Goal: Task Accomplishment & Management: Use online tool/utility

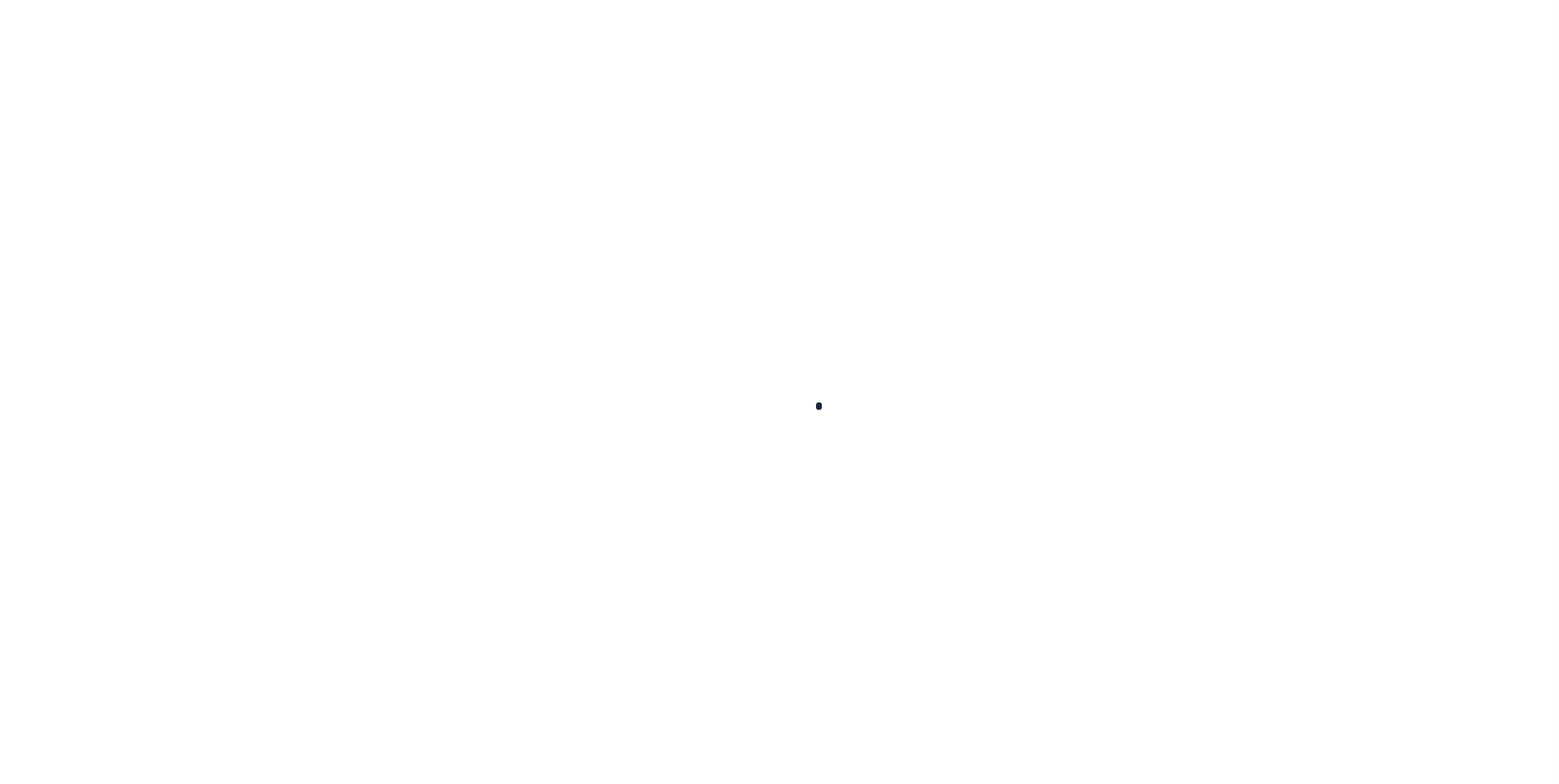
scroll to position [17, 0]
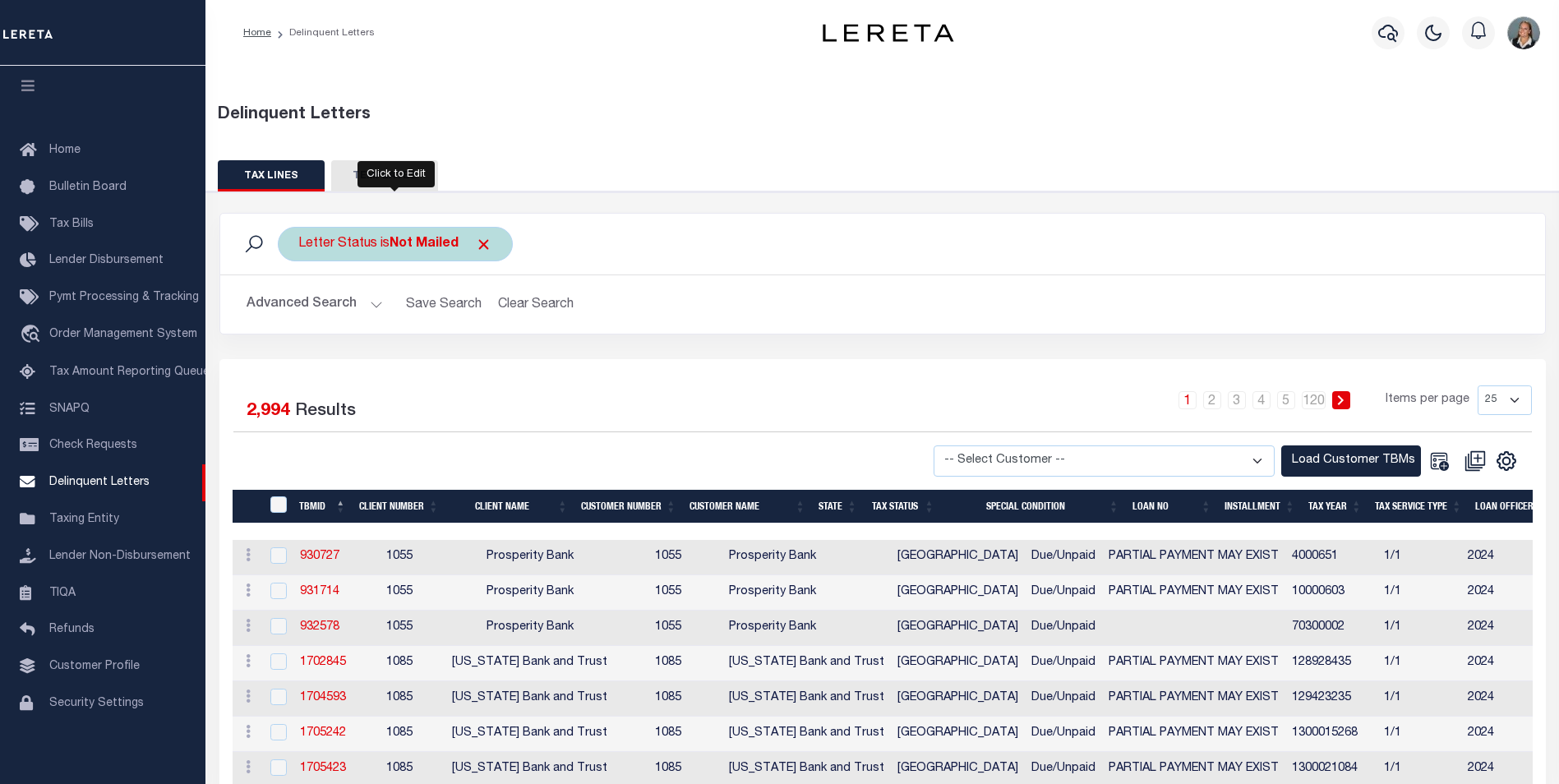
click at [494, 239] on div "Letter Status is Not Mailed" at bounding box center [395, 244] width 235 height 34
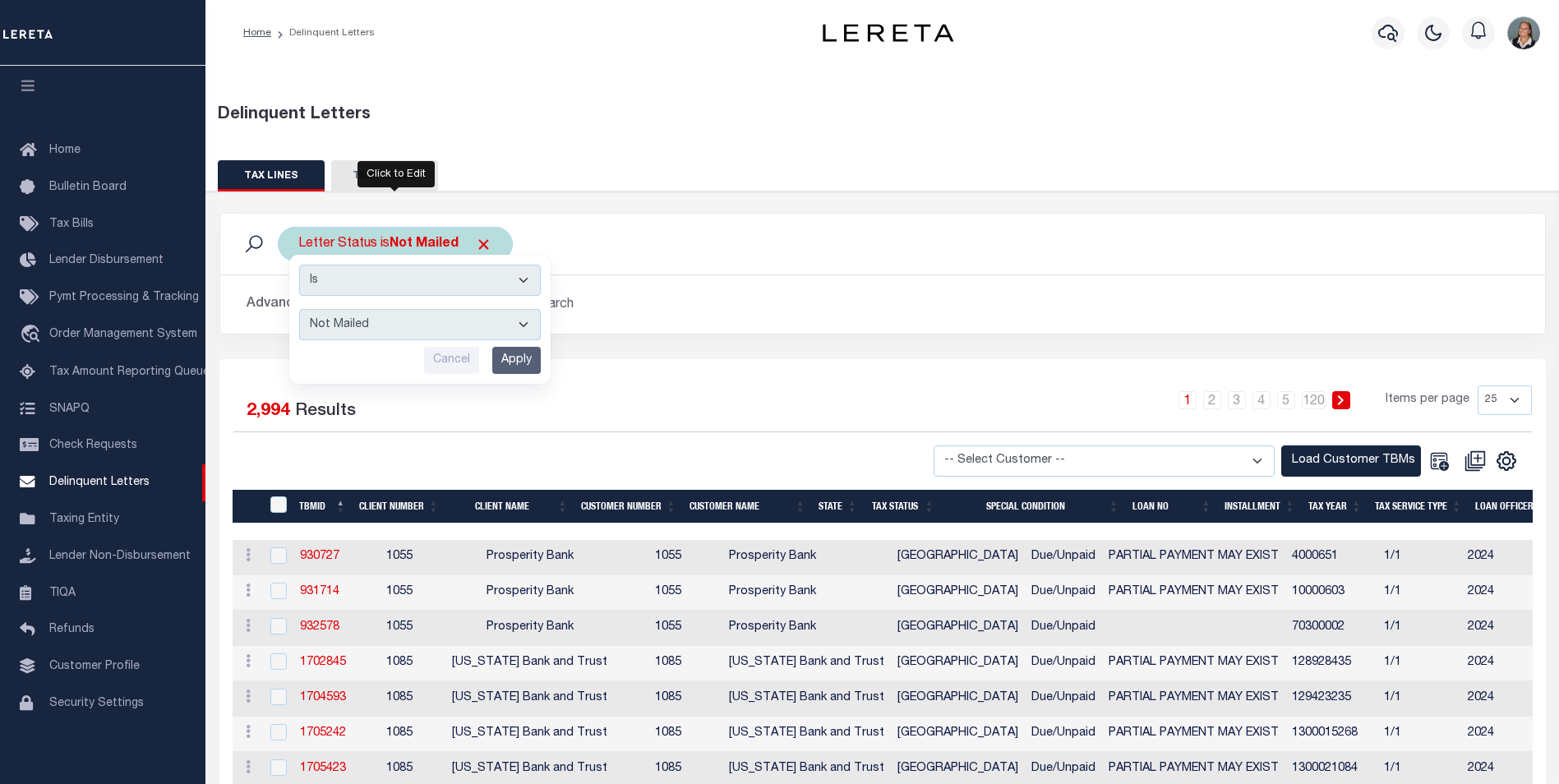
click at [524, 324] on select "--ALL-- Mailed Not Mailed" at bounding box center [420, 325] width 242 height 31
select select "All"
click at [300, 309] on select "--ALL-- Mailed Not Mailed" at bounding box center [420, 325] width 242 height 31
click at [525, 362] on input "Apply" at bounding box center [517, 361] width 49 height 27
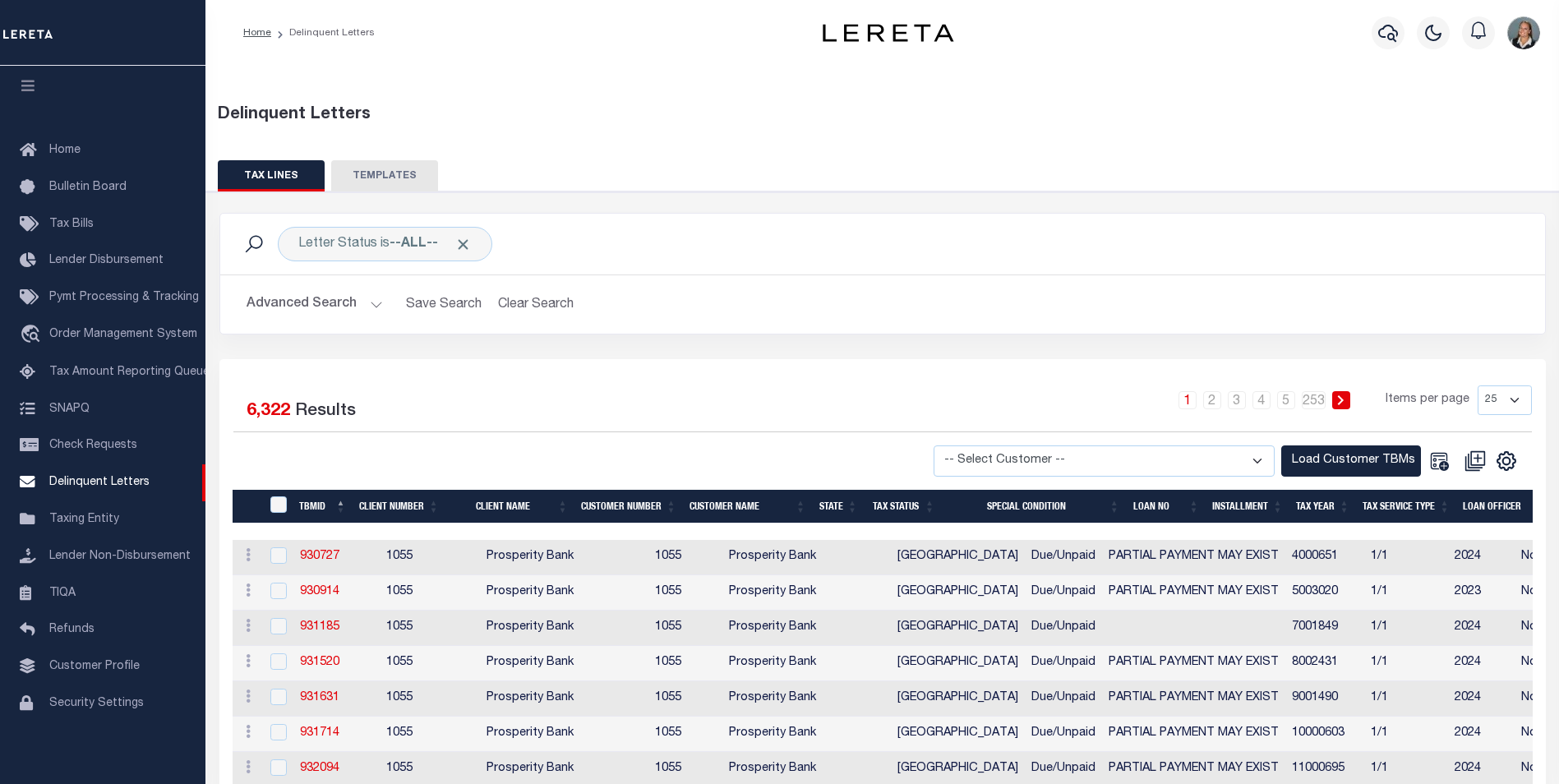
click at [369, 300] on button "Advanced Search" at bounding box center [315, 304] width 137 height 32
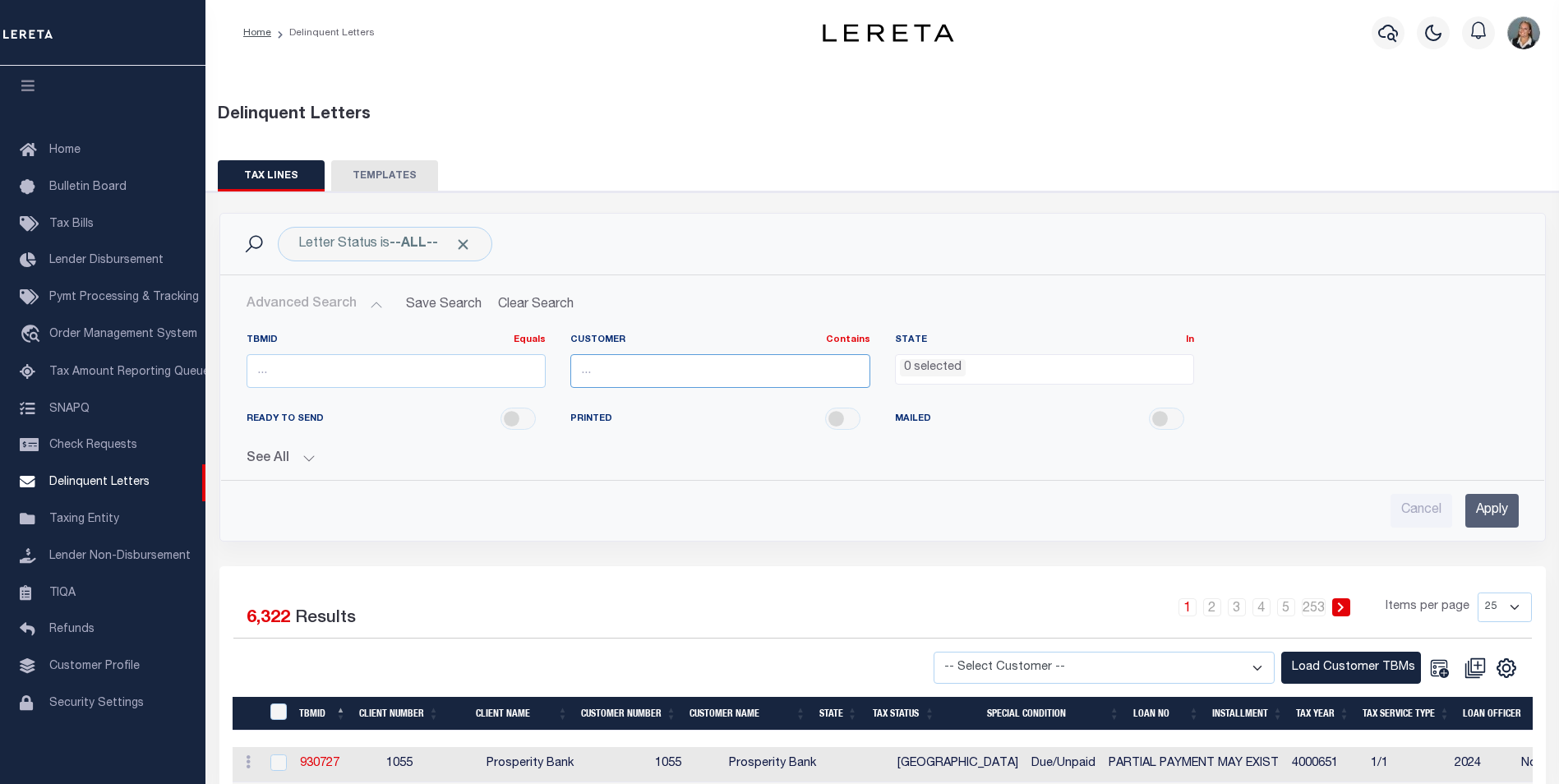
click at [693, 374] on input "text" at bounding box center [721, 371] width 300 height 34
type input "Glacier Bancorp Commercial"
click at [988, 366] on ul "0 selected" at bounding box center [1045, 366] width 299 height 22
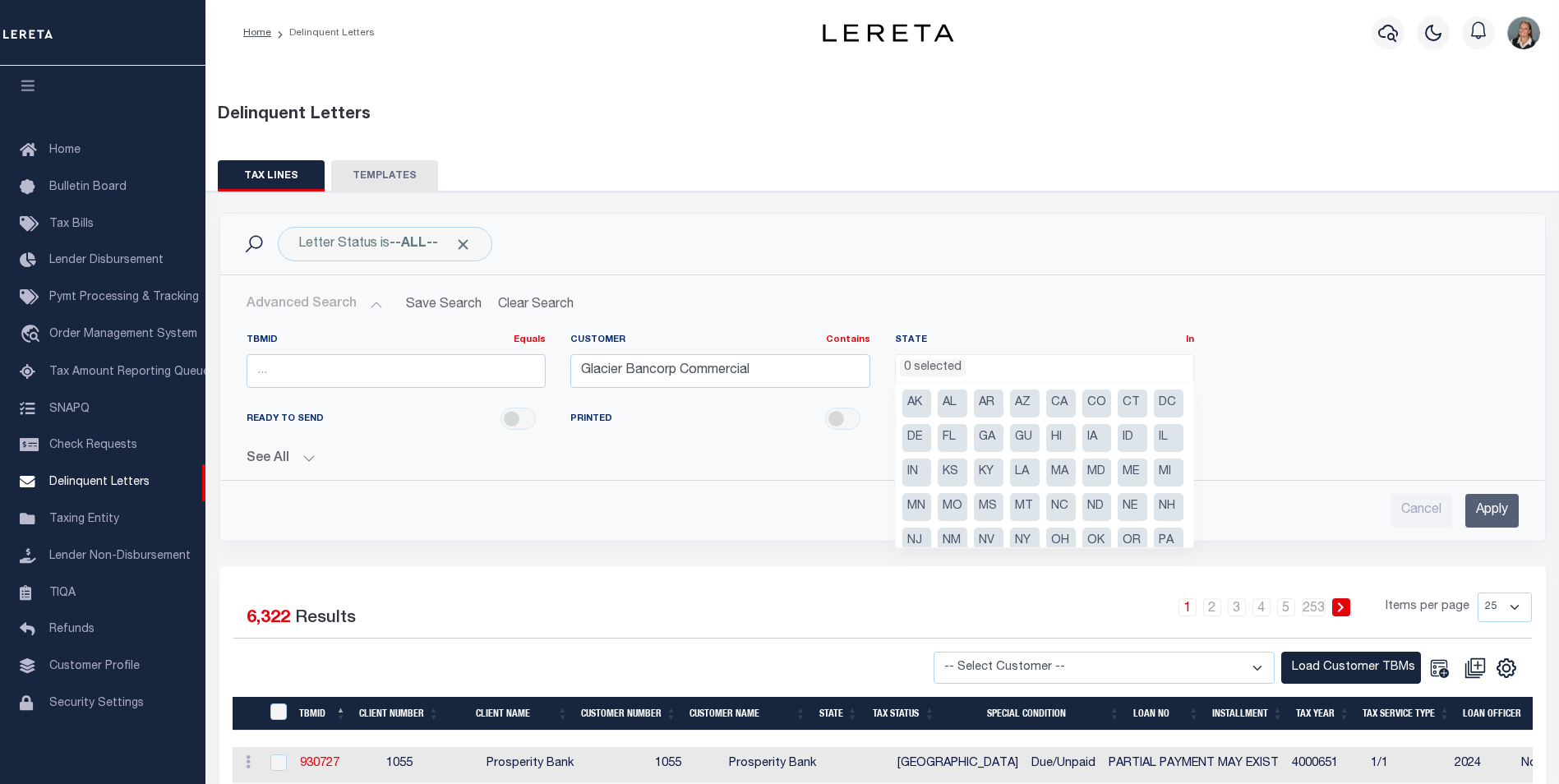
scroll to position [82, 0]
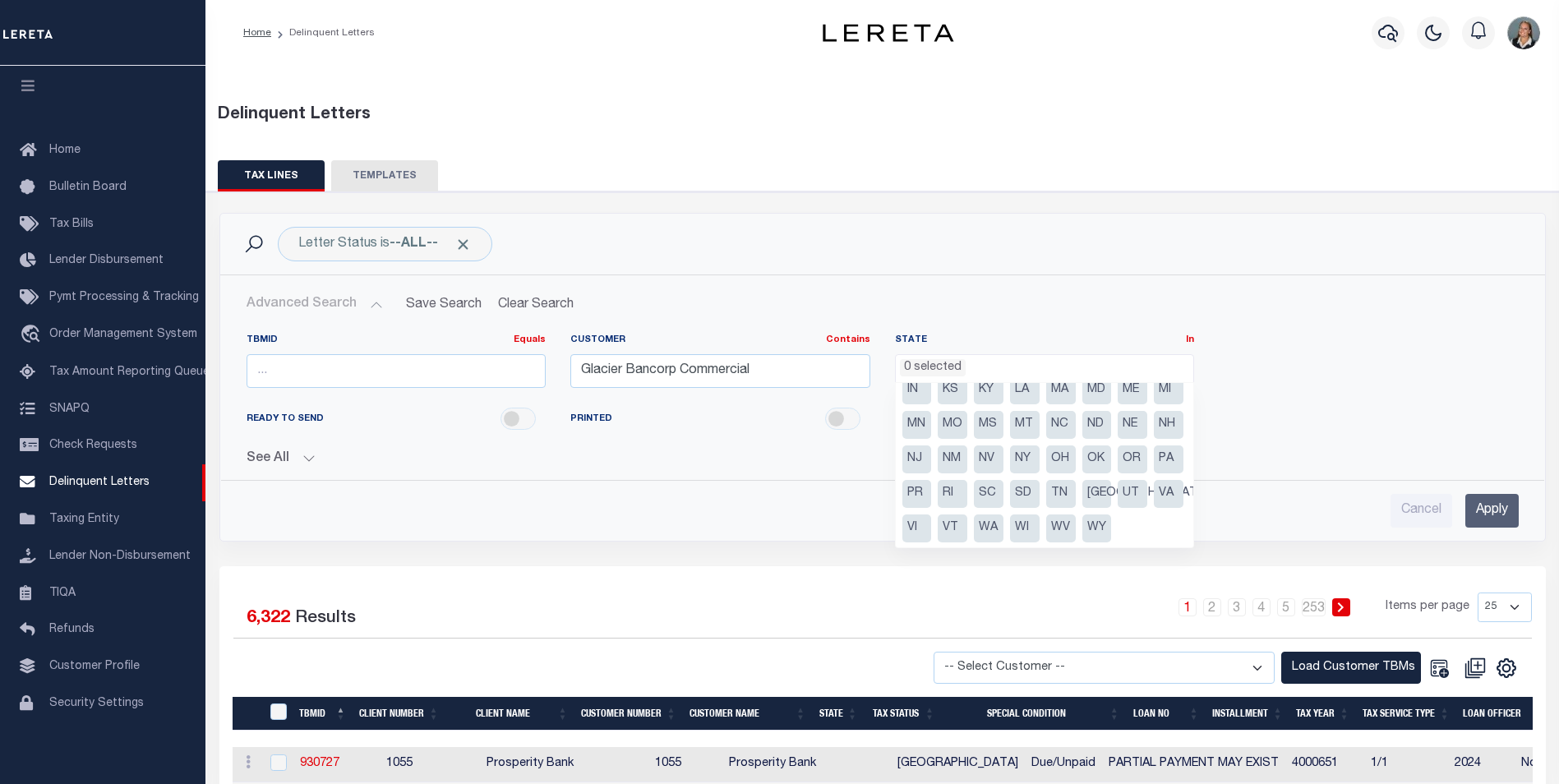
click at [1118, 439] on li "NE" at bounding box center [1133, 424] width 29 height 28
click at [968, 463] on li "NM" at bounding box center [952, 459] width 29 height 28
click at [1118, 473] on li "OR" at bounding box center [1133, 459] width 29 height 28
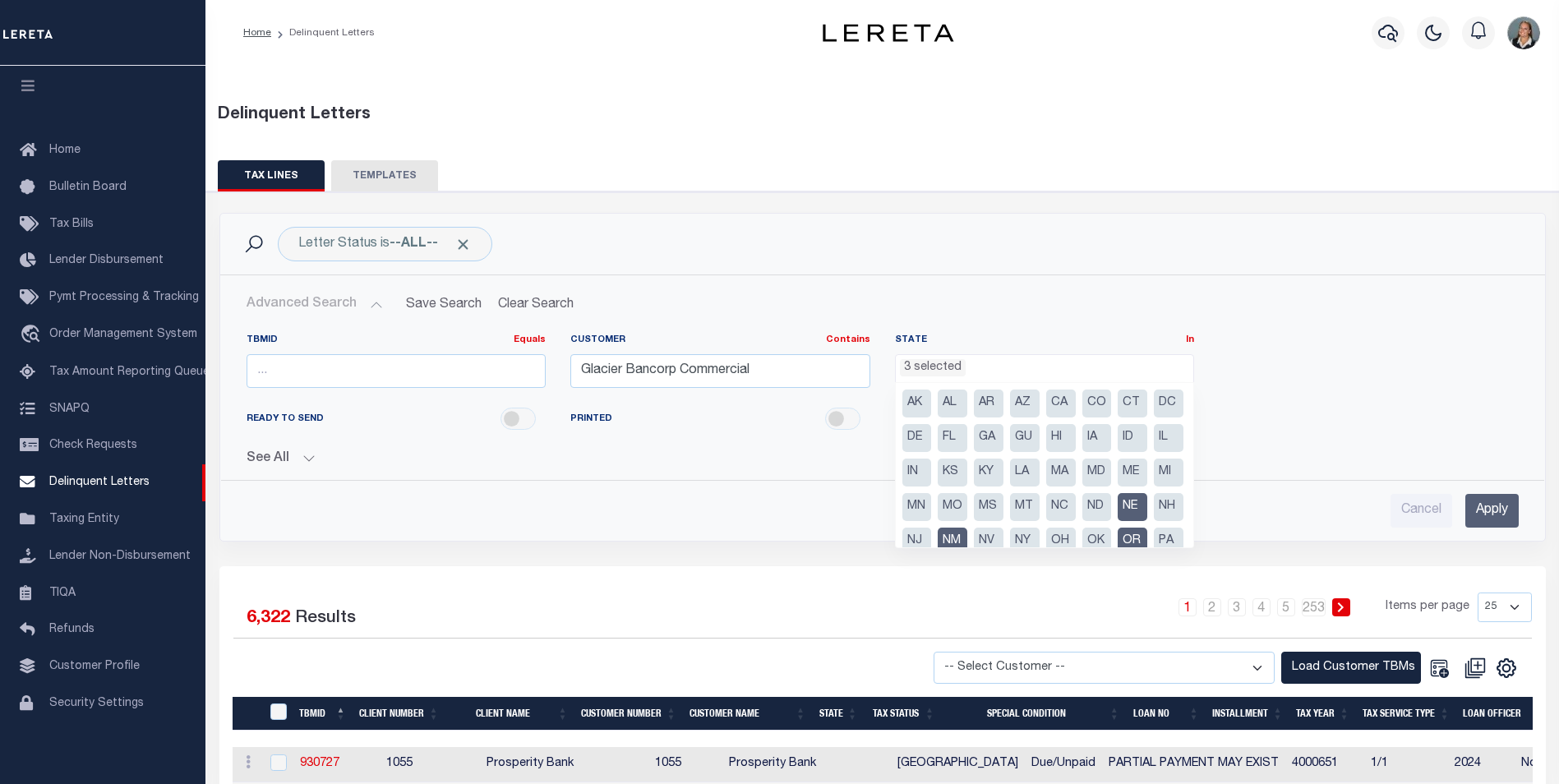
click at [1031, 404] on li "AZ" at bounding box center [1025, 403] width 29 height 28
select select "AZ"
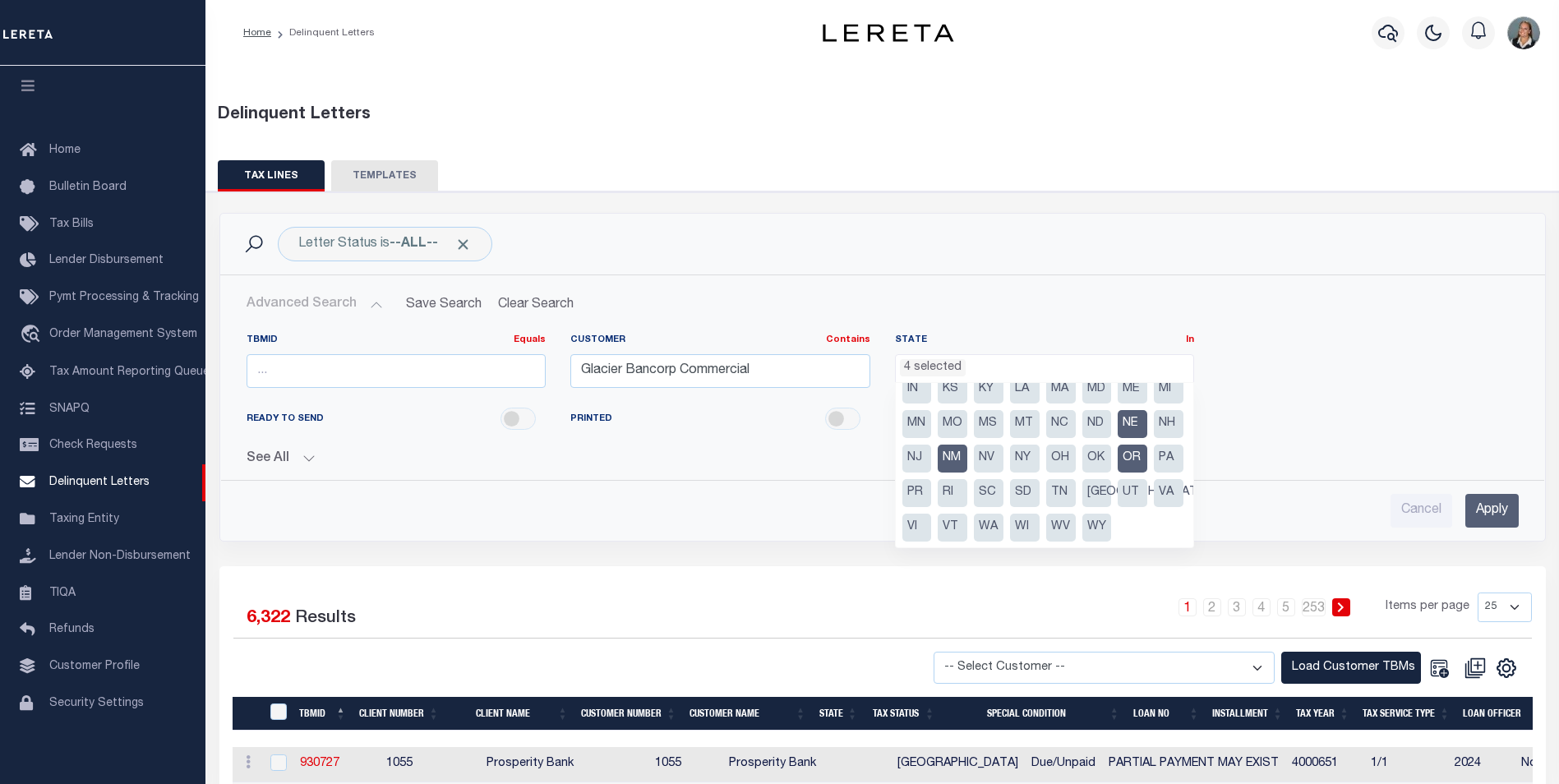
scroll to position [117, 0]
click at [1083, 529] on li "WY" at bounding box center [1098, 528] width 29 height 28
click at [1303, 518] on div "Cancel Apply" at bounding box center [883, 510] width 1272 height 34
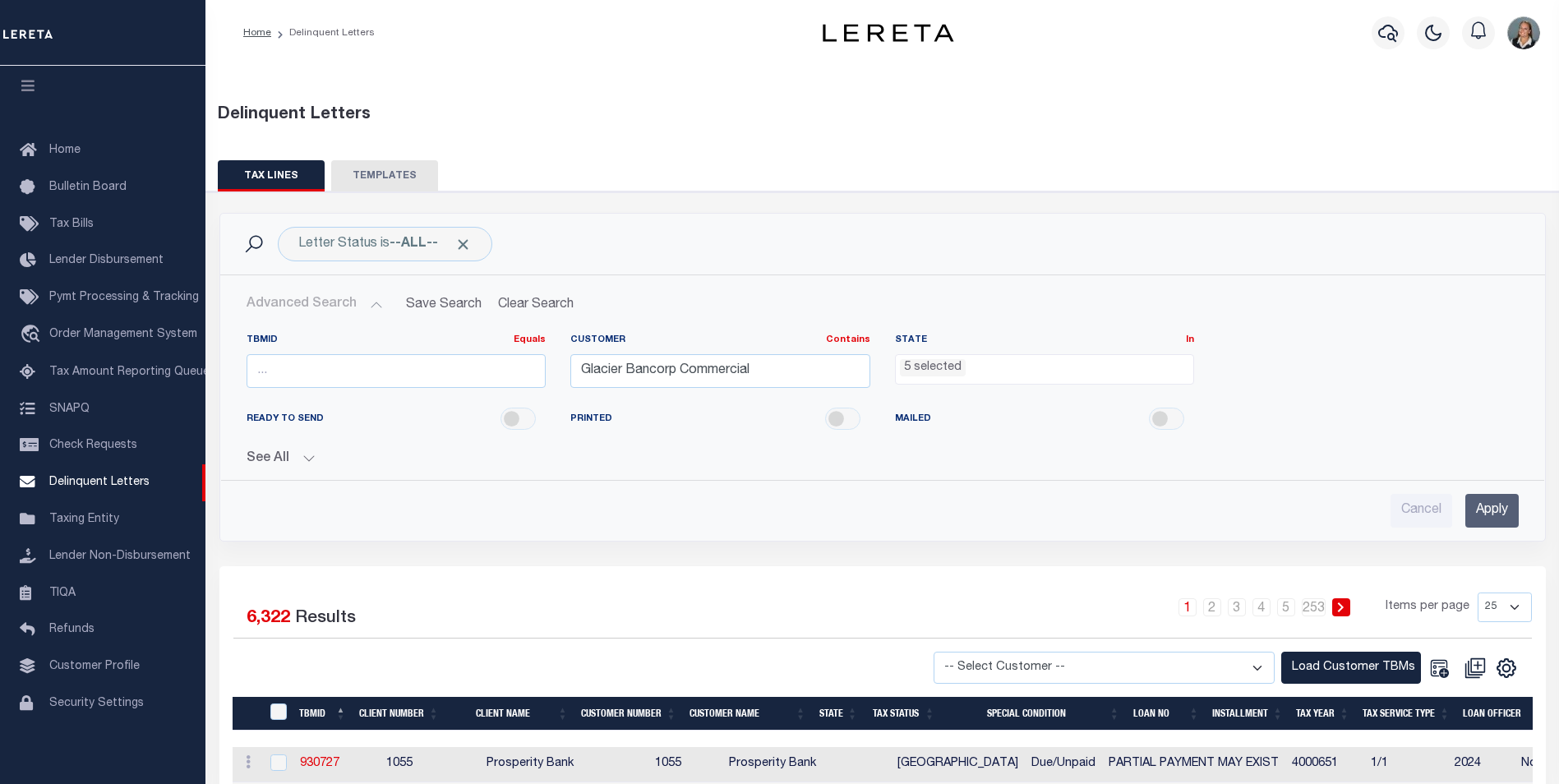
click at [1490, 520] on input "Apply" at bounding box center [1492, 510] width 54 height 34
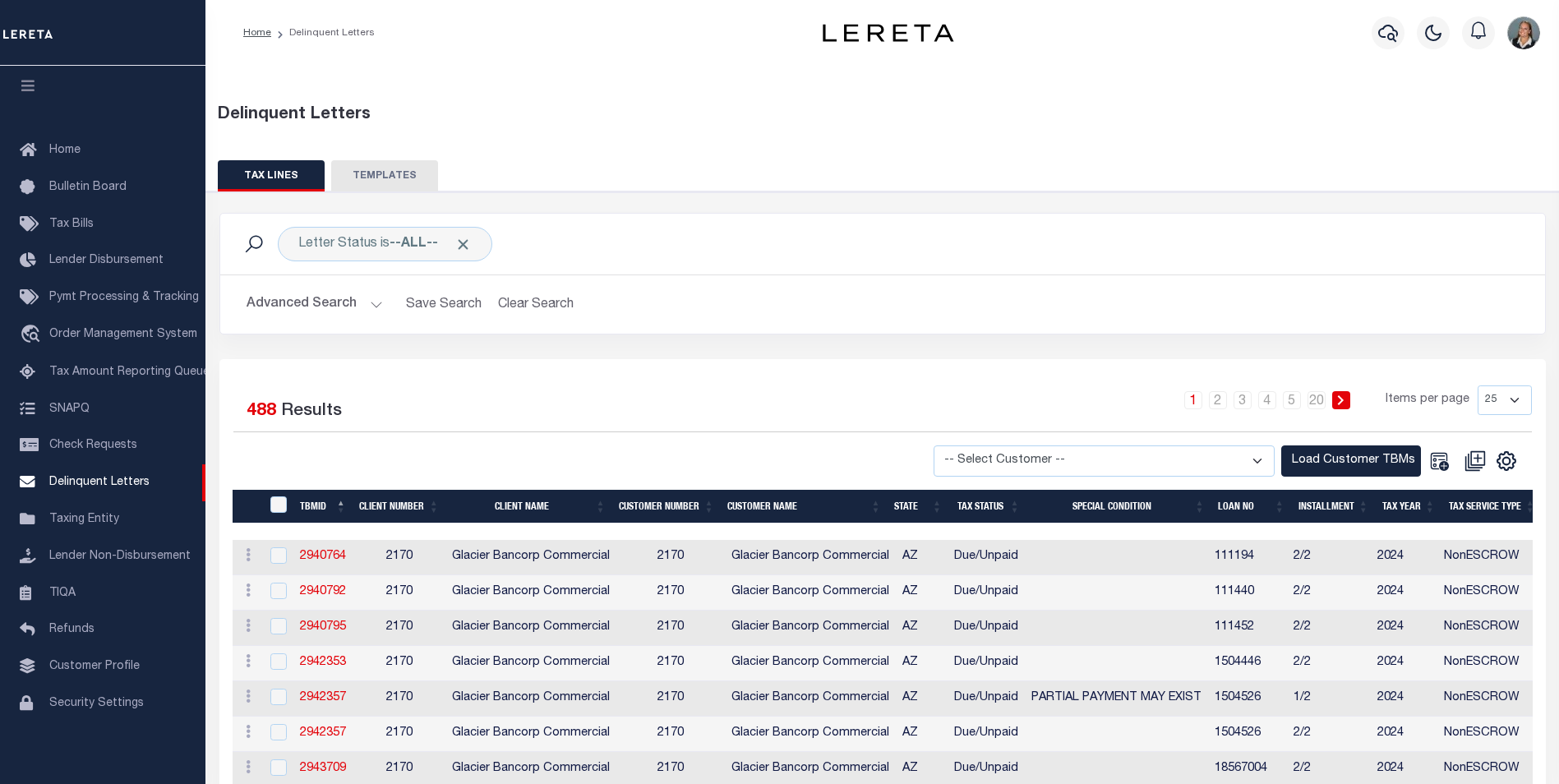
click at [1254, 456] on select "-- Select Customer -- Accumatch - Refunds All In Credit Union Amarillo National…" at bounding box center [1104, 461] width 341 height 32
select select "2170"
click at [949, 446] on select "-- Select Customer -- Accumatch - Refunds All In Credit Union Amarillo National…" at bounding box center [1104, 461] width 341 height 32
click at [1306, 462] on button "Load Customer TBMs" at bounding box center [1351, 461] width 140 height 32
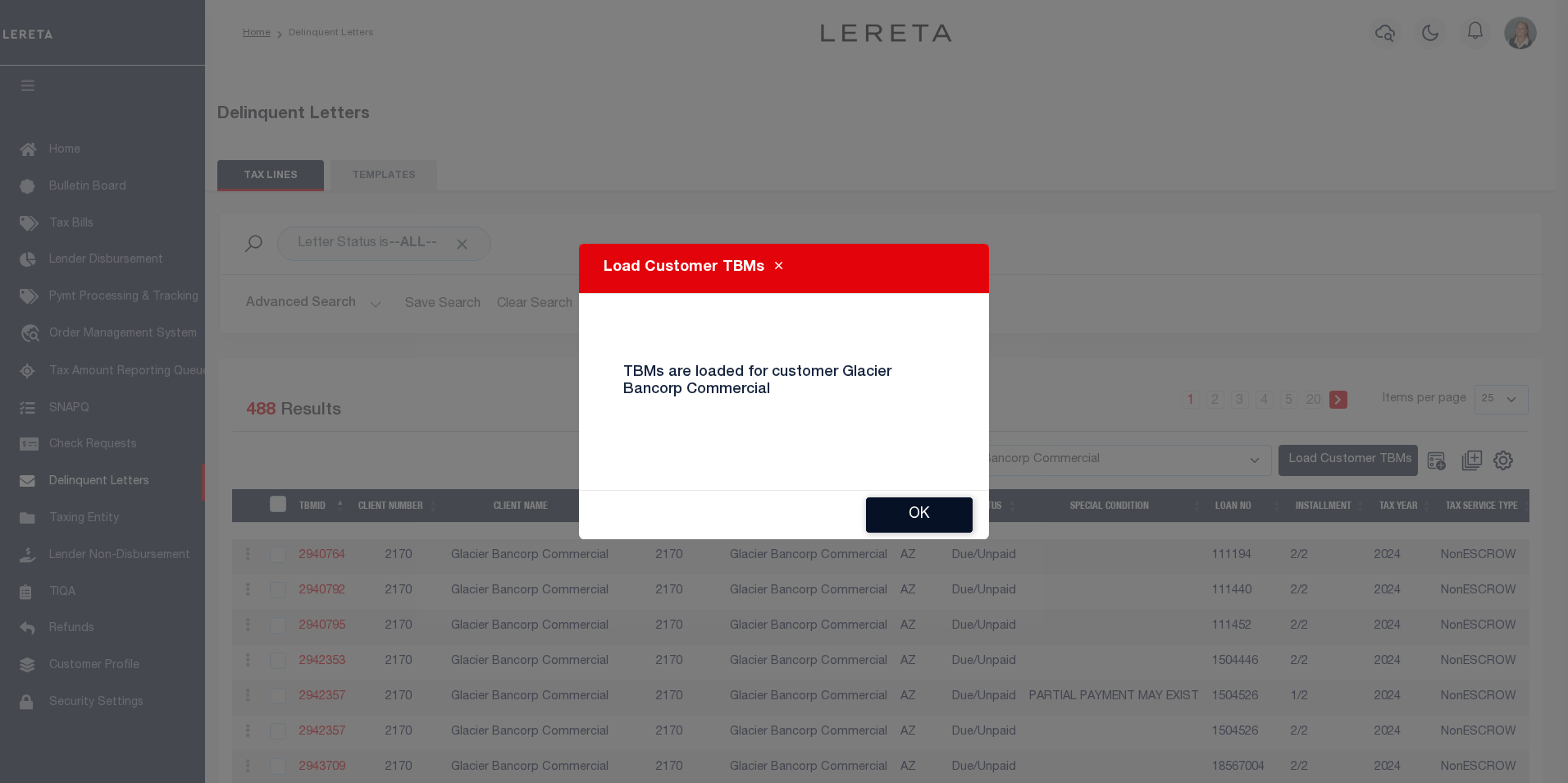
click at [913, 522] on button "Ok" at bounding box center [920, 515] width 107 height 35
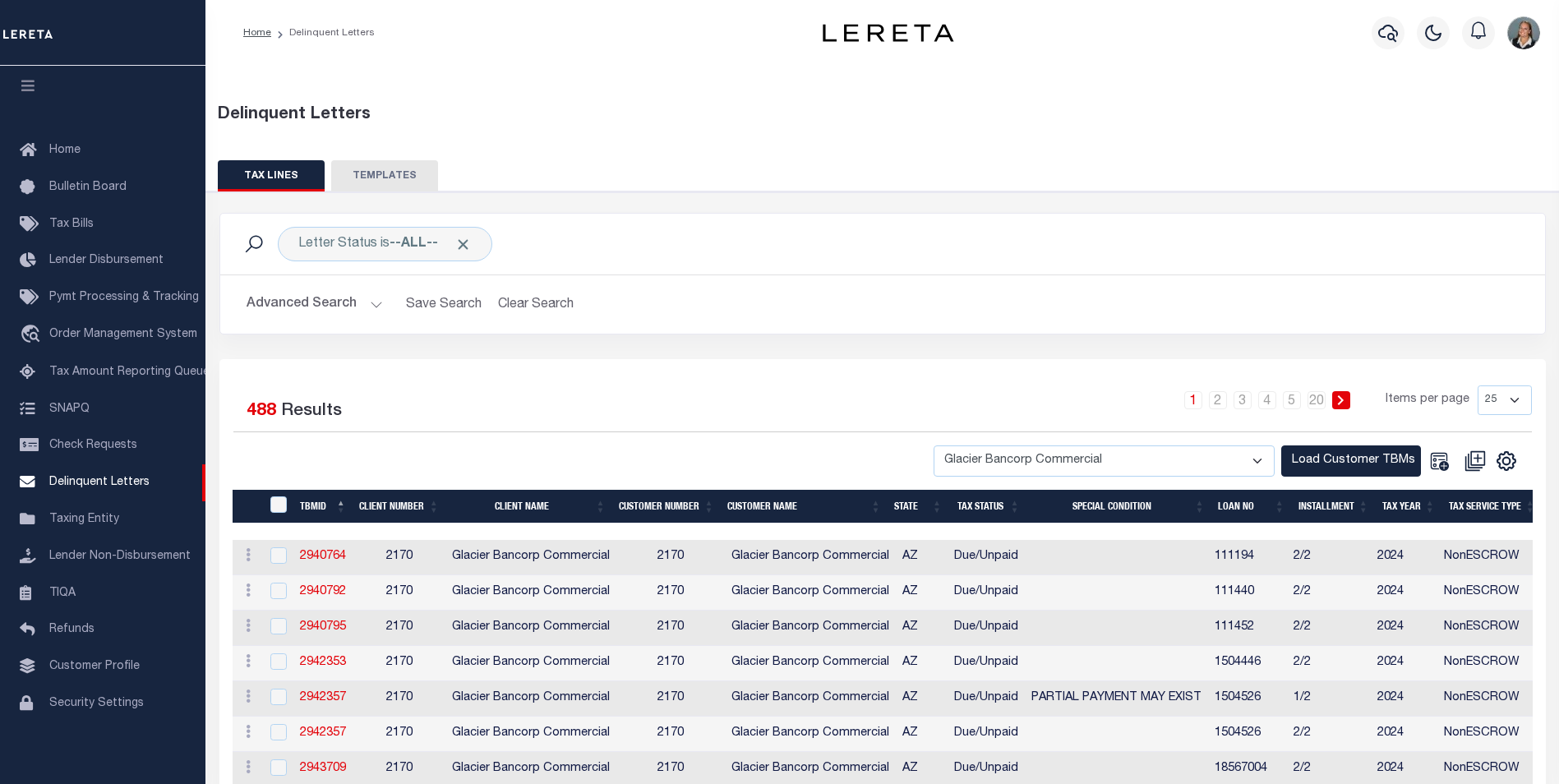
click at [373, 305] on button "Advanced Search" at bounding box center [315, 304] width 137 height 32
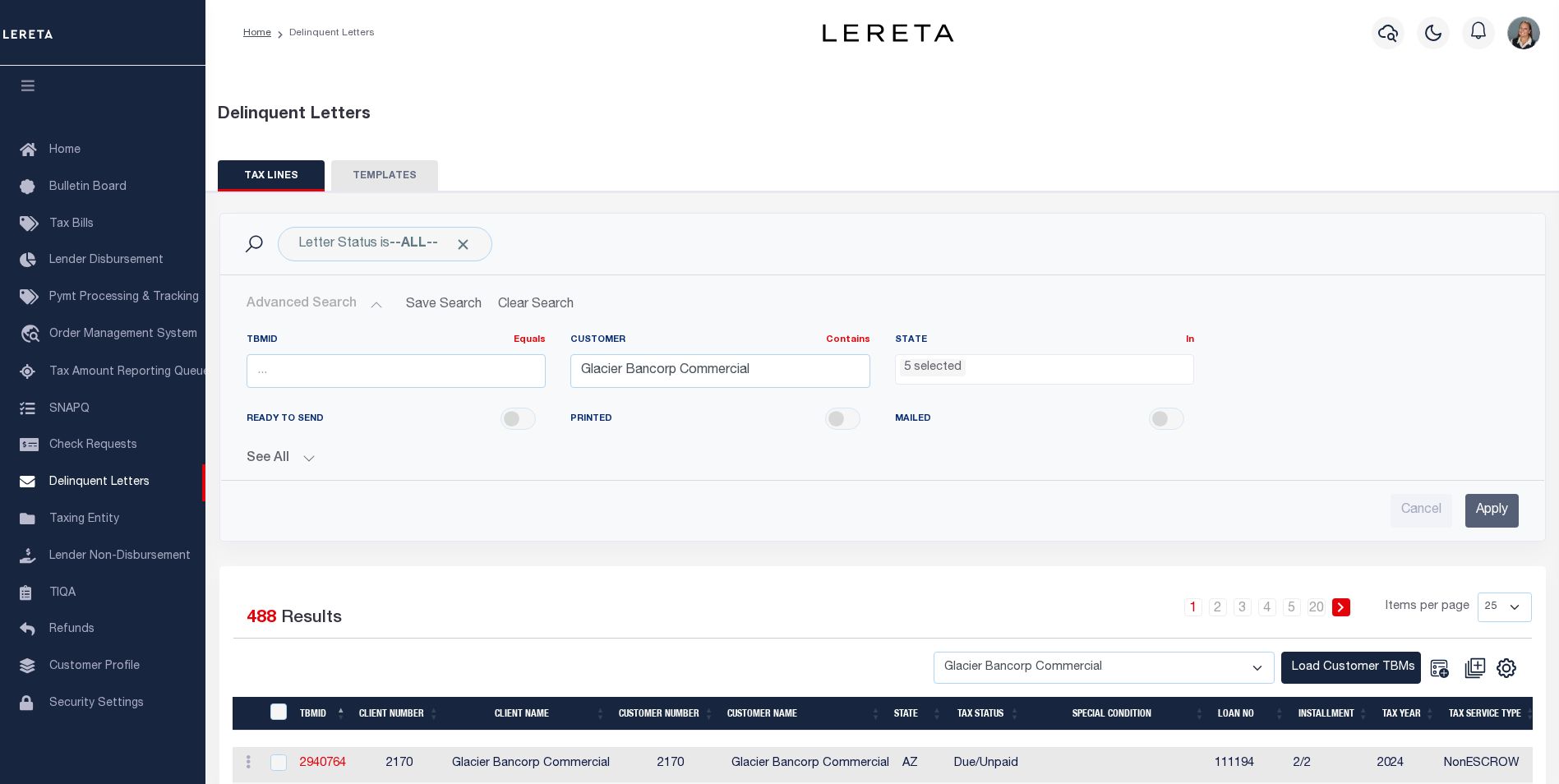
click at [1482, 517] on input "Apply" at bounding box center [1492, 510] width 54 height 34
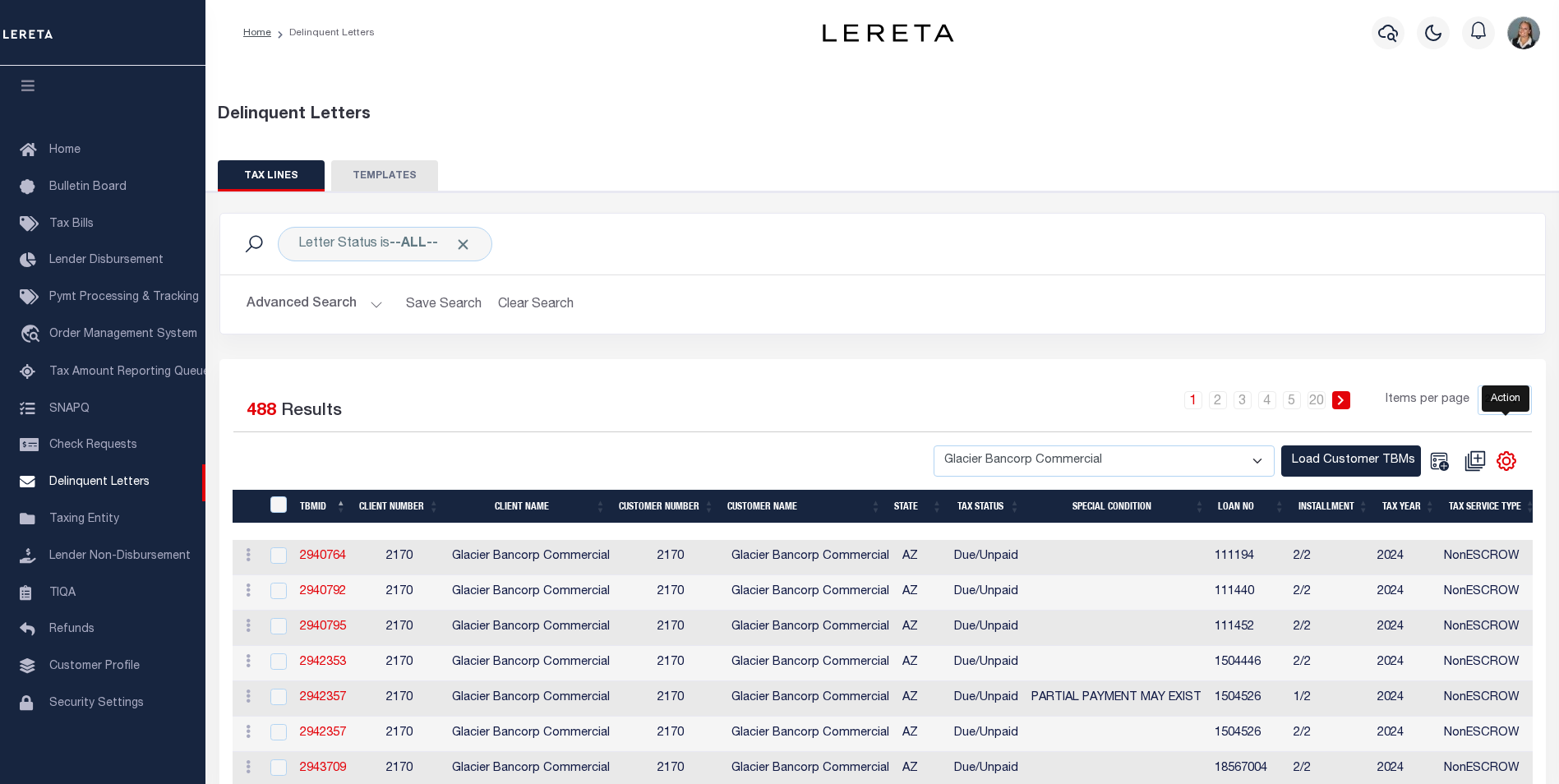
click at [1504, 464] on icon "" at bounding box center [1506, 461] width 8 height 8
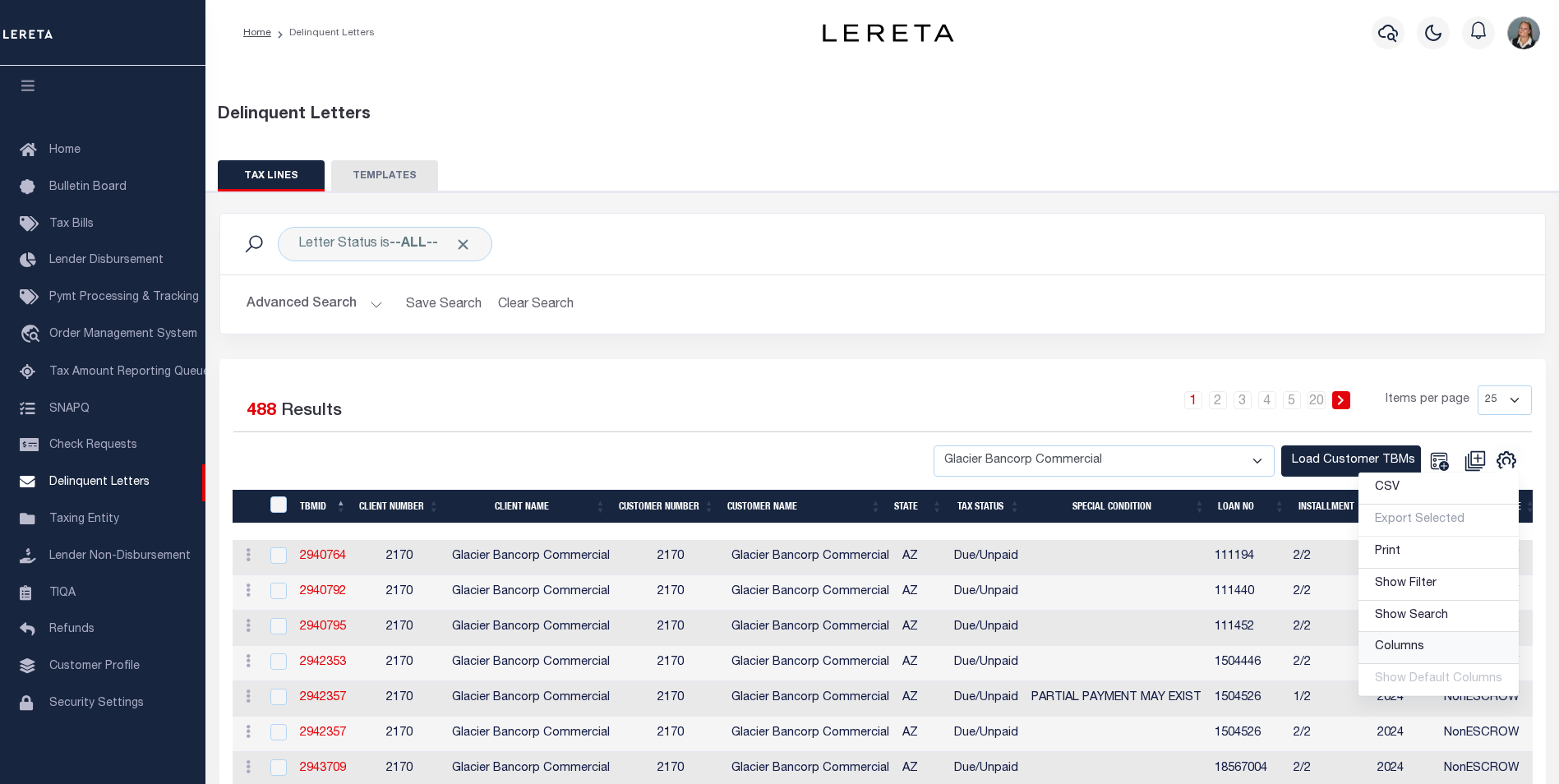
click at [1443, 647] on link "Columns" at bounding box center [1439, 647] width 160 height 32
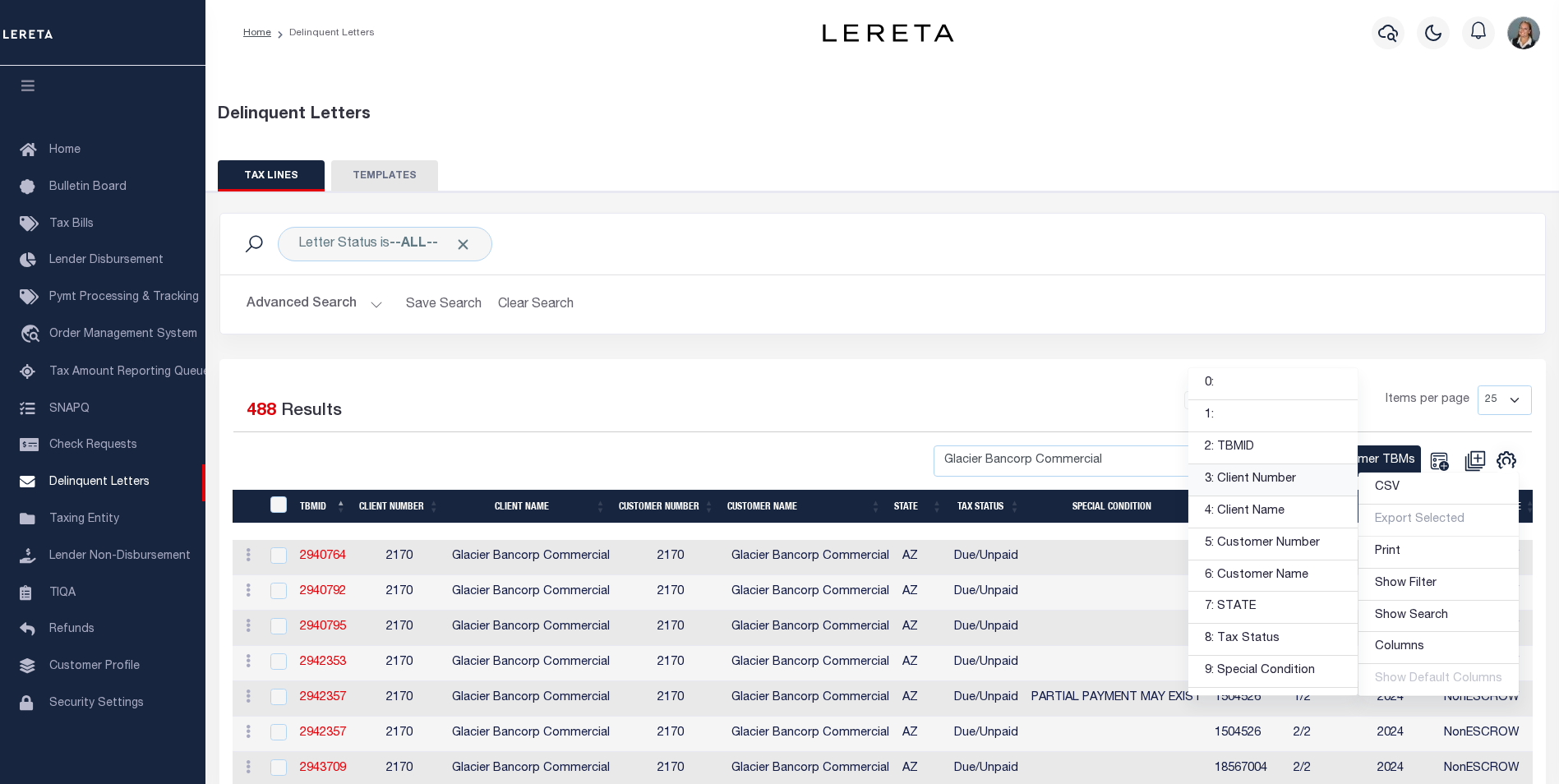
click at [1270, 478] on link "3: Client Number" at bounding box center [1273, 480] width 170 height 32
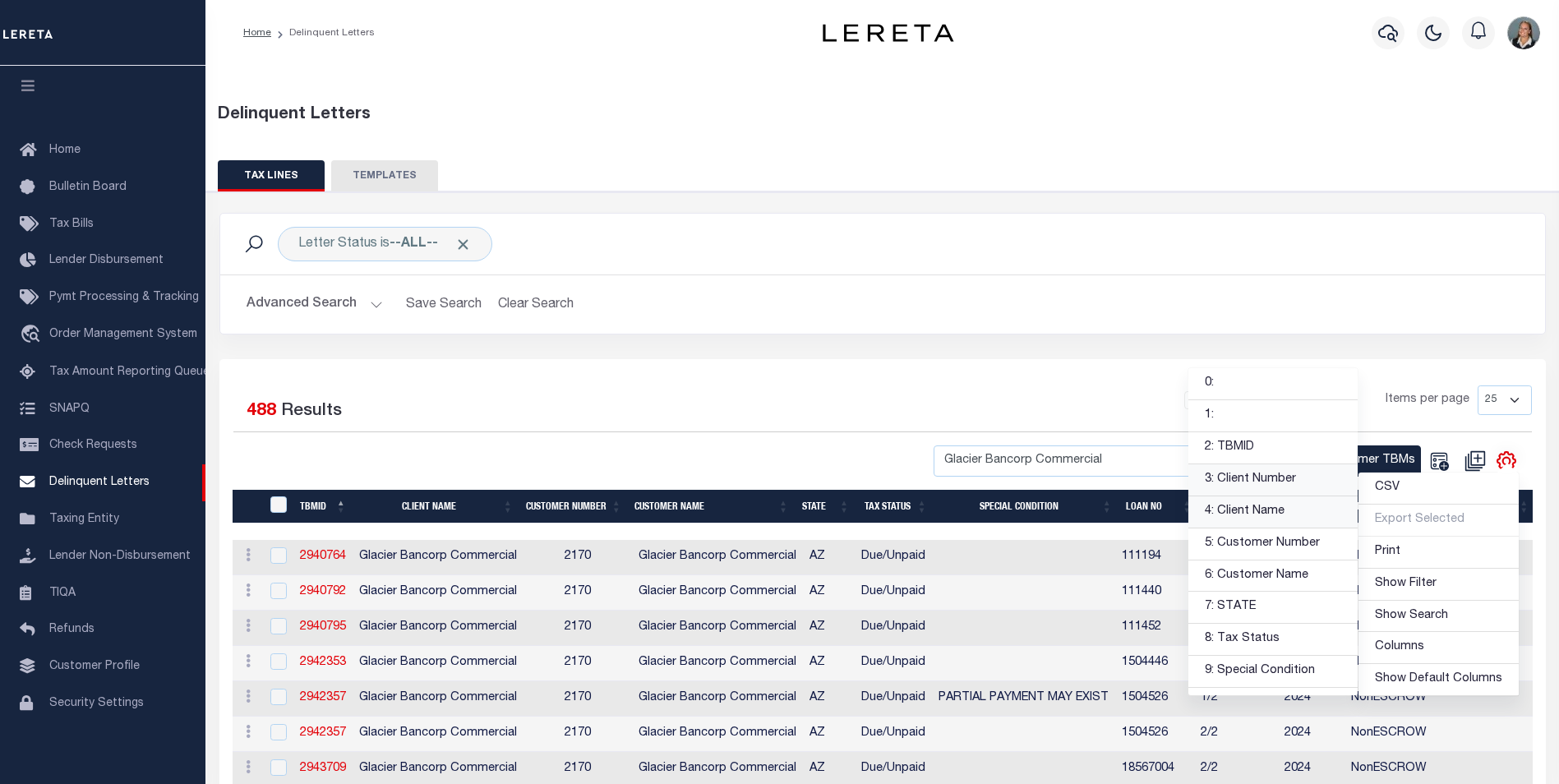
click at [1288, 517] on link "4: Client Name" at bounding box center [1273, 512] width 170 height 32
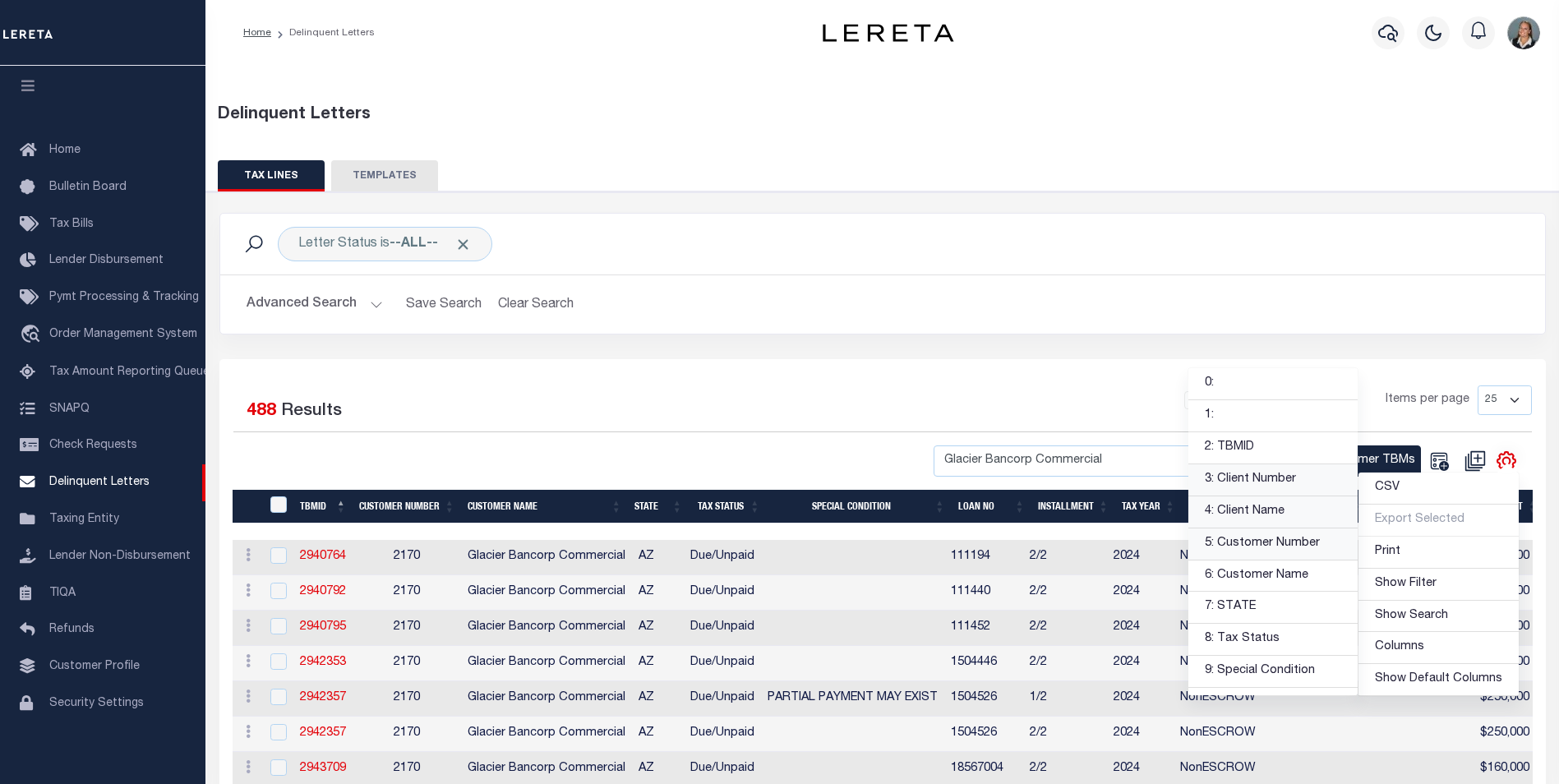
click at [1301, 543] on link "5: Customer Number" at bounding box center [1273, 544] width 170 height 32
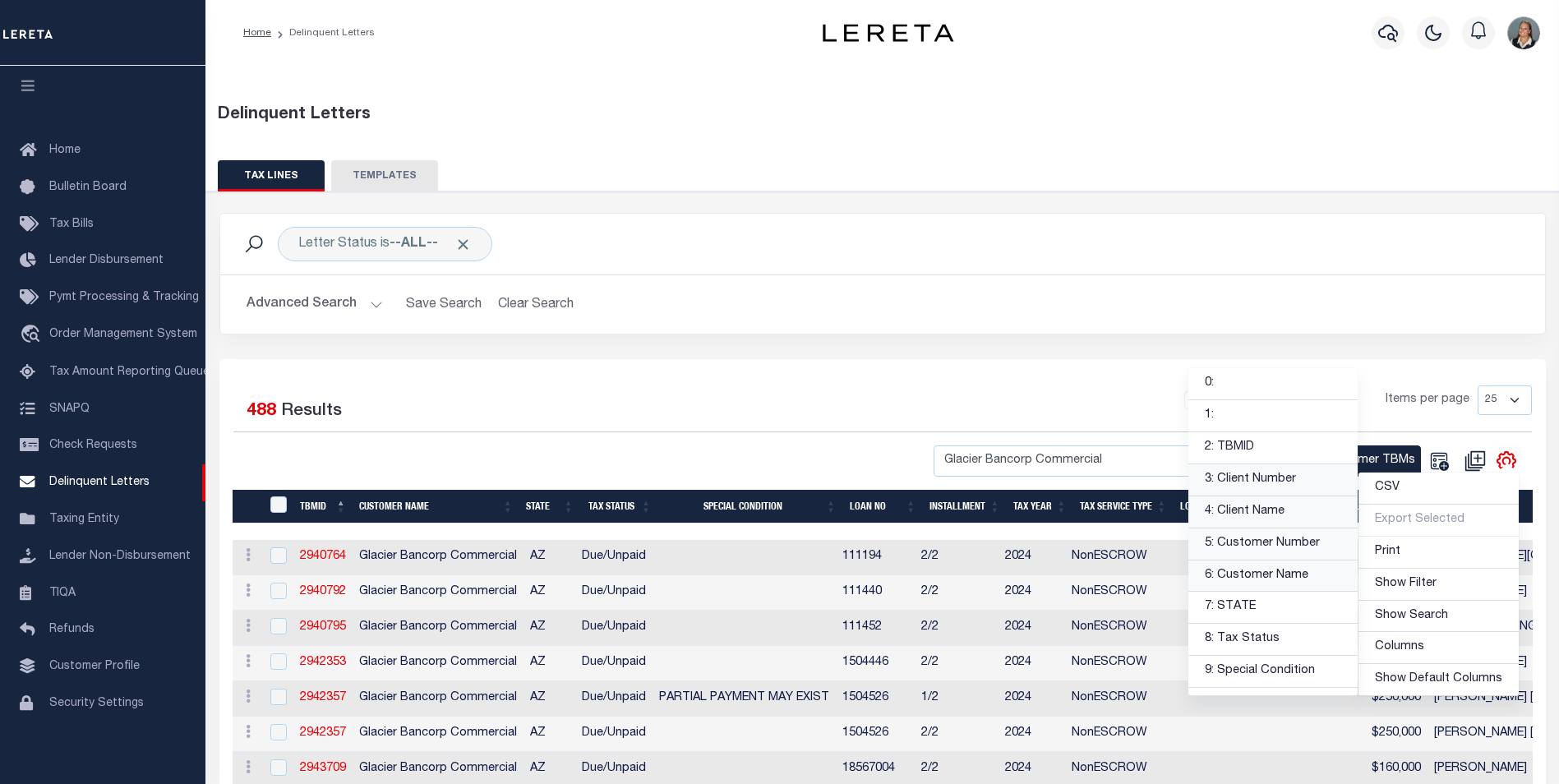
click at [1296, 573] on link "6: Customer Name" at bounding box center [1273, 576] width 170 height 32
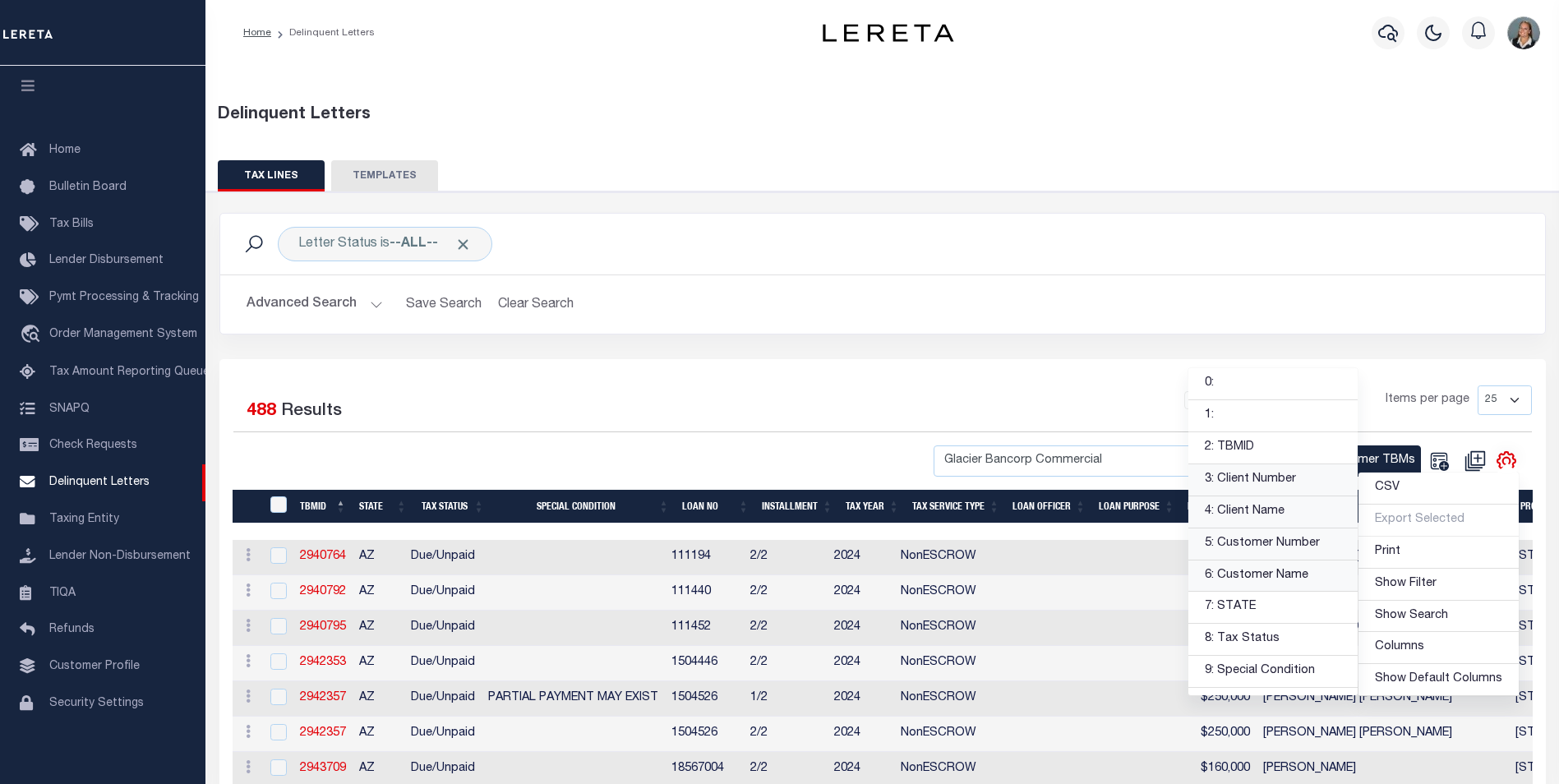
scroll to position [82, 0]
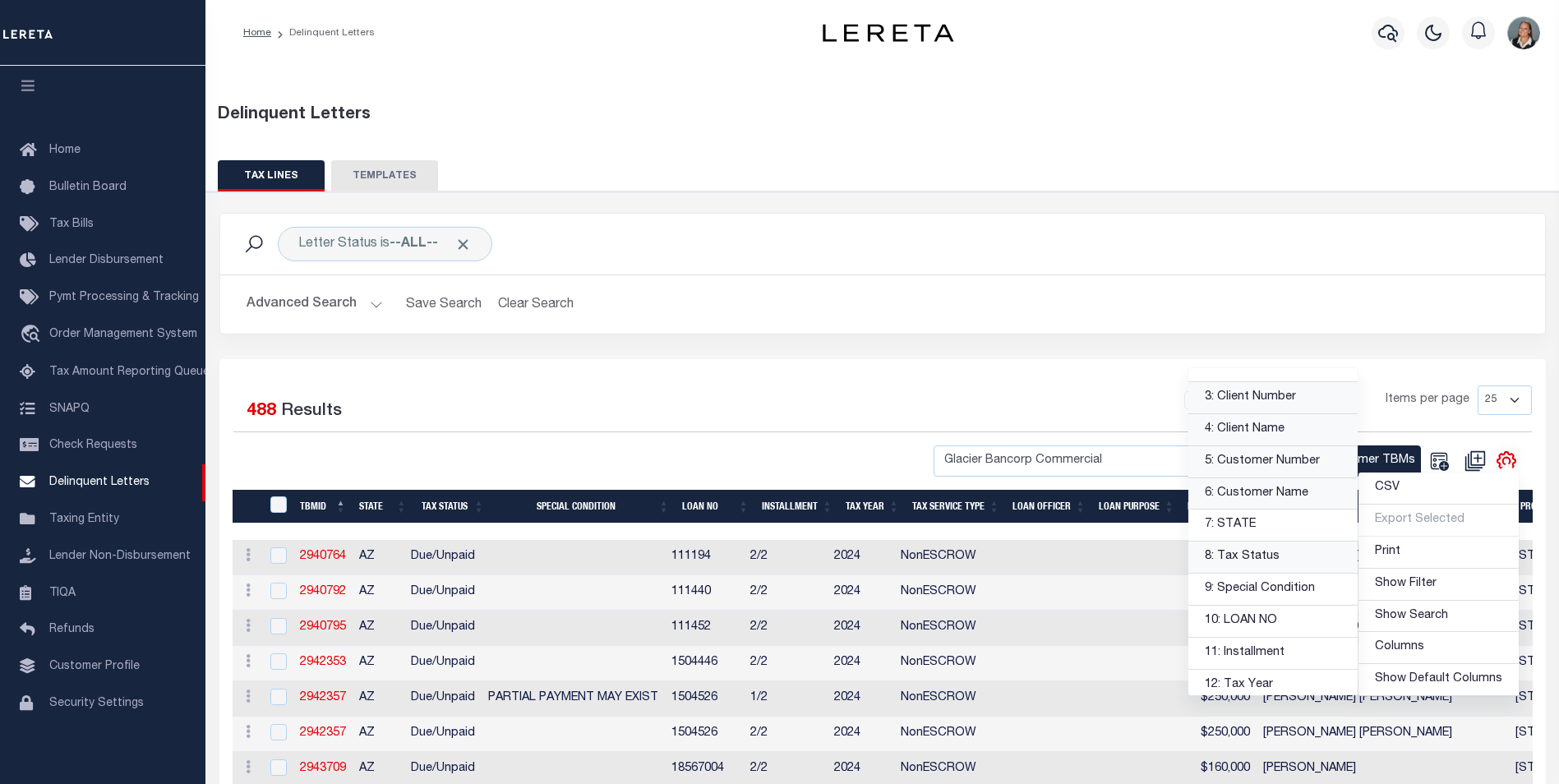
click at [1282, 556] on link "8: Tax Status" at bounding box center [1273, 557] width 170 height 32
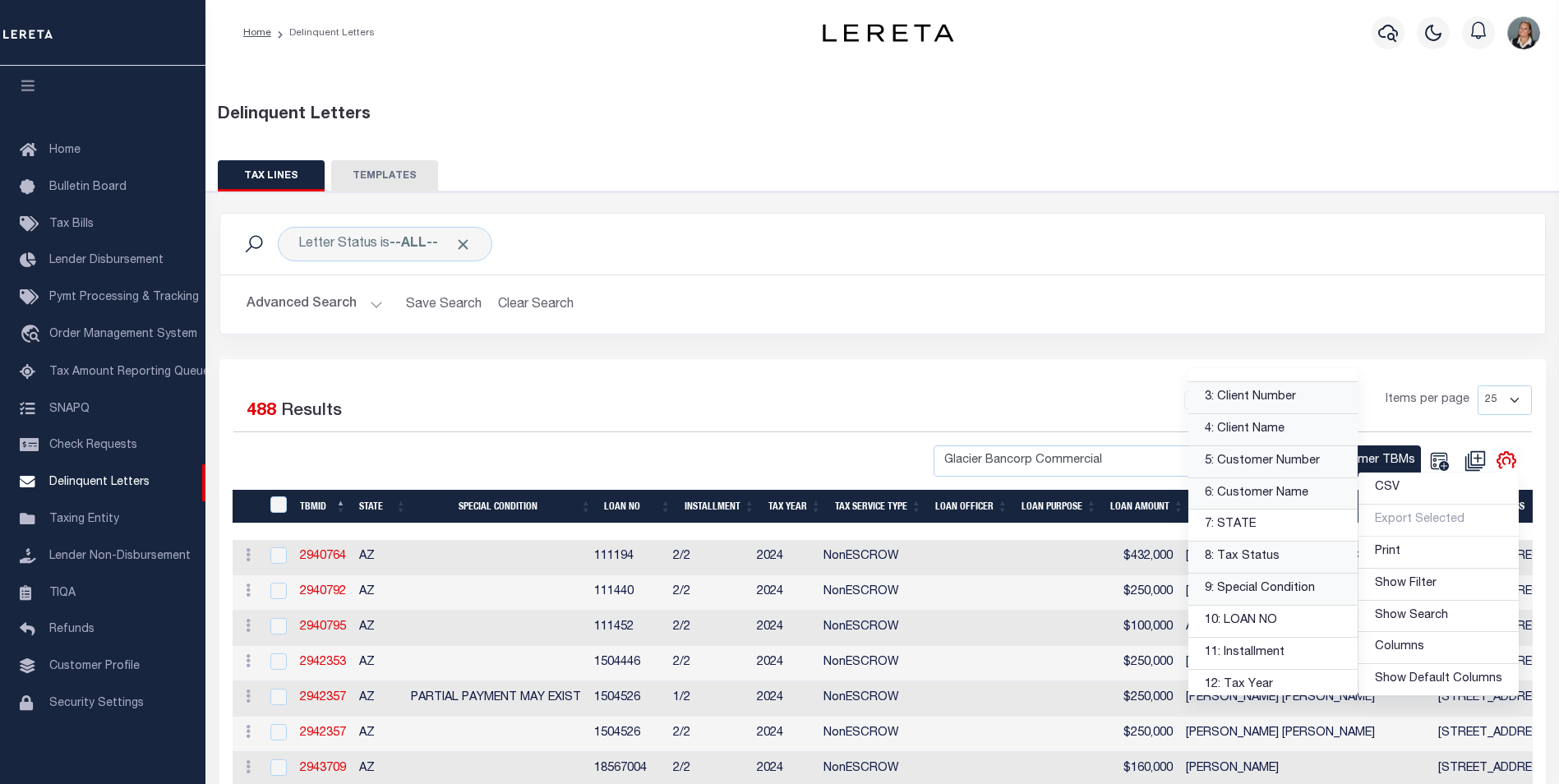
click at [1290, 590] on link "9: Special Condition" at bounding box center [1273, 589] width 170 height 32
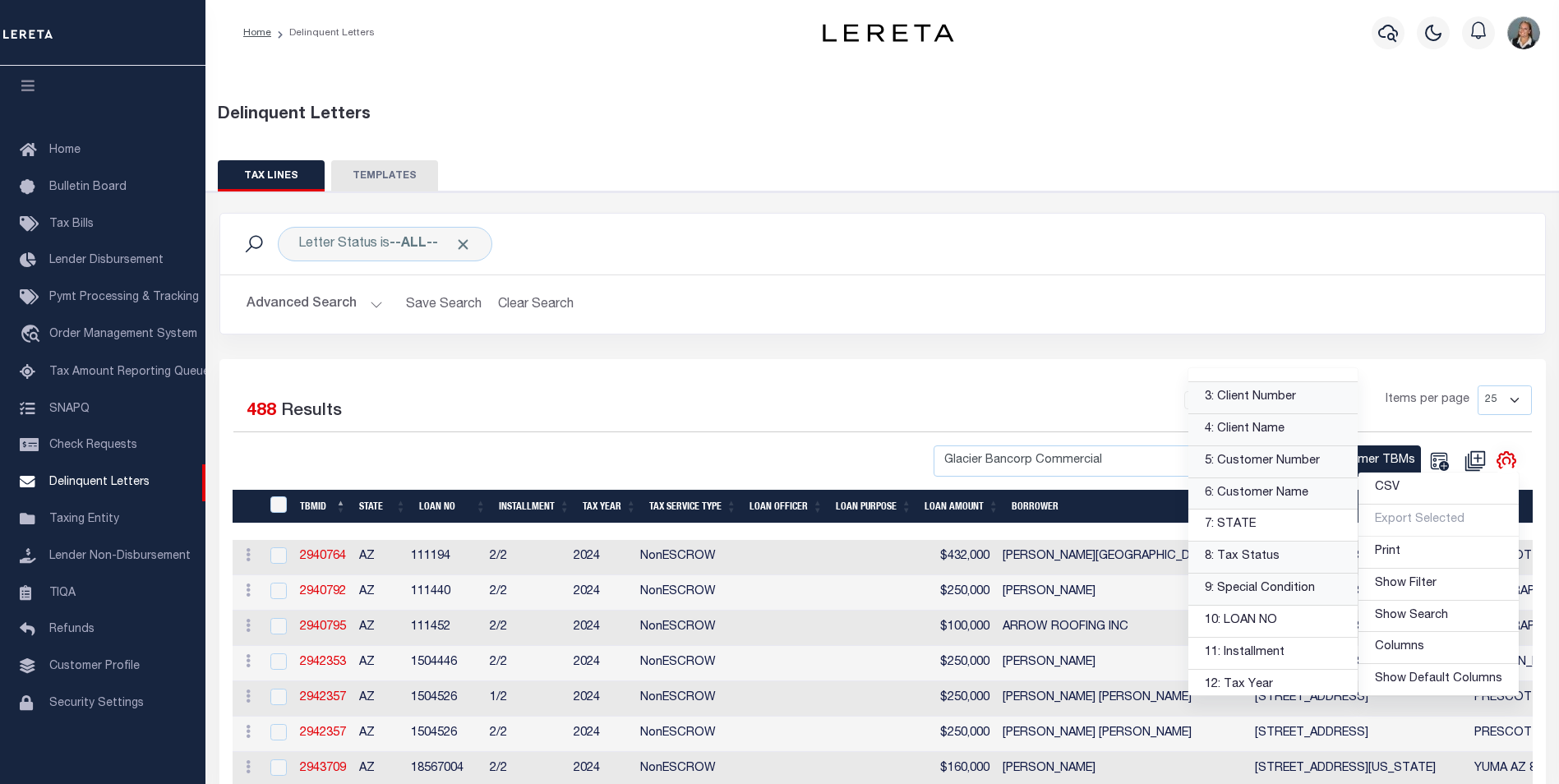
scroll to position [247, 0]
click at [1271, 456] on link "10: LOAN NO" at bounding box center [1273, 456] width 170 height 32
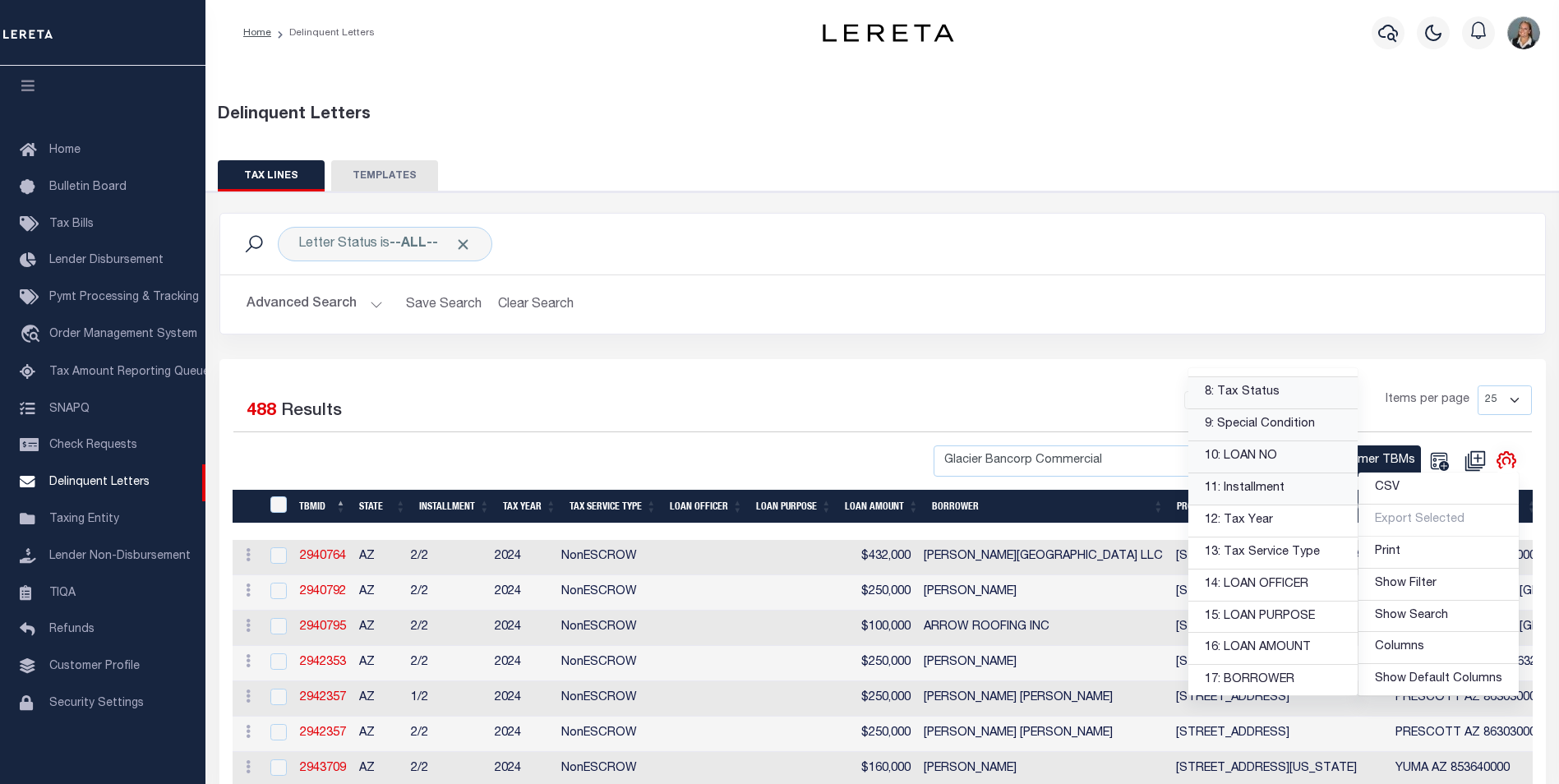
click at [1278, 492] on link "11: Installment" at bounding box center [1273, 489] width 170 height 32
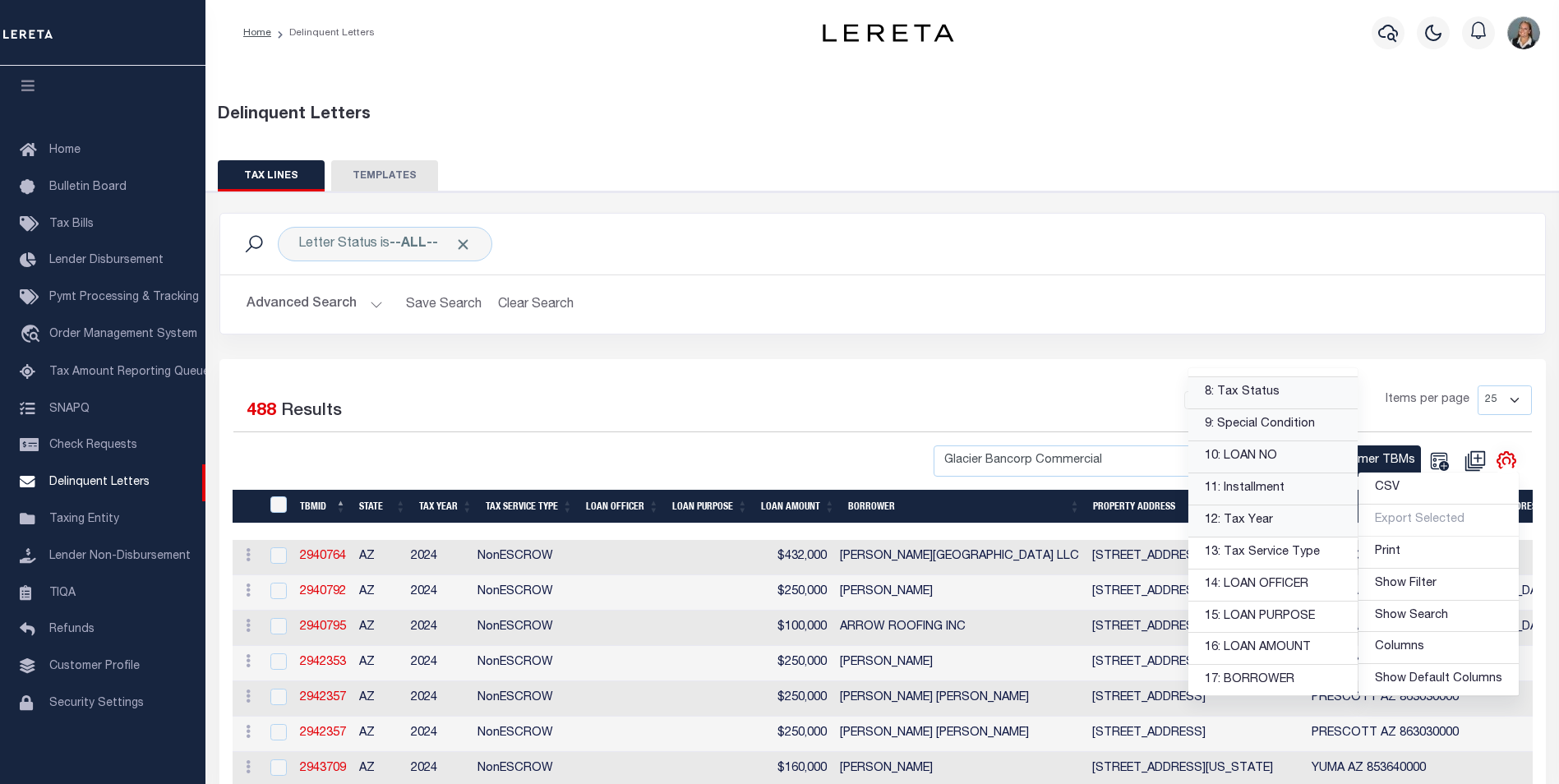
click at [1276, 522] on link "12: Tax Year" at bounding box center [1273, 521] width 170 height 32
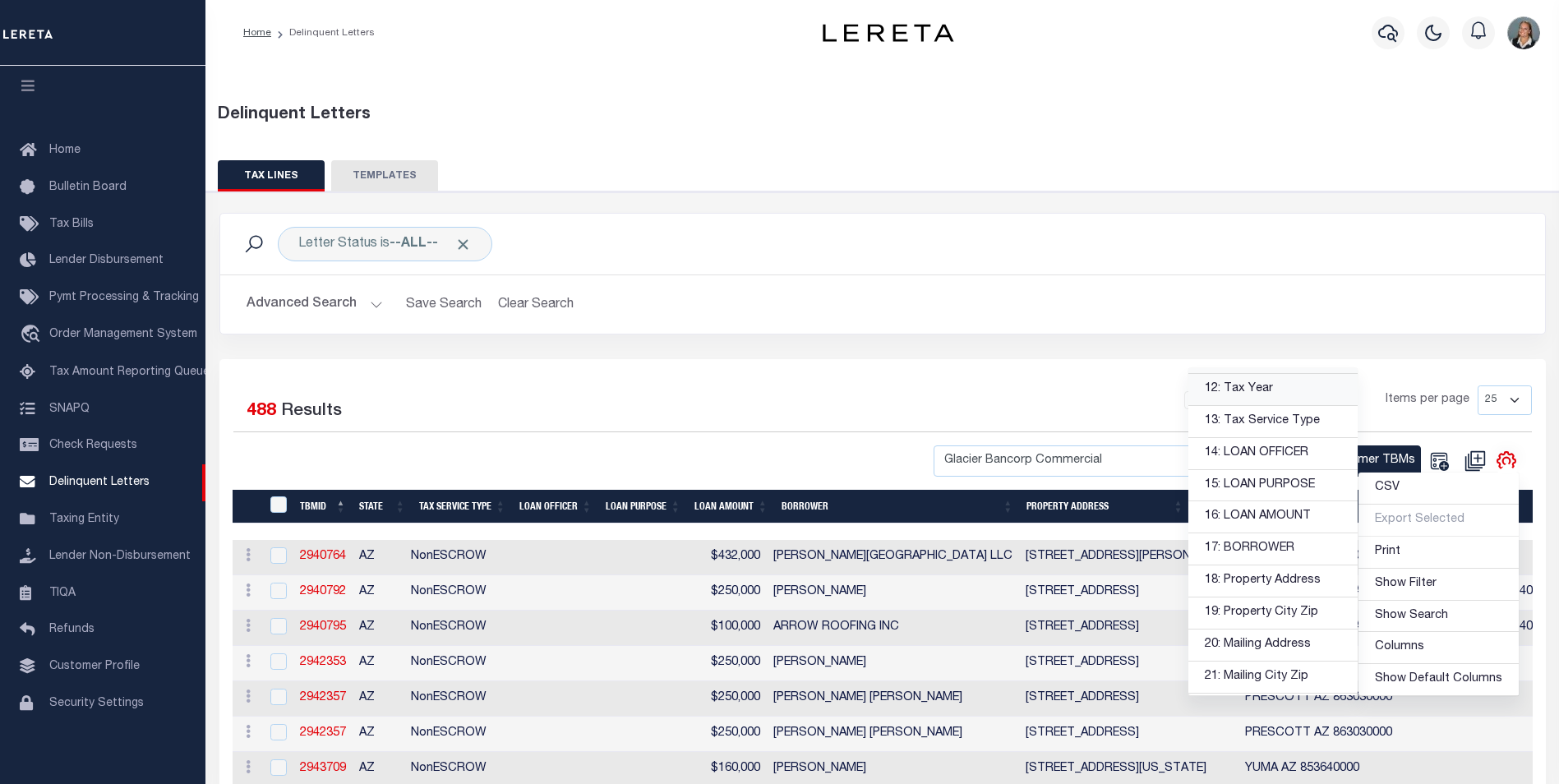
scroll to position [411, 0]
click at [1261, 391] on link "13: Tax Service Type" at bounding box center [1273, 389] width 170 height 32
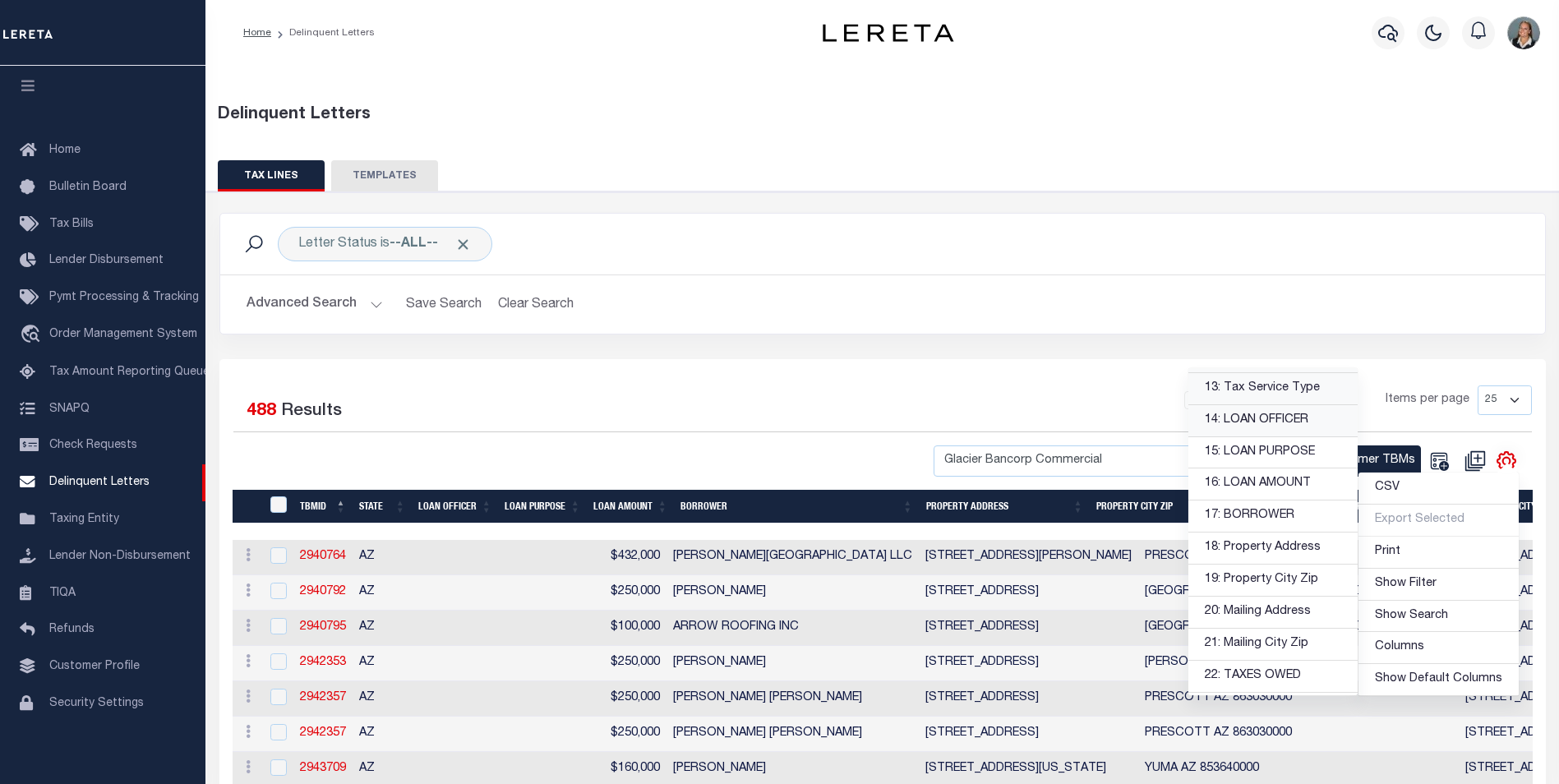
click at [1267, 417] on link "14: LOAN OFFICER" at bounding box center [1273, 420] width 170 height 32
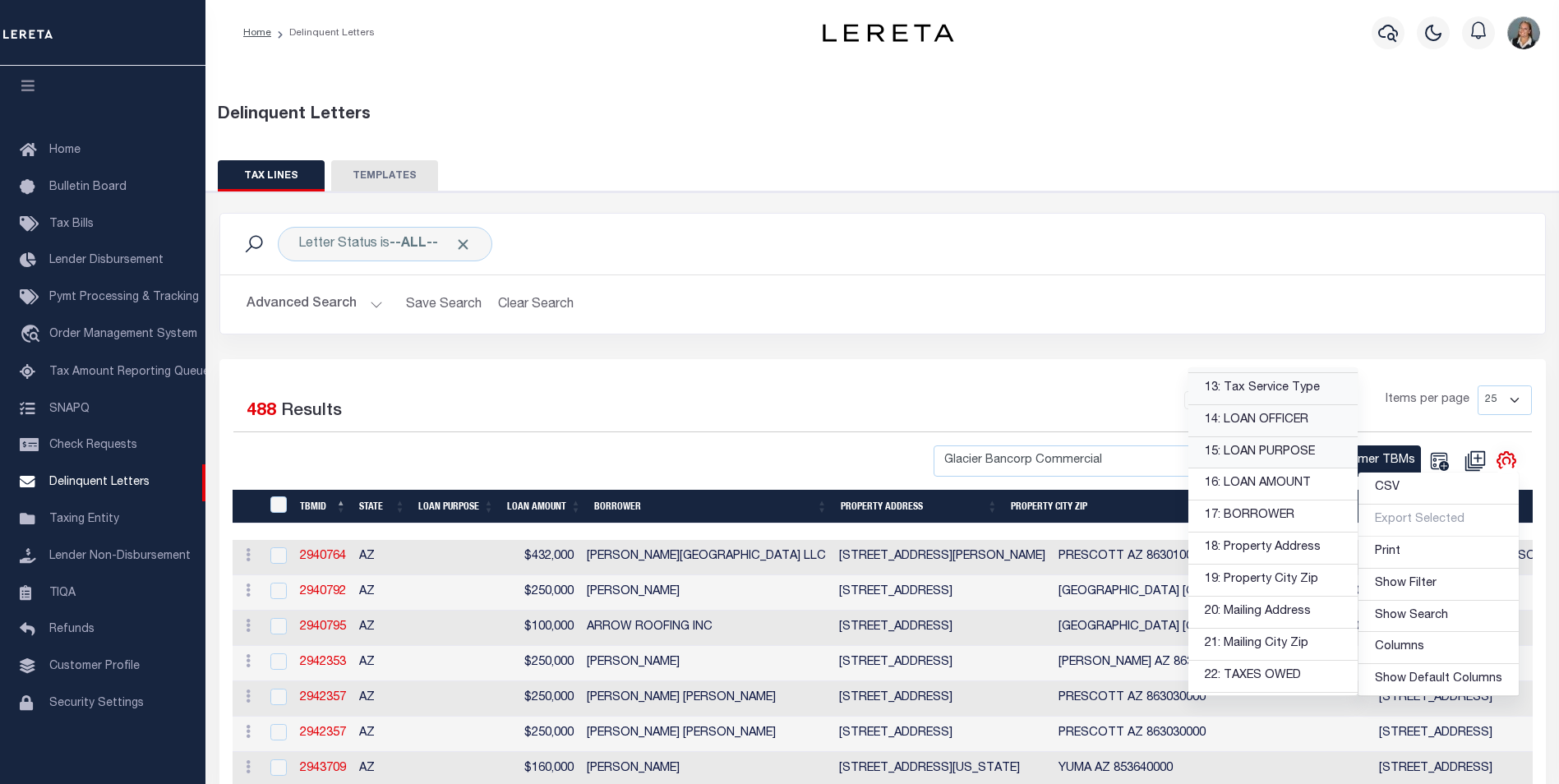
click at [1266, 460] on link "15: LOAN PURPOSE" at bounding box center [1273, 452] width 170 height 32
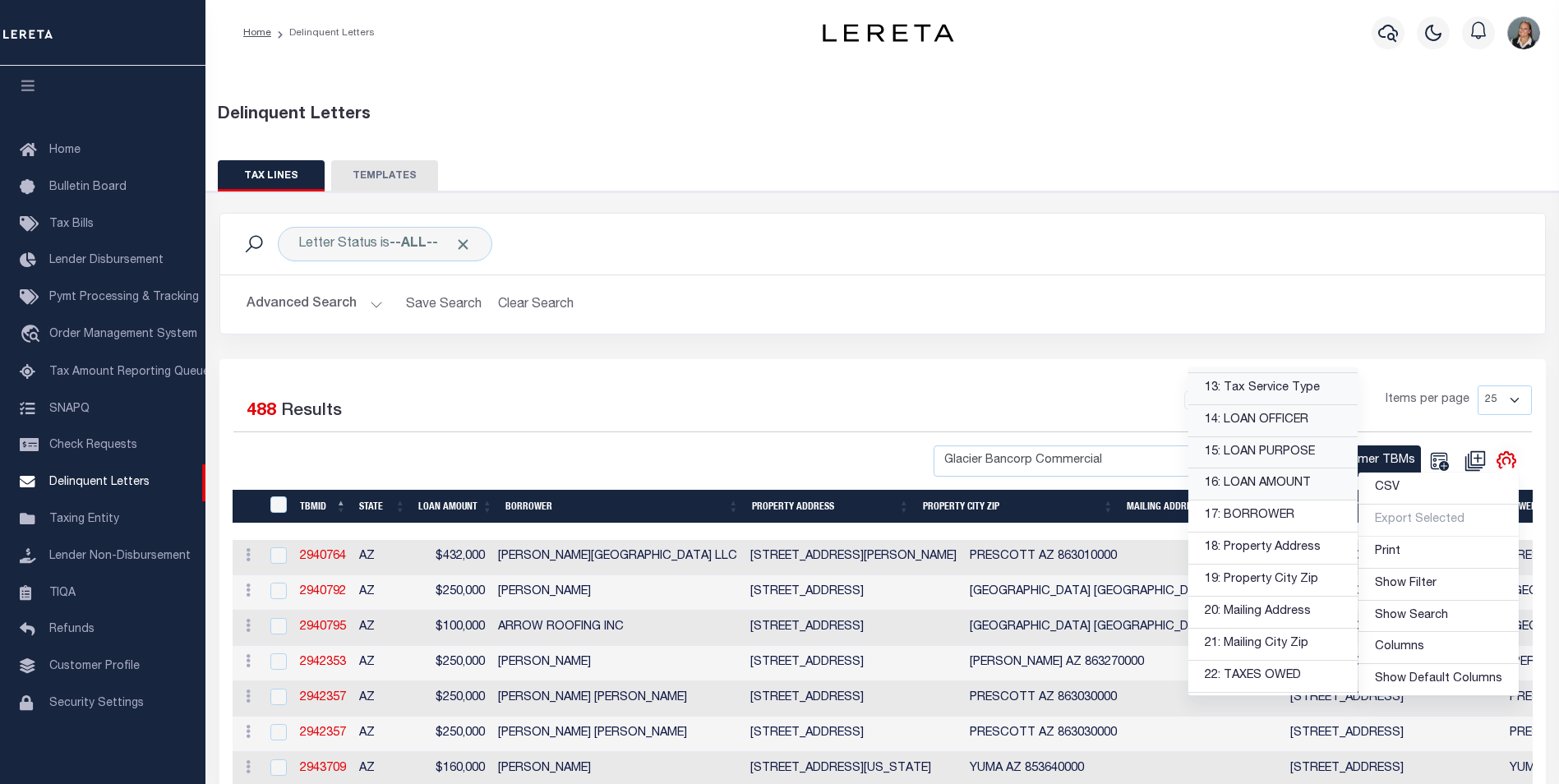
click at [1271, 490] on link "16: LOAN AMOUNT" at bounding box center [1273, 484] width 170 height 32
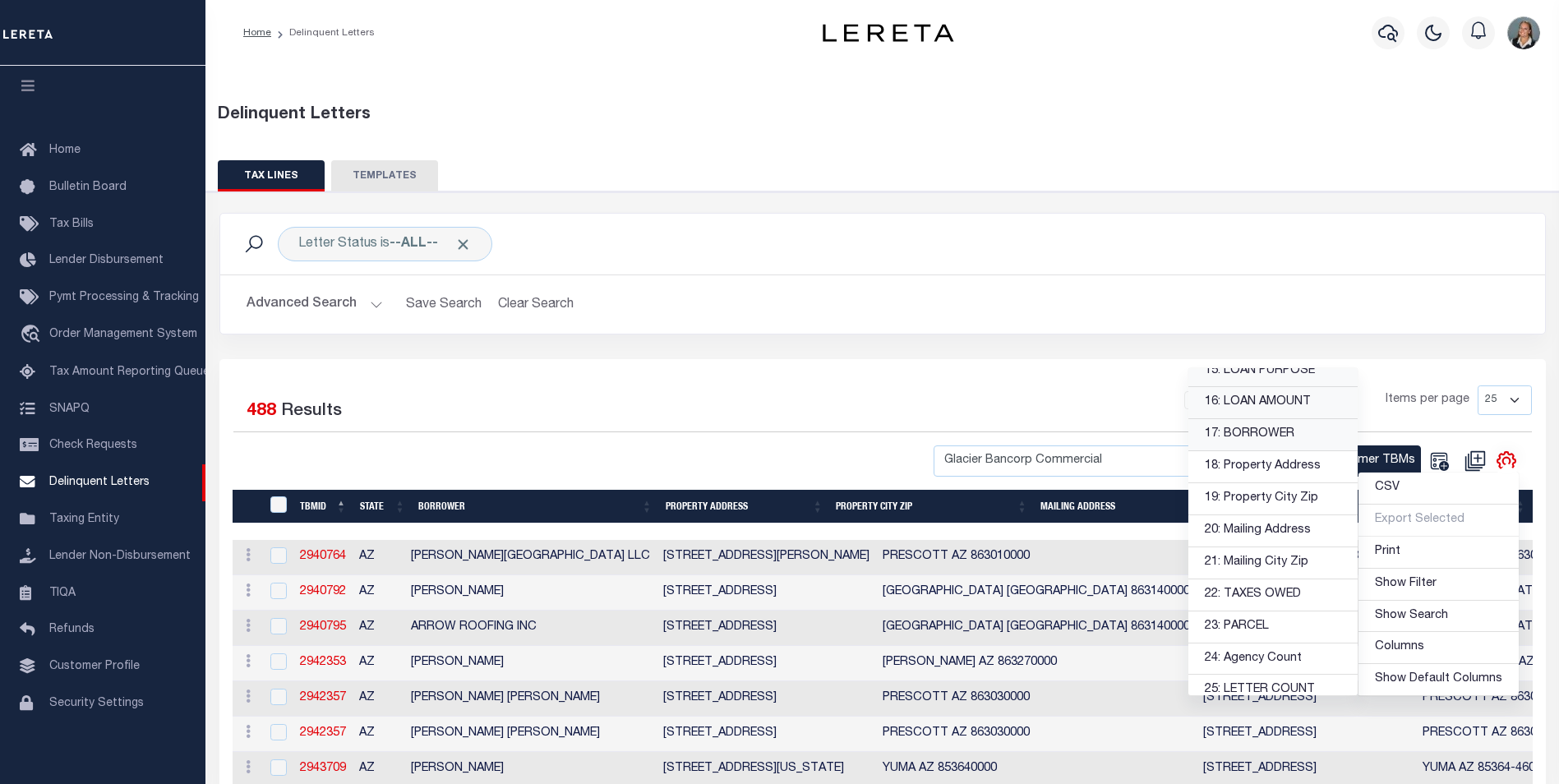
scroll to position [493, 0]
click at [1269, 468] on link "18: Property Address" at bounding box center [1273, 466] width 170 height 32
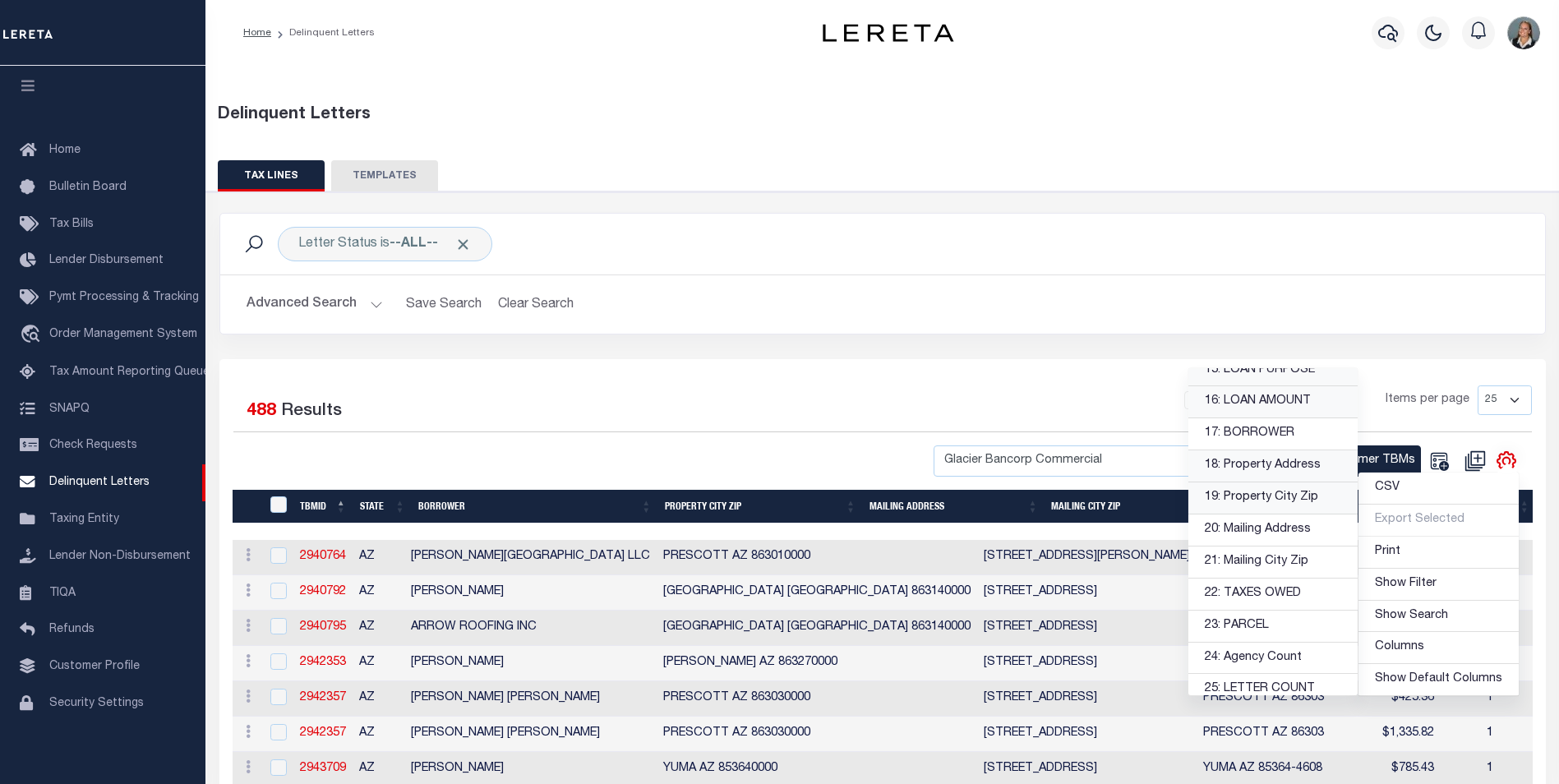
click at [1269, 500] on link "19: Property City Zip" at bounding box center [1273, 498] width 170 height 32
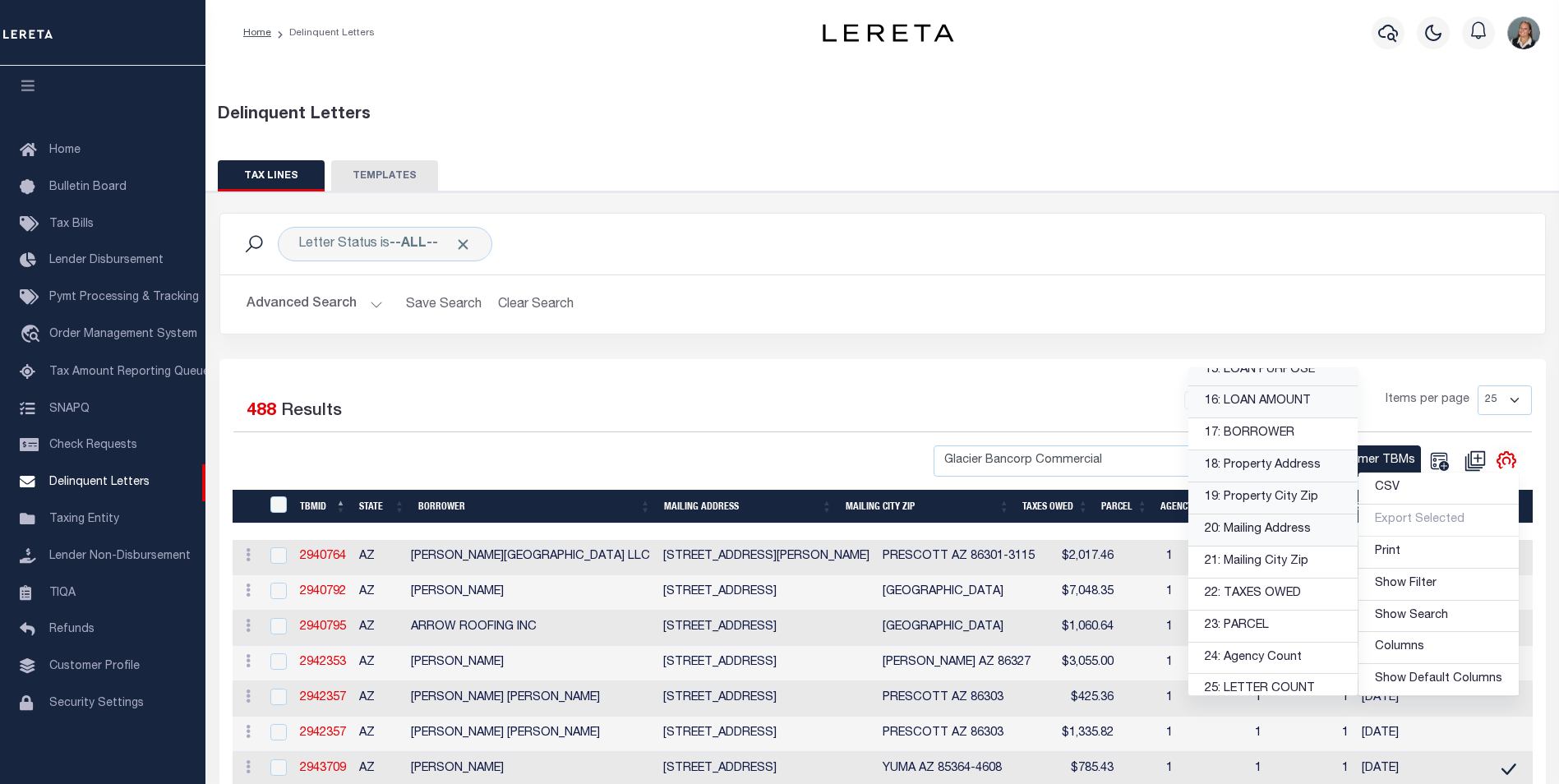
click at [1277, 531] on link "20: Mailing Address" at bounding box center [1273, 529] width 170 height 32
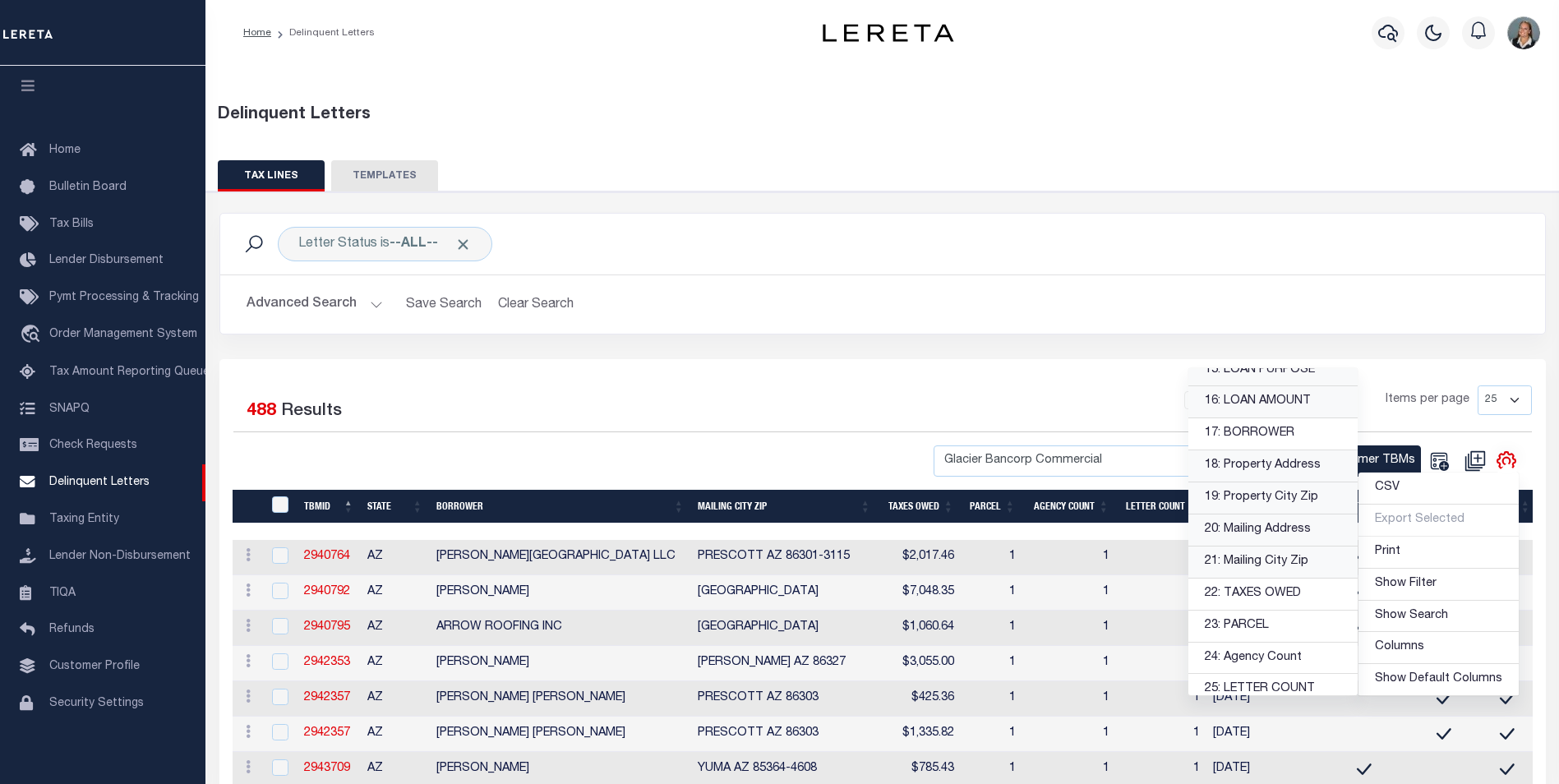
click at [1263, 561] on link "21: Mailing City Zip" at bounding box center [1273, 562] width 170 height 32
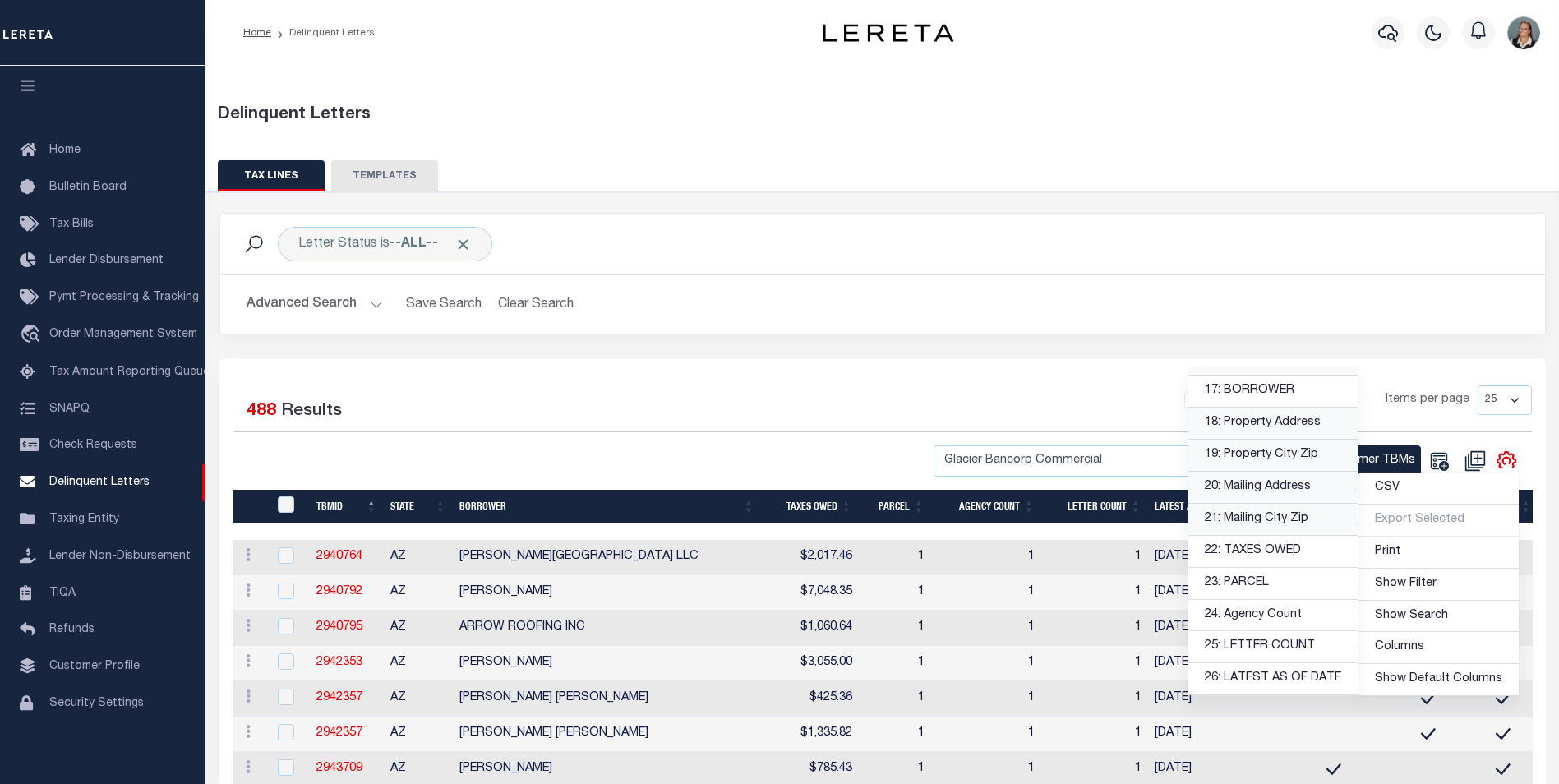
scroll to position [632, 0]
click at [1256, 485] on link "23: PARCEL" at bounding box center [1273, 488] width 170 height 32
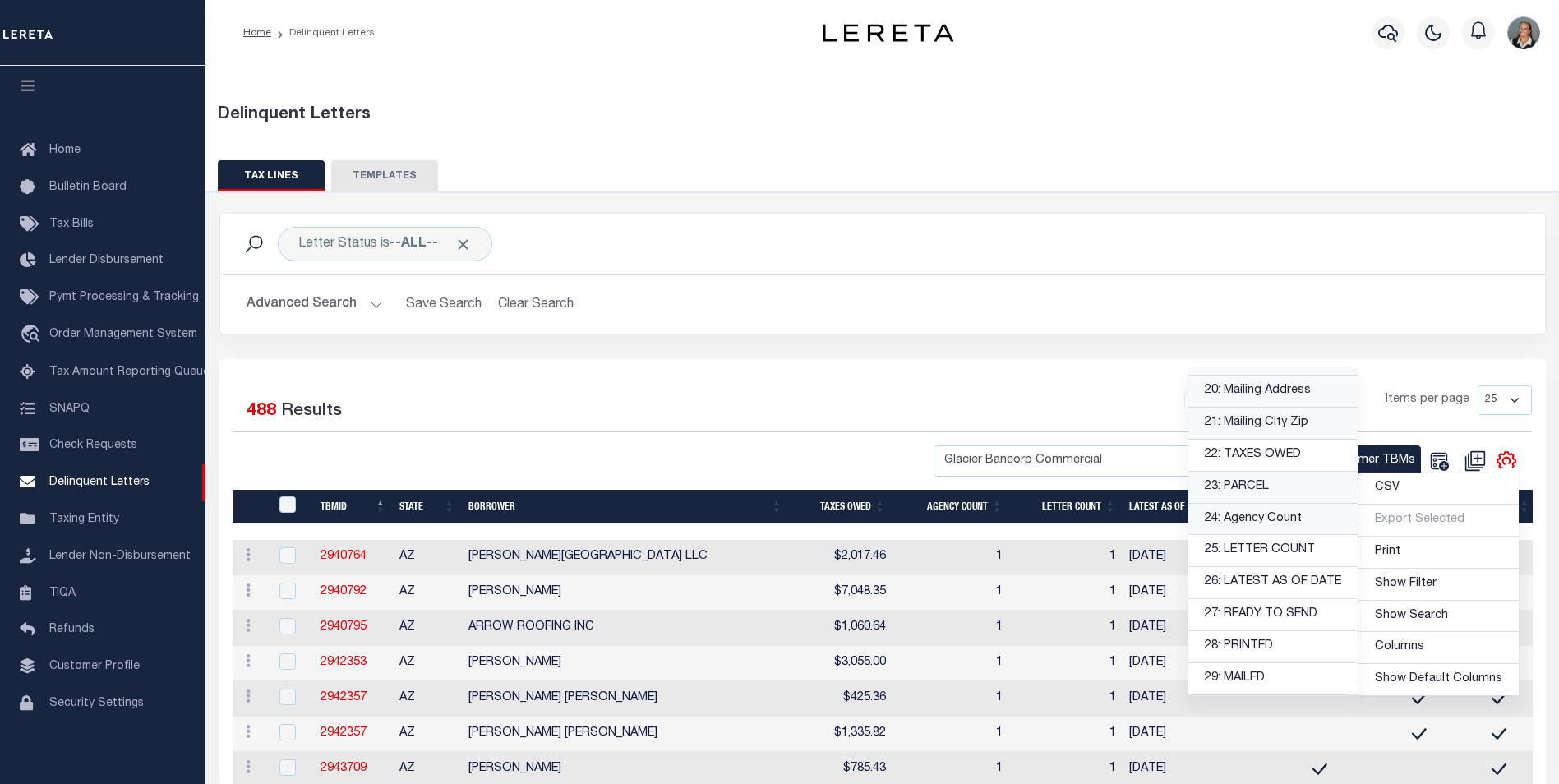
click at [1261, 519] on link "24: Agency Count" at bounding box center [1273, 520] width 170 height 32
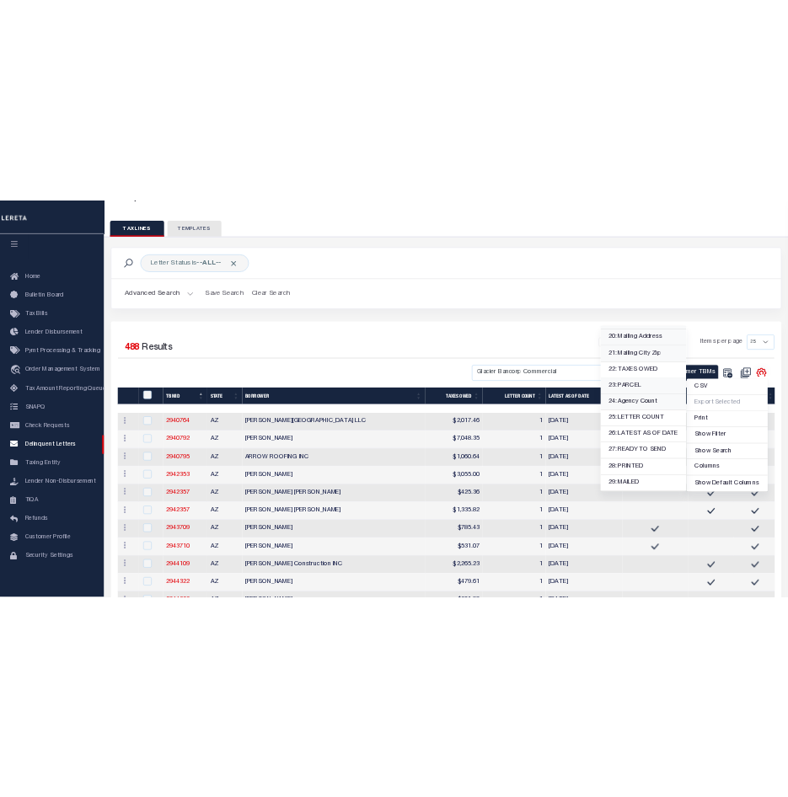
scroll to position [169, 0]
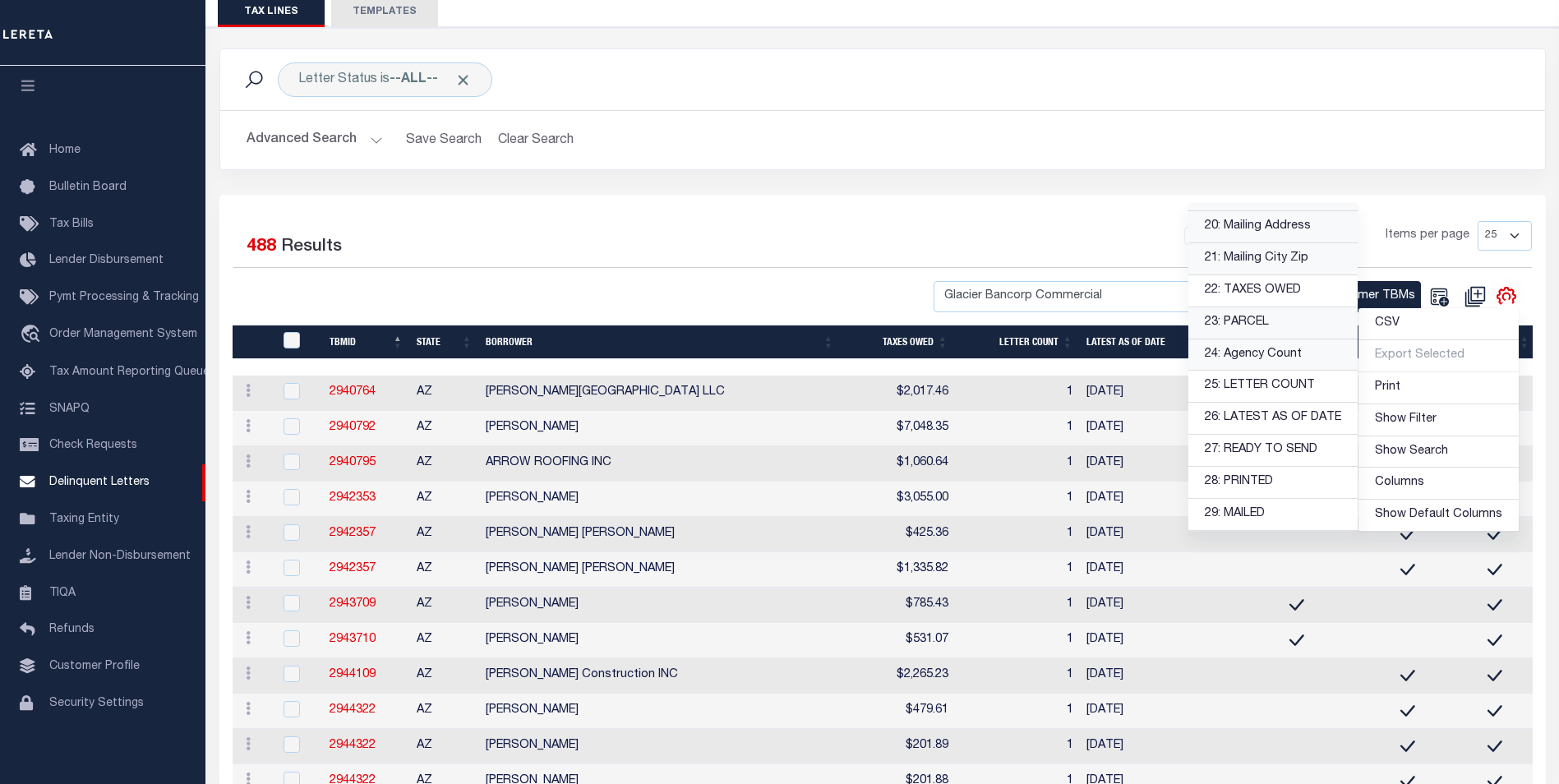
click at [1002, 241] on div "1 2 3 4 5 … 20 Items per page 25 50 100 500 1000" at bounding box center [1048, 243] width 969 height 43
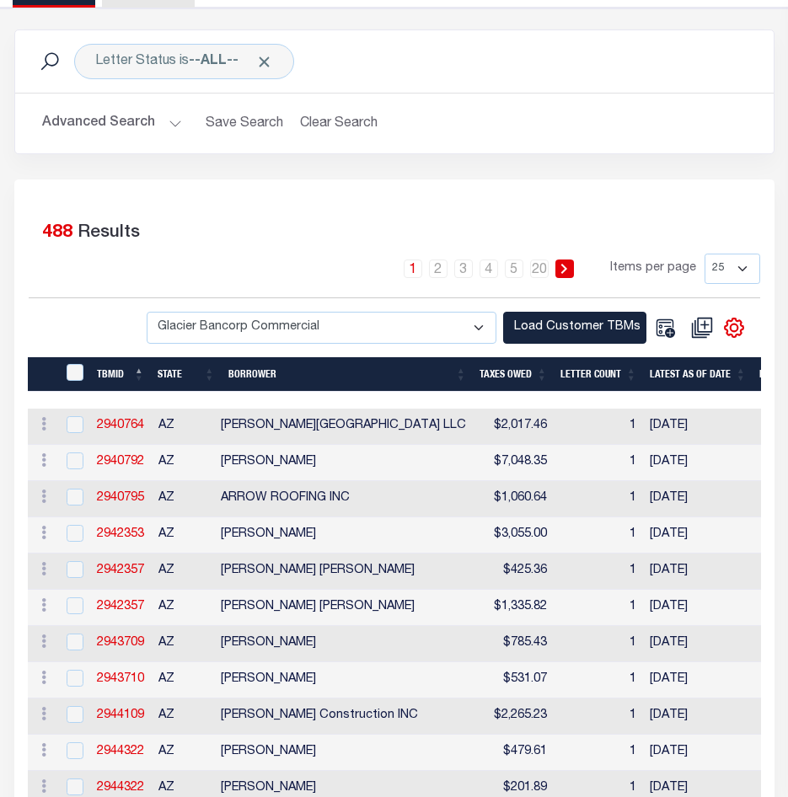
click at [271, 371] on th "BORROWER" at bounding box center [348, 374] width 252 height 35
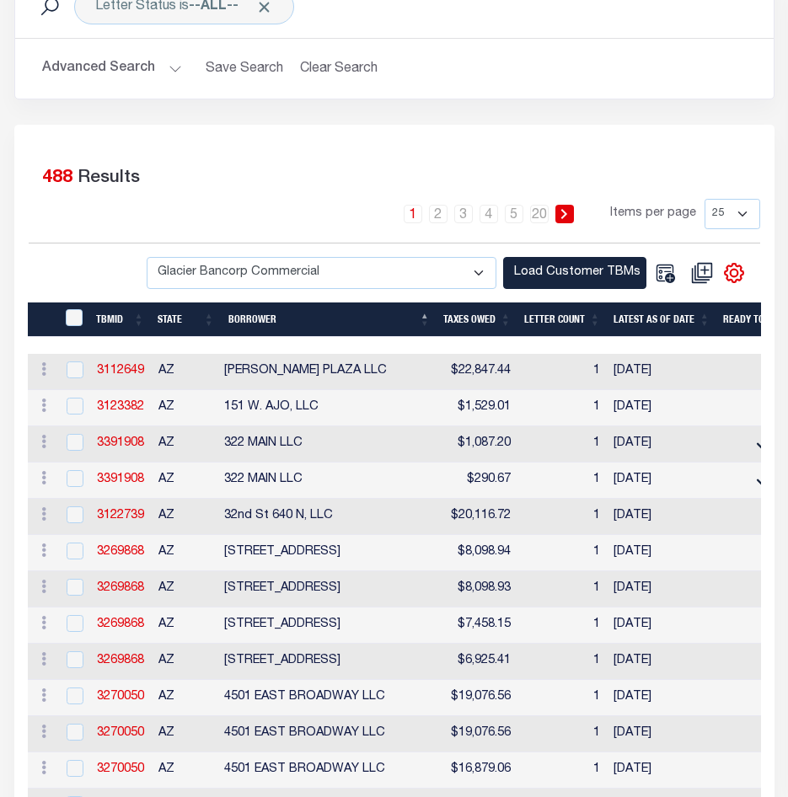
scroll to position [253, 0]
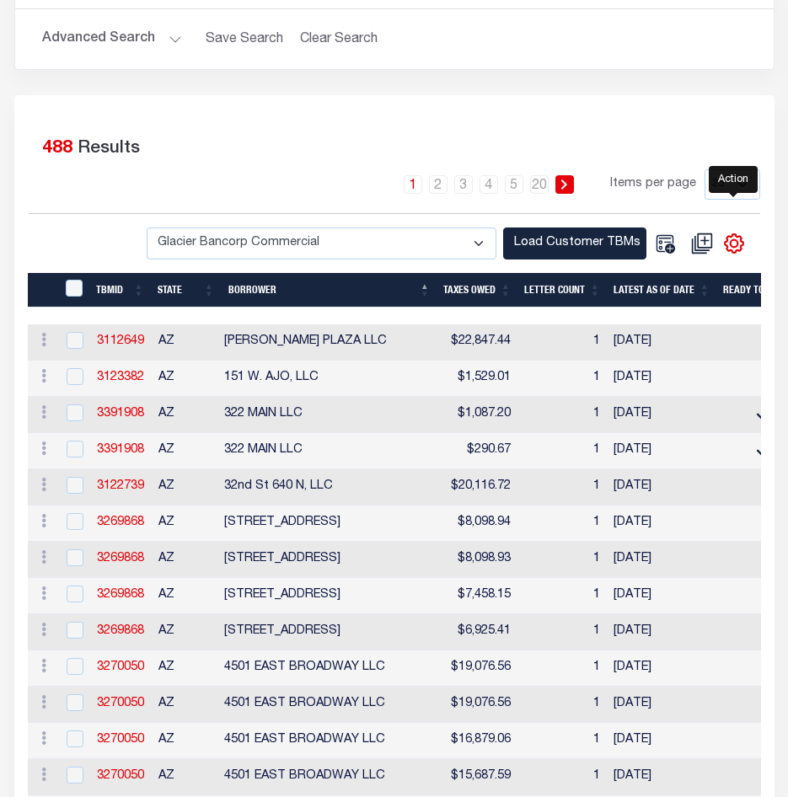
click at [732, 250] on icon "" at bounding box center [734, 244] width 22 height 22
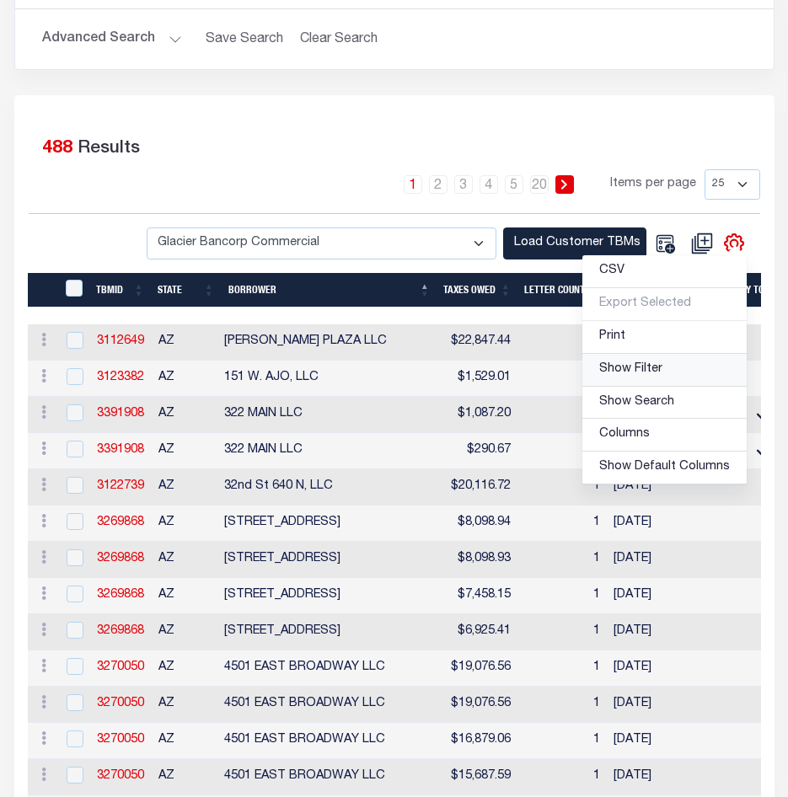
click at [666, 369] on link "Show Filter" at bounding box center [664, 370] width 164 height 33
select select
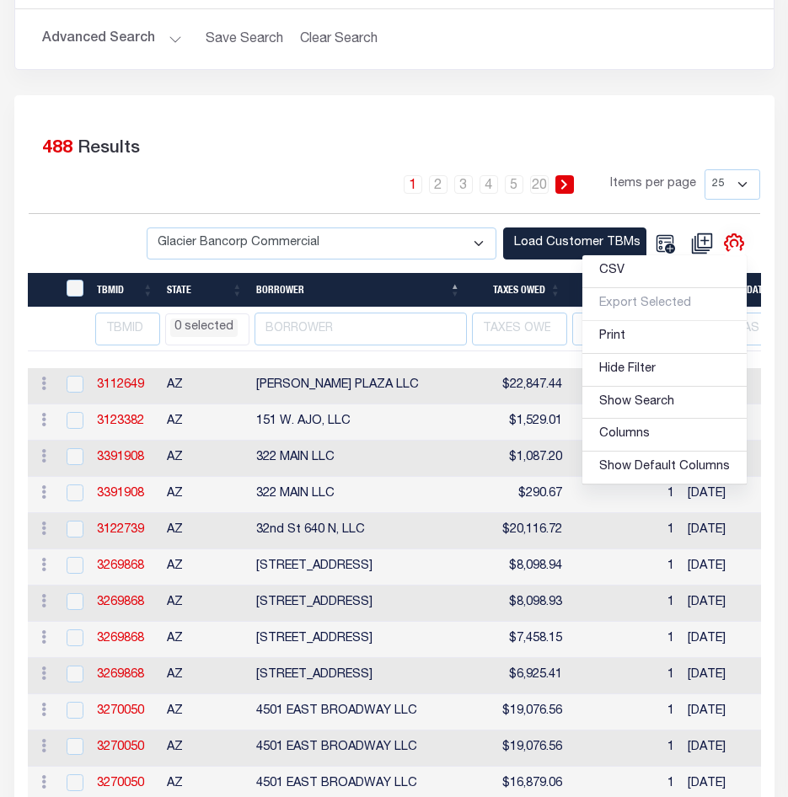
click at [218, 325] on li "0 selected" at bounding box center [203, 328] width 67 height 19
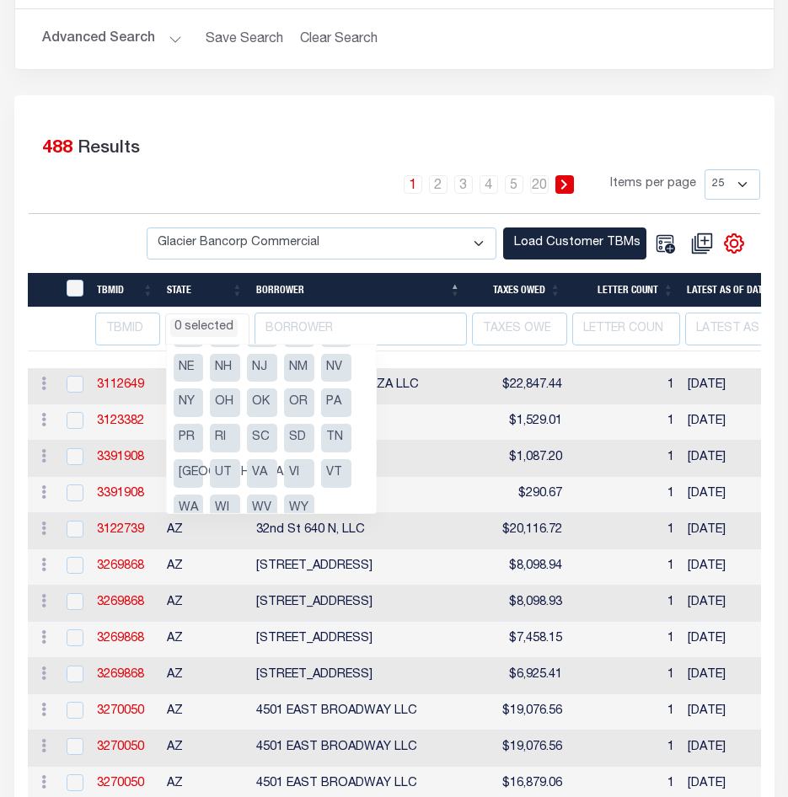
scroll to position [227, 0]
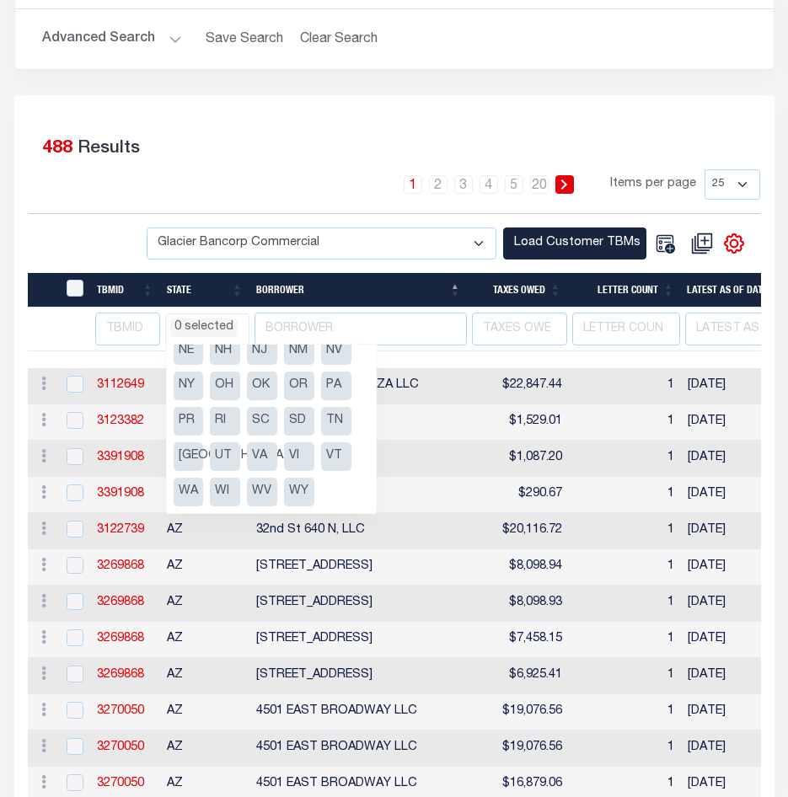
click at [297, 489] on li "WY" at bounding box center [299, 492] width 30 height 29
select select "WY"
select select
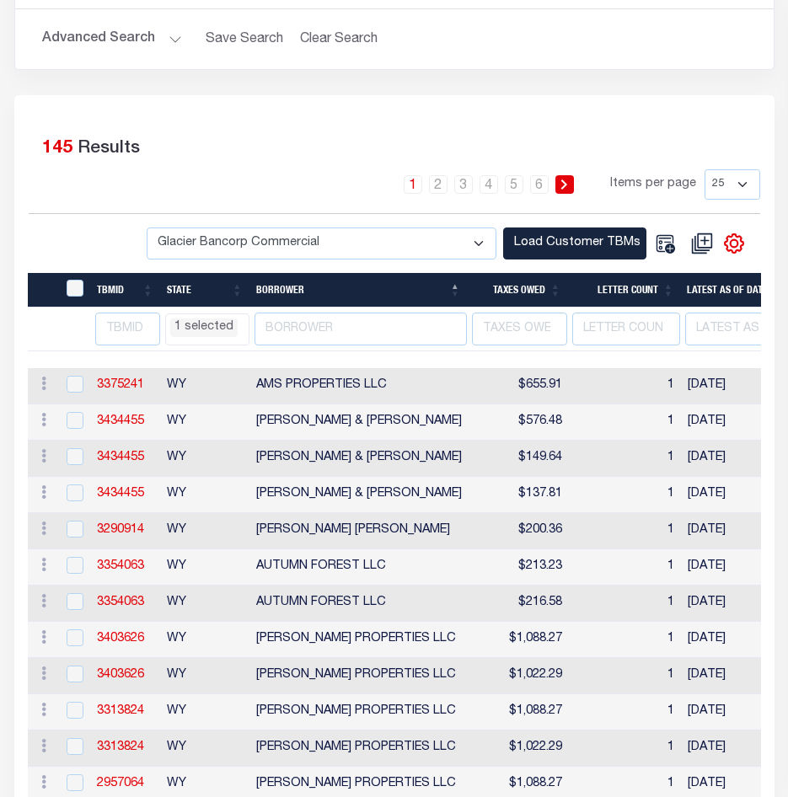
click at [231, 162] on div "Selected 145 Results" at bounding box center [394, 145] width 731 height 47
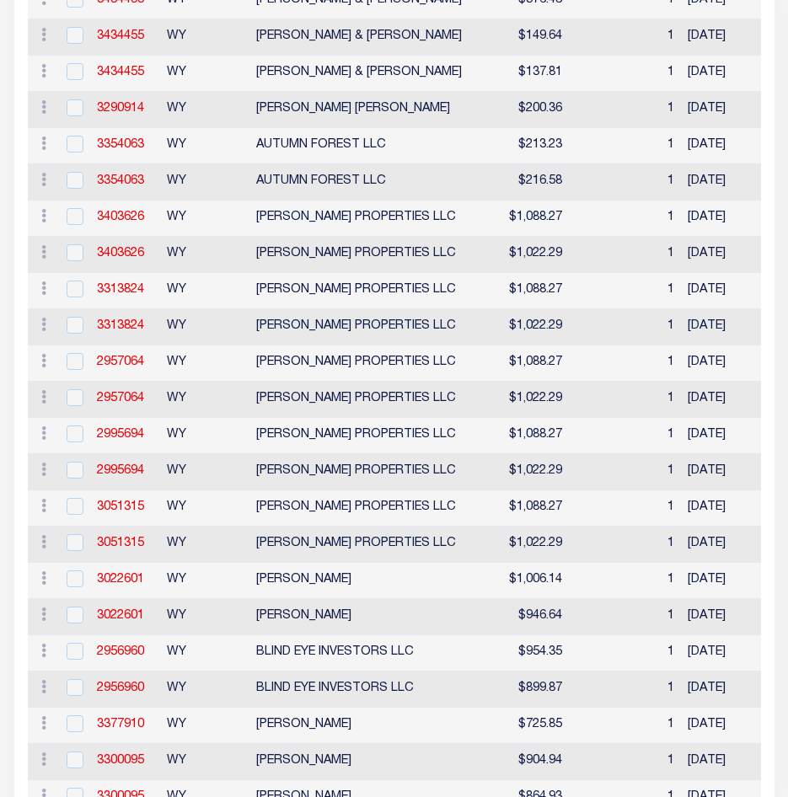
select select "WY"
select select
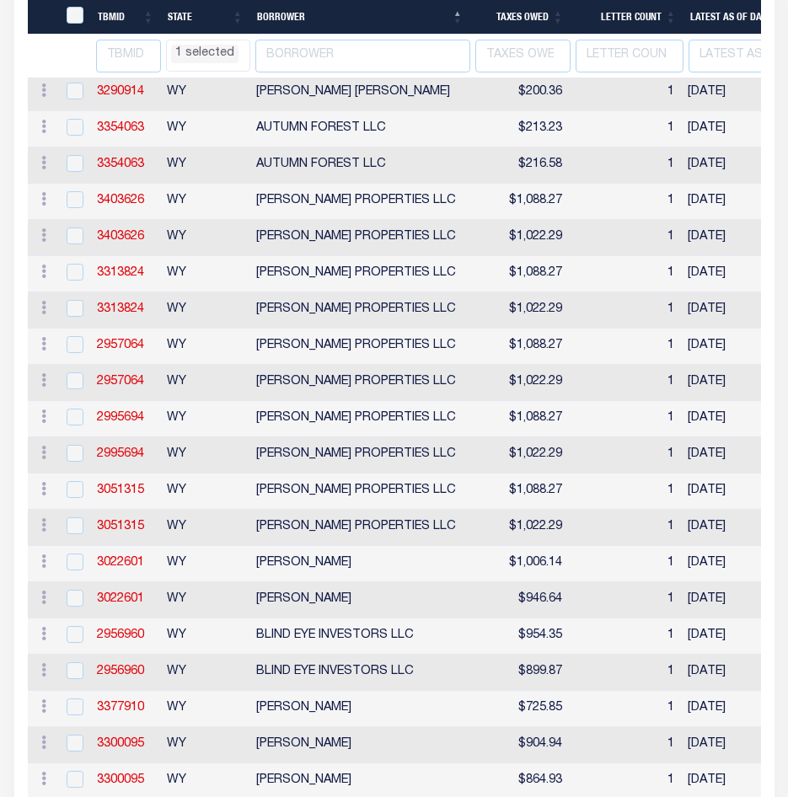
select select "WY"
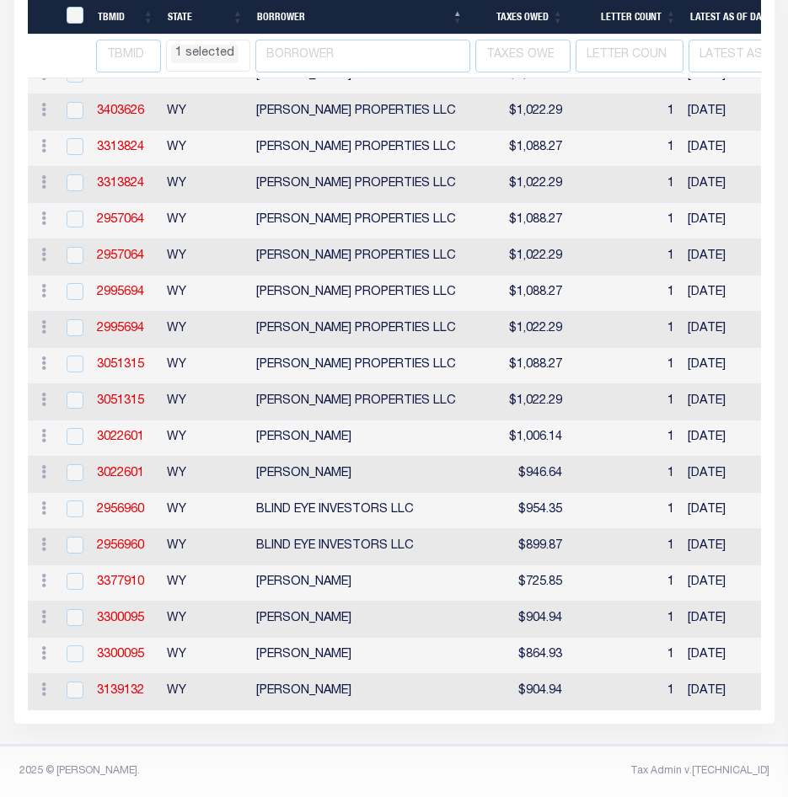
select select "WY"
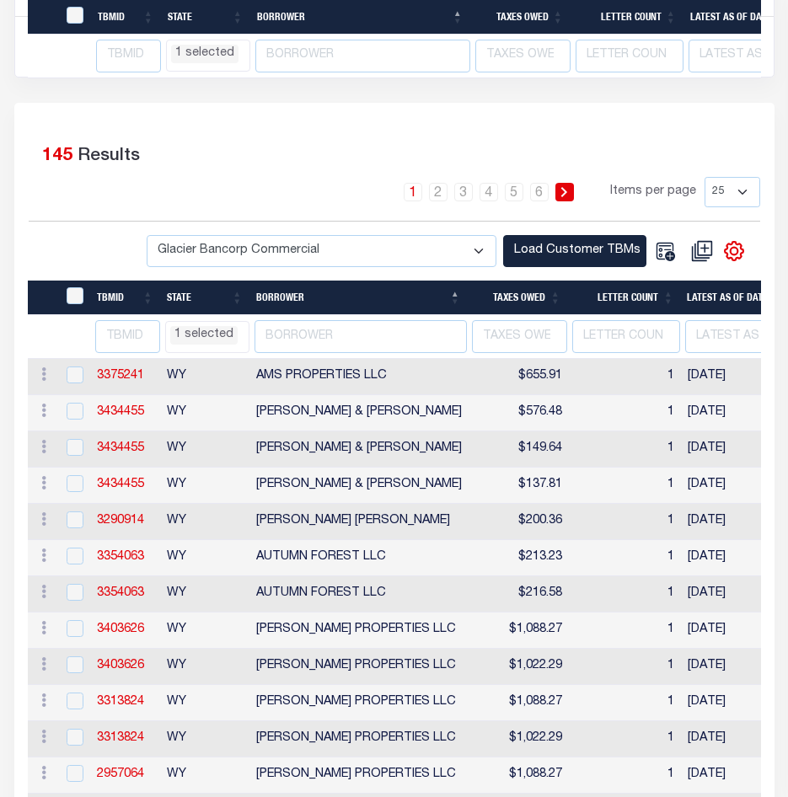
select select "WY"
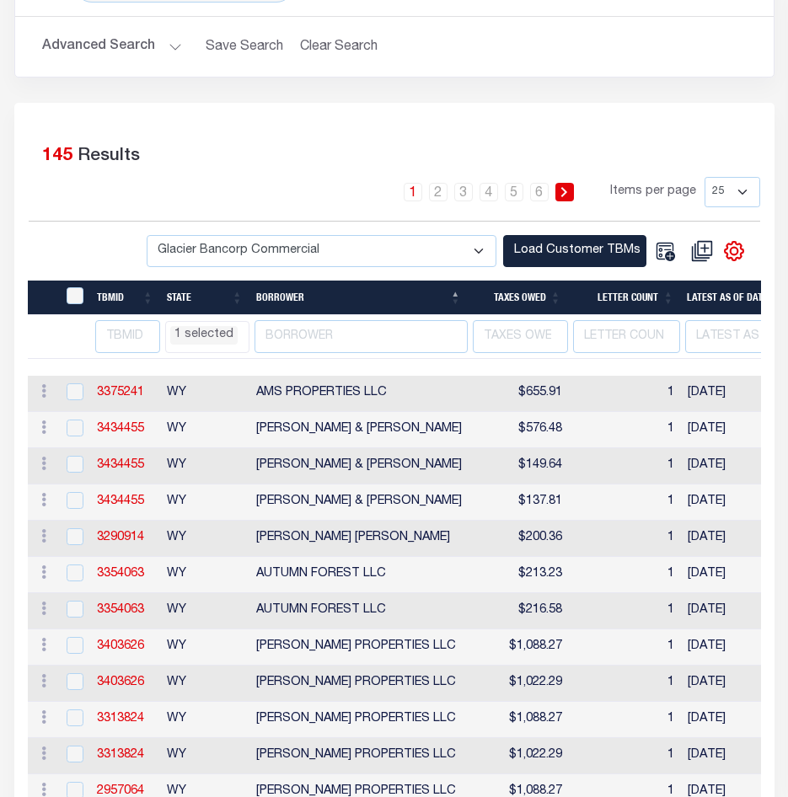
click at [746, 195] on select "25 50 100 500 1000" at bounding box center [732, 192] width 56 height 30
select select "500"
click at [704, 177] on select "25 50 100 500 1000" at bounding box center [732, 192] width 56 height 30
select select "WY"
select select
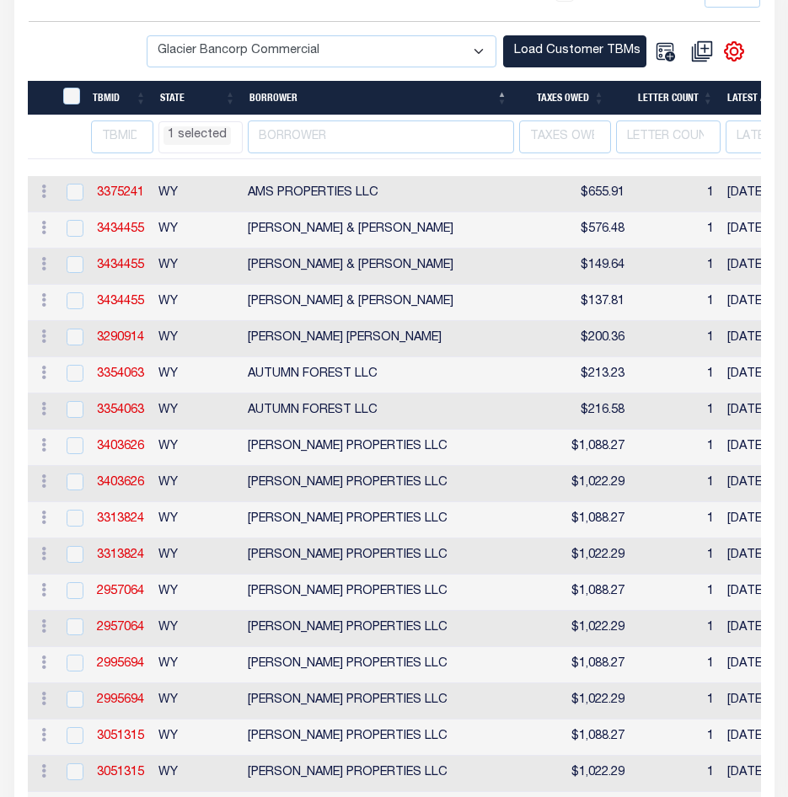
select select "WY"
select select
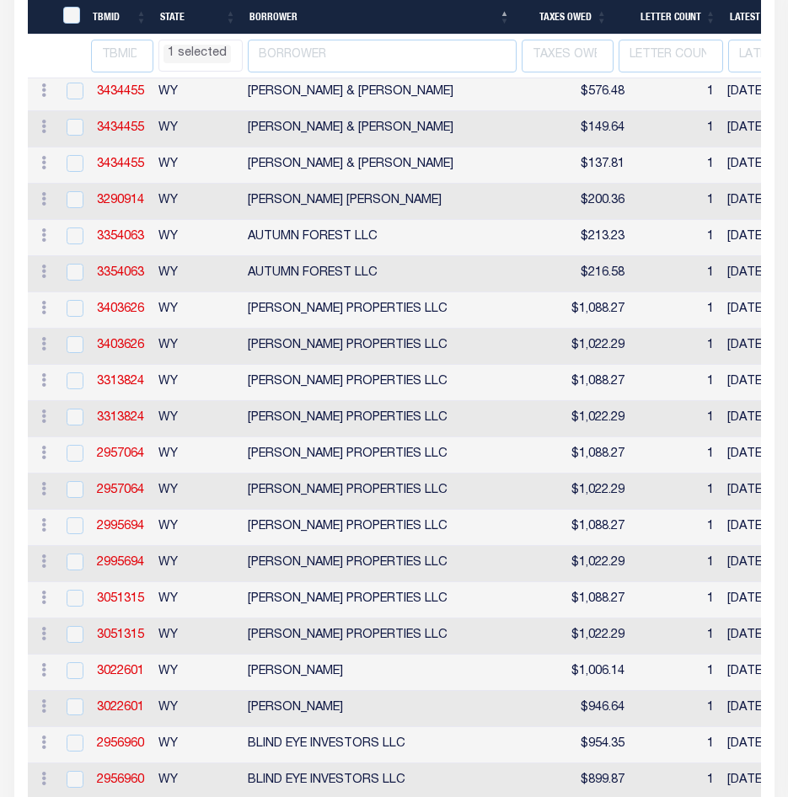
select select "WY"
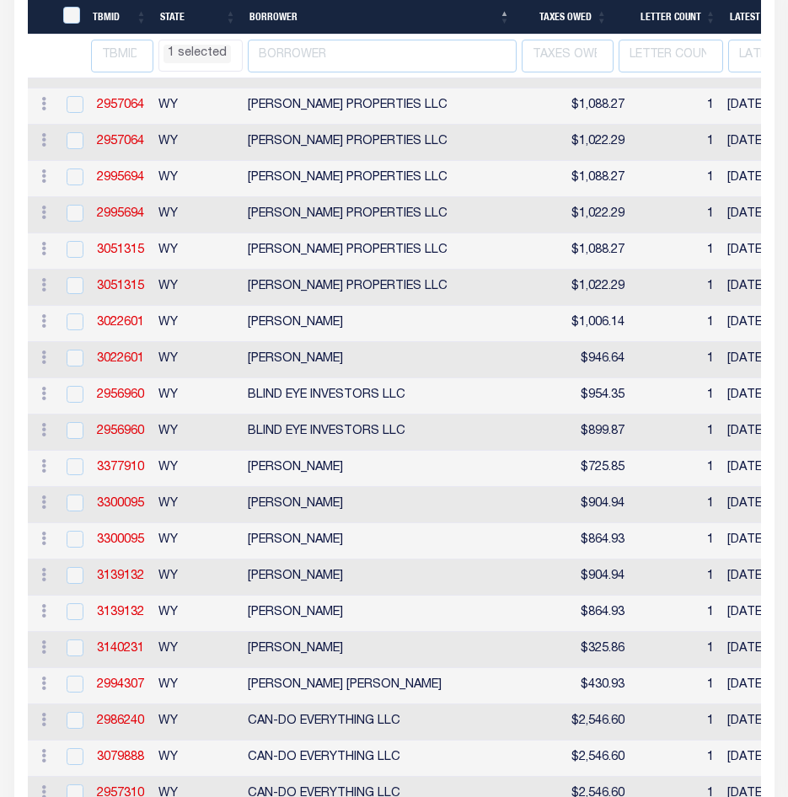
select select "WY"
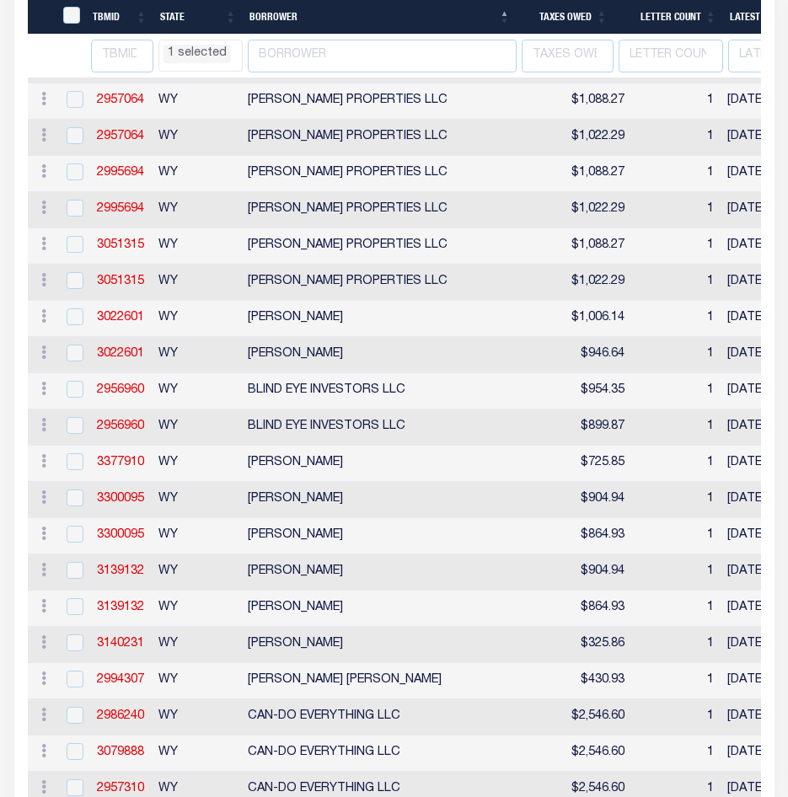
select select "WY"
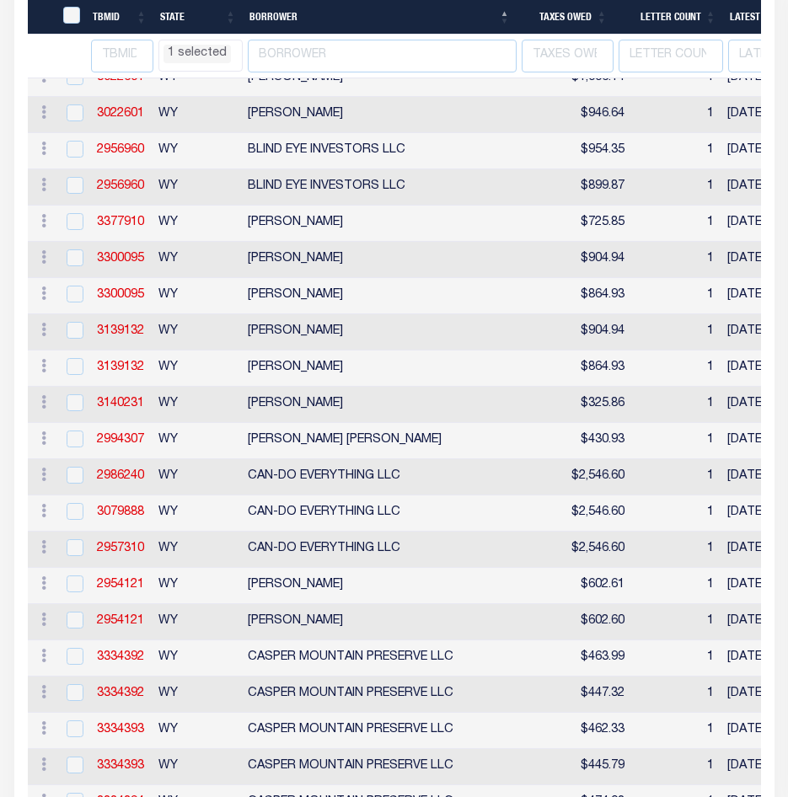
select select "WY"
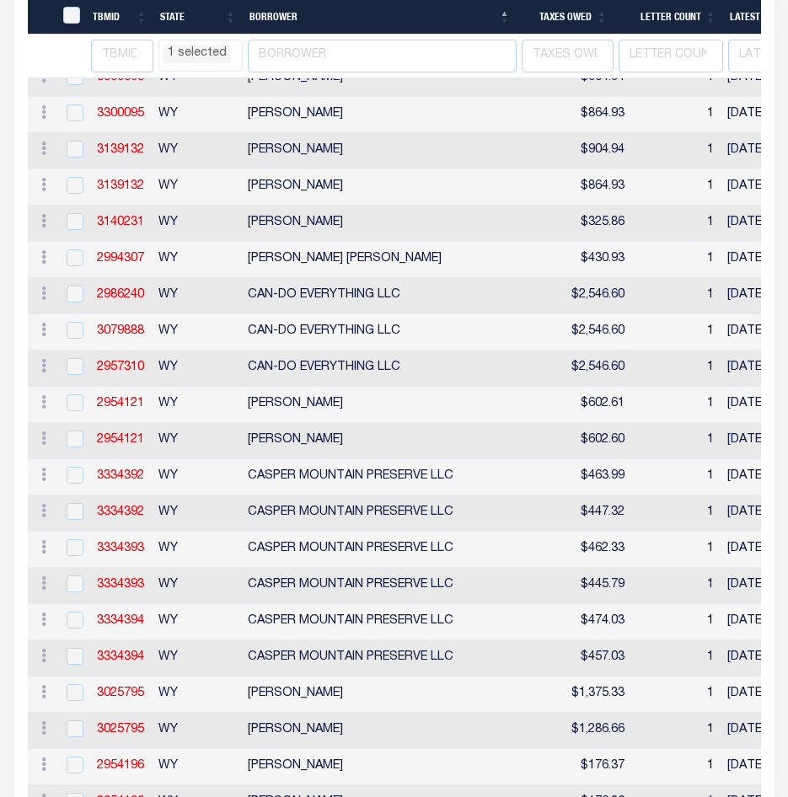
select select "WY"
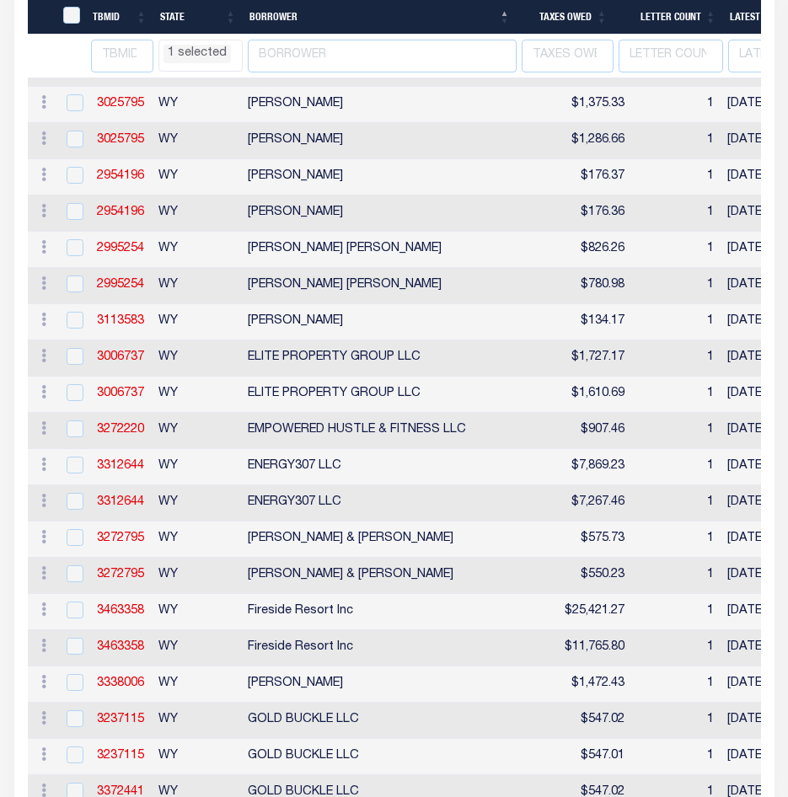
select select "WY"
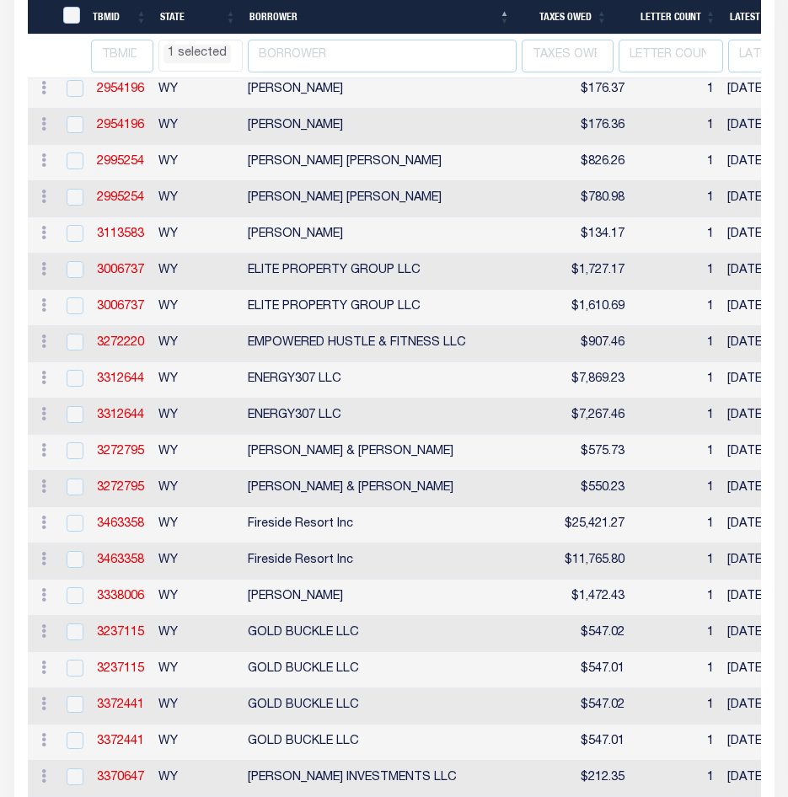
select select "WY"
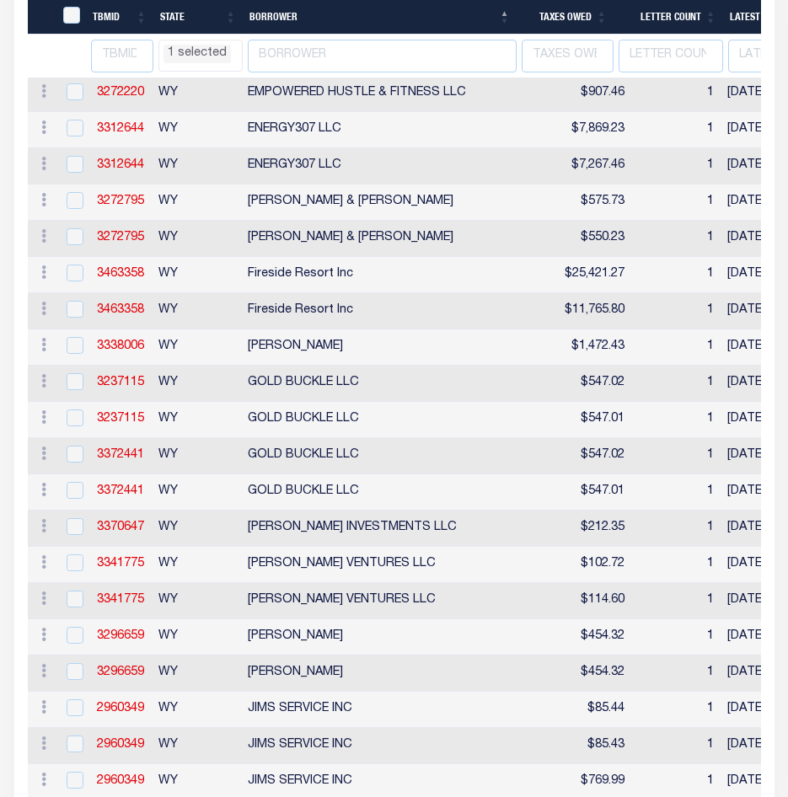
select select "WY"
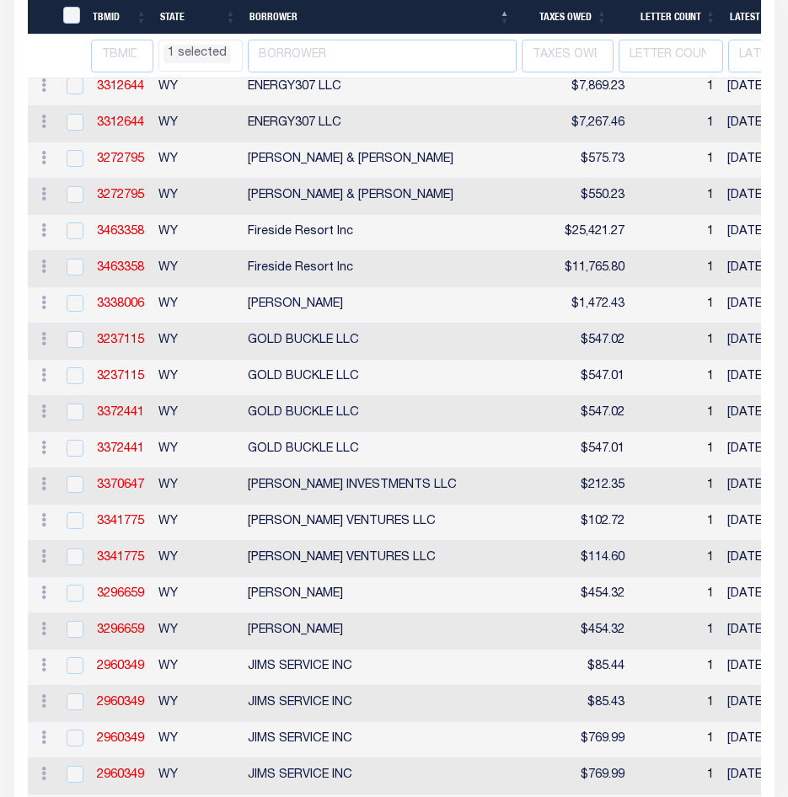
select select "WY"
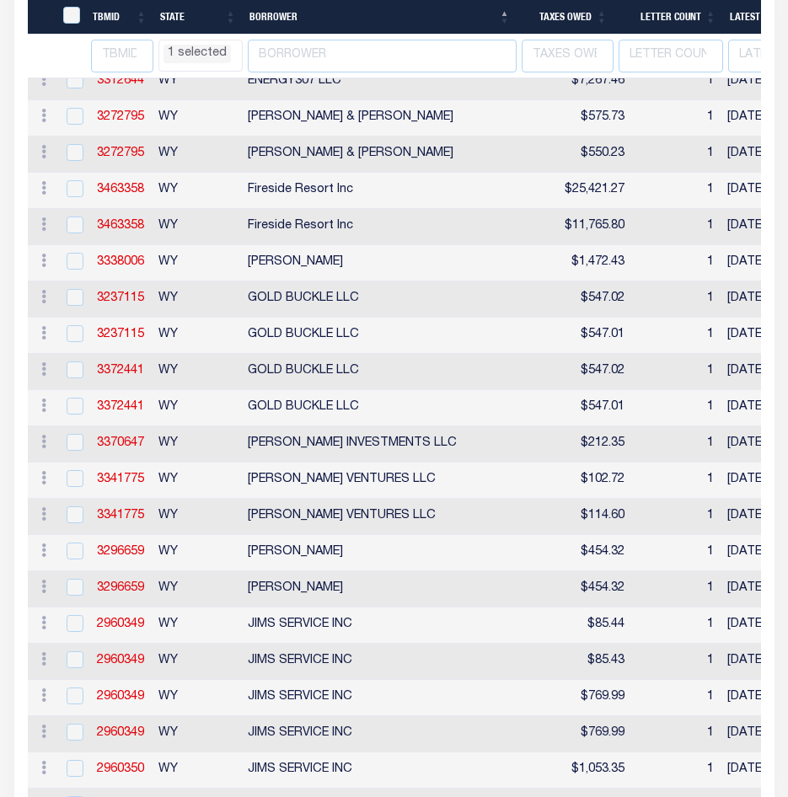
select select "WY"
click at [85, 209] on td at bounding box center [73, 191] width 35 height 36
checkbox input "true"
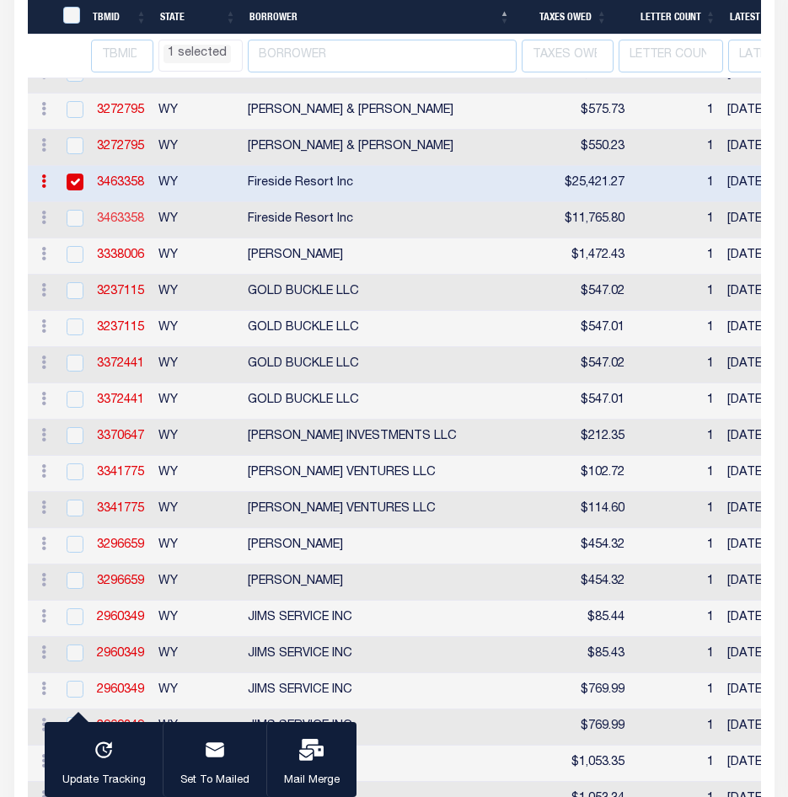
select select "WY"
select select
select select "WY"
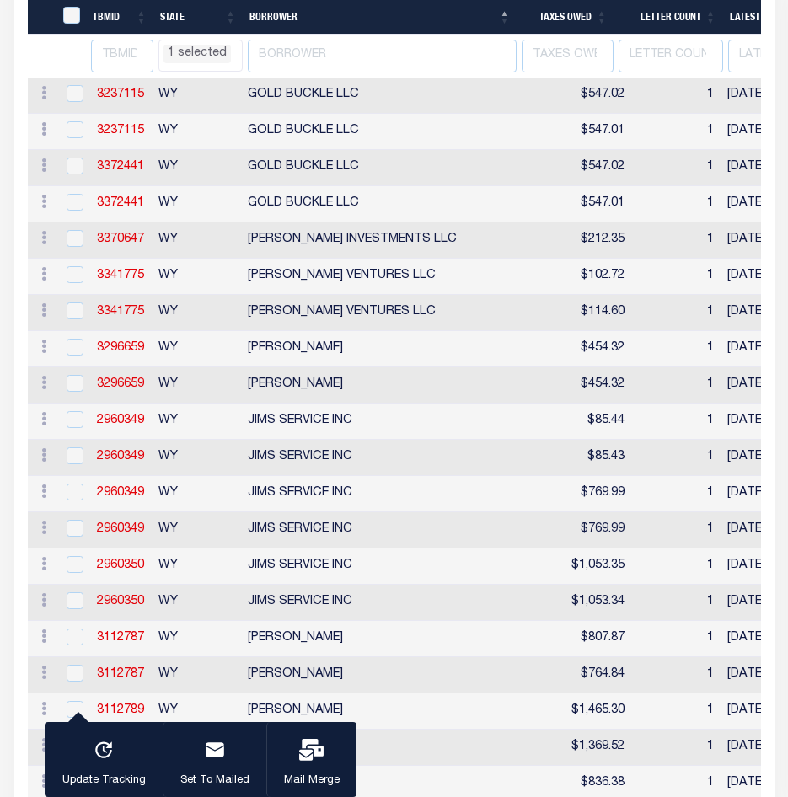
select select "WY"
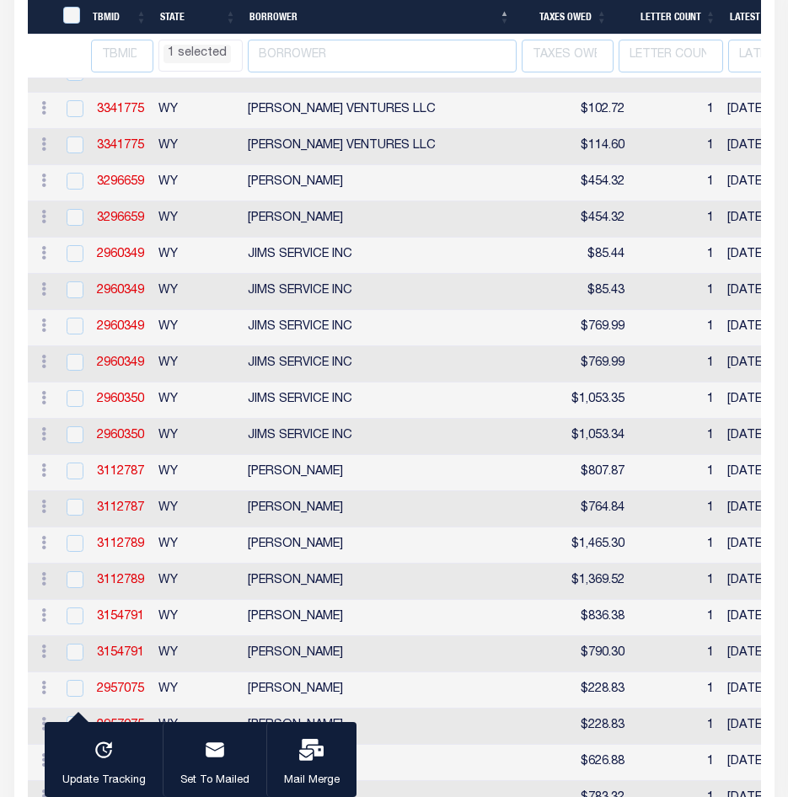
select select "WY"
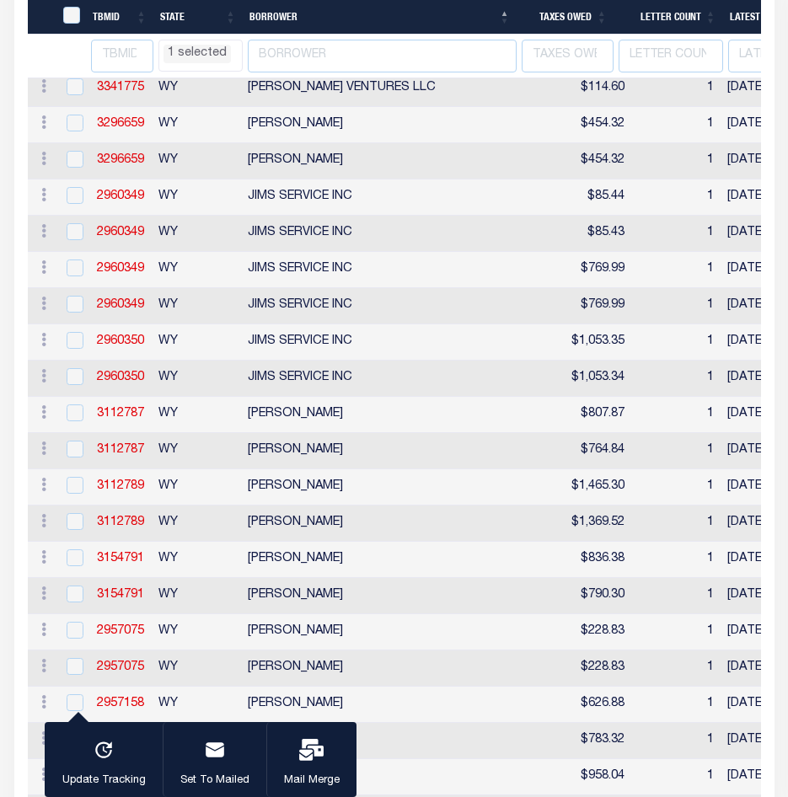
select select "WY"
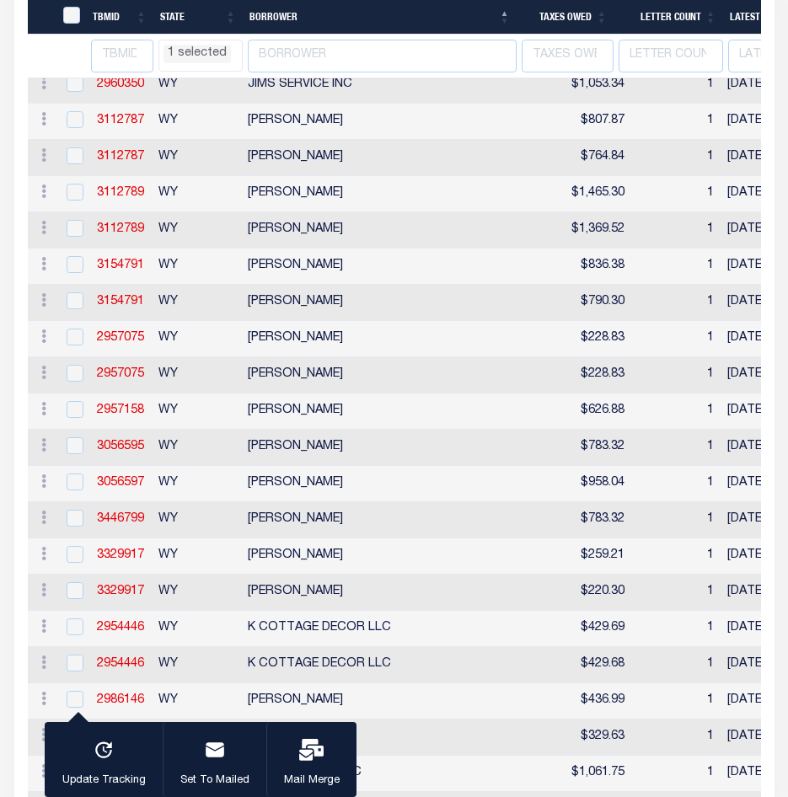
select select "WY"
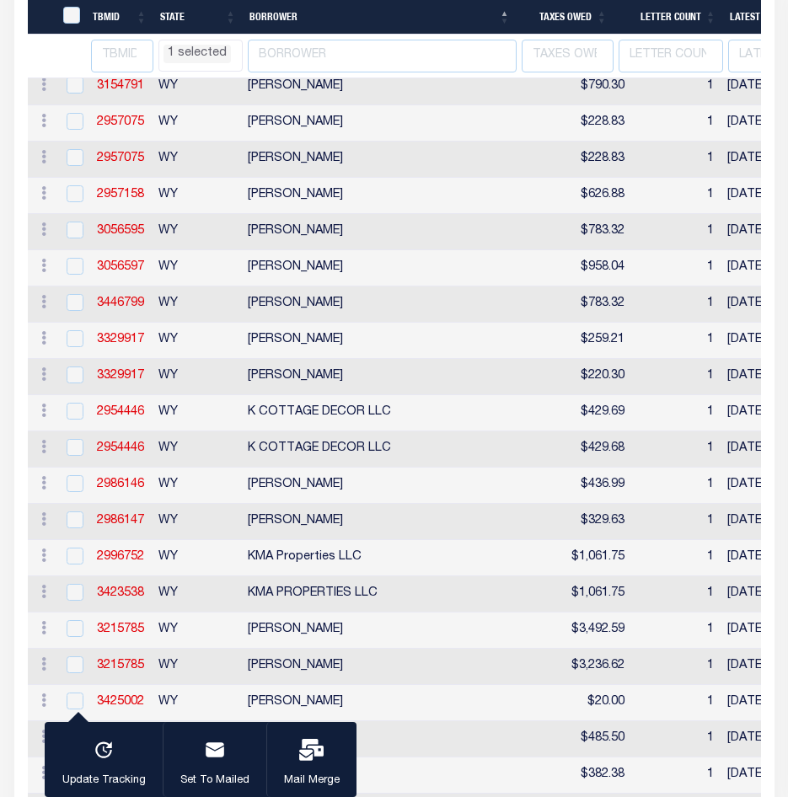
select select "WY"
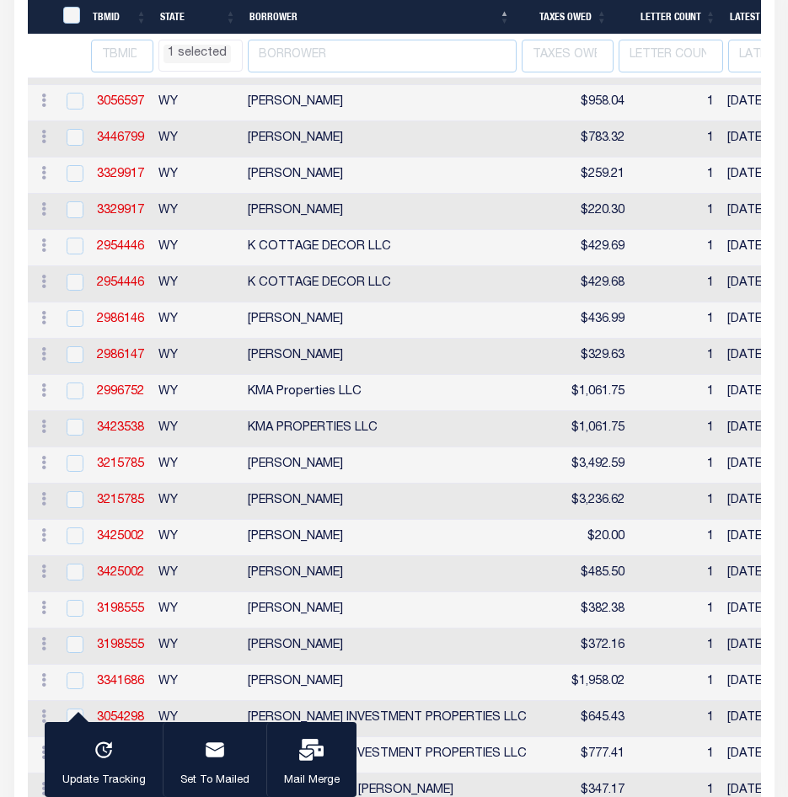
select select "WY"
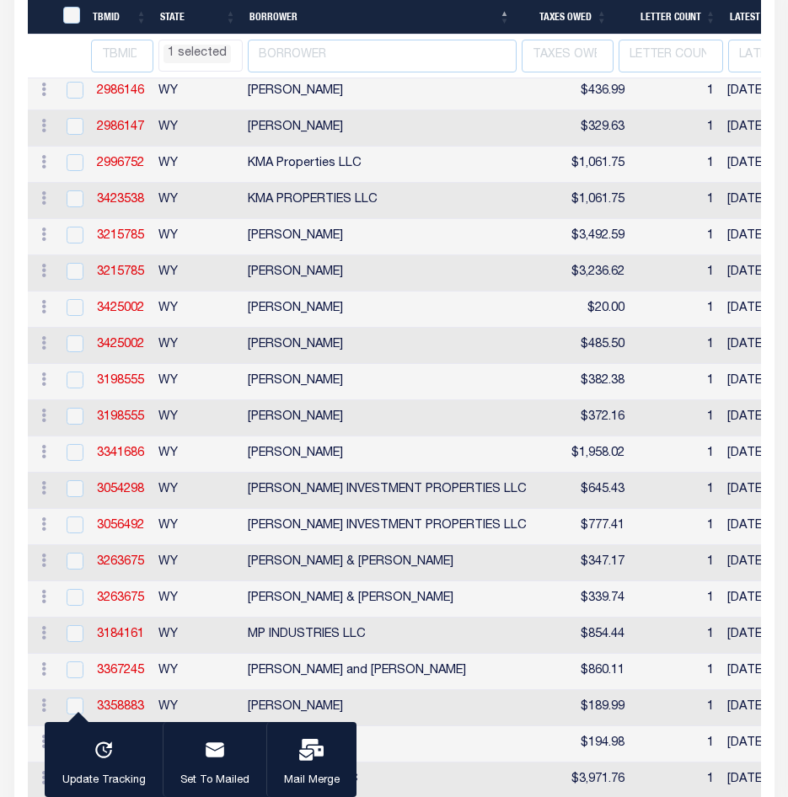
select select "WY"
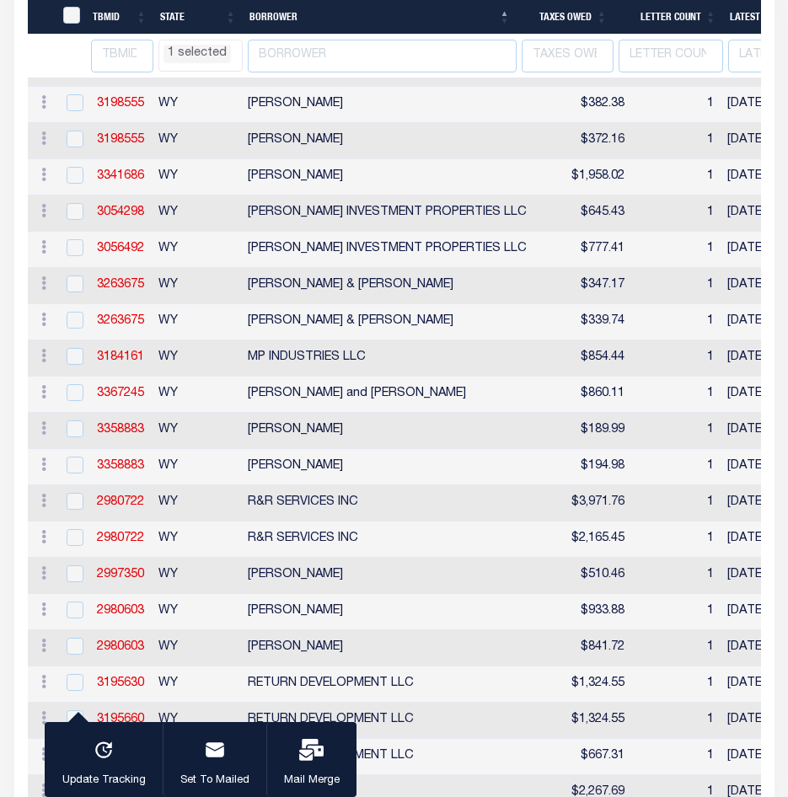
select select "WY"
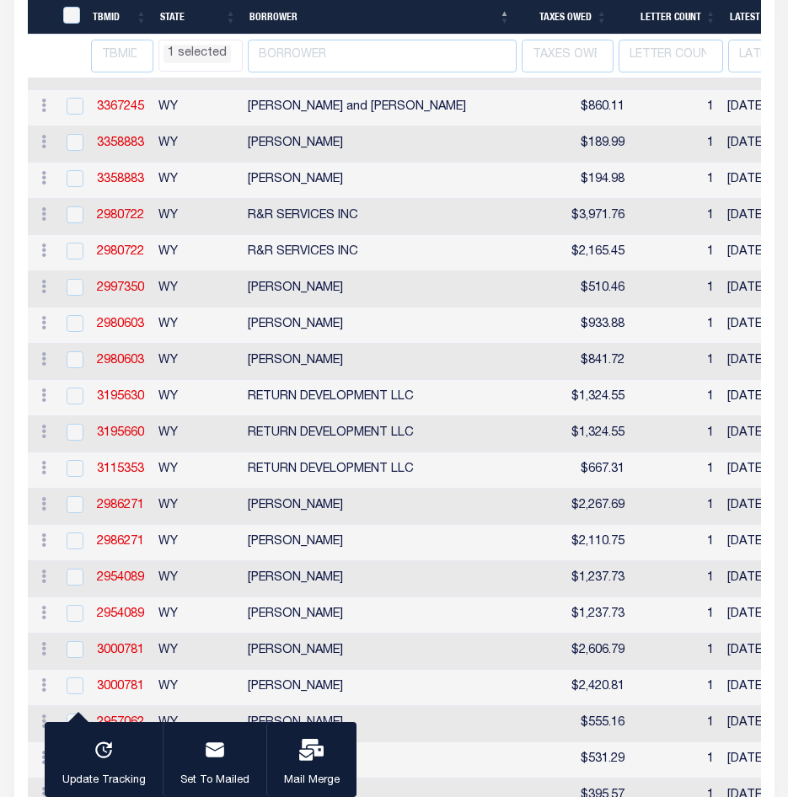
select select "WY"
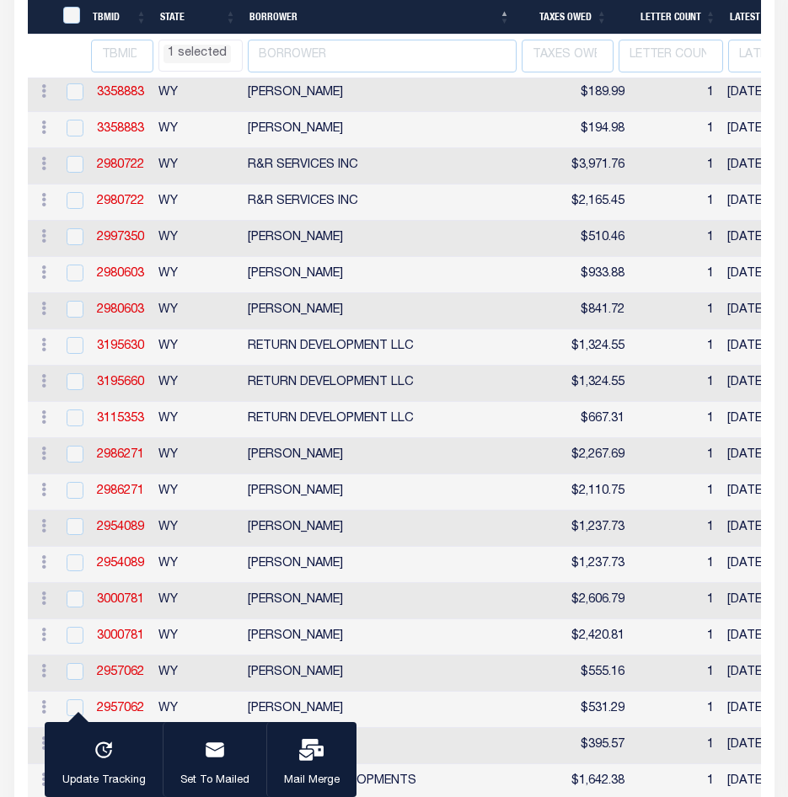
select select "WY"
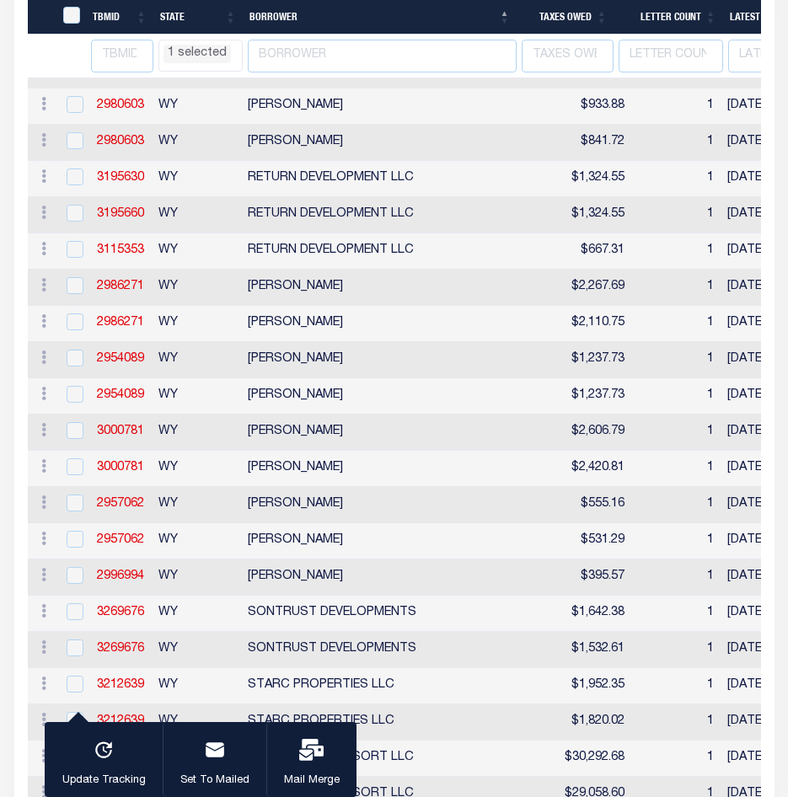
select select "WY"
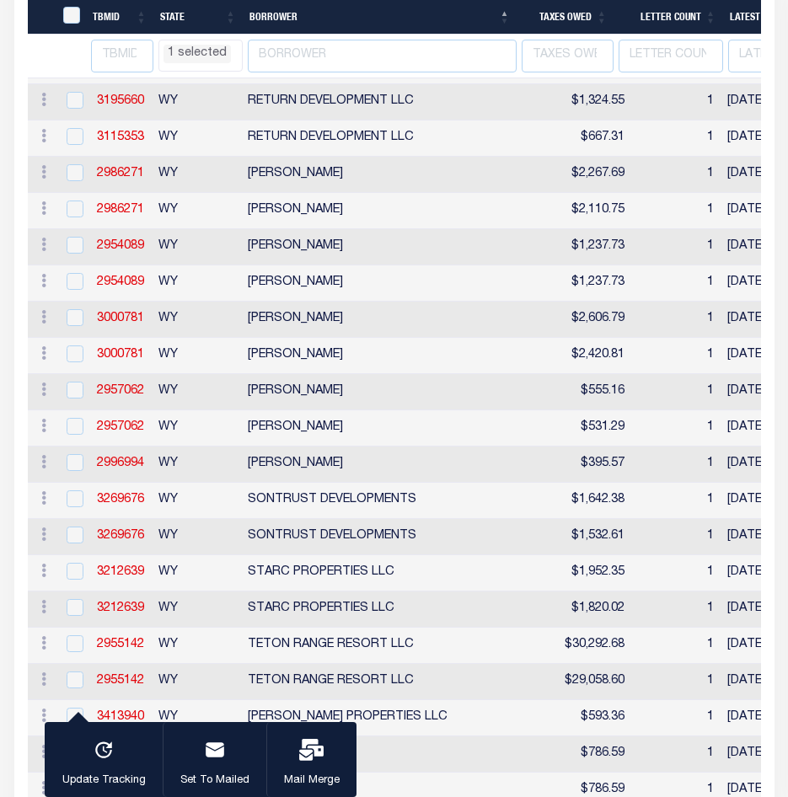
select select "WY"
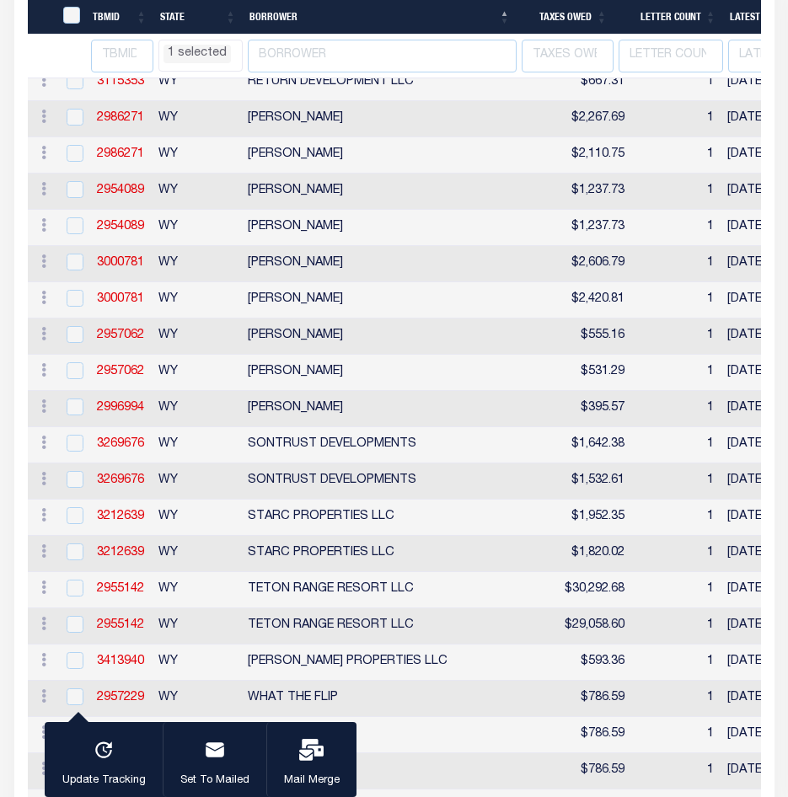
select select "WY"
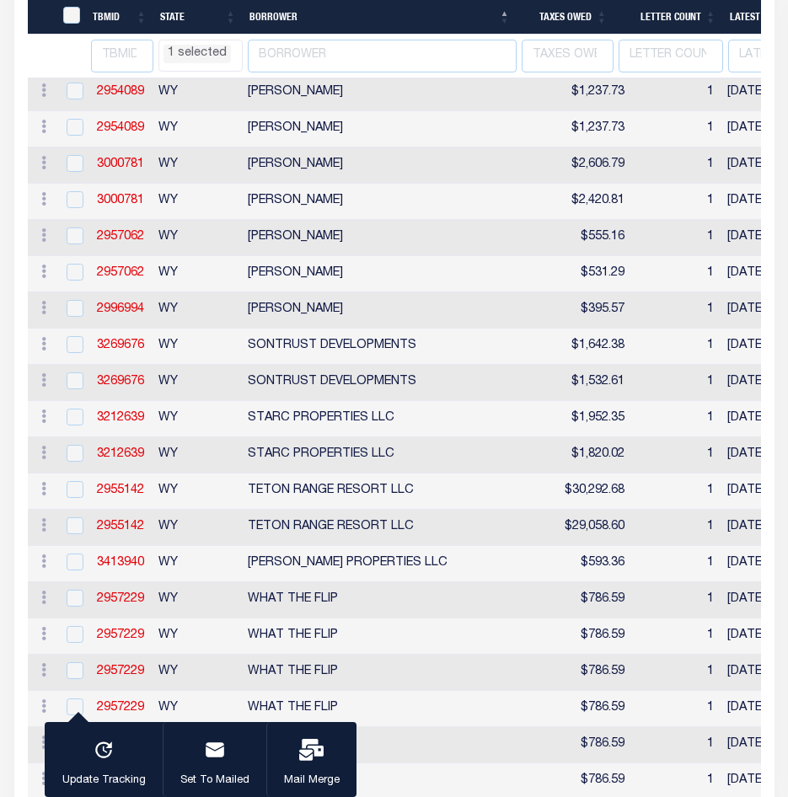
select select "WY"
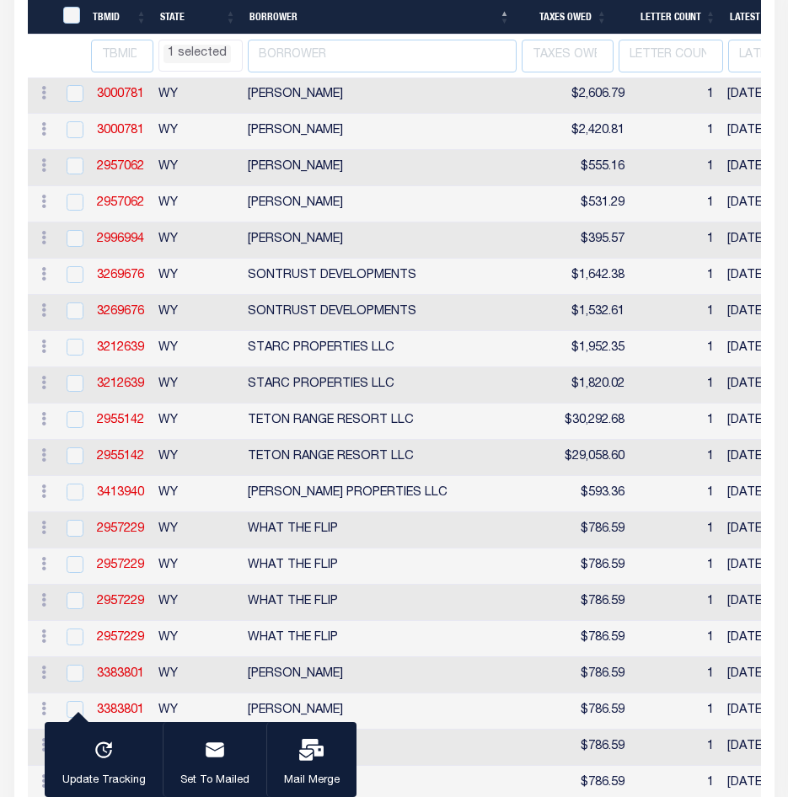
select select "WY"
click at [73, 247] on input "checkbox" at bounding box center [75, 238] width 17 height 17
checkbox input "true"
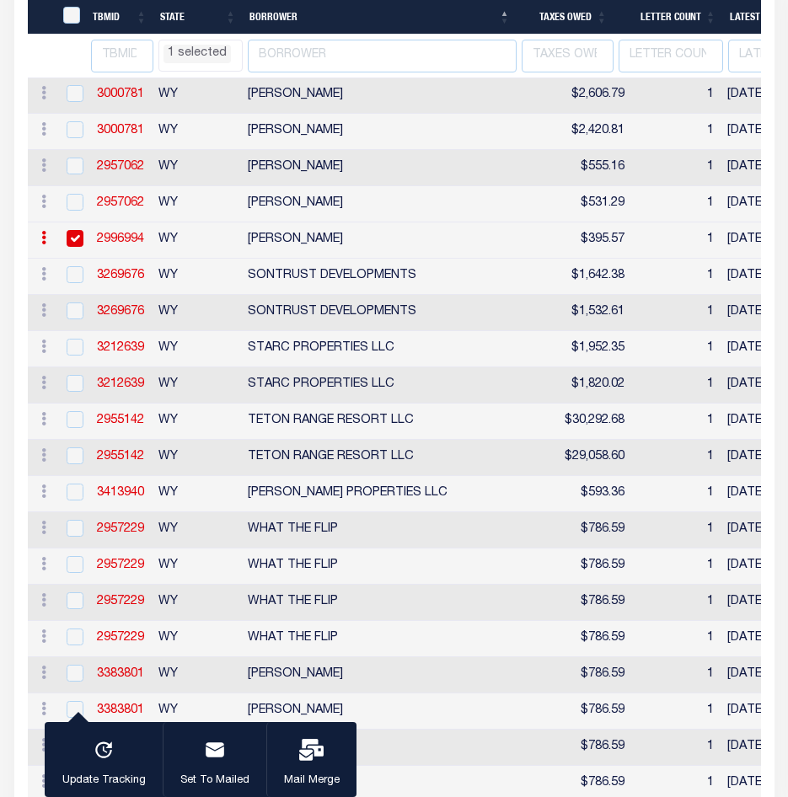
select select "WY"
select select
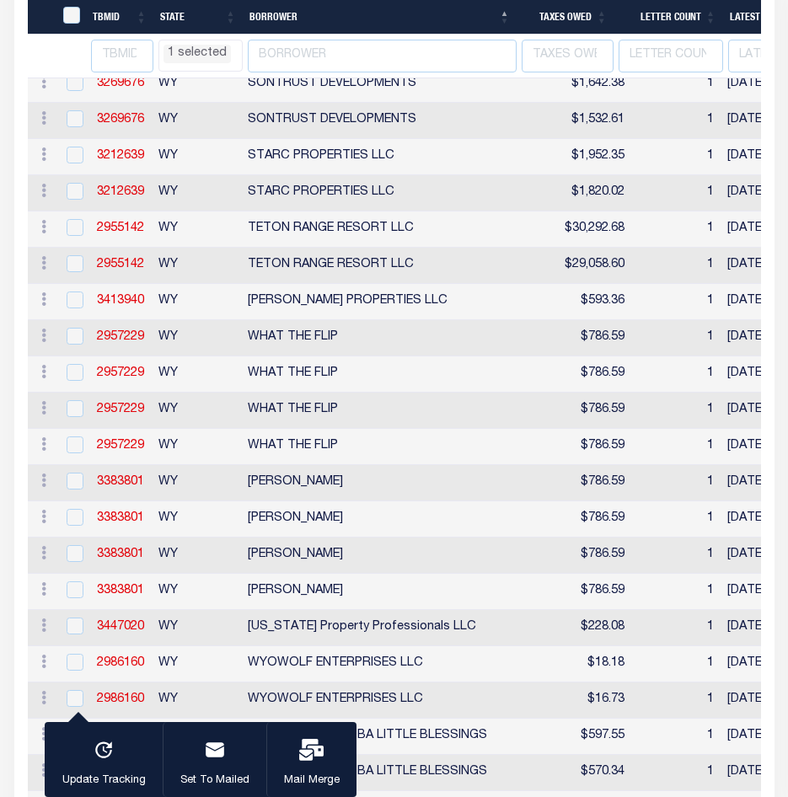
select select "WY"
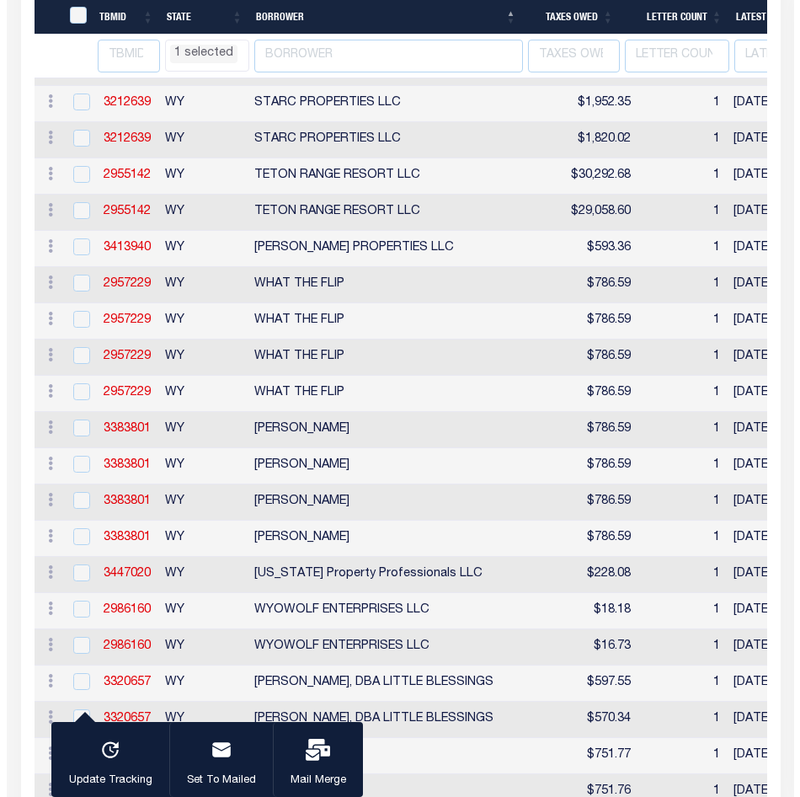
scroll to position [5048, 0]
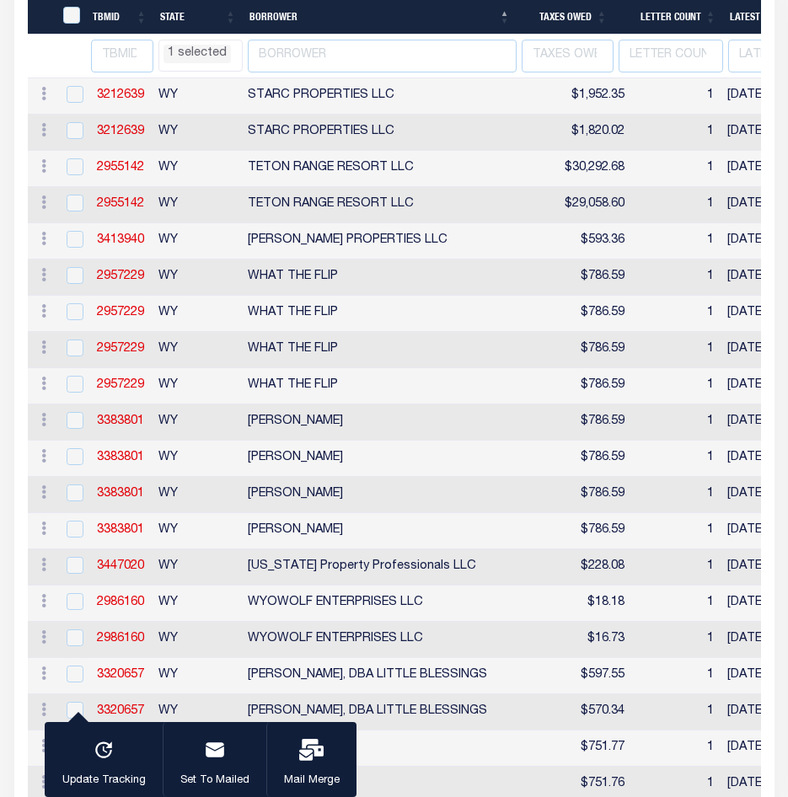
select select "WY"
click at [83, 175] on input "checkbox" at bounding box center [75, 166] width 17 height 17
checkbox input "true"
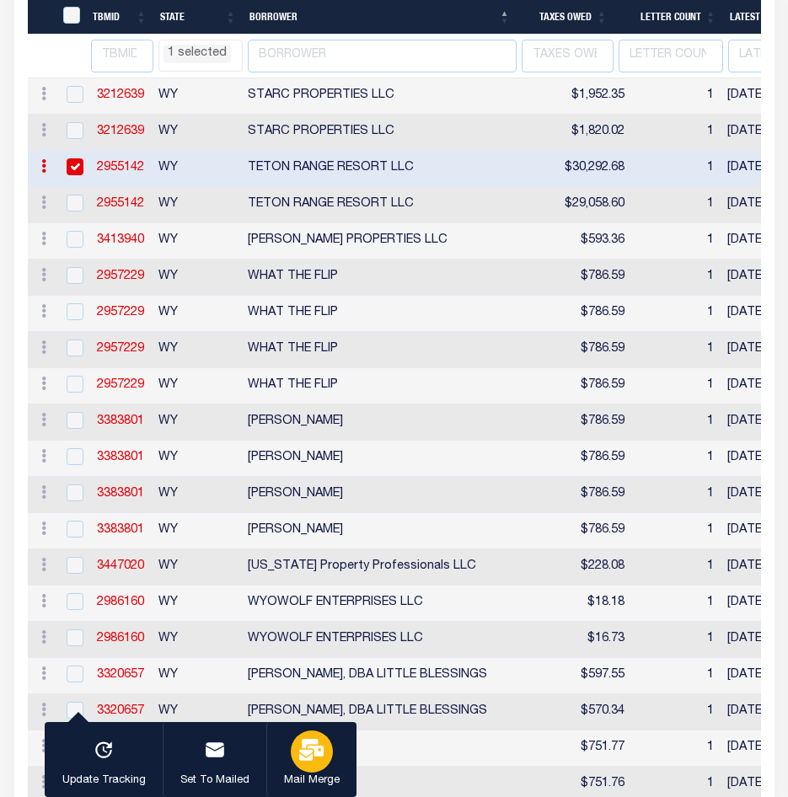
select select "WY"
select select
click at [310, 757] on icon "button" at bounding box center [311, 750] width 24 height 22
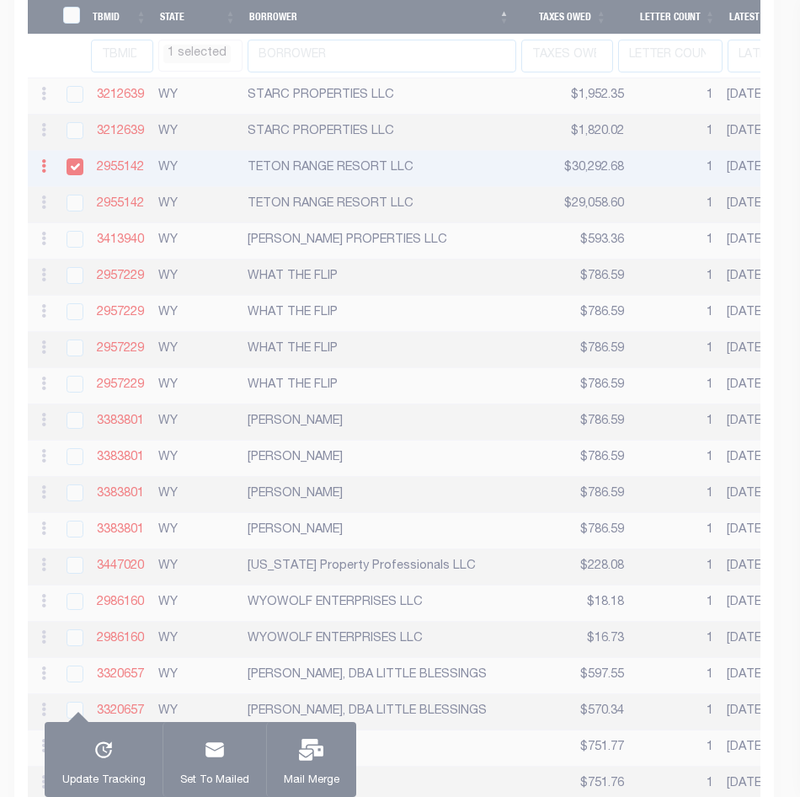
select select "WY"
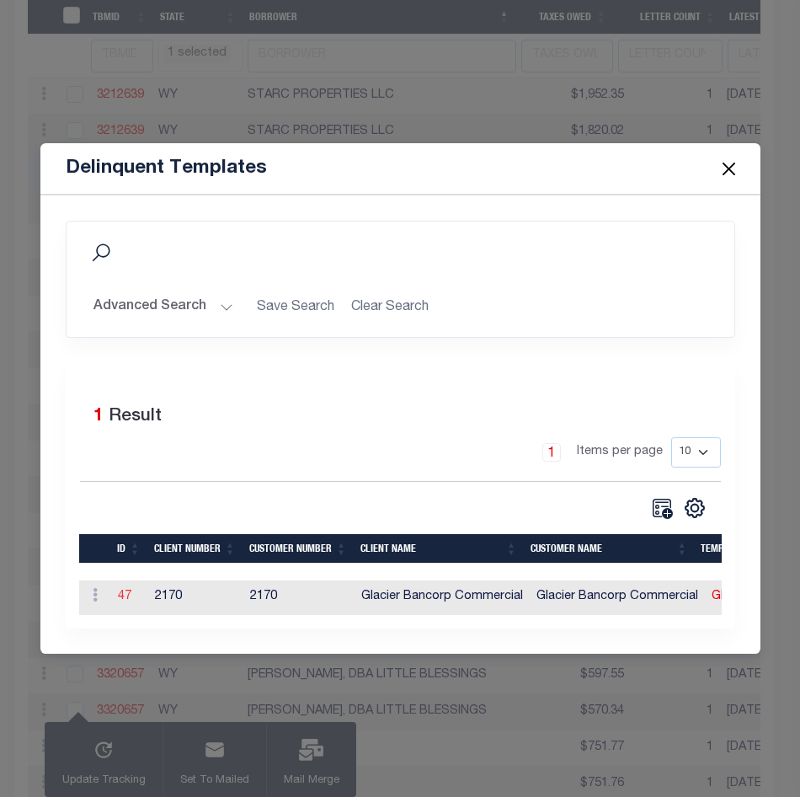
click at [124, 591] on link "47" at bounding box center [124, 597] width 13 height 12
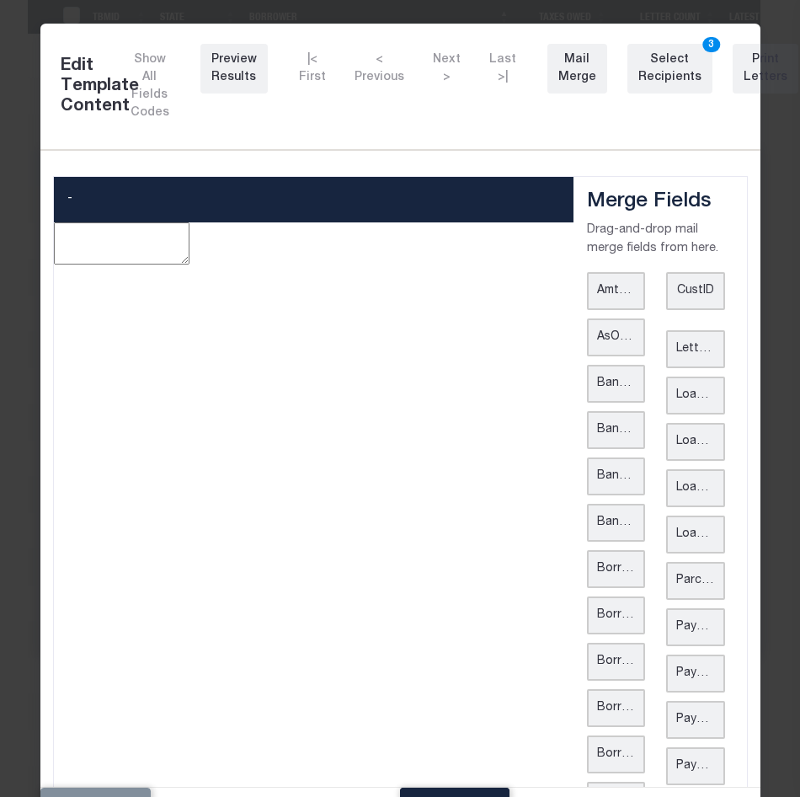
type textarea "<p style="line-height: normal; margin: 0in 0in 8pt; font-size: 11pt; font-famil…"
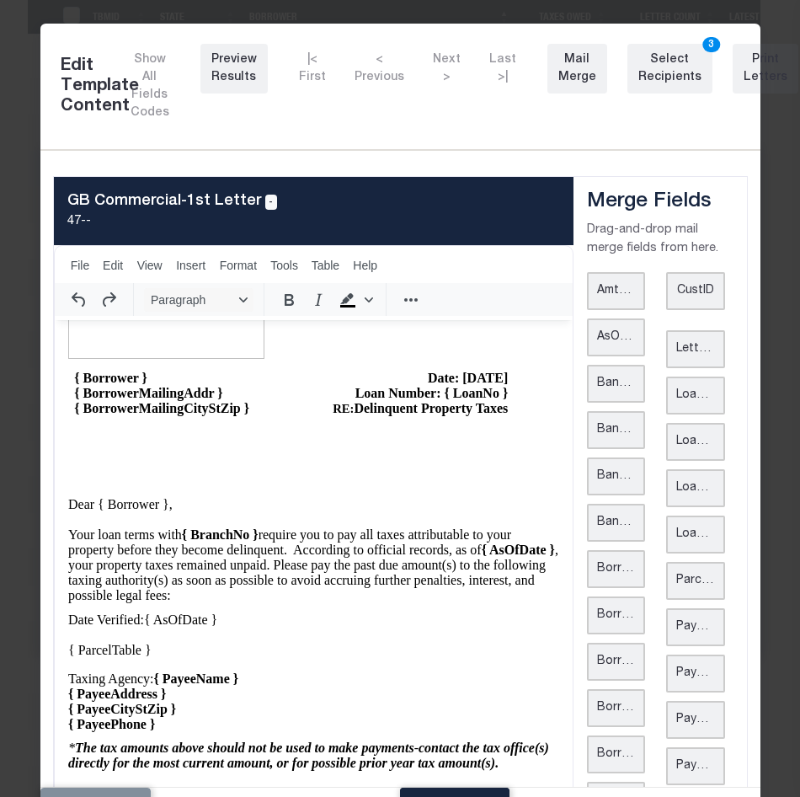
scroll to position [84, 0]
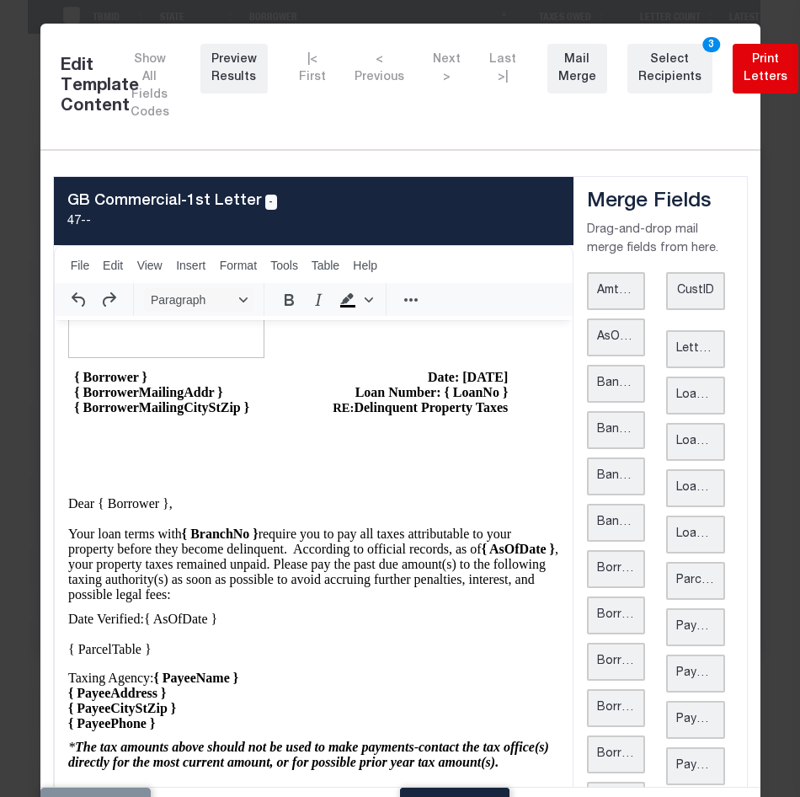
click at [744, 67] on div "Print Letters" at bounding box center [766, 68] width 44 height 35
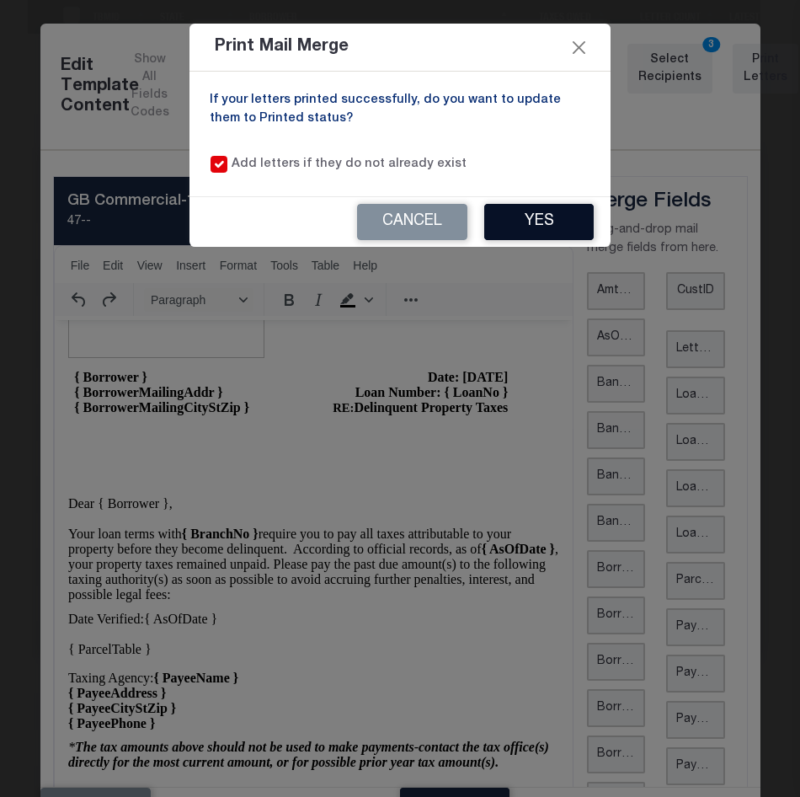
click at [531, 226] on button "Yes" at bounding box center [539, 222] width 110 height 36
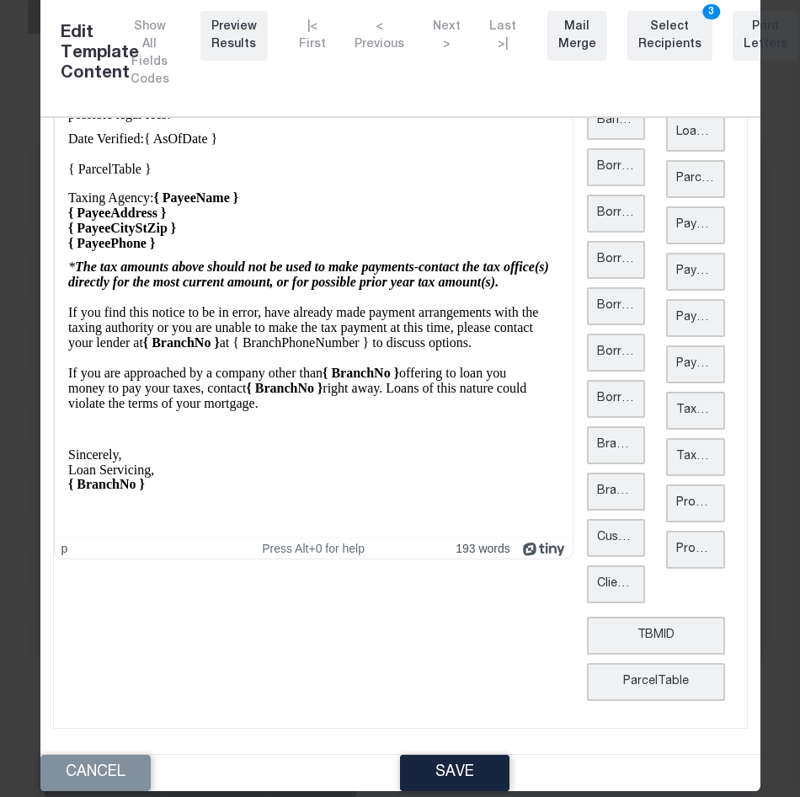
scroll to position [51, 0]
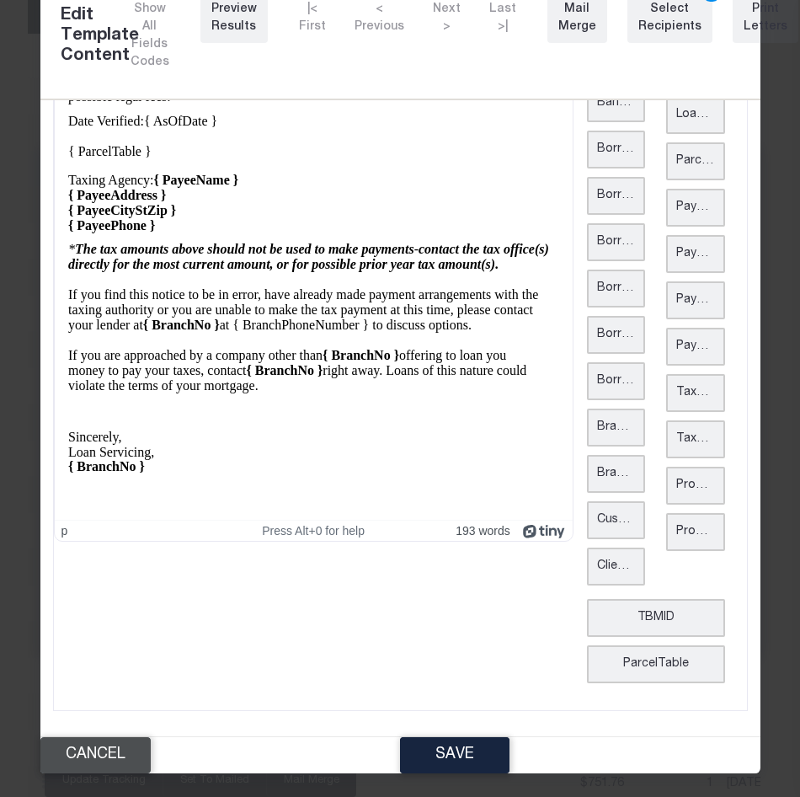
click at [109, 746] on button "Cancel" at bounding box center [95, 755] width 110 height 36
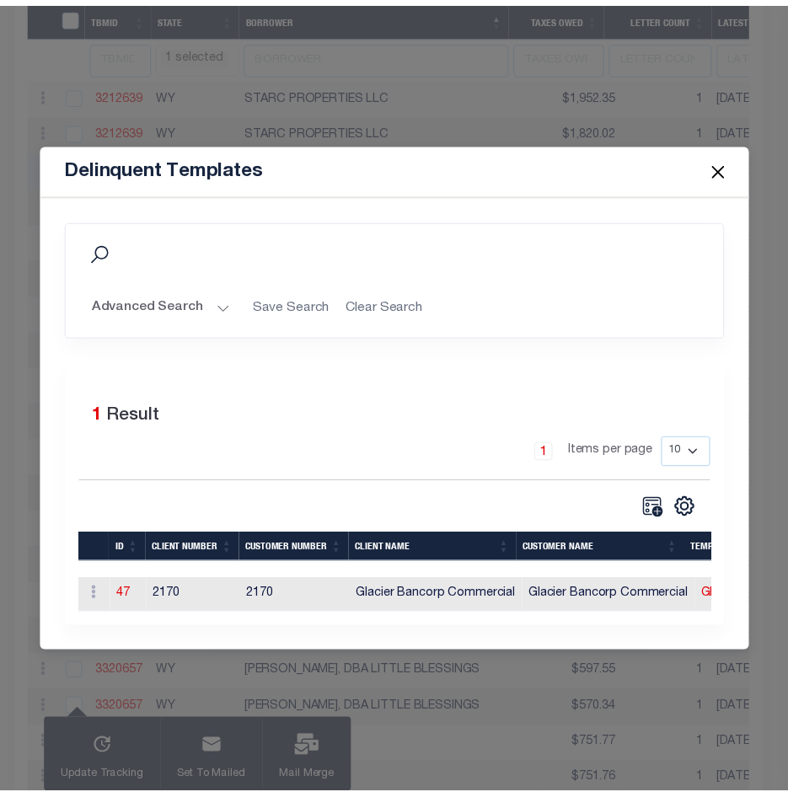
scroll to position [0, 0]
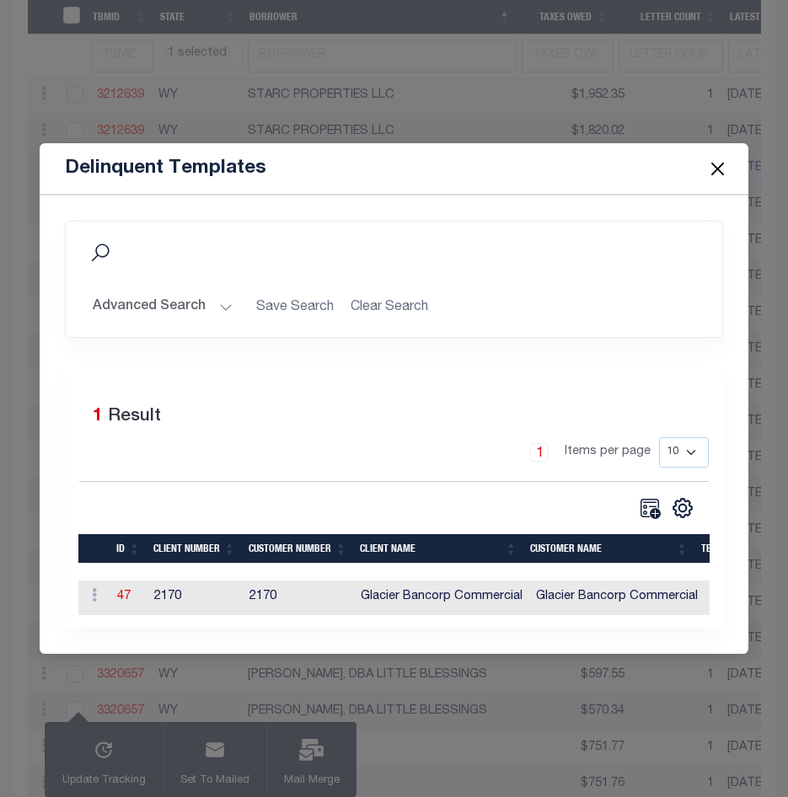
click at [716, 162] on button "Close" at bounding box center [717, 169] width 22 height 22
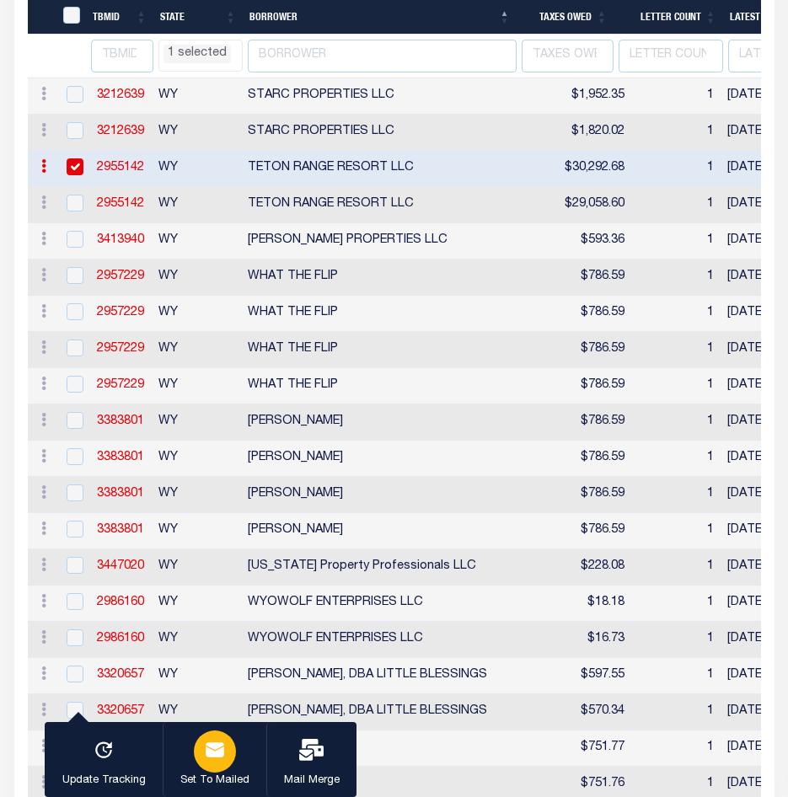
click at [222, 765] on div "button" at bounding box center [215, 752] width 42 height 42
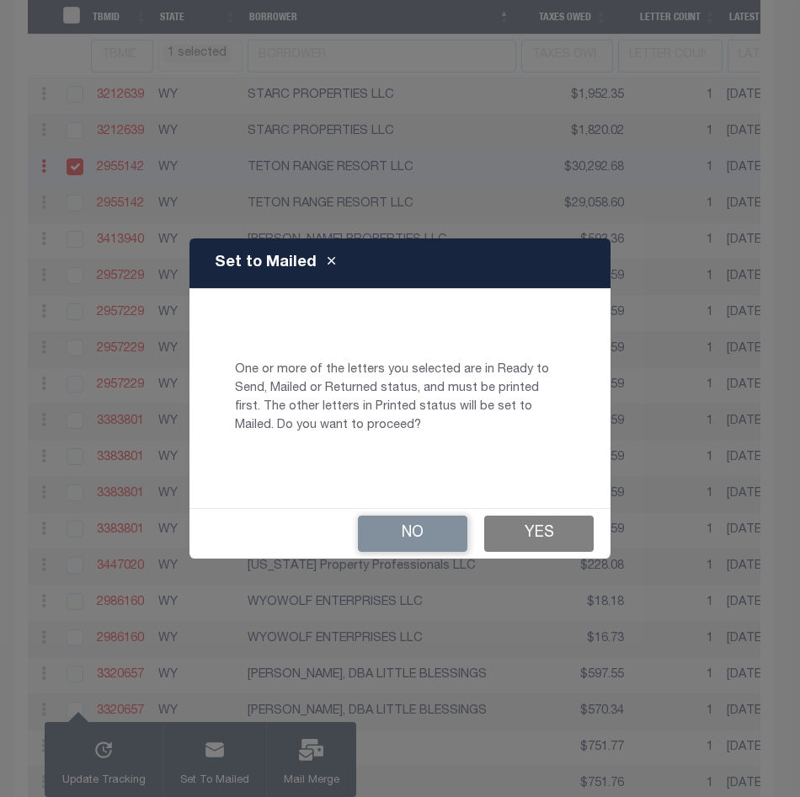
click at [570, 527] on button "Yes" at bounding box center [539, 534] width 110 height 36
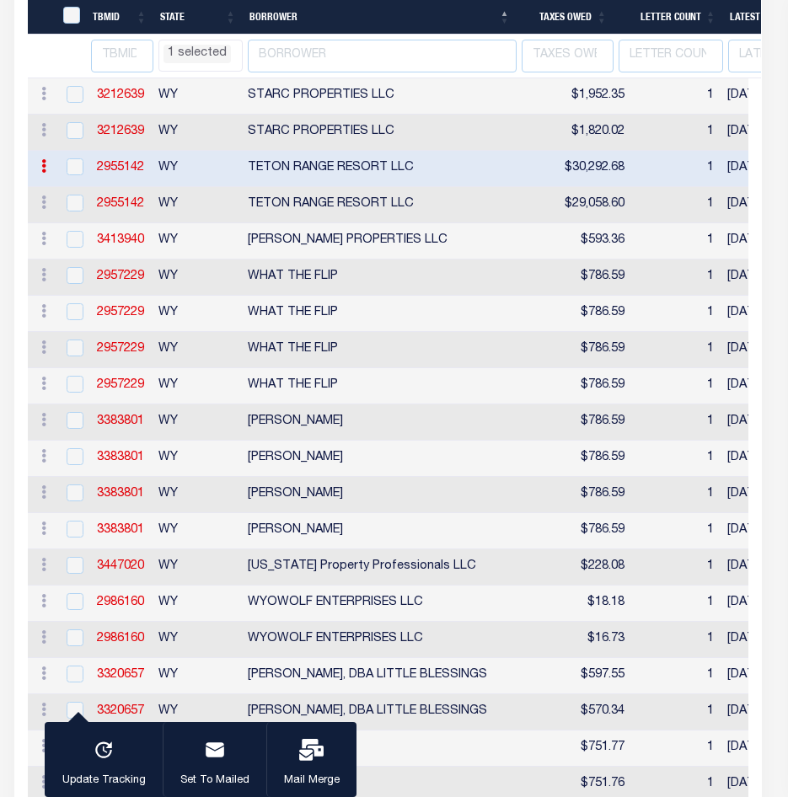
checkbox input "false"
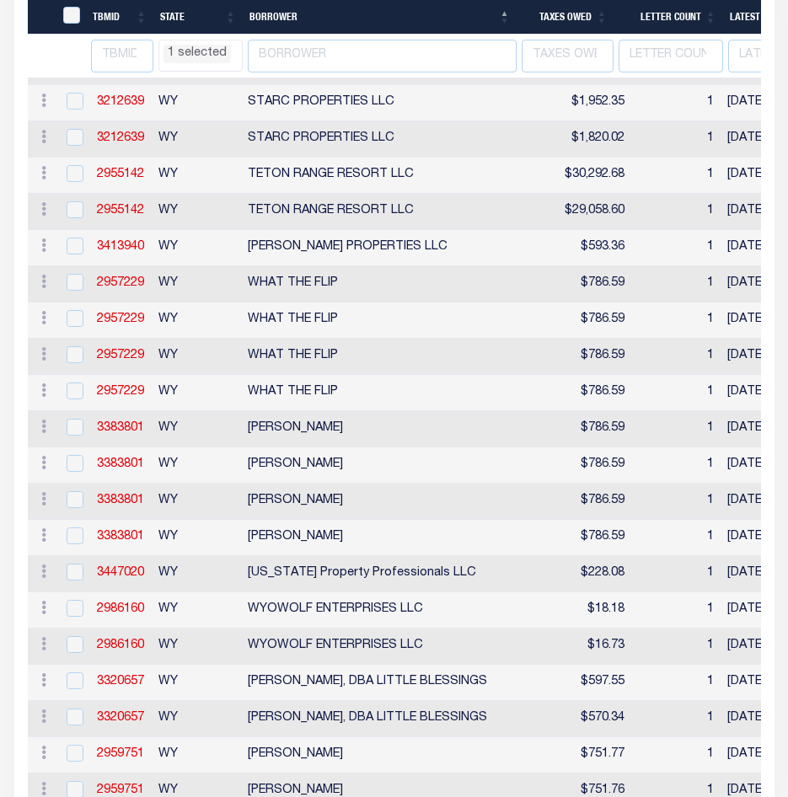
select select "WY"
select select
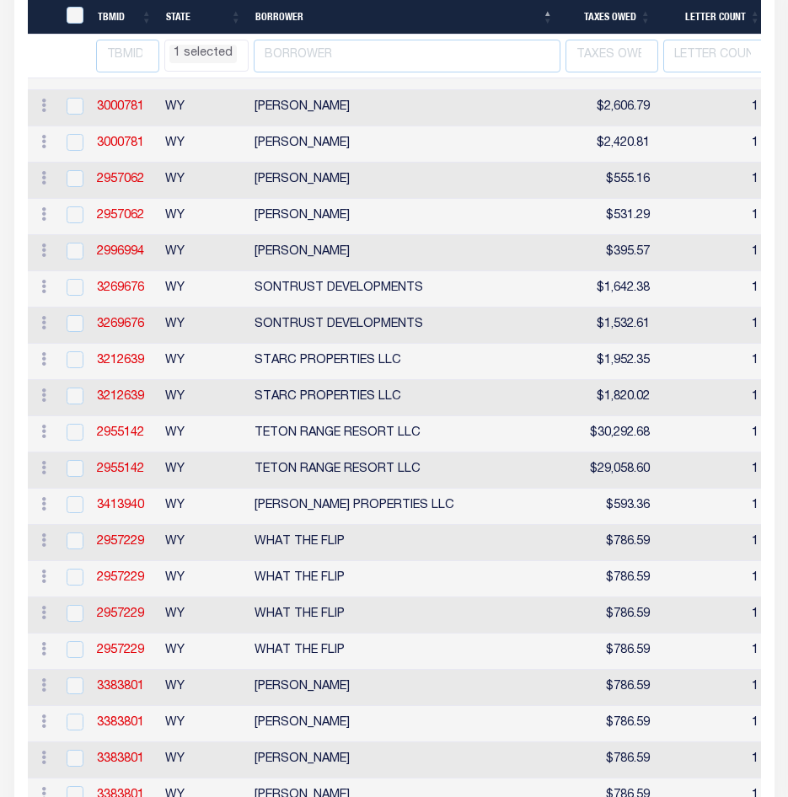
select select "WY"
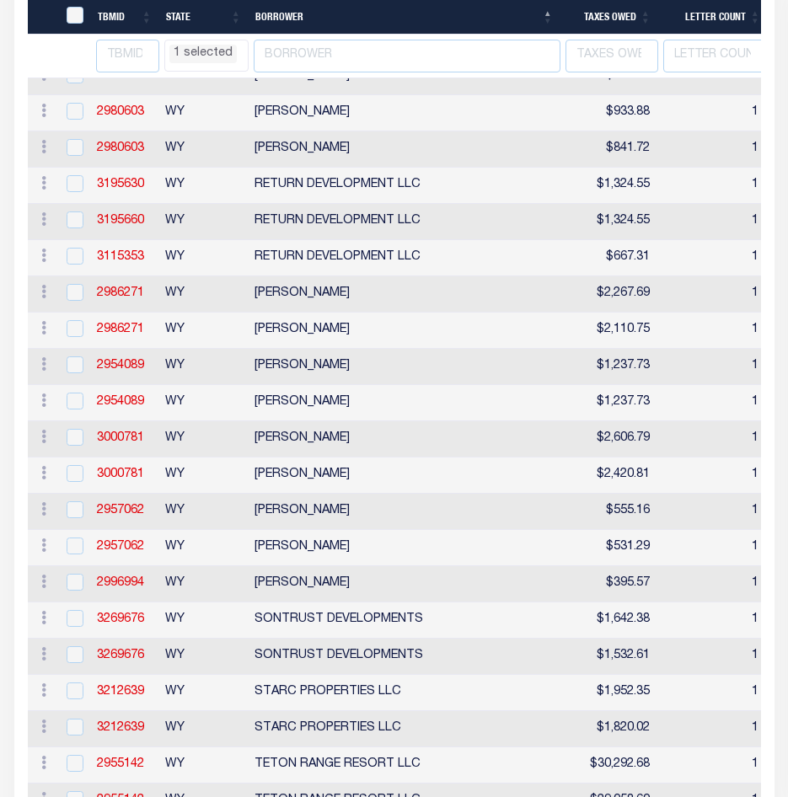
select select "WY"
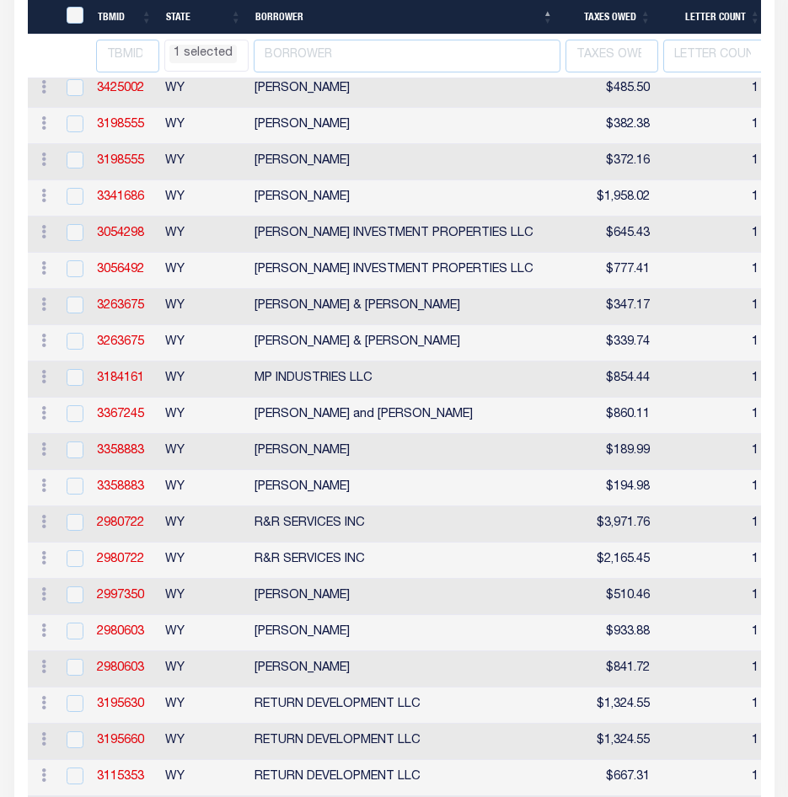
select select "WY"
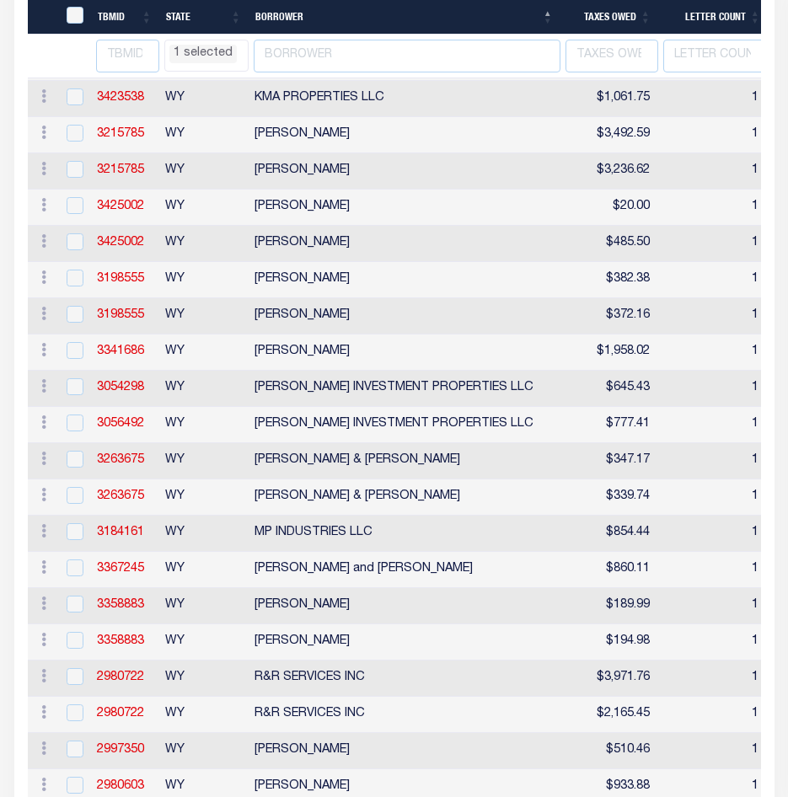
select select "WY"
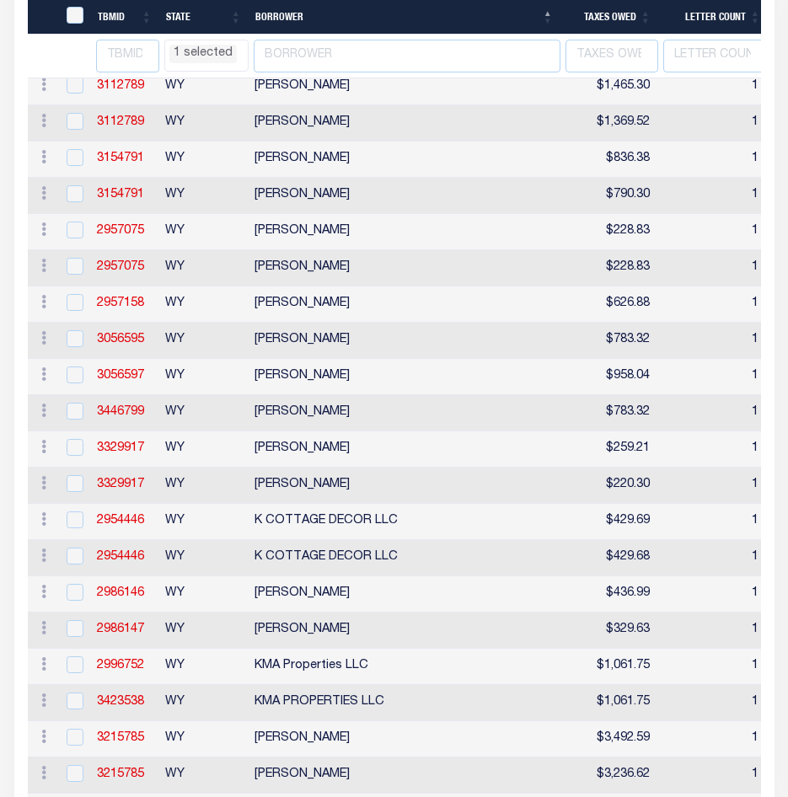
select select "WY"
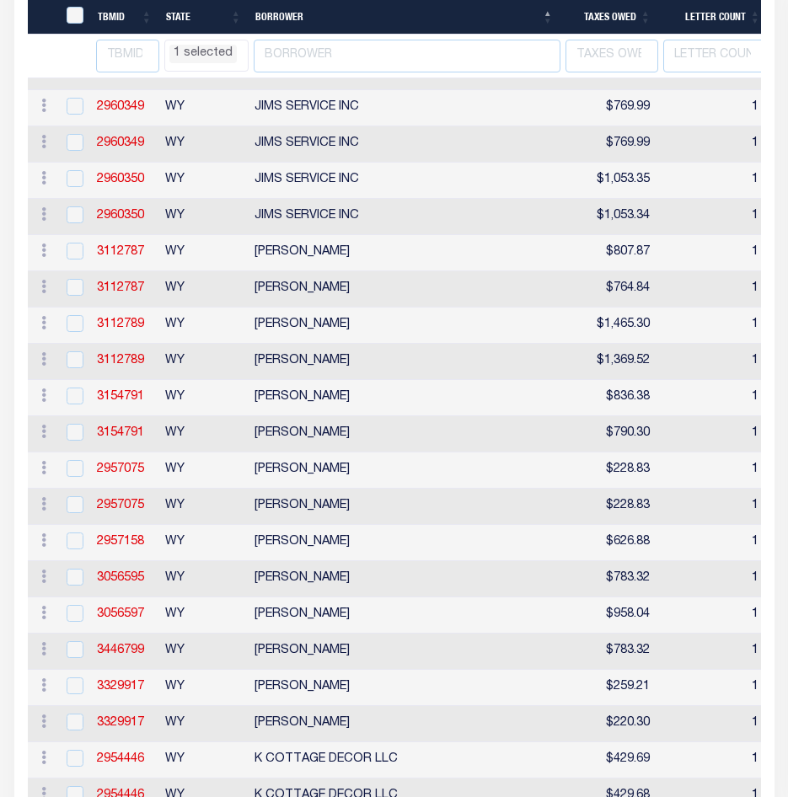
select select "WY"
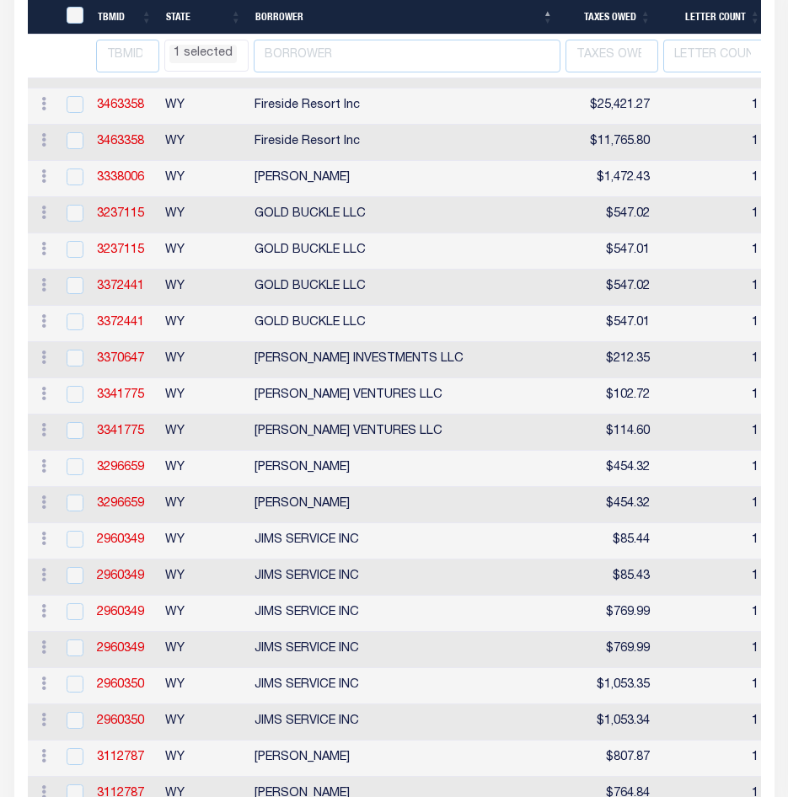
select select "WY"
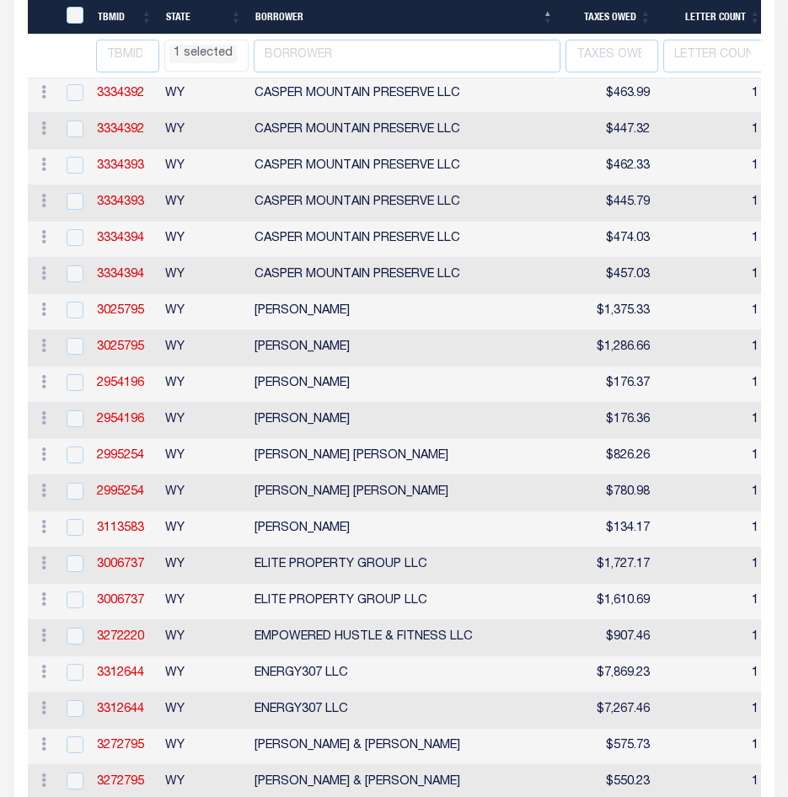
select select "WY"
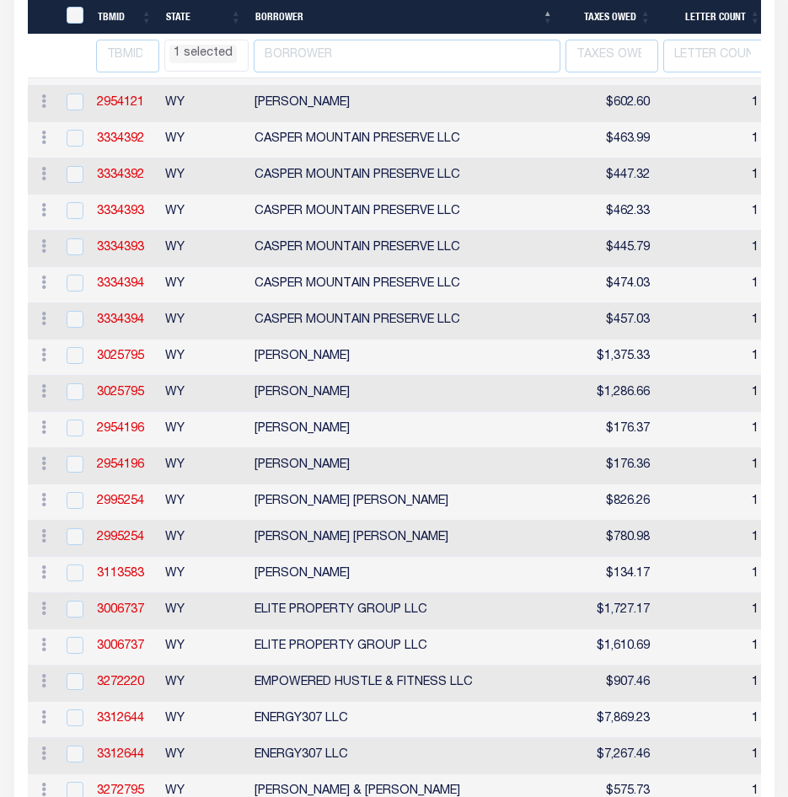
select select "WY"
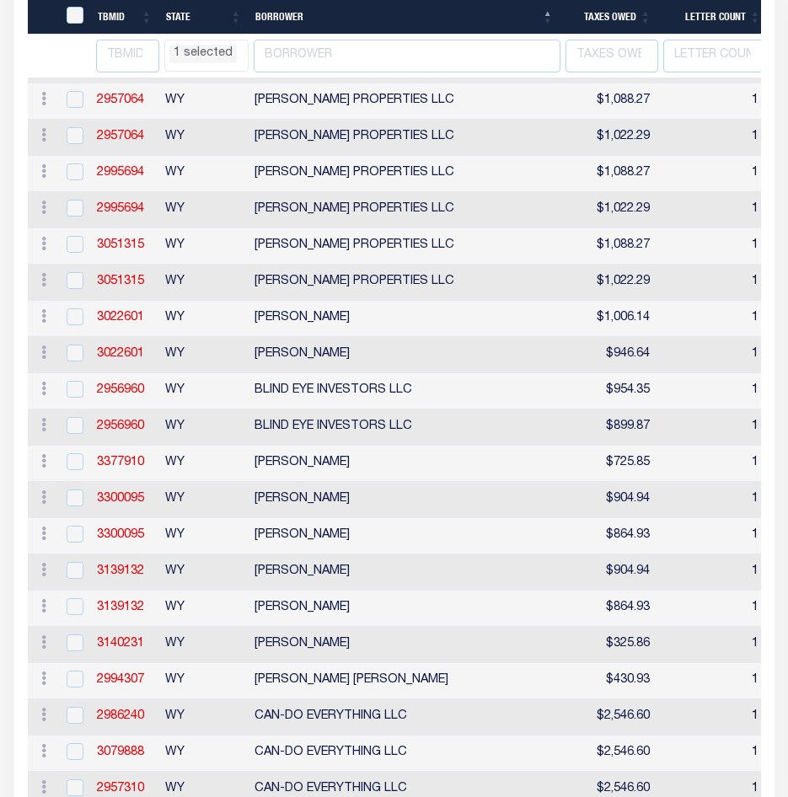
select select "WY"
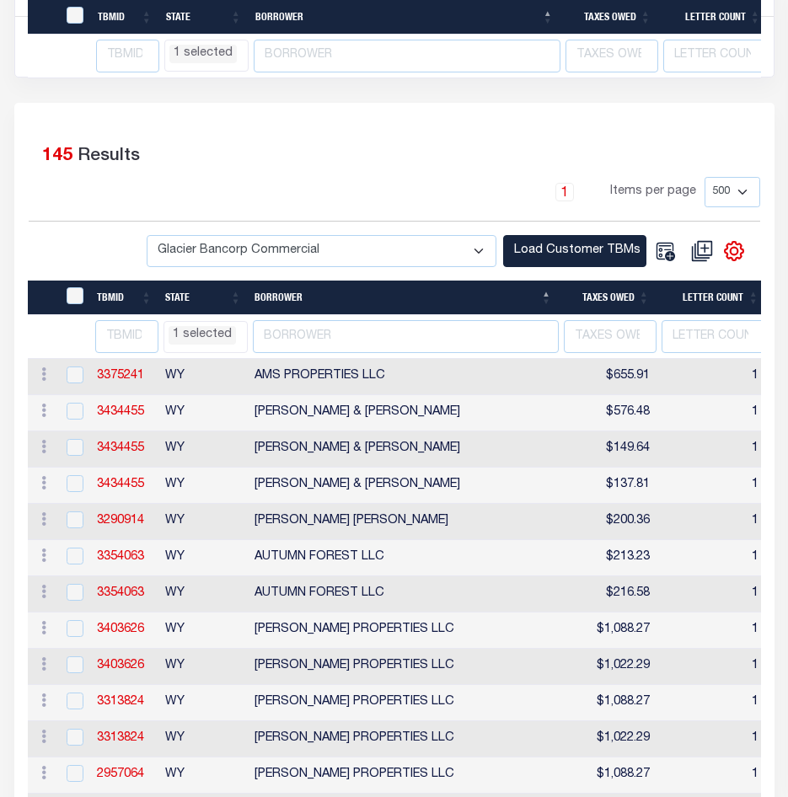
select select "WY"
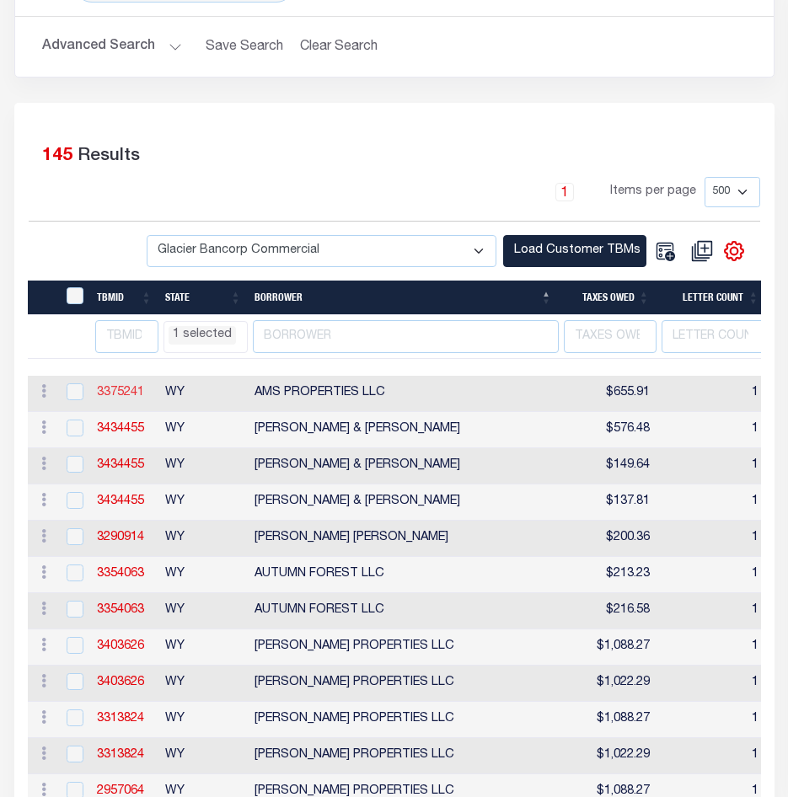
scroll to position [414, 0]
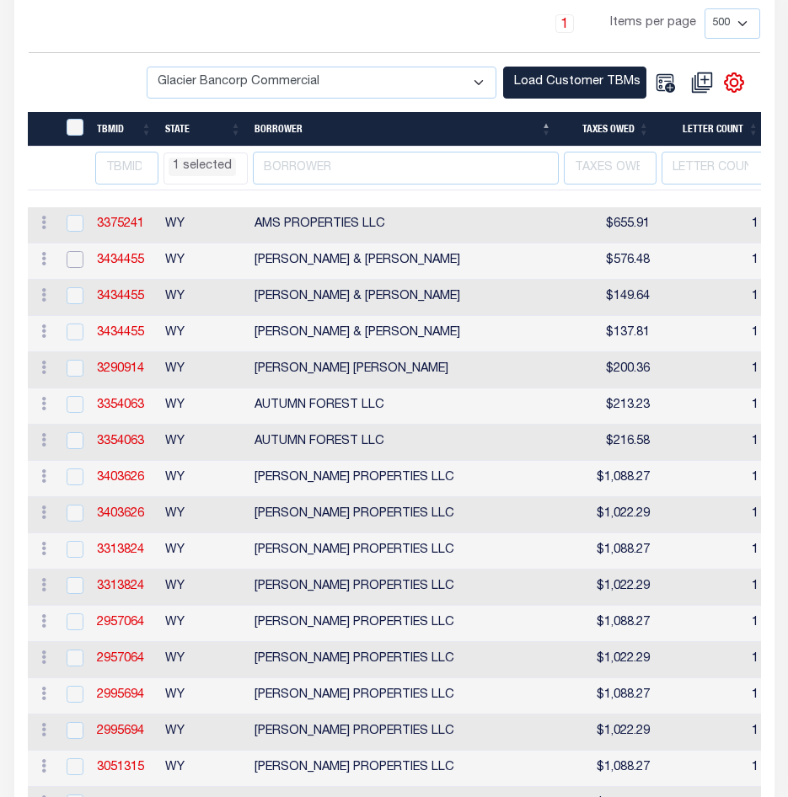
click at [74, 260] on input "checkbox" at bounding box center [75, 259] width 17 height 17
checkbox input "true"
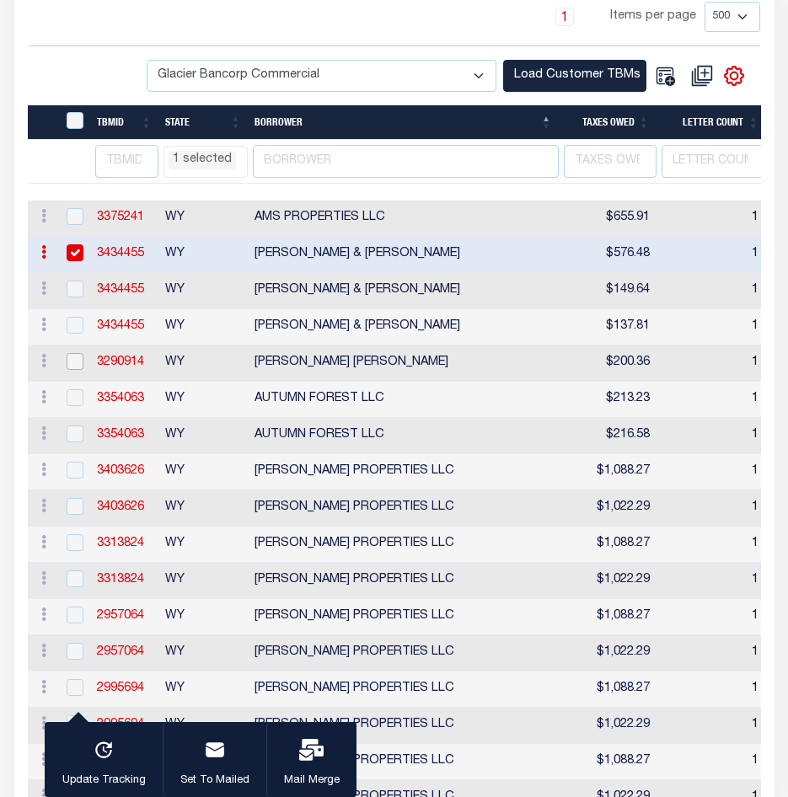
click at [74, 367] on input "checkbox" at bounding box center [75, 361] width 17 height 17
checkbox input "true"
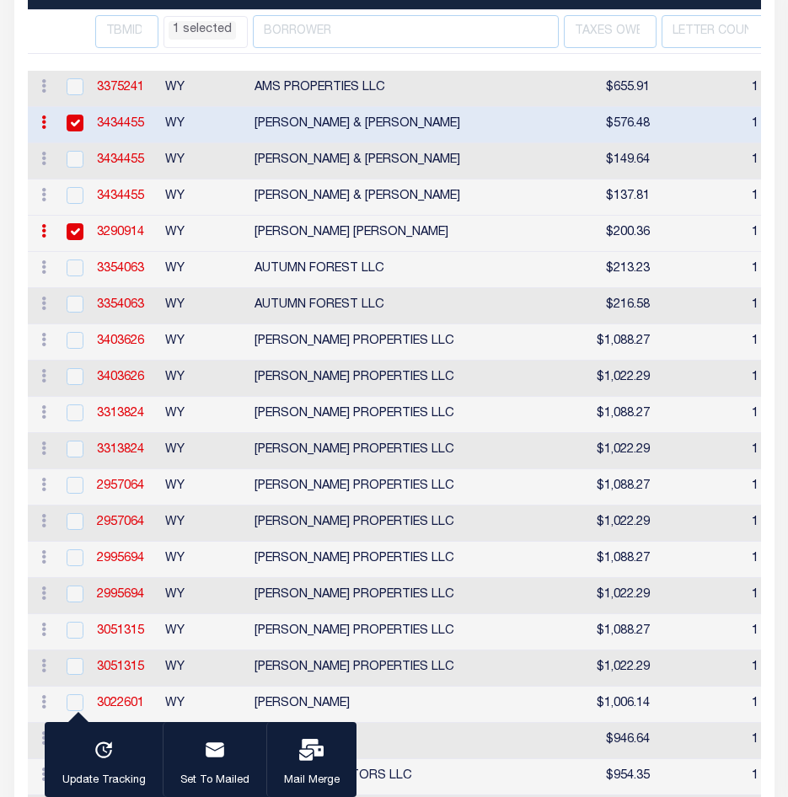
select select "WY"
select select
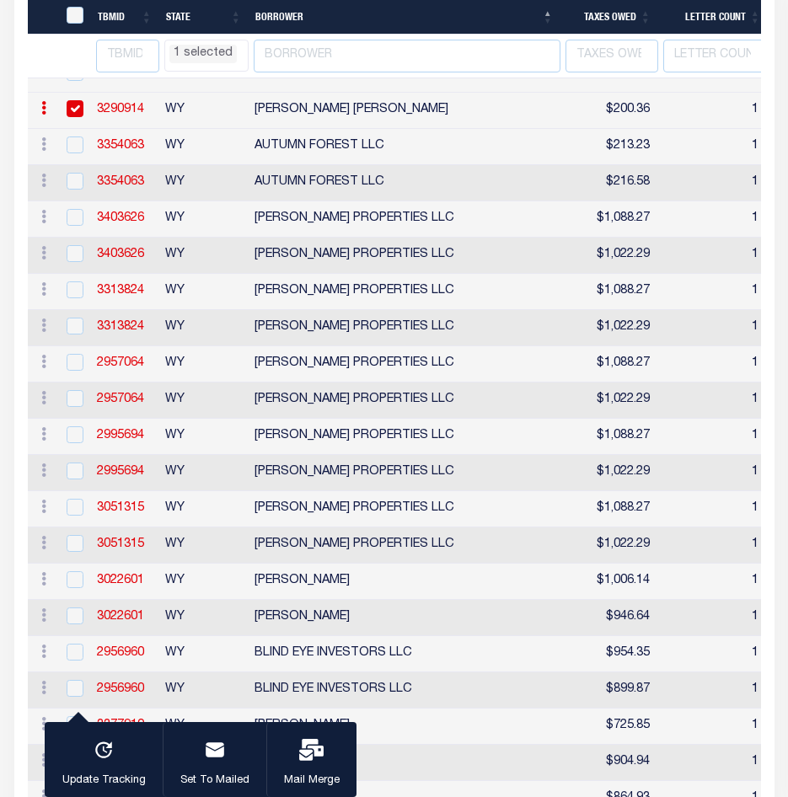
select select "WY"
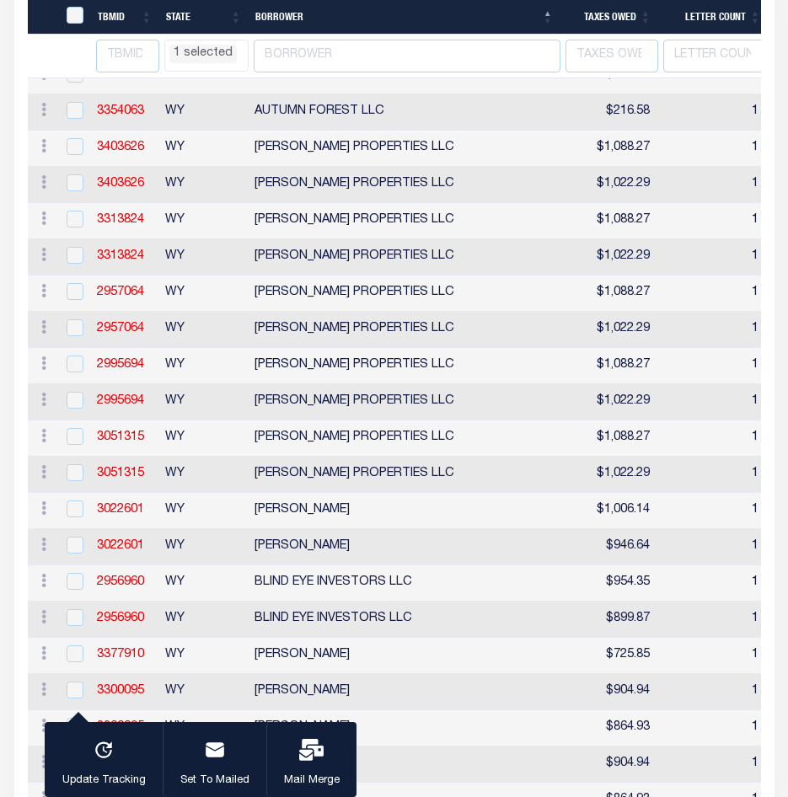
select select "WY"
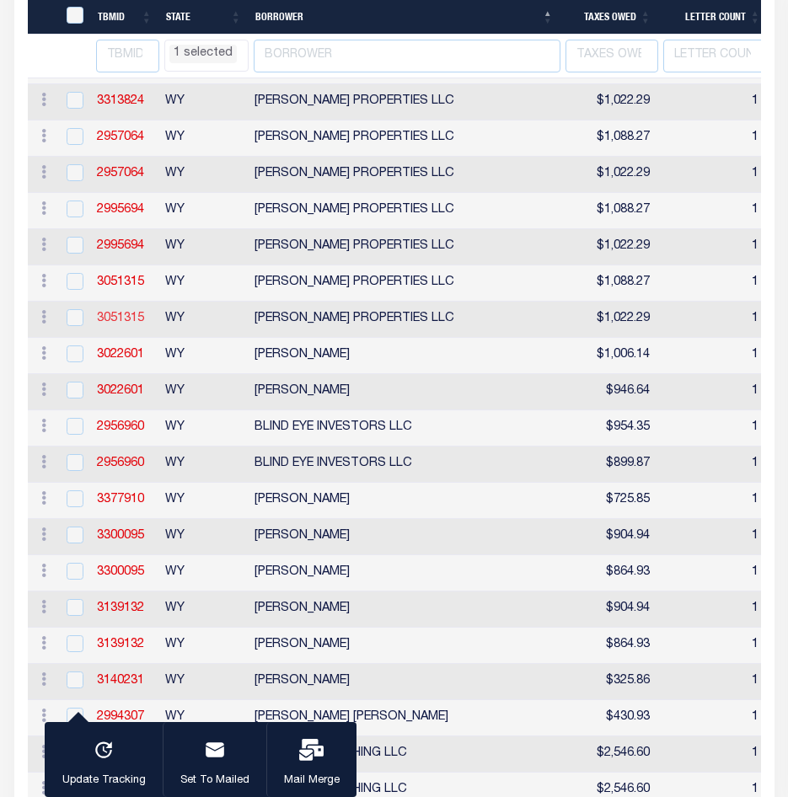
select select "WY"
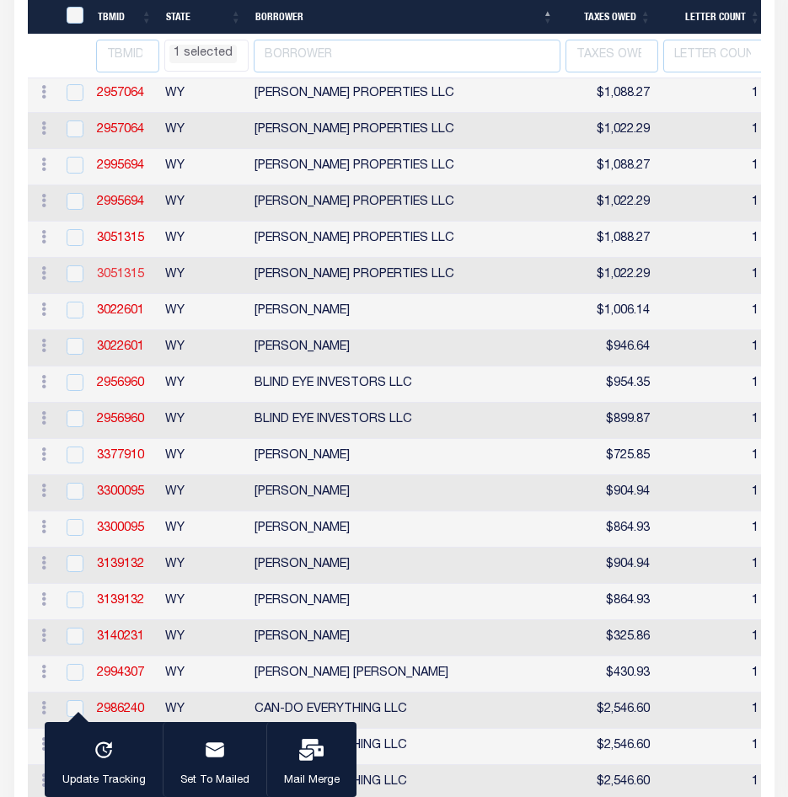
select select "WY"
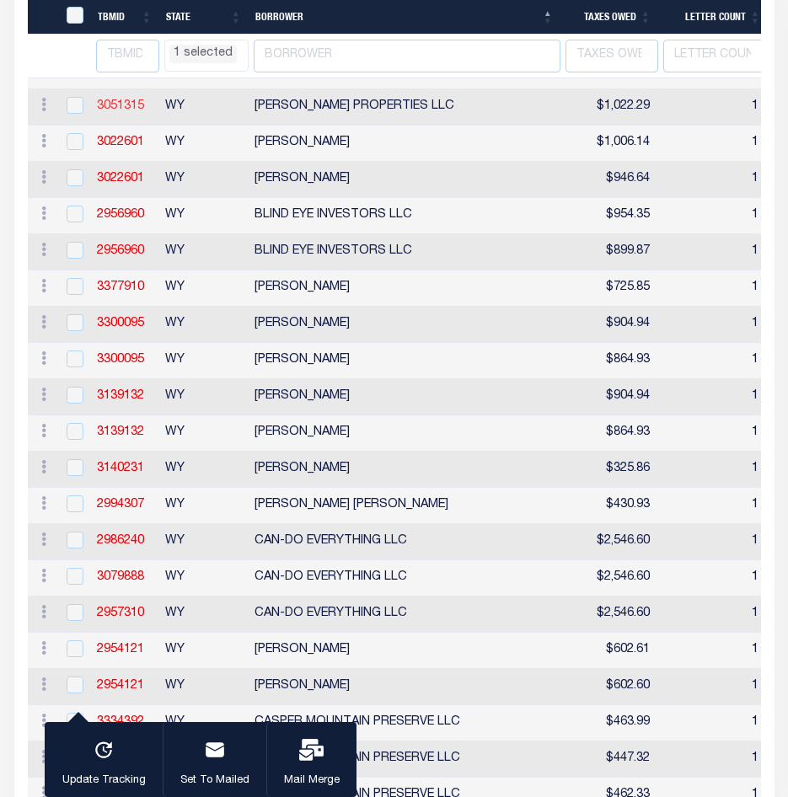
select select "WY"
click at [73, 512] on input "checkbox" at bounding box center [75, 503] width 17 height 17
checkbox input "true"
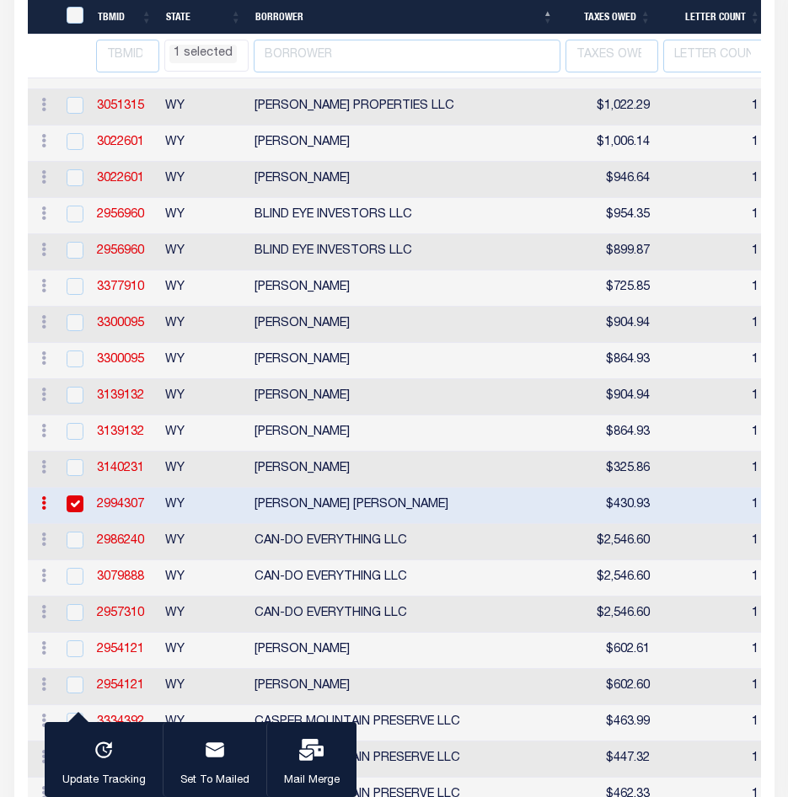
select select "WY"
select select
select select "WY"
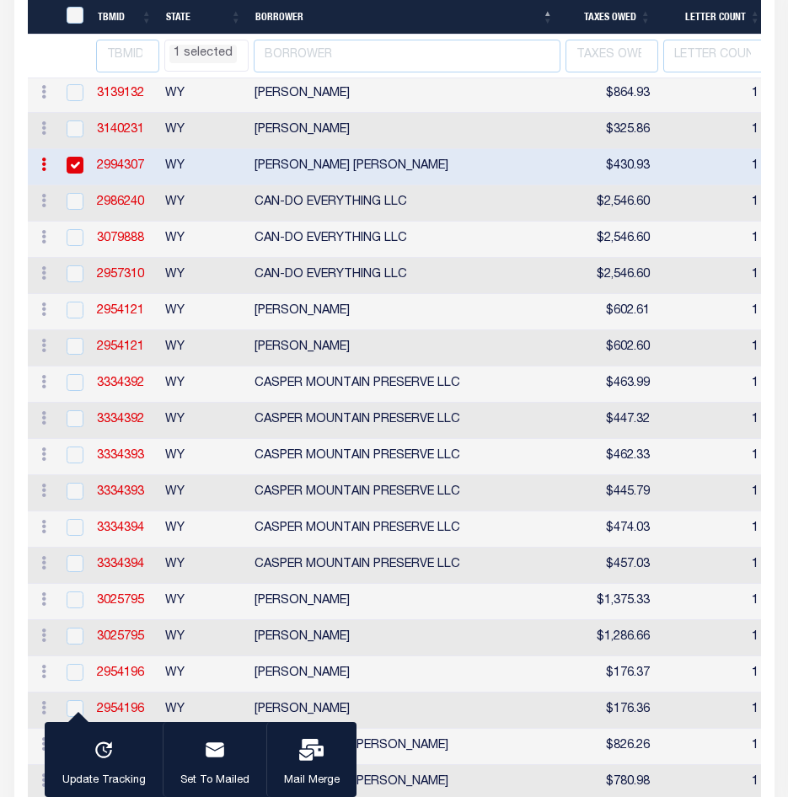
select select "WY"
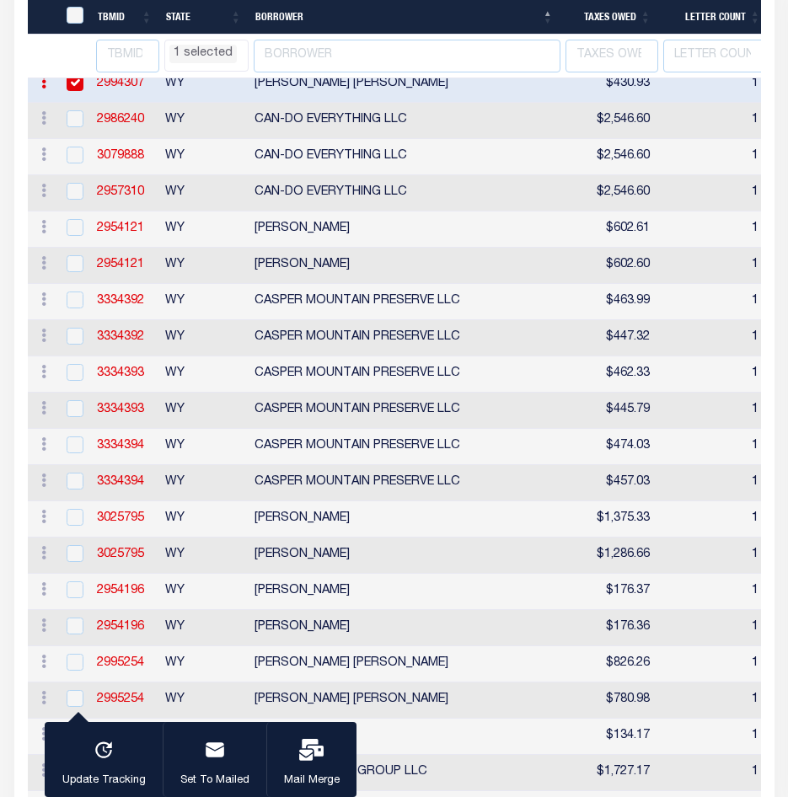
select select "WY"
click at [78, 236] on input "checkbox" at bounding box center [75, 227] width 17 height 17
checkbox input "true"
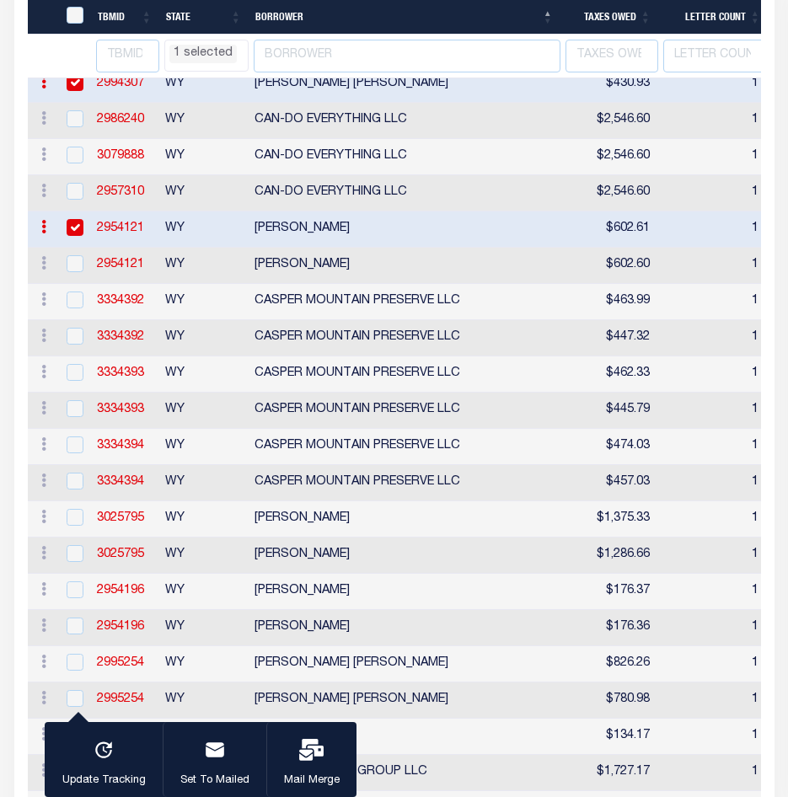
select select "WY"
select select
select select "WY"
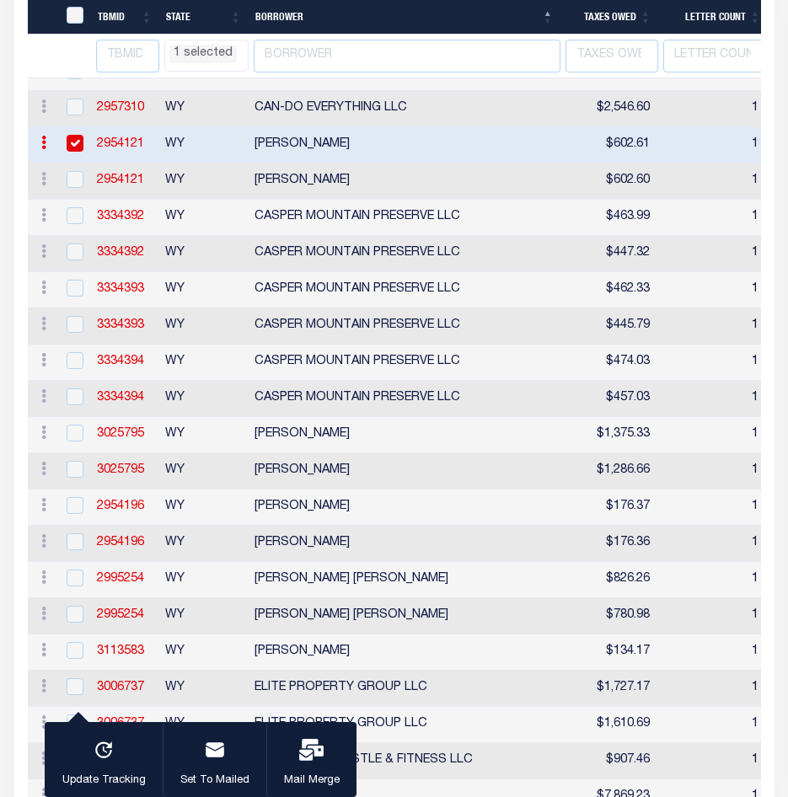
select select "WY"
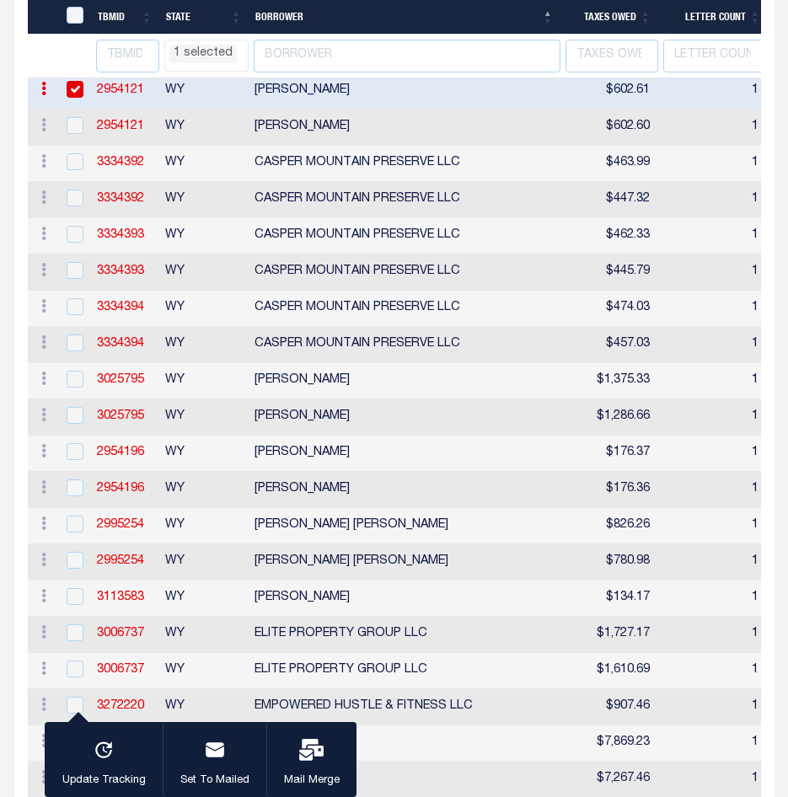
select select "WY"
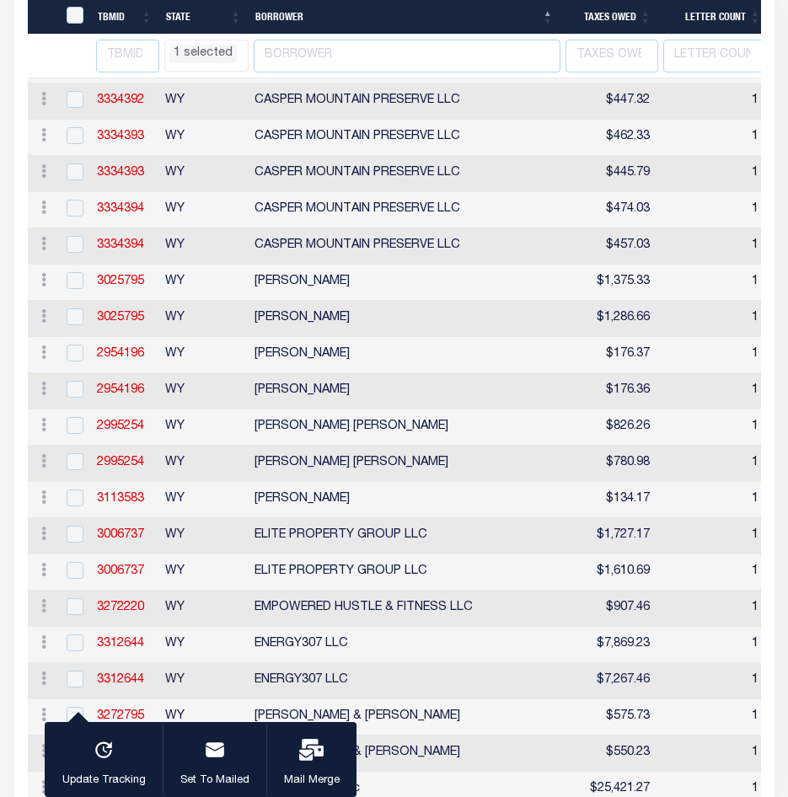
scroll to position [1762, 0]
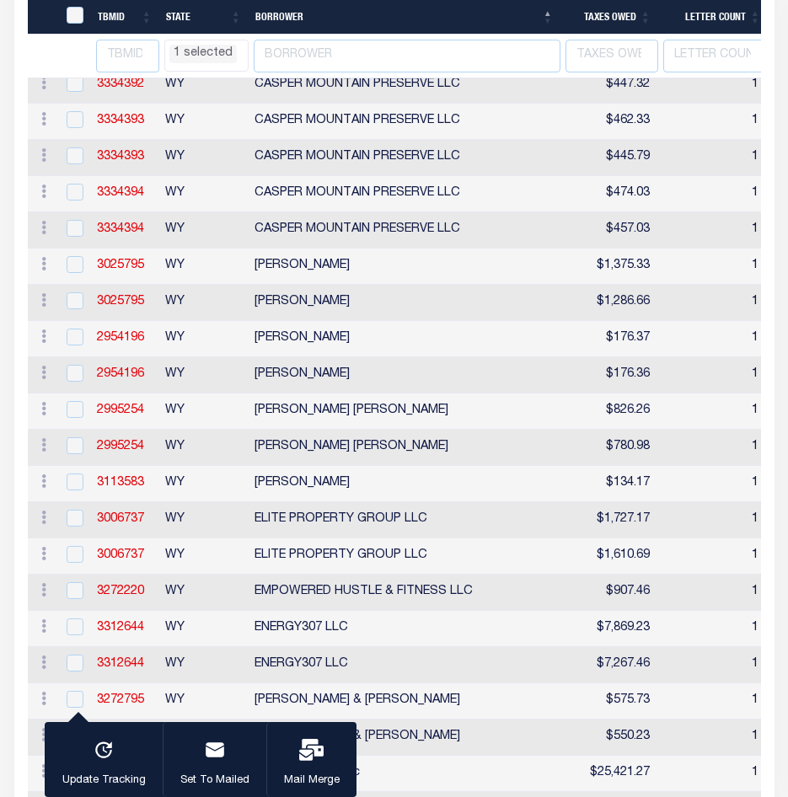
select select "WY"
click at [83, 345] on input "checkbox" at bounding box center [75, 337] width 17 height 17
checkbox input "true"
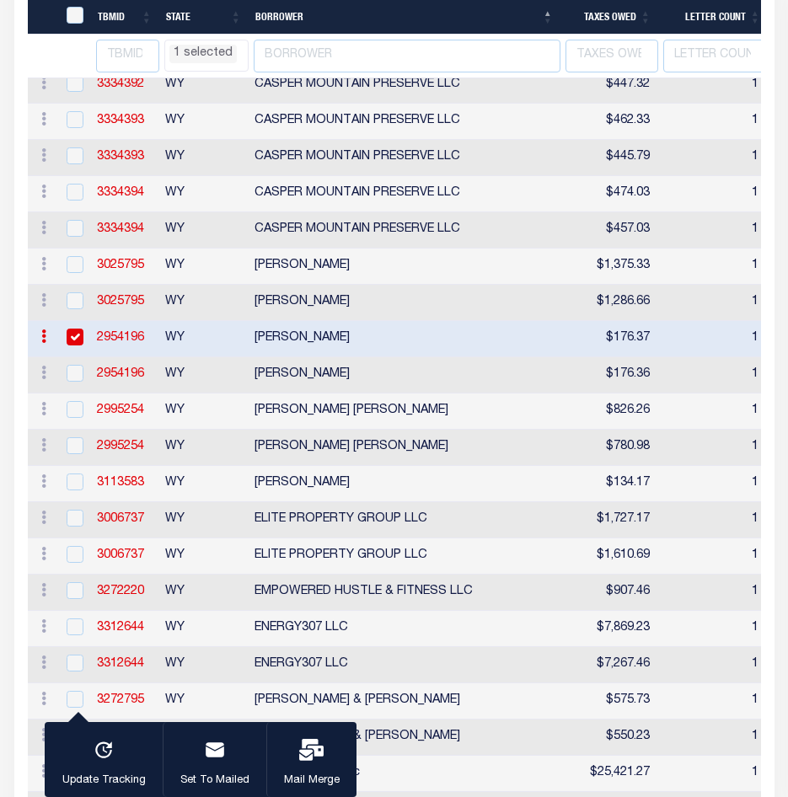
select select "WY"
select select
click at [71, 418] on input "checkbox" at bounding box center [75, 409] width 17 height 17
checkbox input "true"
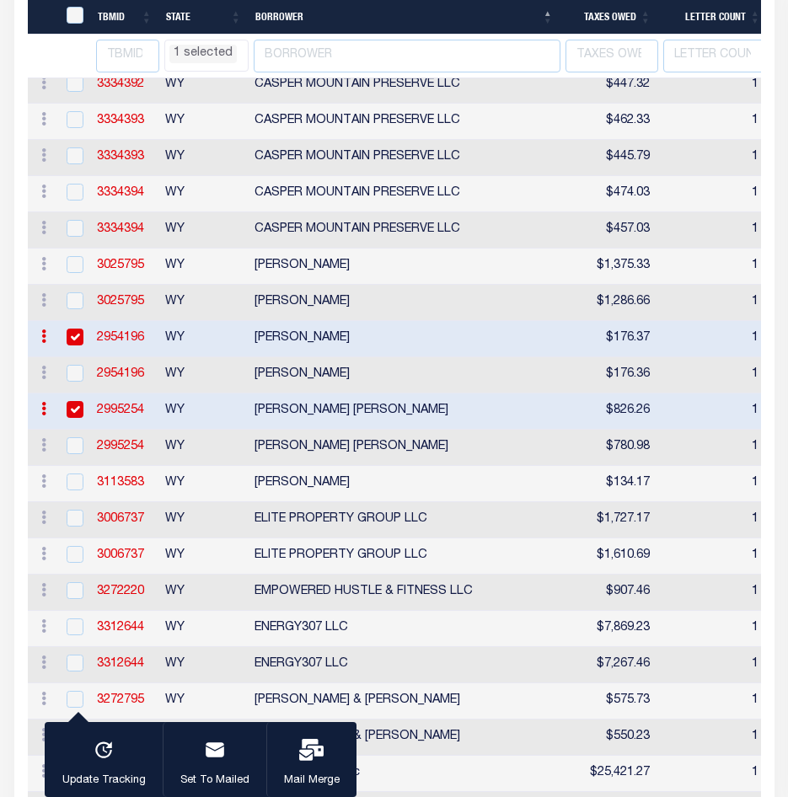
select select "WY"
select select
click at [78, 490] on input "checkbox" at bounding box center [75, 482] width 17 height 17
checkbox input "true"
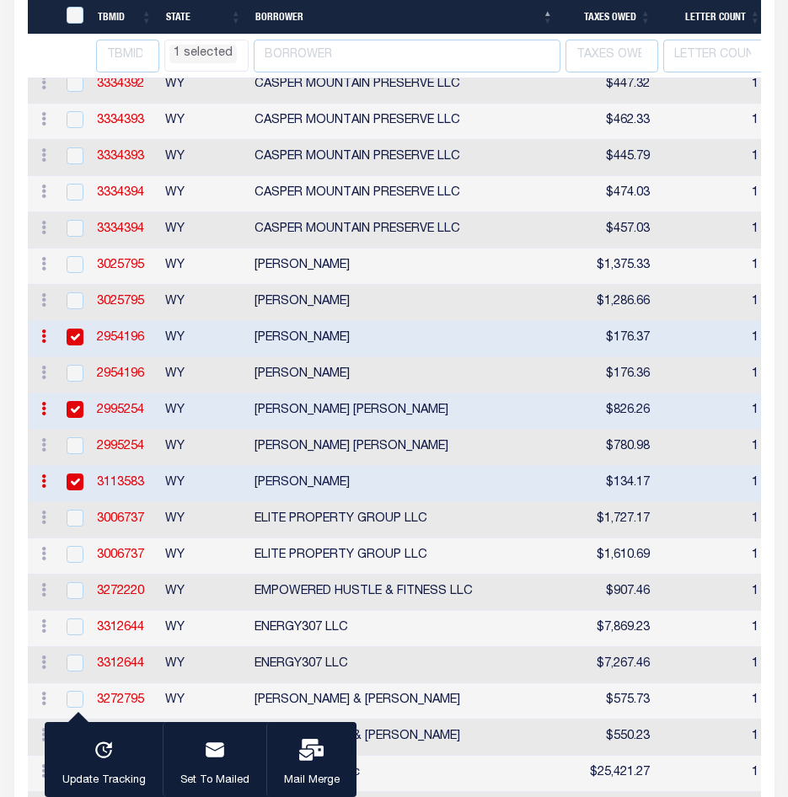
select select "WY"
select select
select select "WY"
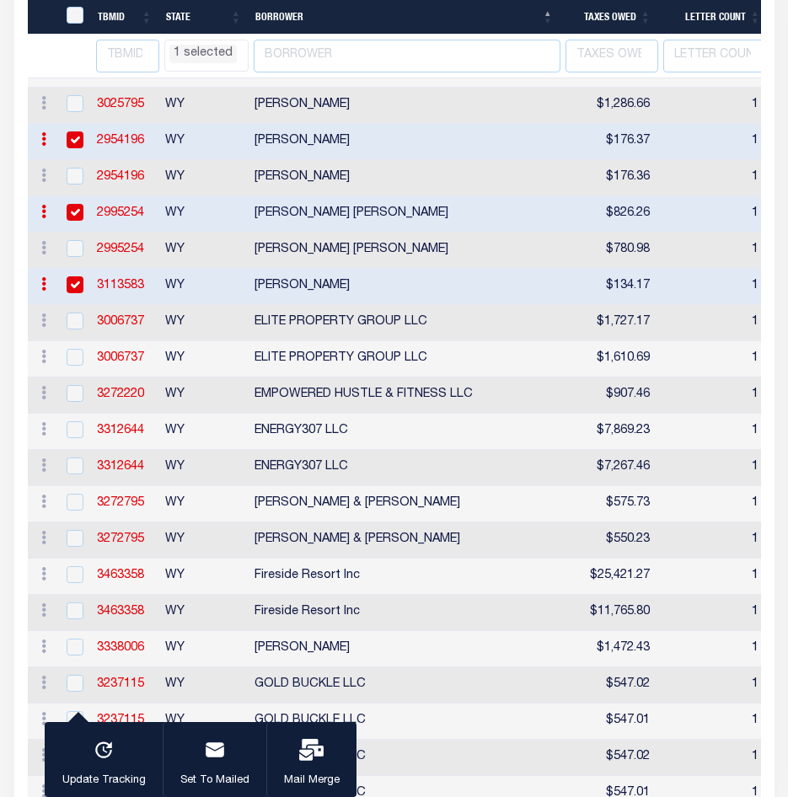
select select "WY"
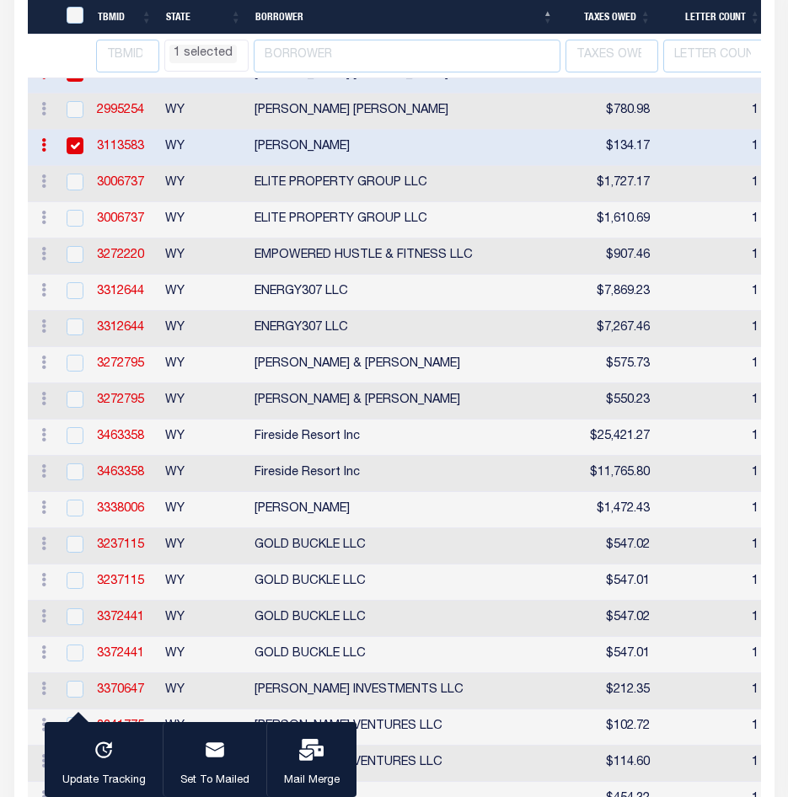
select select "WY"
click at [78, 371] on input "checkbox" at bounding box center [75, 362] width 17 height 17
checkbox input "true"
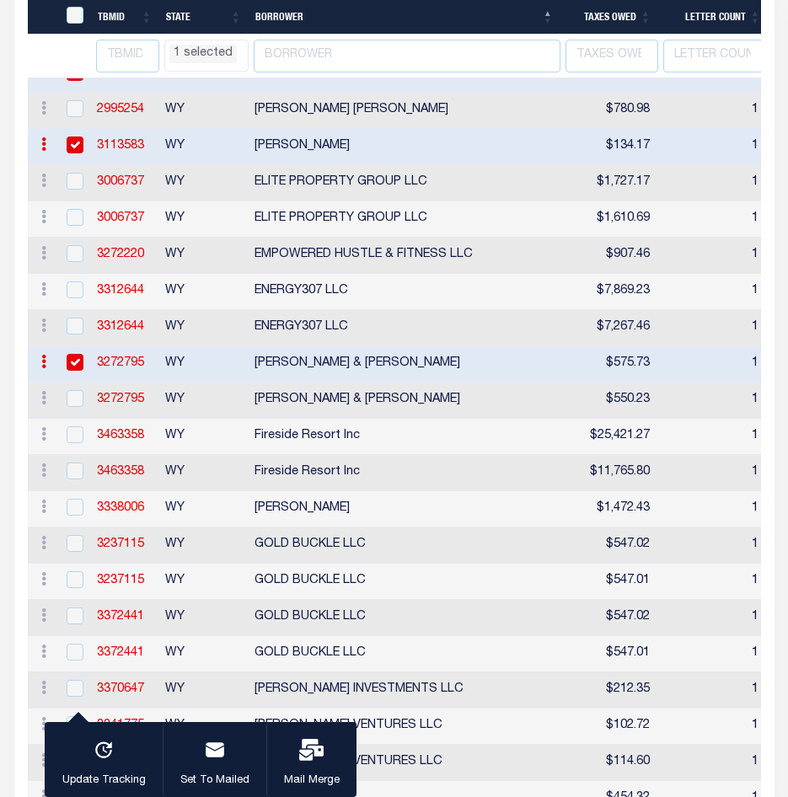
select select "WY"
select select
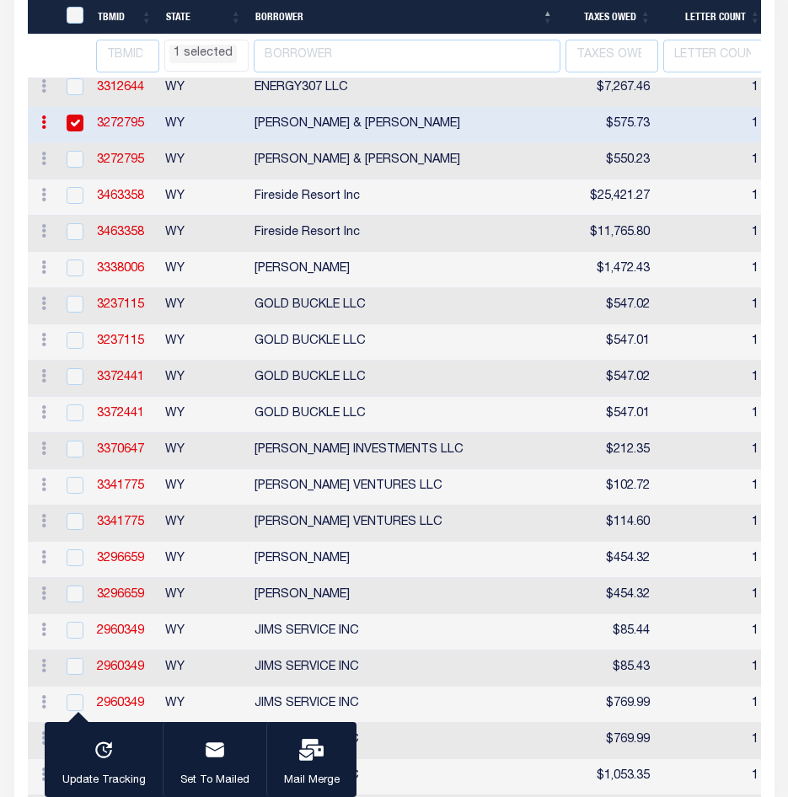
select select "WY"
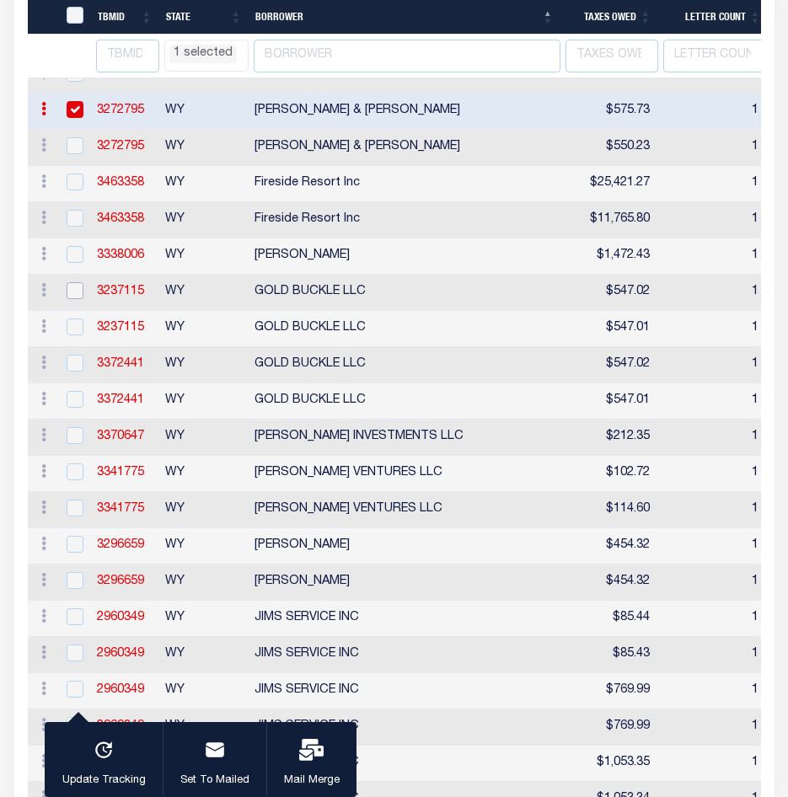
click at [74, 299] on input "checkbox" at bounding box center [75, 290] width 17 height 17
checkbox input "true"
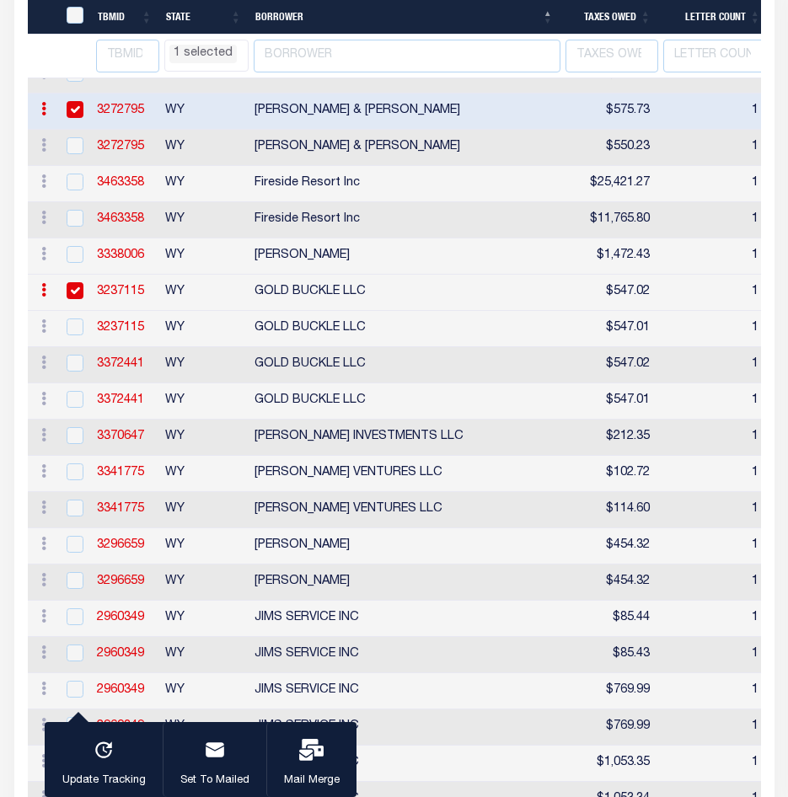
select select "WY"
select select
click at [73, 372] on input "checkbox" at bounding box center [75, 363] width 17 height 17
checkbox input "true"
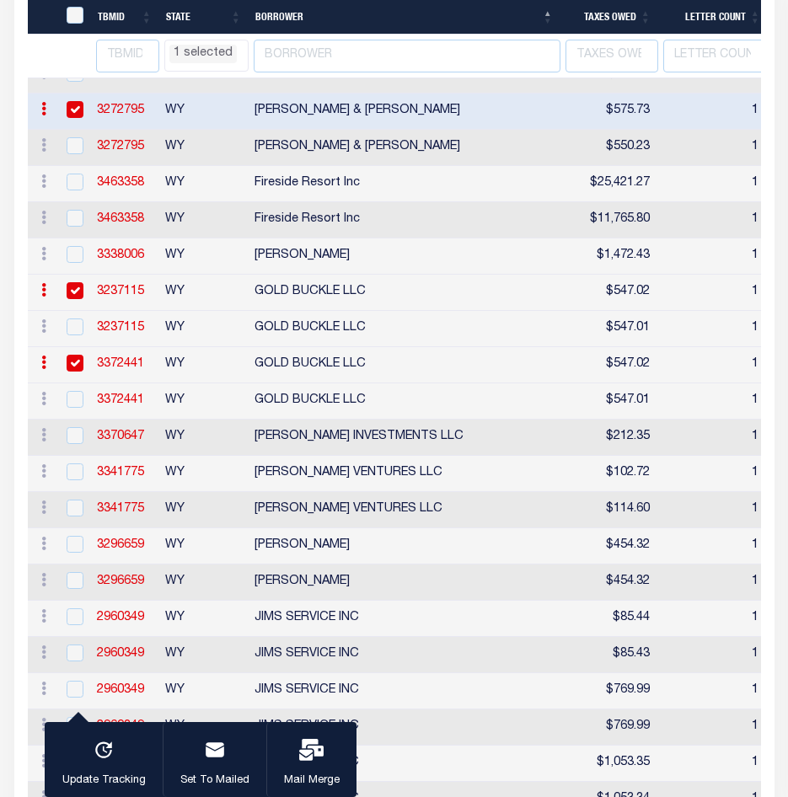
select select "WY"
select select
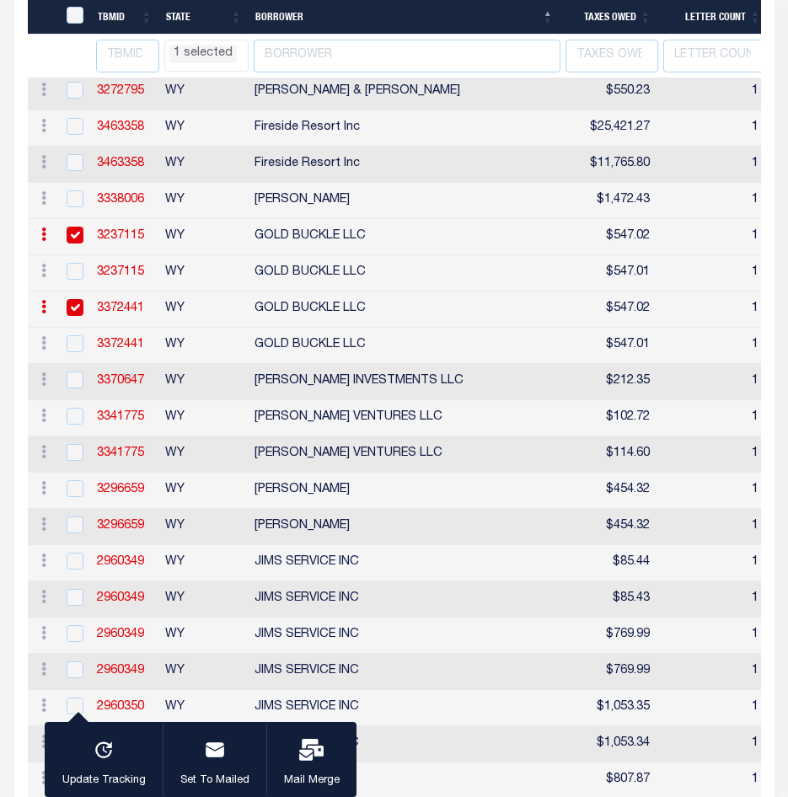
select select "WY"
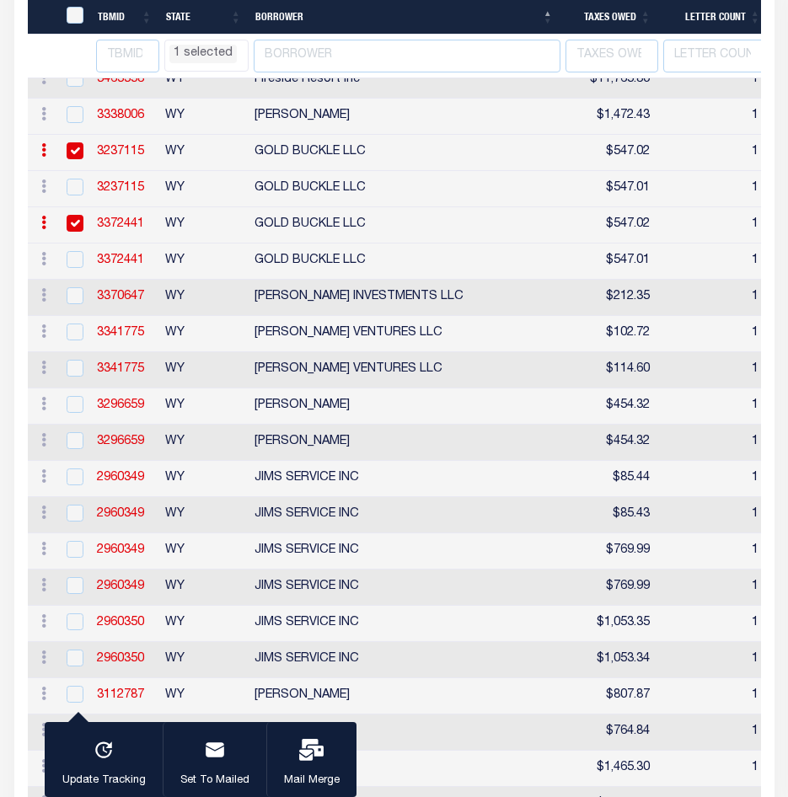
select select "WY"
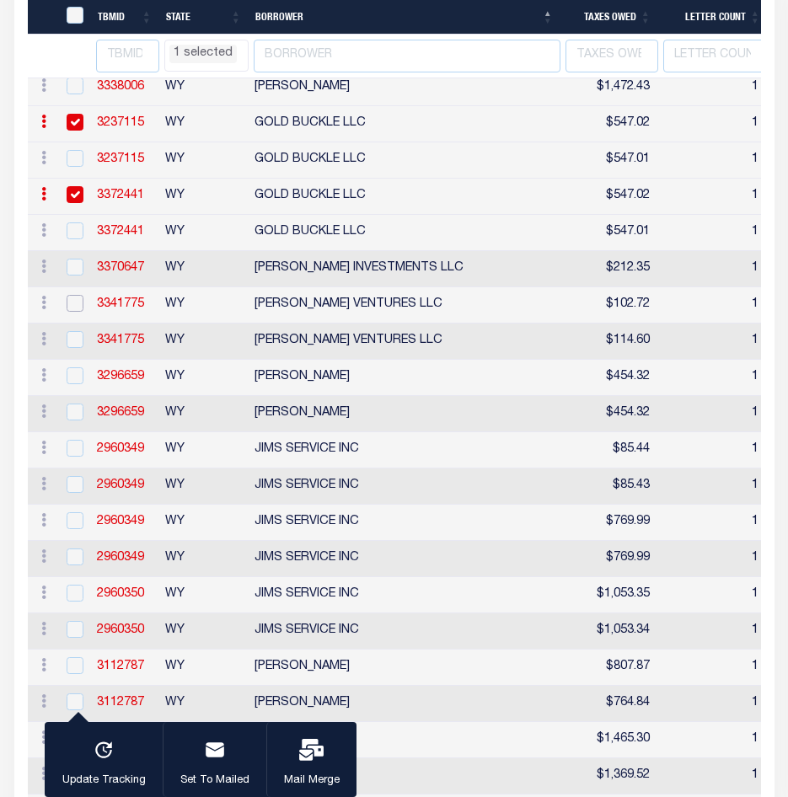
click at [82, 312] on input "checkbox" at bounding box center [75, 303] width 17 height 17
checkbox input "true"
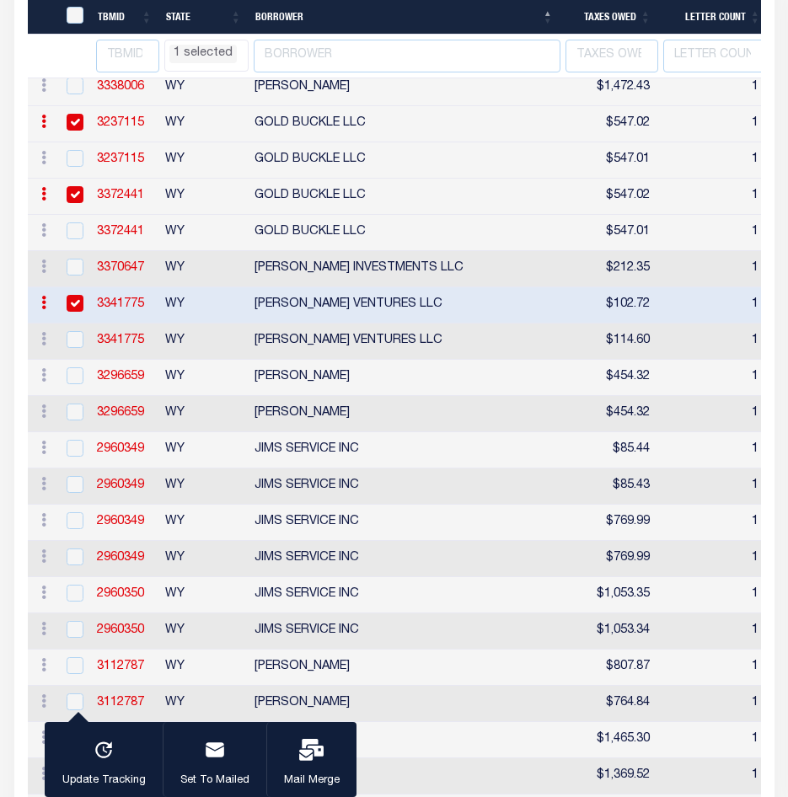
select select "WY"
select select
click at [78, 384] on input "checkbox" at bounding box center [75, 375] width 17 height 17
checkbox input "true"
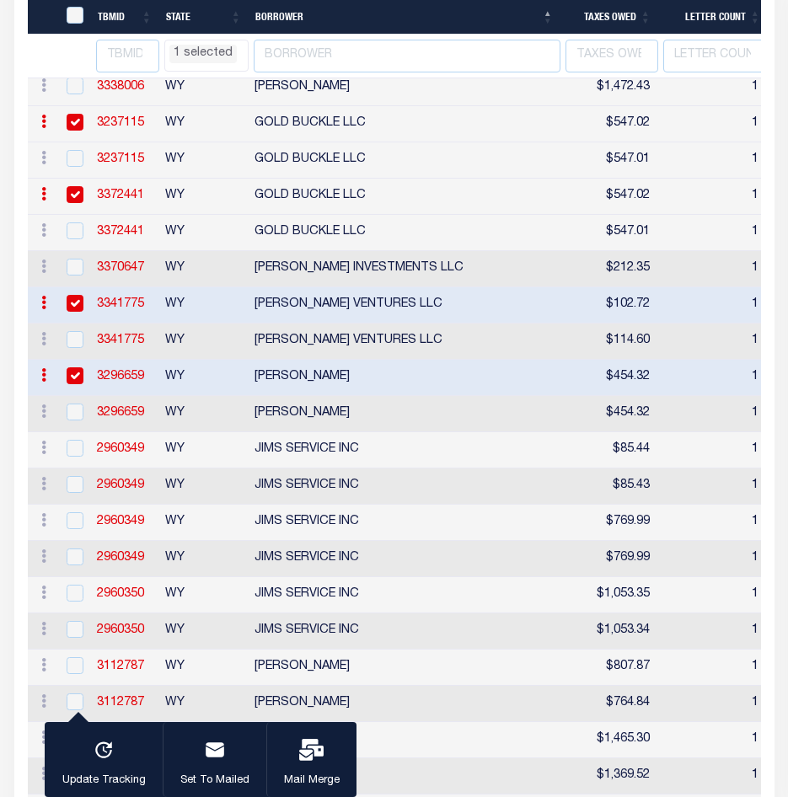
select select "WY"
select select
click at [78, 457] on input "checkbox" at bounding box center [75, 448] width 17 height 17
checkbox input "true"
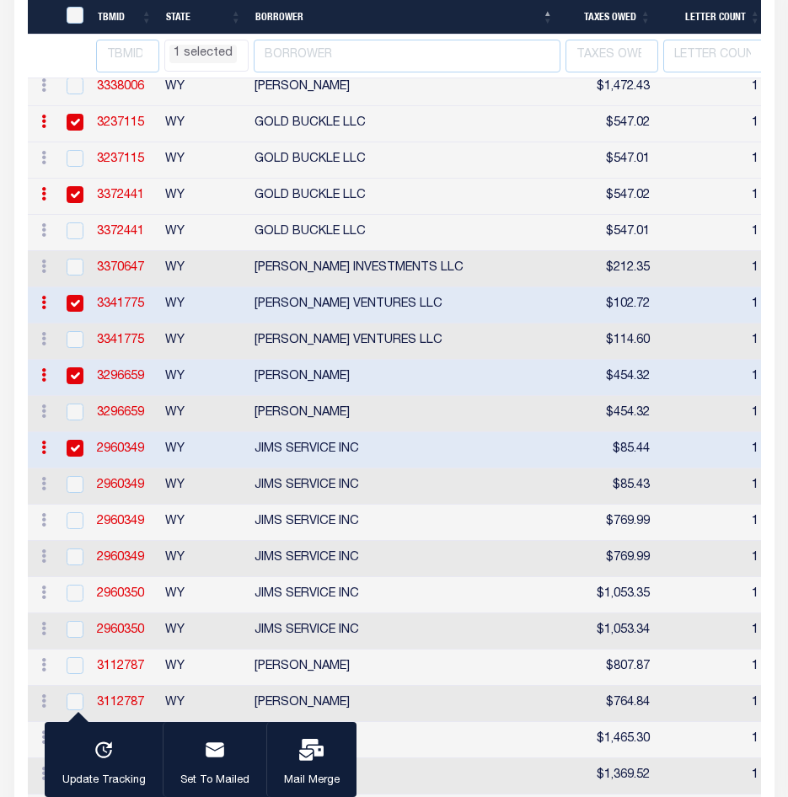
select select "WY"
select select
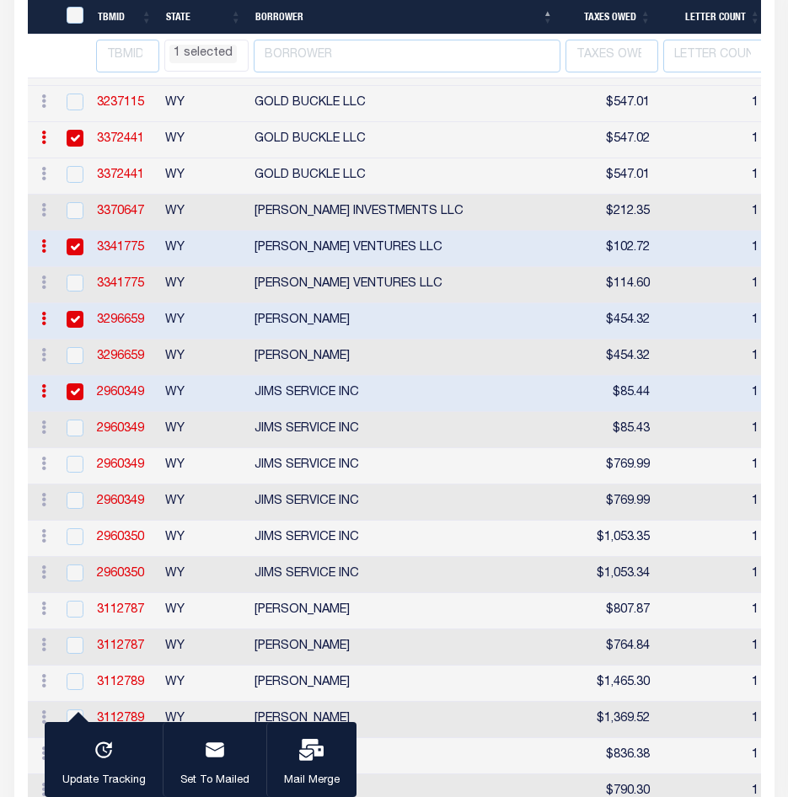
select select "WY"
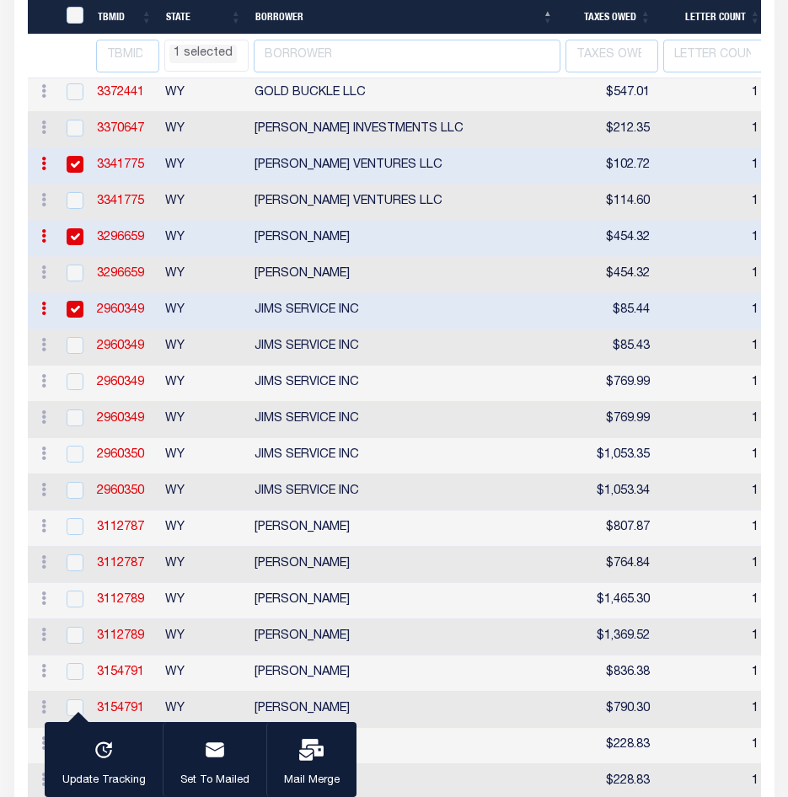
scroll to position [2689, 0]
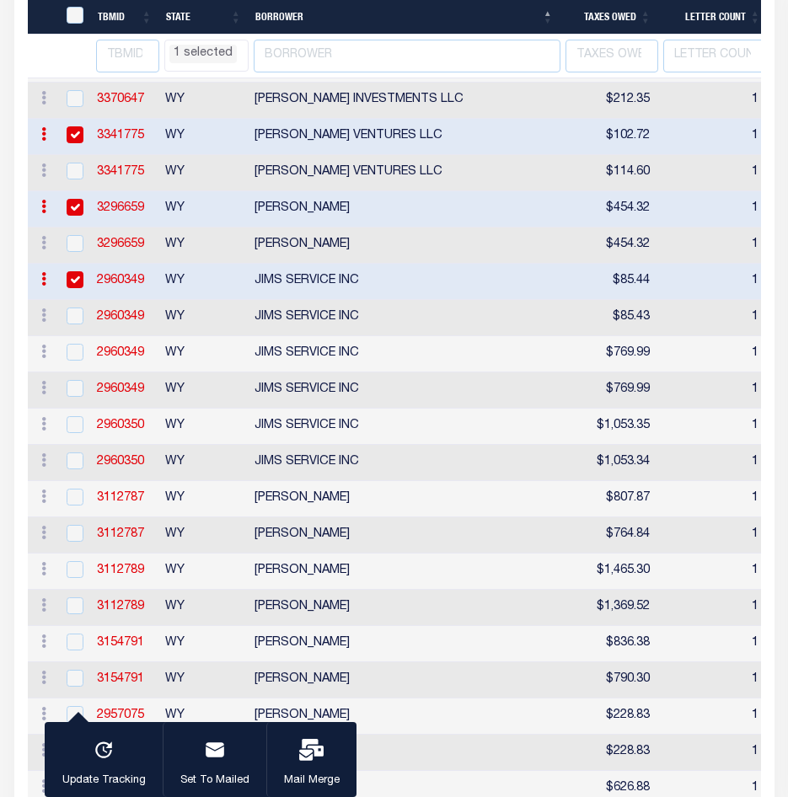
select select "WY"
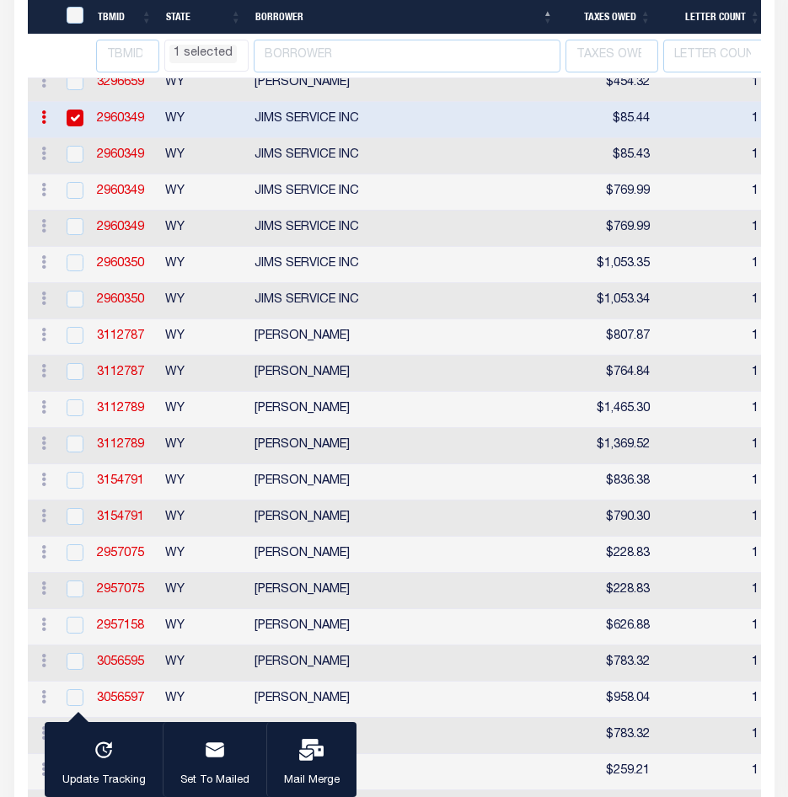
select select "WY"
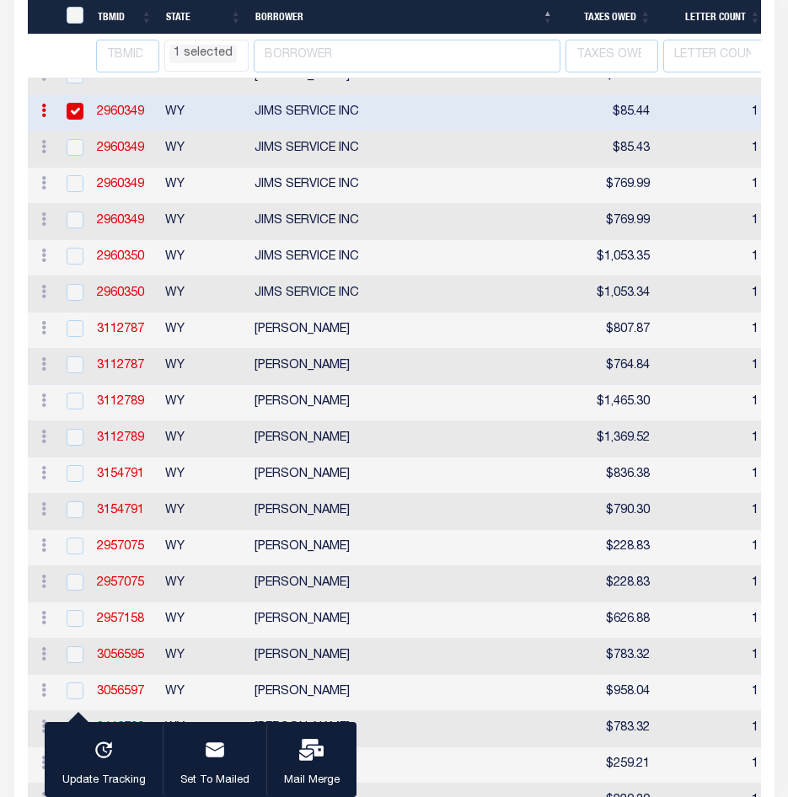
select select "WY"
click at [70, 265] on input "checkbox" at bounding box center [75, 256] width 17 height 17
checkbox input "true"
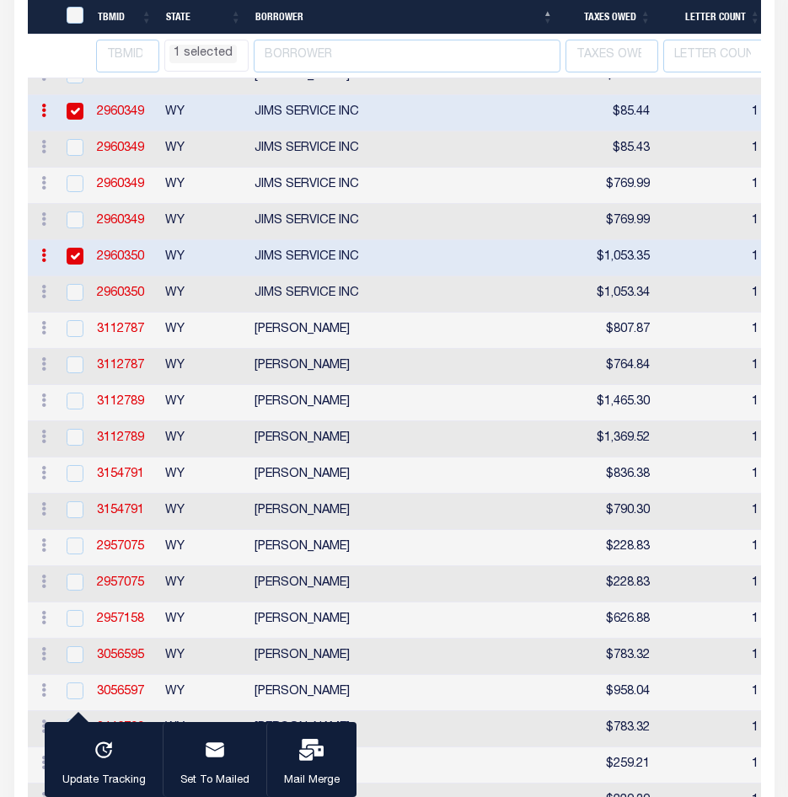
select select "WY"
select select
select select "WY"
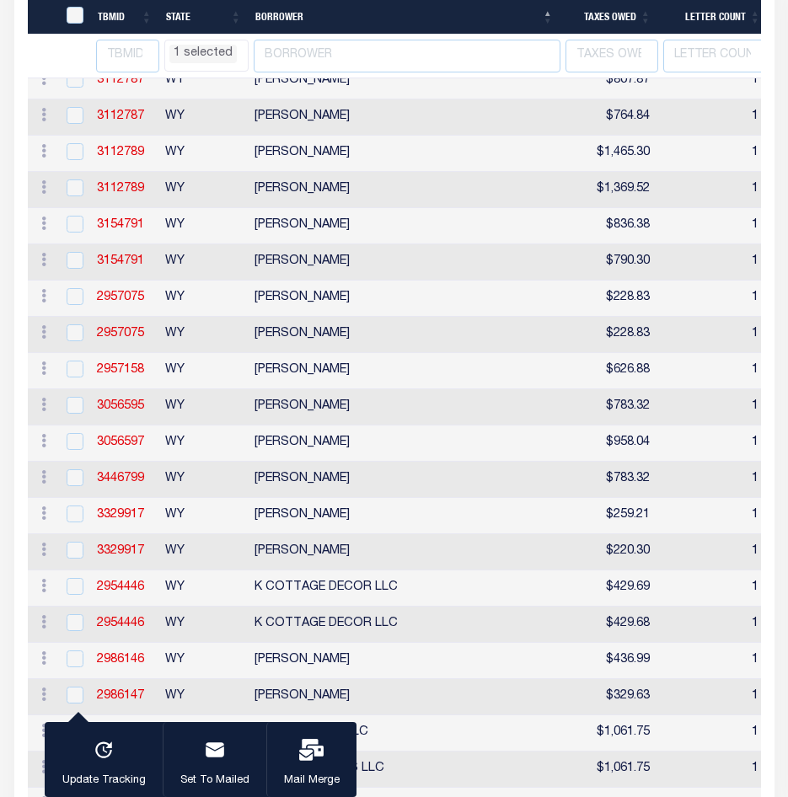
select select "WY"
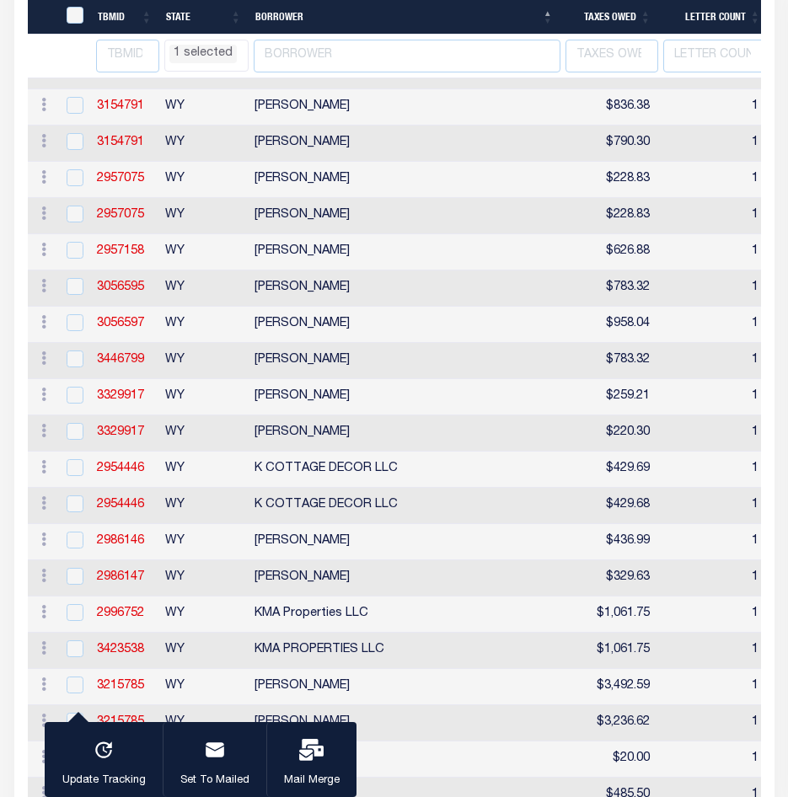
select select "WY"
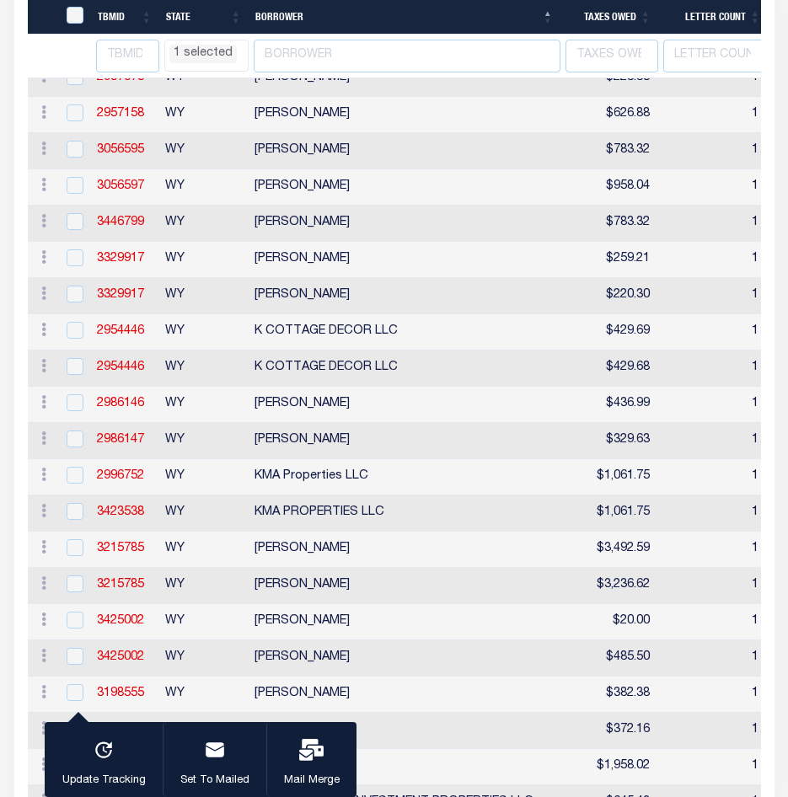
select select "WY"
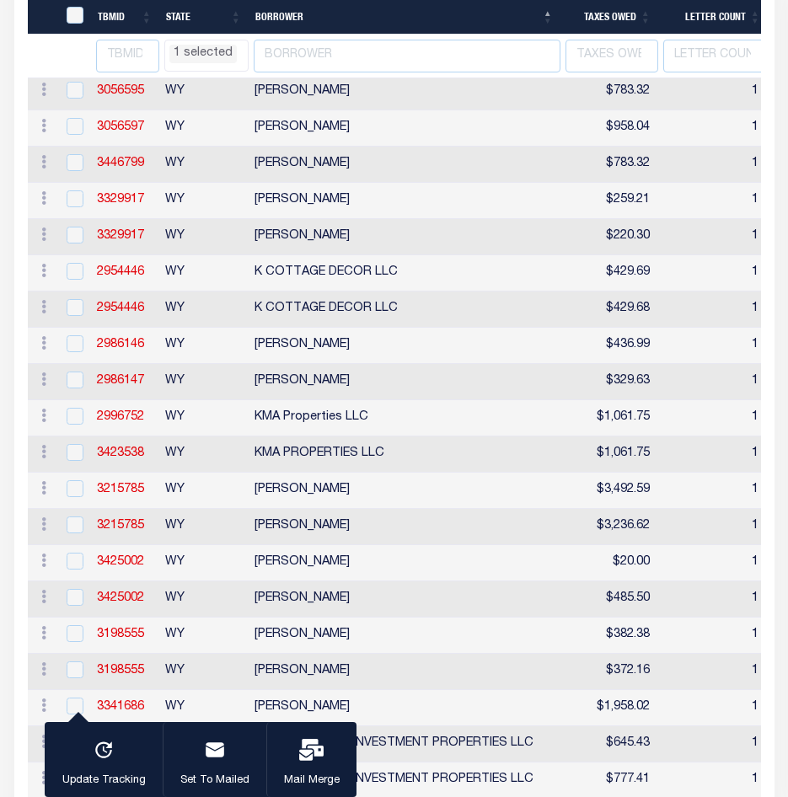
select select "WY"
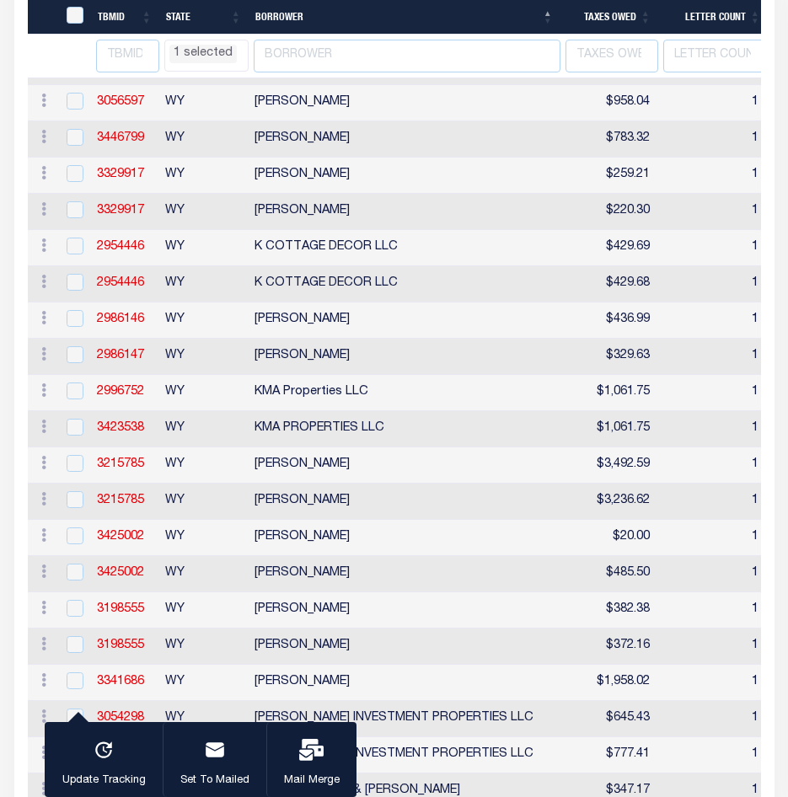
select select "WY"
click at [71, 254] on input "checkbox" at bounding box center [75, 246] width 17 height 17
checkbox input "true"
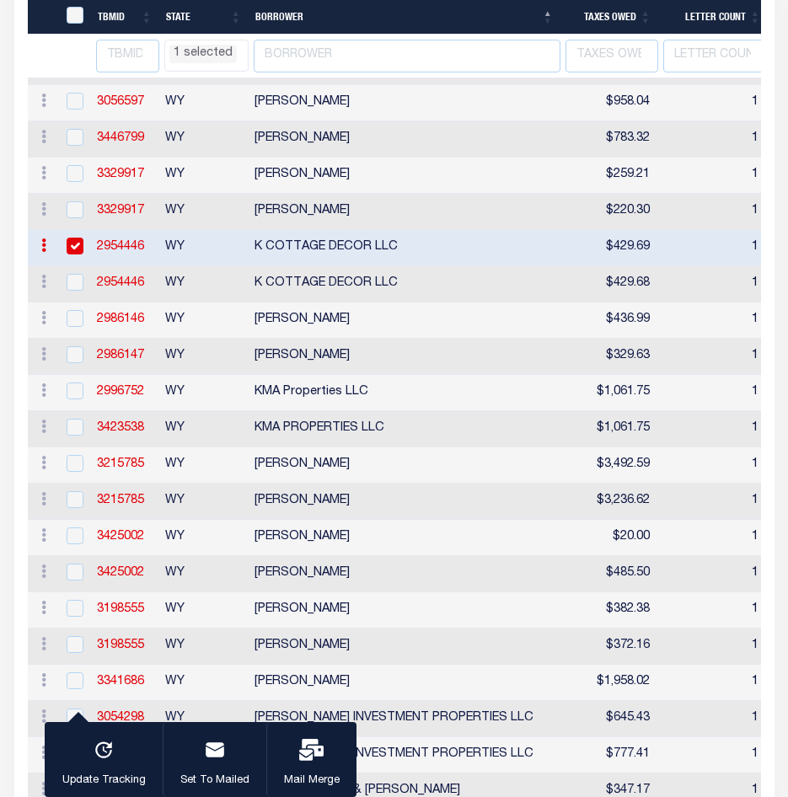
select select "WY"
select select
select select "WY"
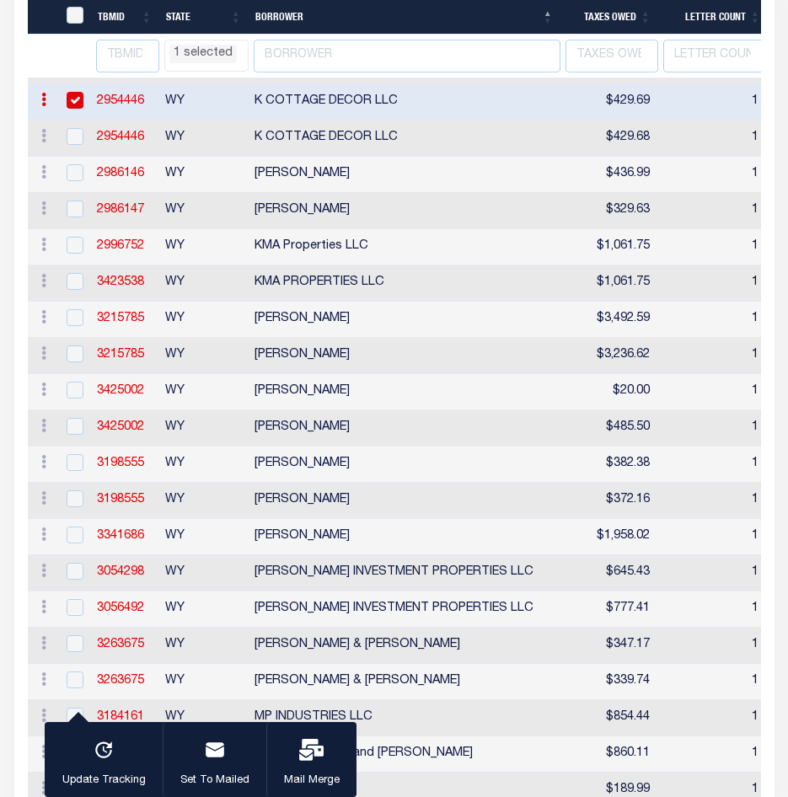
select select "WY"
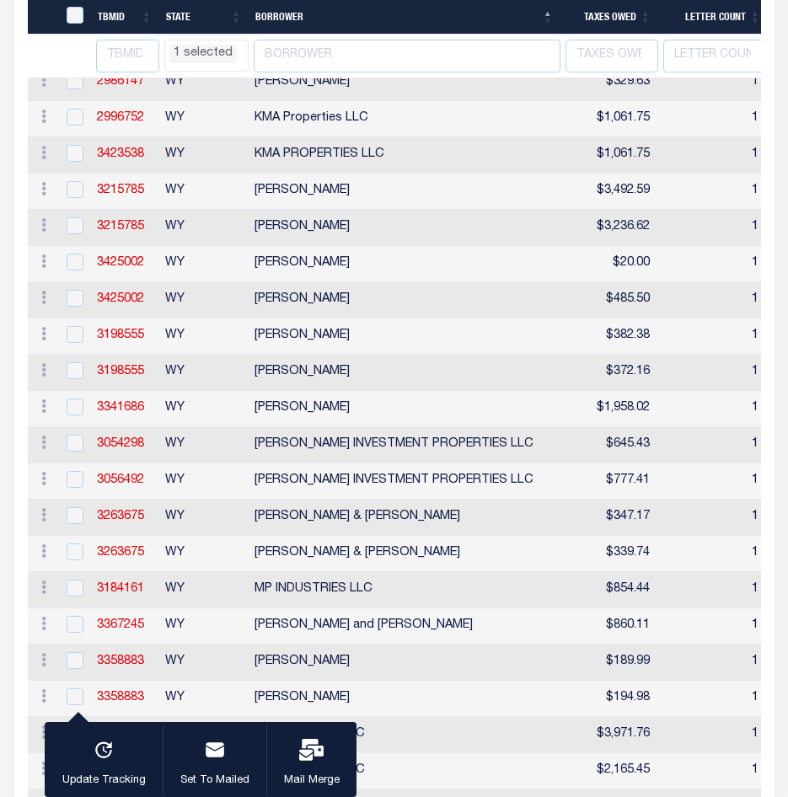
select select "WY"
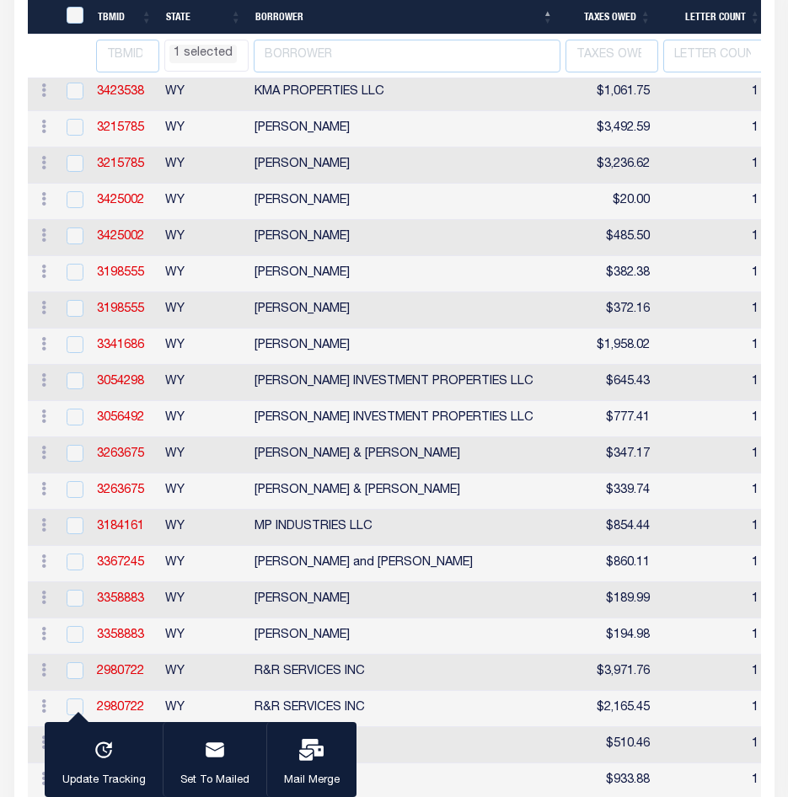
scroll to position [3784, 0]
select select "WY"
click at [80, 207] on input "checkbox" at bounding box center [75, 198] width 17 height 17
checkbox input "true"
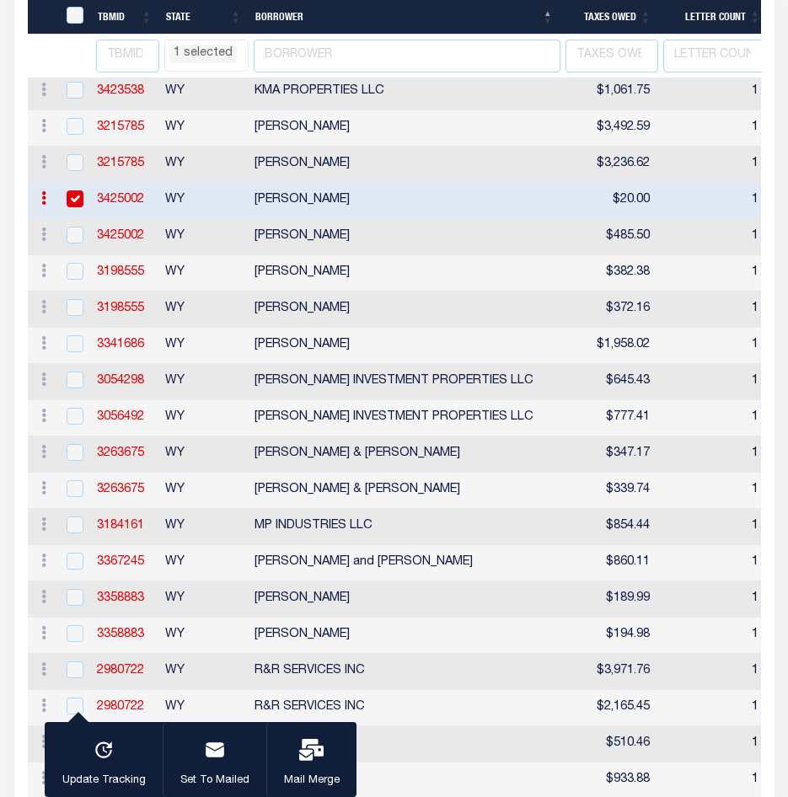
select select "WY"
select select
select select "WY"
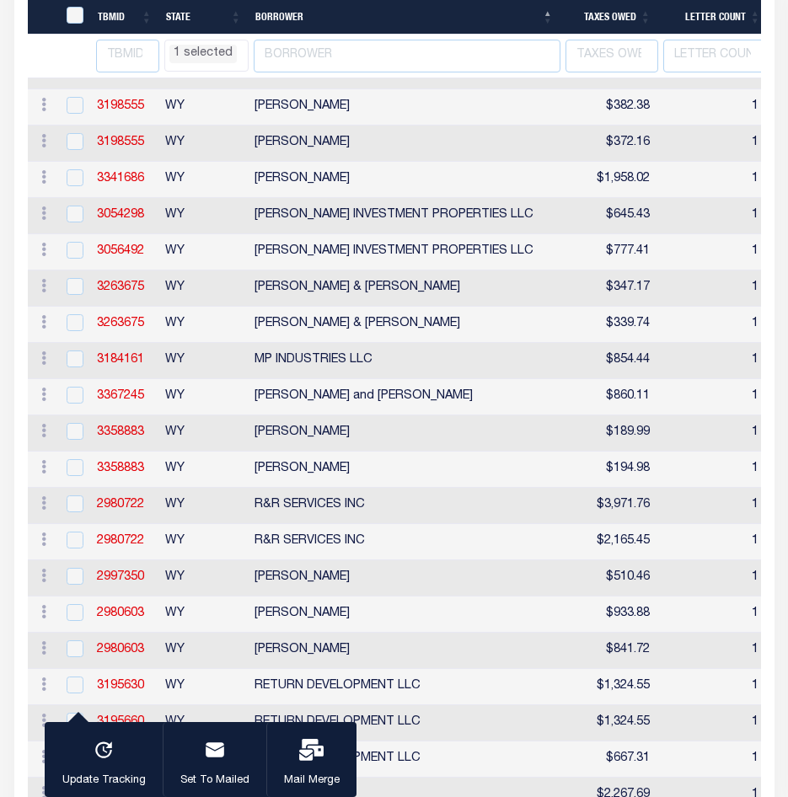
select select "WY"
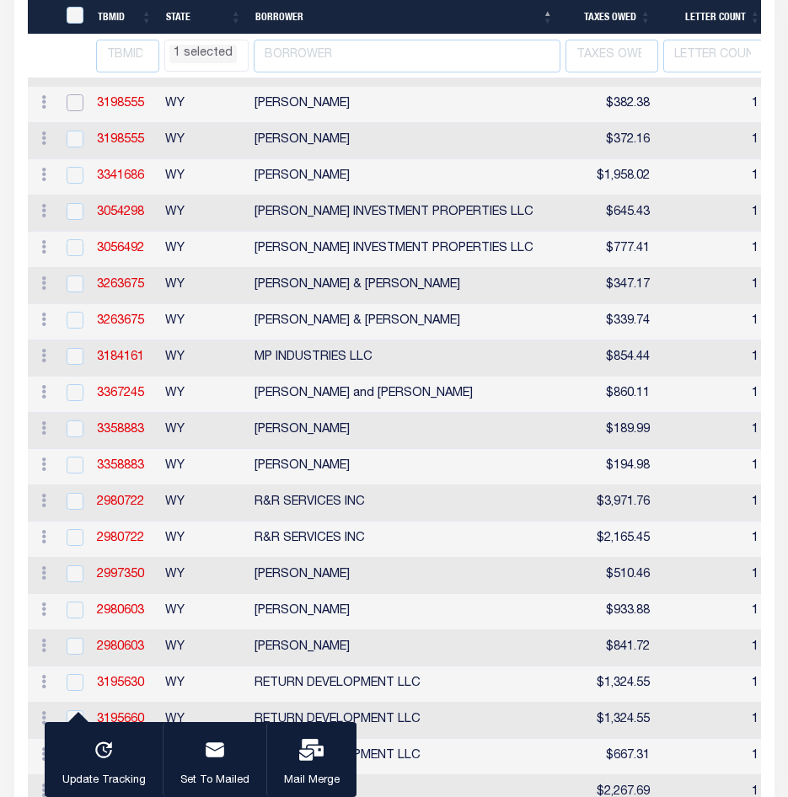
click at [68, 111] on input "checkbox" at bounding box center [75, 102] width 17 height 17
checkbox input "true"
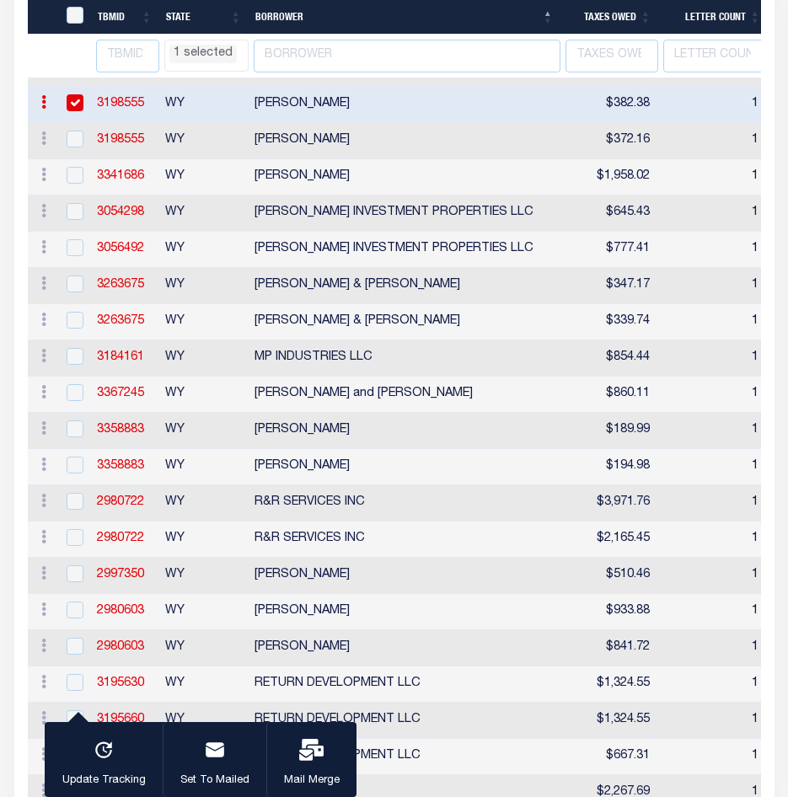
select select "WY"
select select
select select "WY"
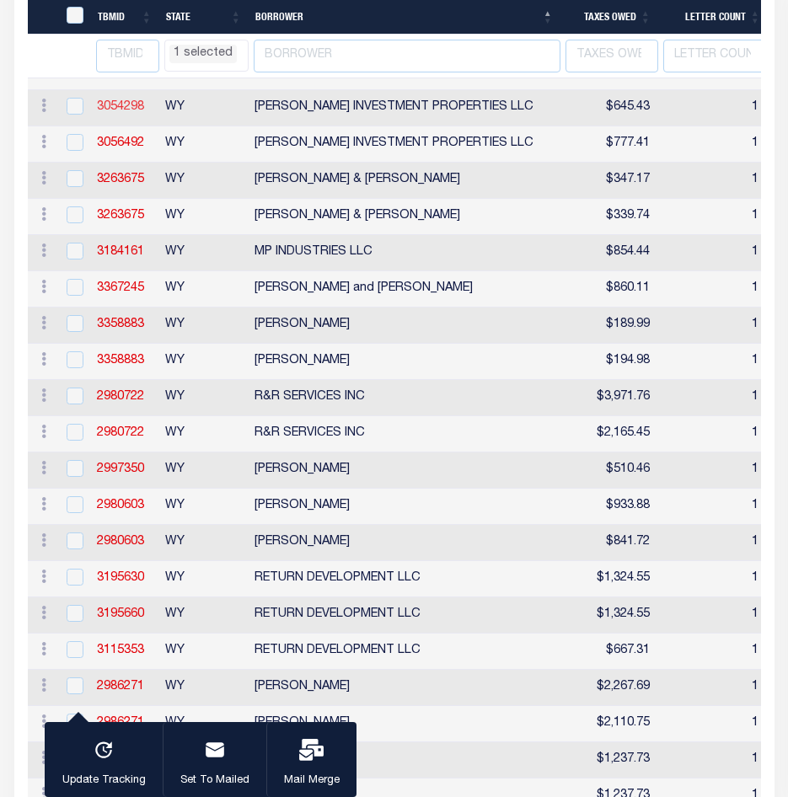
select select "WY"
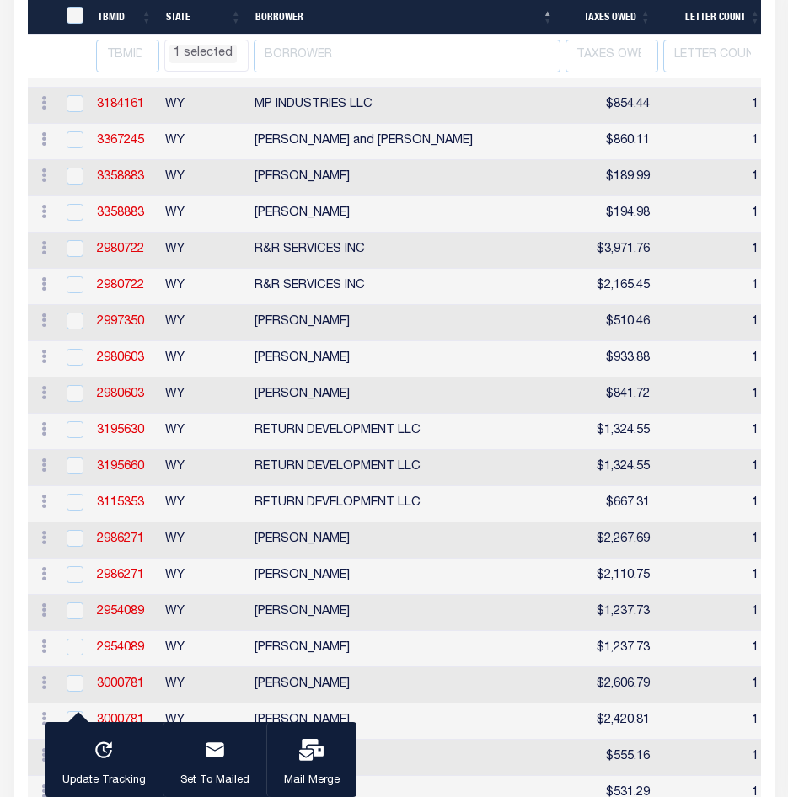
select select "WY"
click at [78, 148] on input "checkbox" at bounding box center [75, 139] width 17 height 17
checkbox input "true"
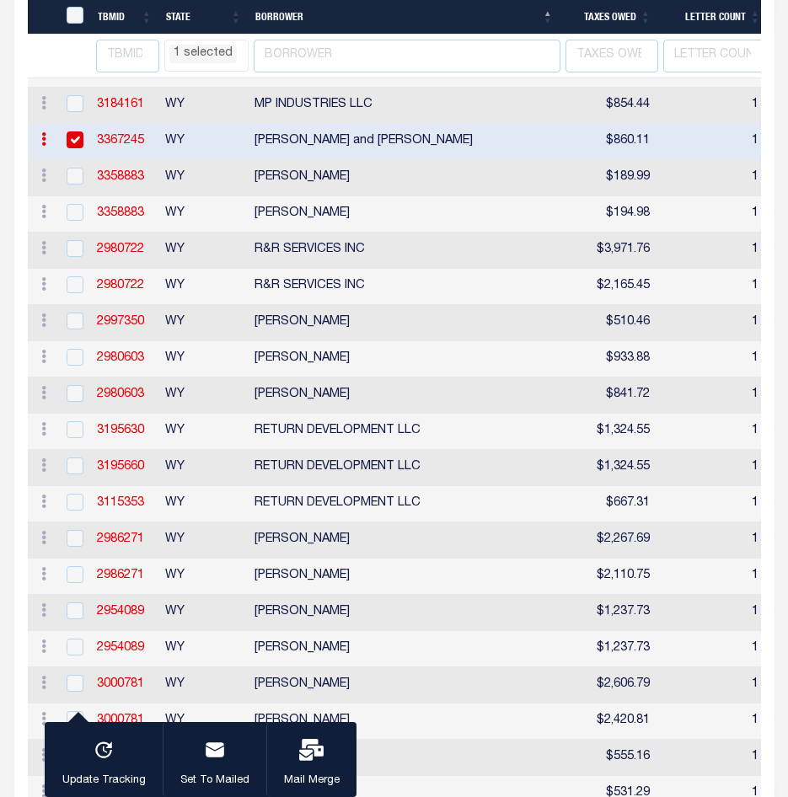
select select "WY"
select select
click at [74, 257] on input "checkbox" at bounding box center [75, 248] width 17 height 17
checkbox input "true"
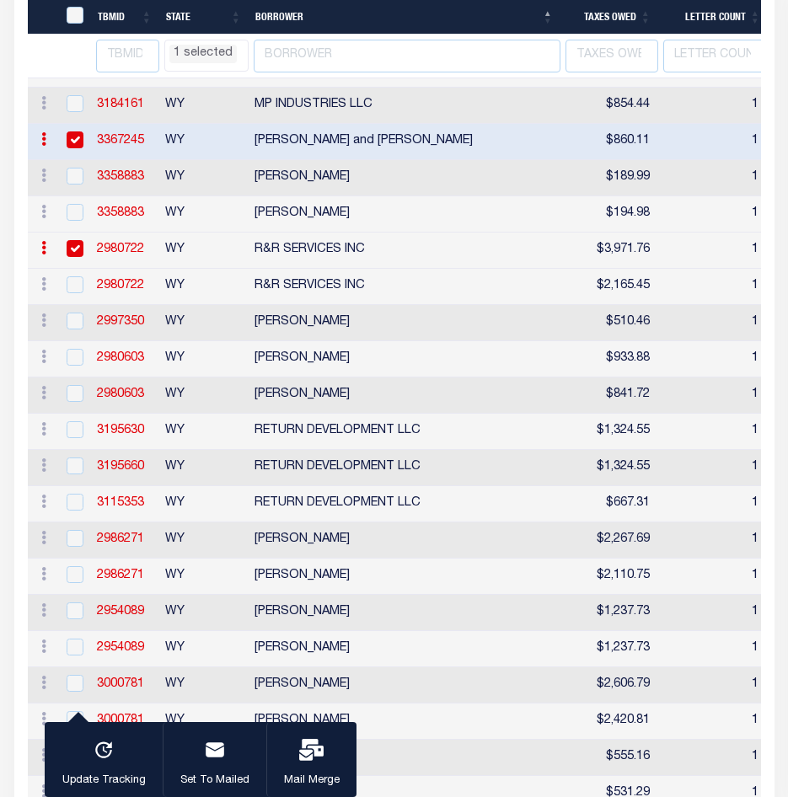
select select "WY"
select select
select select "WY"
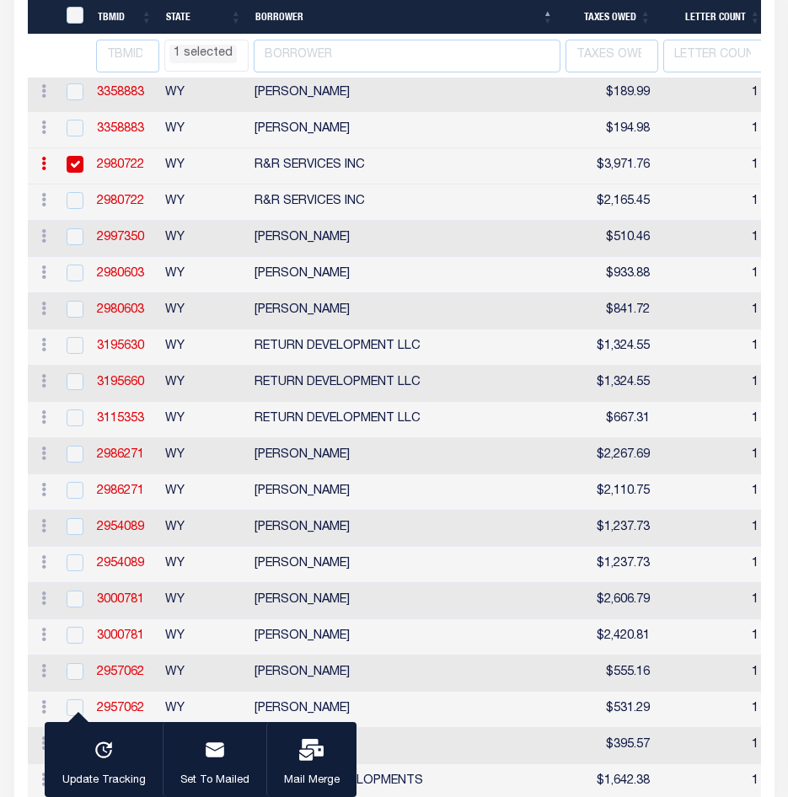
select select "WY"
click at [81, 281] on input "checkbox" at bounding box center [75, 273] width 17 height 17
checkbox input "true"
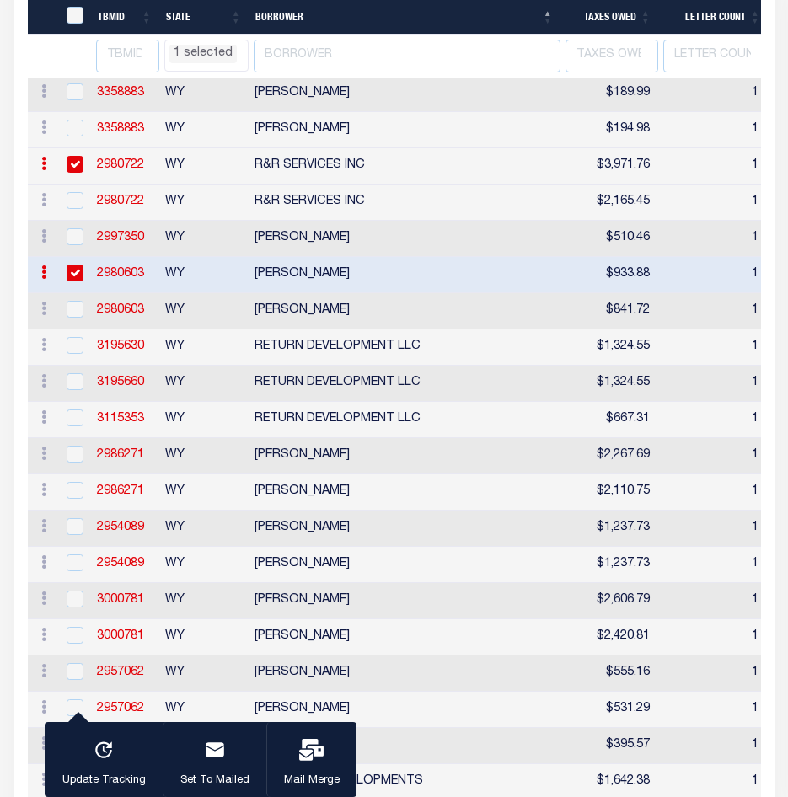
select select "WY"
select select
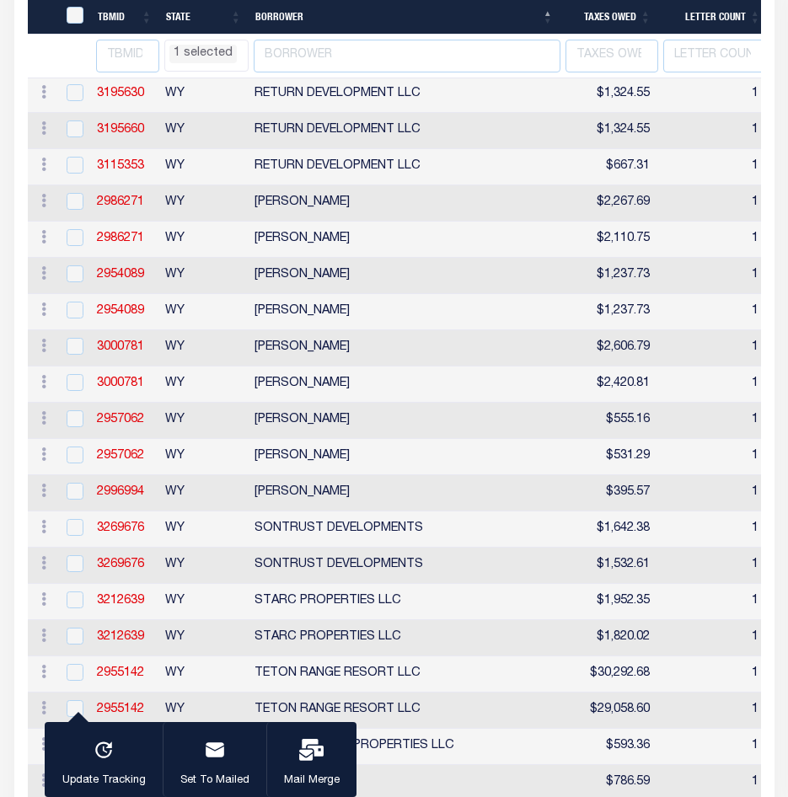
select select "WY"
click at [70, 282] on input "checkbox" at bounding box center [75, 273] width 17 height 17
checkbox input "true"
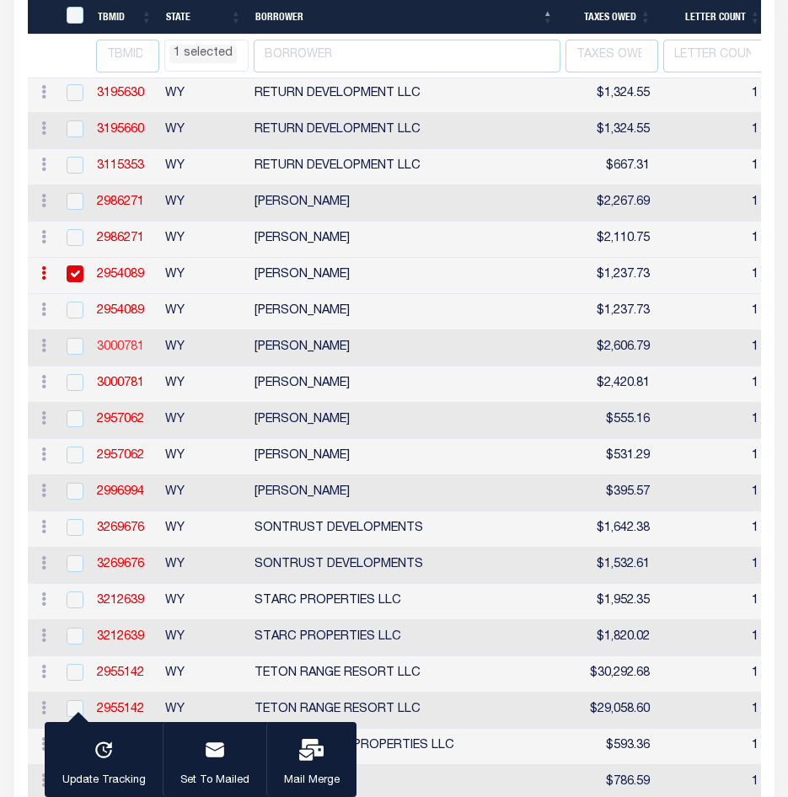
select select "WY"
select select
select select "WY"
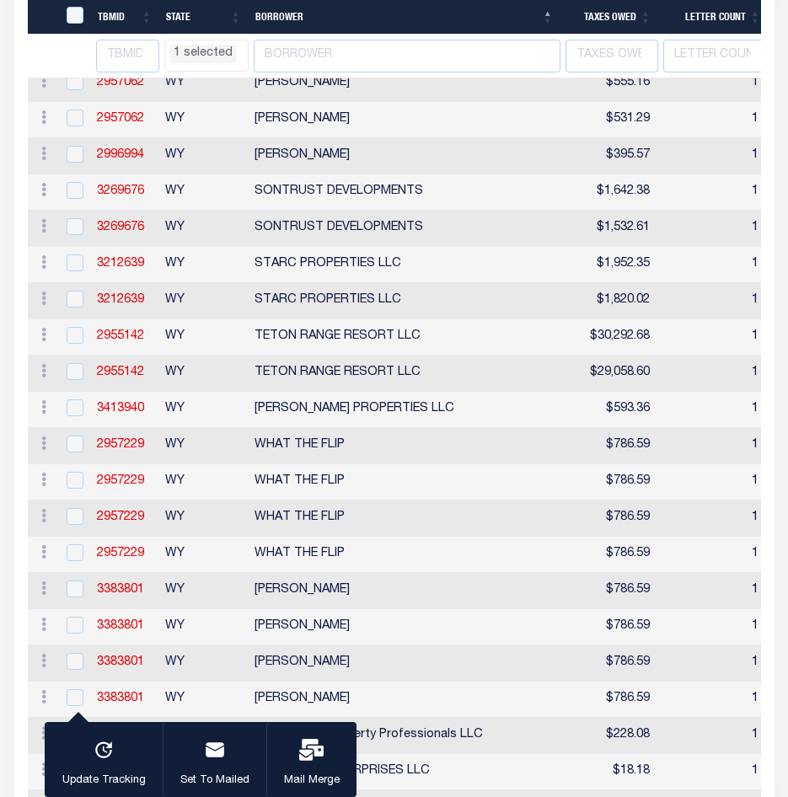
select select "WY"
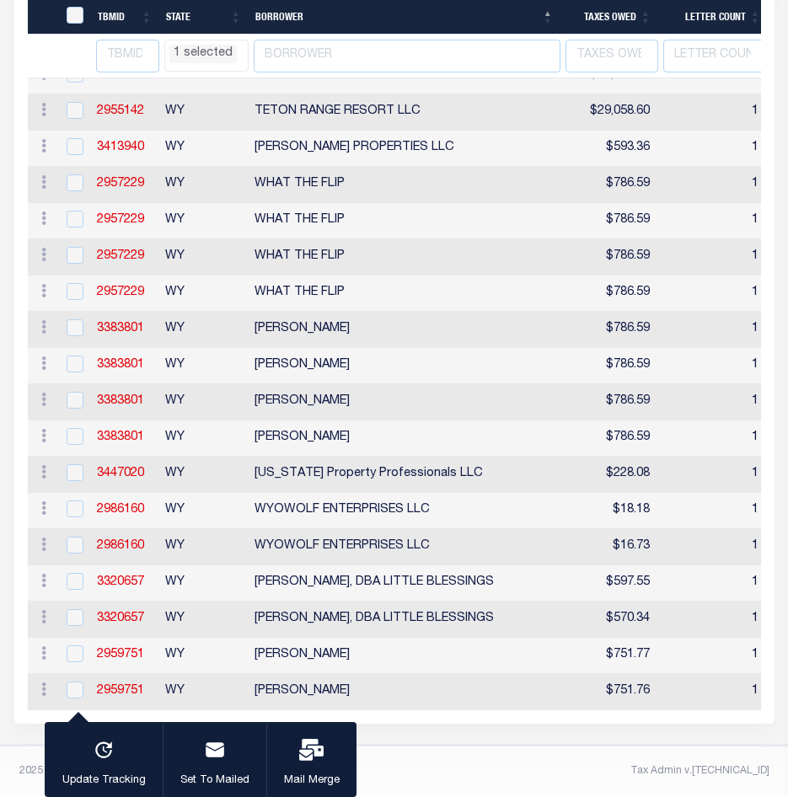
select select "WY"
click at [67, 645] on input "checkbox" at bounding box center [75, 653] width 17 height 17
checkbox input "true"
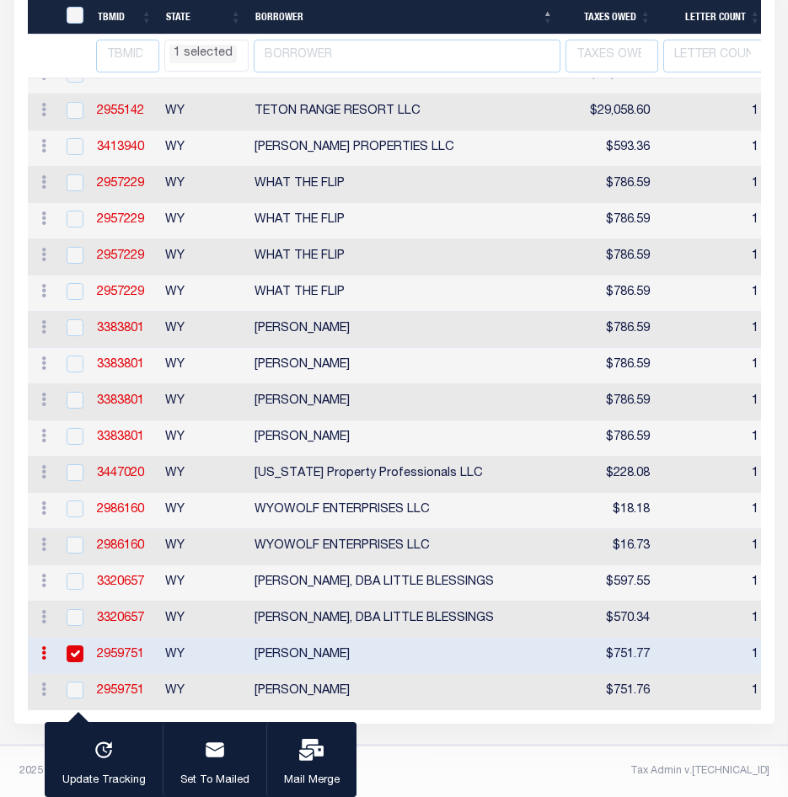
select select "WY"
select select
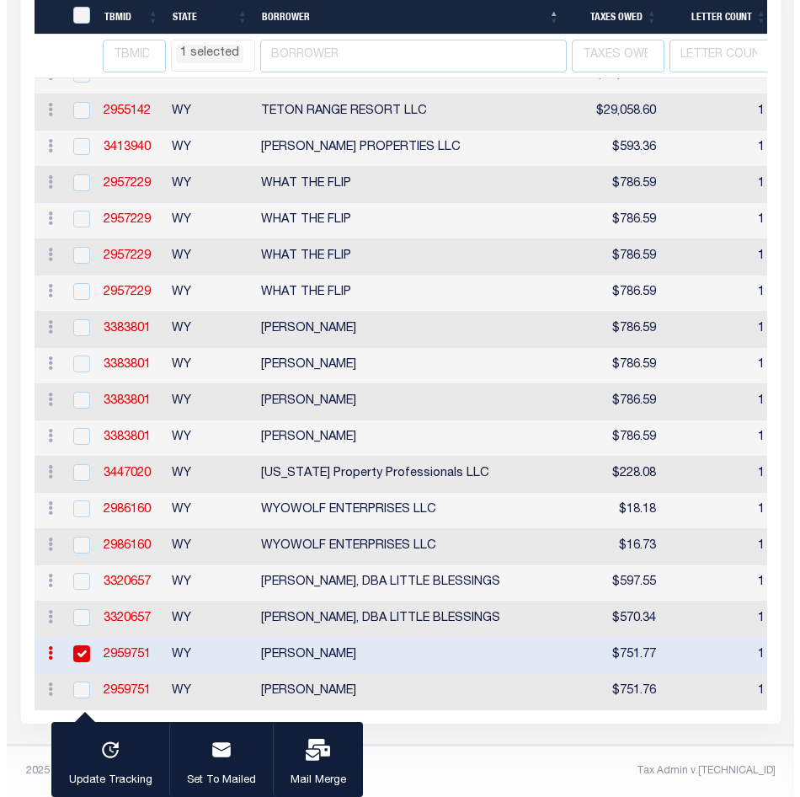
scroll to position [5215, 0]
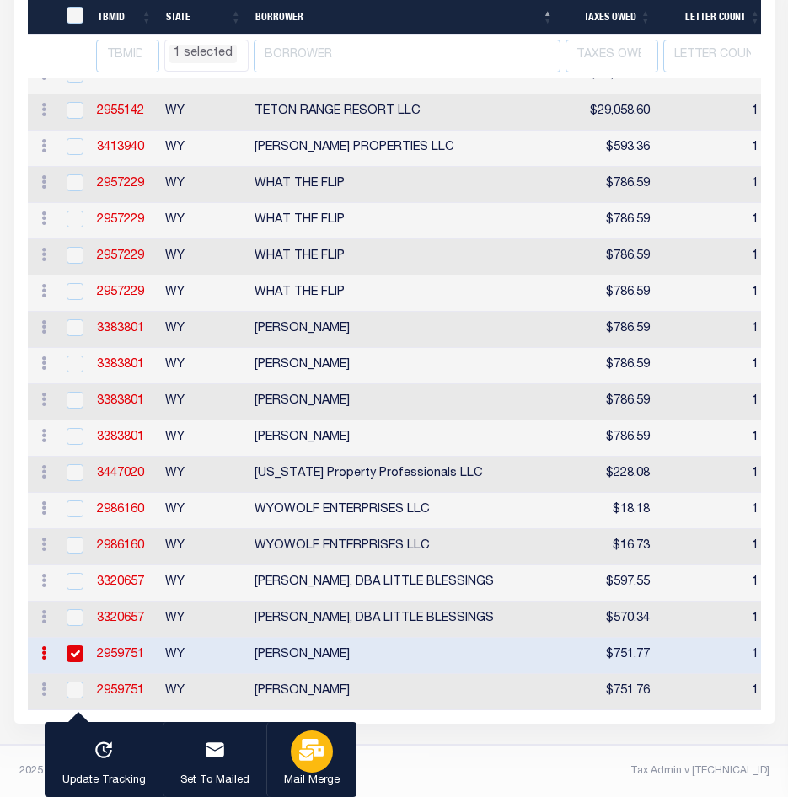
click at [303, 758] on icon "button" at bounding box center [311, 750] width 24 height 22
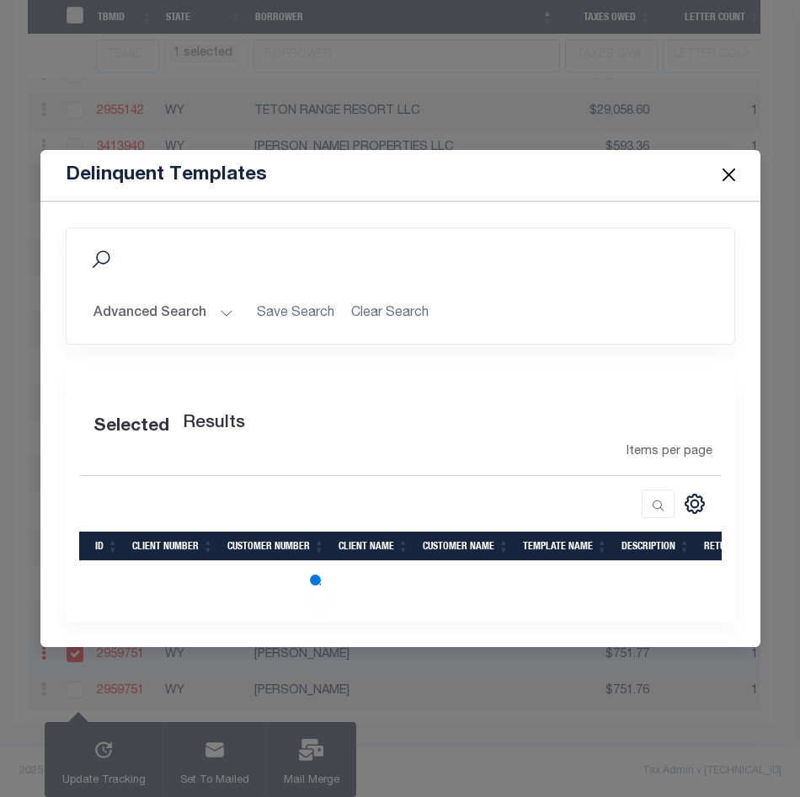
select select "WY"
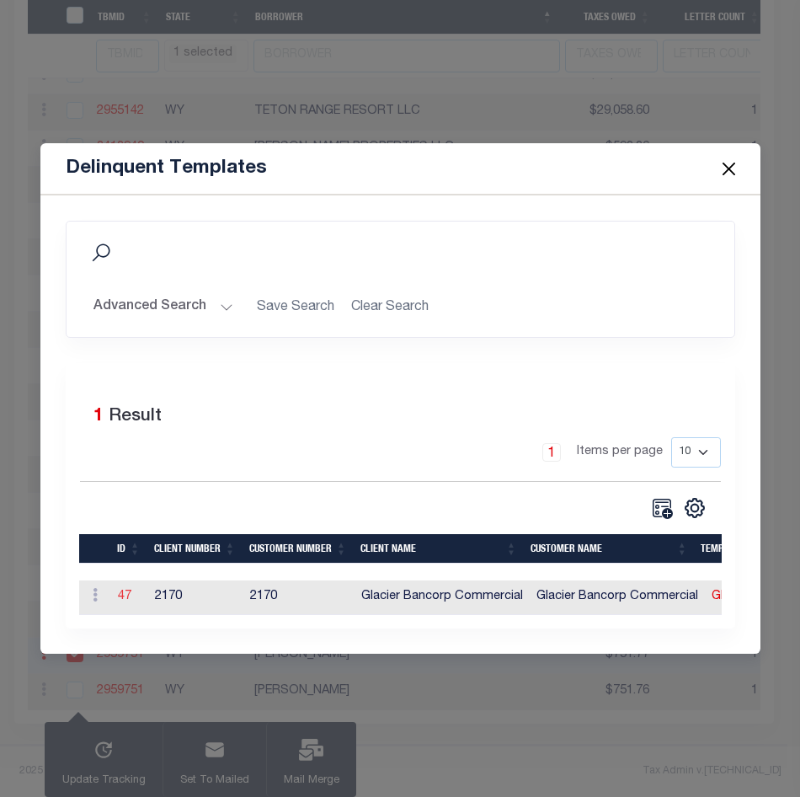
click at [129, 594] on link "47" at bounding box center [124, 597] width 13 height 12
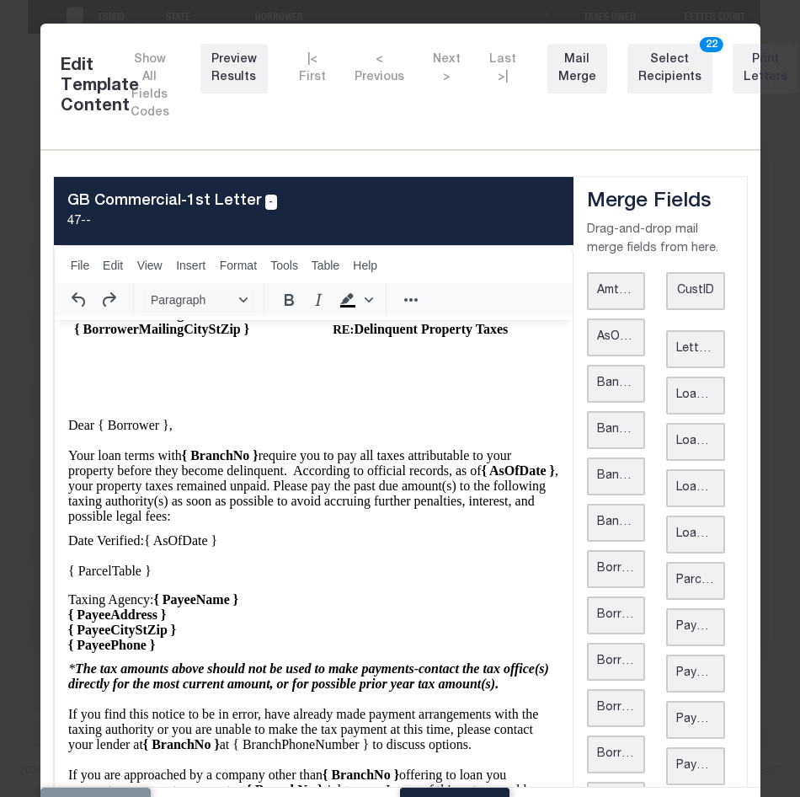
scroll to position [84, 0]
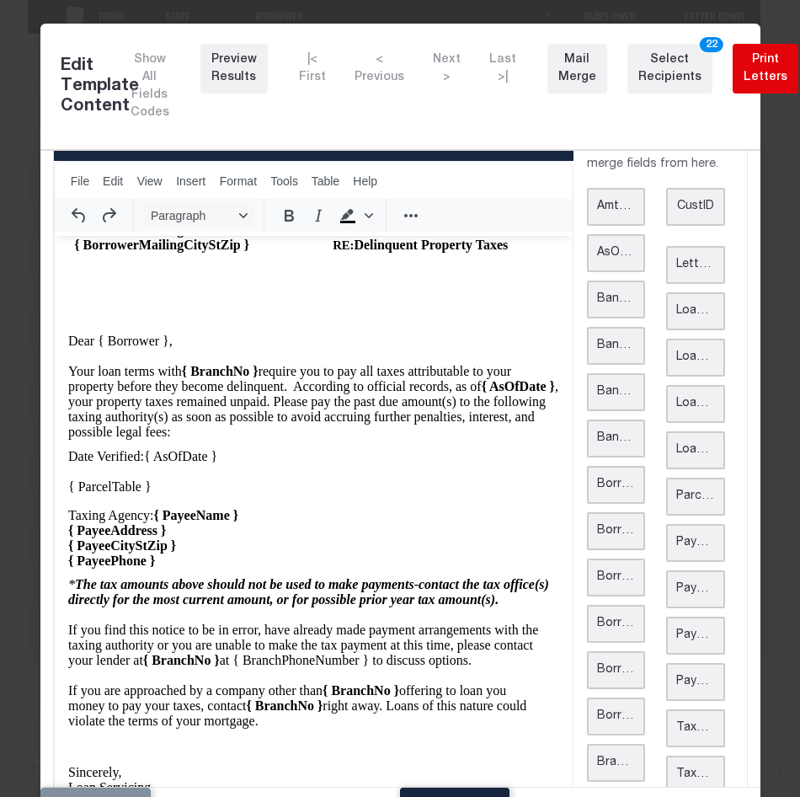
click at [733, 72] on button "Print Letters" at bounding box center [766, 69] width 66 height 50
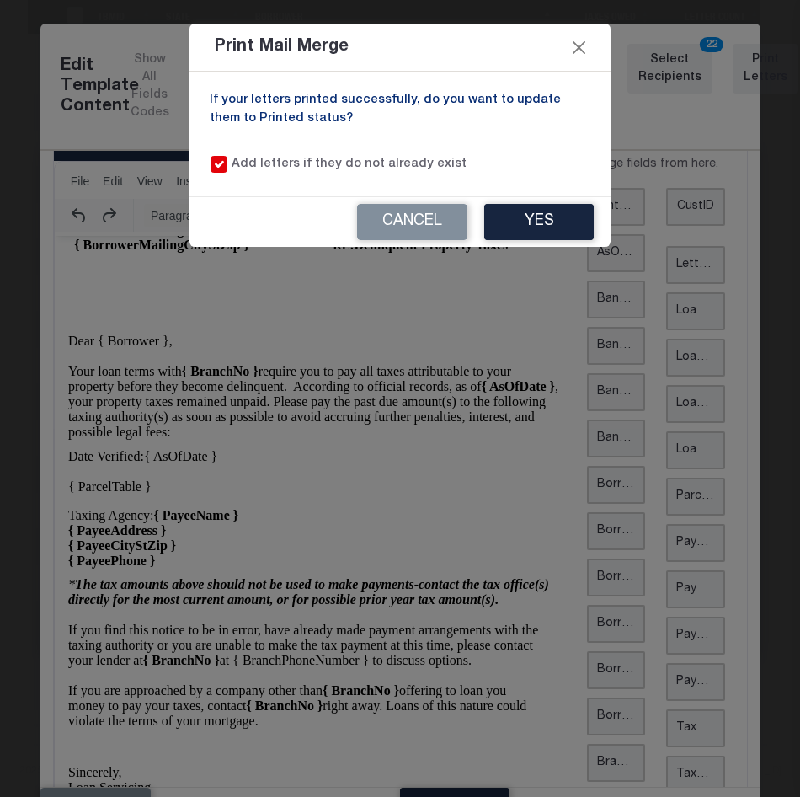
click at [336, 289] on div "Print Mail Merge If your letters printed successfully, do you want to update th…" at bounding box center [400, 398] width 800 height 797
click at [579, 228] on button "Yes" at bounding box center [539, 222] width 110 height 36
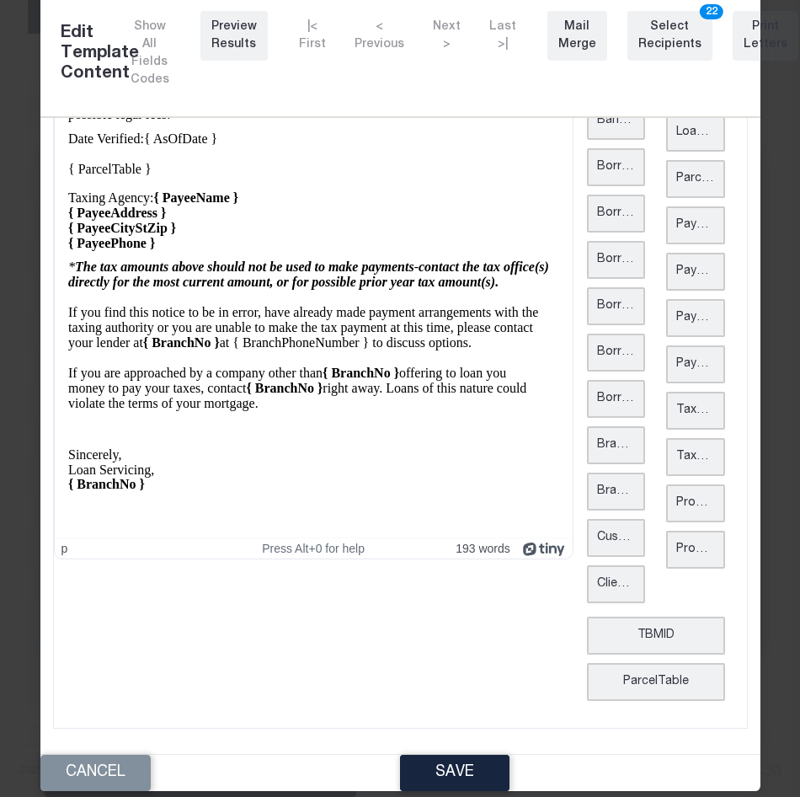
scroll to position [51, 0]
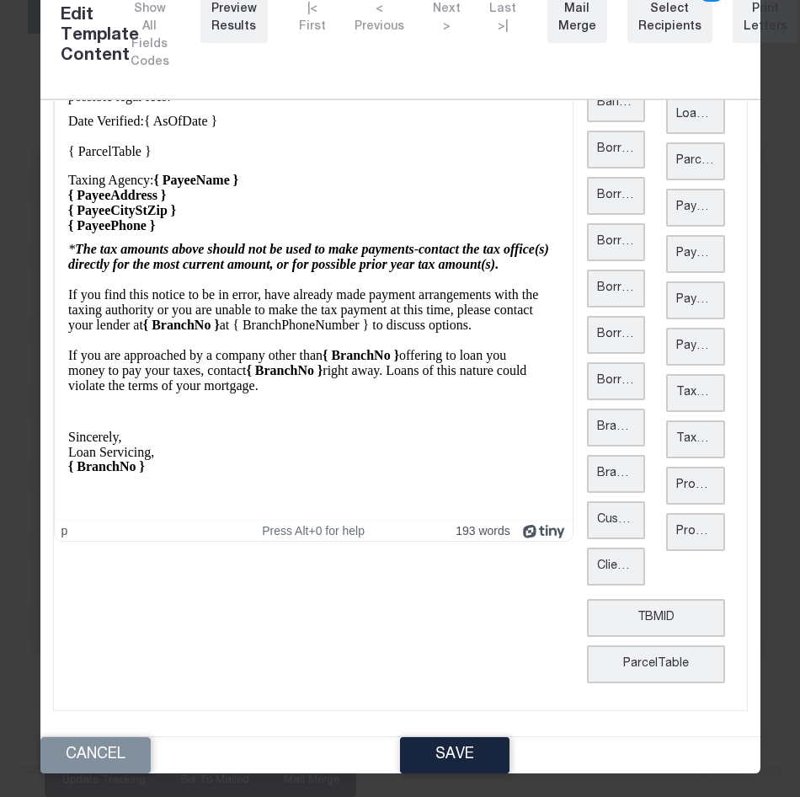
click at [131, 758] on button "Cancel" at bounding box center [95, 755] width 110 height 36
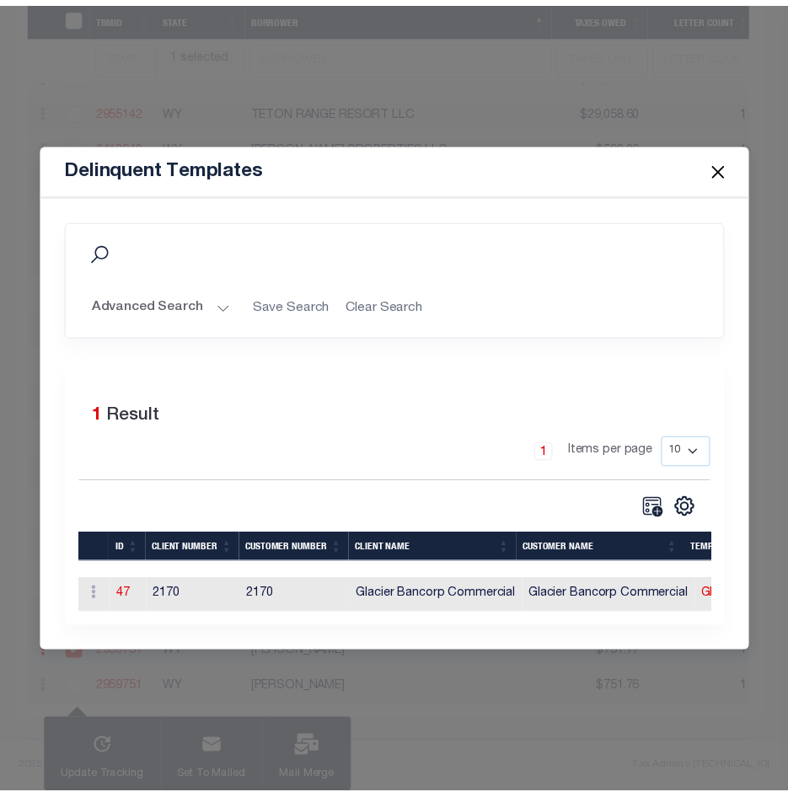
scroll to position [0, 0]
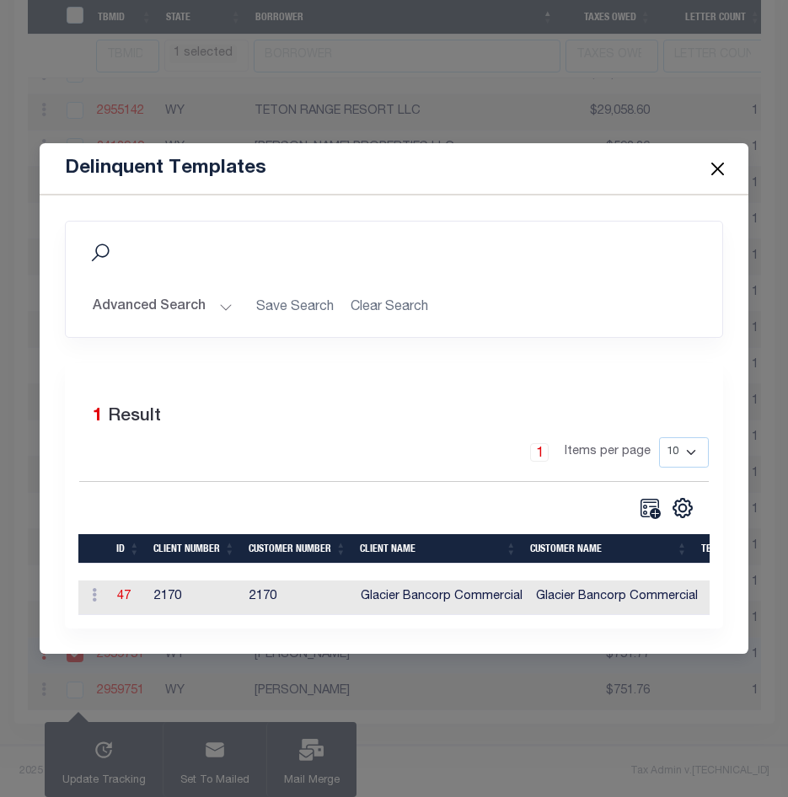
click at [726, 158] on button "Close" at bounding box center [717, 169] width 22 height 22
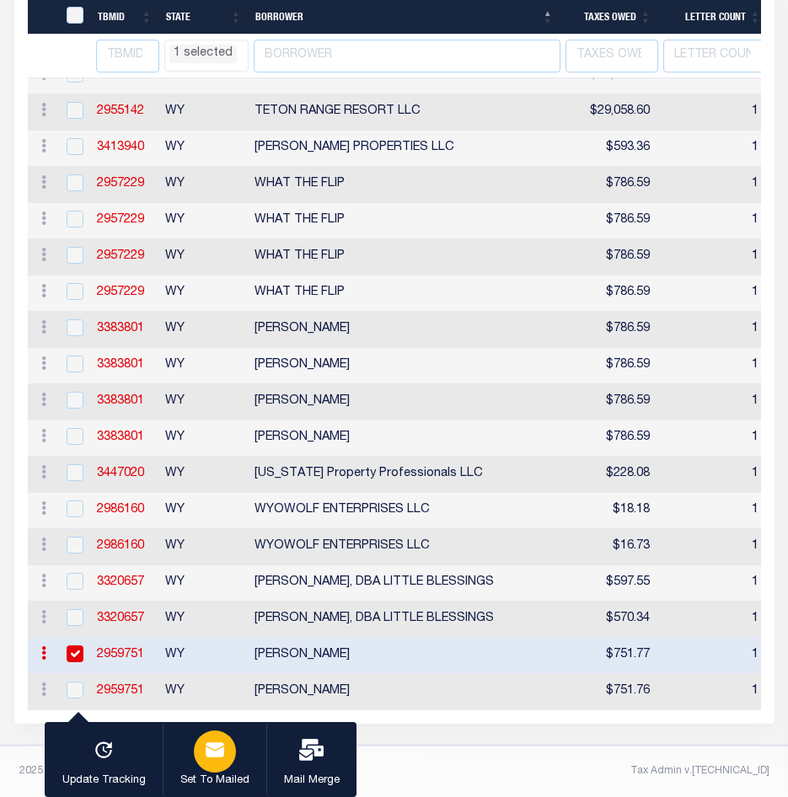
click at [223, 740] on div "button" at bounding box center [215, 752] width 42 height 42
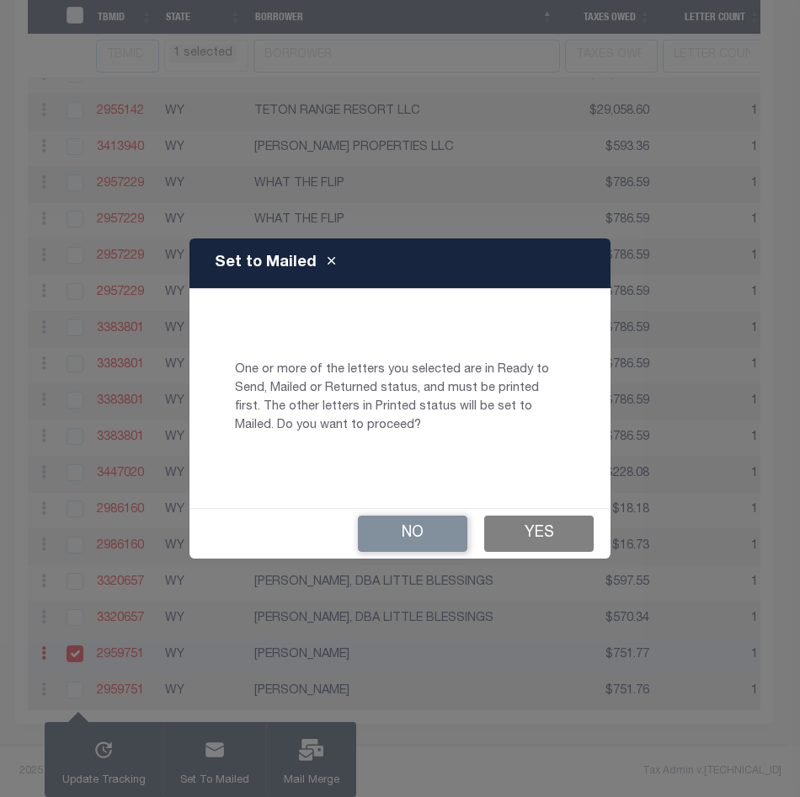
click at [532, 542] on button "Yes" at bounding box center [539, 534] width 110 height 36
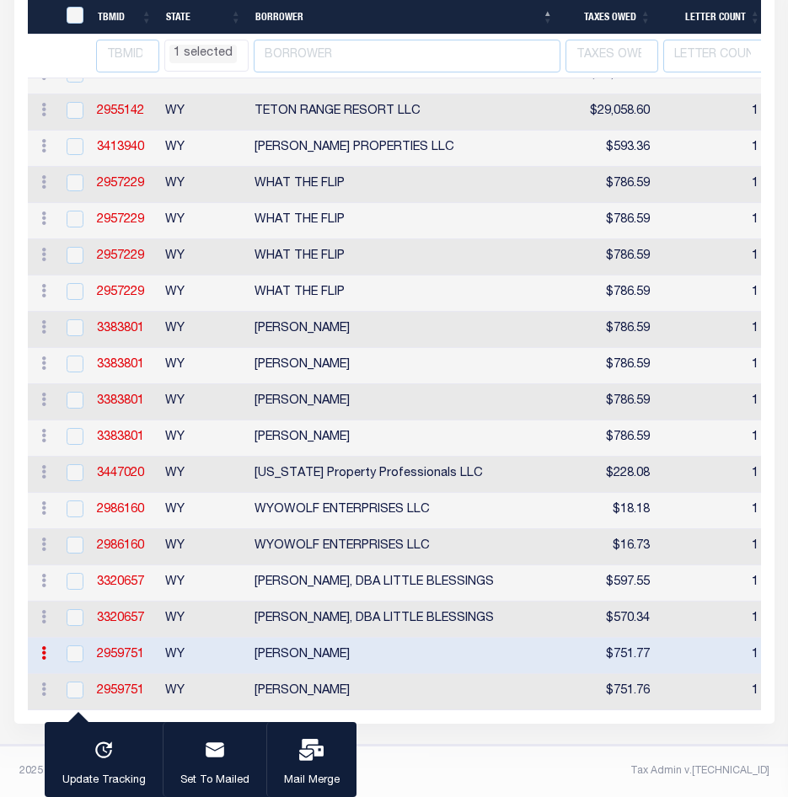
checkbox input "false"
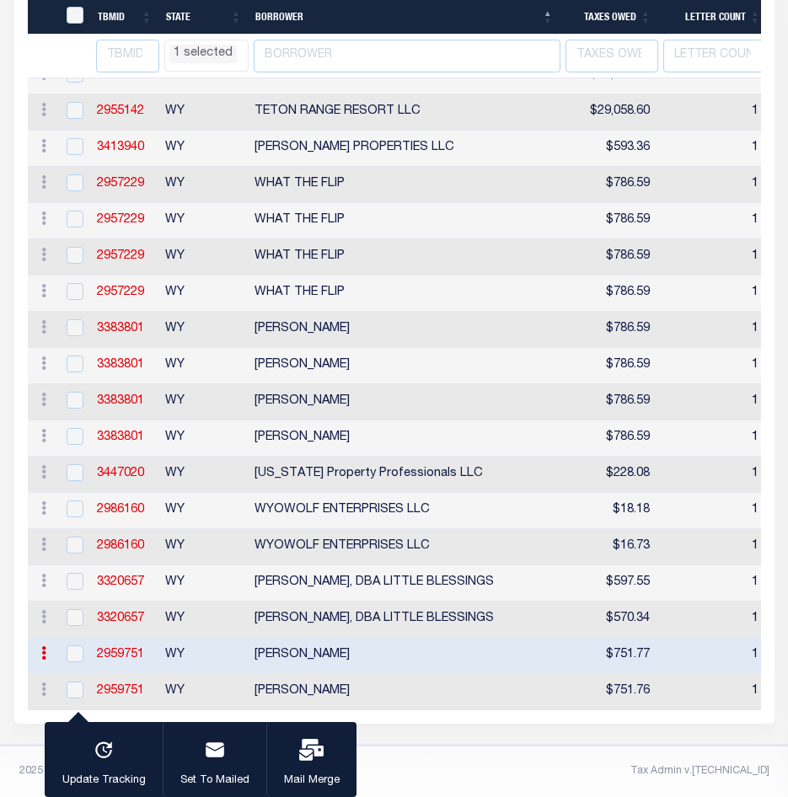
checkbox input "false"
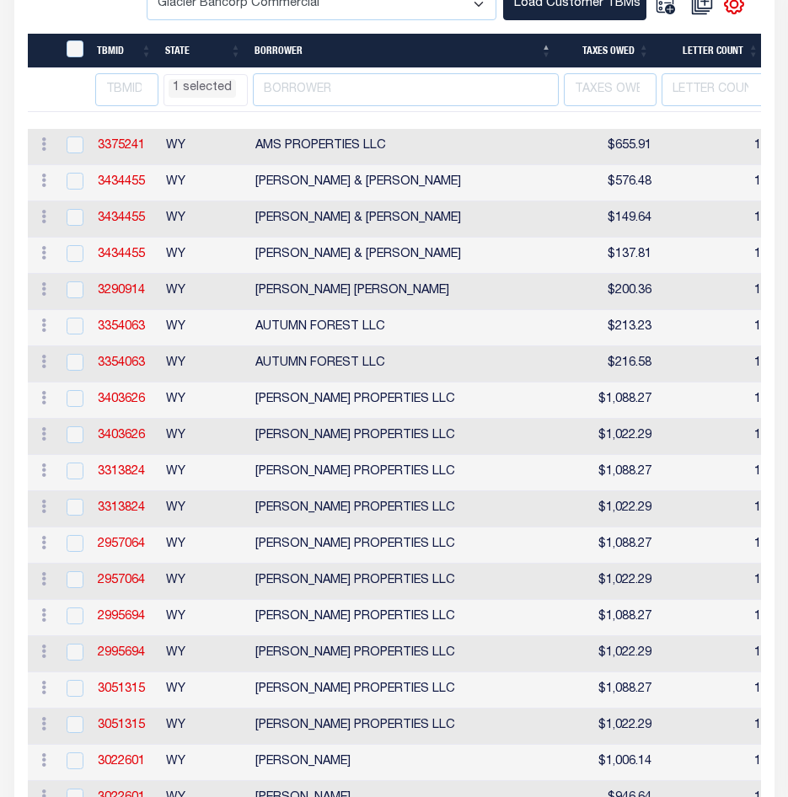
scroll to position [506, 0]
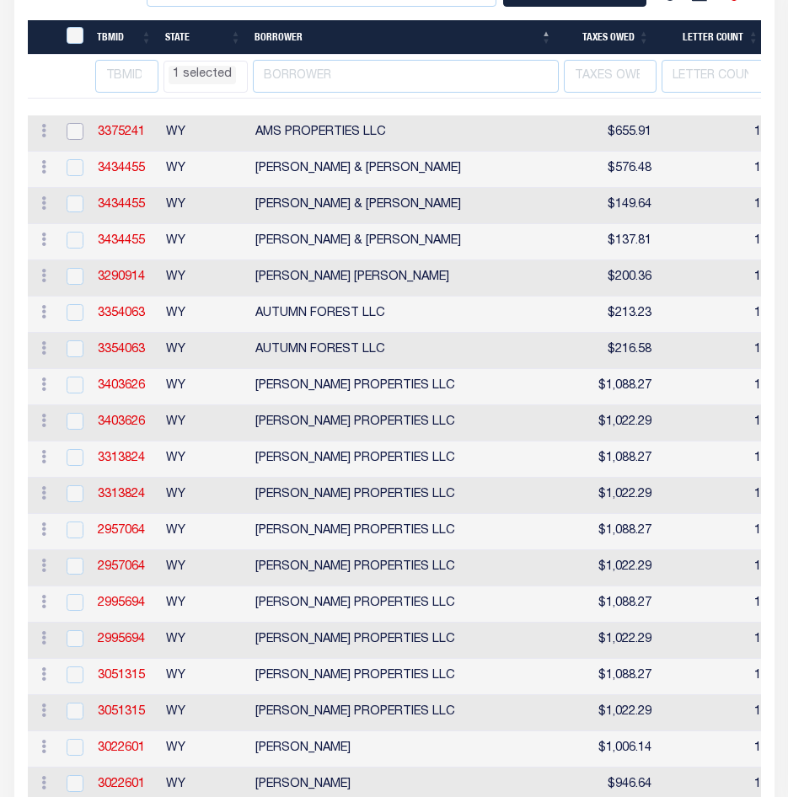
click at [67, 131] on input "checkbox" at bounding box center [75, 131] width 17 height 17
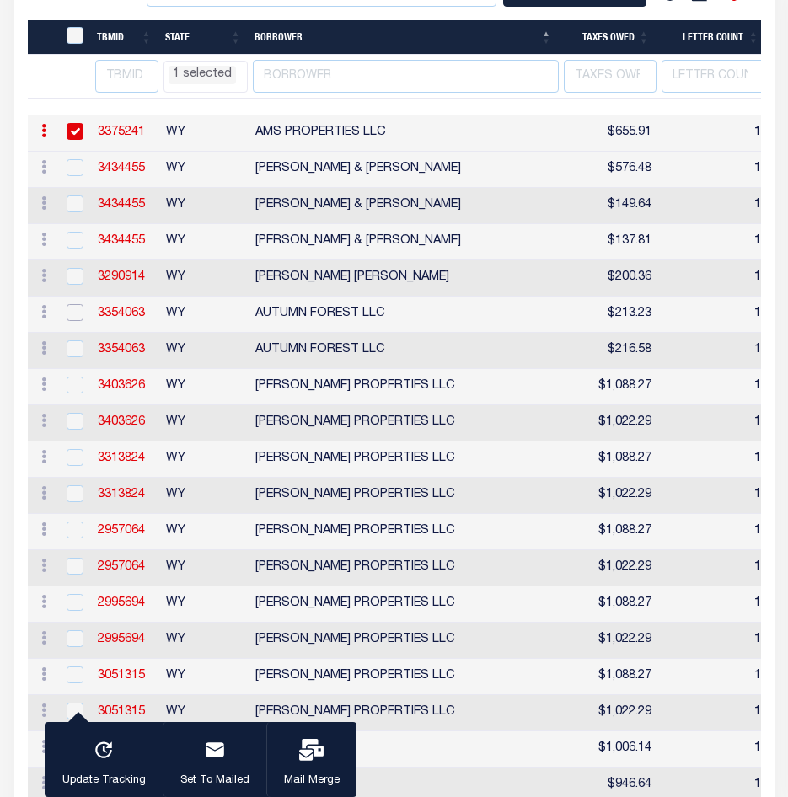
click at [76, 317] on input "checkbox" at bounding box center [75, 312] width 17 height 17
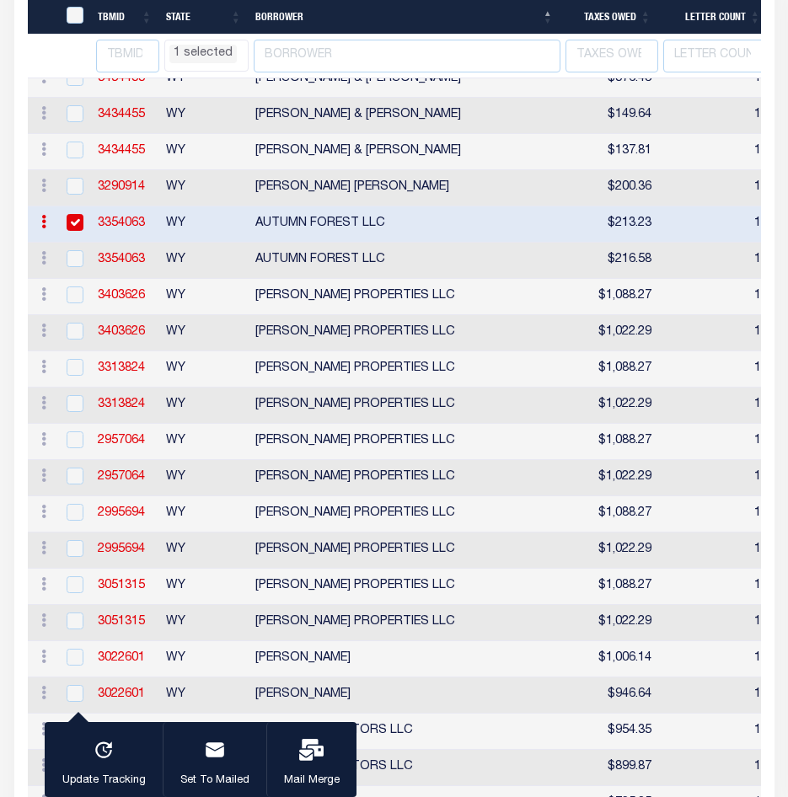
scroll to position [583, 0]
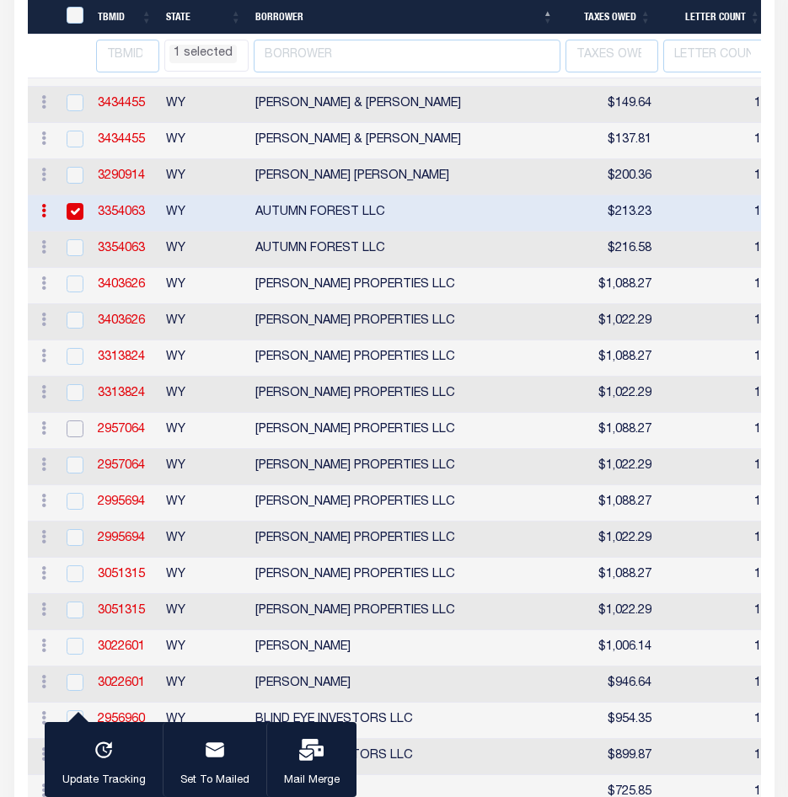
click at [80, 437] on input "checkbox" at bounding box center [75, 428] width 17 height 17
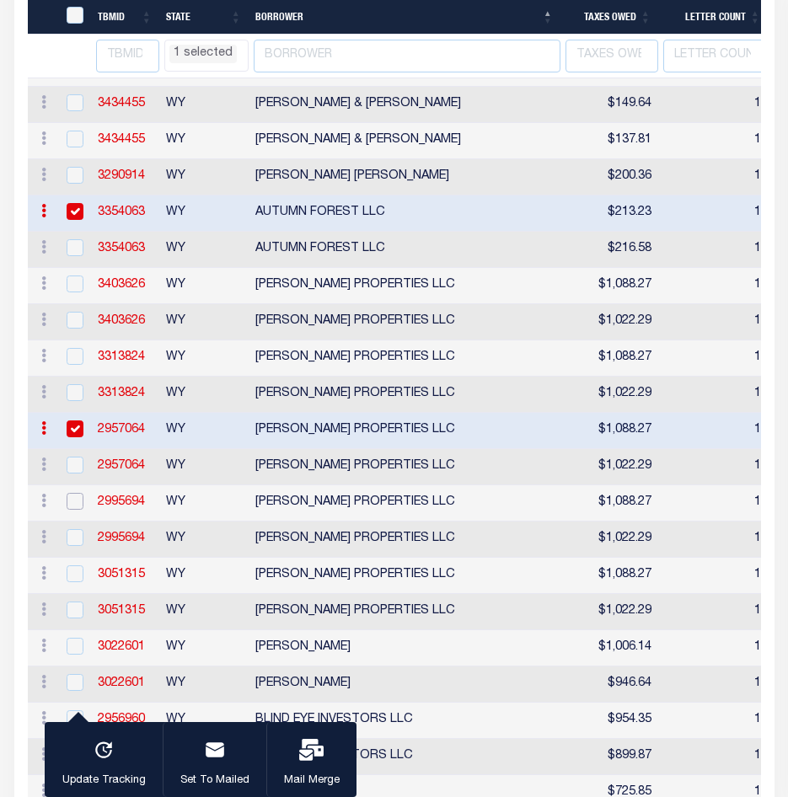
click at [72, 510] on input "checkbox" at bounding box center [75, 501] width 17 height 17
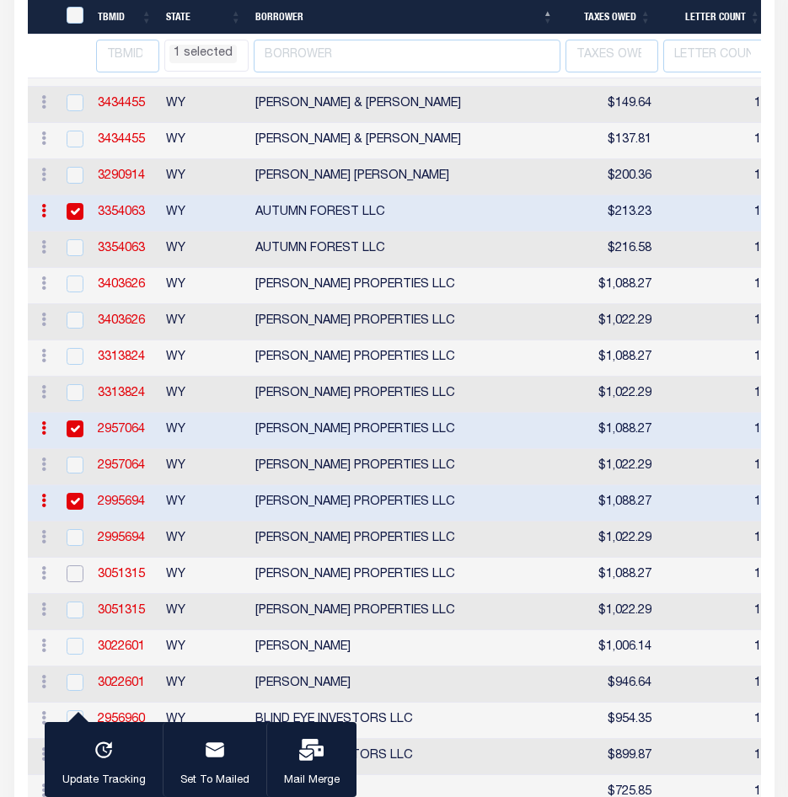
click at [82, 582] on input "checkbox" at bounding box center [75, 573] width 17 height 17
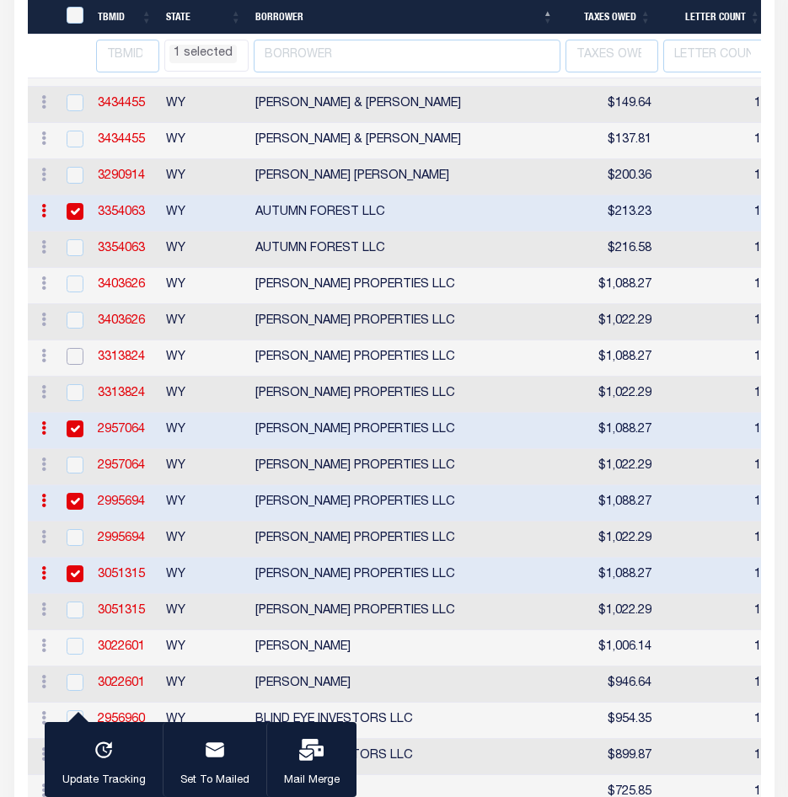
click at [72, 365] on input "checkbox" at bounding box center [75, 356] width 17 height 17
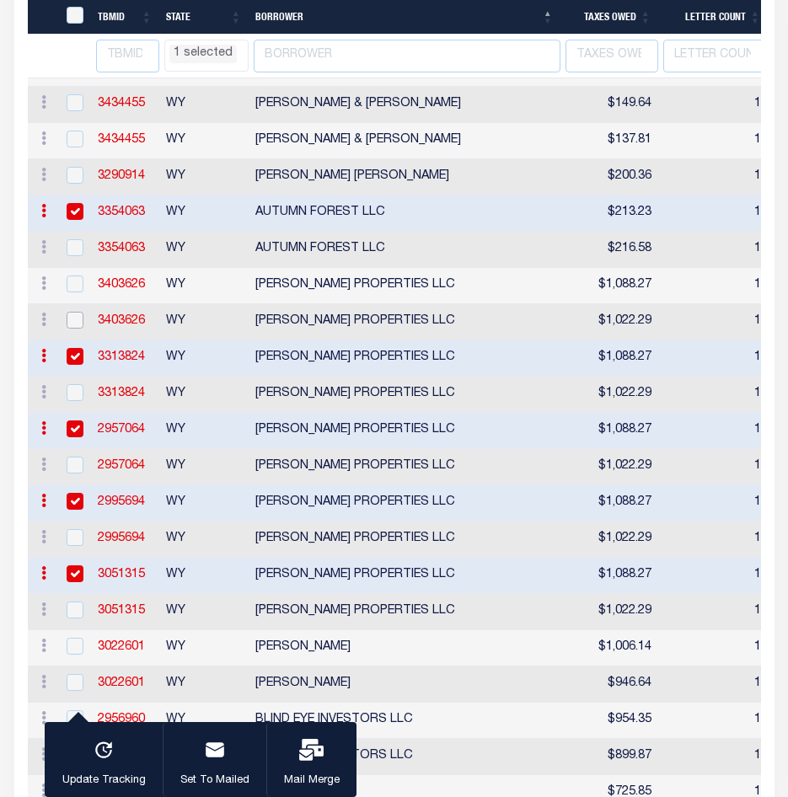
click at [78, 329] on input "checkbox" at bounding box center [75, 320] width 17 height 17
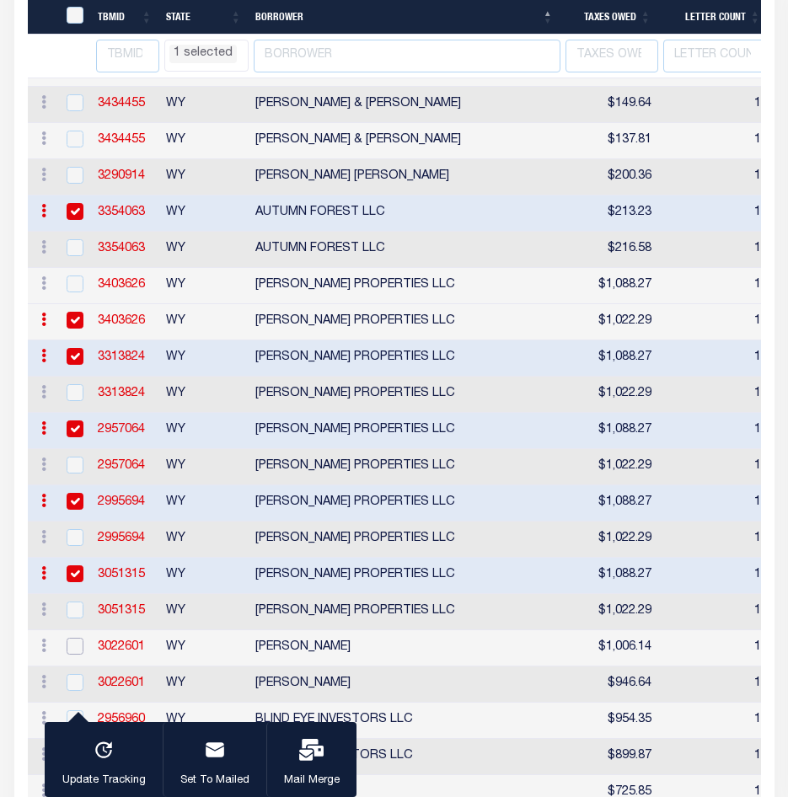
click at [77, 655] on input "checkbox" at bounding box center [75, 646] width 17 height 17
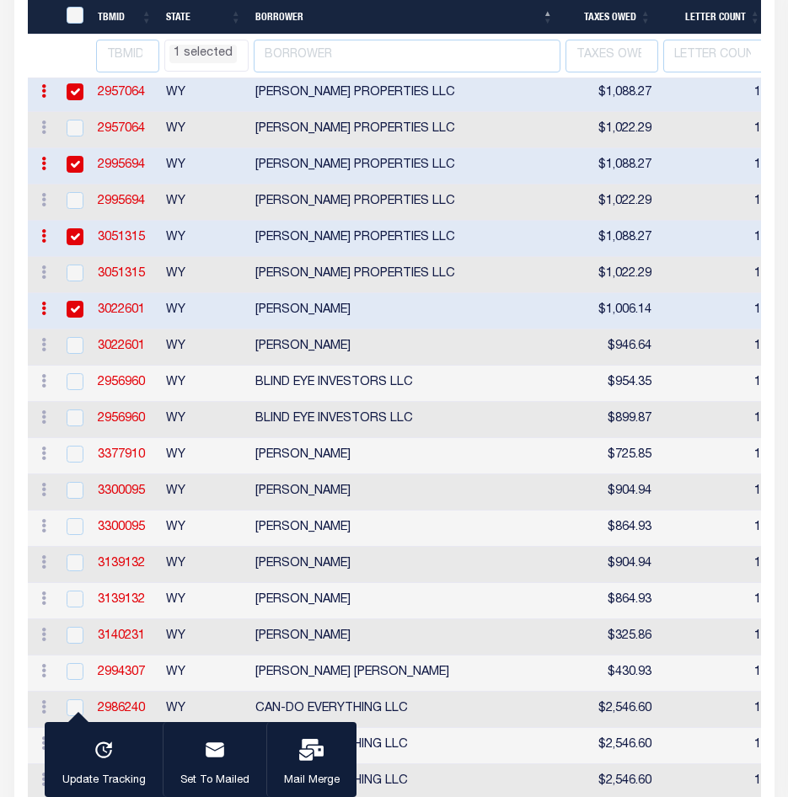
scroll to position [1004, 0]
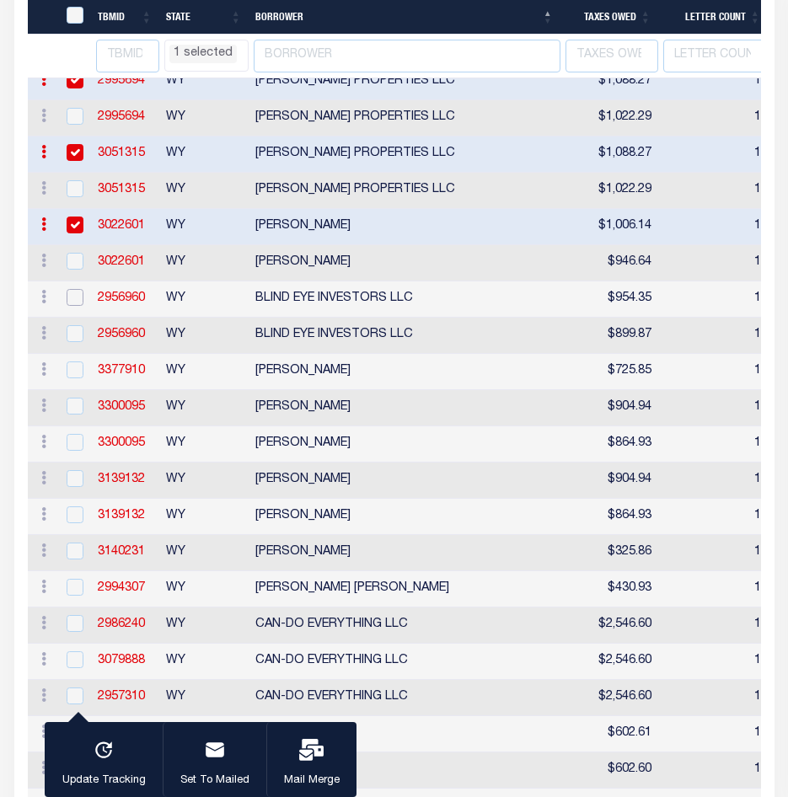
click at [77, 306] on input "checkbox" at bounding box center [75, 297] width 17 height 17
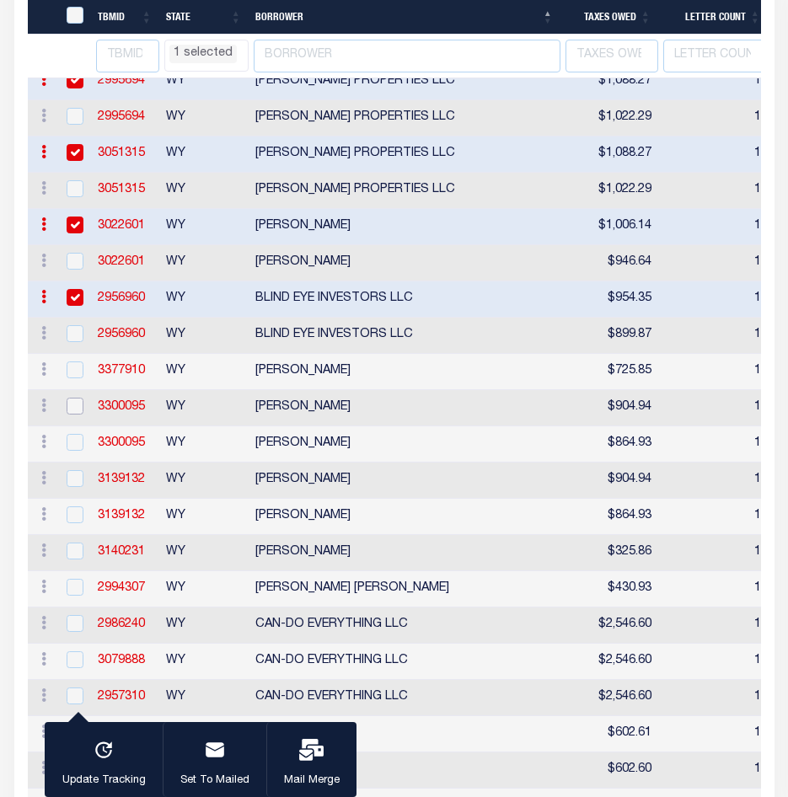
click at [73, 415] on input "checkbox" at bounding box center [75, 406] width 17 height 17
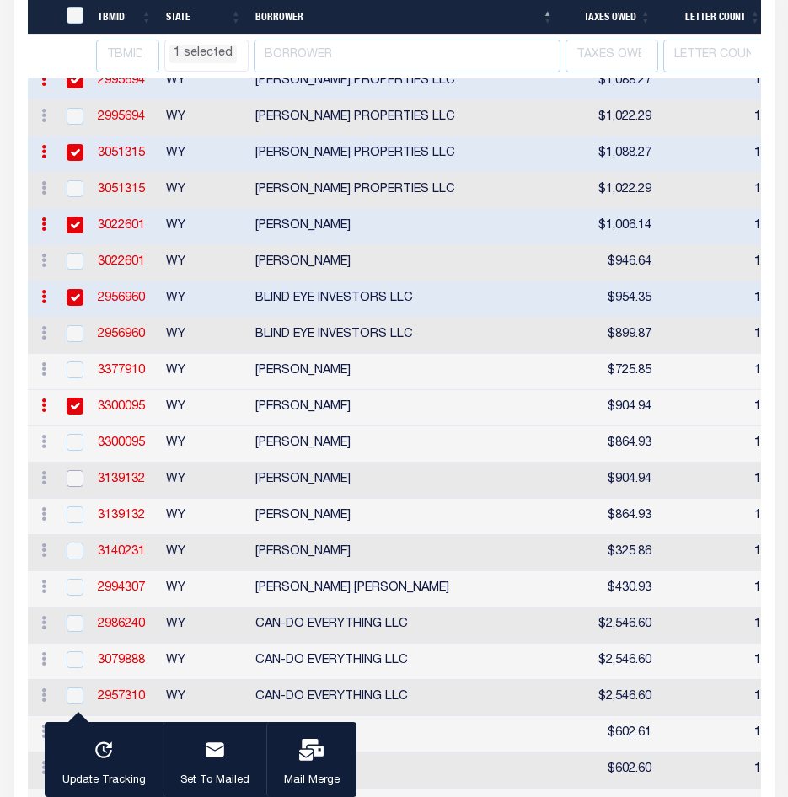
click at [75, 487] on input "checkbox" at bounding box center [75, 478] width 17 height 17
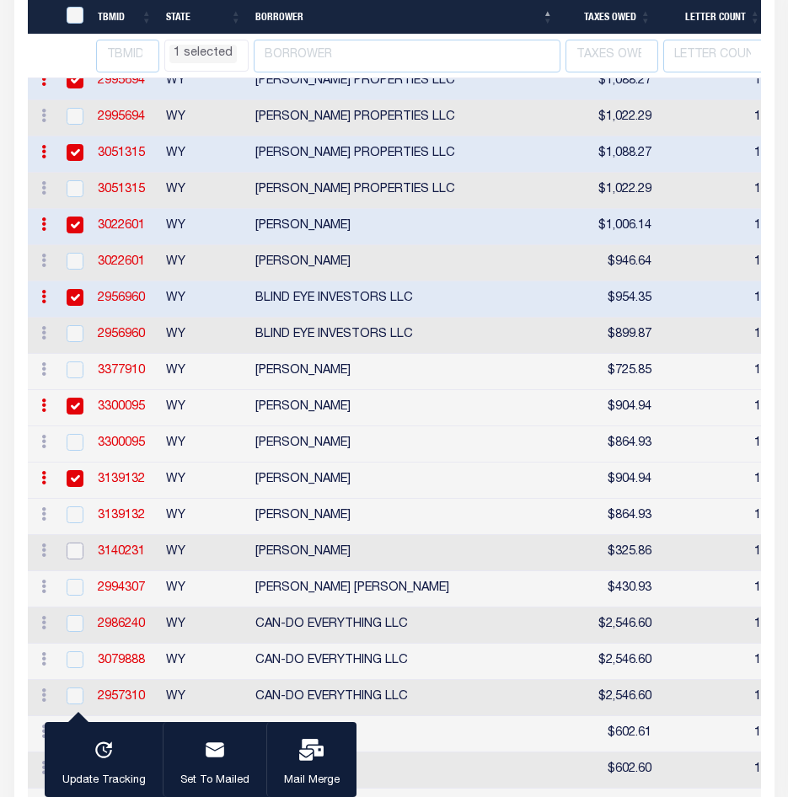
click at [81, 559] on input "checkbox" at bounding box center [75, 551] width 17 height 17
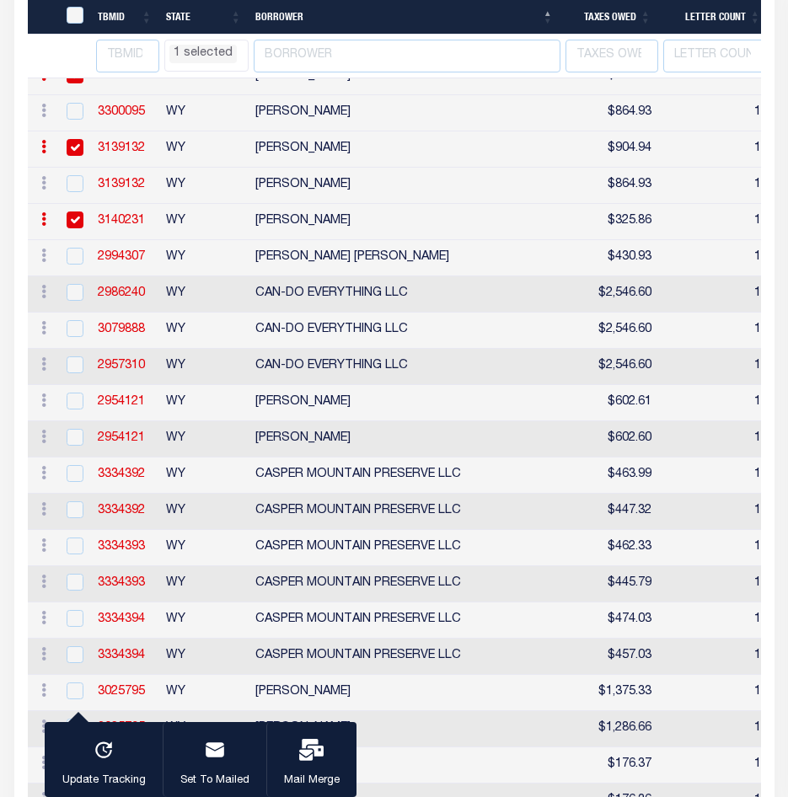
scroll to position [1341, 0]
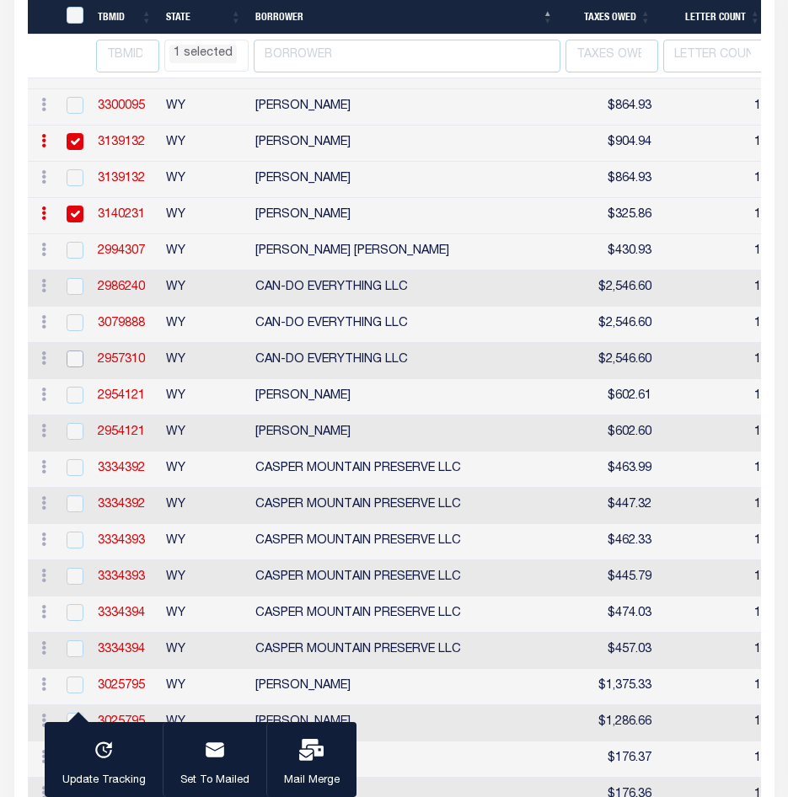
click at [76, 367] on input "checkbox" at bounding box center [75, 359] width 17 height 17
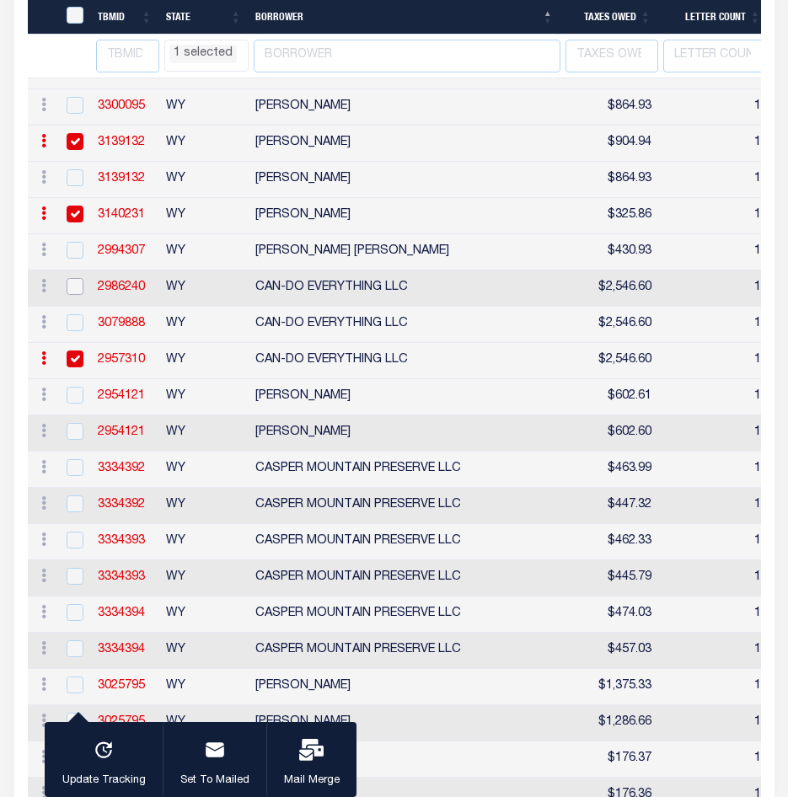
click at [71, 295] on input "checkbox" at bounding box center [75, 286] width 17 height 17
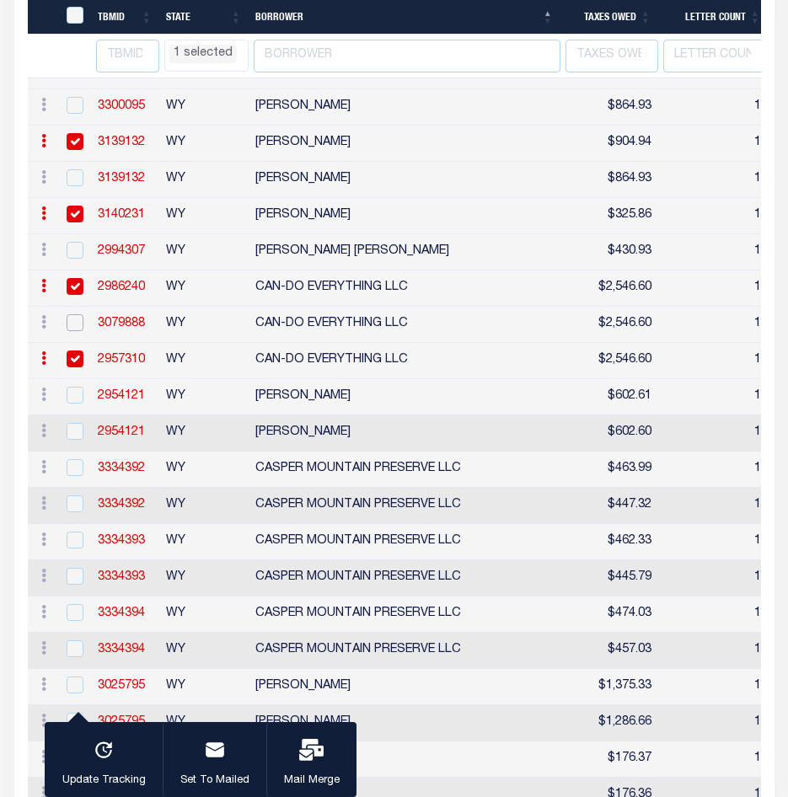
click at [71, 331] on input "checkbox" at bounding box center [75, 322] width 17 height 17
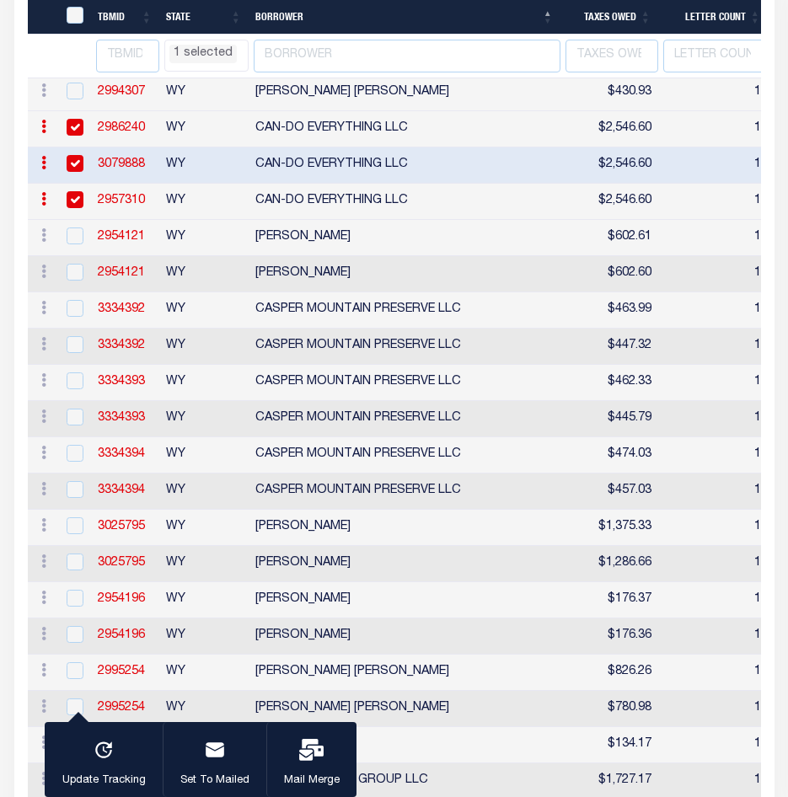
scroll to position [1510, 0]
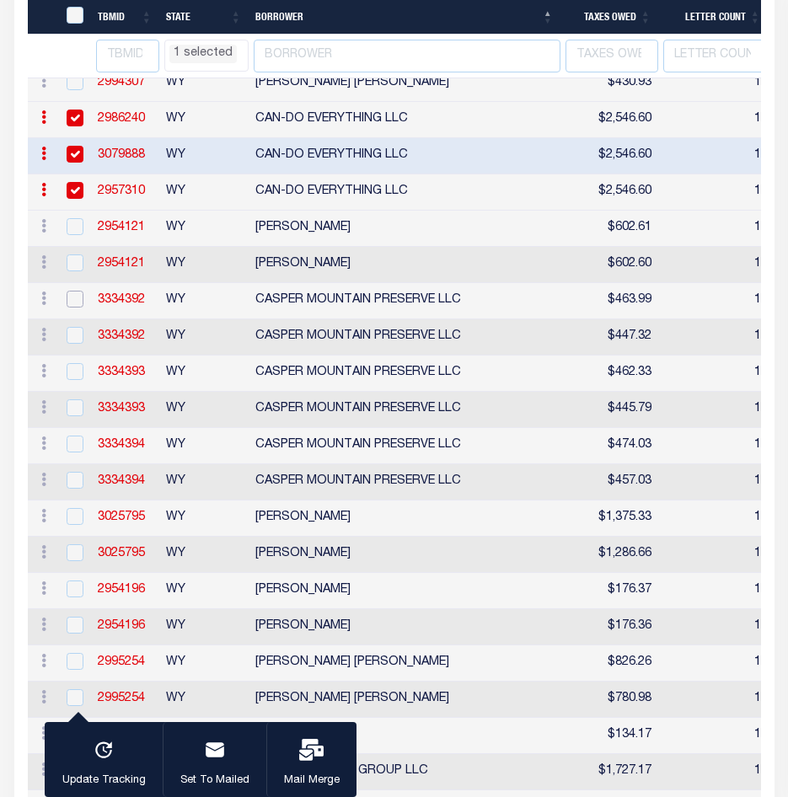
click at [73, 308] on input "checkbox" at bounding box center [75, 299] width 17 height 17
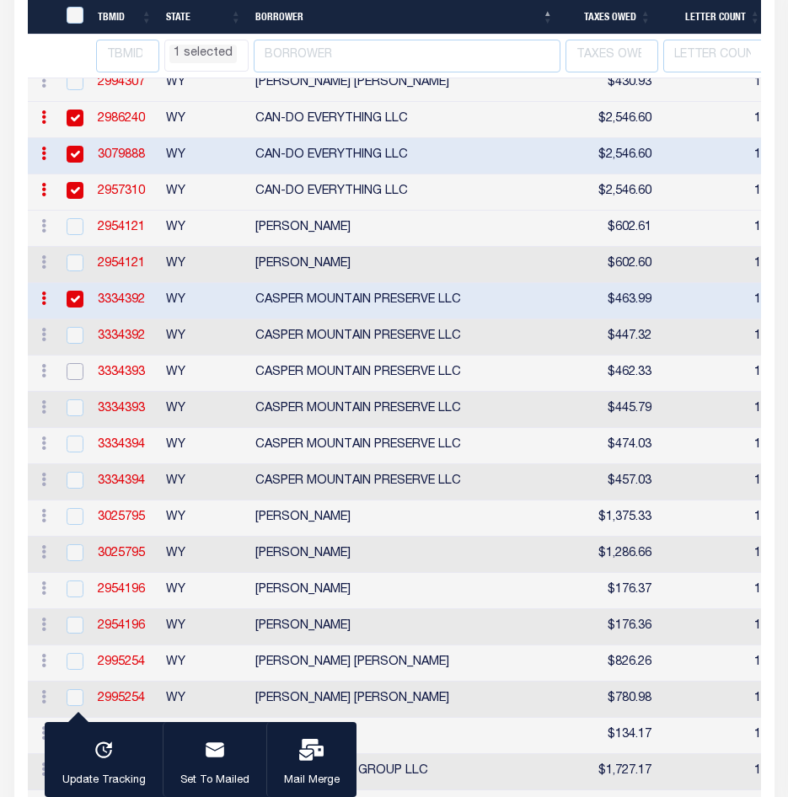
click at [77, 380] on input "checkbox" at bounding box center [75, 371] width 17 height 17
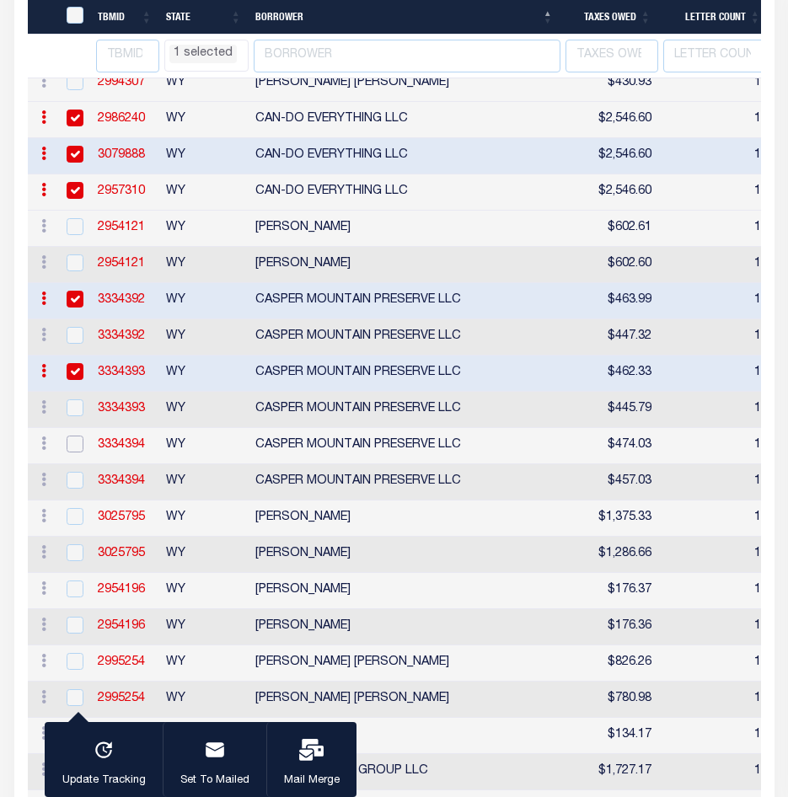
click at [75, 452] on input "checkbox" at bounding box center [75, 444] width 17 height 17
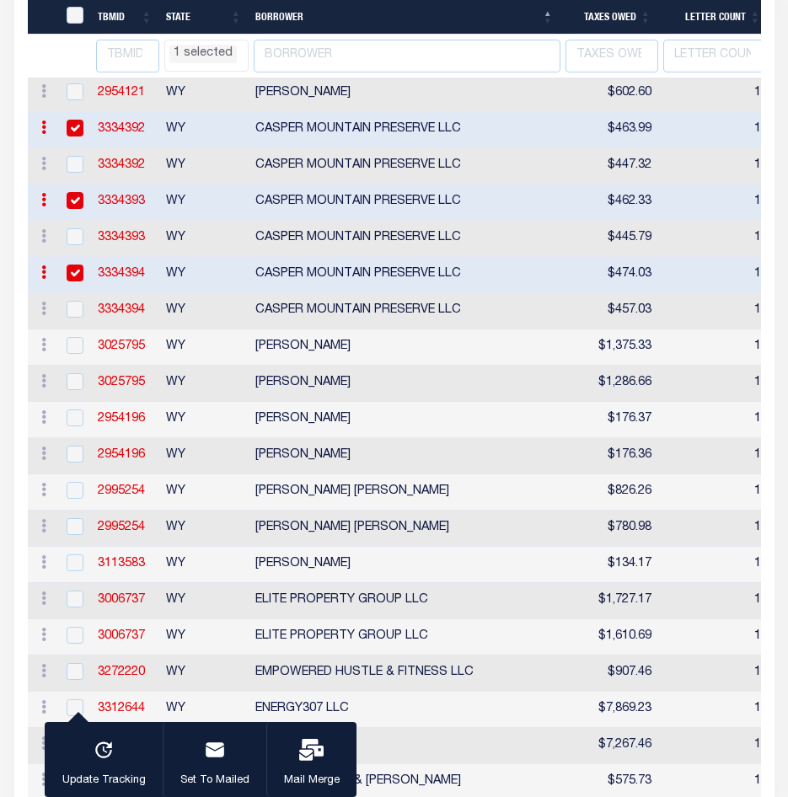
scroll to position [1763, 0]
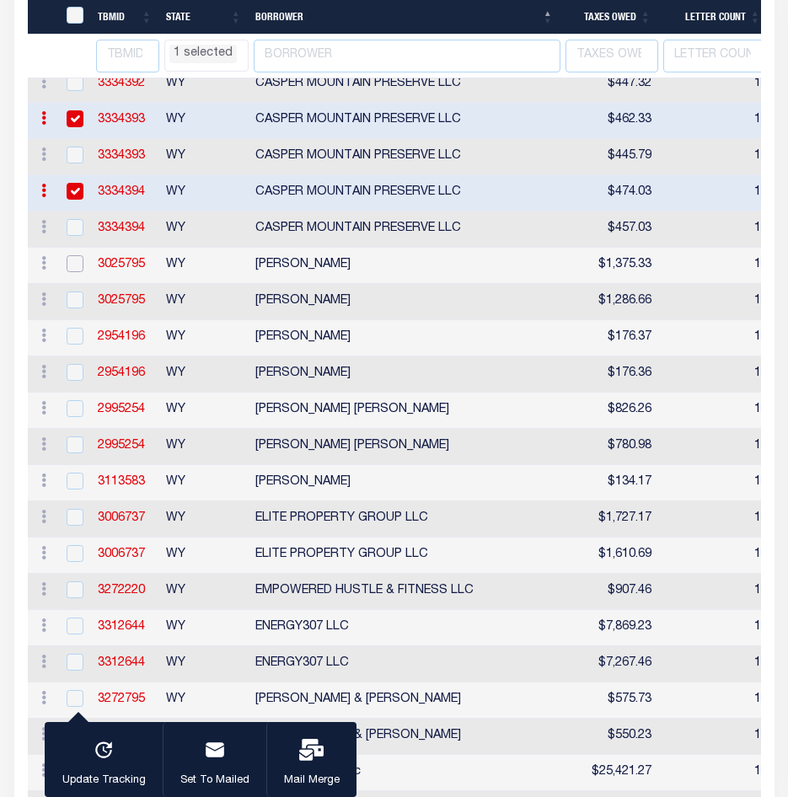
click at [75, 272] on input "checkbox" at bounding box center [75, 263] width 17 height 17
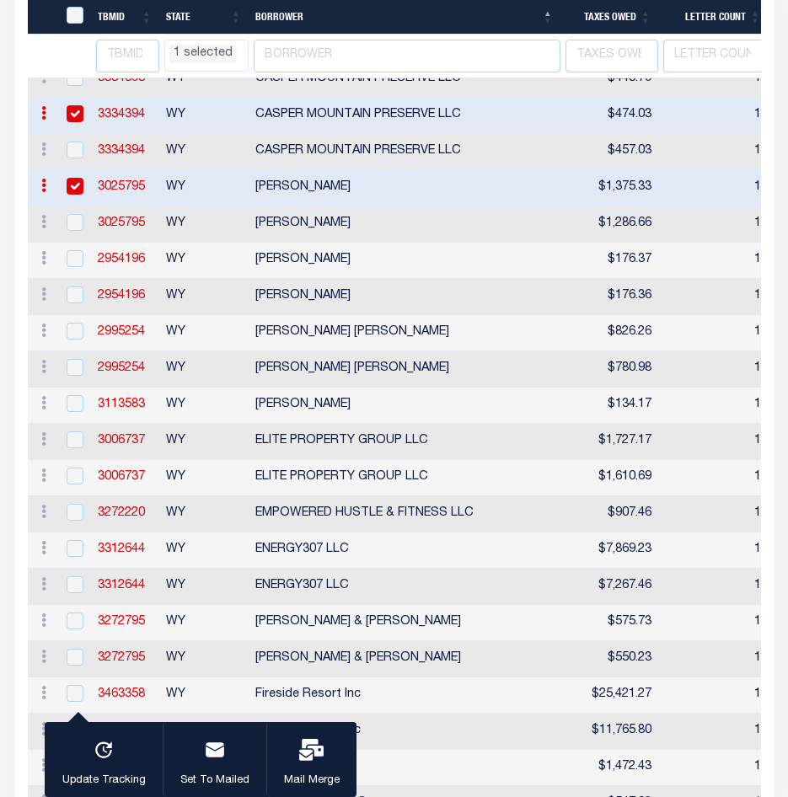
scroll to position [1931, 0]
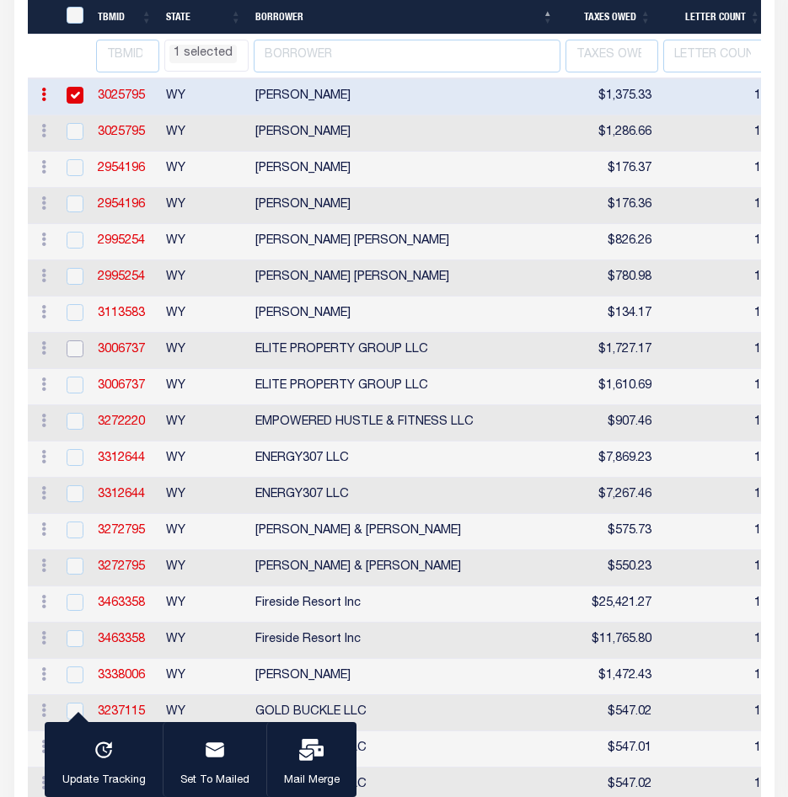
drag, startPoint x: 77, startPoint y: 399, endPoint x: 63, endPoint y: 399, distance: 13.5
click at [77, 357] on input "checkbox" at bounding box center [75, 348] width 17 height 17
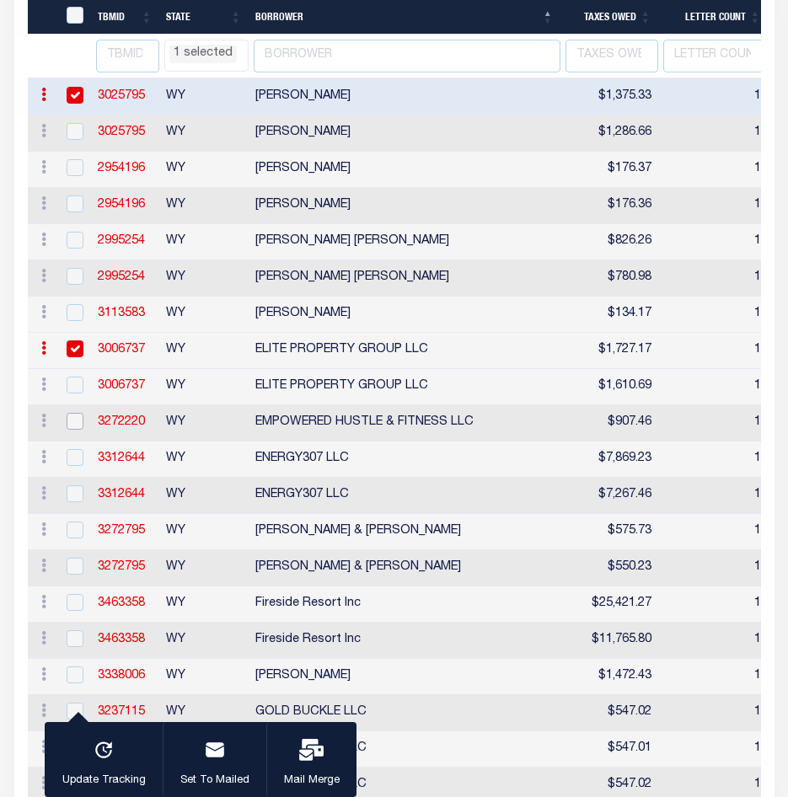
click at [71, 430] on input "checkbox" at bounding box center [75, 421] width 17 height 17
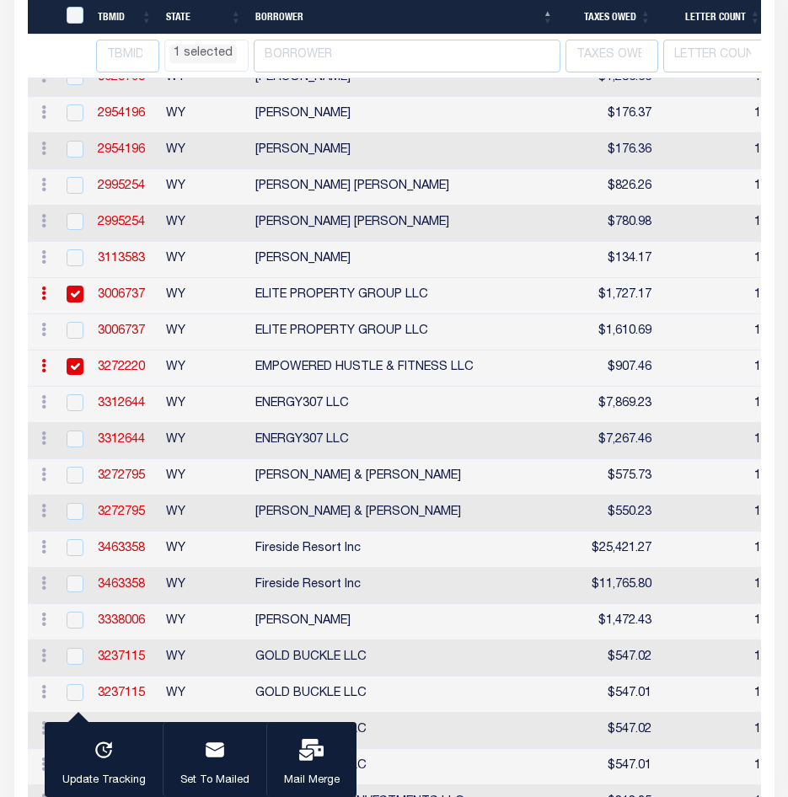
scroll to position [2015, 0]
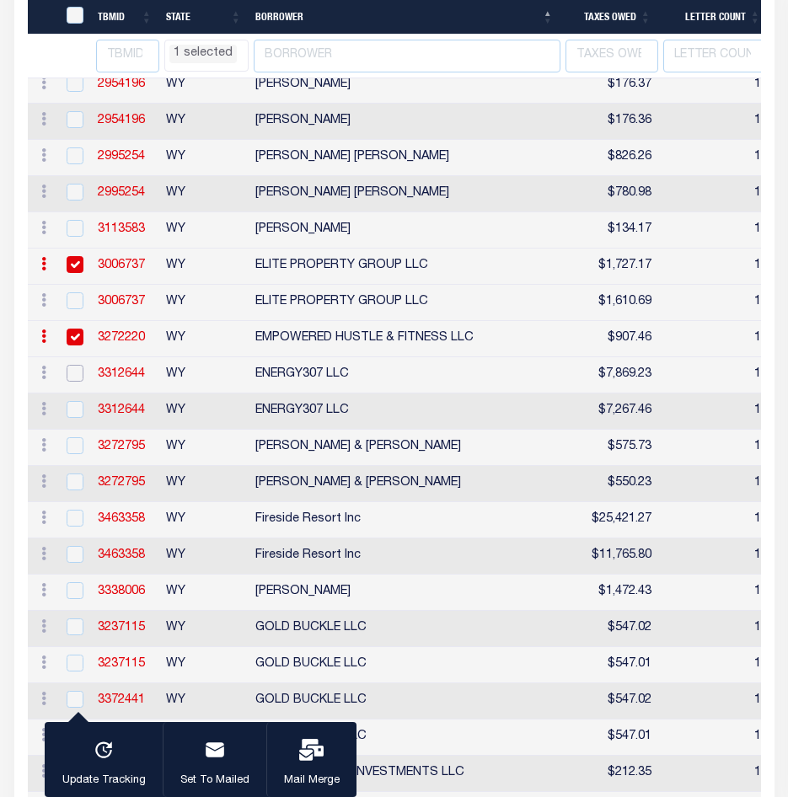
click at [71, 382] on input "checkbox" at bounding box center [75, 373] width 17 height 17
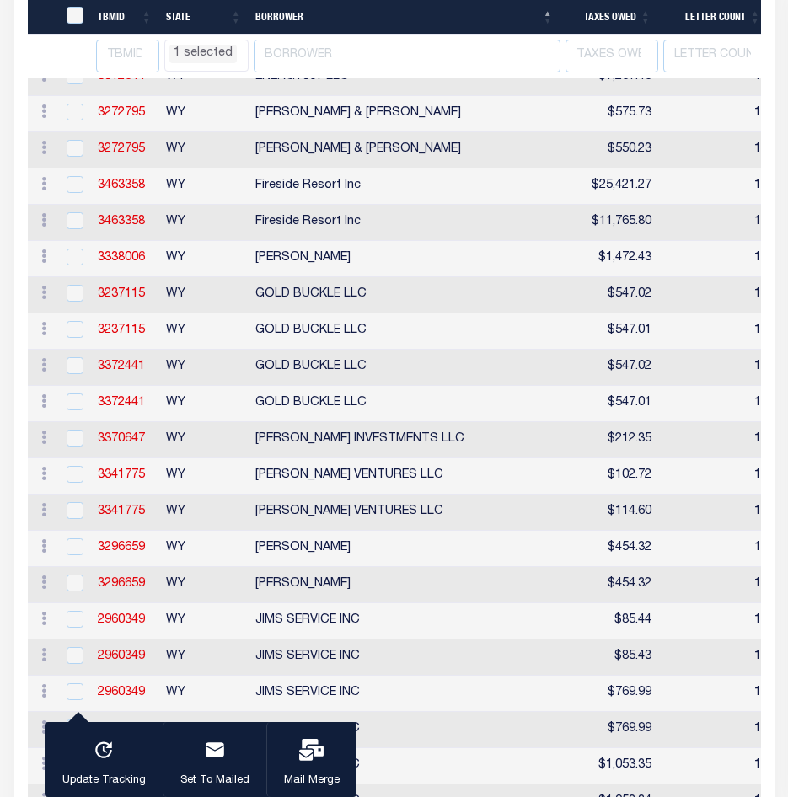
scroll to position [2353, 0]
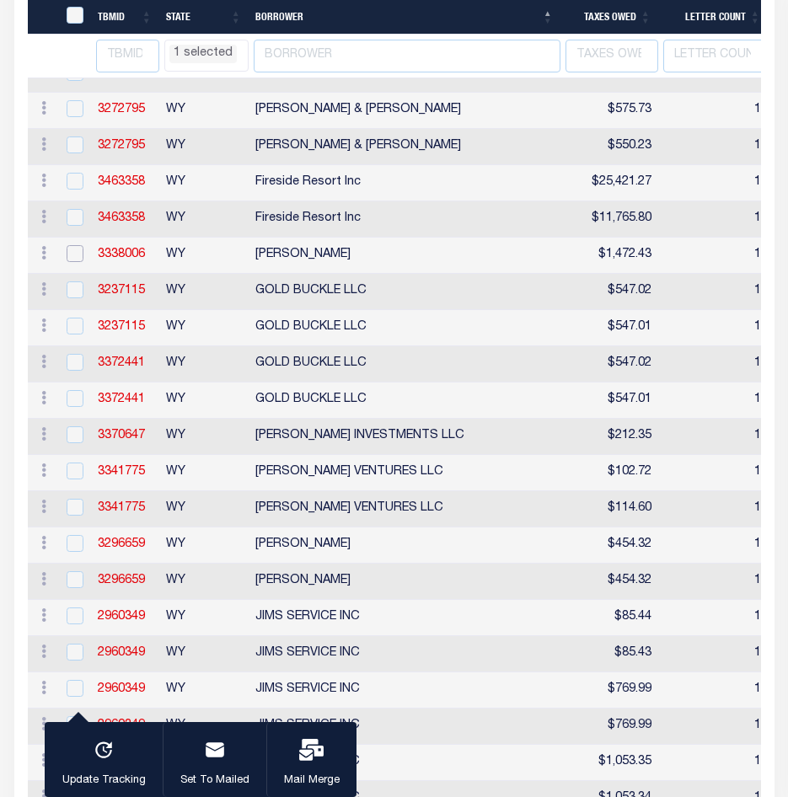
click at [76, 262] on input "checkbox" at bounding box center [75, 253] width 17 height 17
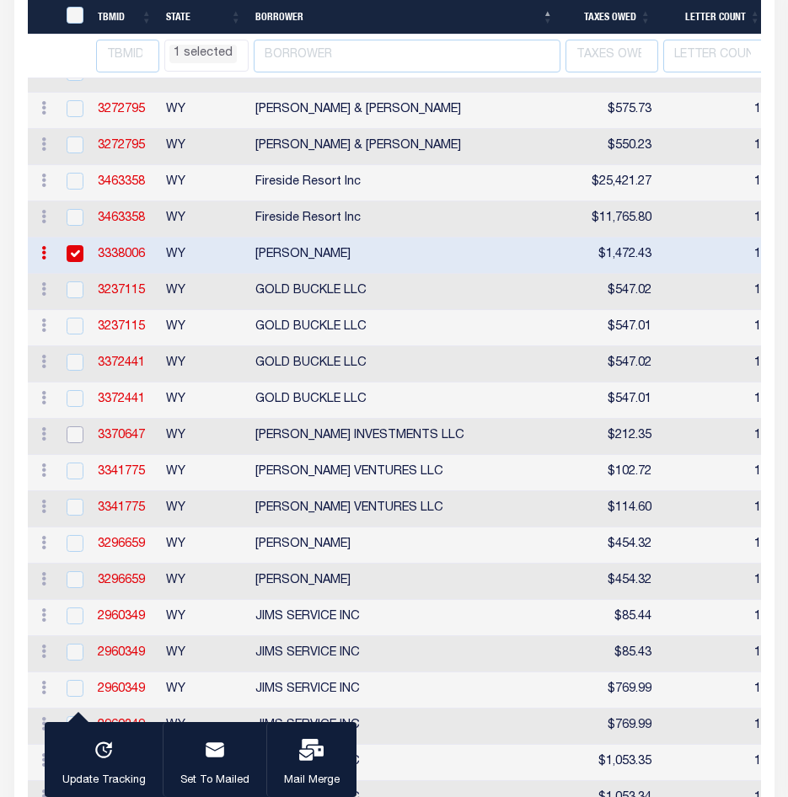
click at [76, 443] on input "checkbox" at bounding box center [75, 434] width 17 height 17
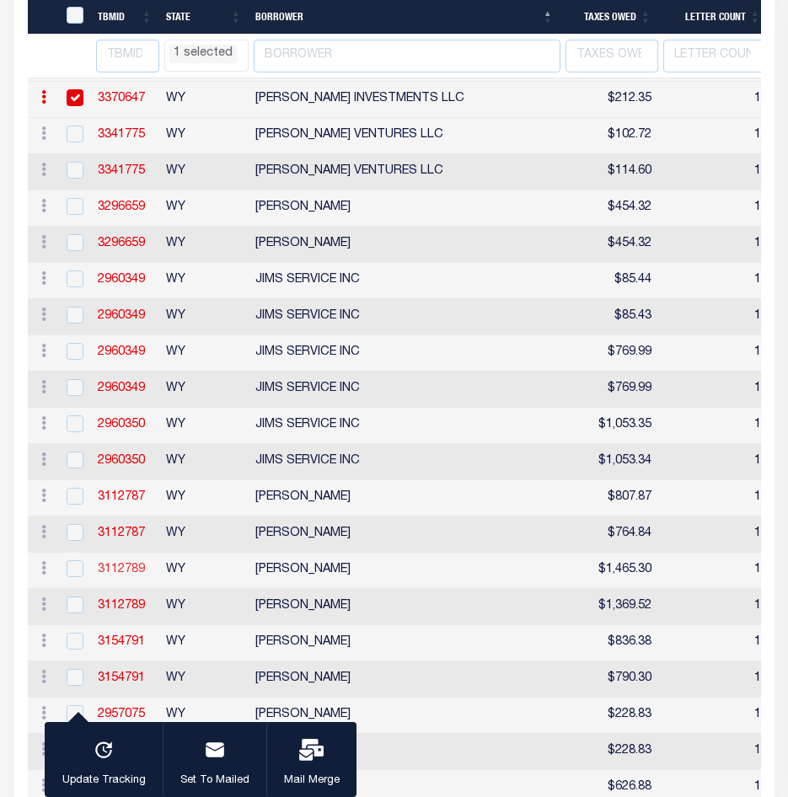
scroll to position [2774, 0]
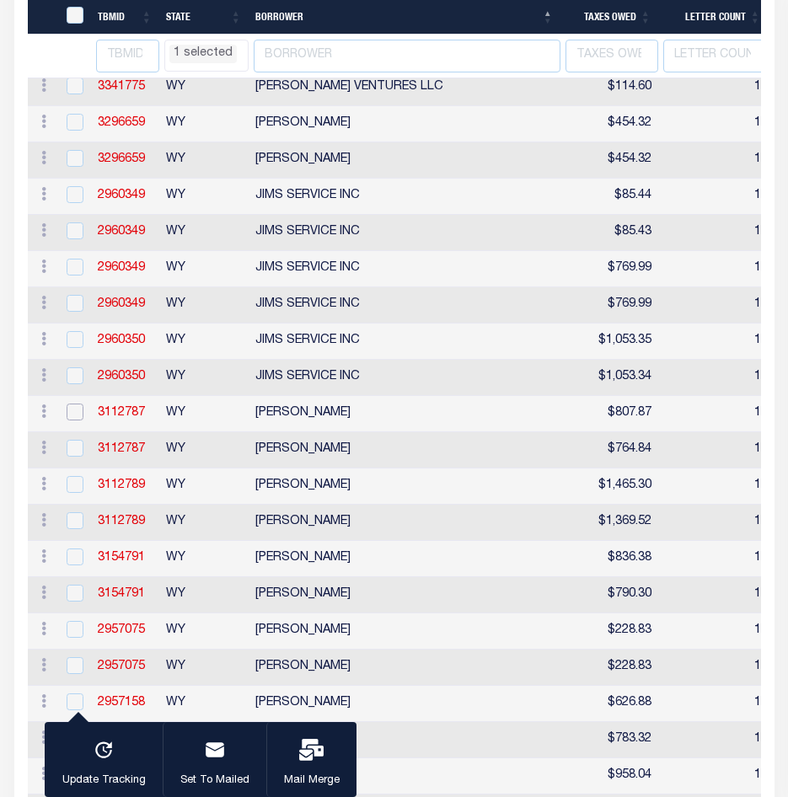
click at [80, 420] on input "checkbox" at bounding box center [75, 412] width 17 height 17
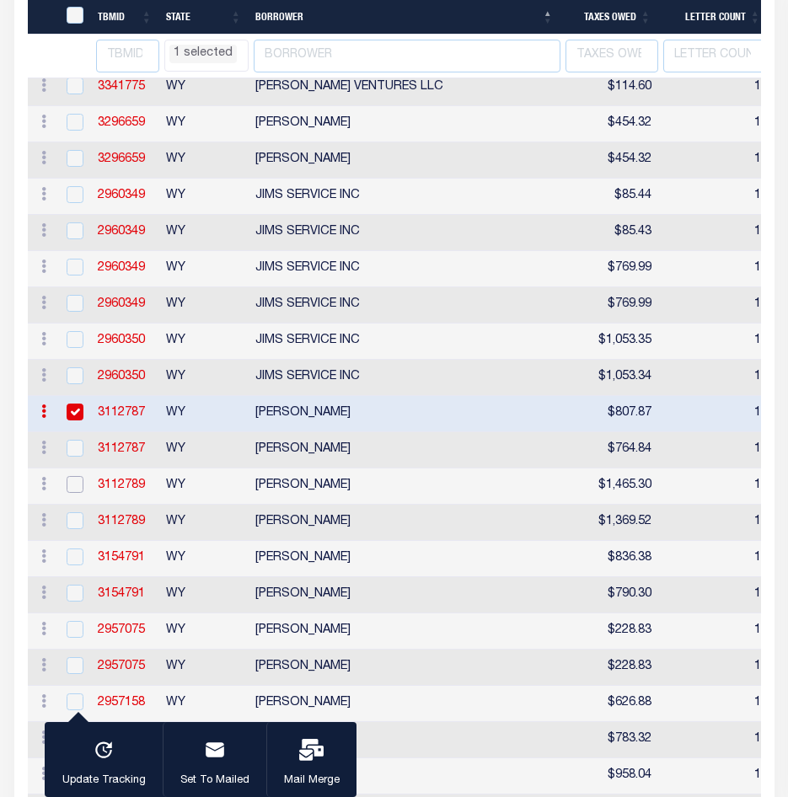
click at [74, 493] on input "checkbox" at bounding box center [75, 484] width 17 height 17
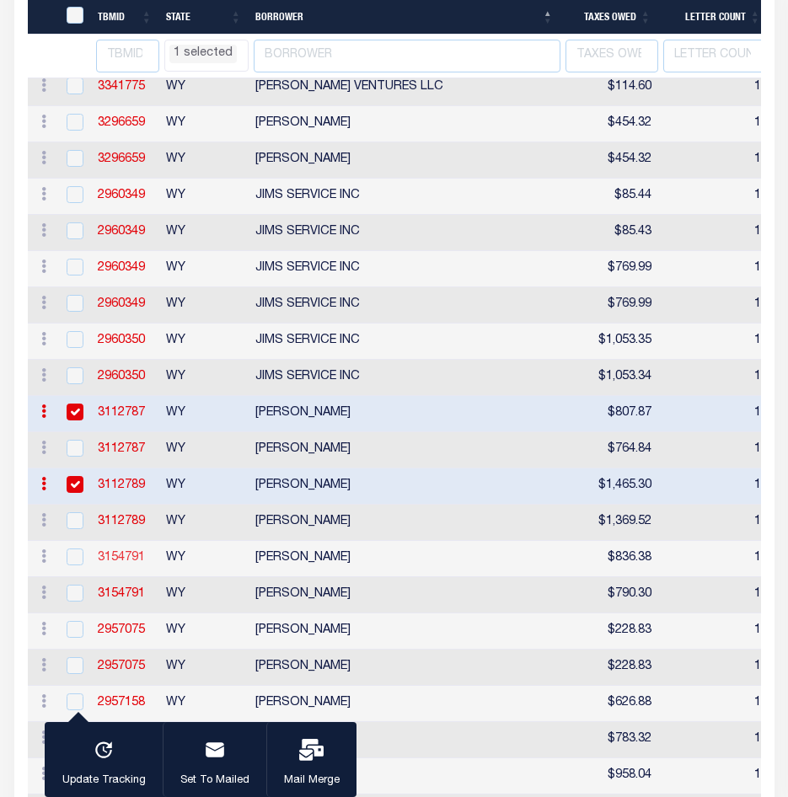
scroll to position [2942, 0]
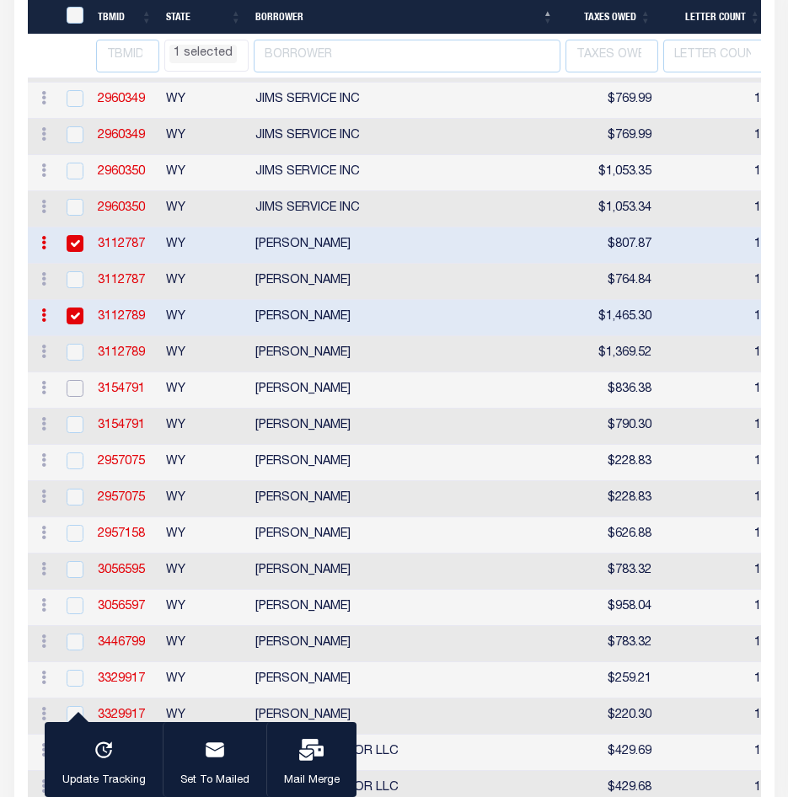
click at [71, 397] on input "checkbox" at bounding box center [75, 388] width 17 height 17
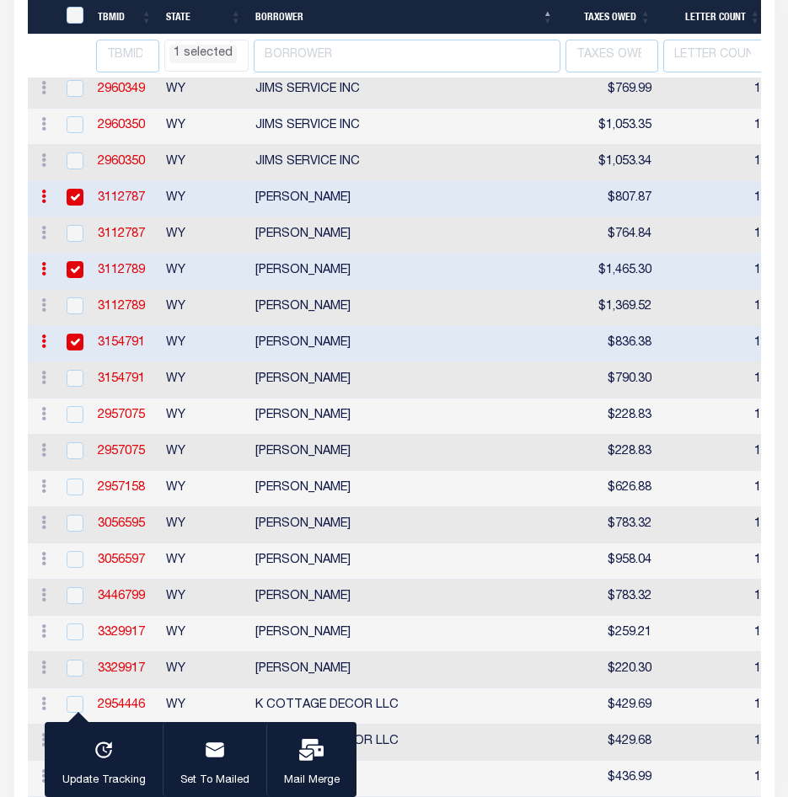
scroll to position [3027, 0]
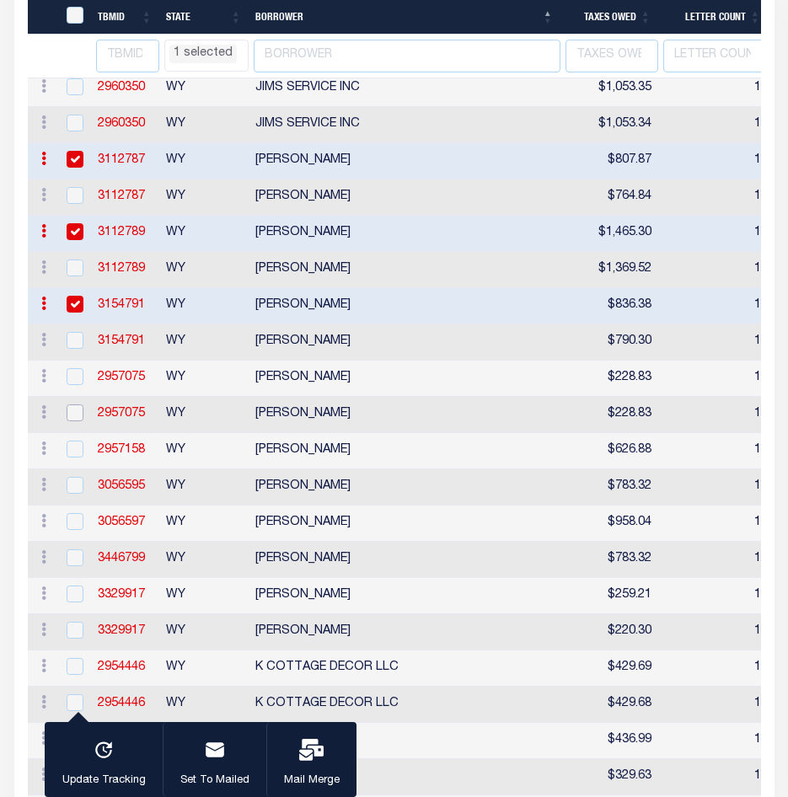
click at [70, 421] on input "checkbox" at bounding box center [75, 412] width 17 height 17
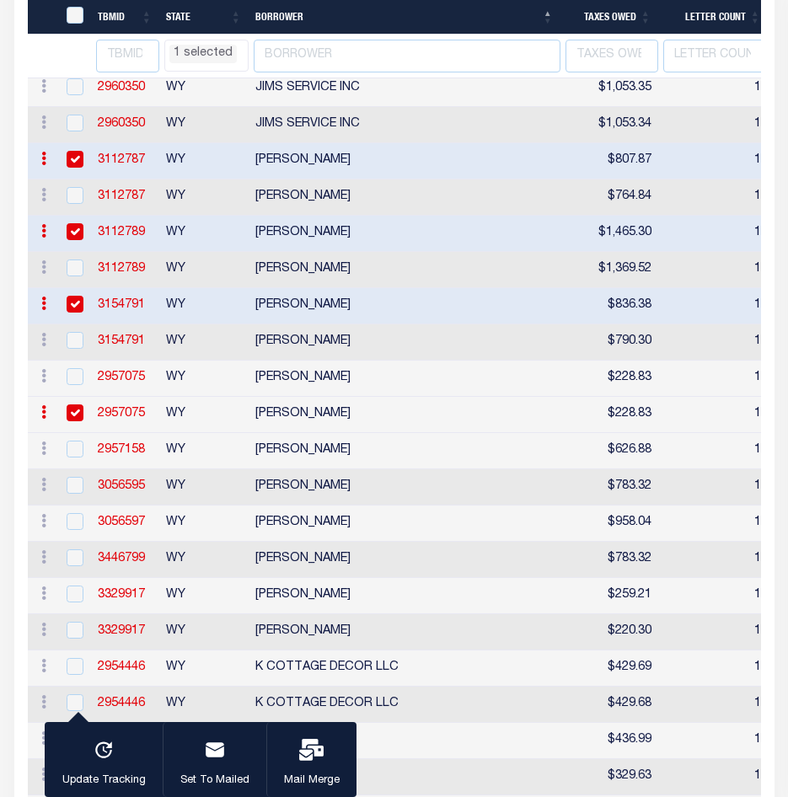
scroll to position [3111, 0]
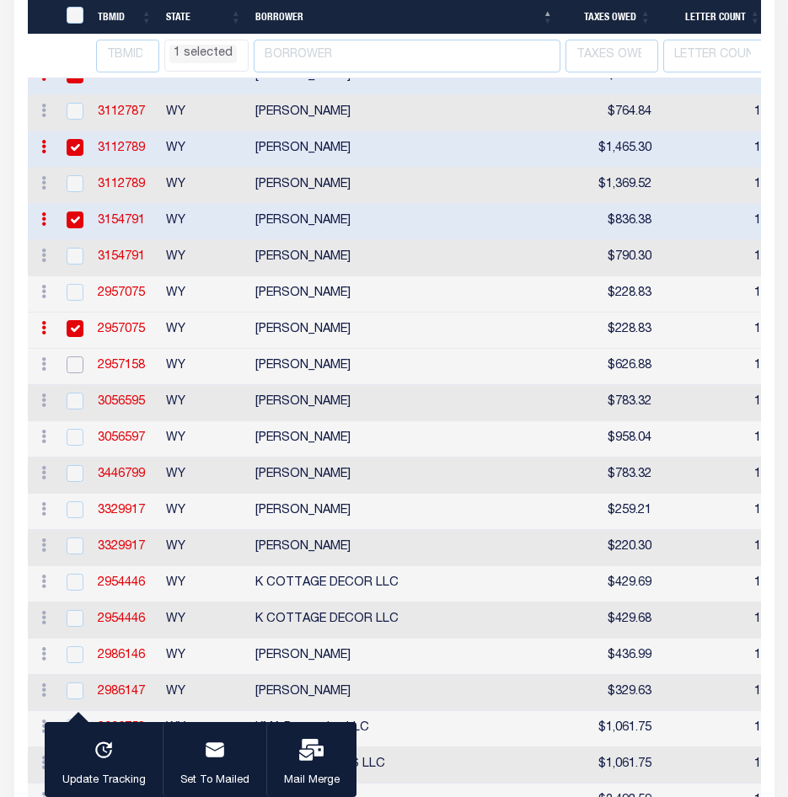
click at [72, 373] on input "checkbox" at bounding box center [75, 364] width 17 height 17
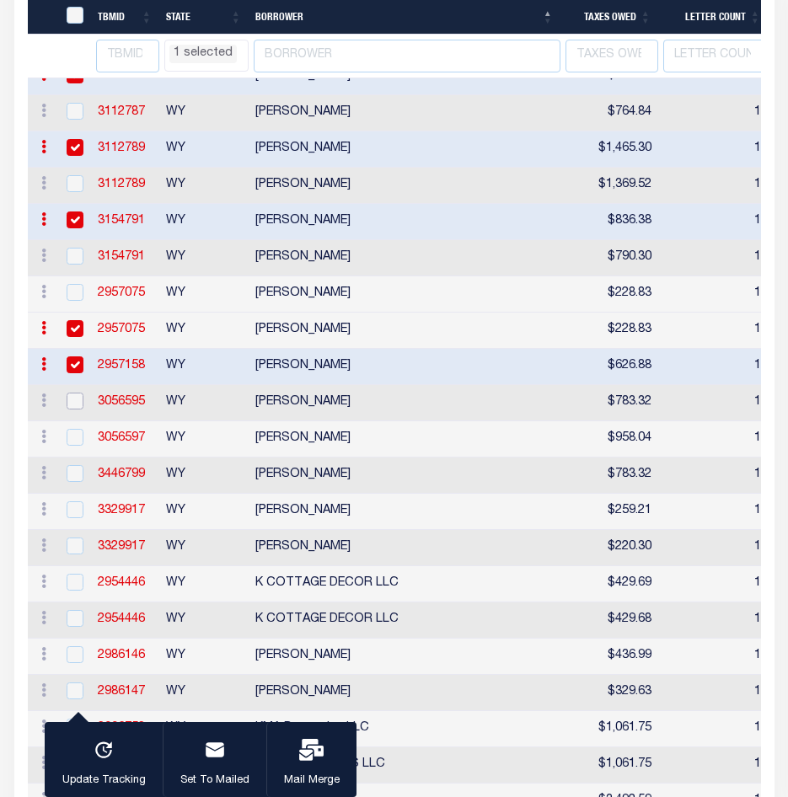
click at [73, 410] on input "checkbox" at bounding box center [75, 401] width 17 height 17
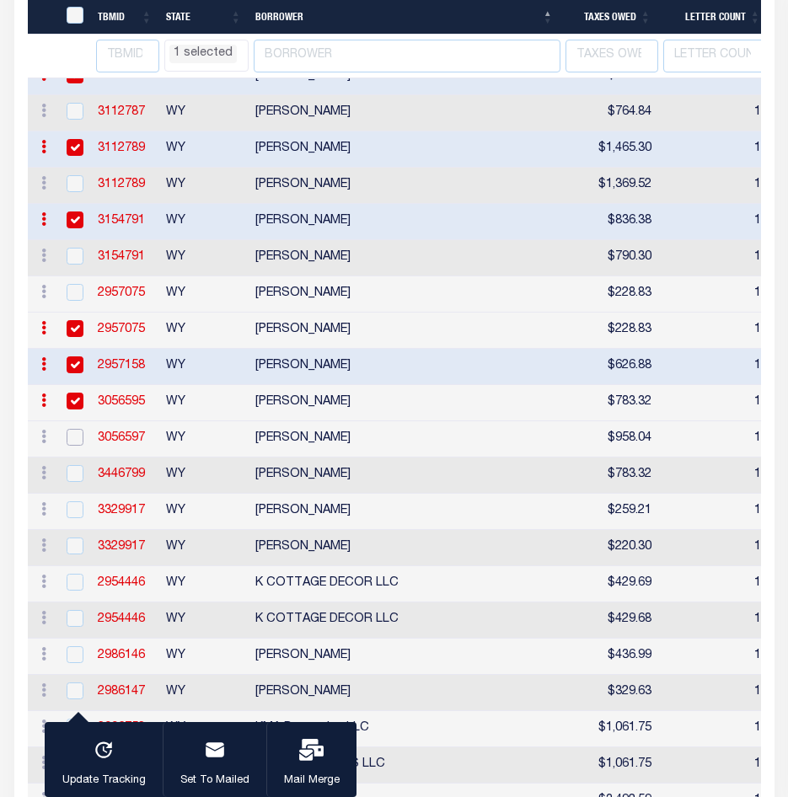
drag, startPoint x: 78, startPoint y: 517, endPoint x: 0, endPoint y: 499, distance: 79.7
click at [78, 446] on input "checkbox" at bounding box center [75, 437] width 17 height 17
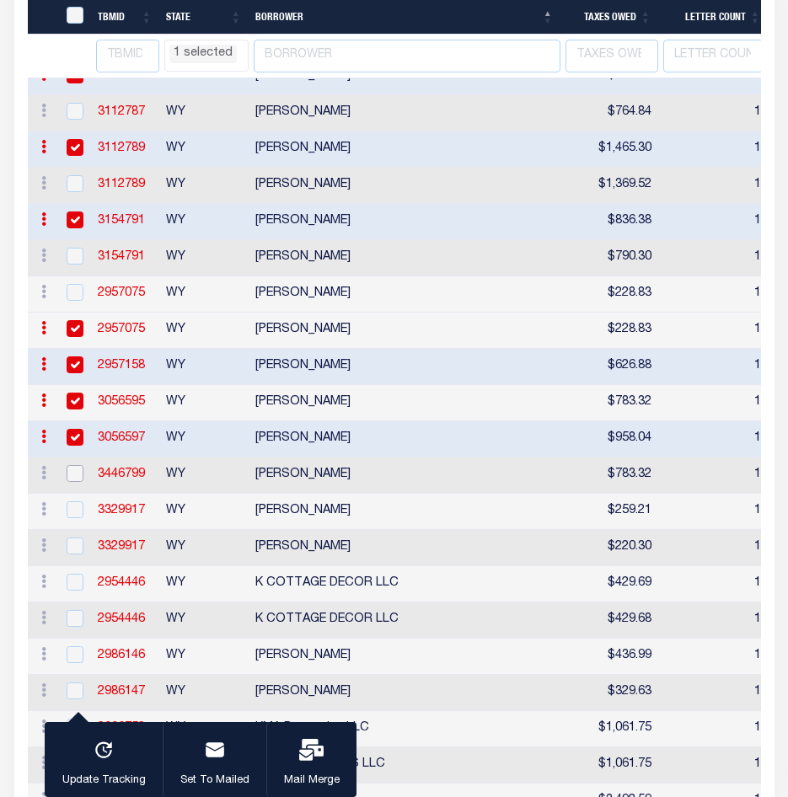
click at [77, 482] on input "checkbox" at bounding box center [75, 473] width 17 height 17
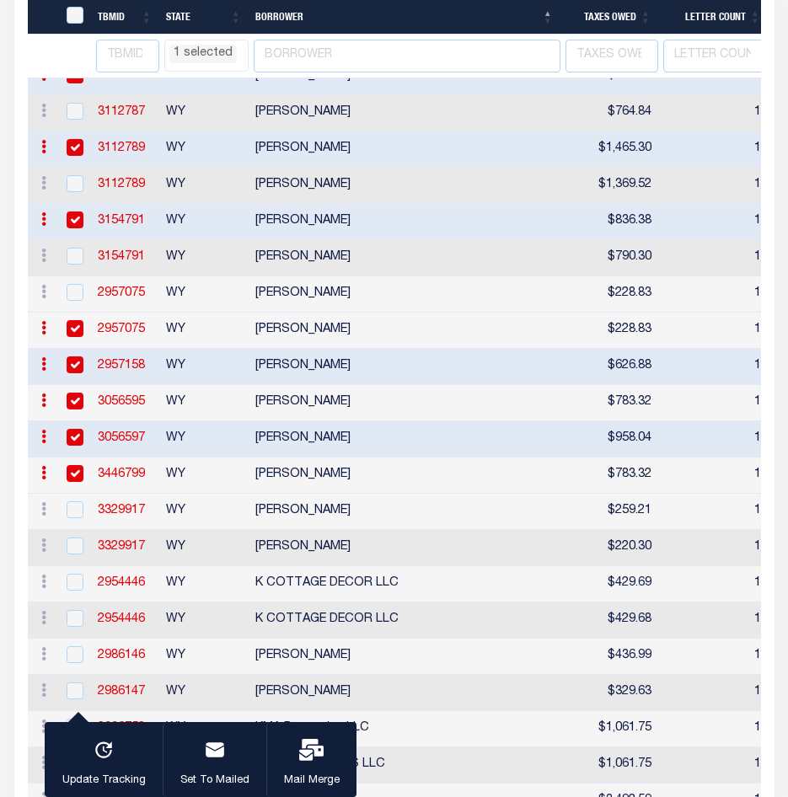
scroll to position [3195, 0]
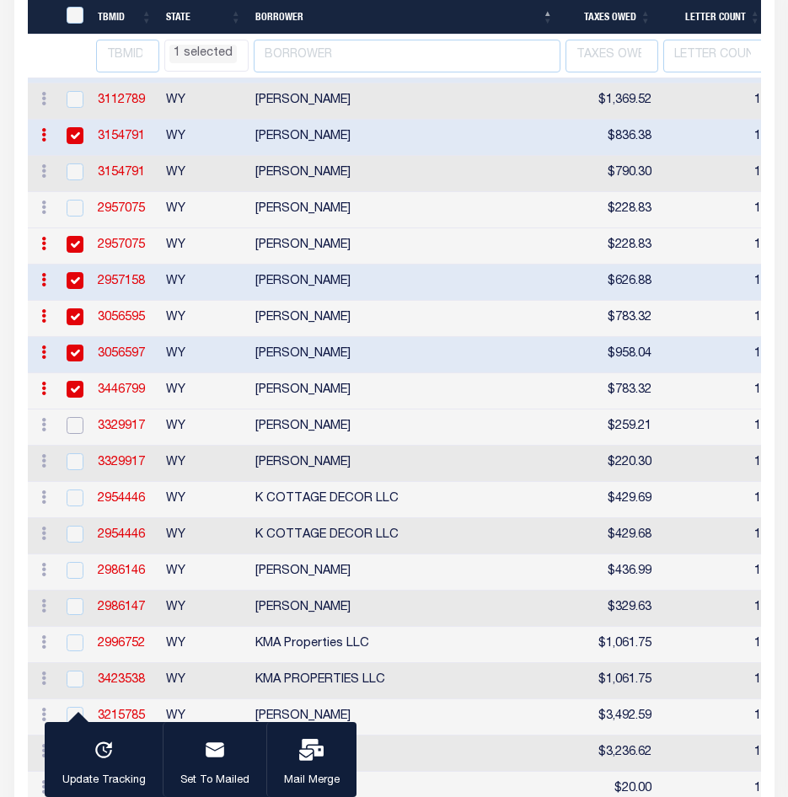
click at [78, 434] on input "checkbox" at bounding box center [75, 425] width 17 height 17
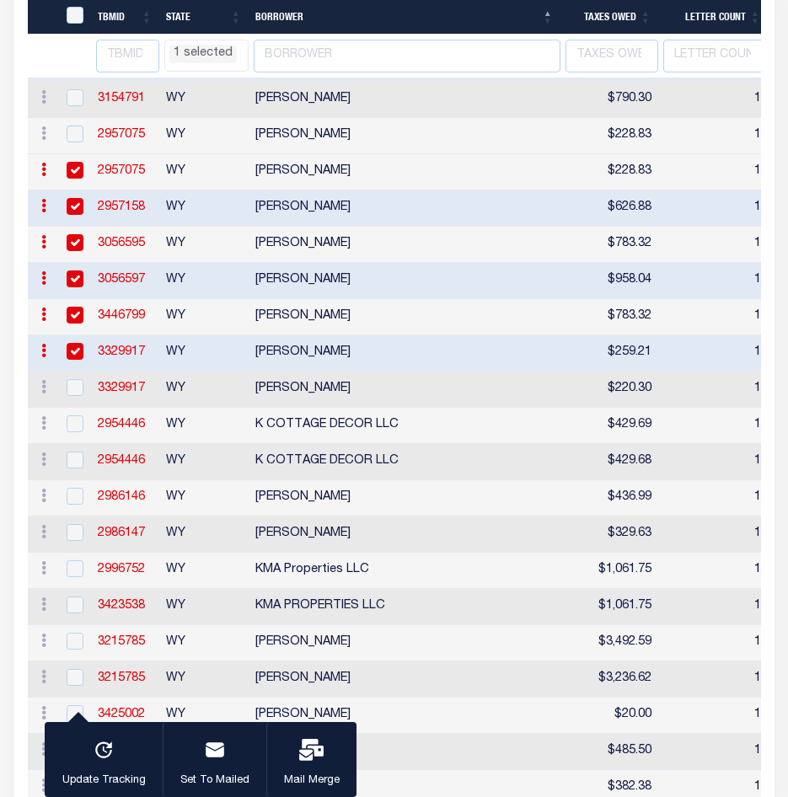
scroll to position [3279, 0]
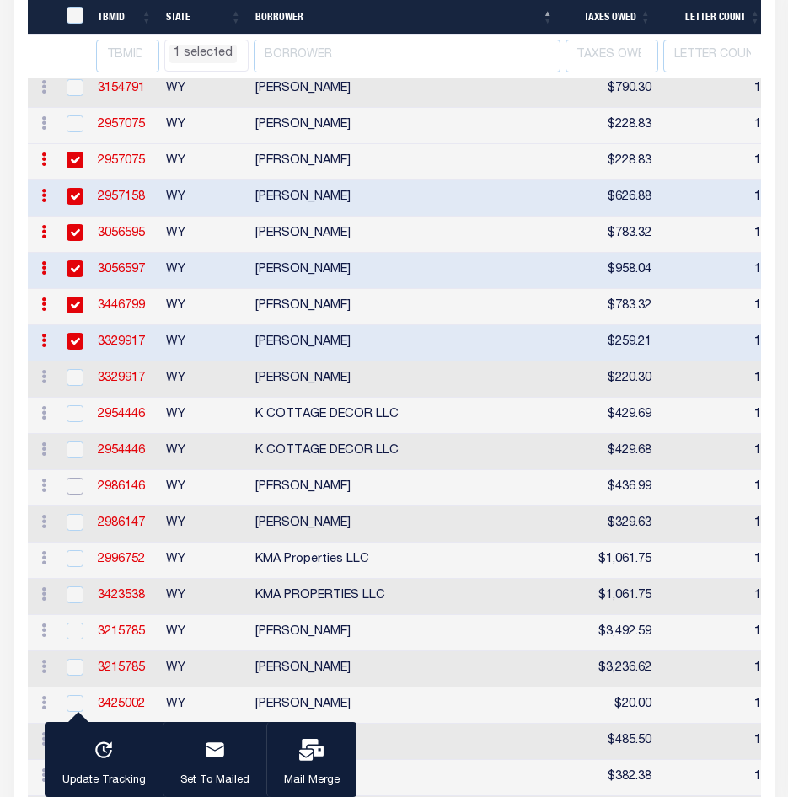
click at [82, 495] on input "checkbox" at bounding box center [75, 486] width 17 height 17
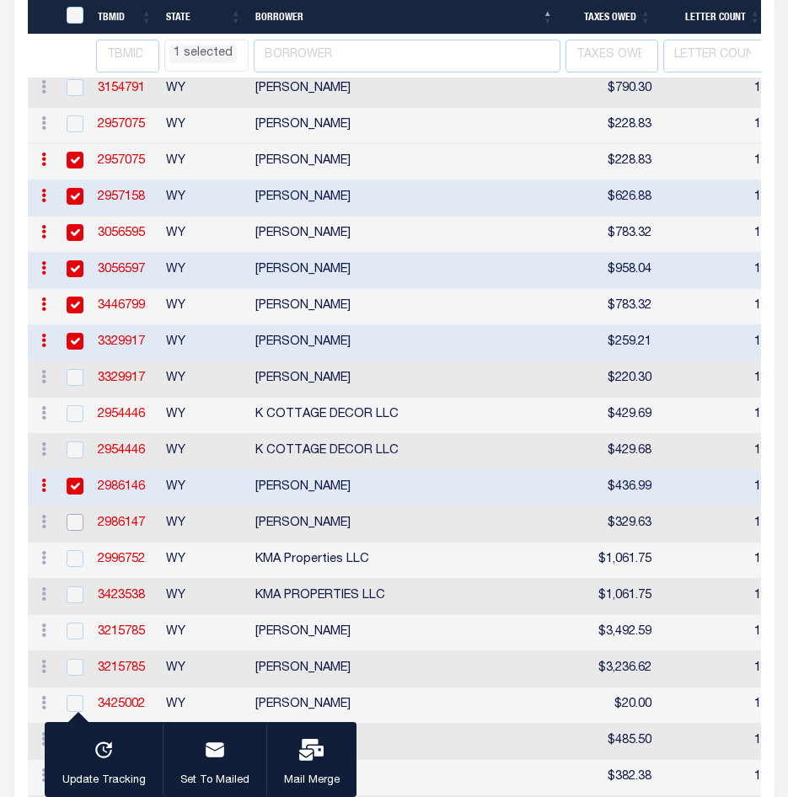
click at [76, 531] on input "checkbox" at bounding box center [75, 522] width 17 height 17
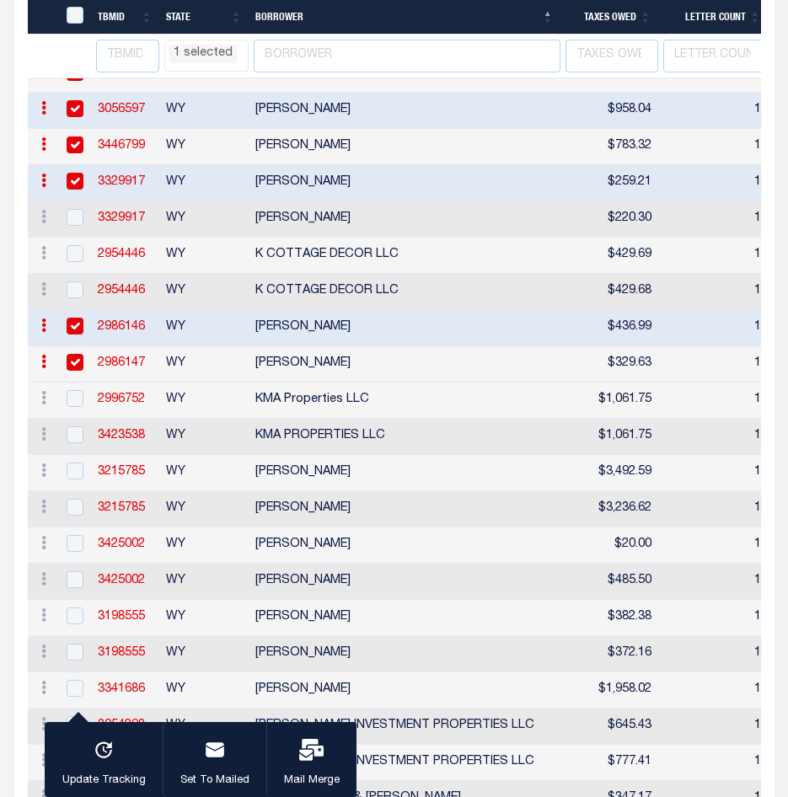
scroll to position [3448, 0]
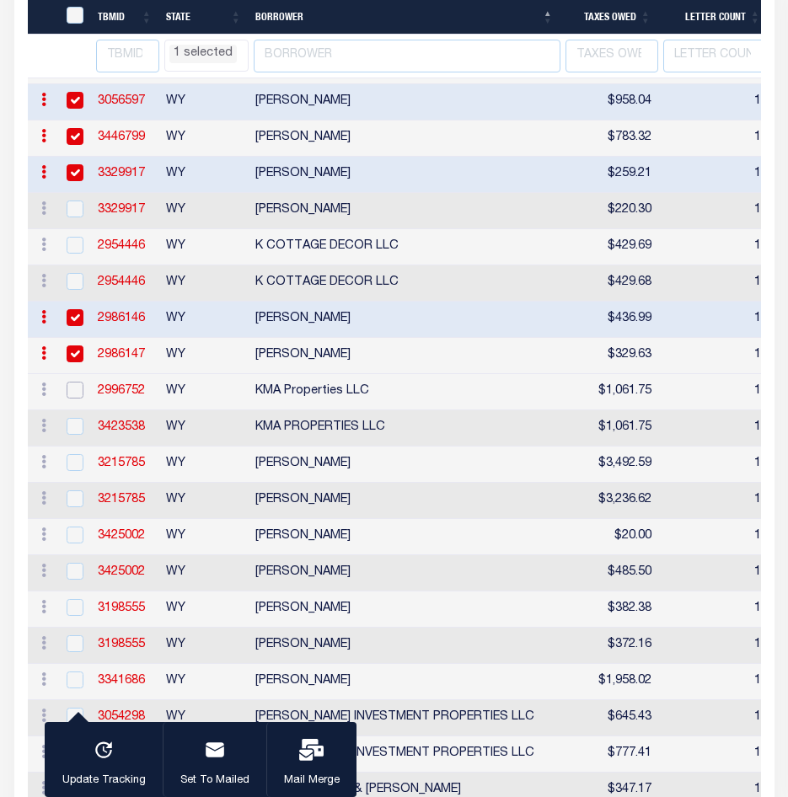
click at [77, 399] on input "checkbox" at bounding box center [75, 390] width 17 height 17
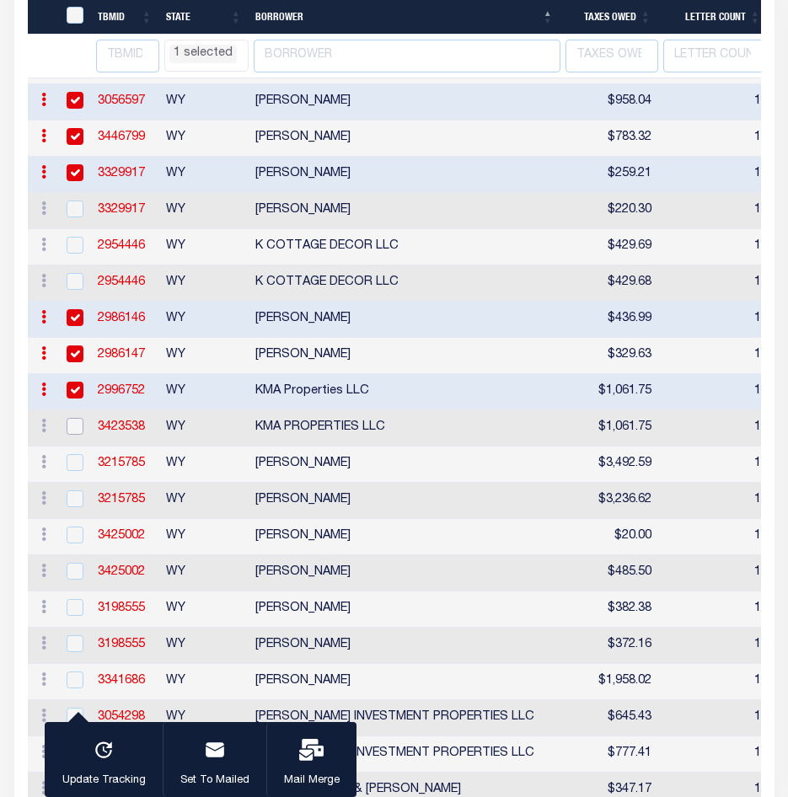
click at [81, 435] on input "checkbox" at bounding box center [75, 426] width 17 height 17
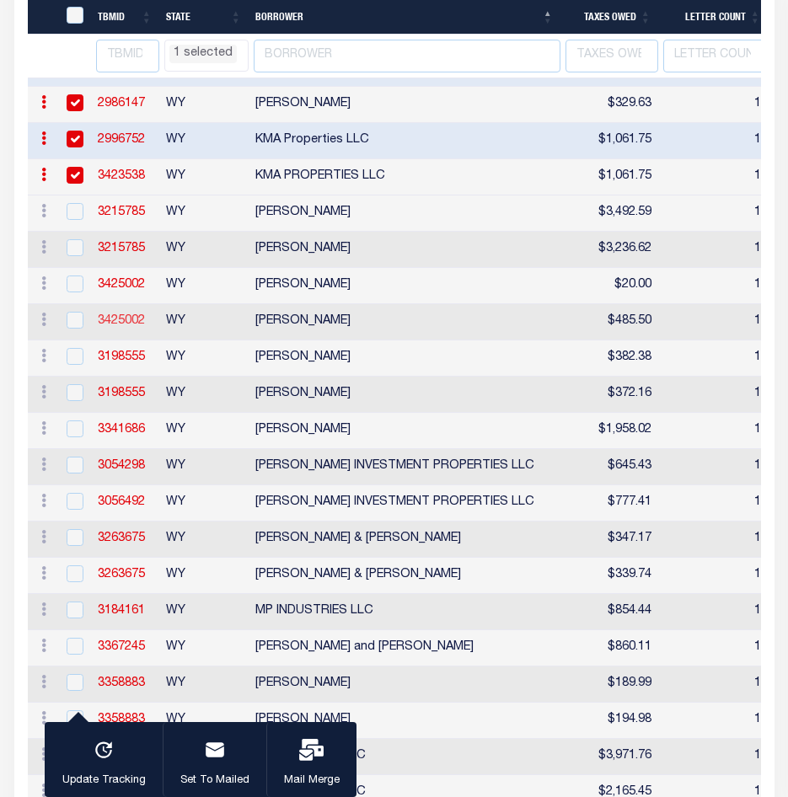
scroll to position [3701, 0]
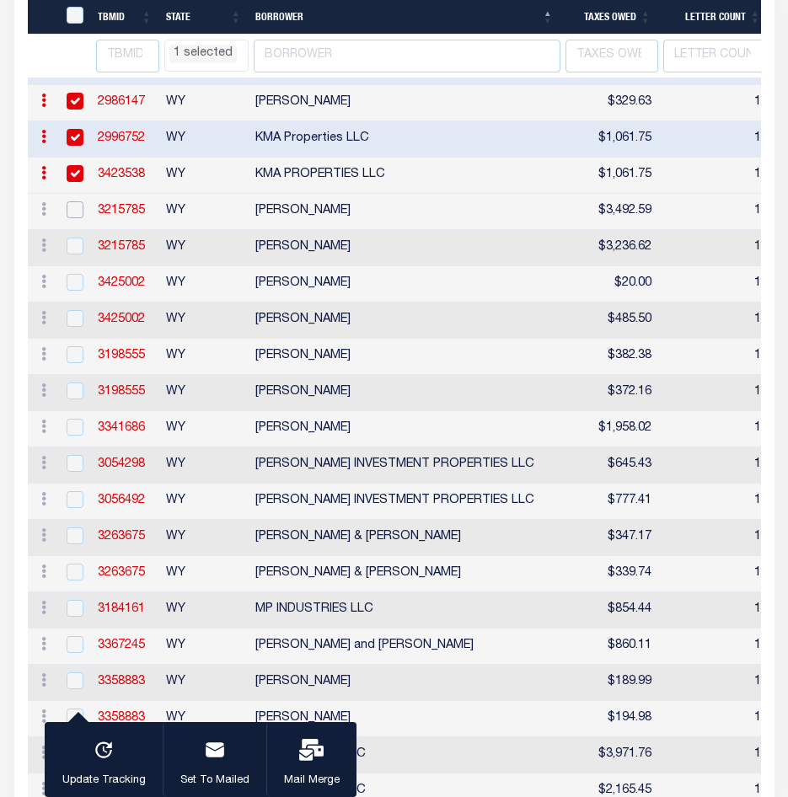
click at [78, 218] on input "checkbox" at bounding box center [75, 209] width 17 height 17
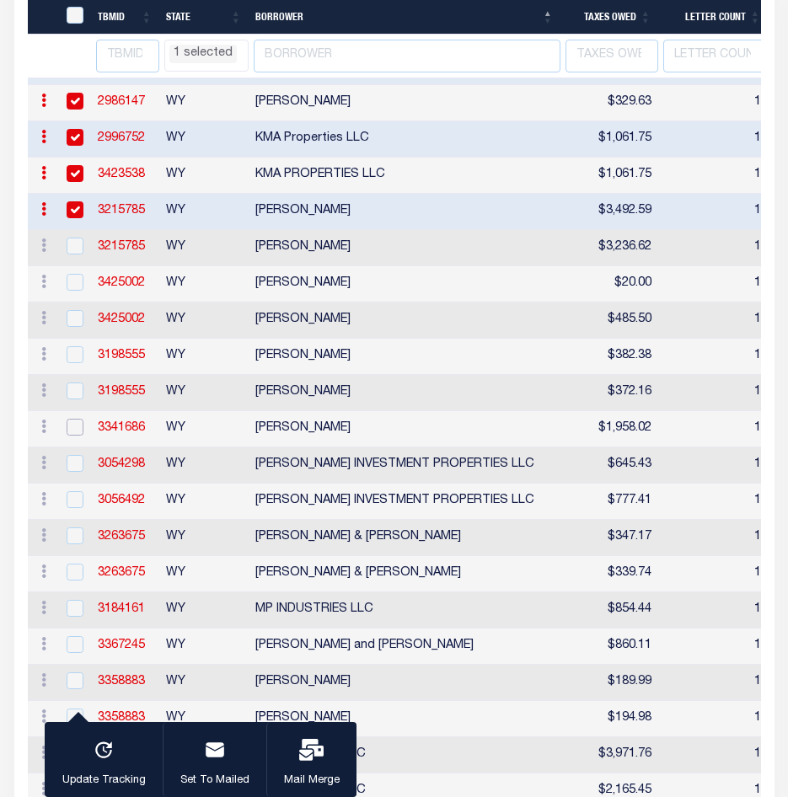
click at [71, 436] on input "checkbox" at bounding box center [75, 427] width 17 height 17
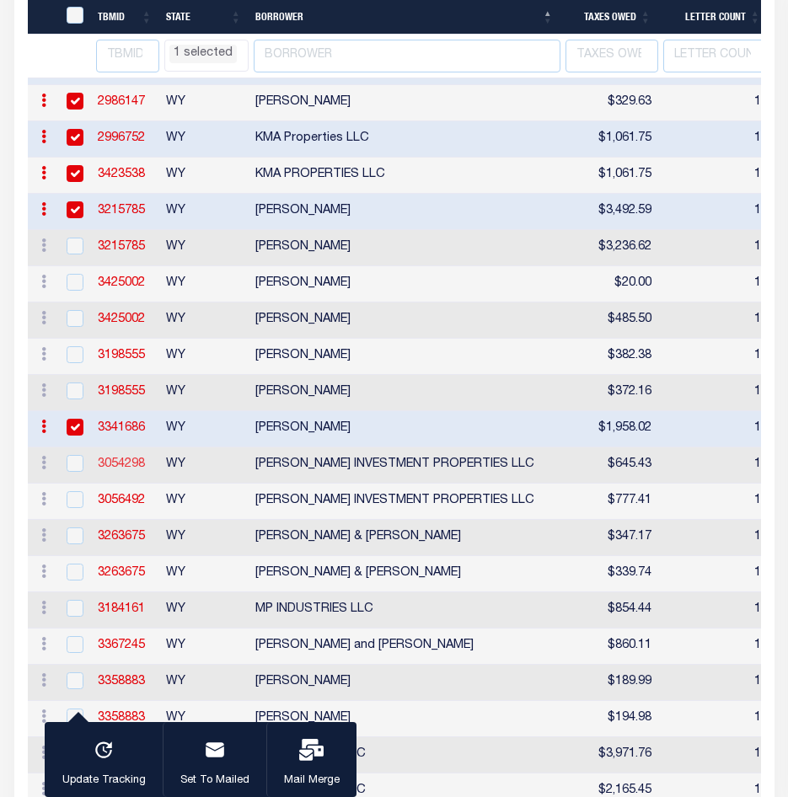
scroll to position [3785, 0]
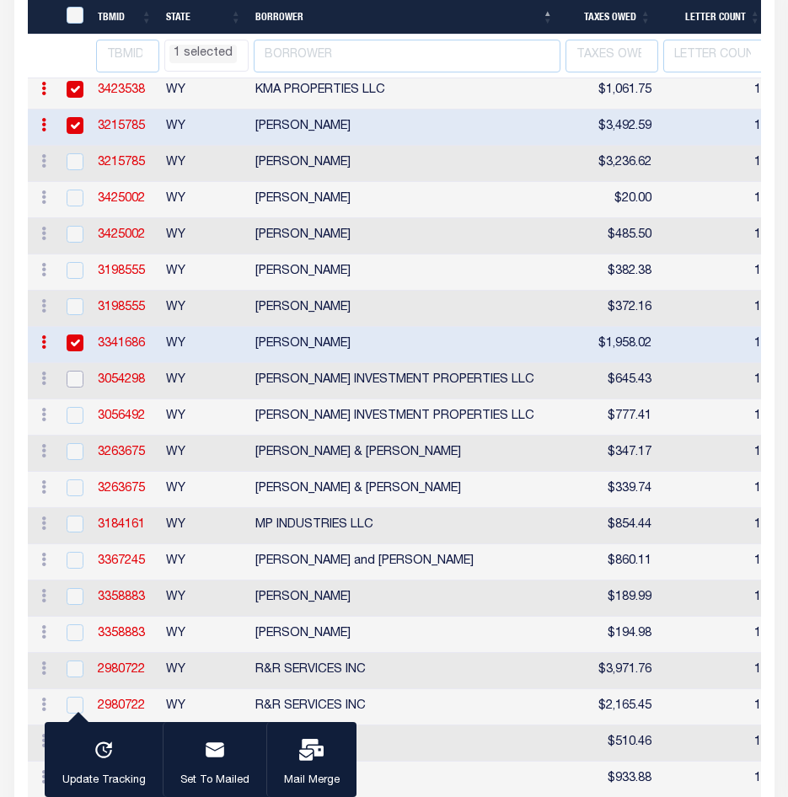
click at [72, 388] on input "checkbox" at bounding box center [75, 379] width 17 height 17
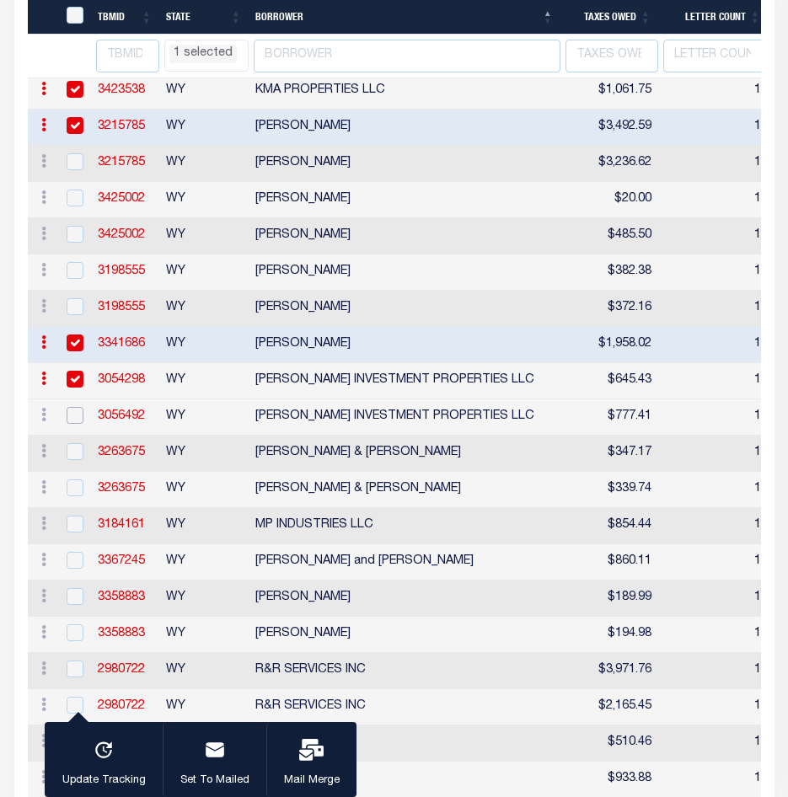
click at [77, 424] on input "checkbox" at bounding box center [75, 415] width 17 height 17
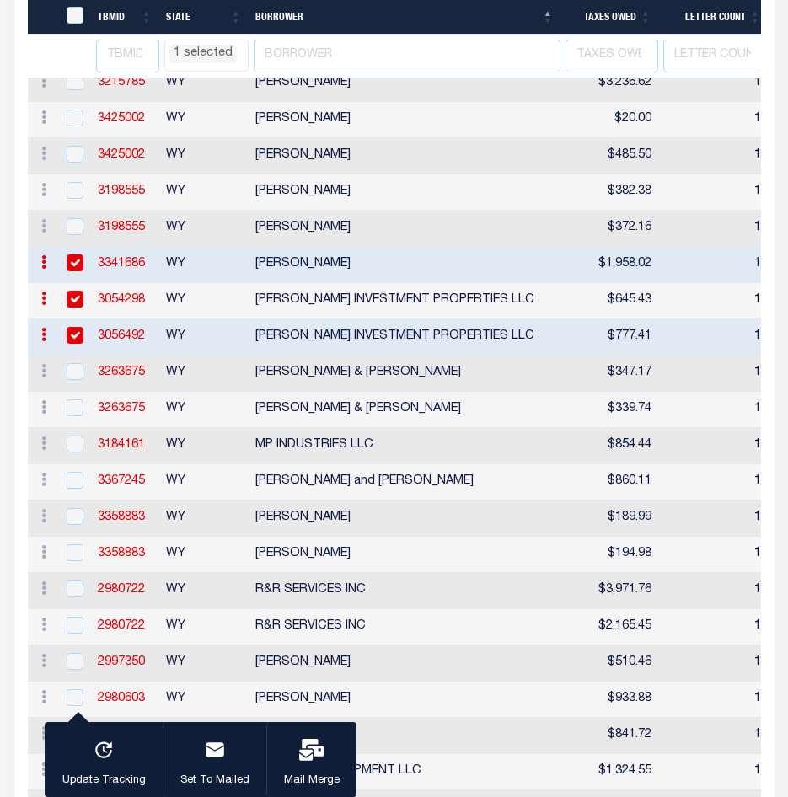
scroll to position [3869, 0]
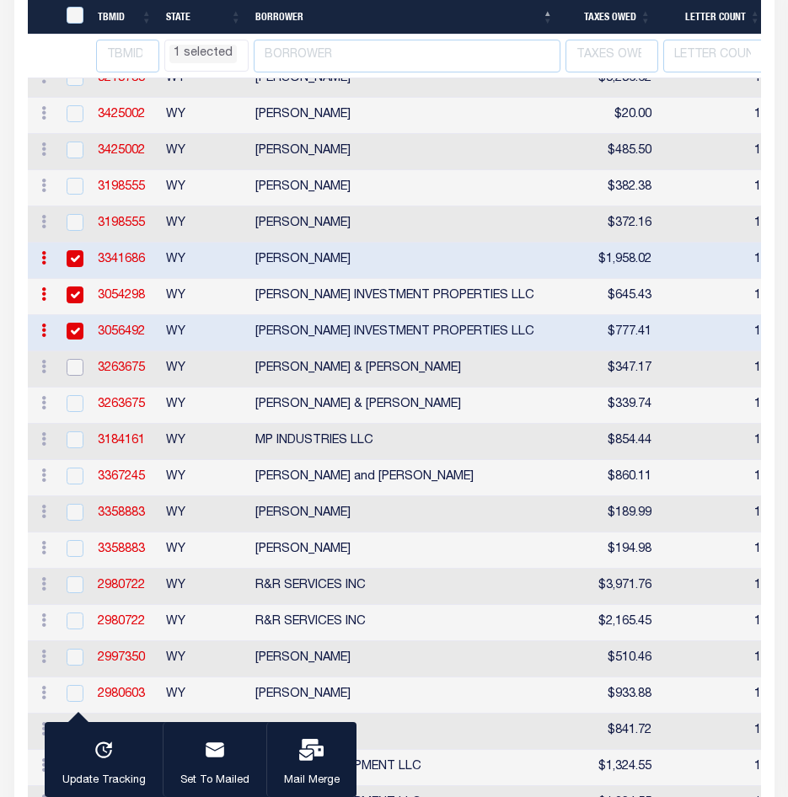
click at [75, 376] on input "checkbox" at bounding box center [75, 367] width 17 height 17
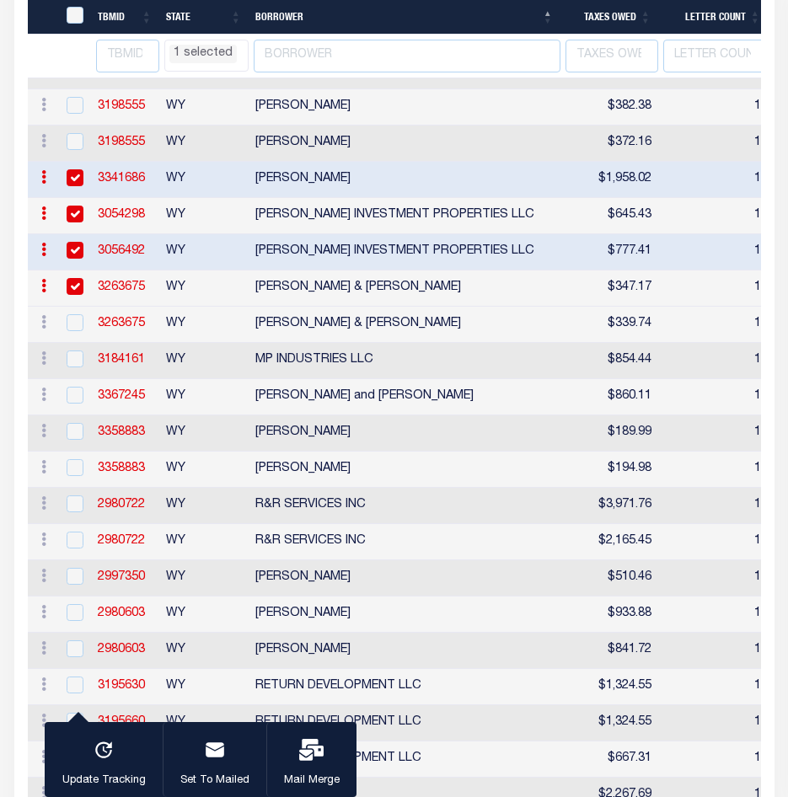
scroll to position [3953, 0]
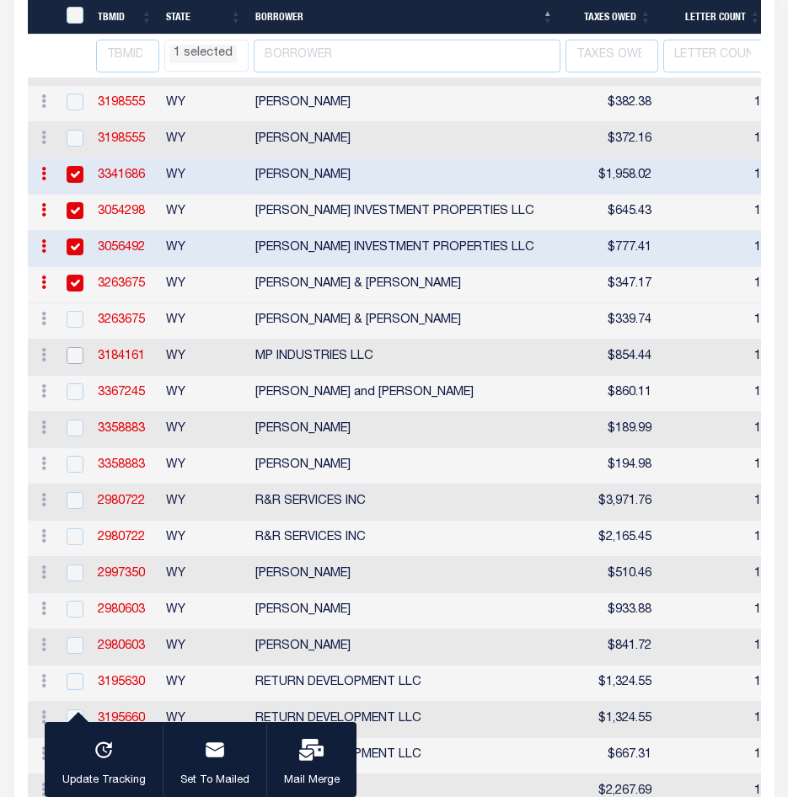
click at [72, 364] on input "checkbox" at bounding box center [75, 355] width 17 height 17
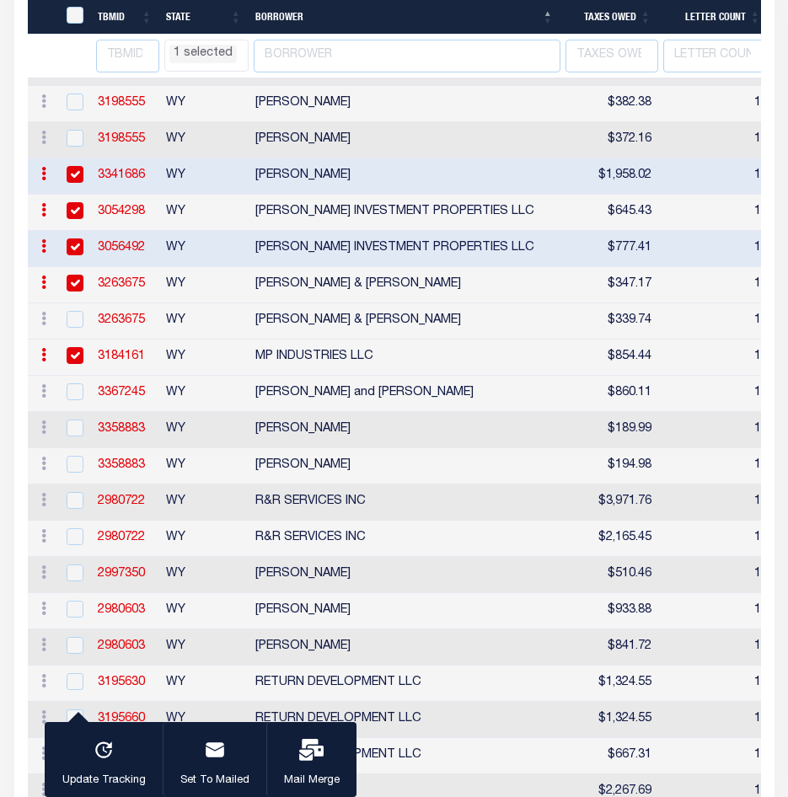
scroll to position [4038, 0]
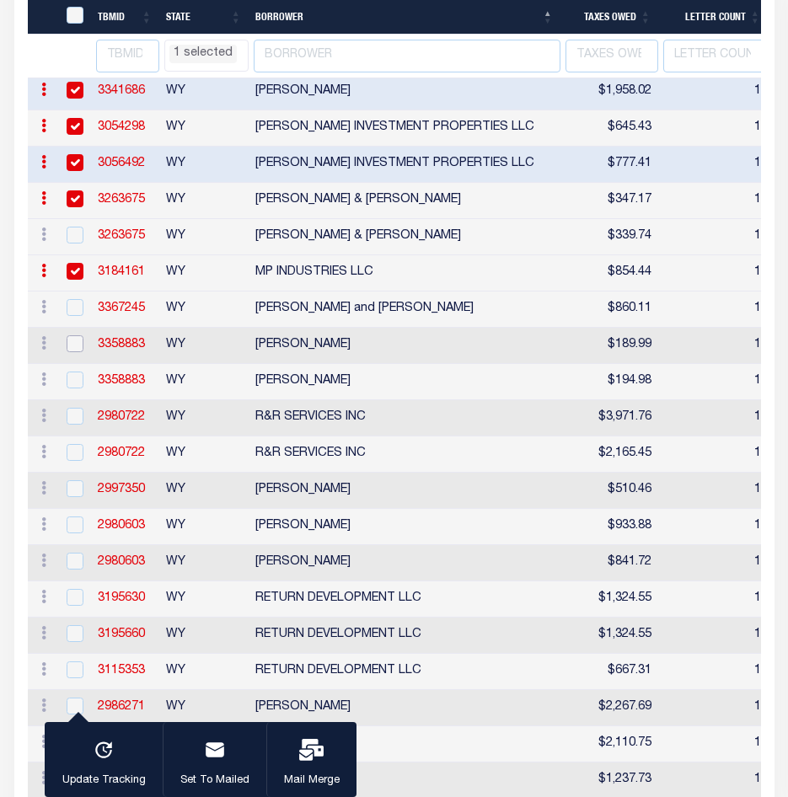
click at [78, 352] on input "checkbox" at bounding box center [75, 343] width 17 height 17
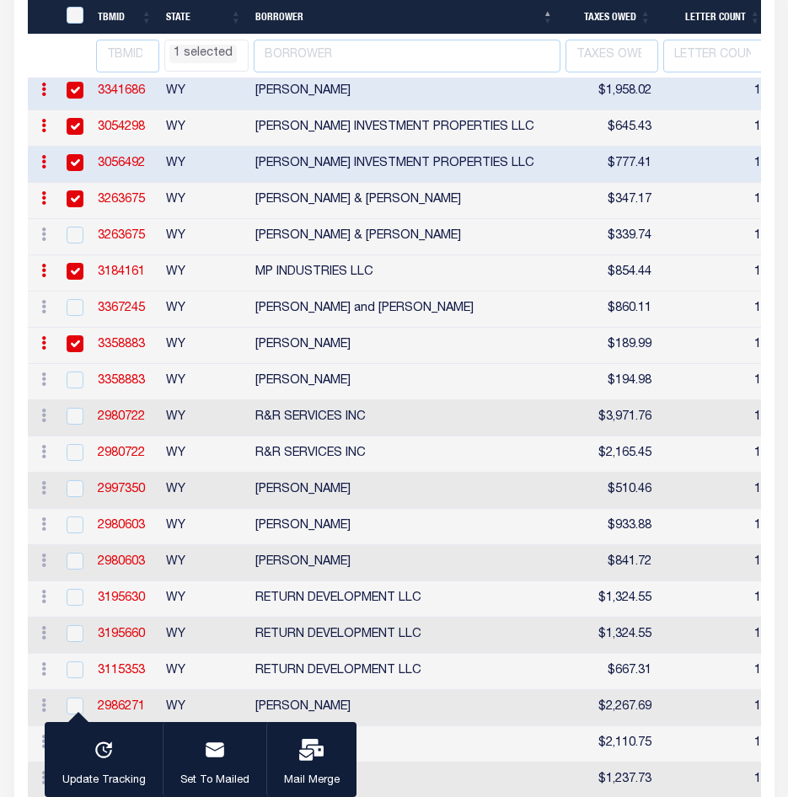
scroll to position [4122, 0]
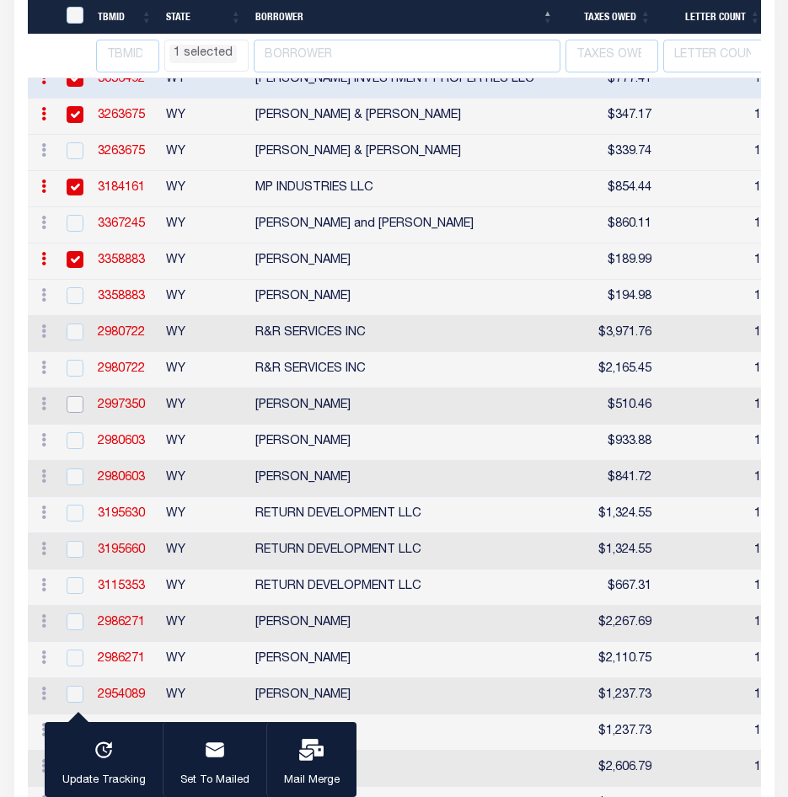
click at [76, 413] on input "checkbox" at bounding box center [75, 404] width 17 height 17
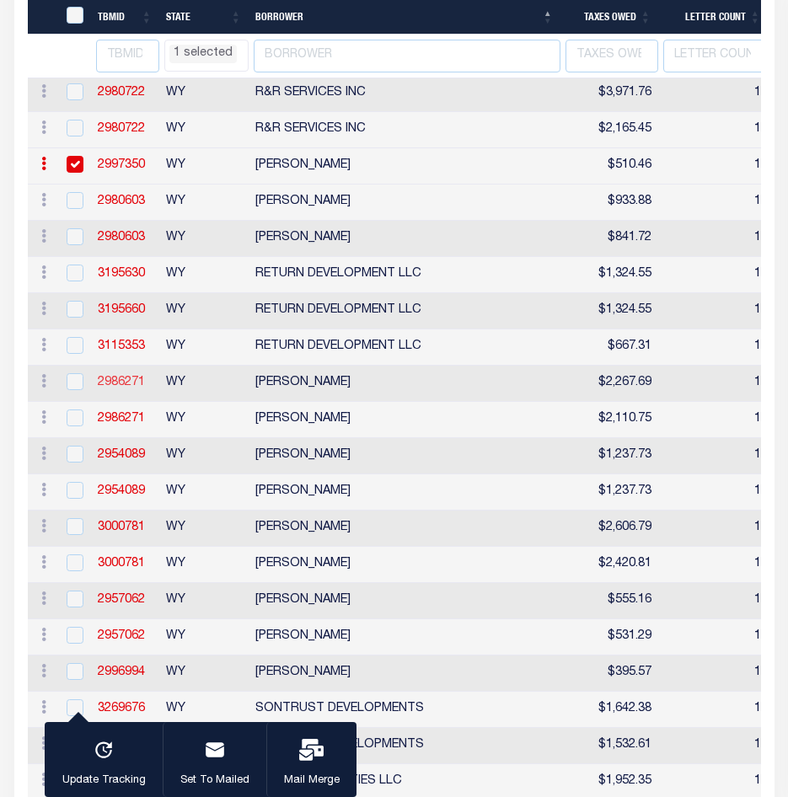
scroll to position [4375, 0]
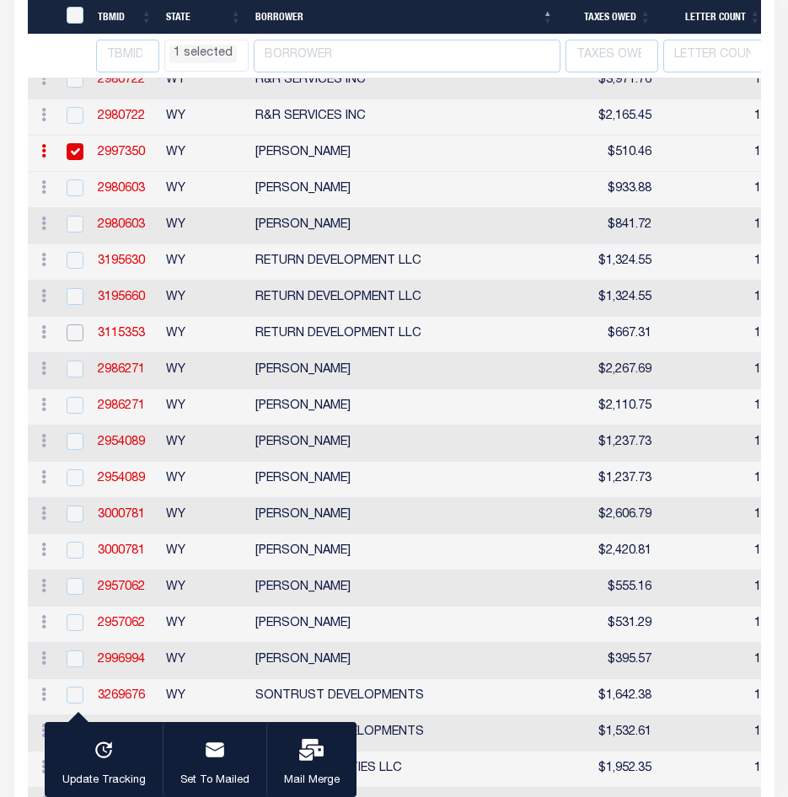
click at [82, 341] on input "checkbox" at bounding box center [75, 332] width 17 height 17
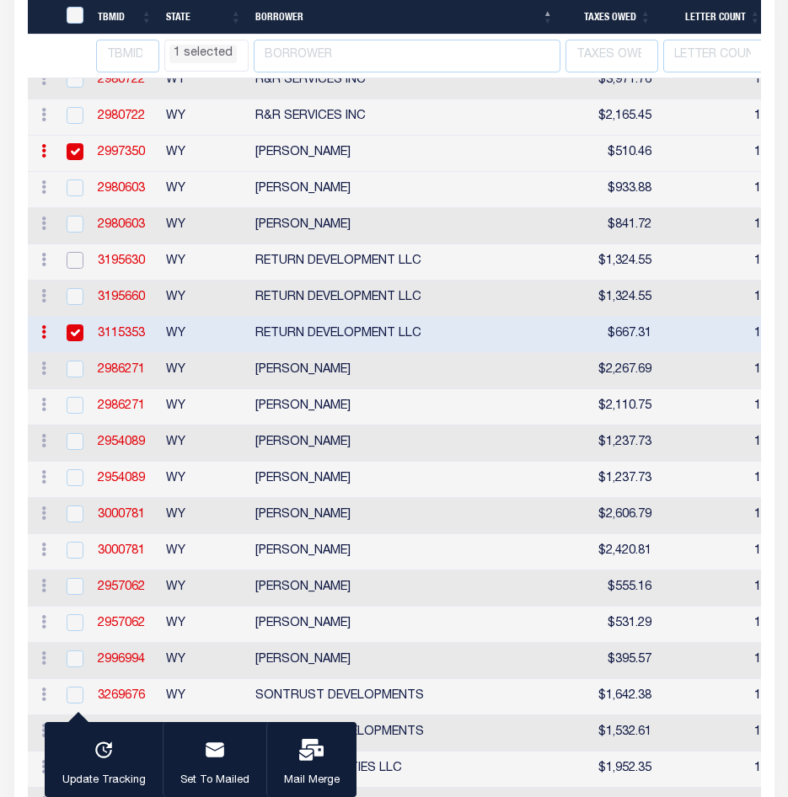
click at [78, 269] on input "checkbox" at bounding box center [75, 260] width 17 height 17
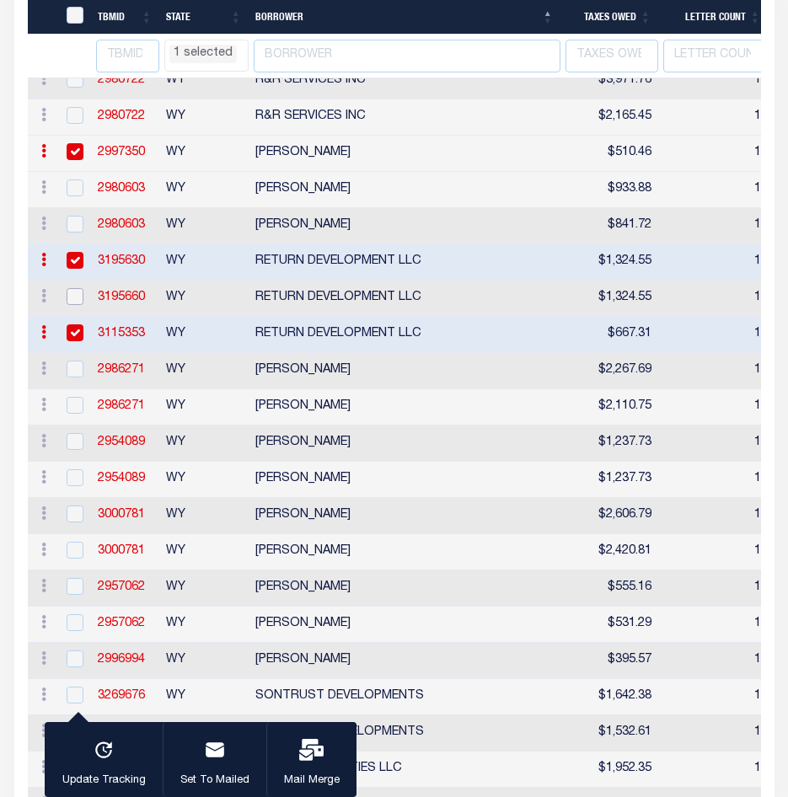
click at [71, 305] on input "checkbox" at bounding box center [75, 296] width 17 height 17
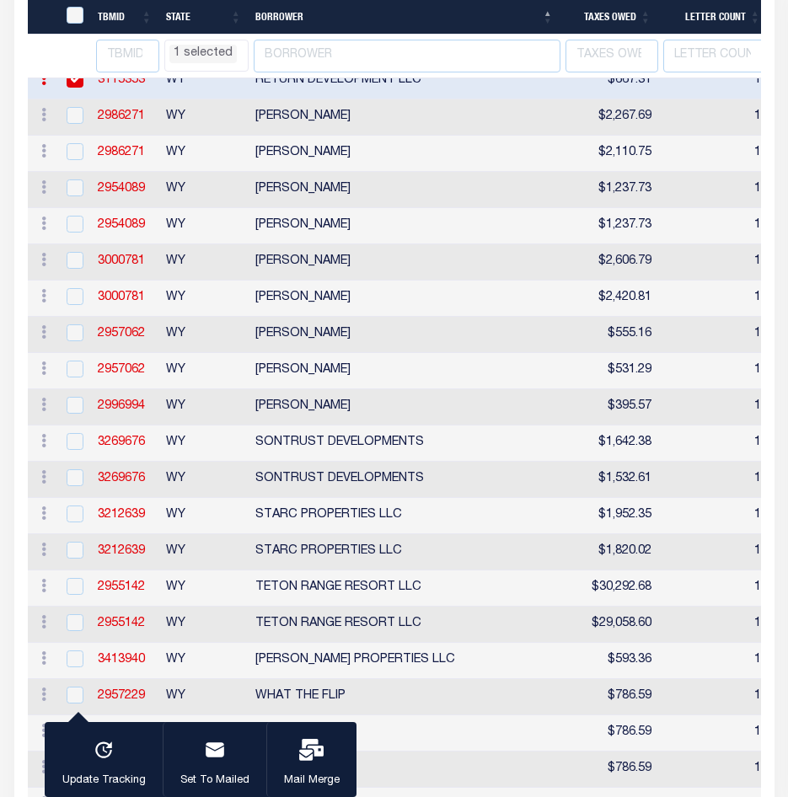
scroll to position [4628, 0]
click at [78, 125] on input "checkbox" at bounding box center [75, 116] width 17 height 17
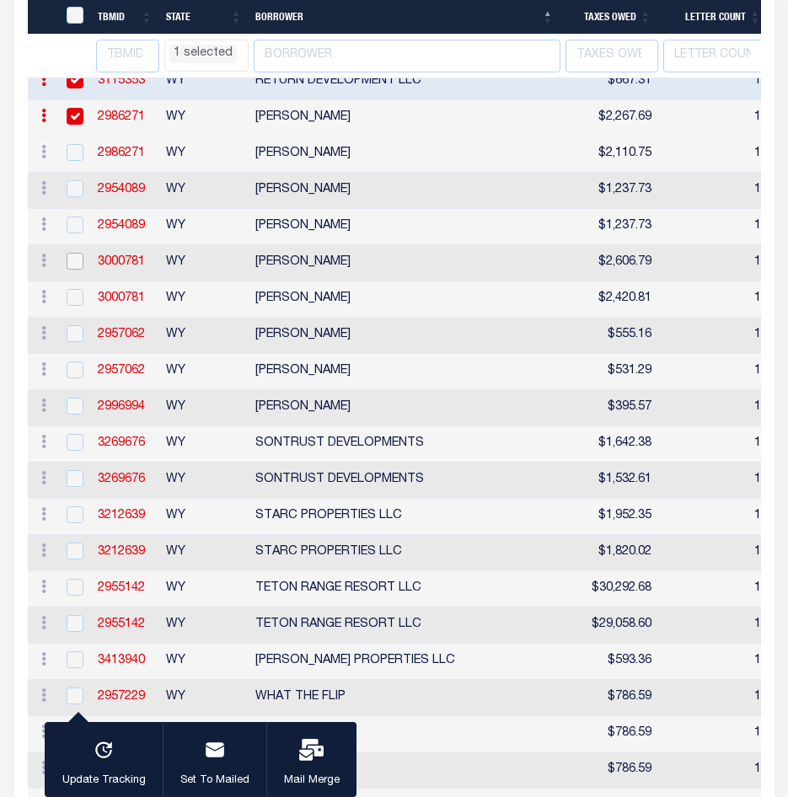
click at [76, 270] on input "checkbox" at bounding box center [75, 261] width 17 height 17
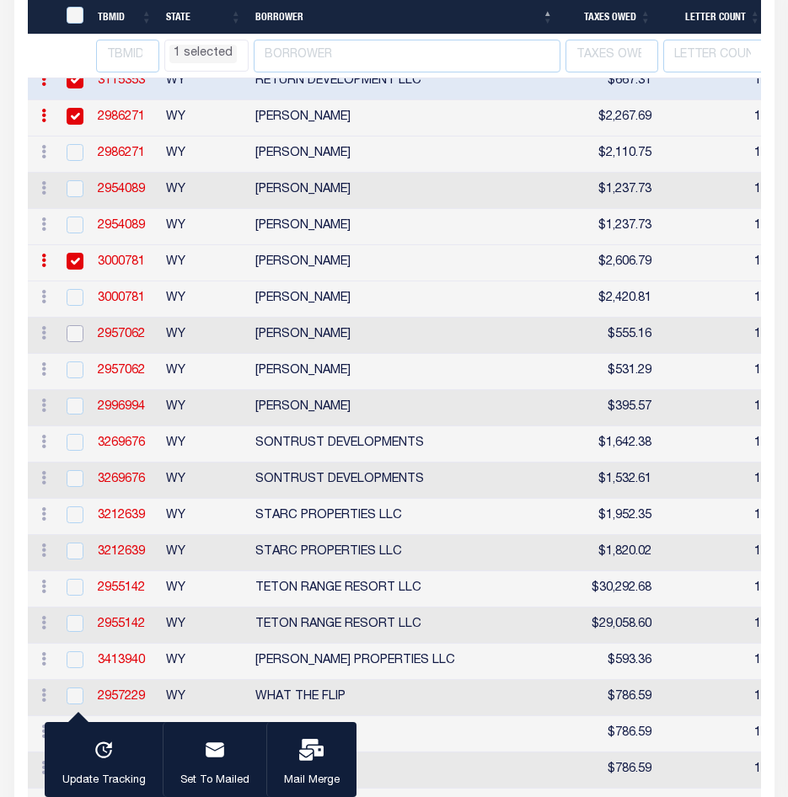
click at [80, 342] on input "checkbox" at bounding box center [75, 333] width 17 height 17
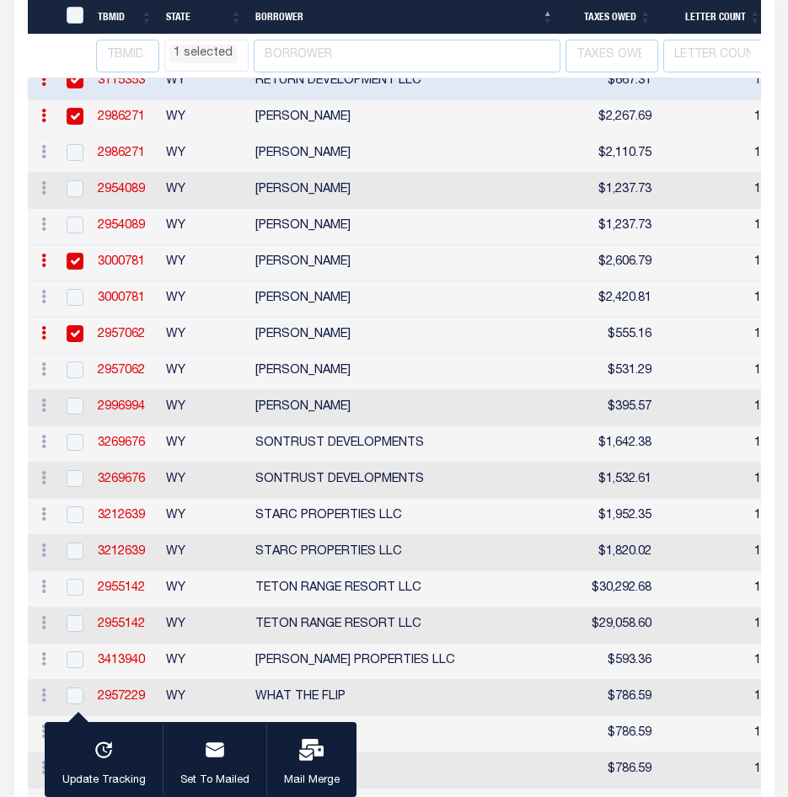
scroll to position [4712, 0]
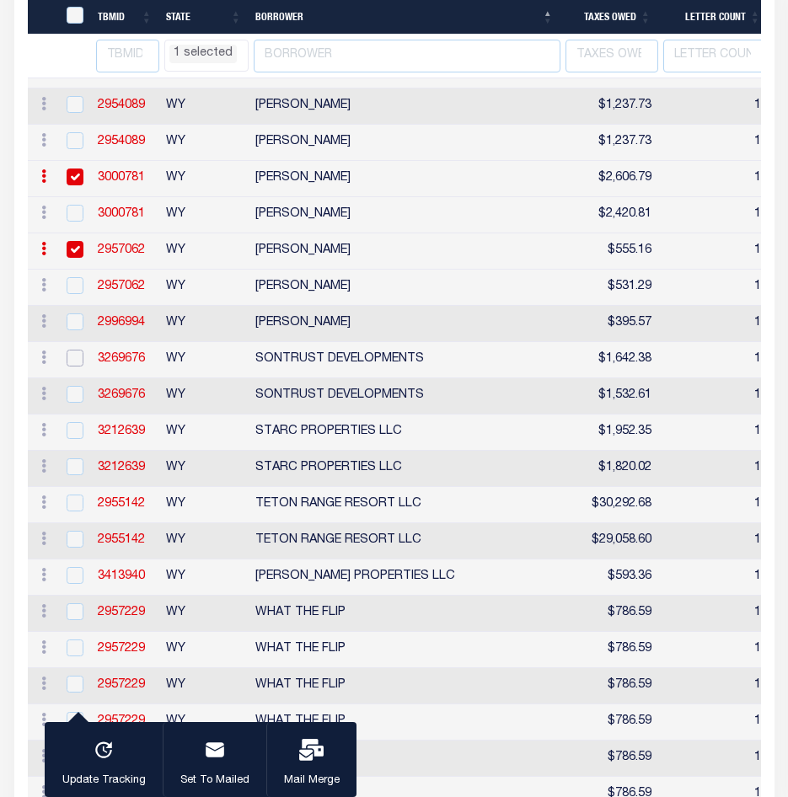
click at [78, 367] on input "checkbox" at bounding box center [75, 358] width 17 height 17
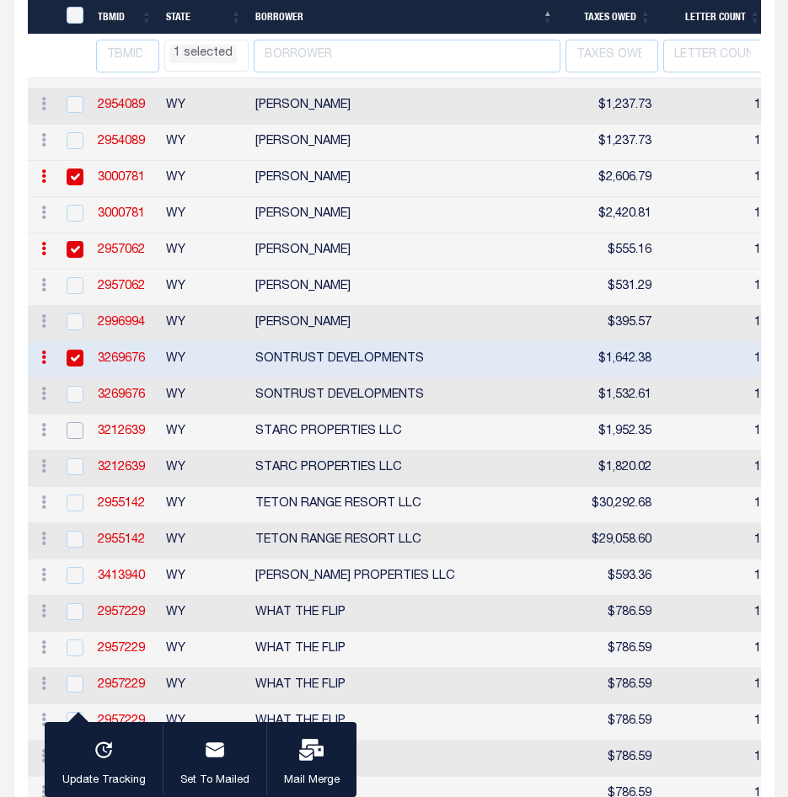
click at [76, 439] on input "checkbox" at bounding box center [75, 430] width 17 height 17
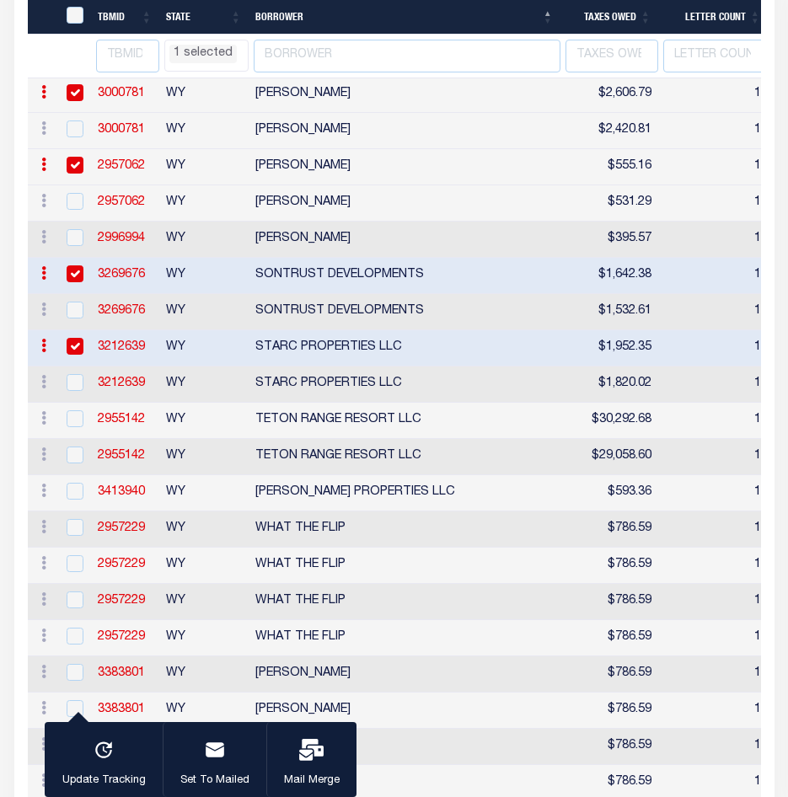
scroll to position [4880, 0]
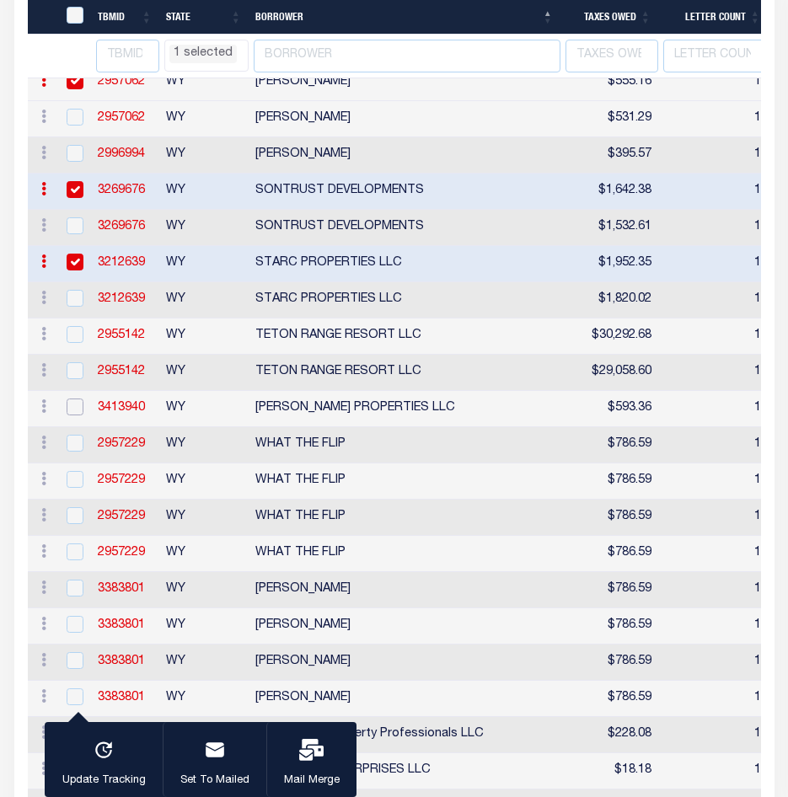
click at [78, 415] on input "checkbox" at bounding box center [75, 407] width 17 height 17
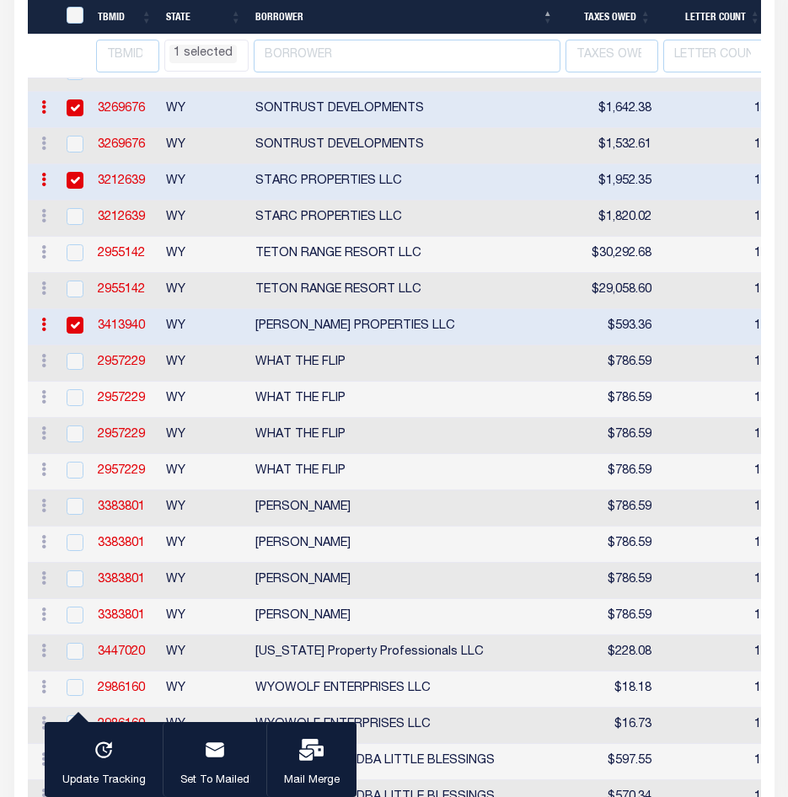
scroll to position [4965, 0]
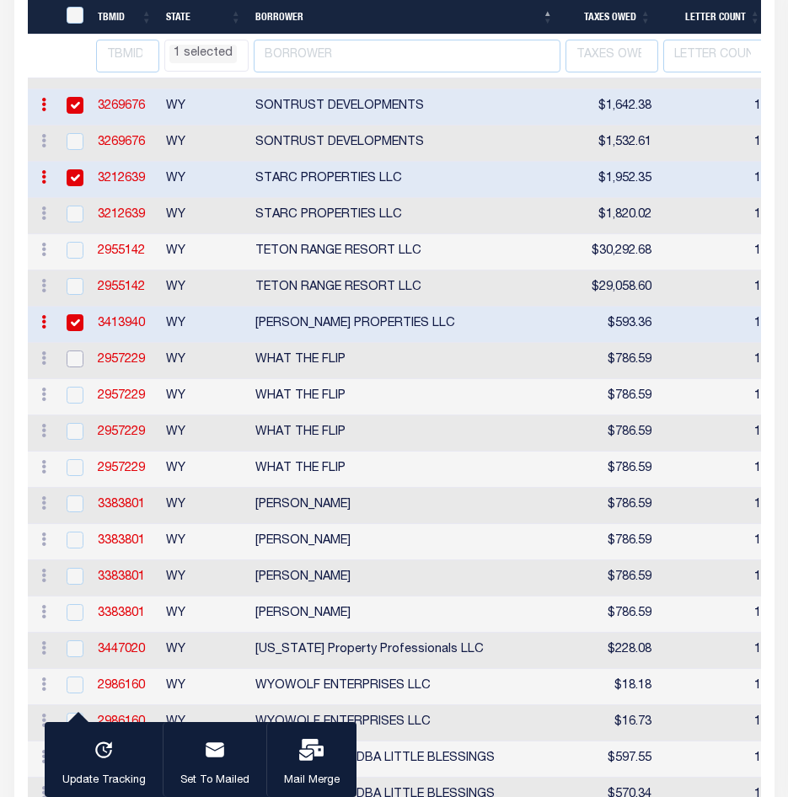
click at [78, 367] on input "checkbox" at bounding box center [75, 359] width 17 height 17
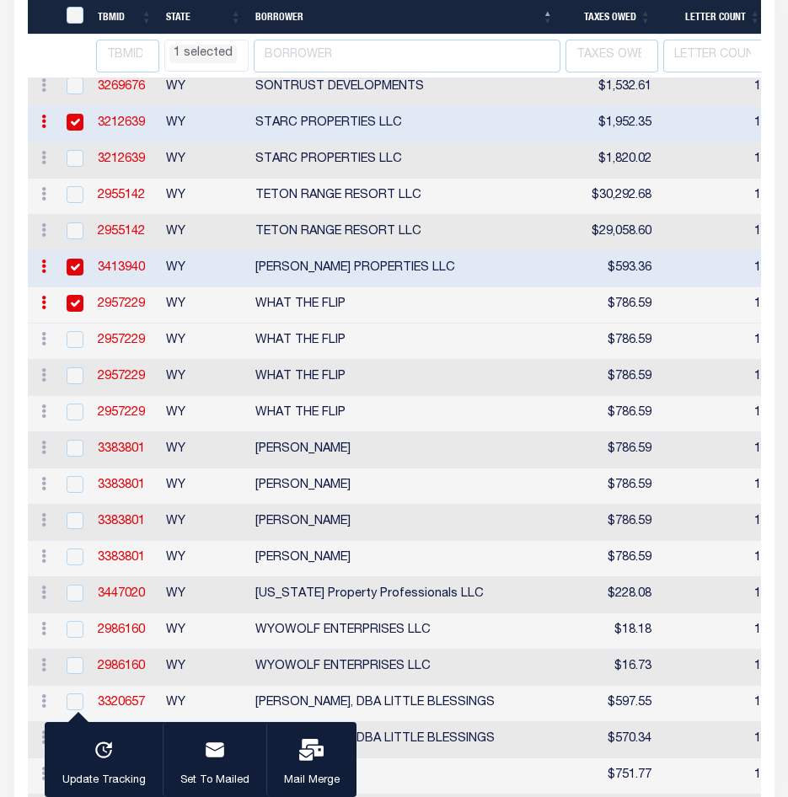
scroll to position [5049, 0]
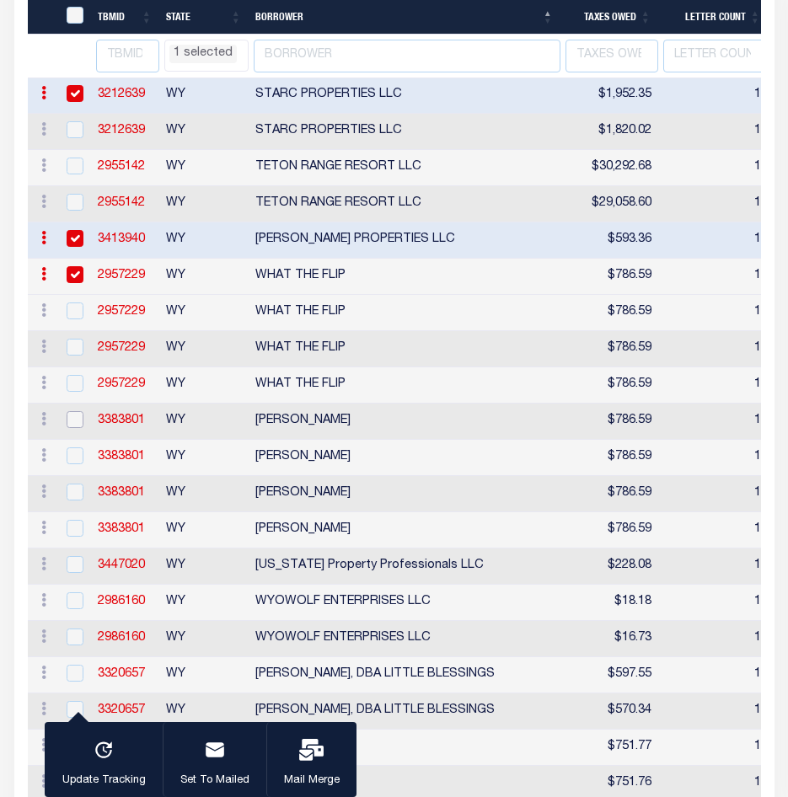
click at [73, 428] on input "checkbox" at bounding box center [75, 419] width 17 height 17
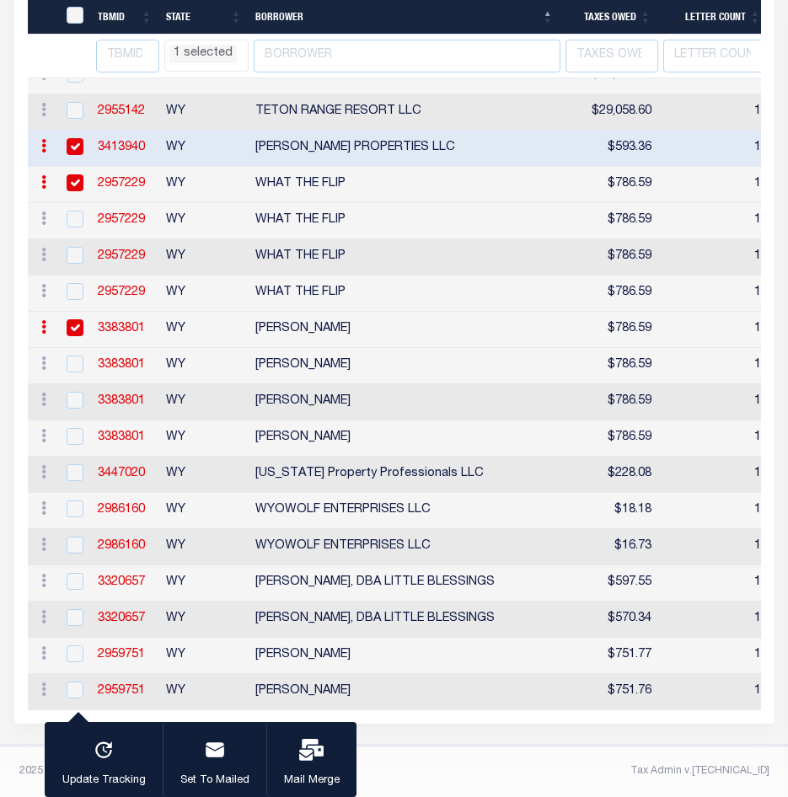
scroll to position [5293, 0]
click at [77, 464] on input "checkbox" at bounding box center [75, 472] width 17 height 17
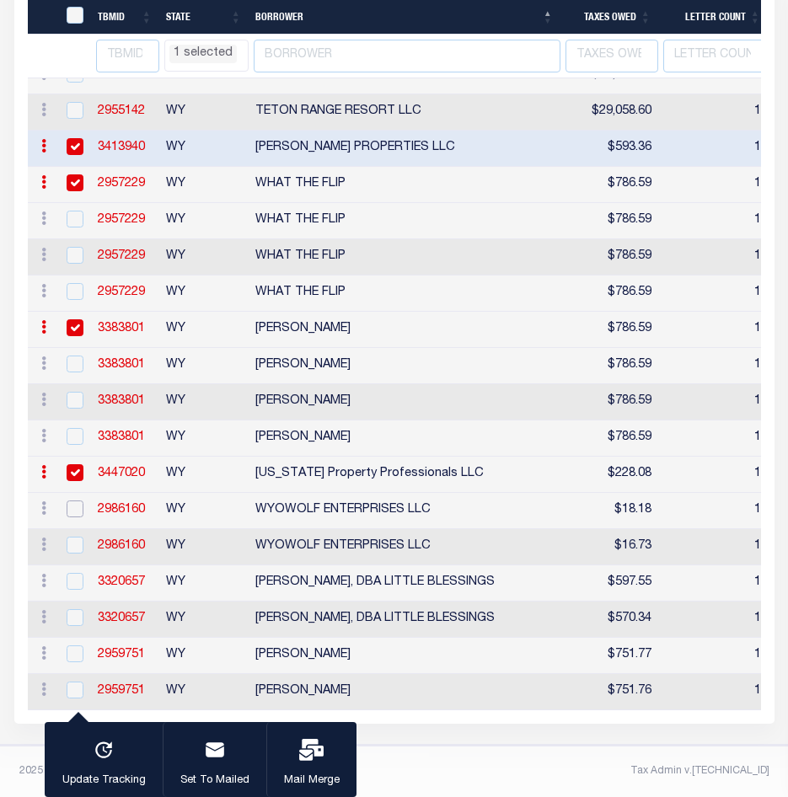
click at [72, 501] on input "checkbox" at bounding box center [75, 509] width 17 height 17
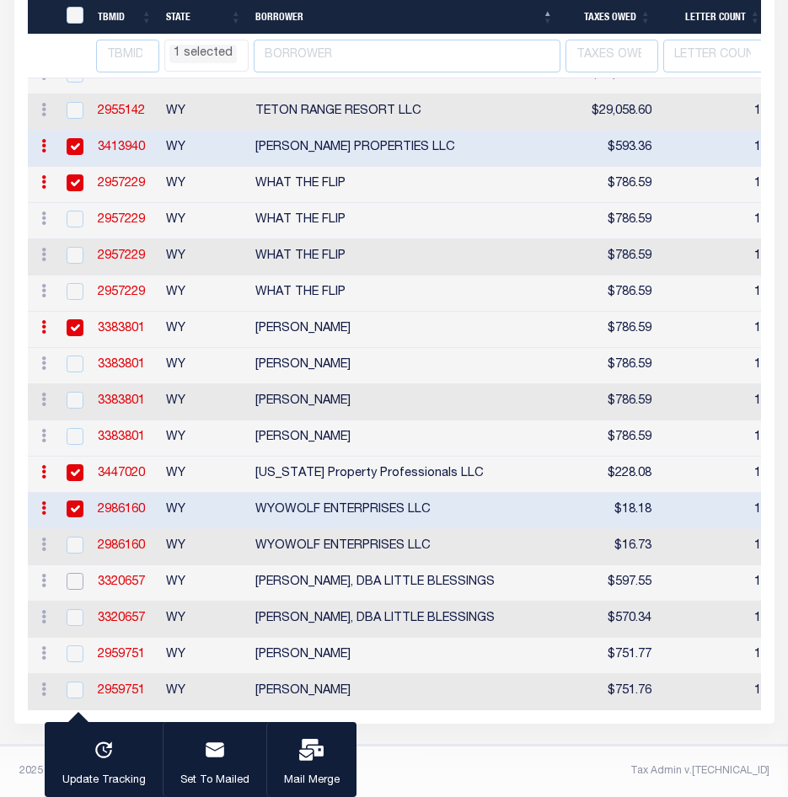
click at [77, 573] on input "checkbox" at bounding box center [75, 581] width 17 height 17
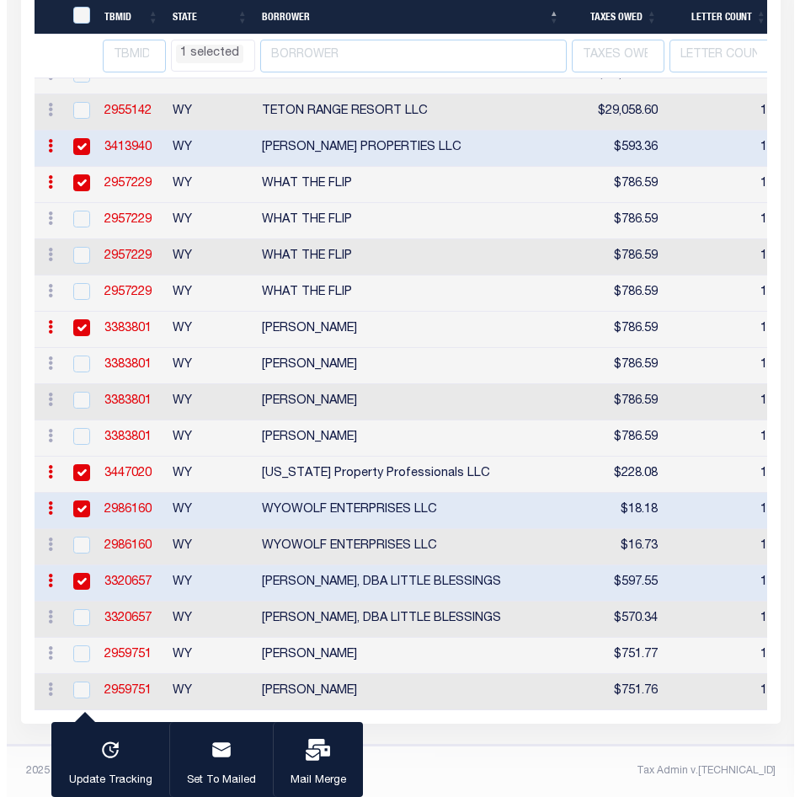
scroll to position [5215, 0]
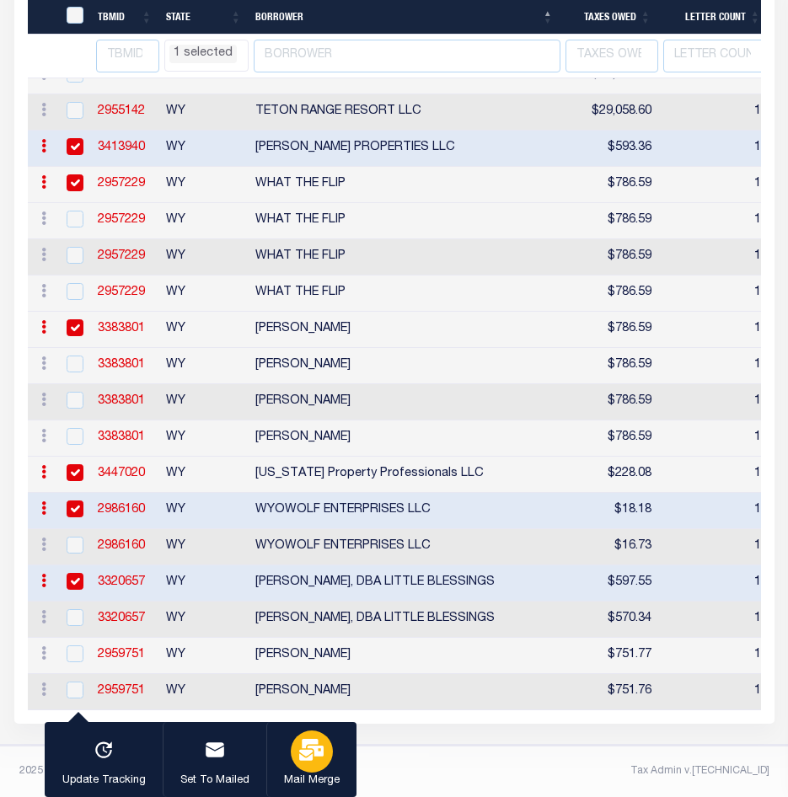
click at [307, 752] on icon "button" at bounding box center [311, 750] width 24 height 22
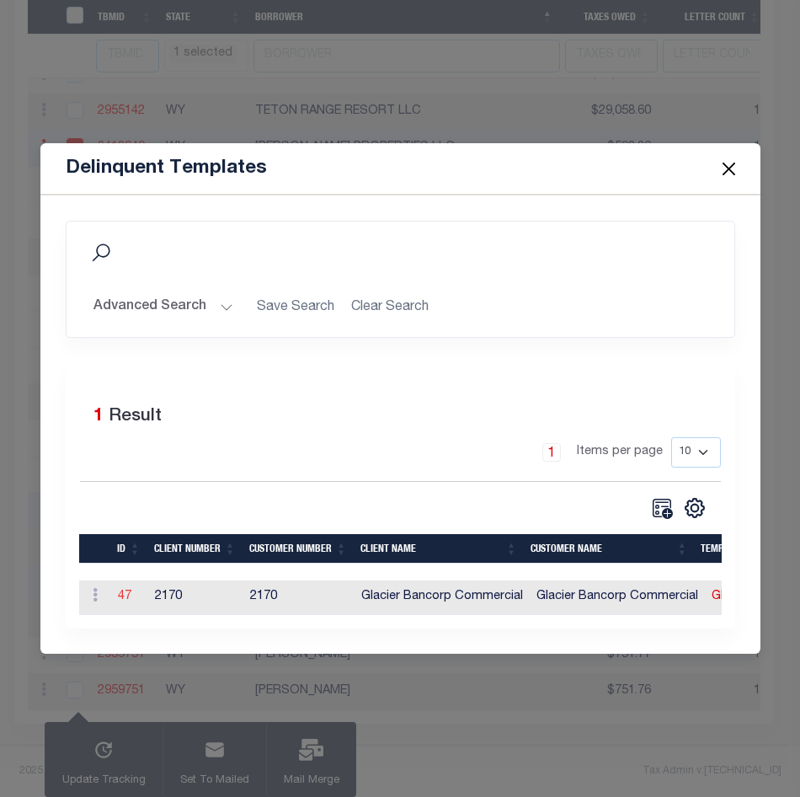
click at [121, 591] on link "47" at bounding box center [124, 597] width 13 height 12
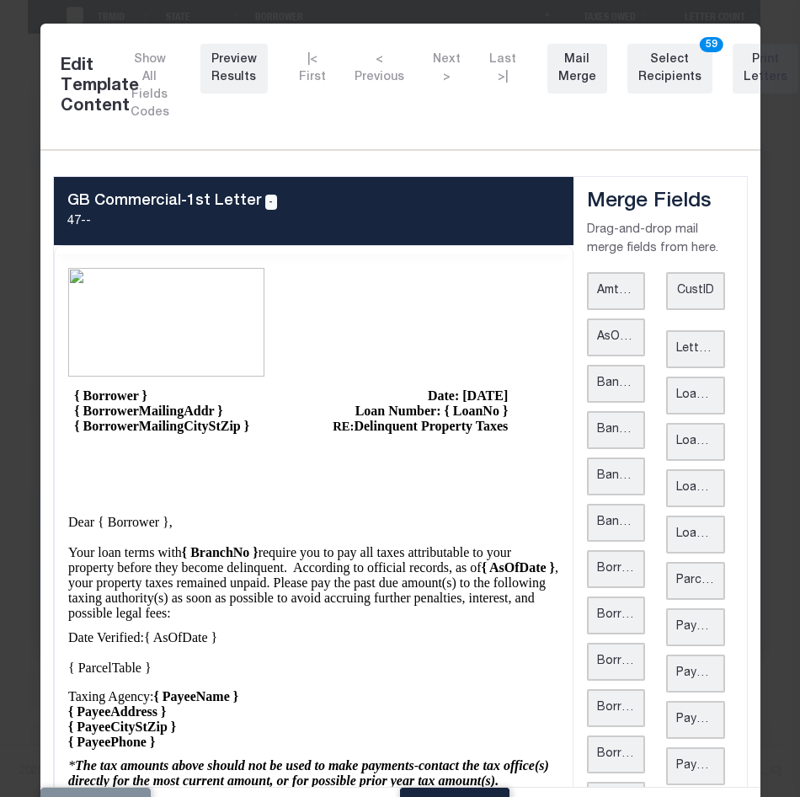
scroll to position [0, 0]
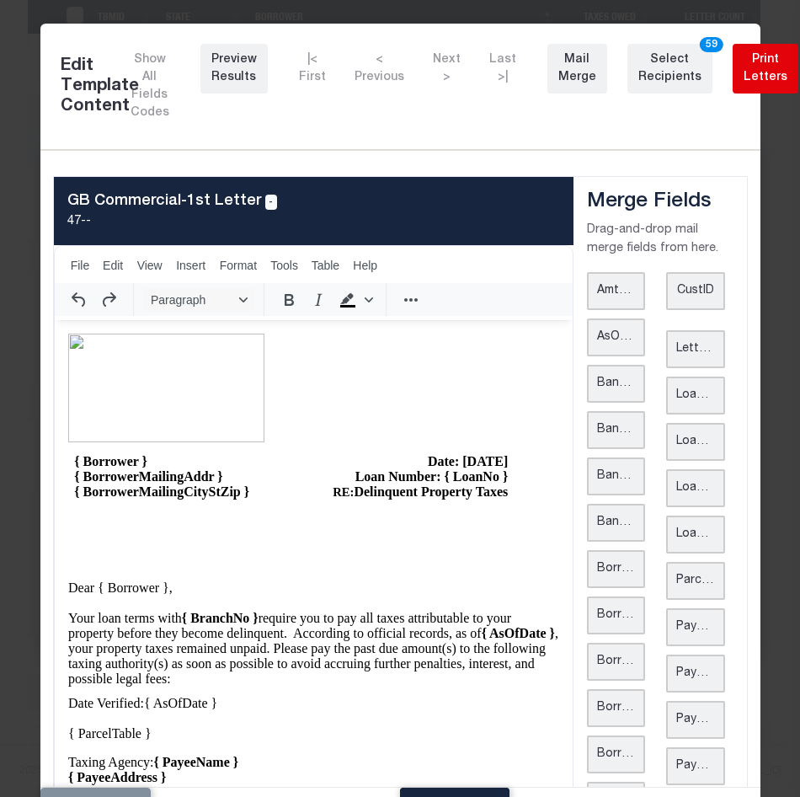
click at [744, 67] on div "Print Letters" at bounding box center [766, 68] width 44 height 35
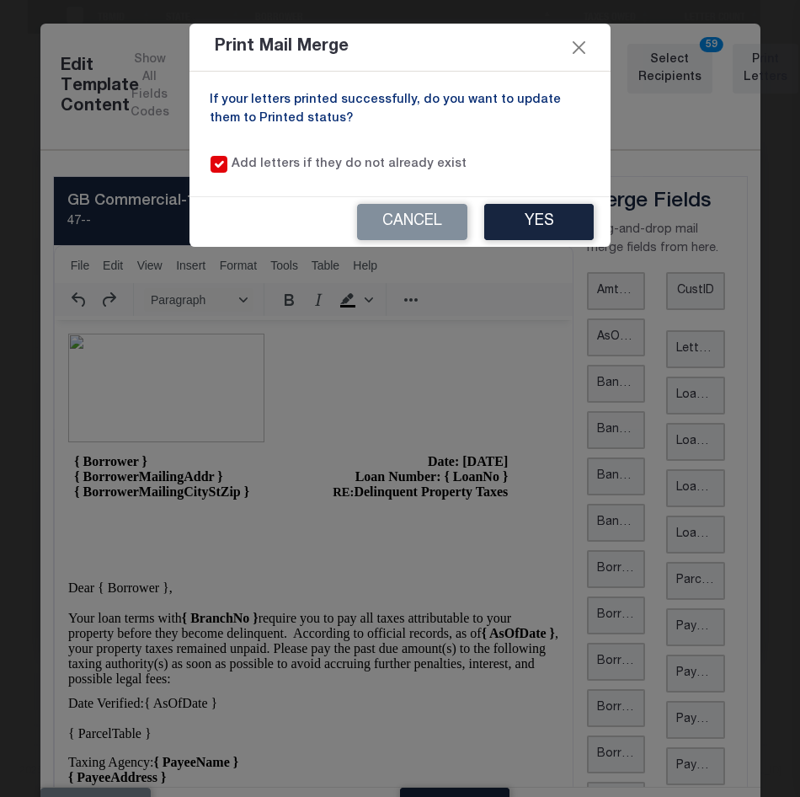
click at [286, 201] on div "Cancel Yes" at bounding box center [400, 222] width 421 height 50
click at [527, 219] on button "Yes" at bounding box center [539, 222] width 110 height 36
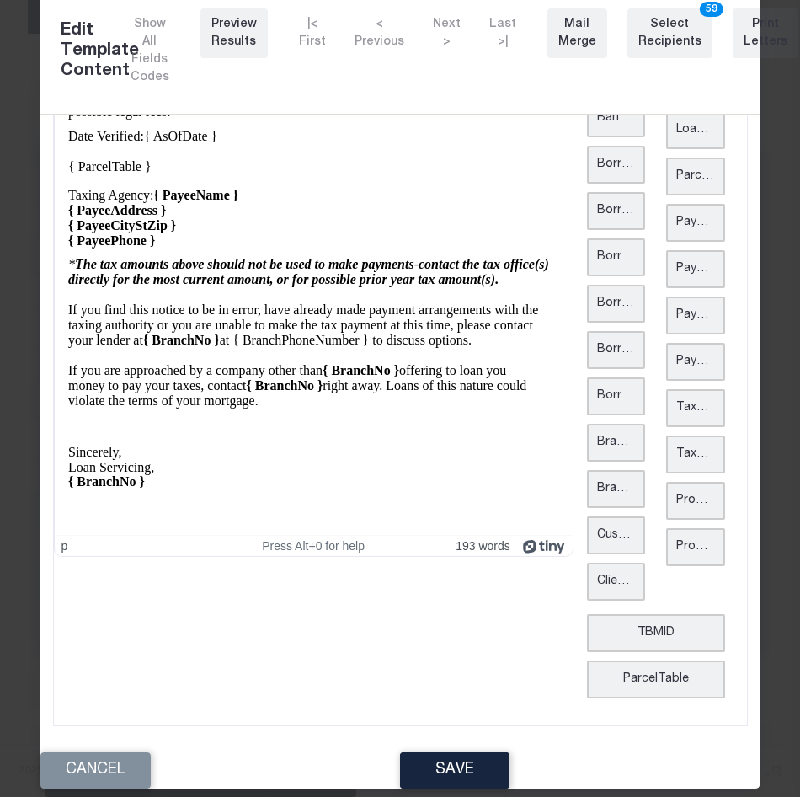
scroll to position [51, 0]
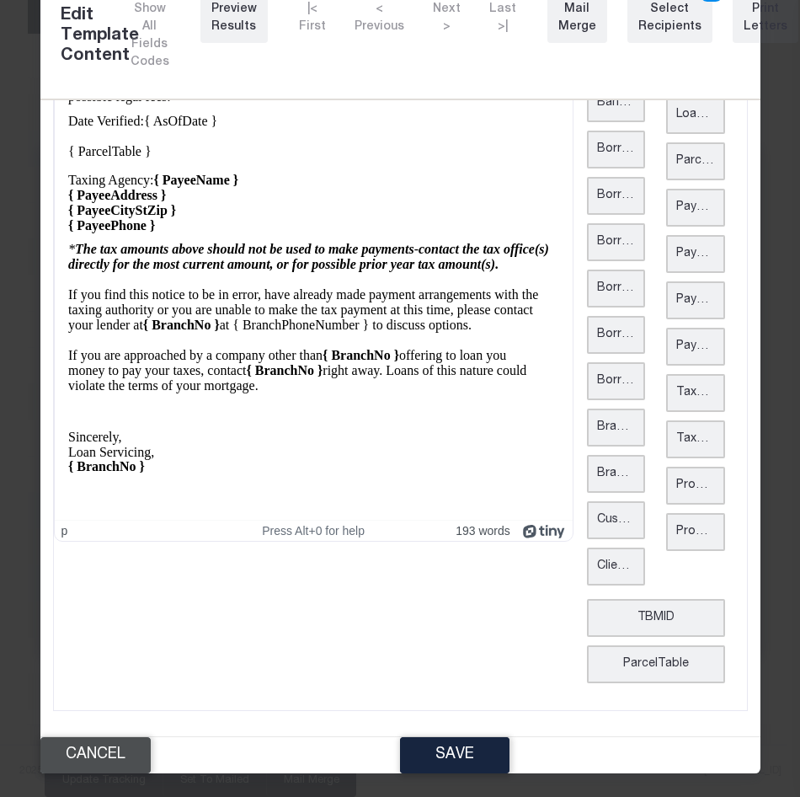
click at [134, 756] on button "Cancel" at bounding box center [95, 755] width 110 height 36
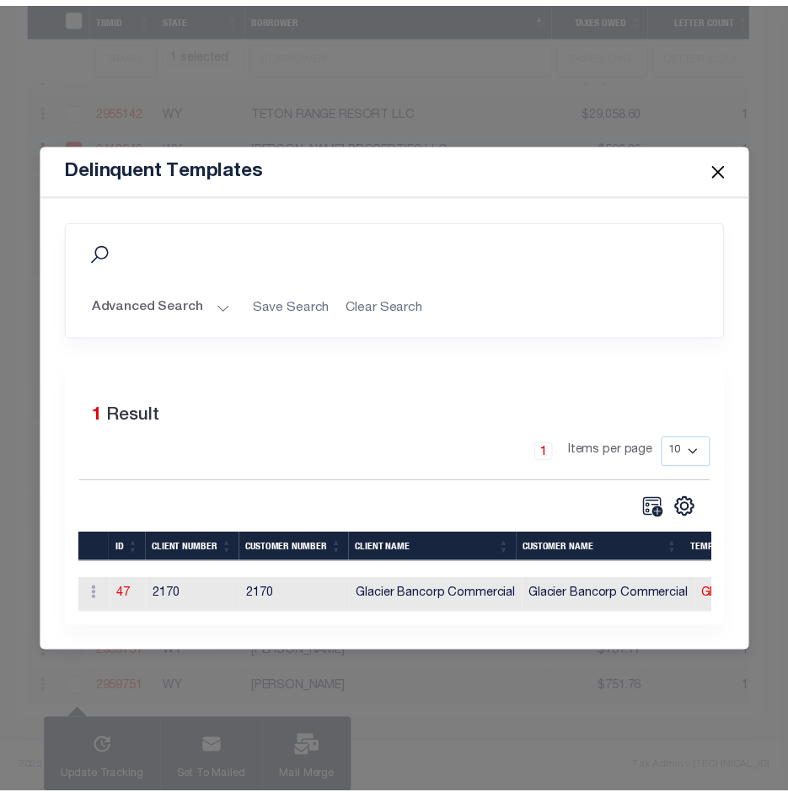
scroll to position [0, 0]
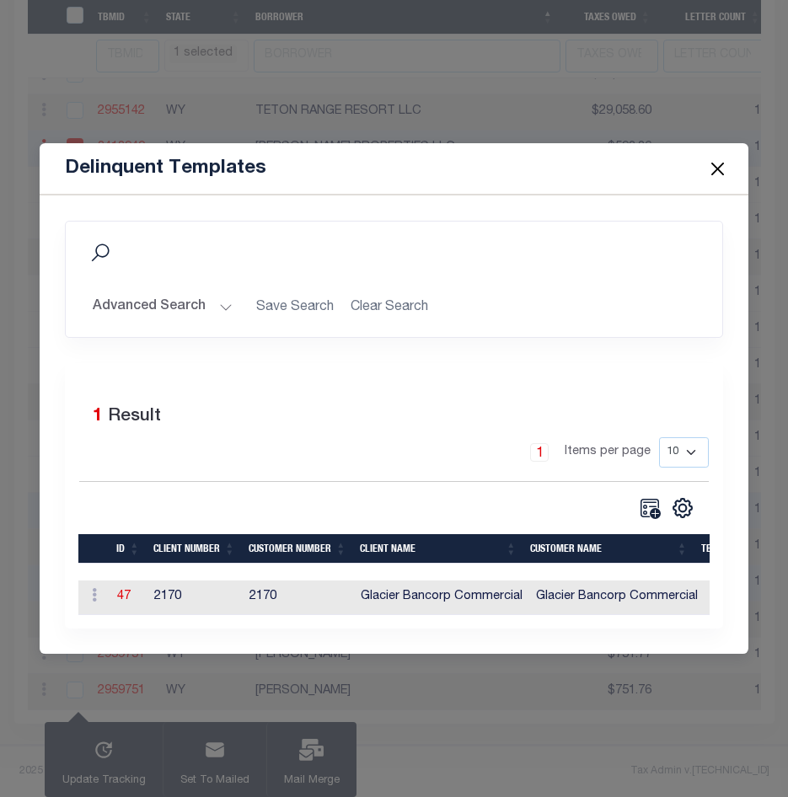
click at [720, 170] on button "Close" at bounding box center [717, 169] width 22 height 22
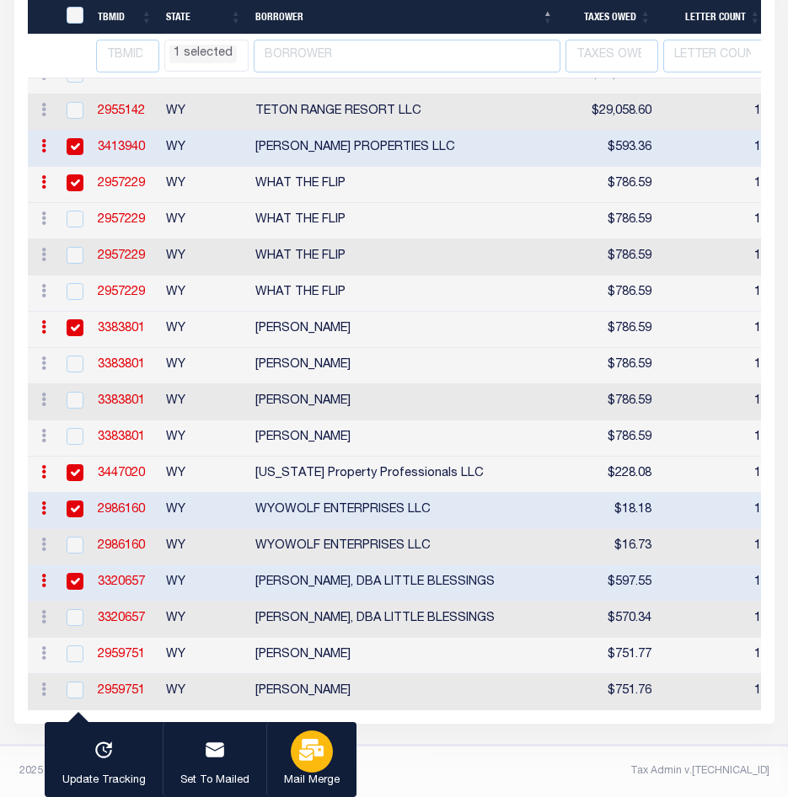
click at [313, 761] on icon "button" at bounding box center [311, 750] width 24 height 22
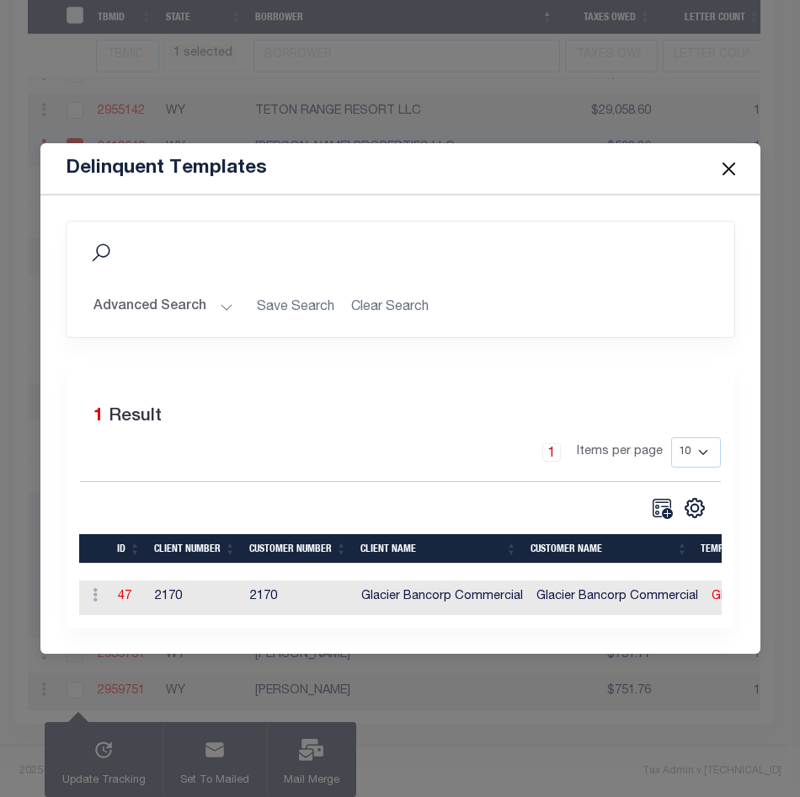
click at [732, 162] on button "Close" at bounding box center [729, 169] width 22 height 22
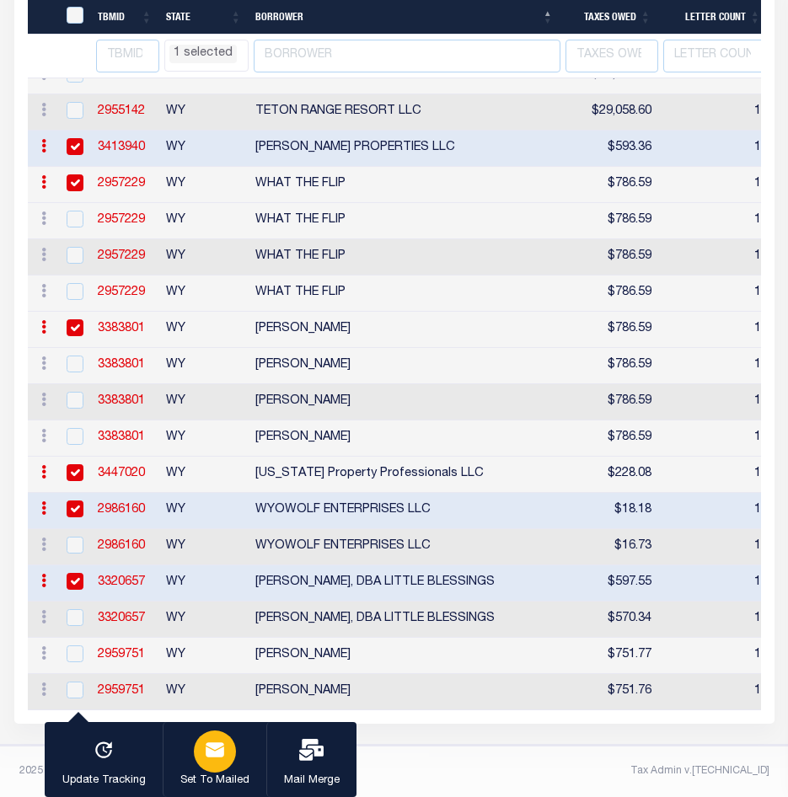
click at [216, 752] on icon "button" at bounding box center [215, 749] width 19 height 14
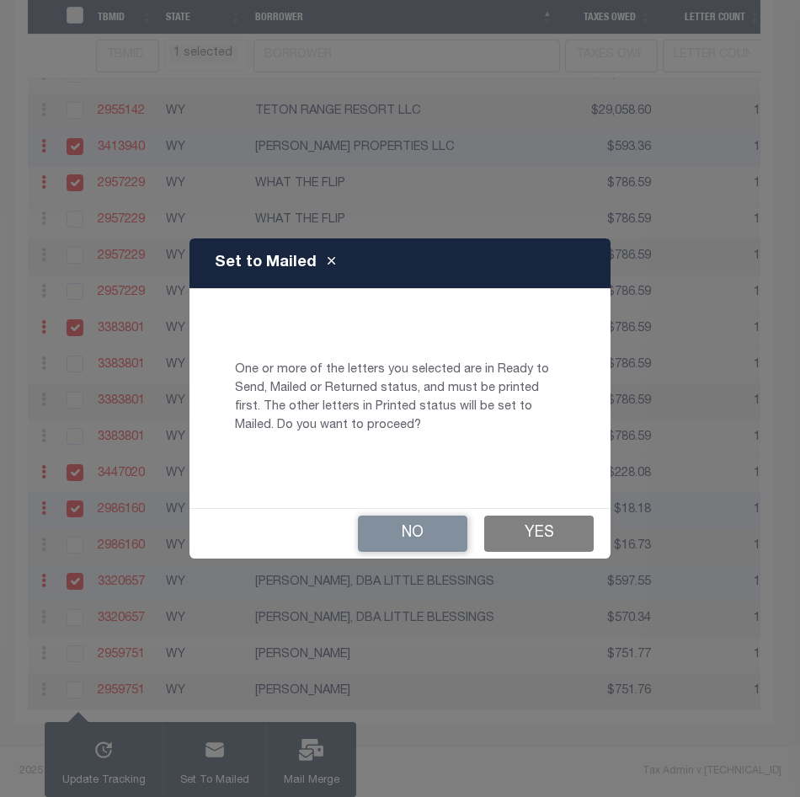
click at [575, 533] on button "Yes" at bounding box center [539, 534] width 110 height 36
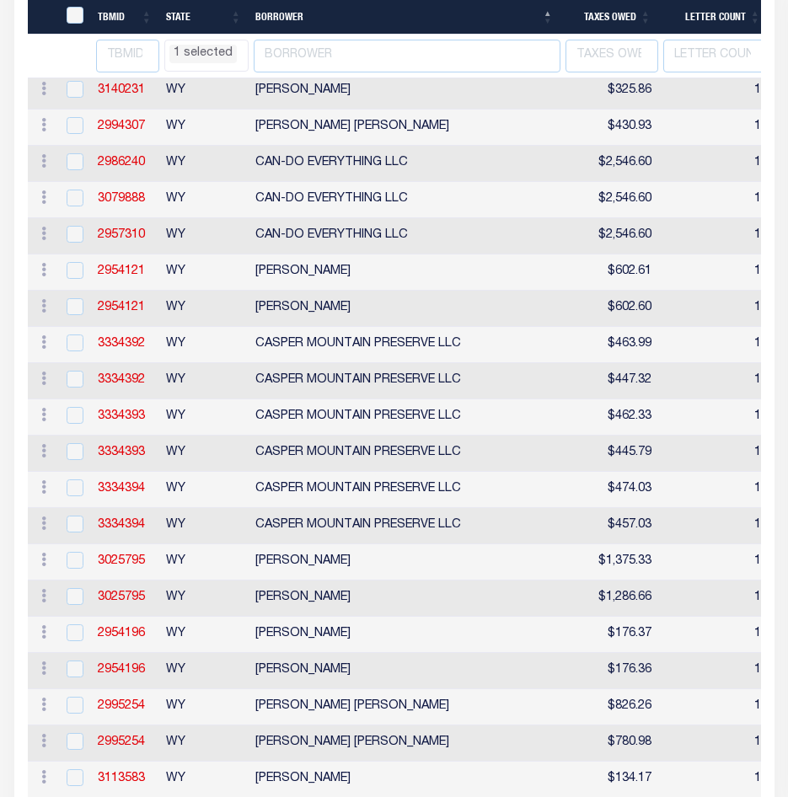
scroll to position [1255, 0]
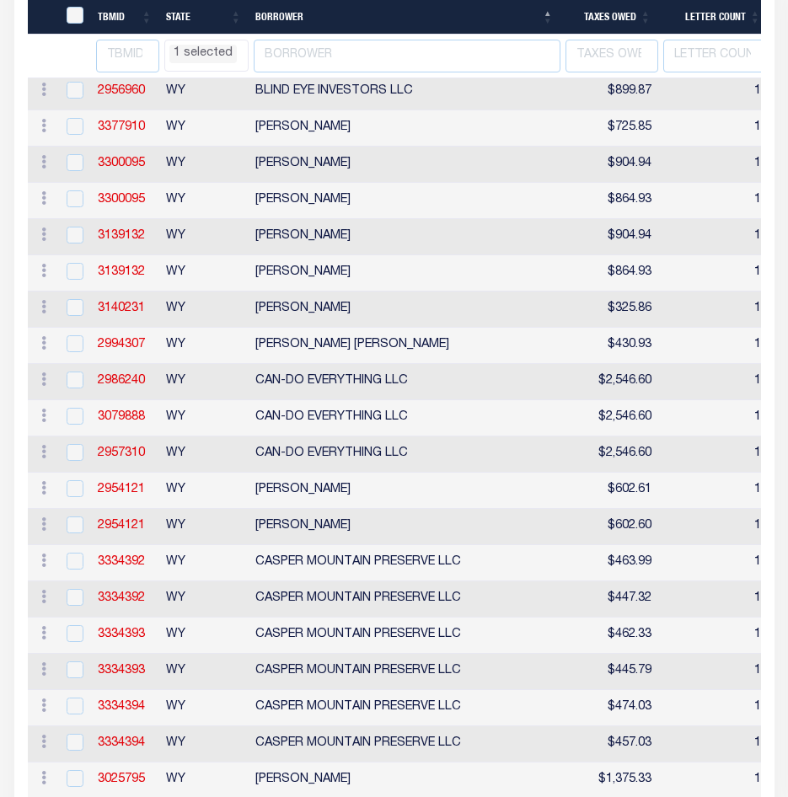
click at [223, 51] on li "1 selected" at bounding box center [202, 54] width 67 height 19
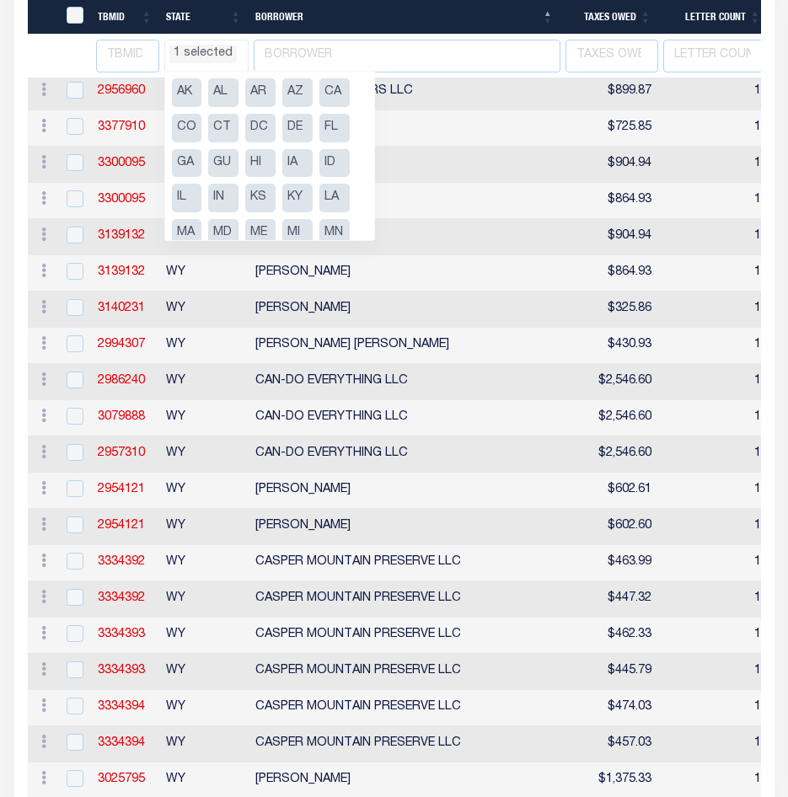
scroll to position [227, 0]
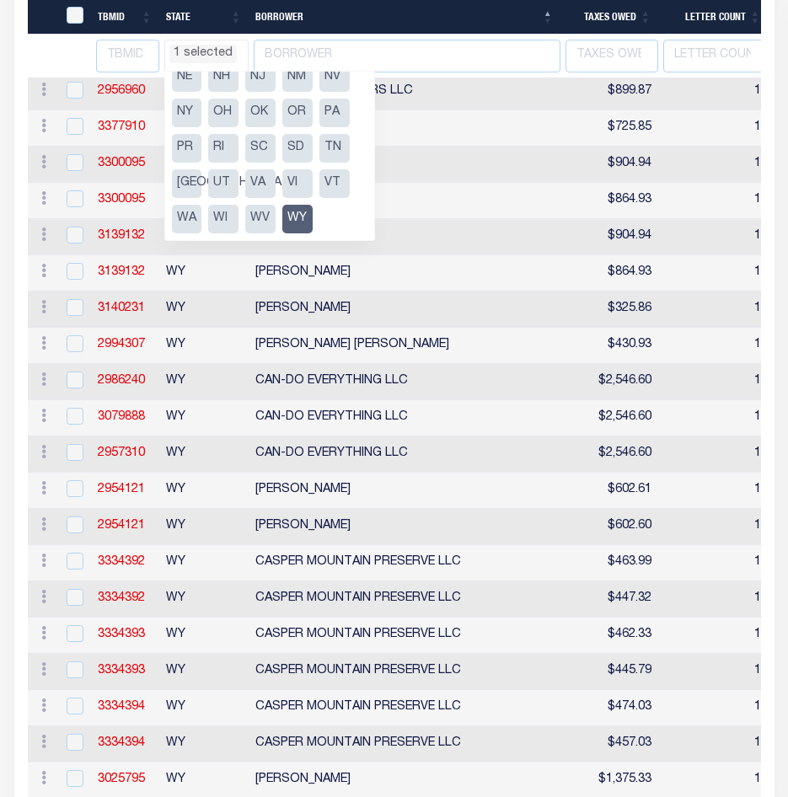
click at [297, 222] on li "WY" at bounding box center [297, 219] width 30 height 29
click at [297, 117] on li "OR" at bounding box center [297, 113] width 30 height 29
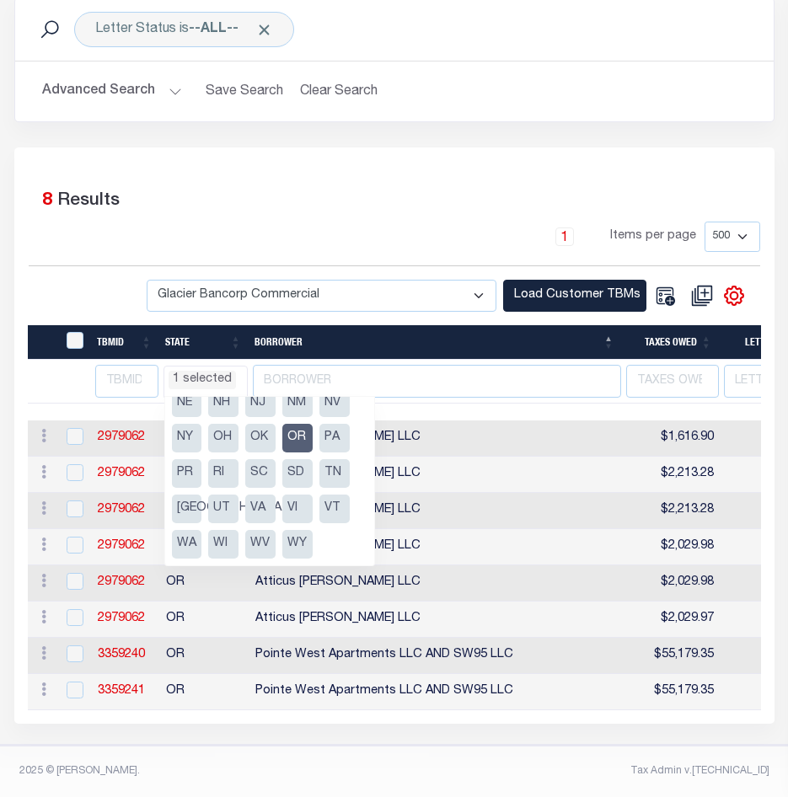
scroll to position [220, 0]
click at [99, 280] on div "-- Select Customer -- Accumatch - Refunds All In Credit Union Amarillo National…" at bounding box center [394, 296] width 731 height 33
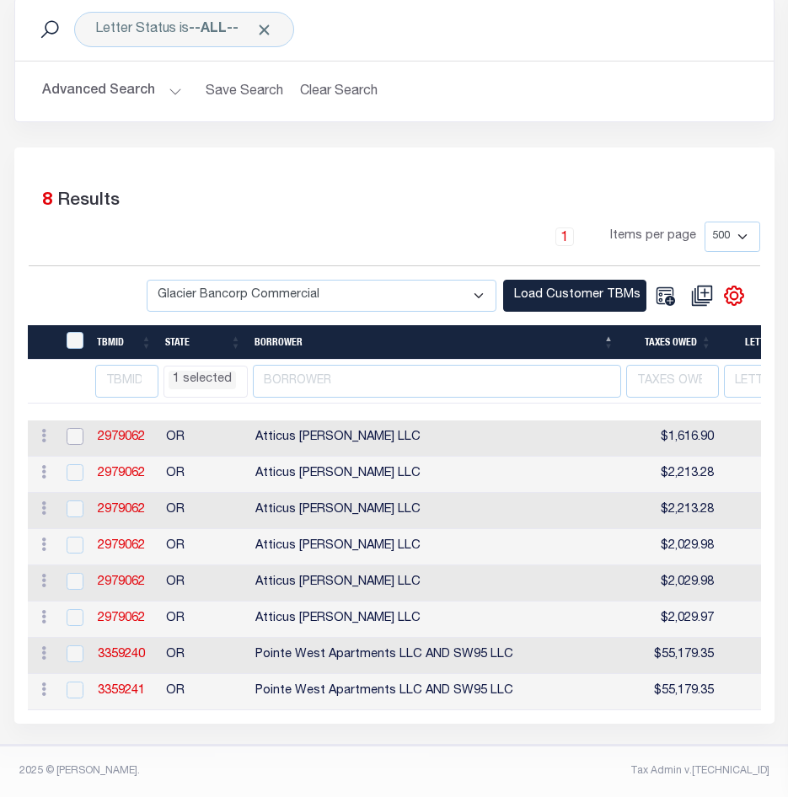
click at [73, 428] on input "checkbox" at bounding box center [75, 436] width 17 height 17
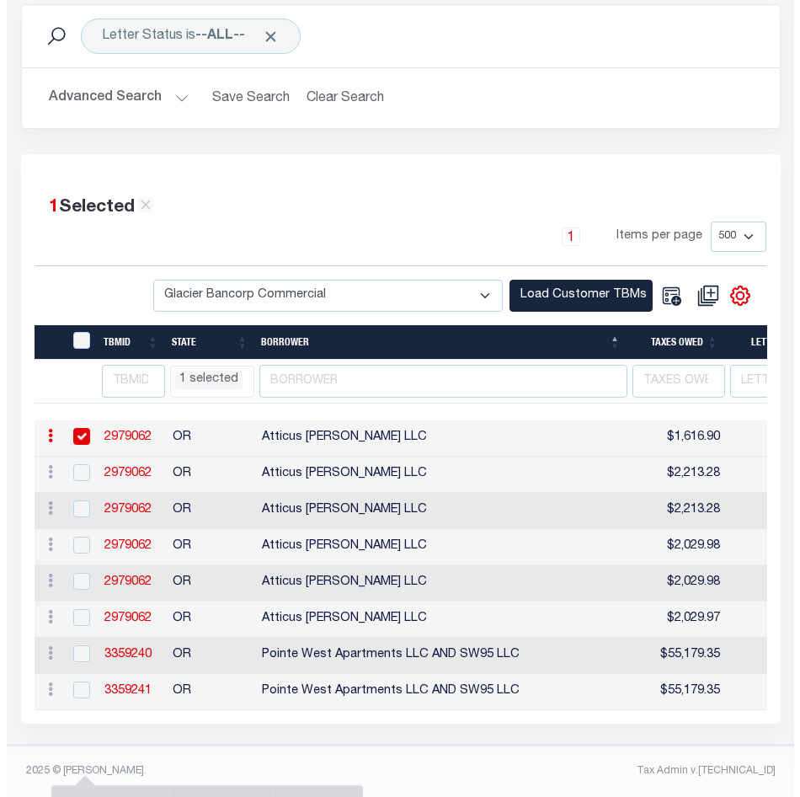
scroll to position [213, 0]
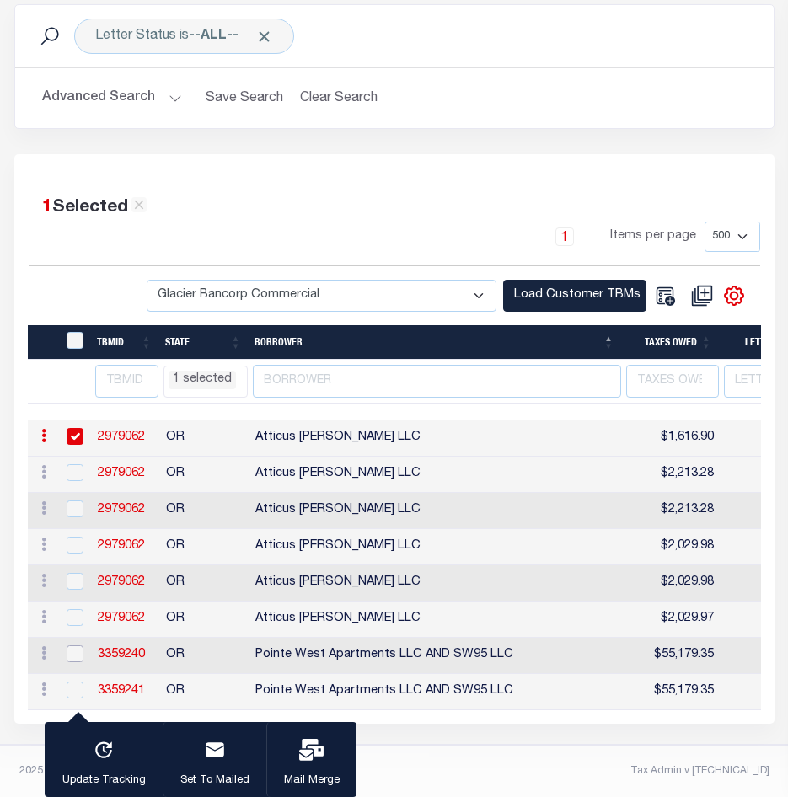
click at [78, 645] on input "checkbox" at bounding box center [75, 653] width 17 height 17
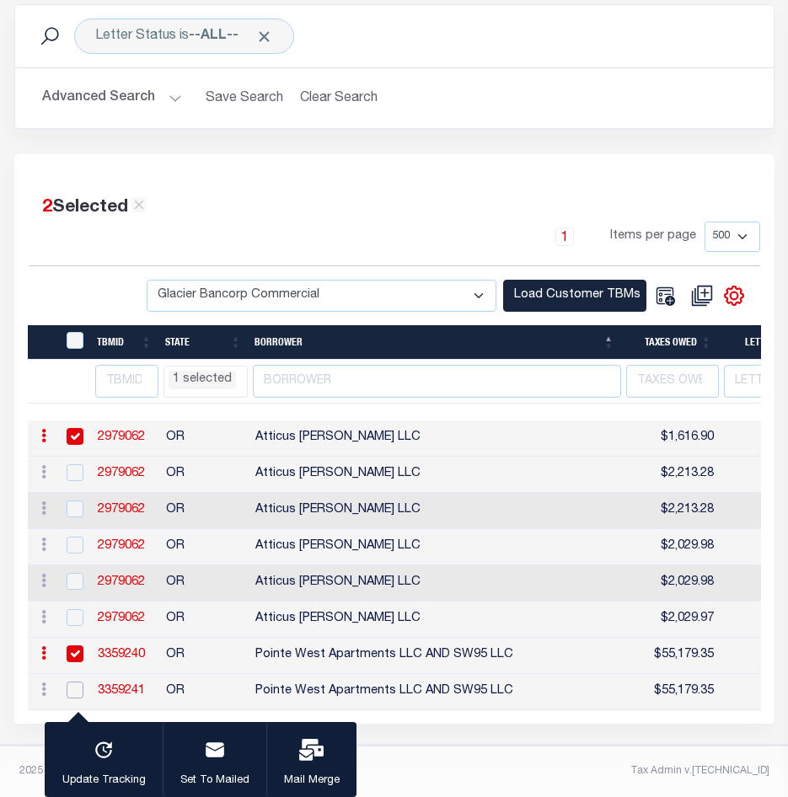
click at [72, 682] on input "checkbox" at bounding box center [75, 690] width 17 height 17
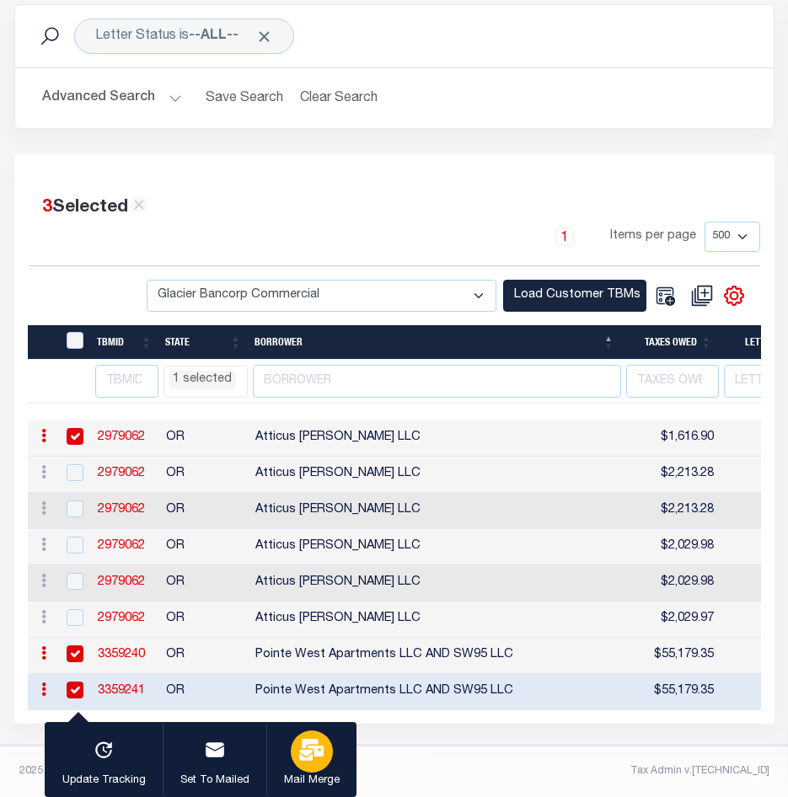
click at [319, 752] on icon "button" at bounding box center [311, 750] width 24 height 22
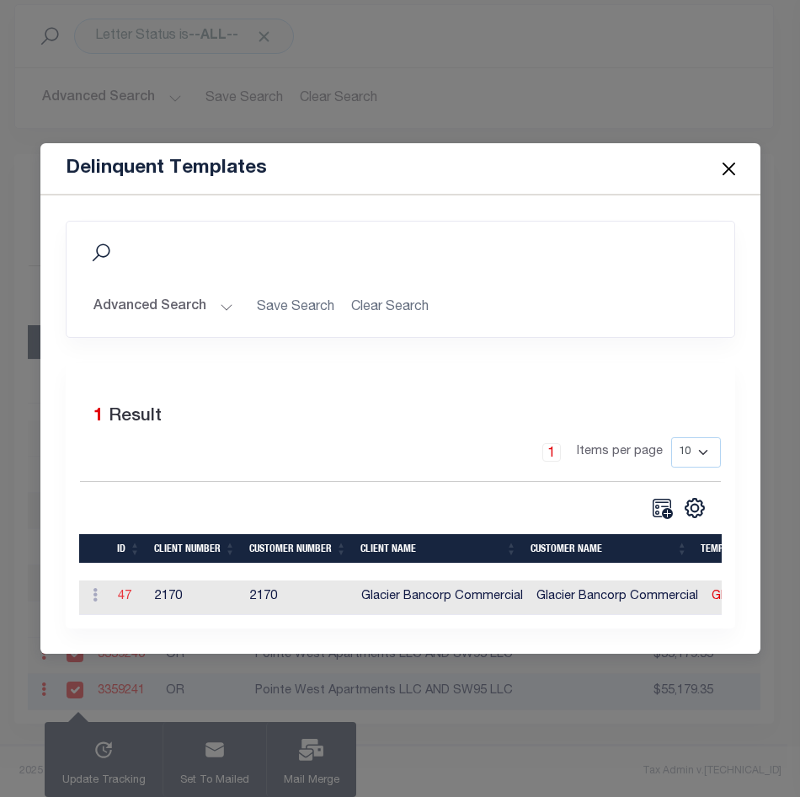
click at [123, 591] on link "47" at bounding box center [124, 597] width 13 height 12
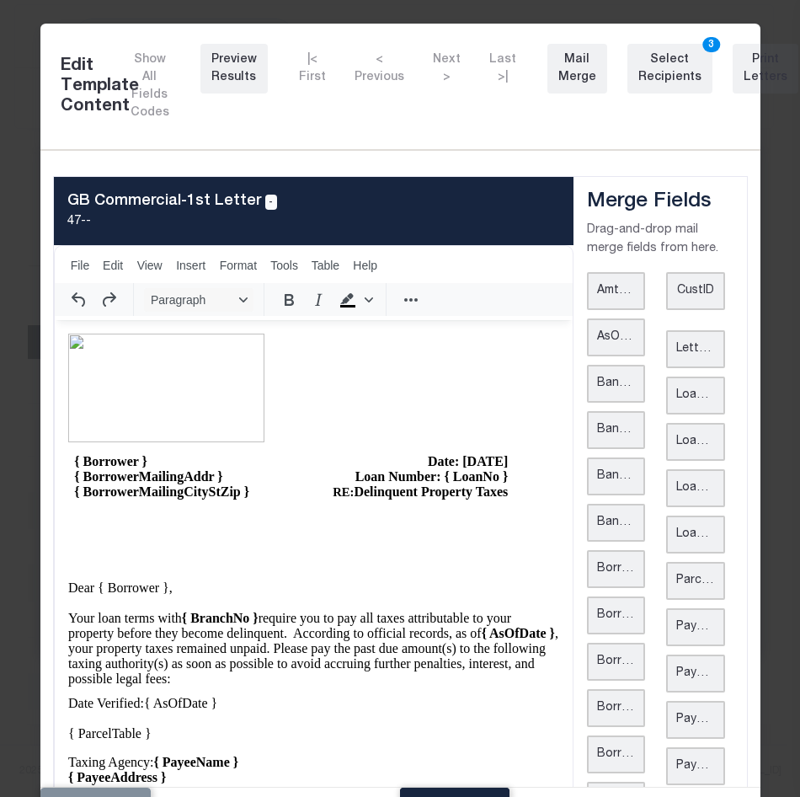
scroll to position [0, 0]
click at [747, 69] on div "Print Letters" at bounding box center [766, 68] width 44 height 35
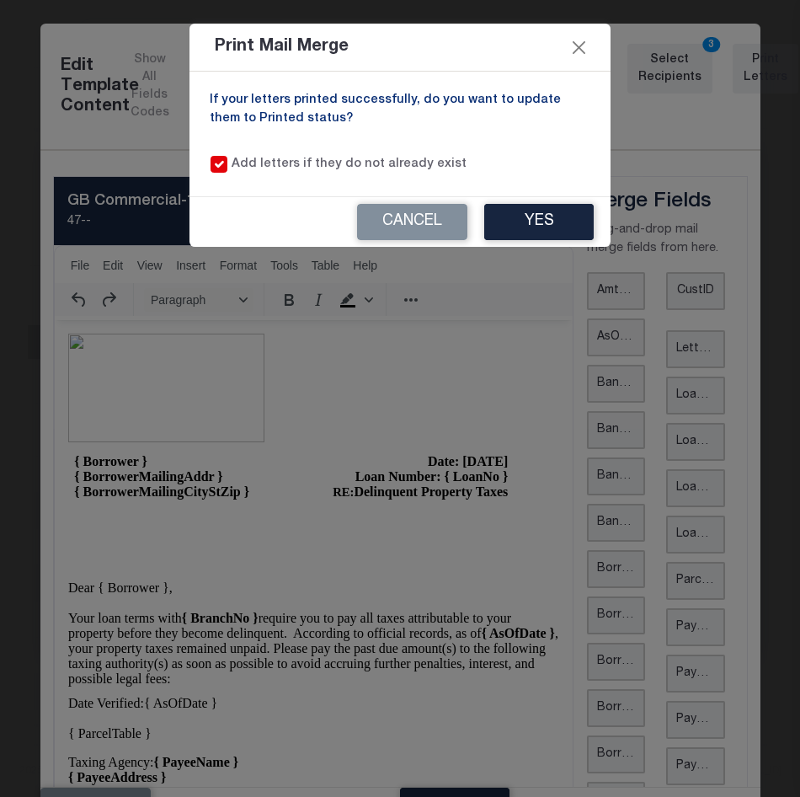
click at [248, 188] on div "If your letters printed successfully, do you want to update them to Printed sta…" at bounding box center [400, 134] width 421 height 125
click at [565, 220] on button "Yes" at bounding box center [539, 222] width 110 height 36
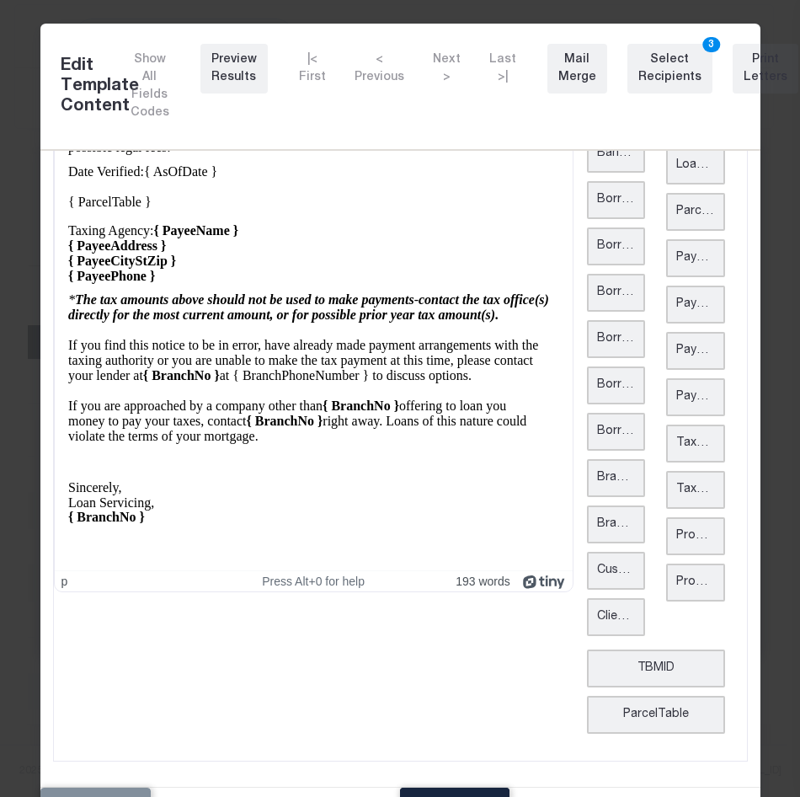
scroll to position [51, 0]
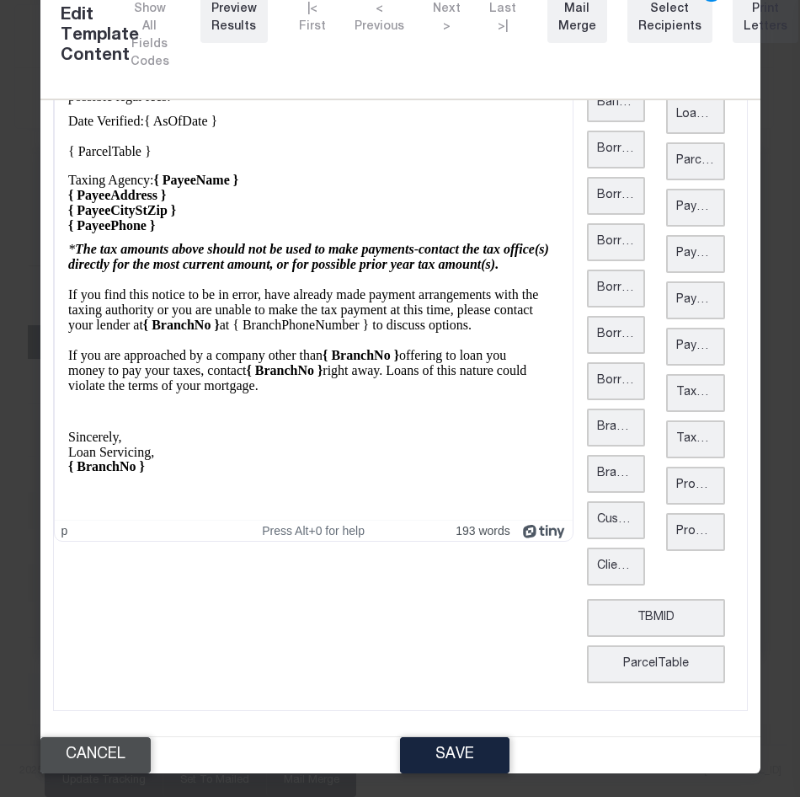
click at [117, 749] on button "Cancel" at bounding box center [95, 755] width 110 height 36
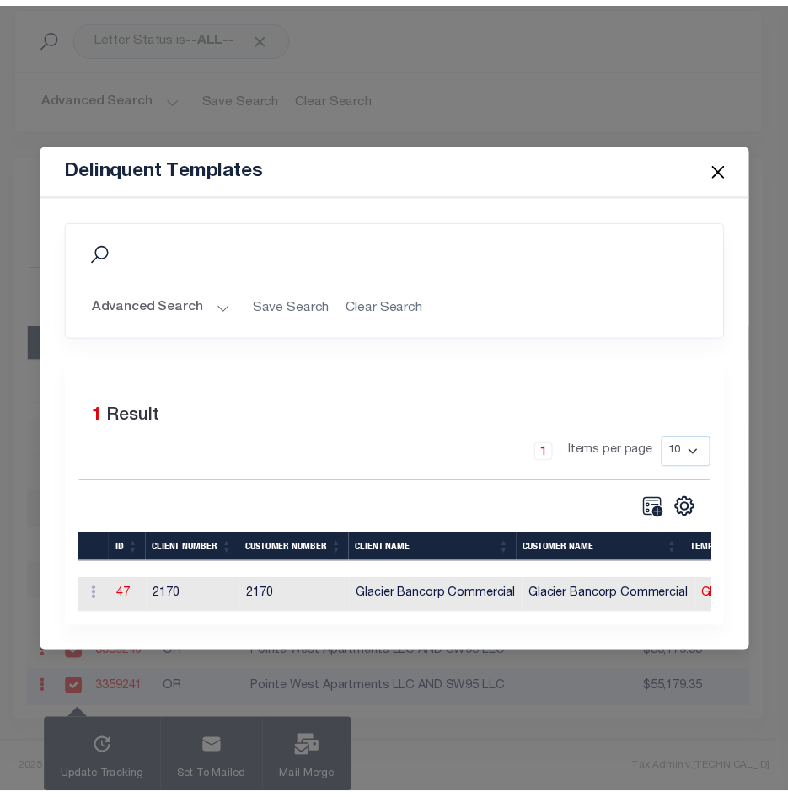
scroll to position [0, 0]
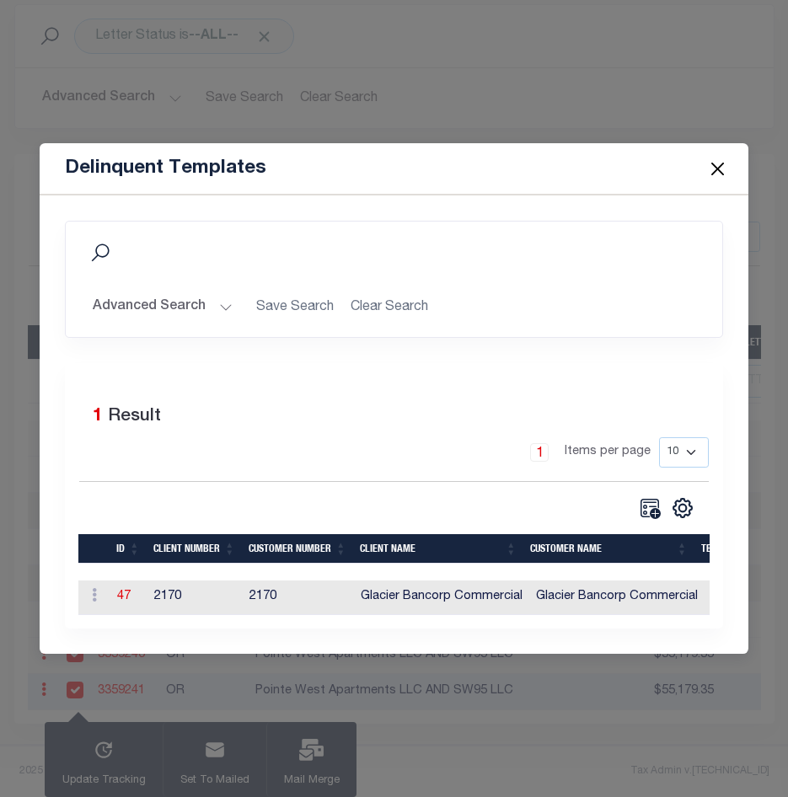
click at [725, 158] on button "Close" at bounding box center [717, 169] width 22 height 22
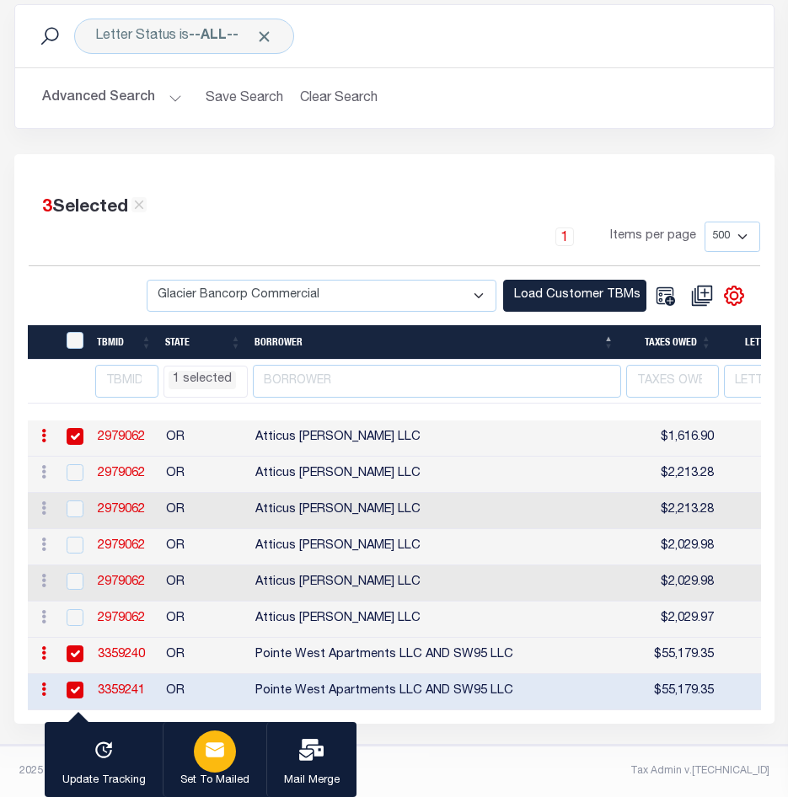
click at [219, 754] on icon "button" at bounding box center [215, 749] width 19 height 14
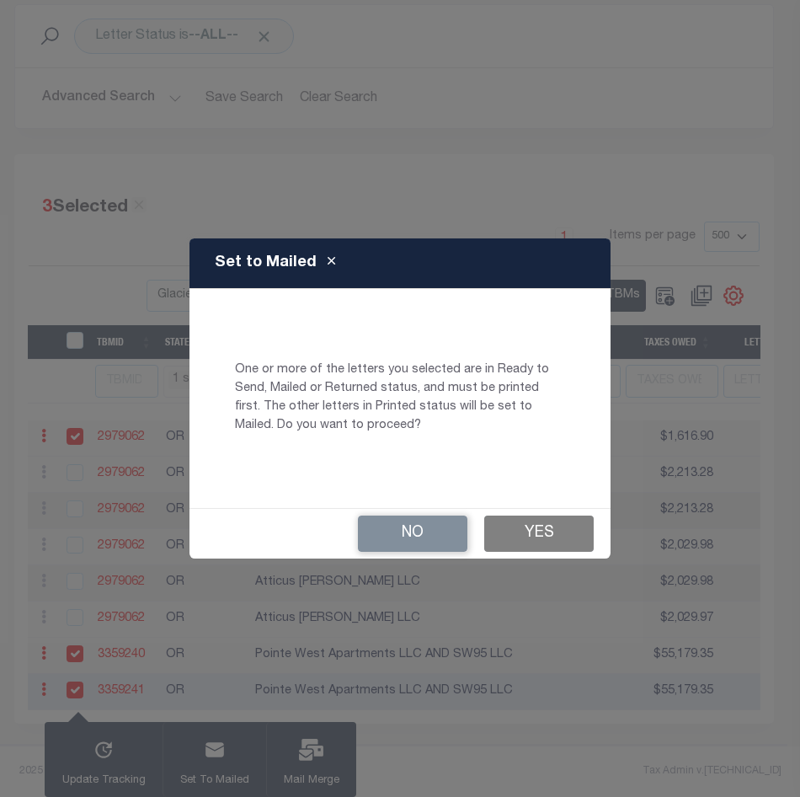
click at [532, 533] on button "Yes" at bounding box center [539, 534] width 110 height 36
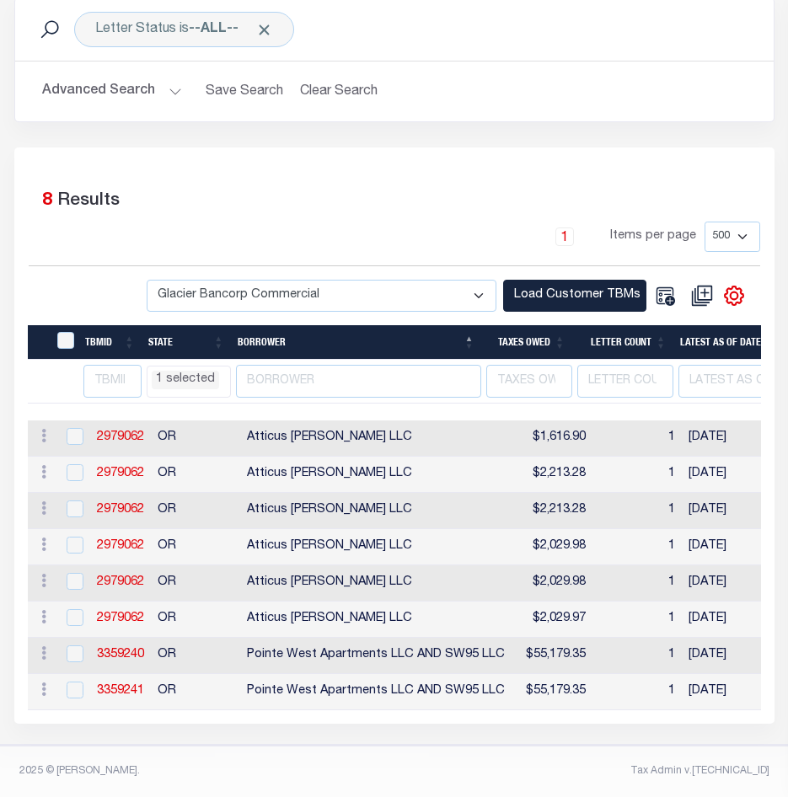
click at [218, 368] on ul "1 selected" at bounding box center [188, 378] width 83 height 23
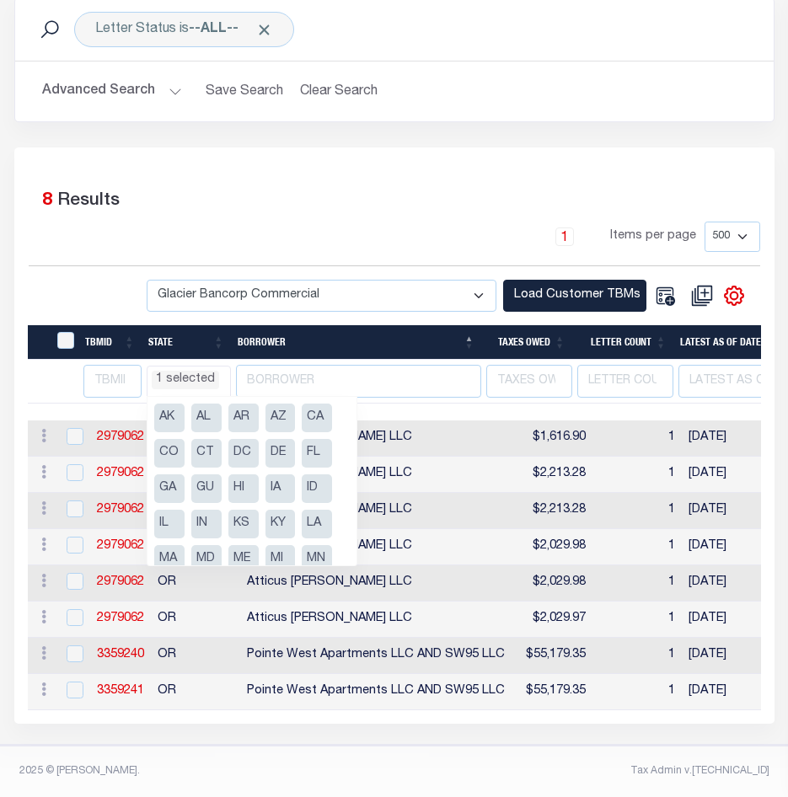
scroll to position [227, 0]
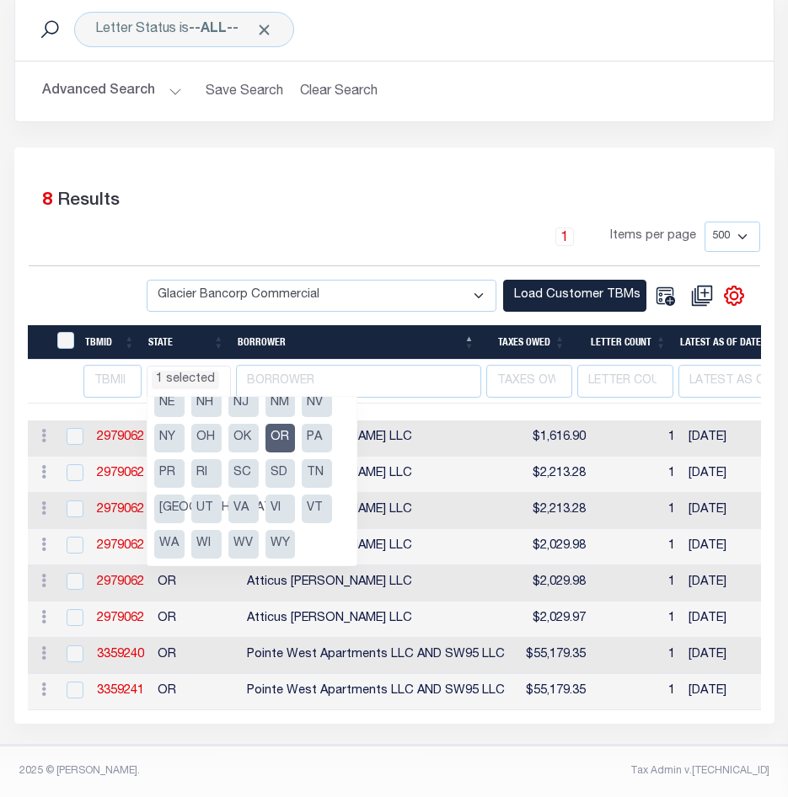
click at [281, 430] on li "OR" at bounding box center [280, 438] width 30 height 29
click at [280, 396] on li "NM" at bounding box center [280, 403] width 30 height 29
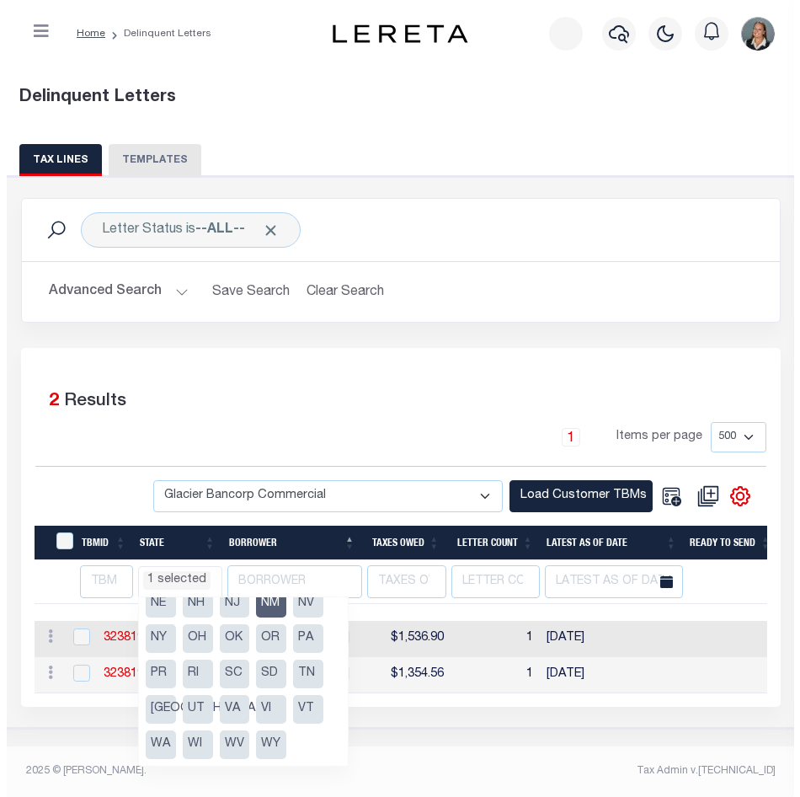
scroll to position [0, 0]
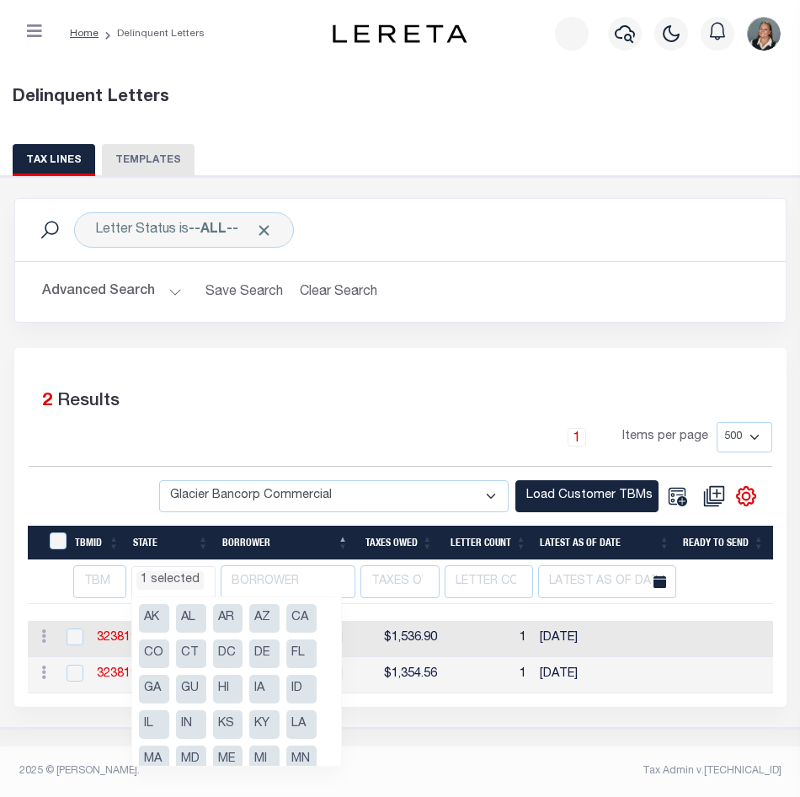
select select "500"
select select "2170"
select select "NM"
select select
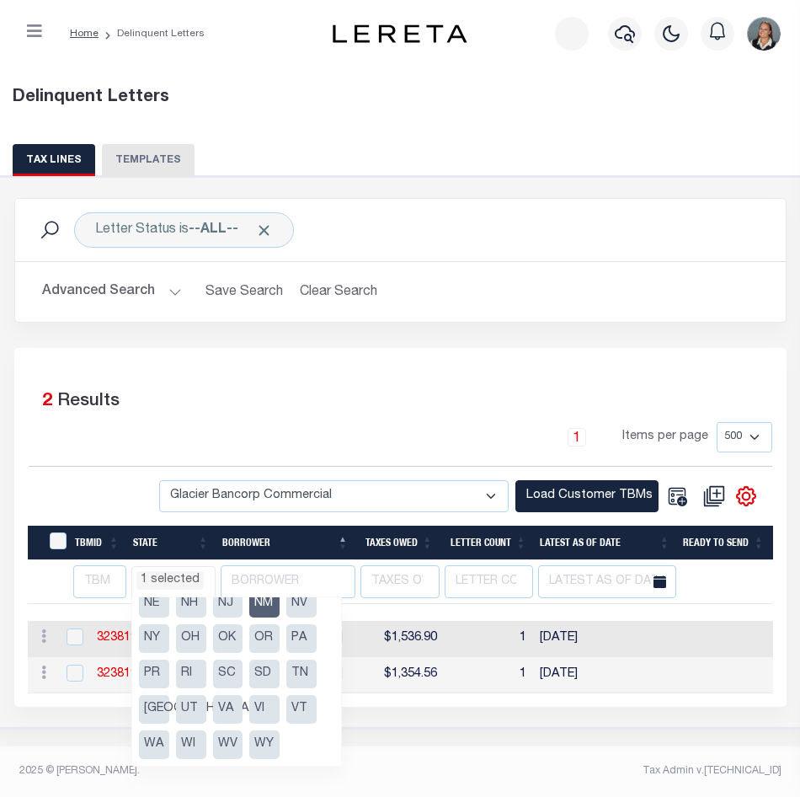
click at [245, 401] on div "3 Selected 2 Results" at bounding box center [401, 398] width 744 height 47
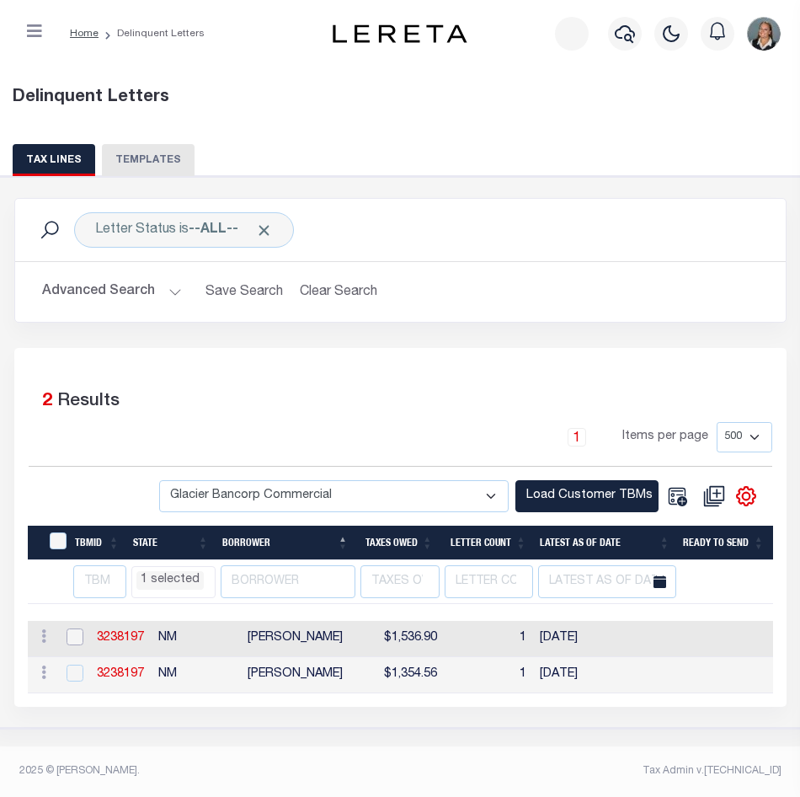
click at [80, 639] on input "checkbox" at bounding box center [75, 637] width 17 height 17
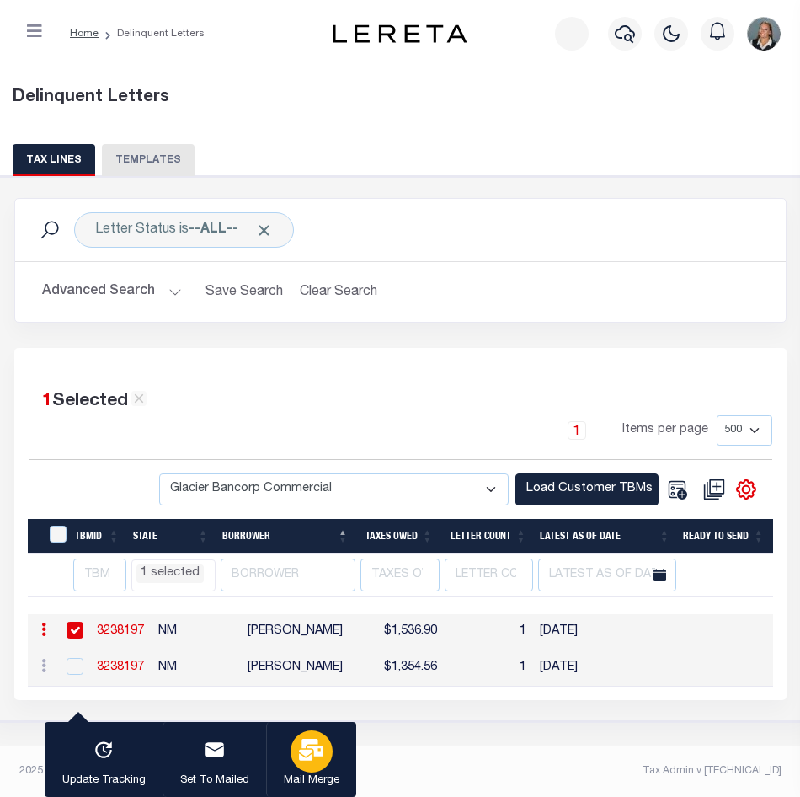
click at [313, 760] on icon "button" at bounding box center [311, 750] width 24 height 22
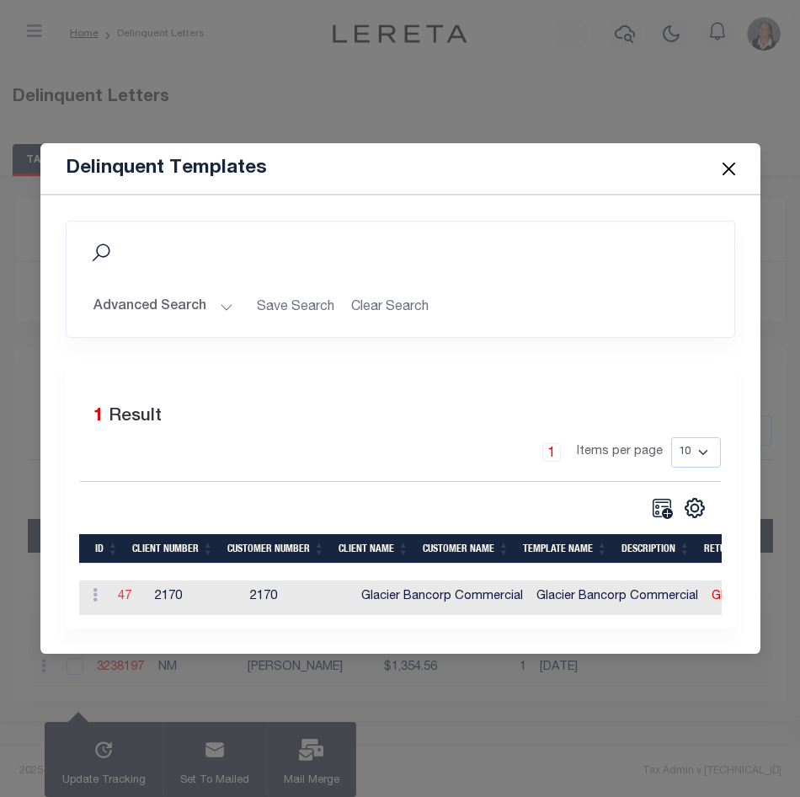
click at [122, 594] on link "47" at bounding box center [124, 597] width 13 height 12
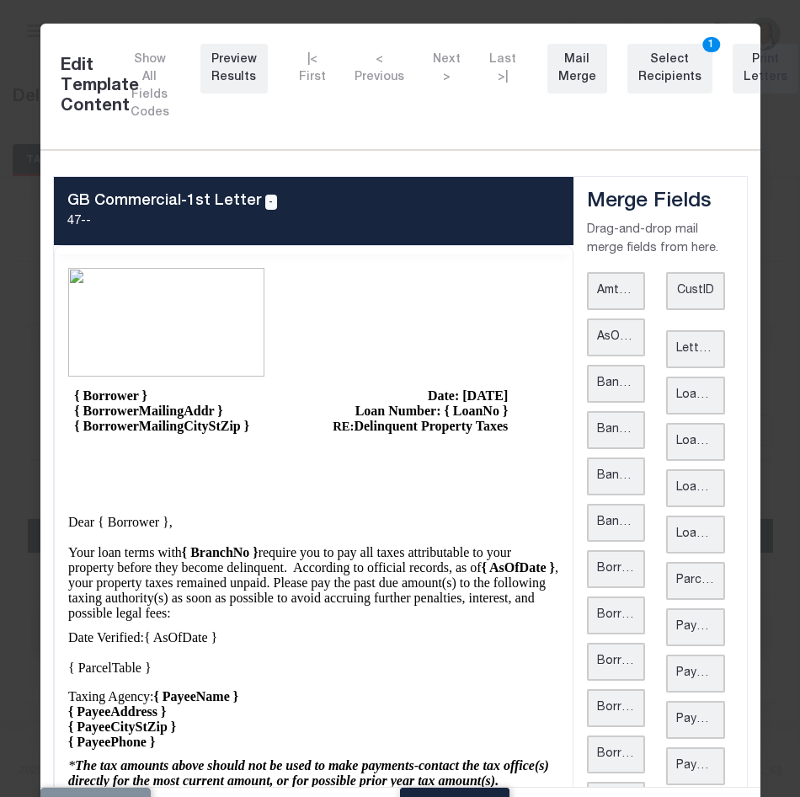
scroll to position [0, 0]
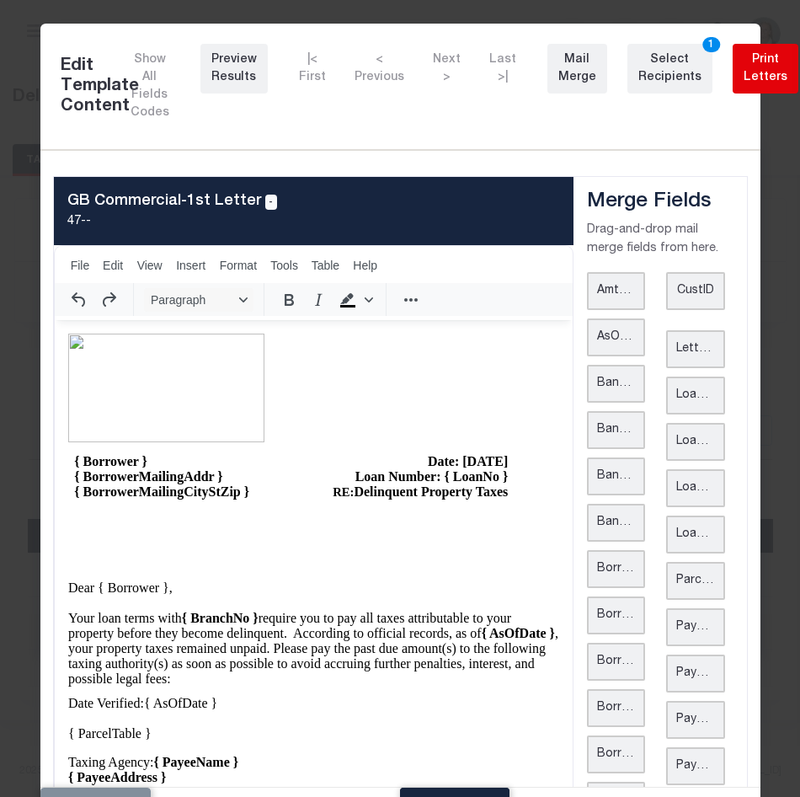
click at [744, 70] on div "Print Letters" at bounding box center [766, 68] width 44 height 35
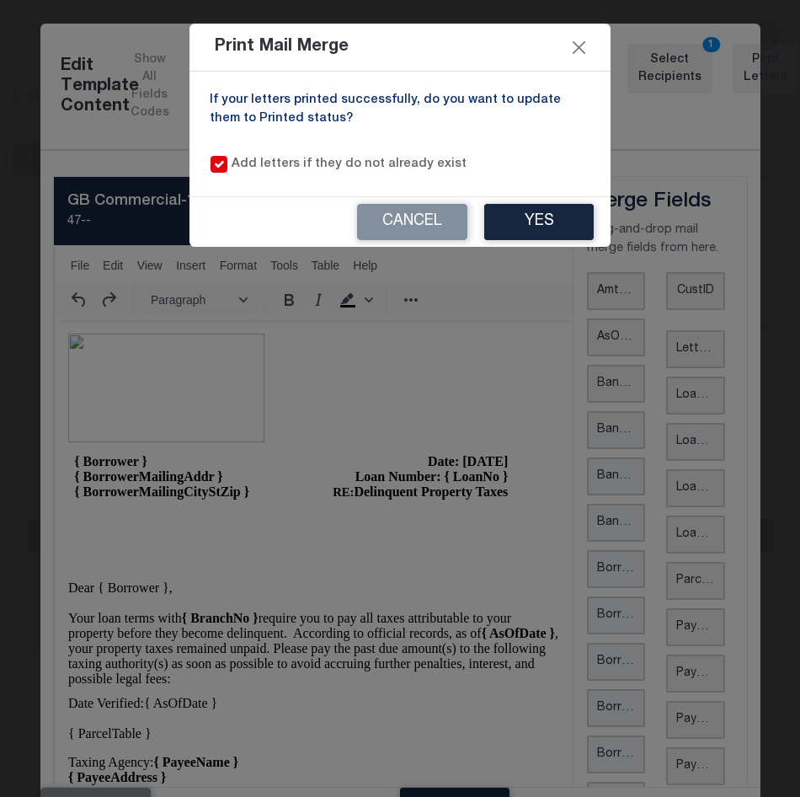
click at [285, 367] on div "Print Mail Merge If your letters printed successfully, do you want to update th…" at bounding box center [400, 398] width 800 height 797
click at [535, 223] on button "Yes" at bounding box center [539, 222] width 110 height 36
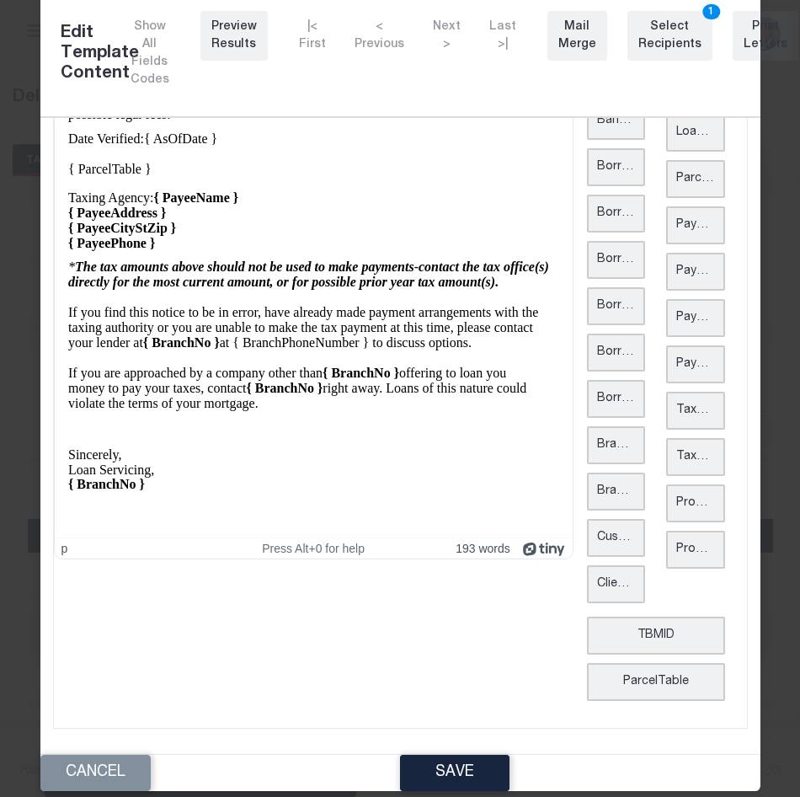
scroll to position [51, 0]
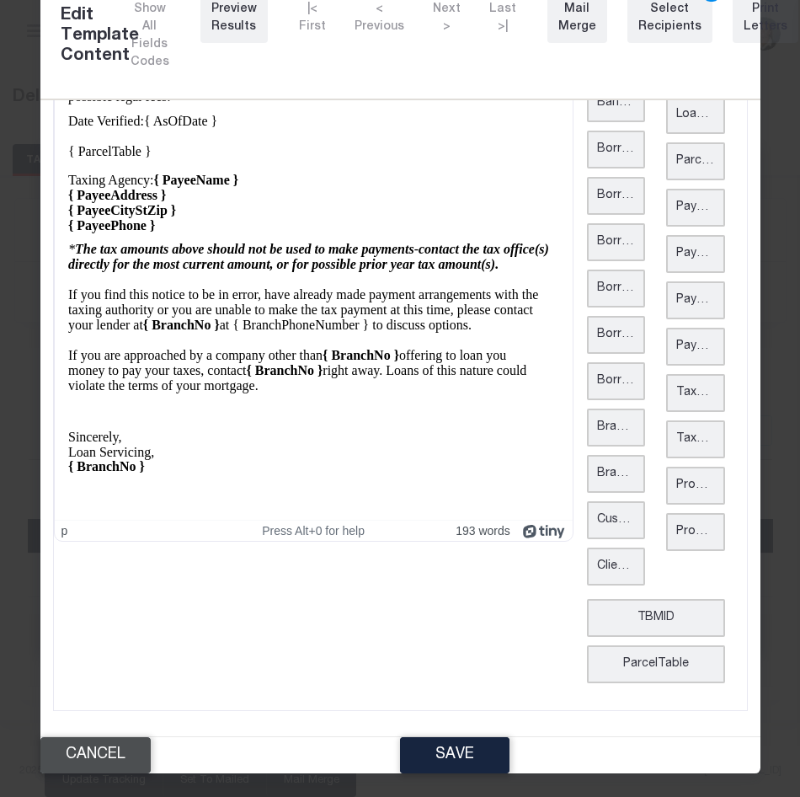
click at [103, 758] on button "Cancel" at bounding box center [95, 755] width 110 height 36
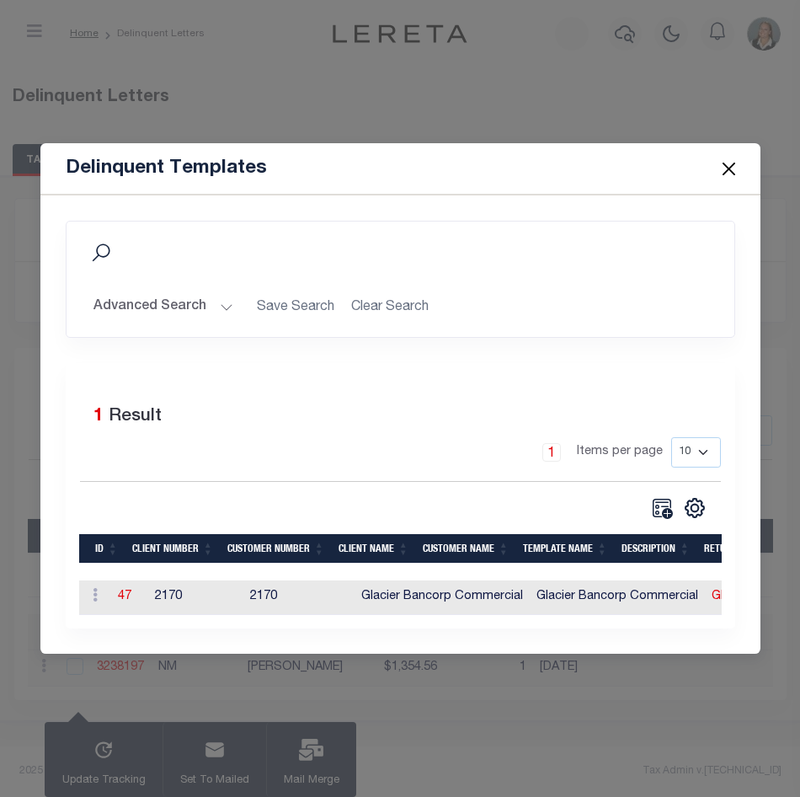
scroll to position [0, 0]
click at [720, 163] on button "Close" at bounding box center [729, 169] width 22 height 22
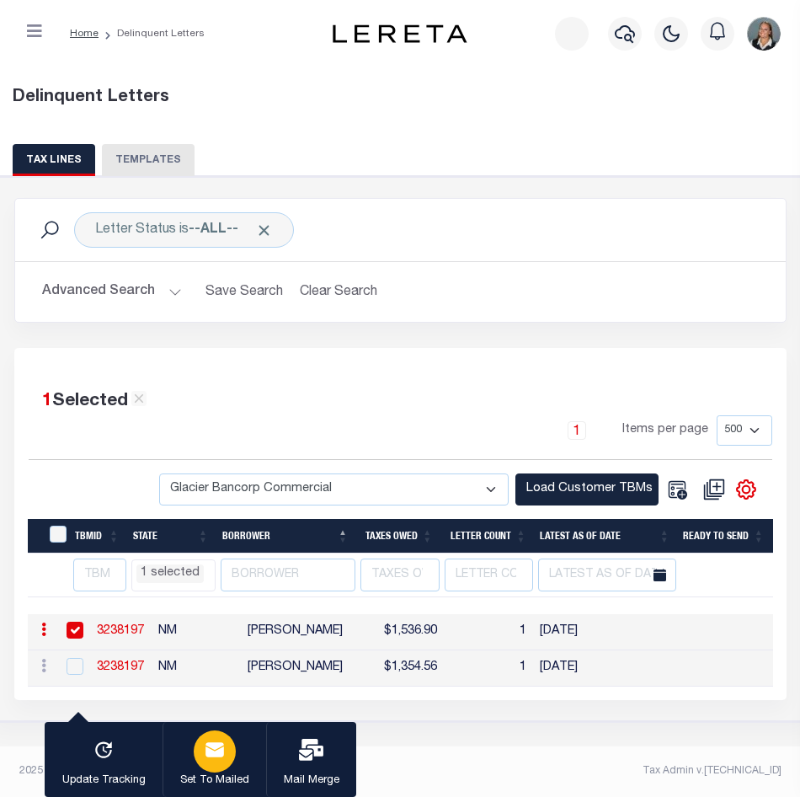
click at [211, 752] on icon "button" at bounding box center [215, 750] width 22 height 22
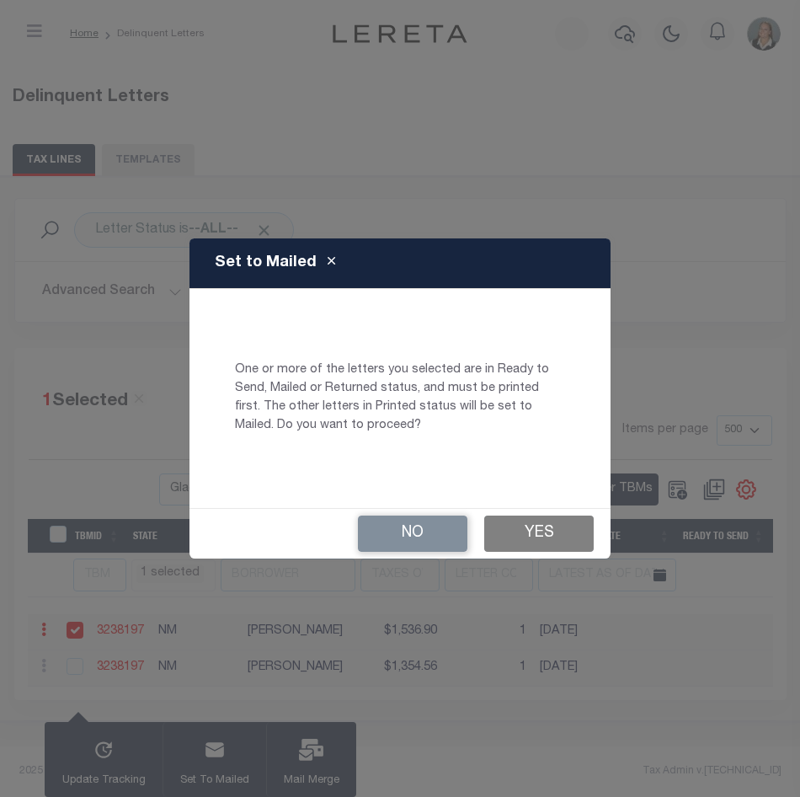
click at [533, 527] on button "Yes" at bounding box center [539, 534] width 110 height 36
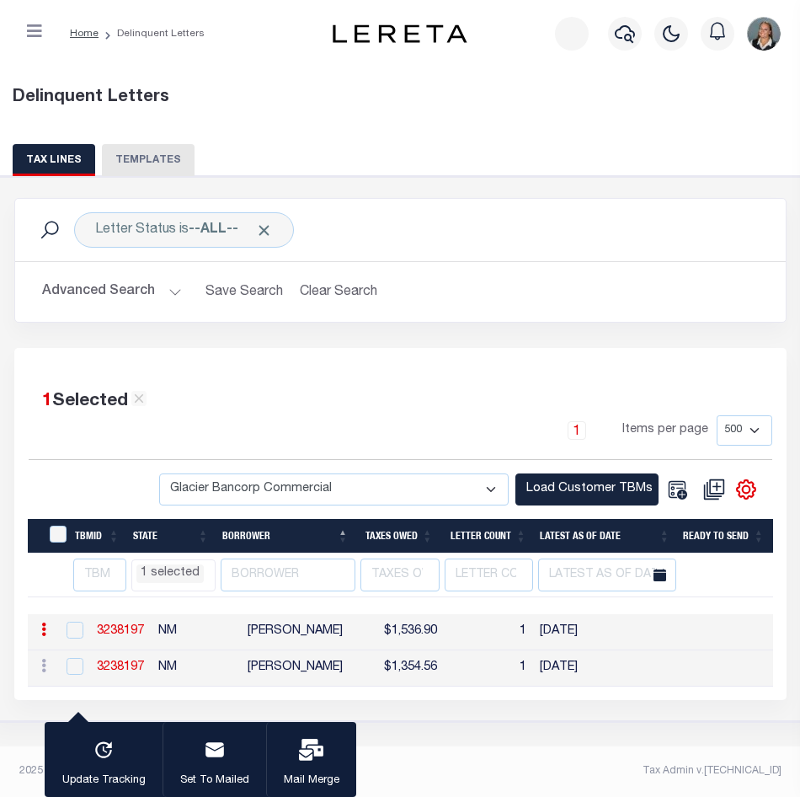
checkbox input "false"
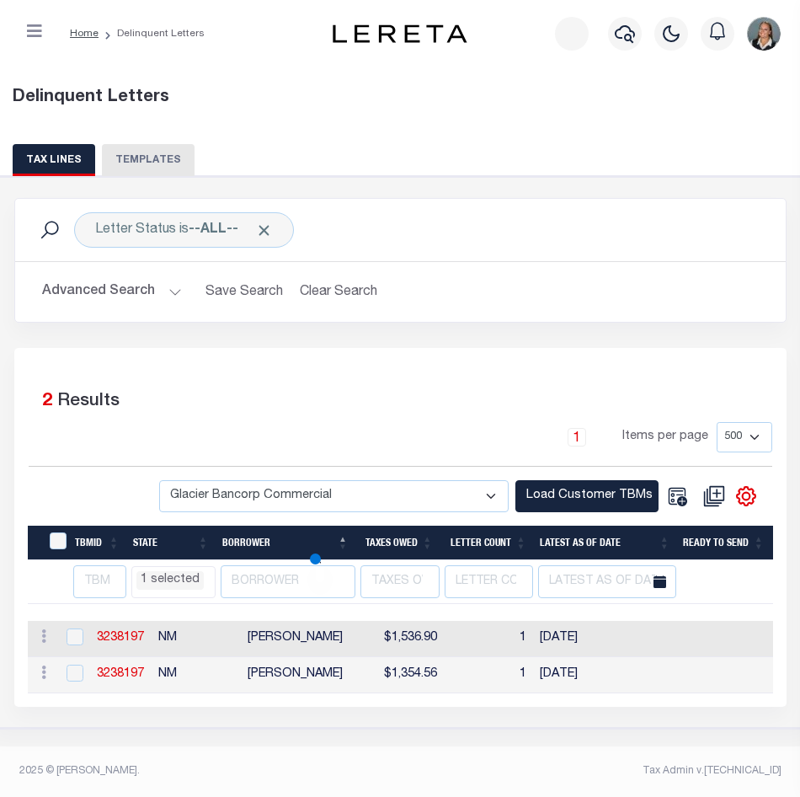
select select "NM"
select select
click at [184, 586] on li "1 selected" at bounding box center [170, 580] width 67 height 19
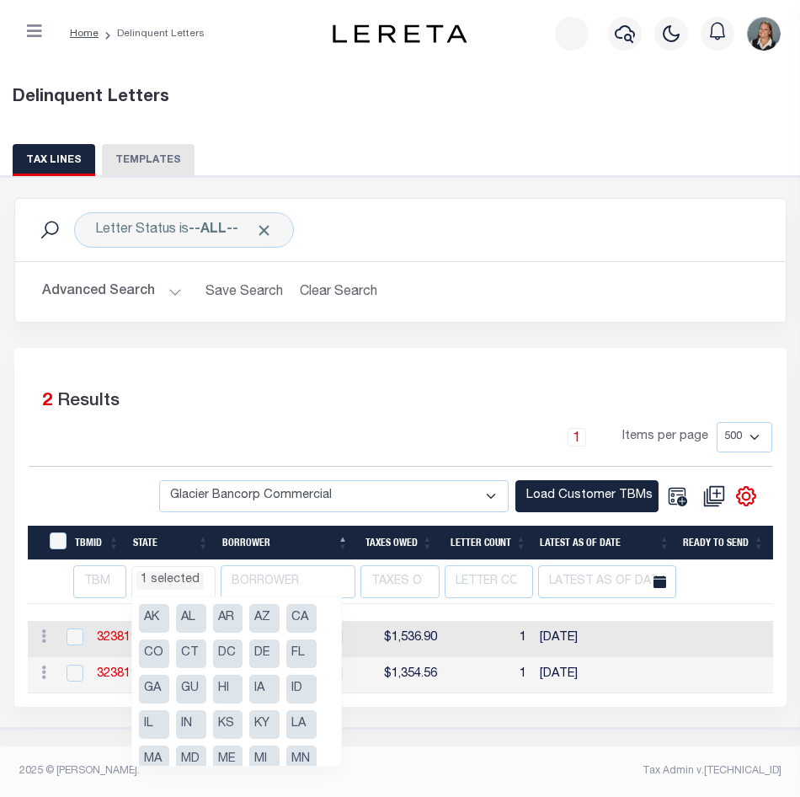
scroll to position [162, 0]
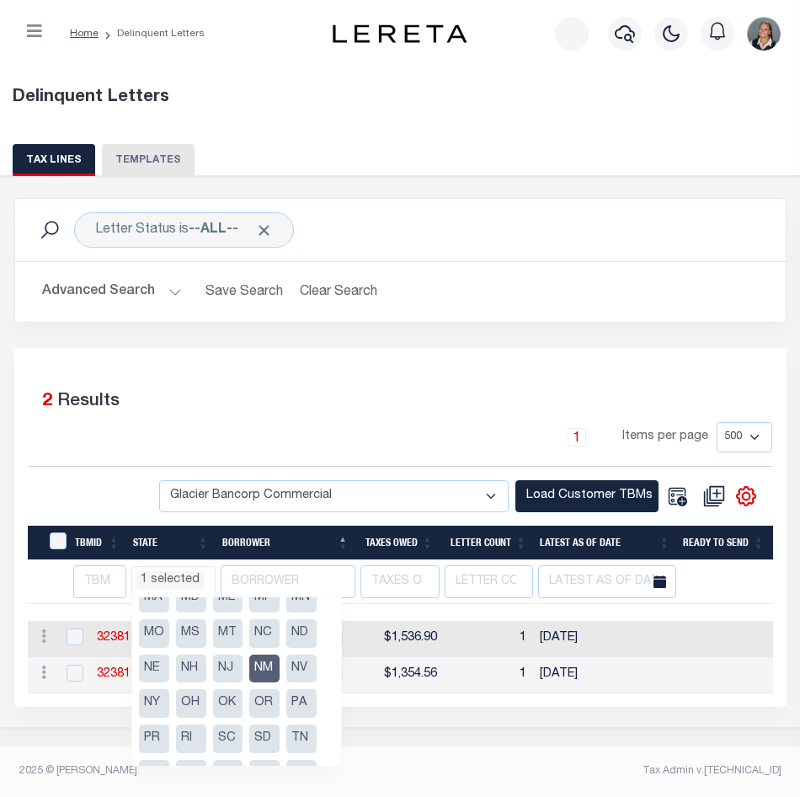
click at [265, 671] on li "NM" at bounding box center [264, 669] width 30 height 29
click at [160, 663] on li "NE" at bounding box center [154, 669] width 30 height 29
select select "NE"
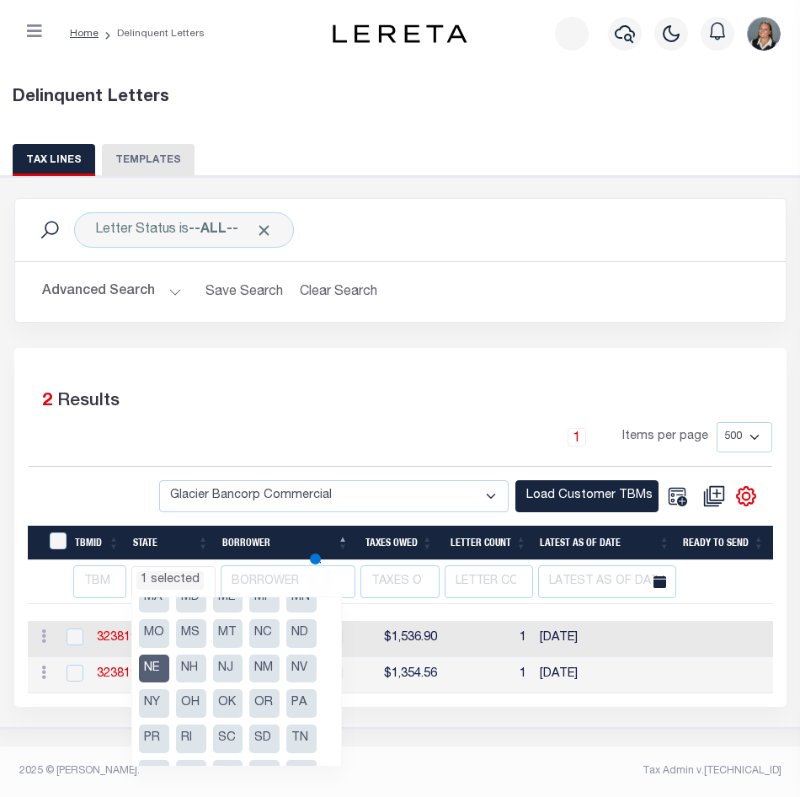
select select
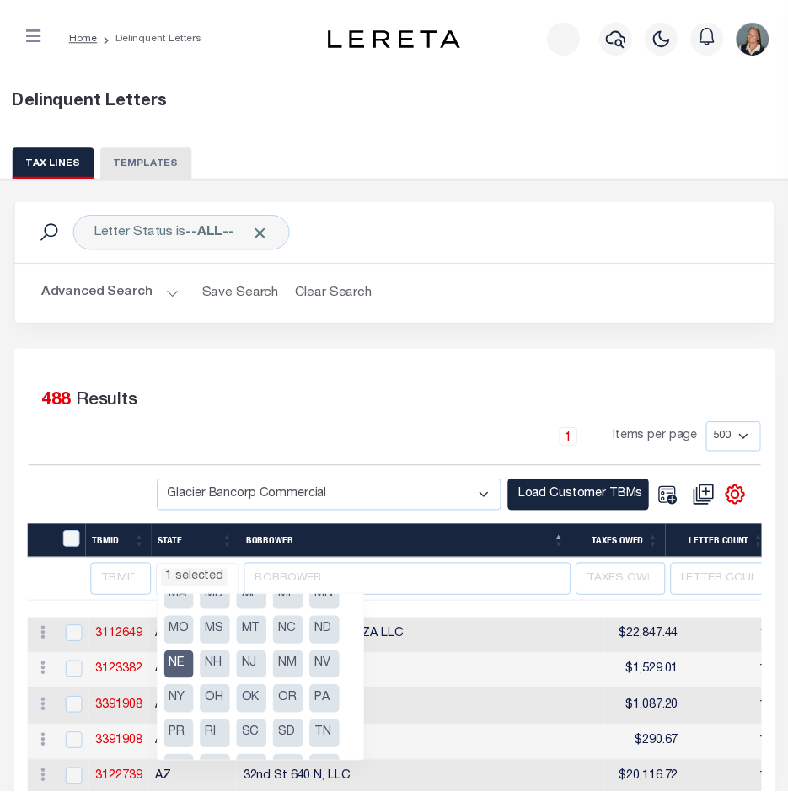
scroll to position [213, 0]
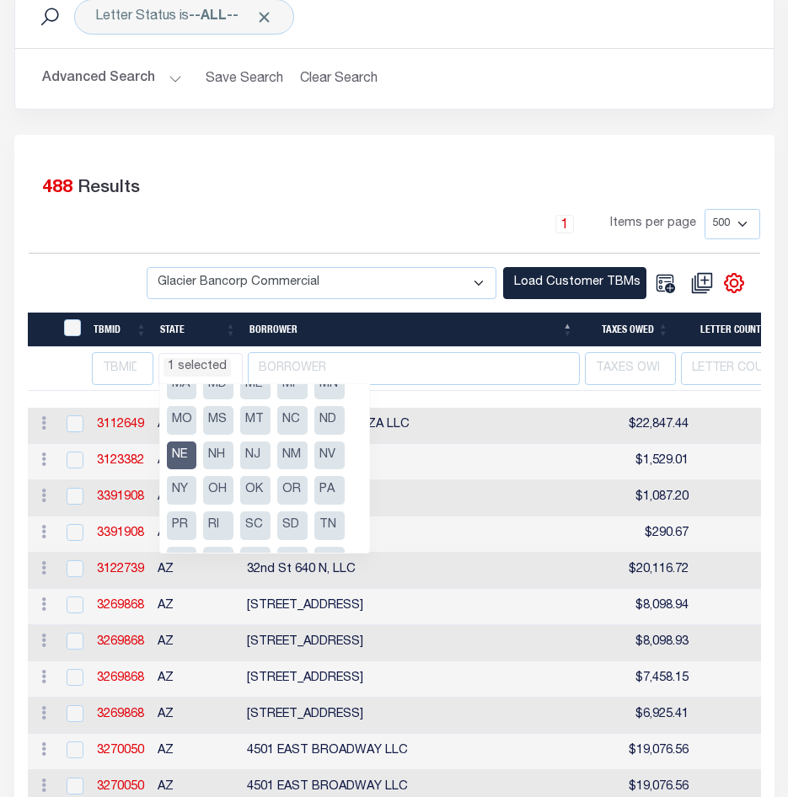
select select "NE"
select select
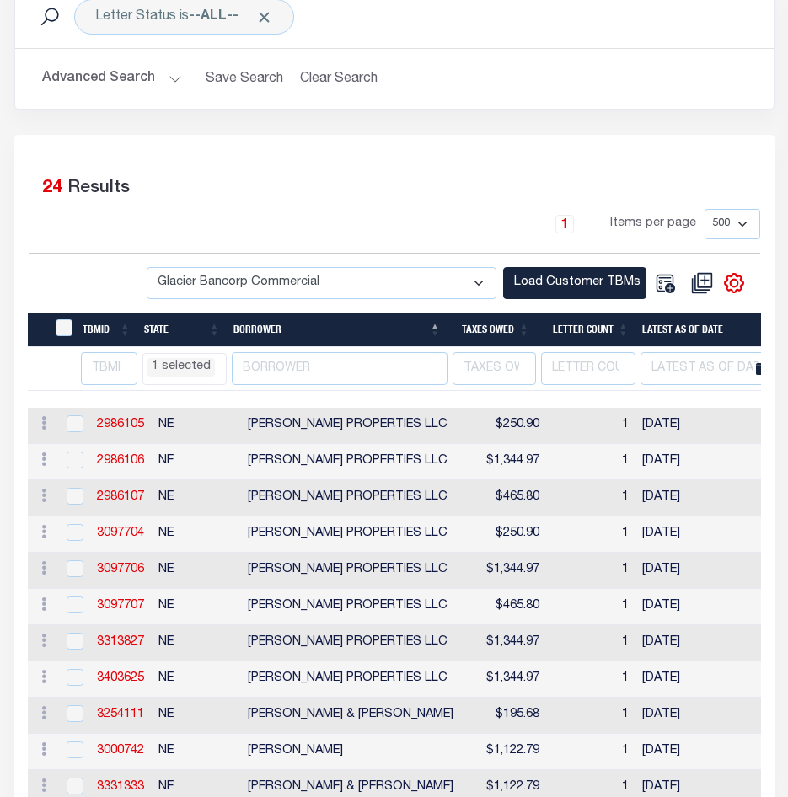
click at [268, 183] on div "1 Selected 24 Results" at bounding box center [394, 185] width 731 height 47
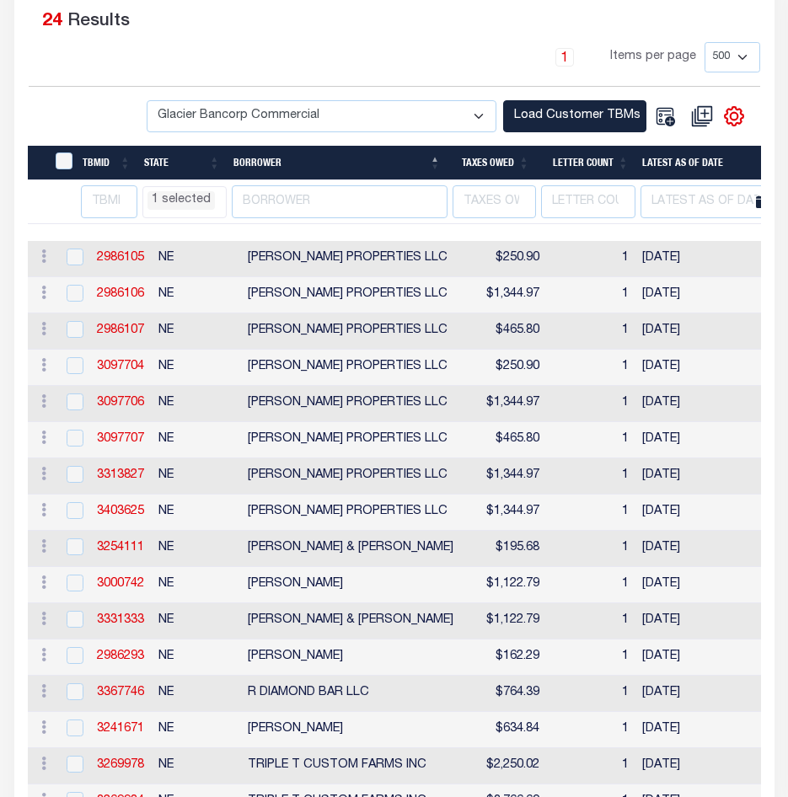
scroll to position [382, 0]
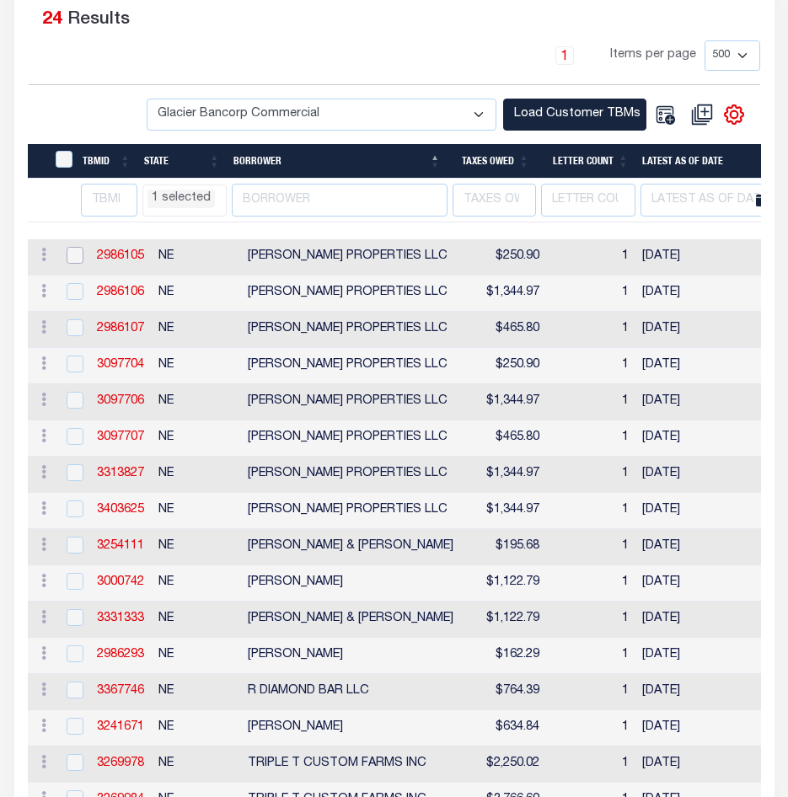
click at [69, 254] on input "checkbox" at bounding box center [75, 255] width 17 height 17
checkbox input "true"
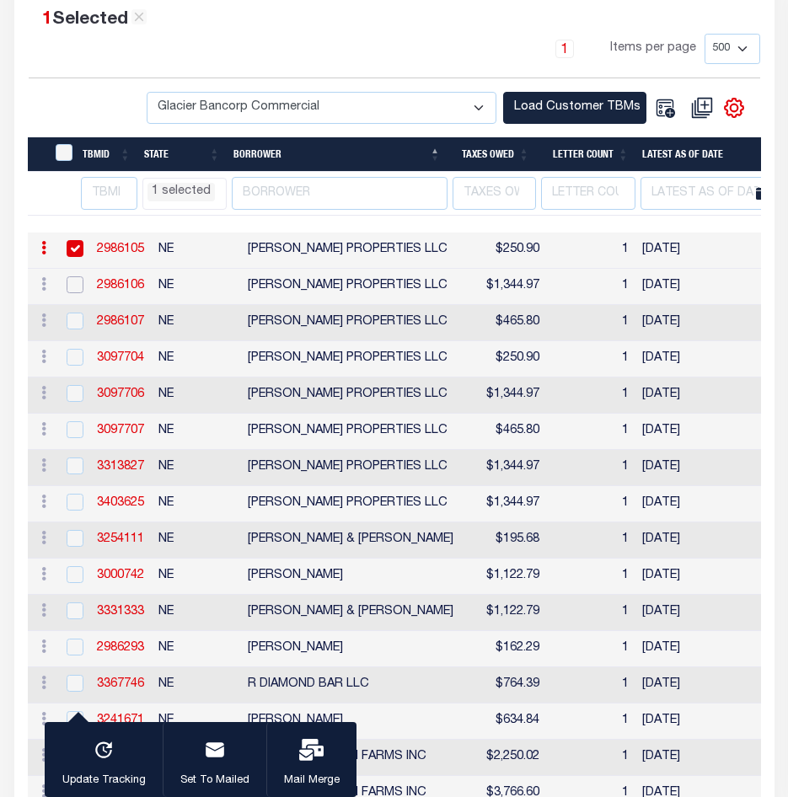
click at [78, 282] on input "checkbox" at bounding box center [75, 284] width 17 height 17
checkbox input "true"
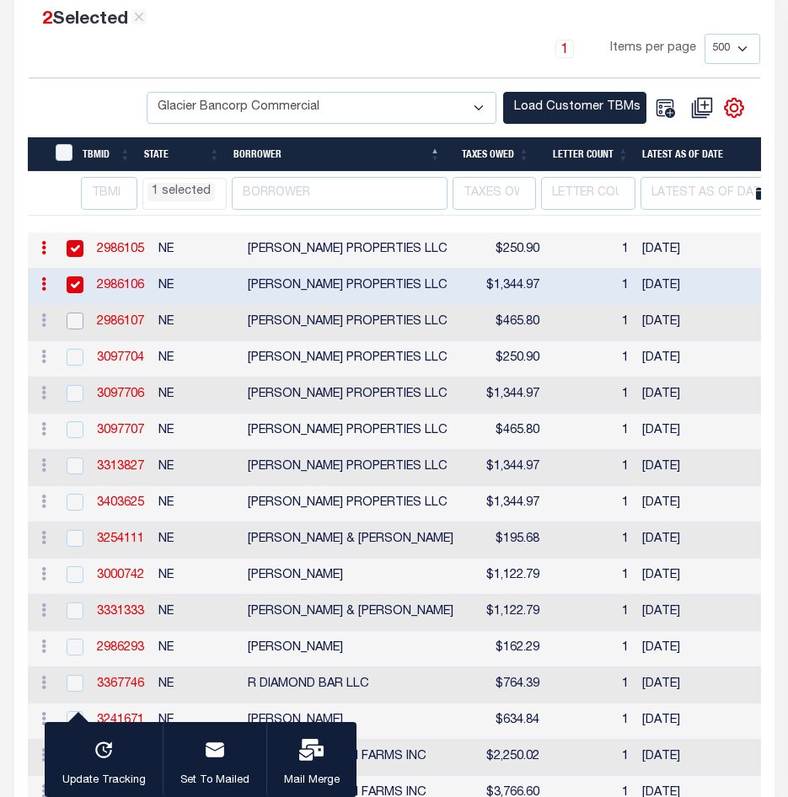
click at [77, 323] on input "checkbox" at bounding box center [75, 321] width 17 height 17
checkbox input "true"
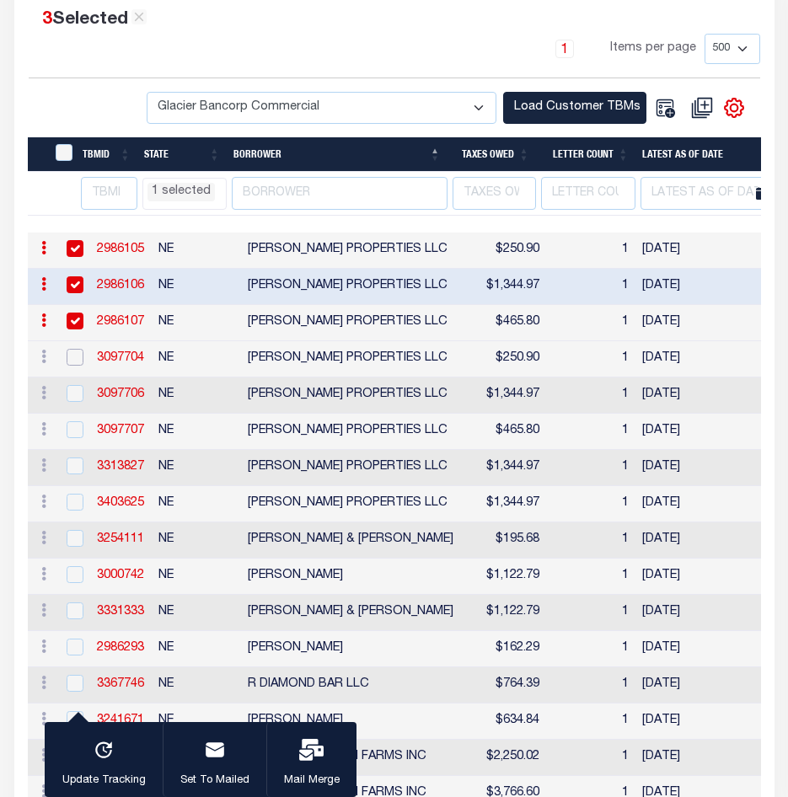
click at [72, 359] on input "checkbox" at bounding box center [75, 357] width 17 height 17
checkbox input "true"
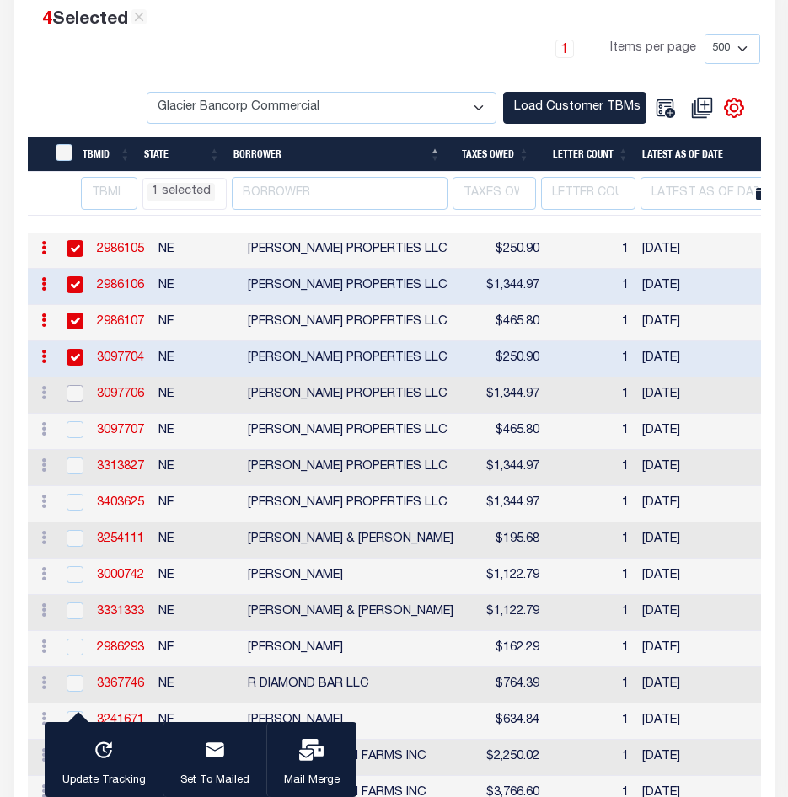
click at [77, 399] on input "checkbox" at bounding box center [75, 393] width 17 height 17
checkbox input "true"
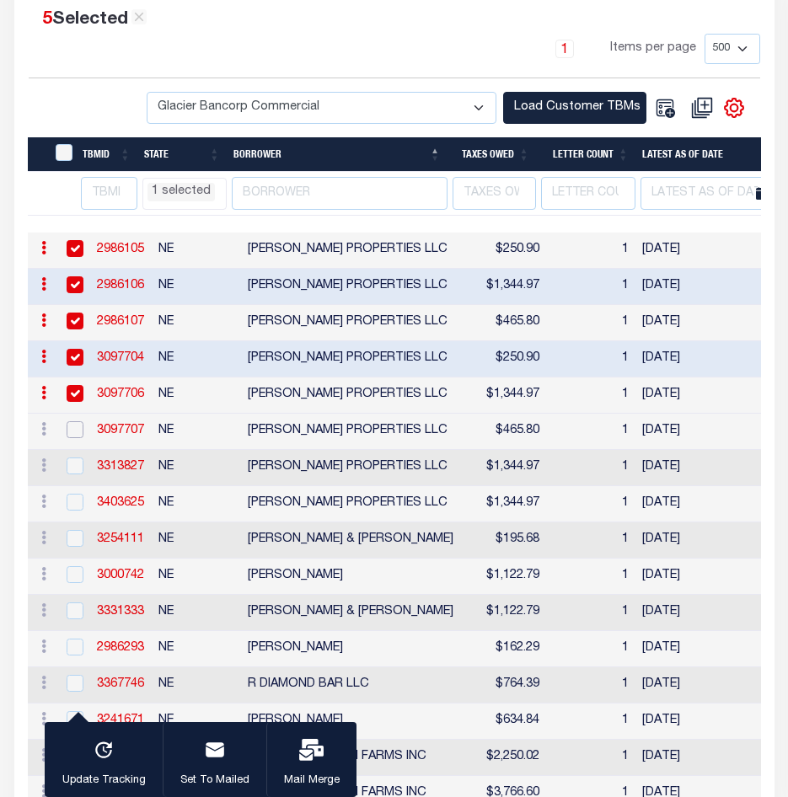
click at [76, 435] on input "checkbox" at bounding box center [75, 429] width 17 height 17
checkbox input "true"
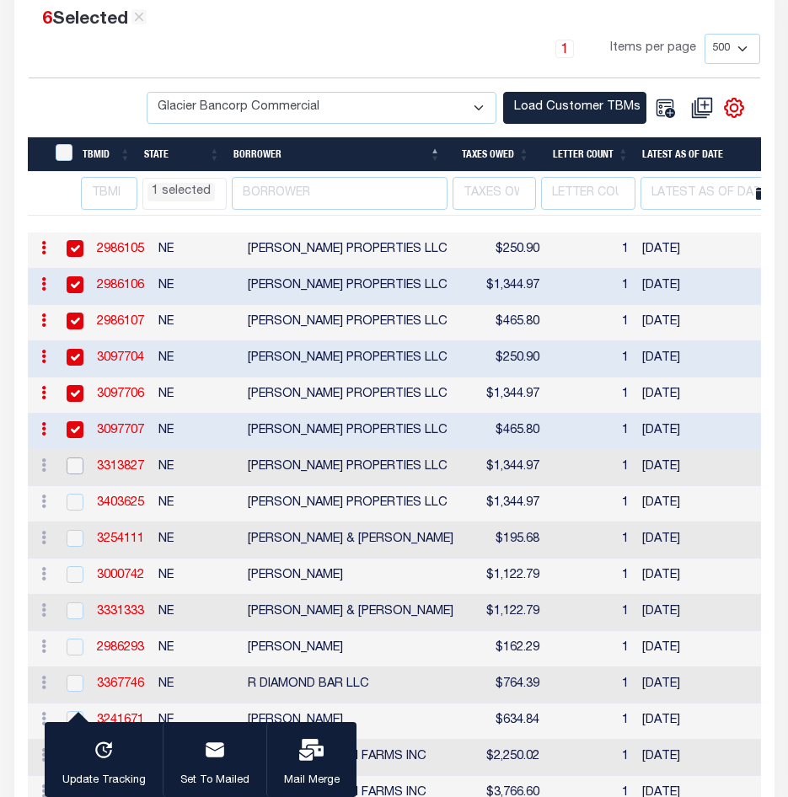
click at [78, 470] on input "checkbox" at bounding box center [75, 466] width 17 height 17
checkbox input "true"
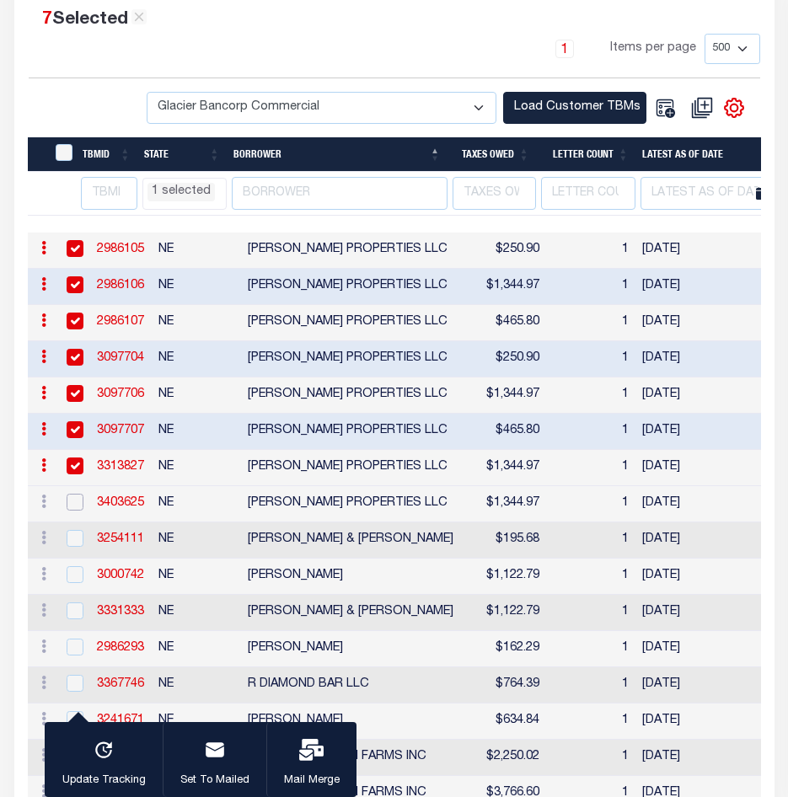
click at [79, 511] on input "checkbox" at bounding box center [75, 502] width 17 height 17
checkbox input "true"
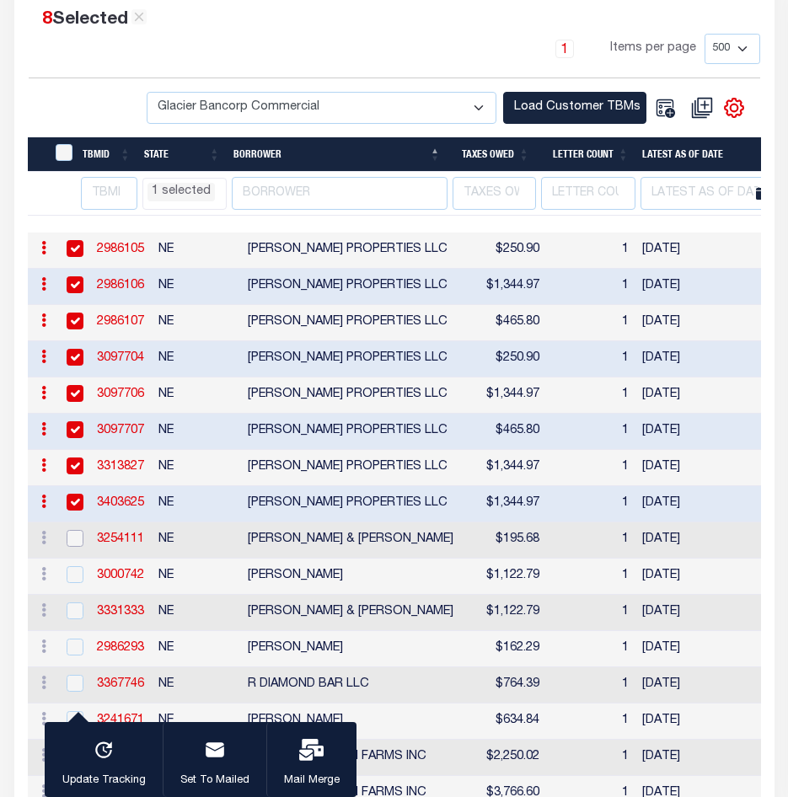
click at [69, 547] on input "checkbox" at bounding box center [75, 538] width 17 height 17
checkbox input "true"
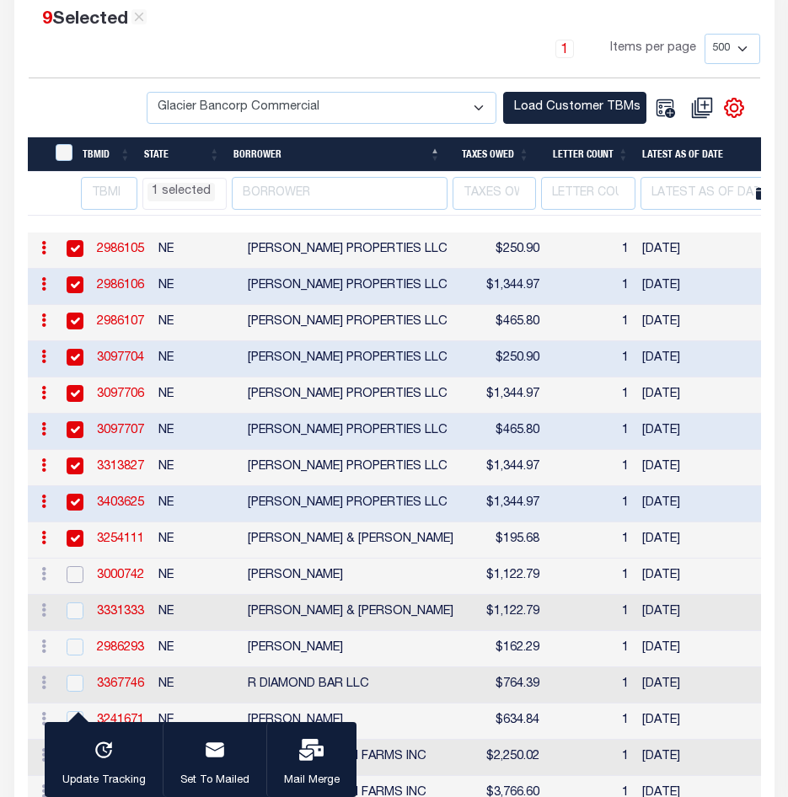
click at [75, 583] on input "checkbox" at bounding box center [75, 574] width 17 height 17
checkbox input "true"
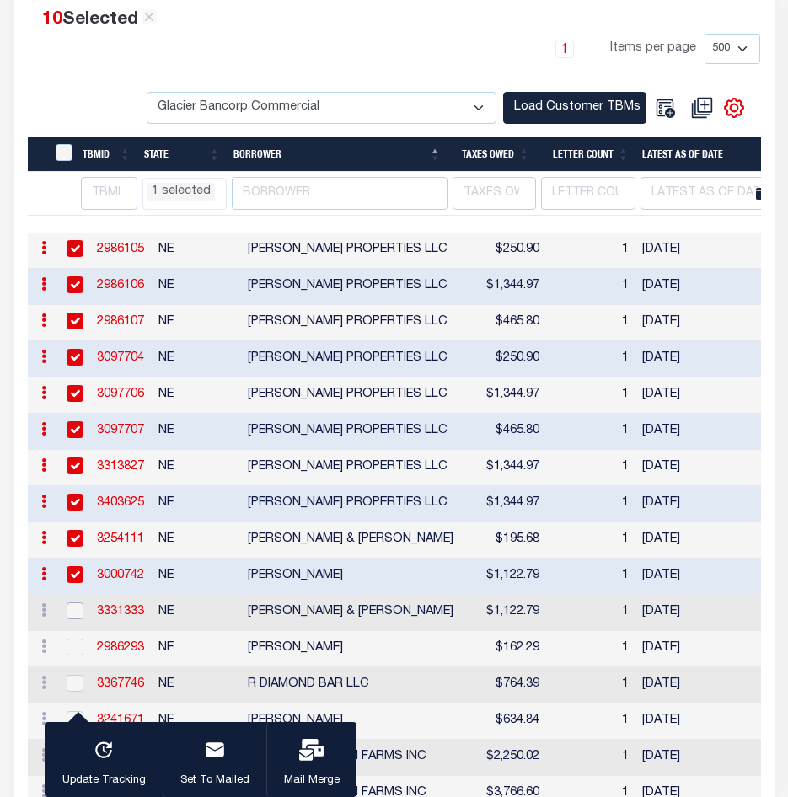
click at [76, 617] on input "checkbox" at bounding box center [75, 610] width 17 height 17
checkbox input "true"
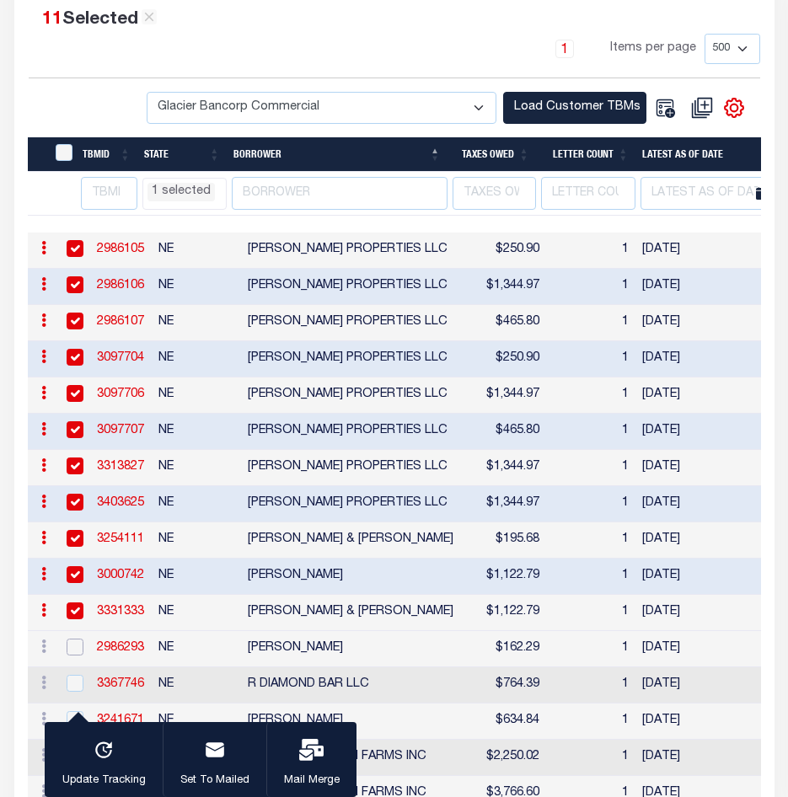
click at [77, 656] on input "checkbox" at bounding box center [75, 647] width 17 height 17
checkbox input "true"
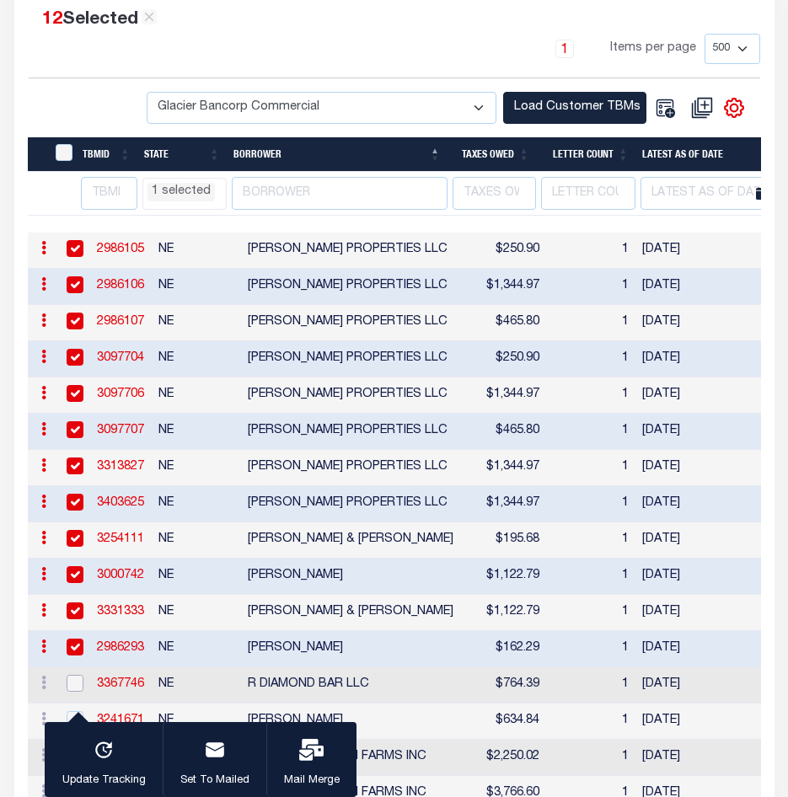
click at [77, 692] on input "checkbox" at bounding box center [75, 683] width 17 height 17
checkbox input "true"
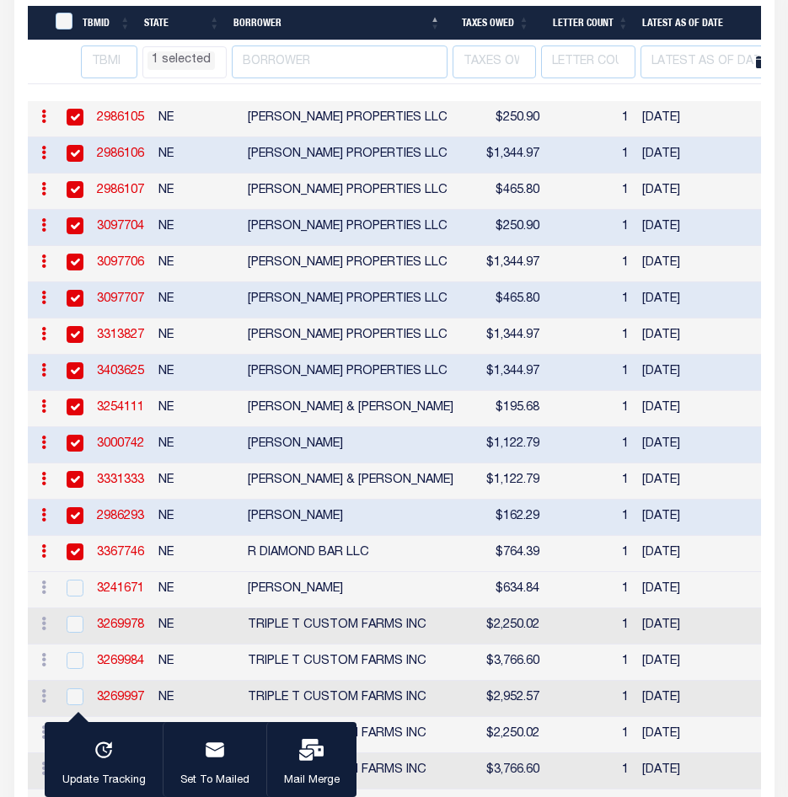
select select "NE"
select select
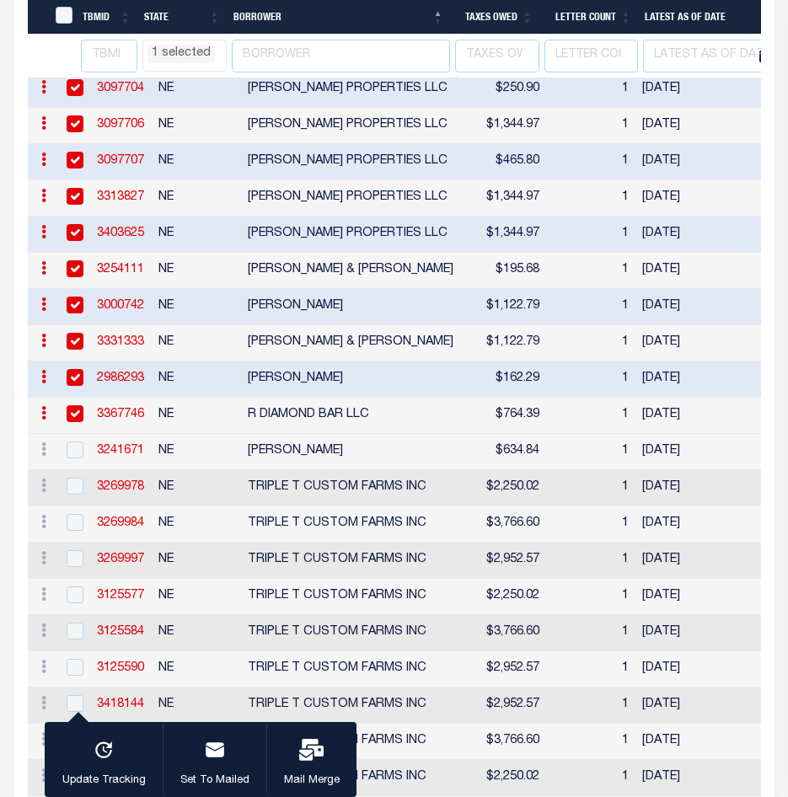
select select "NE"
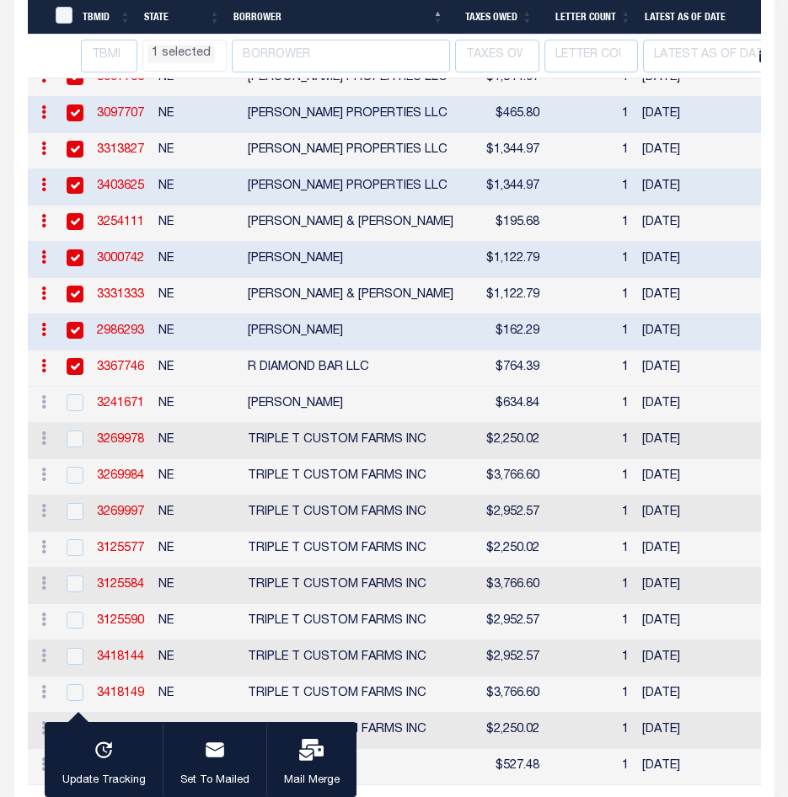
select select "NE"
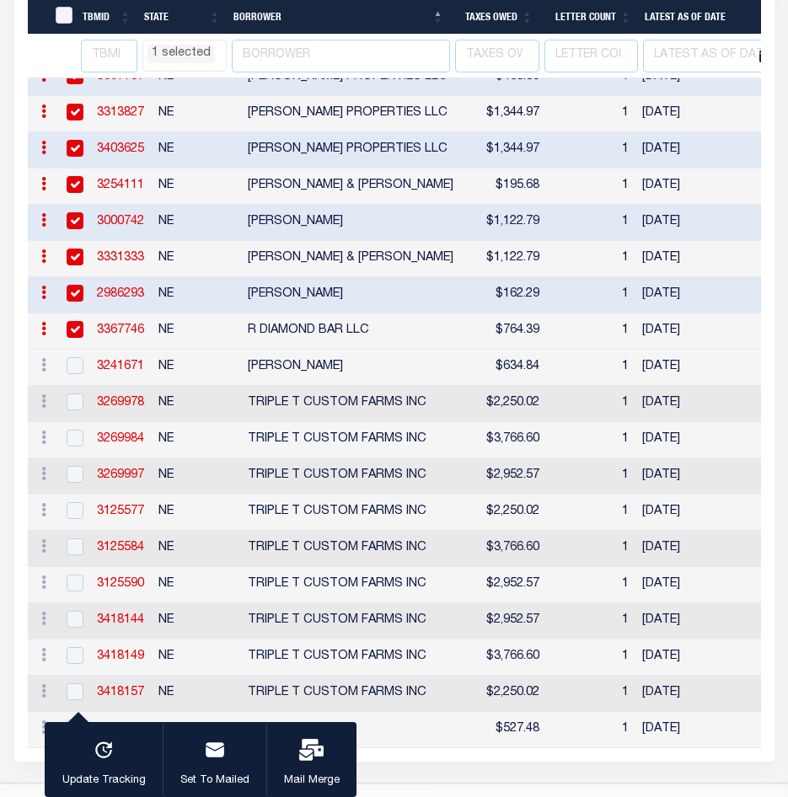
select select "NE"
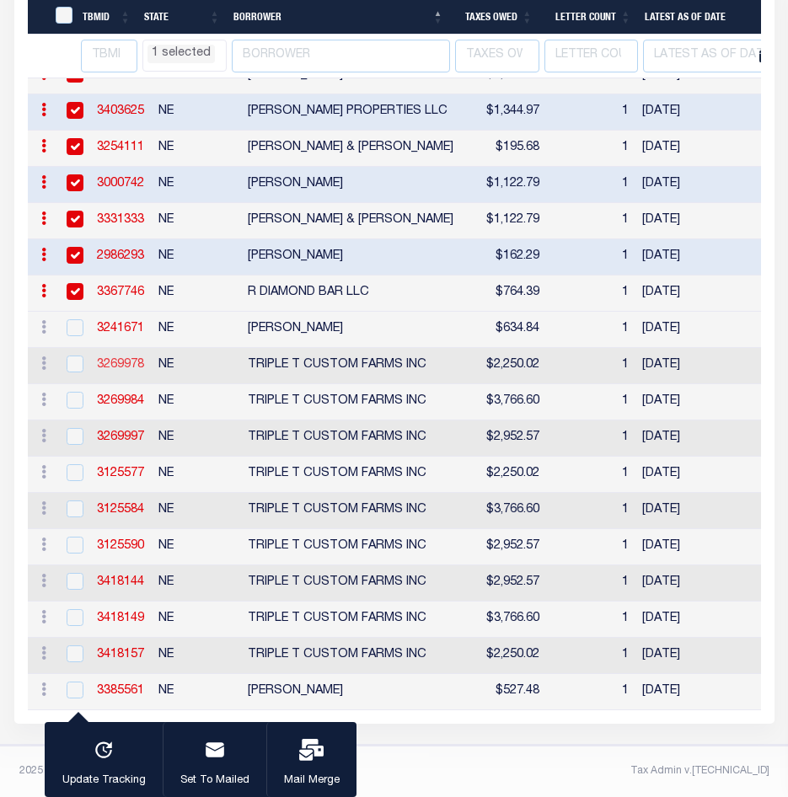
select select "NE"
click at [71, 319] on input "checkbox" at bounding box center [75, 327] width 17 height 17
checkbox input "true"
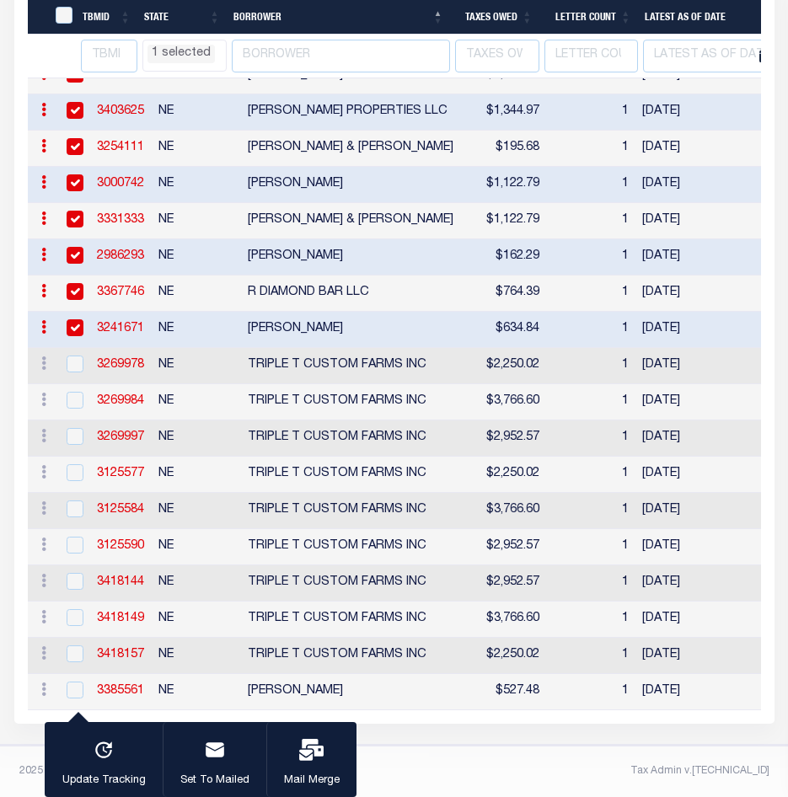
select select "NE"
select select
select select "NE"
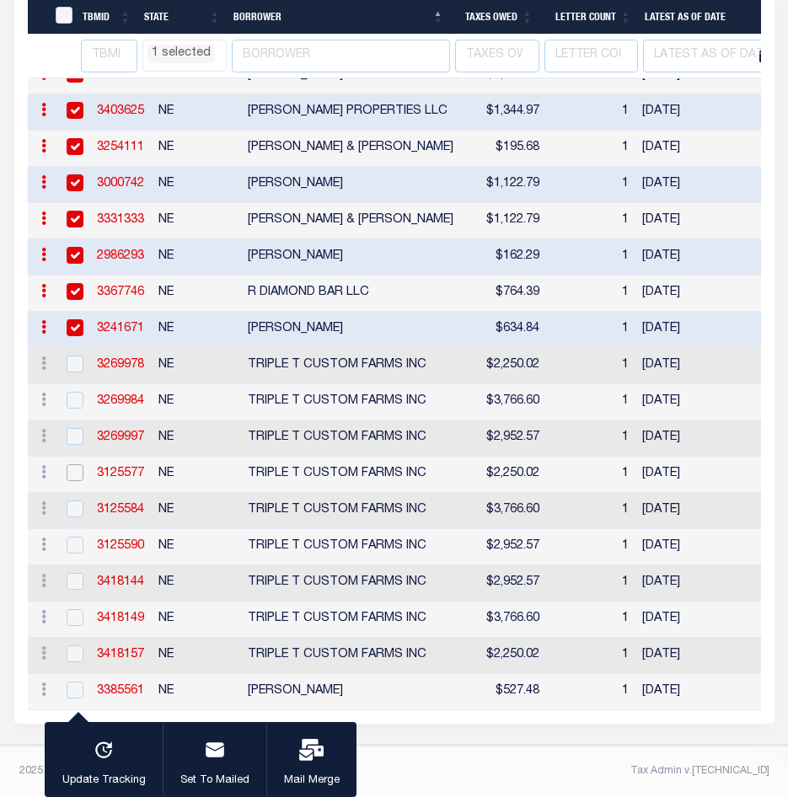
click at [81, 464] on input "checkbox" at bounding box center [75, 472] width 17 height 17
checkbox input "true"
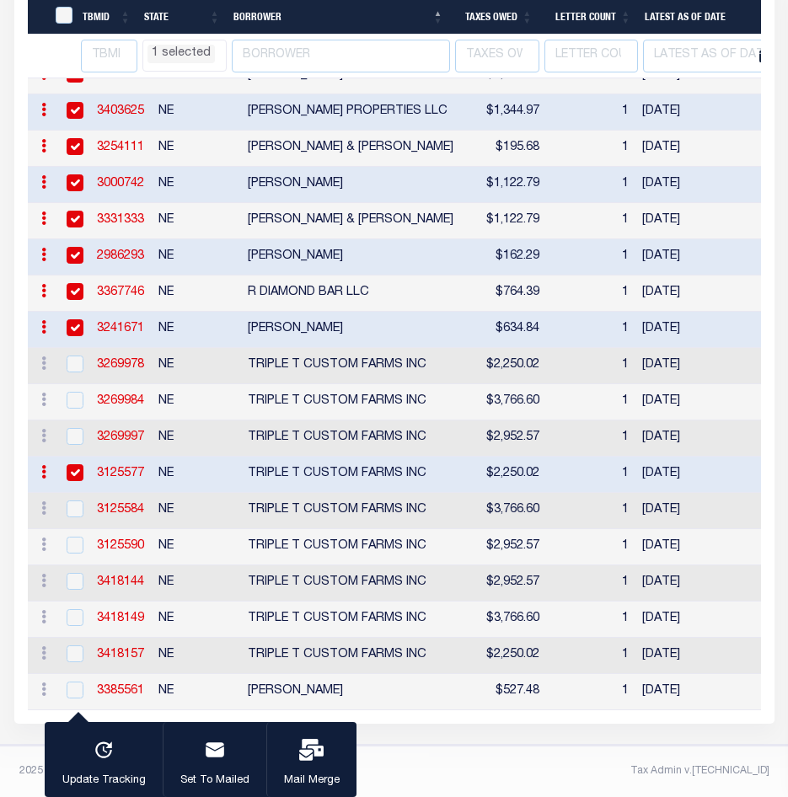
select select "NE"
select select
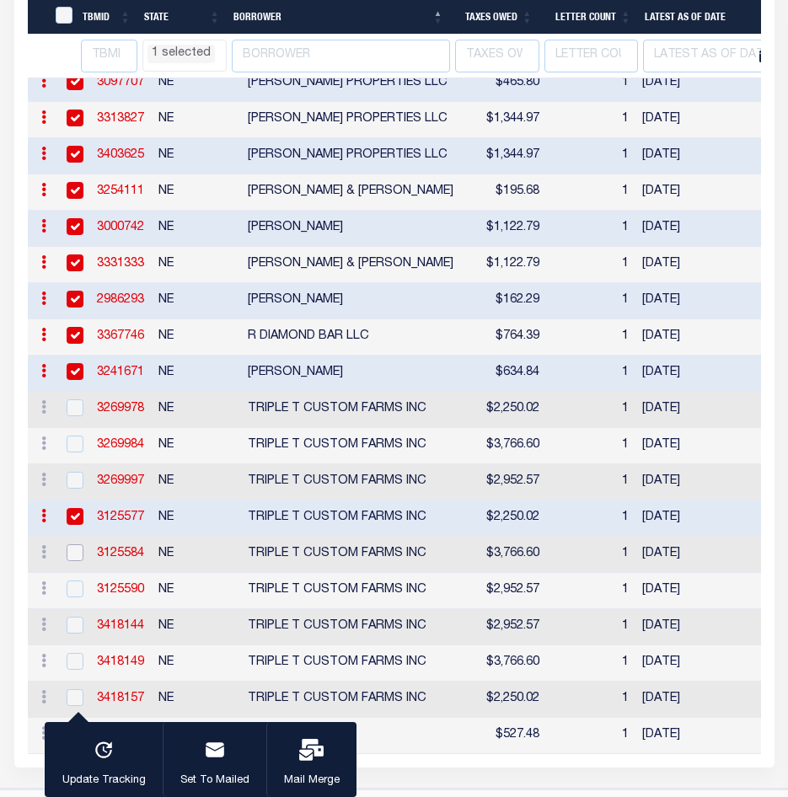
click at [80, 561] on input "checkbox" at bounding box center [75, 552] width 17 height 17
checkbox input "true"
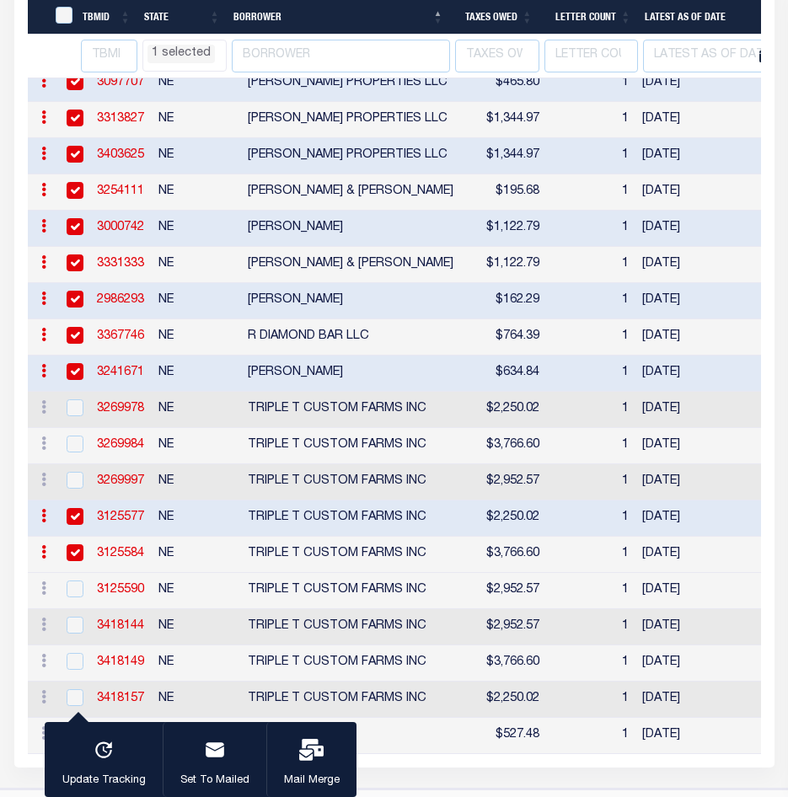
select select "NE"
select select
click at [77, 597] on input "checkbox" at bounding box center [75, 589] width 17 height 17
checkbox input "true"
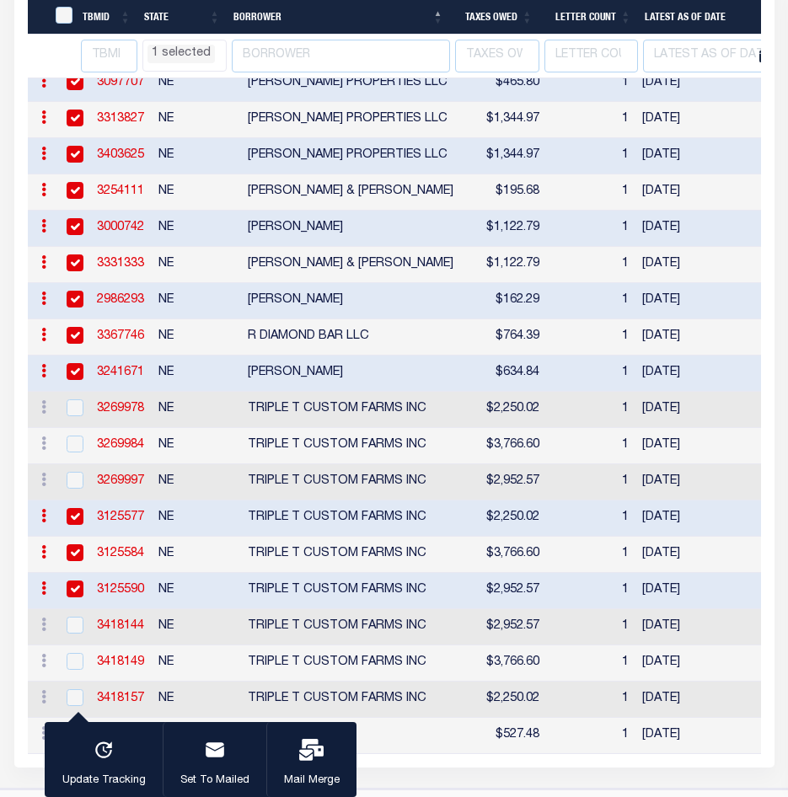
select select "NE"
select select
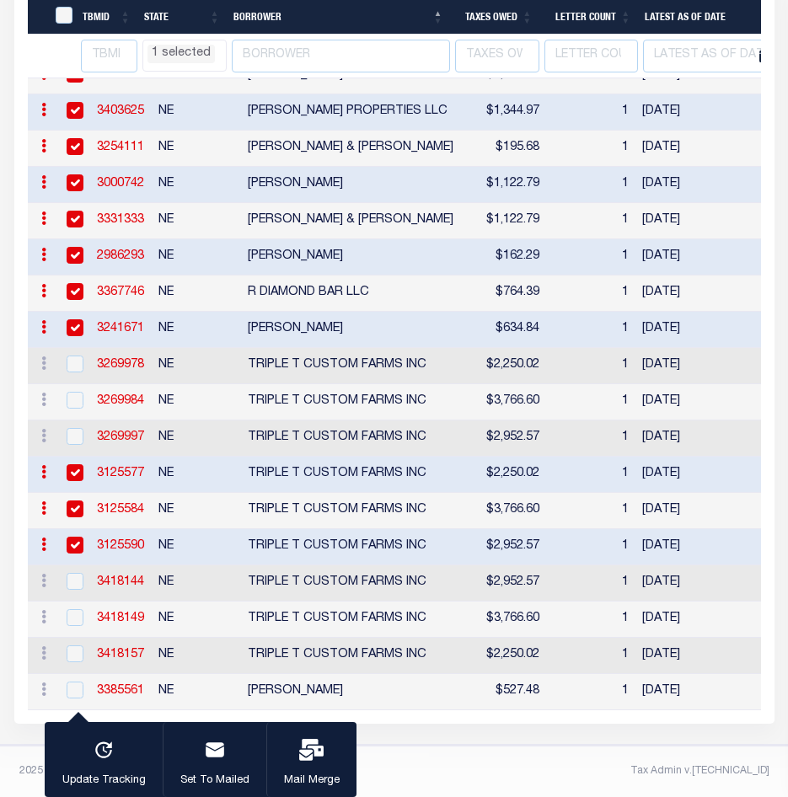
select select "NE"
click at [77, 356] on input "checkbox" at bounding box center [75, 364] width 17 height 17
checkbox input "true"
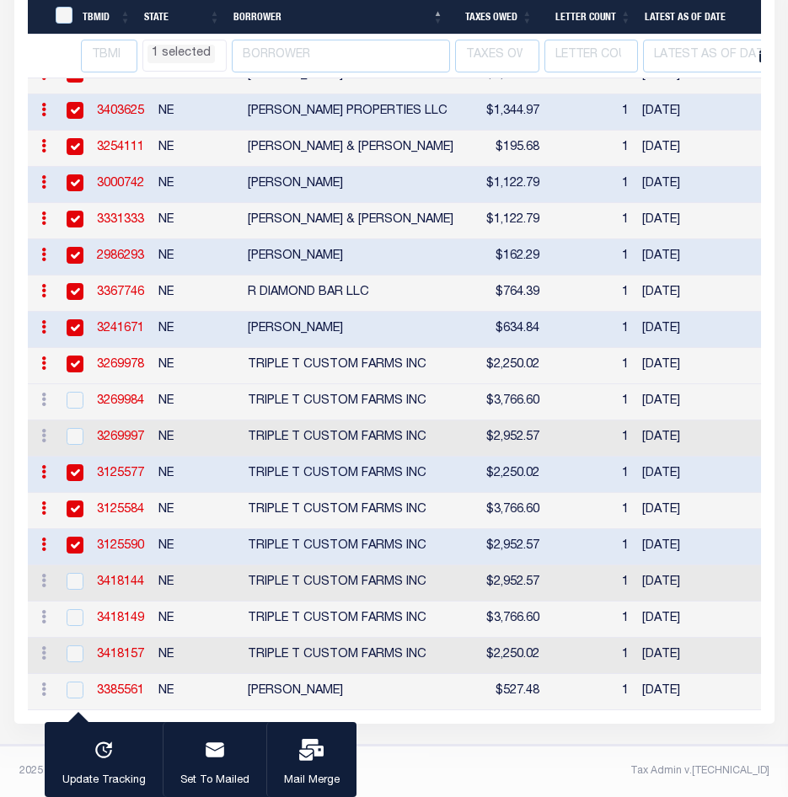
scroll to position [713, 0]
select select "NE"
select select
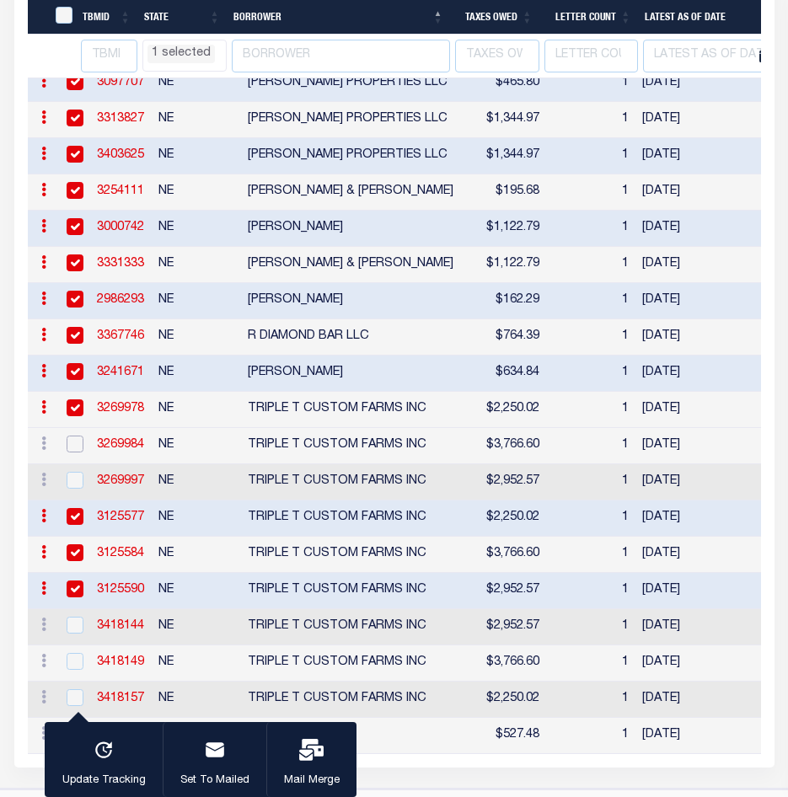
click at [72, 452] on input "checkbox" at bounding box center [75, 444] width 17 height 17
checkbox input "true"
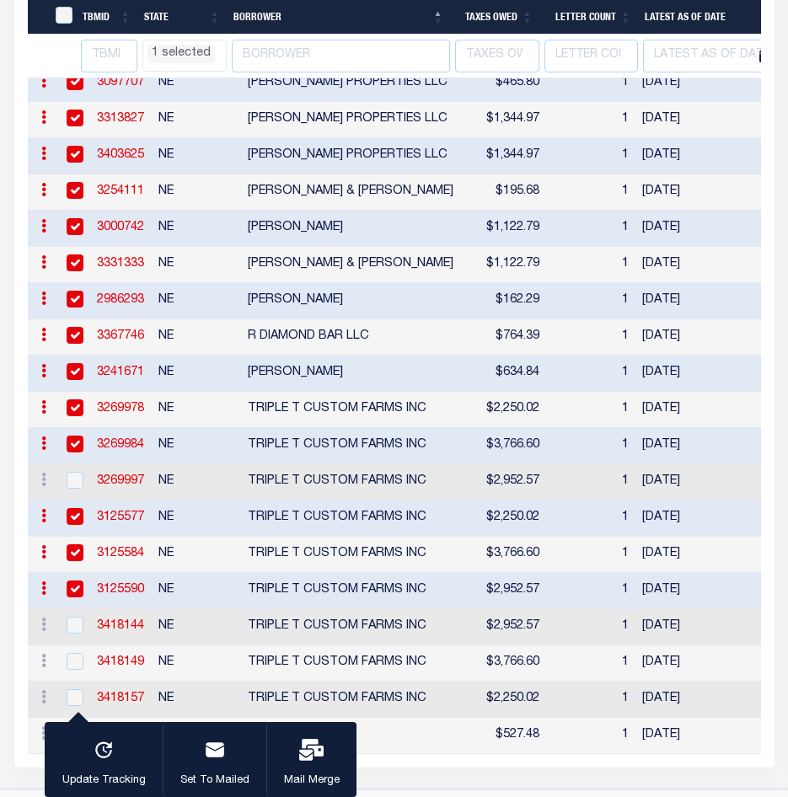
select select "NE"
select select
click at [77, 489] on input "checkbox" at bounding box center [75, 480] width 17 height 17
checkbox input "true"
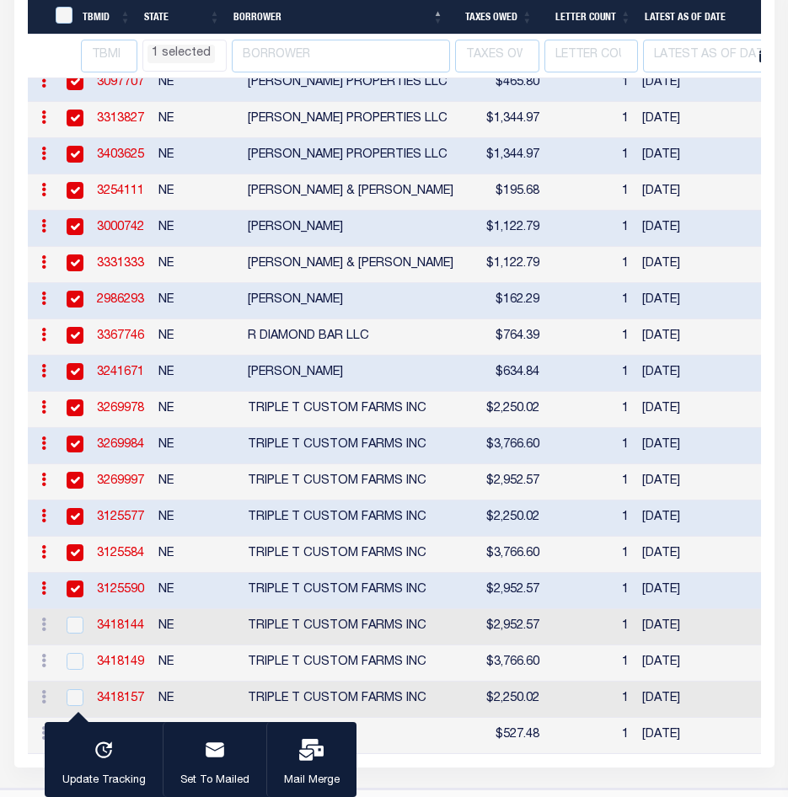
select select "NE"
select select
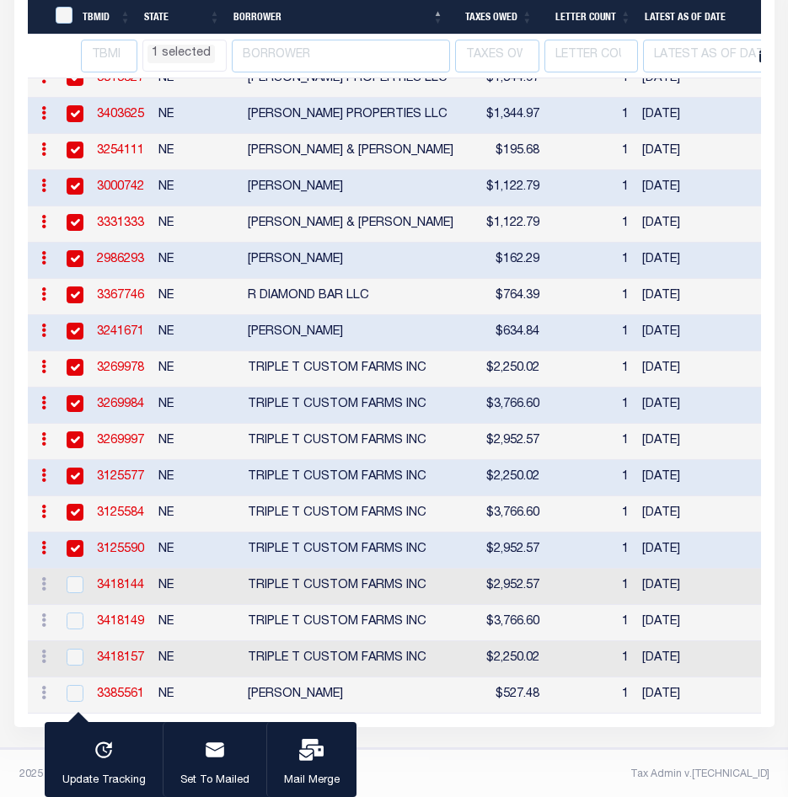
select select "NE"
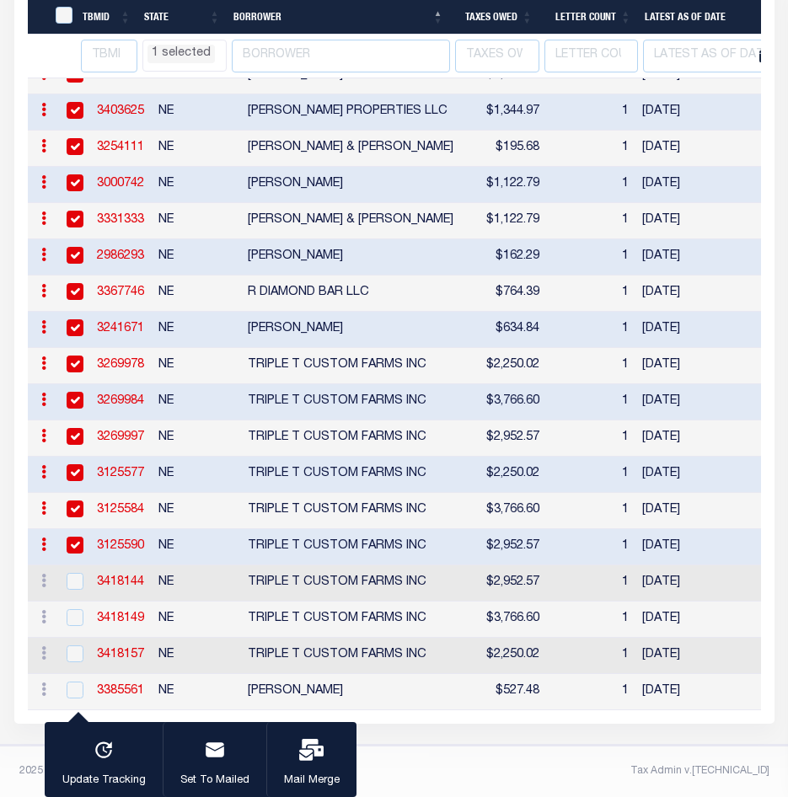
select select "NE"
click at [79, 573] on input "checkbox" at bounding box center [75, 581] width 17 height 17
checkbox input "true"
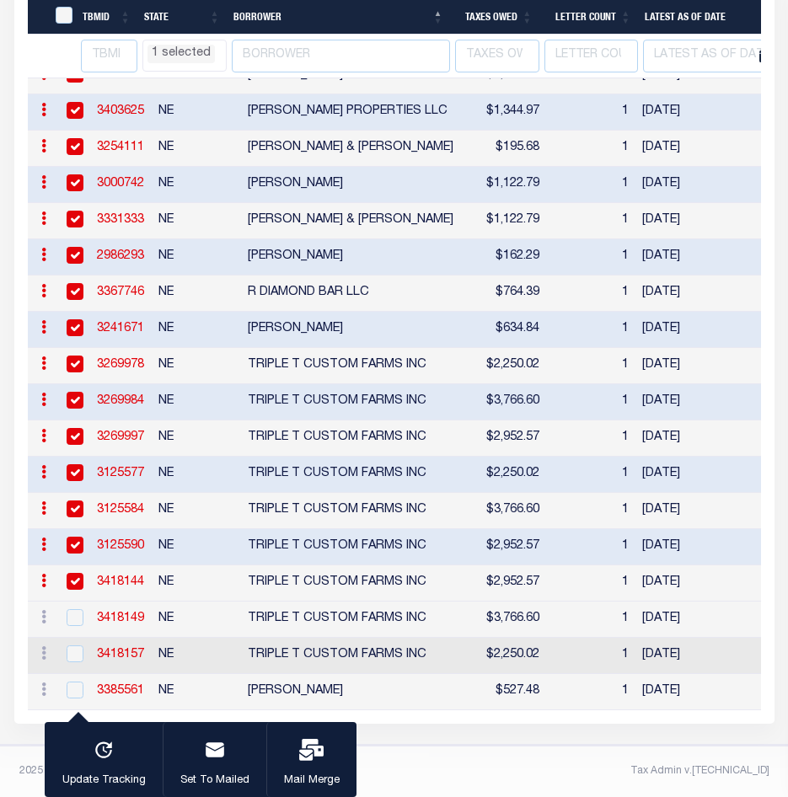
select select "NE"
select select
select select "NE"
click at [71, 609] on input "checkbox" at bounding box center [75, 617] width 17 height 17
checkbox input "true"
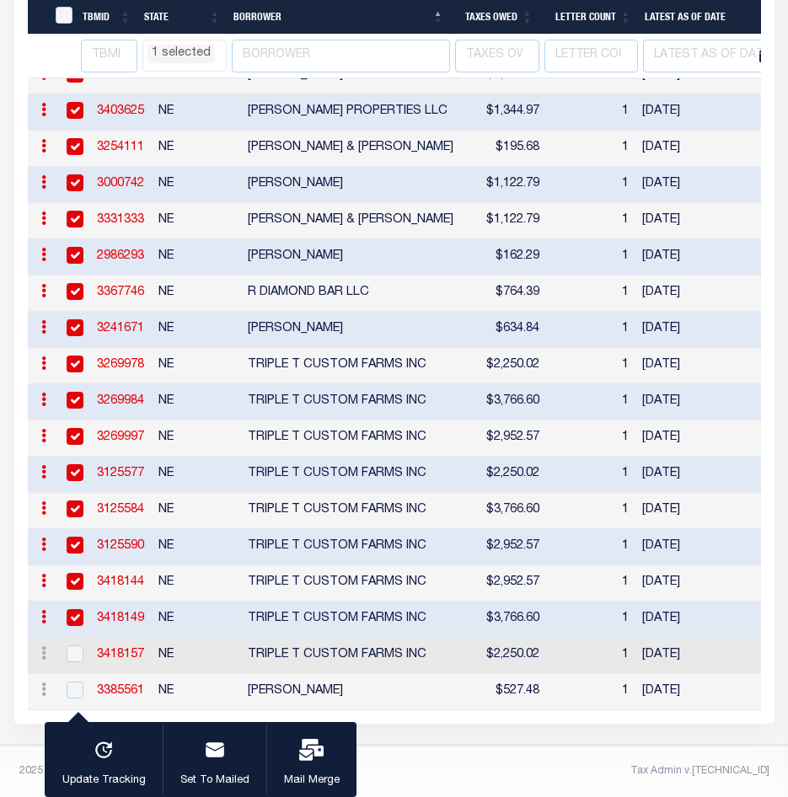
select select "NE"
select select
select select "NE"
click at [75, 645] on input "checkbox" at bounding box center [75, 653] width 17 height 17
checkbox input "true"
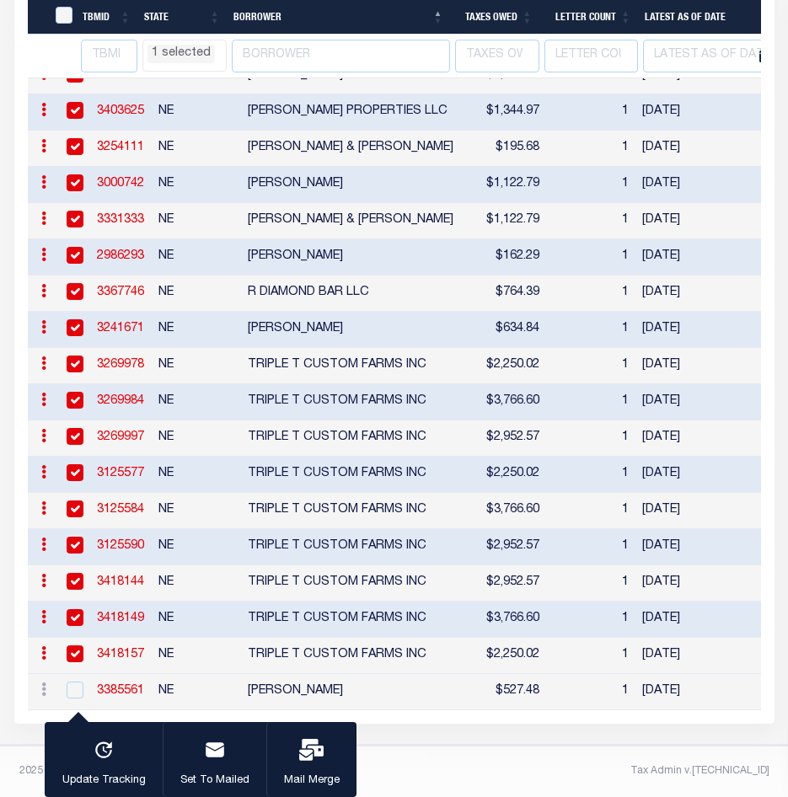
select select "NE"
select select
select select "NE"
click at [77, 682] on input "checkbox" at bounding box center [75, 690] width 17 height 17
checkbox input "true"
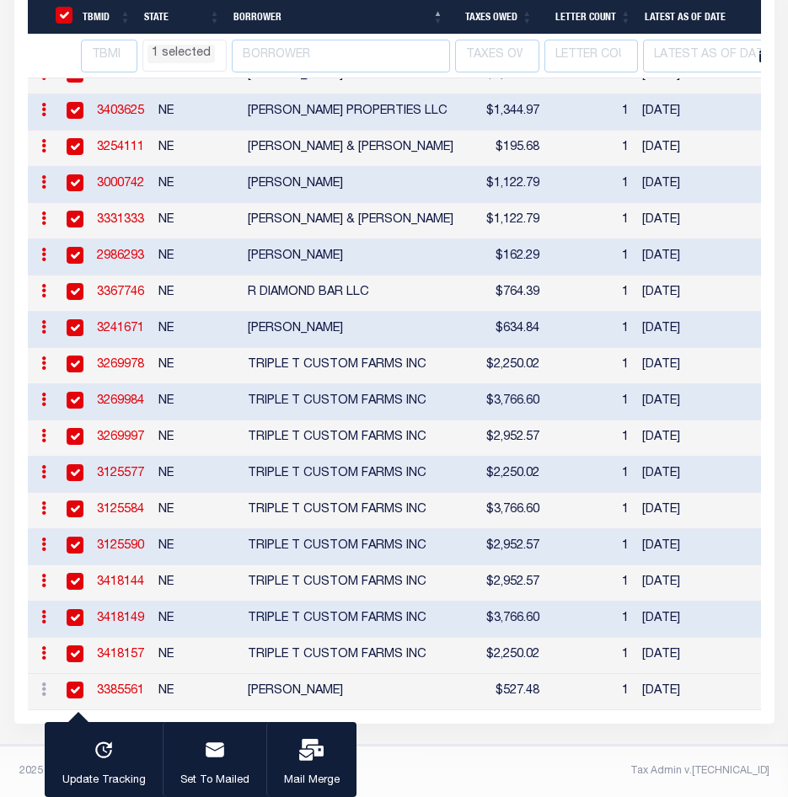
checkbox input "true"
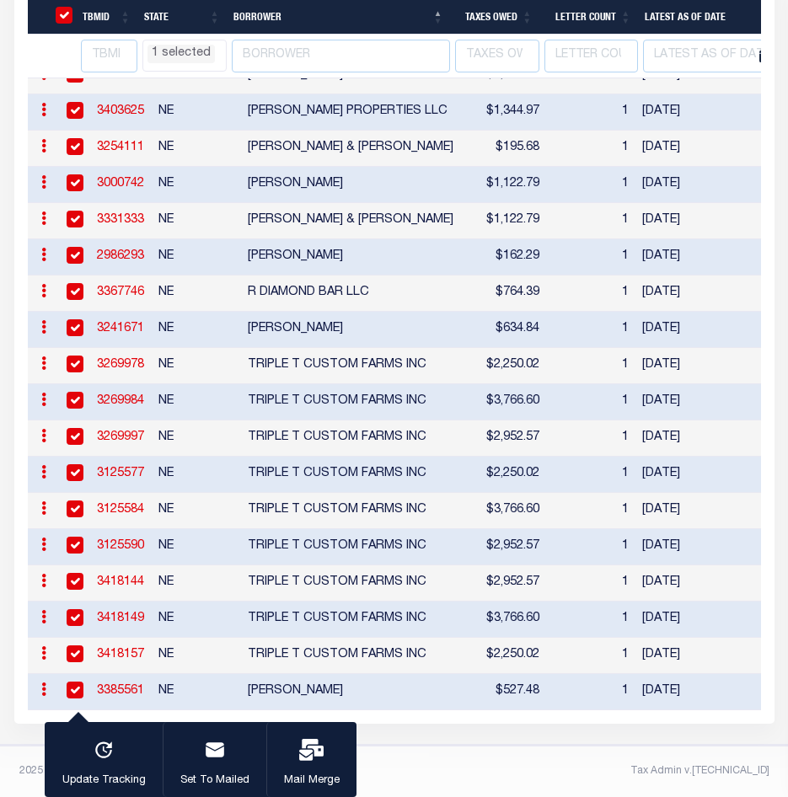
select select "NE"
select select
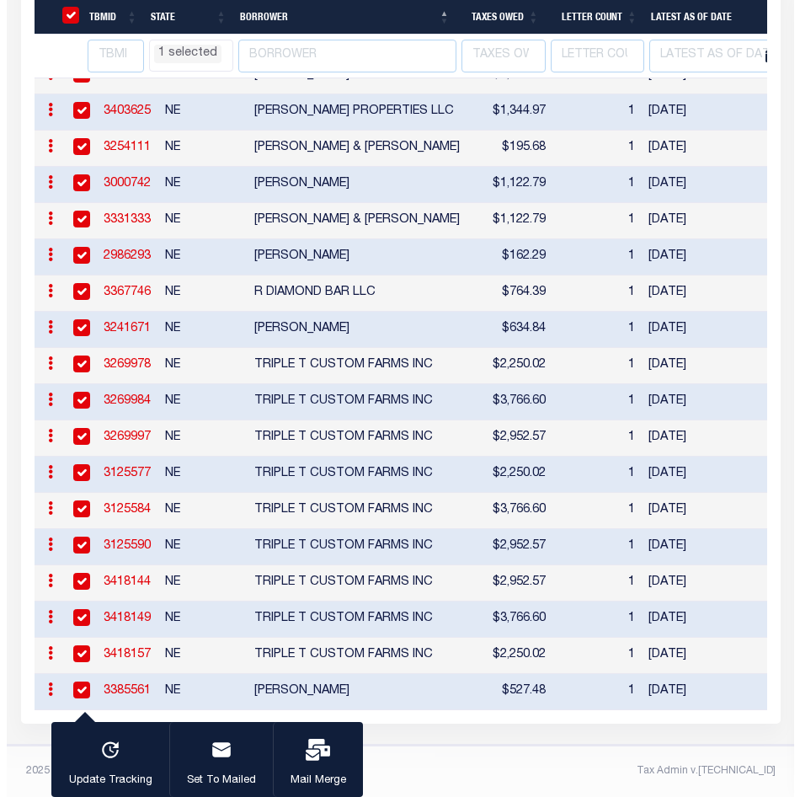
scroll to position [713, 0]
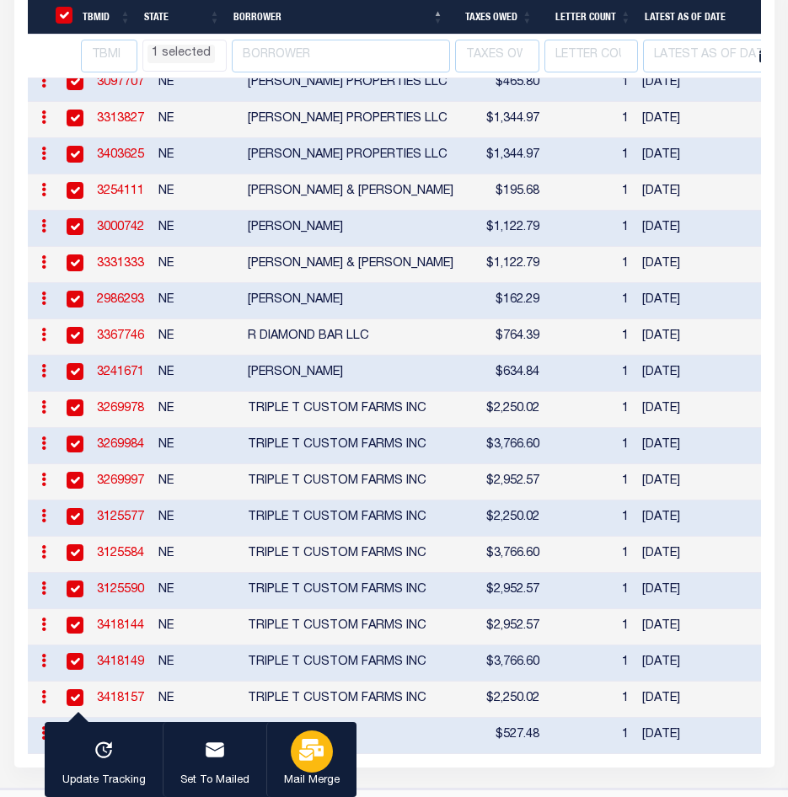
click at [307, 763] on div "button" at bounding box center [312, 752] width 42 height 42
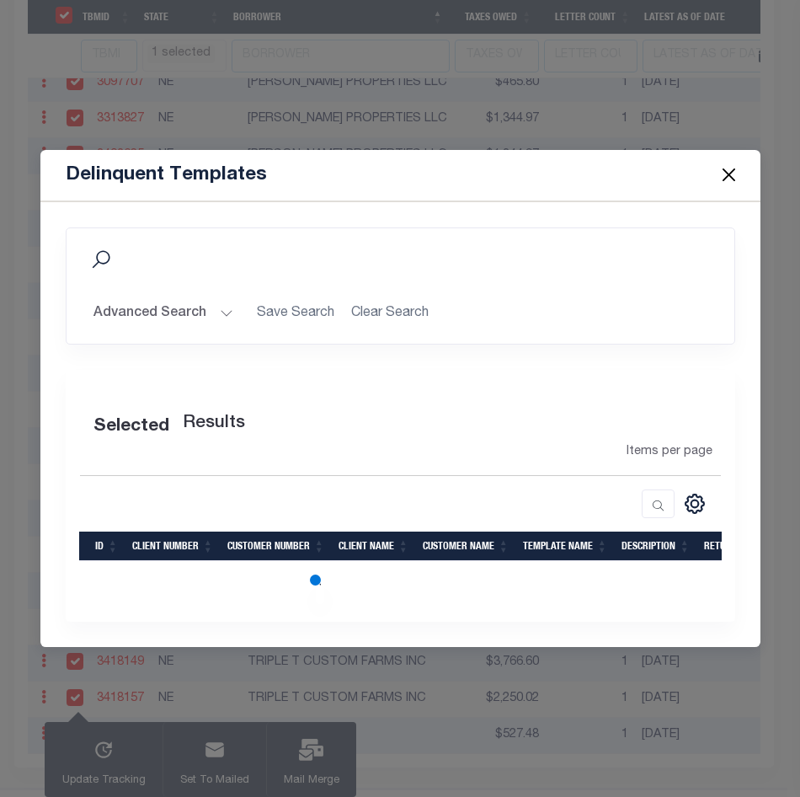
select select "NE"
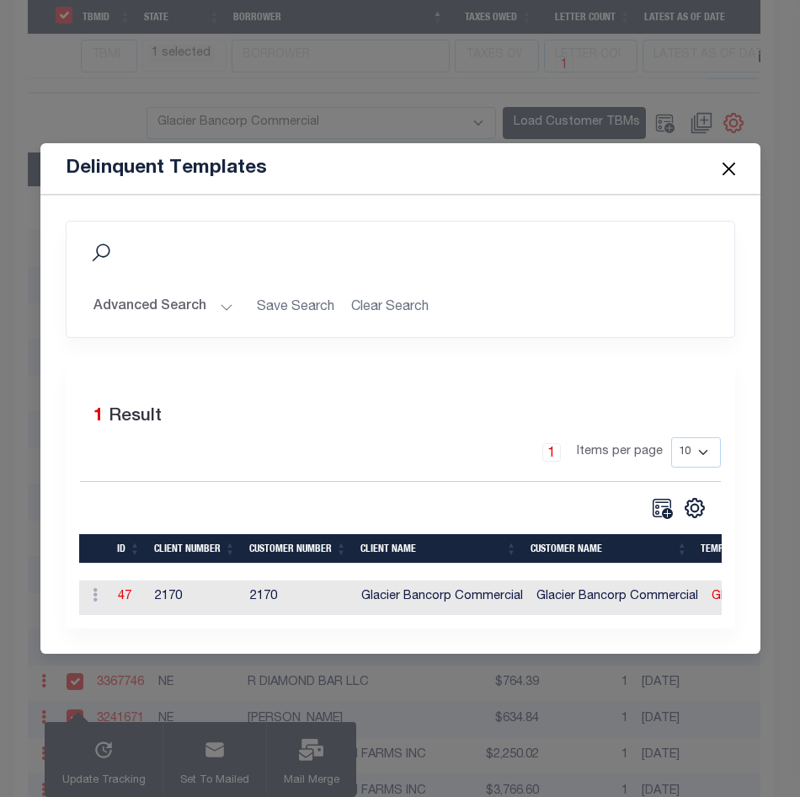
select select "NE"
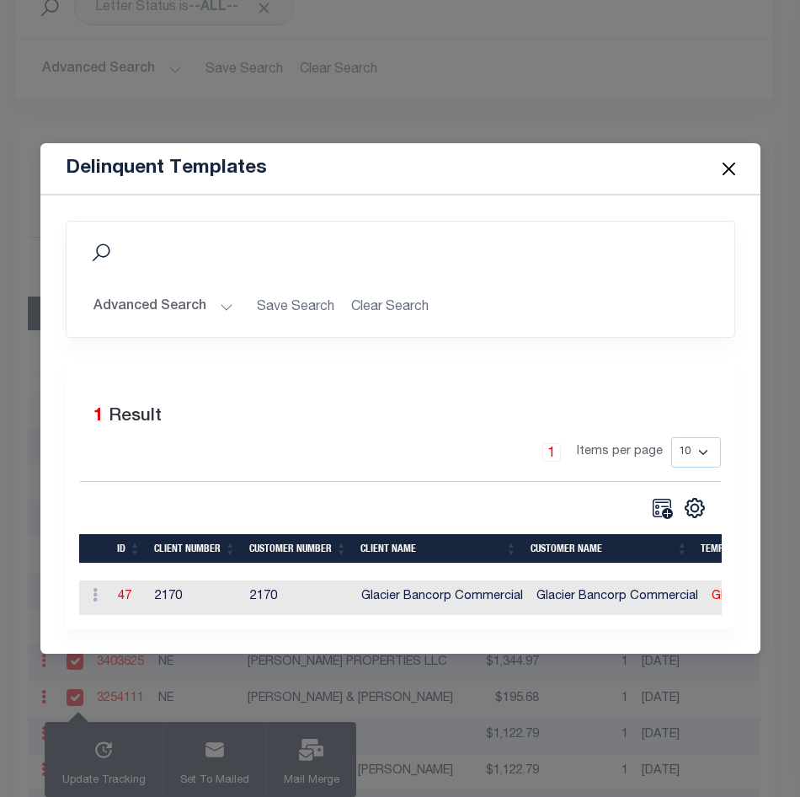
scroll to position [213, 0]
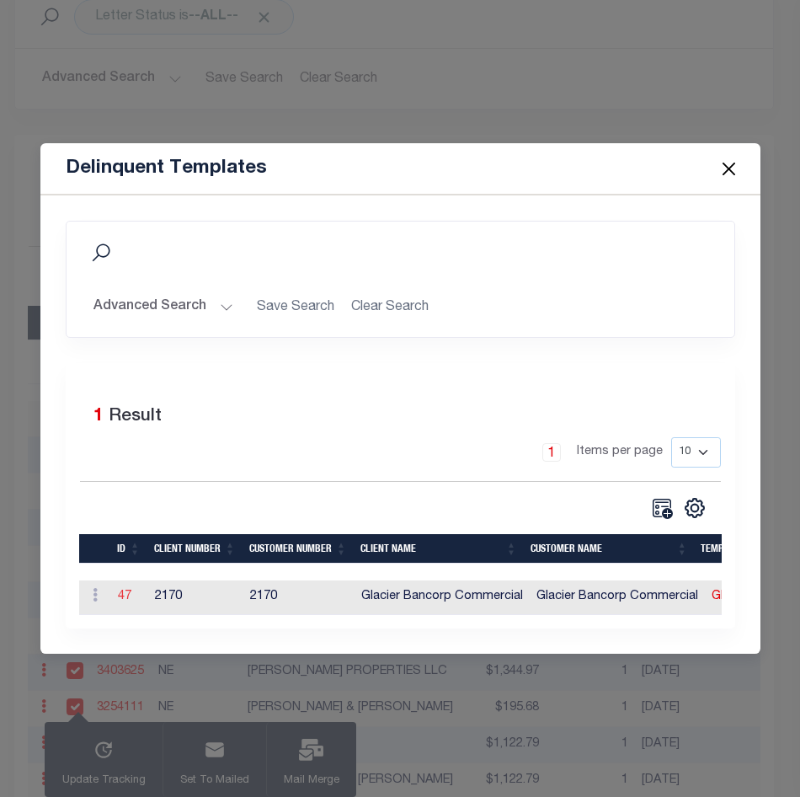
click at [128, 594] on link "47" at bounding box center [124, 597] width 13 height 12
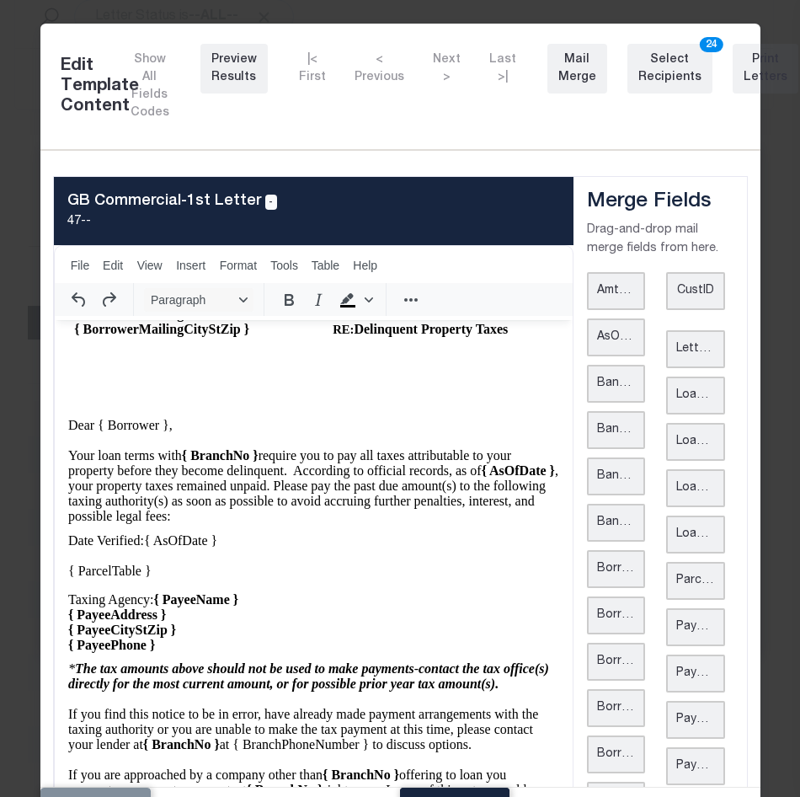
scroll to position [195, 0]
click at [744, 64] on div "Print Letters" at bounding box center [766, 68] width 44 height 35
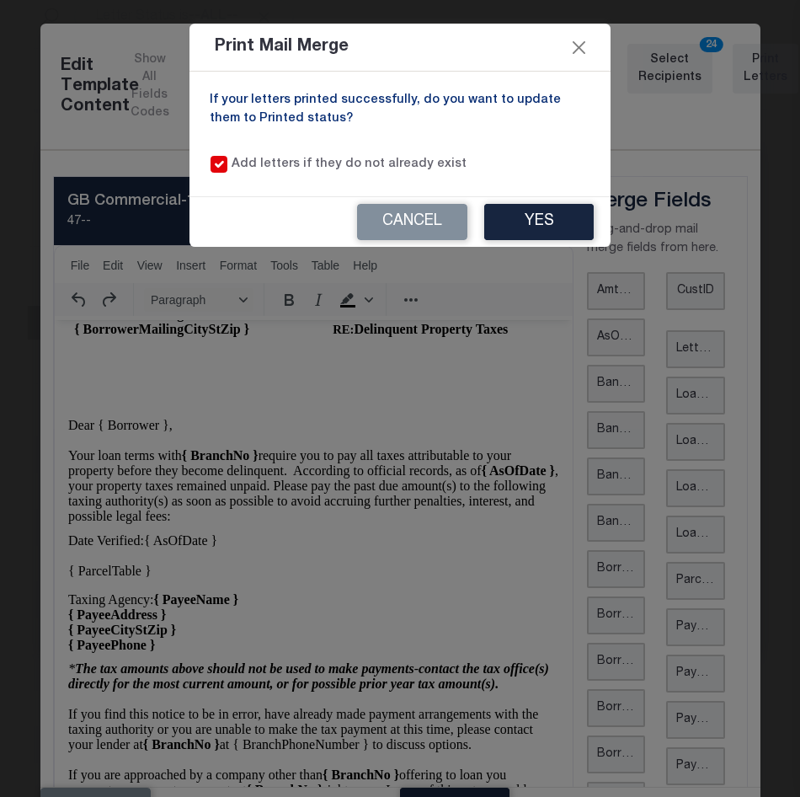
click at [301, 350] on div "Print Mail Merge If your letters printed successfully, do you want to update th…" at bounding box center [400, 398] width 800 height 797
click at [551, 227] on button "Yes" at bounding box center [539, 222] width 110 height 36
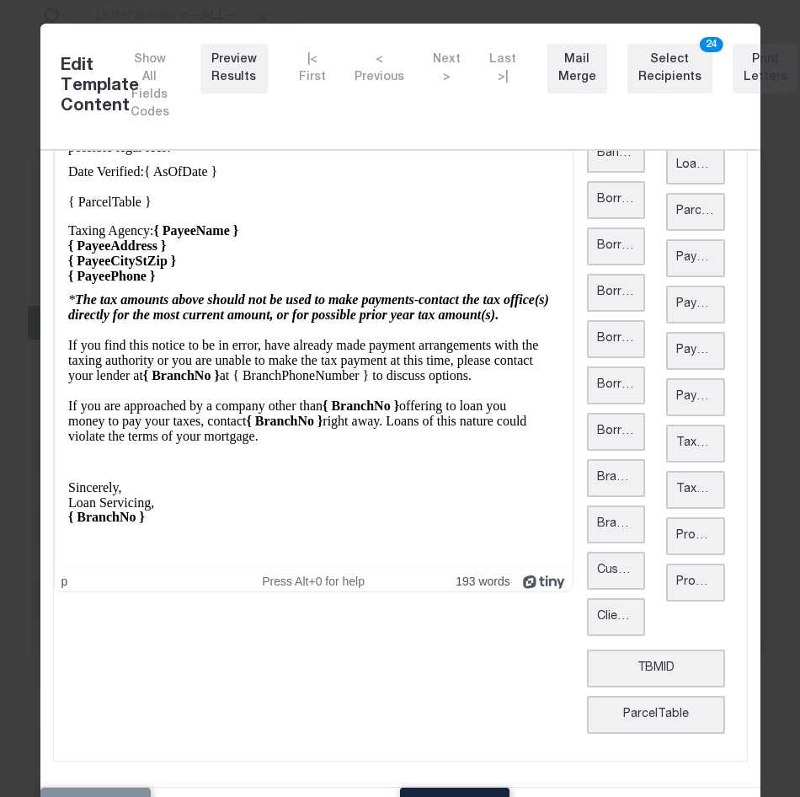
scroll to position [51, 0]
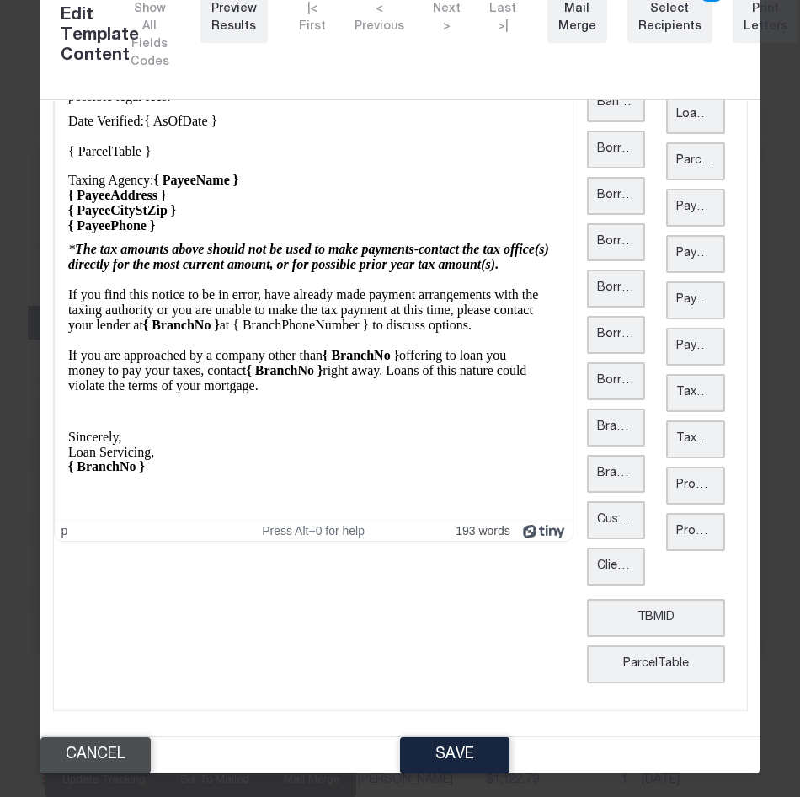
click at [136, 747] on button "Cancel" at bounding box center [95, 755] width 110 height 36
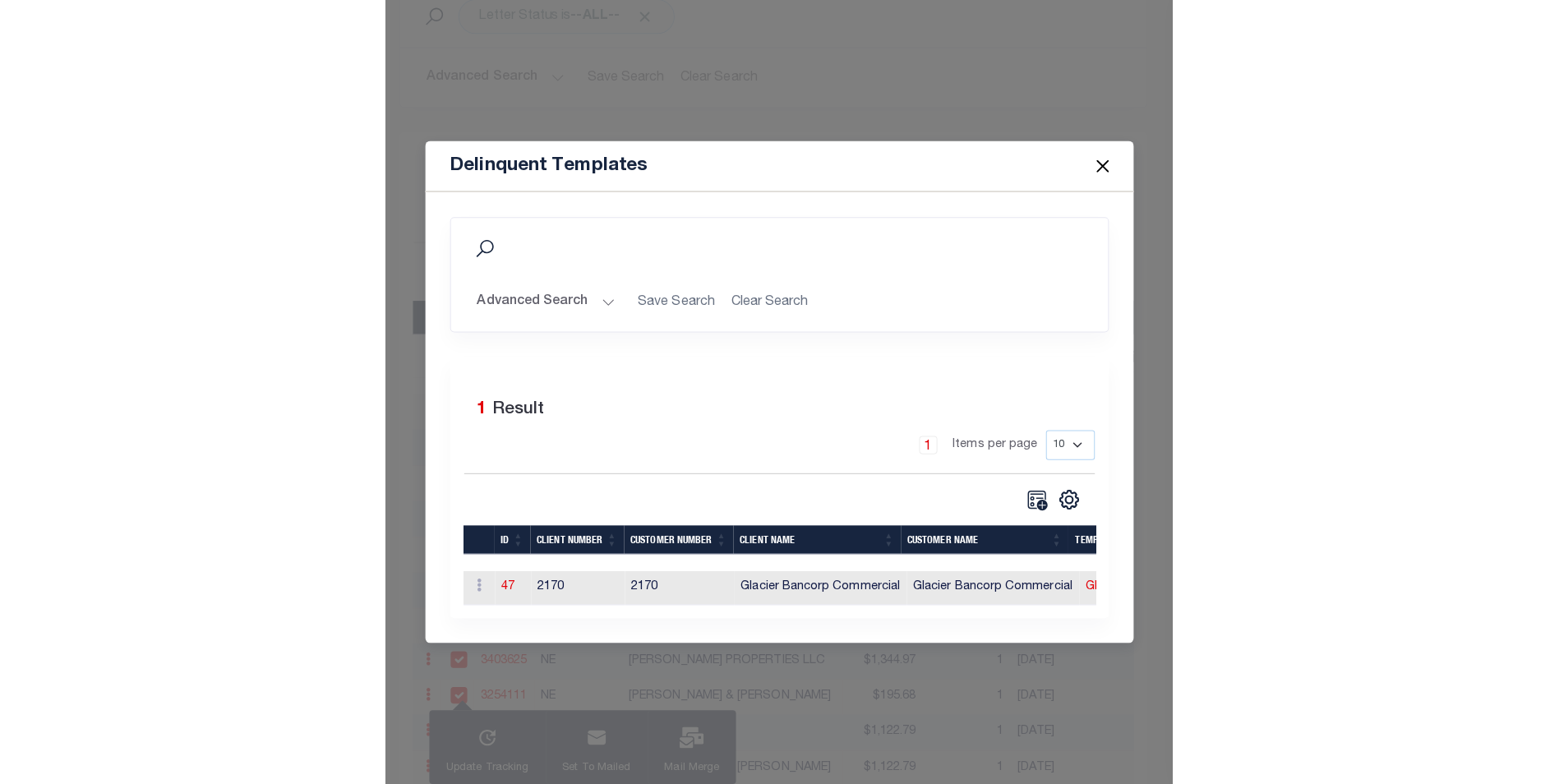
scroll to position [0, 0]
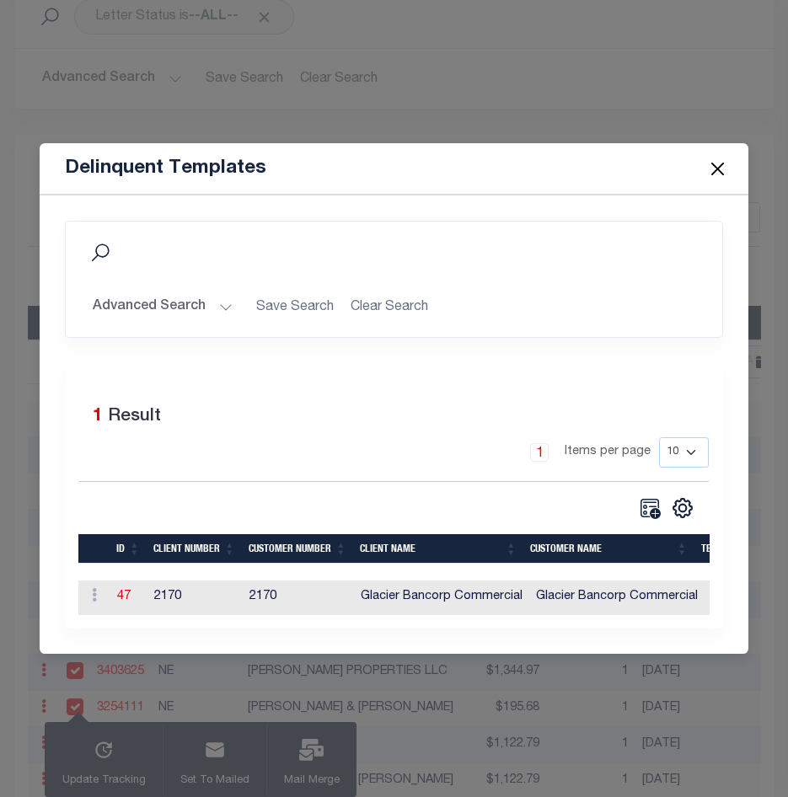
click at [720, 160] on button "Close" at bounding box center [717, 169] width 22 height 22
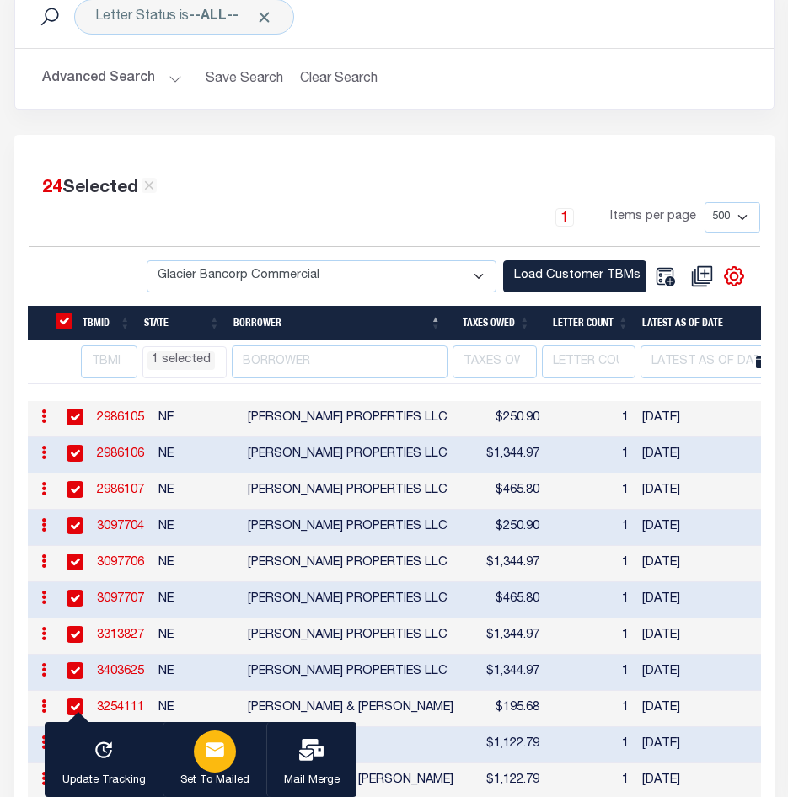
click at [224, 758] on div "button" at bounding box center [215, 752] width 42 height 42
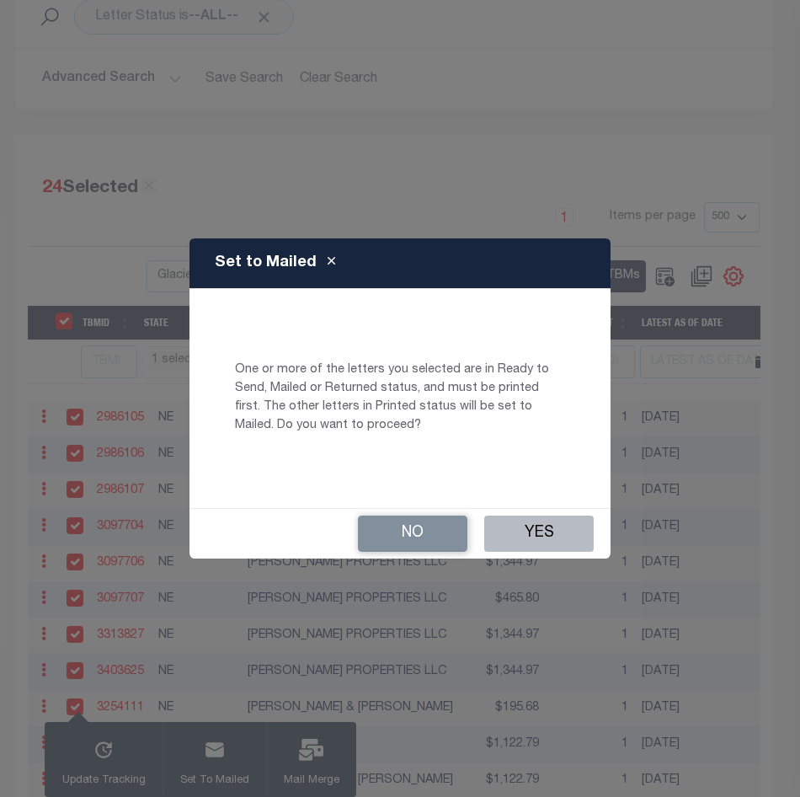
click at [565, 535] on button "Yes" at bounding box center [539, 534] width 110 height 36
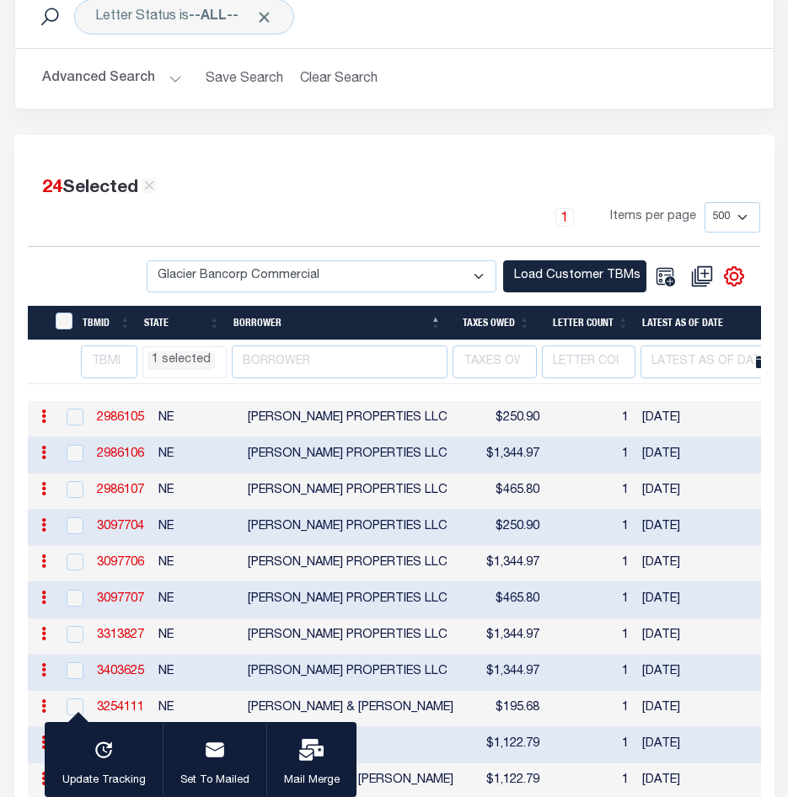
checkbox input "false"
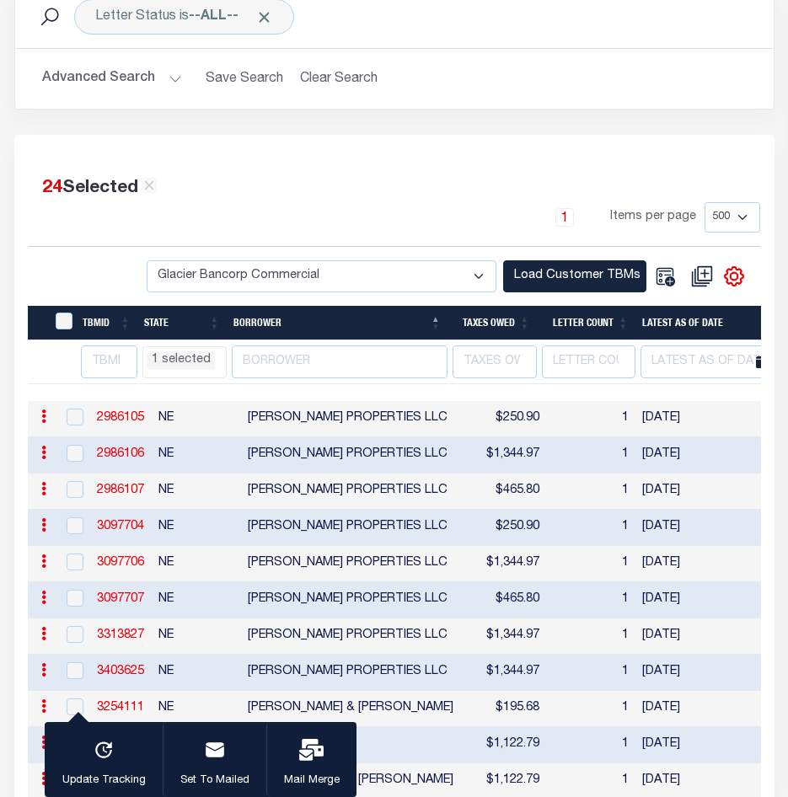
checkbox input "false"
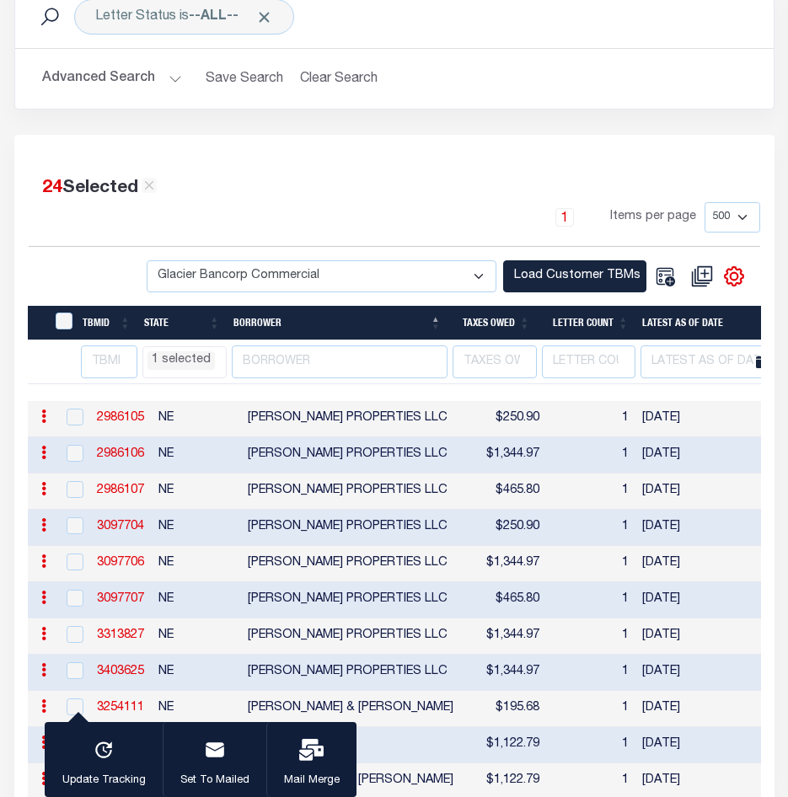
checkbox input "false"
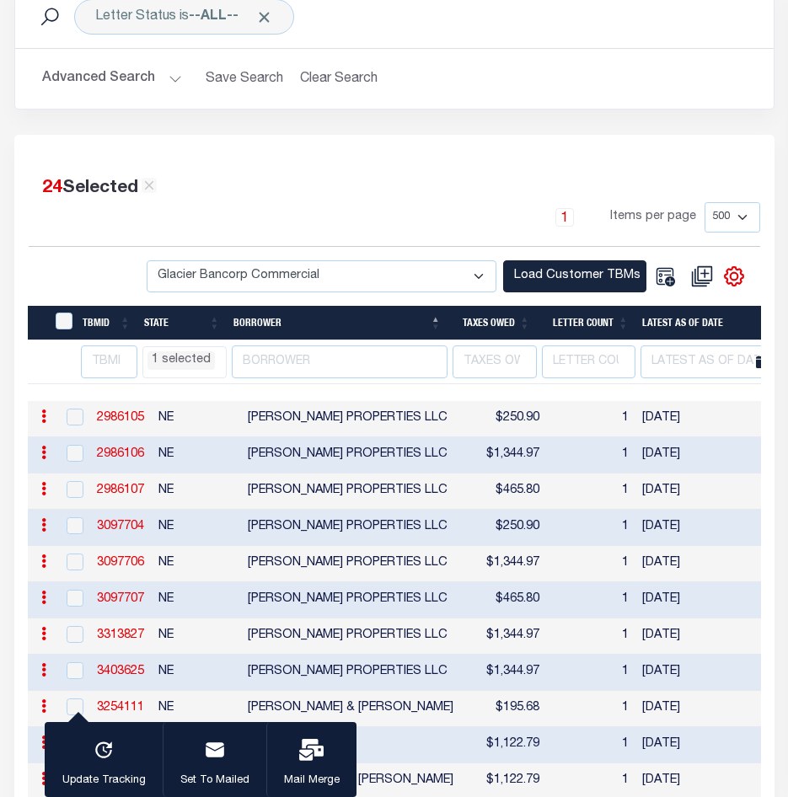
checkbox input "false"
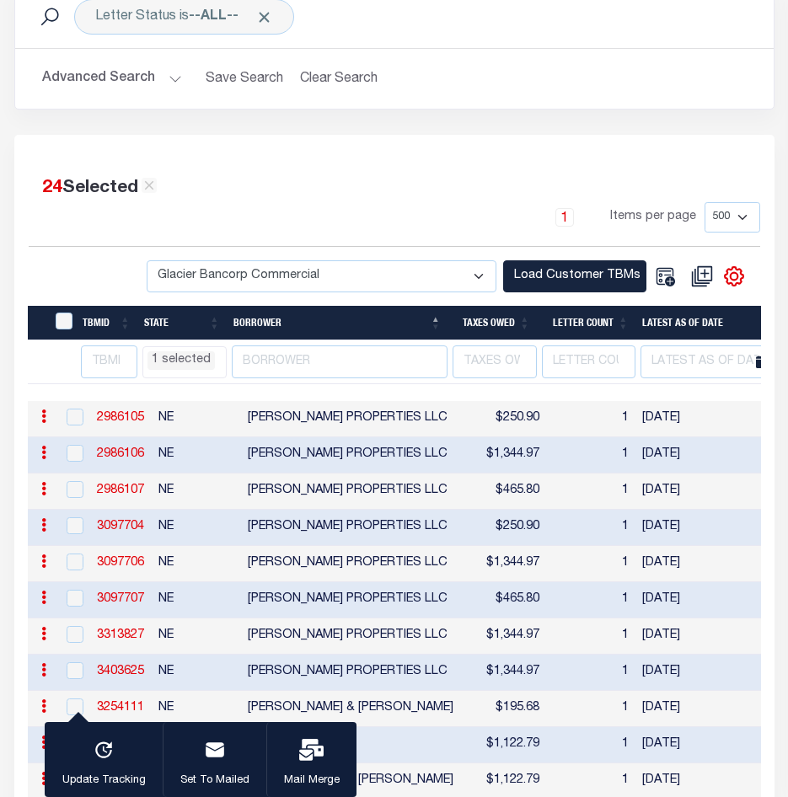
checkbox input "false"
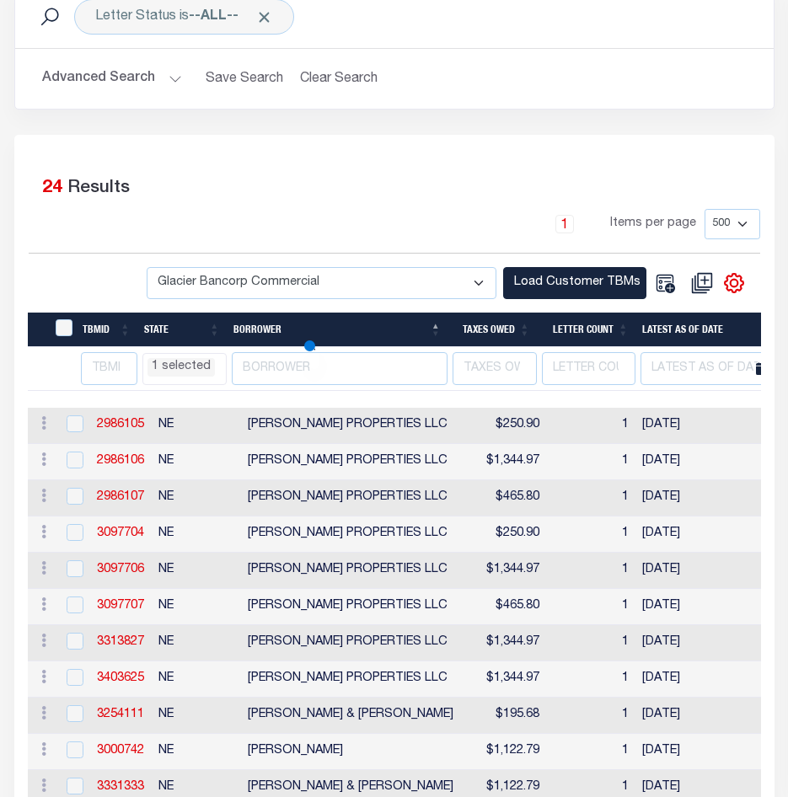
select select "NE"
select select
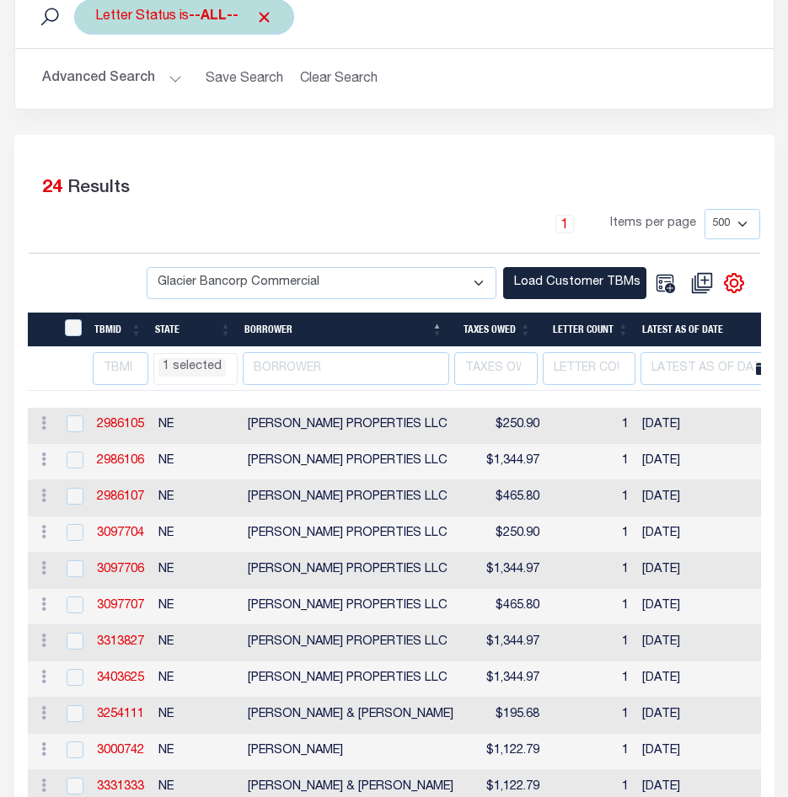
select select "NE"
select select
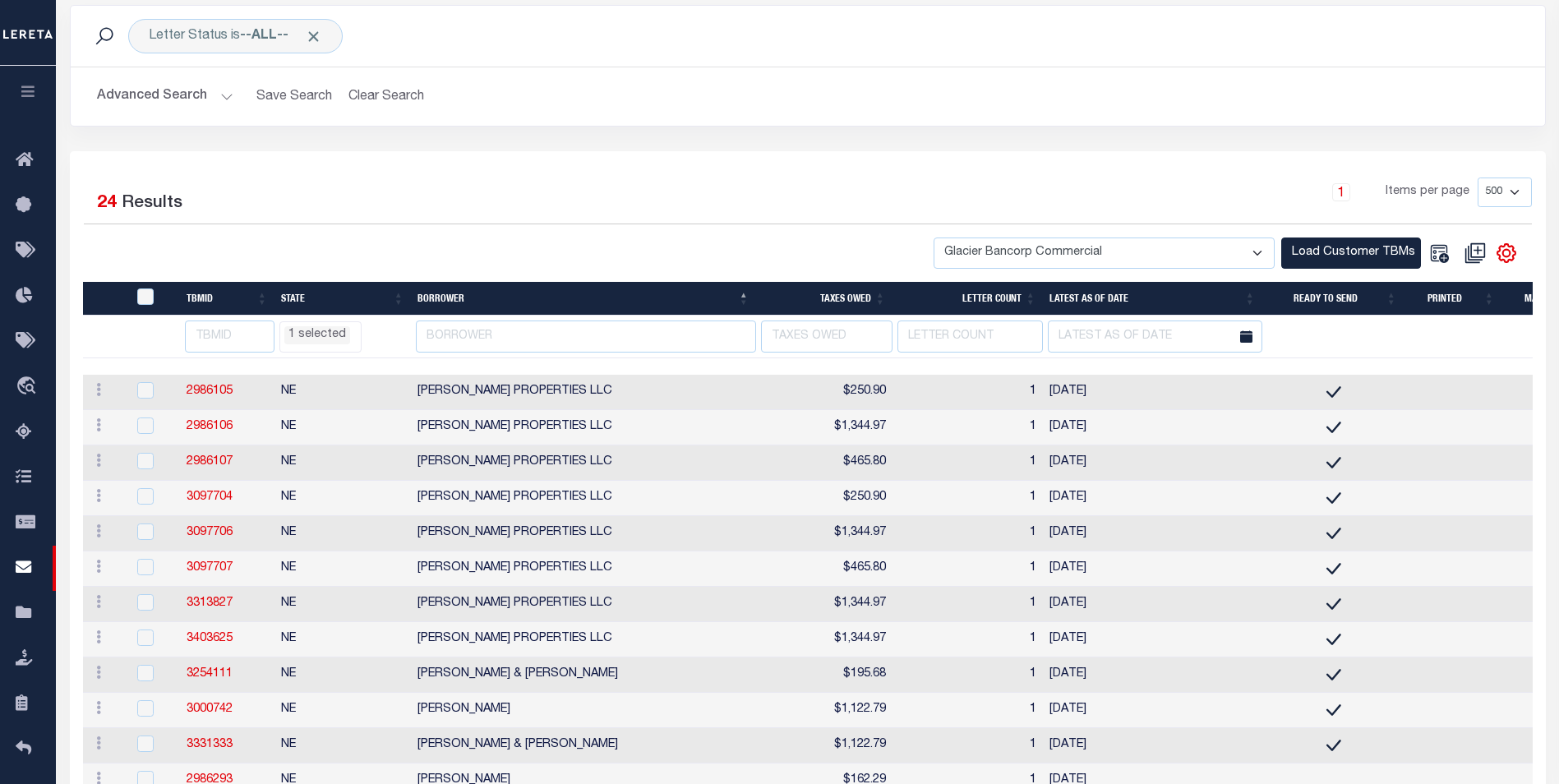
click at [530, 201] on div "1 Items per page 25 50 100 500 1000" at bounding box center [991, 199] width 1080 height 43
click at [307, 347] on span "1 selected" at bounding box center [320, 336] width 82 height 31
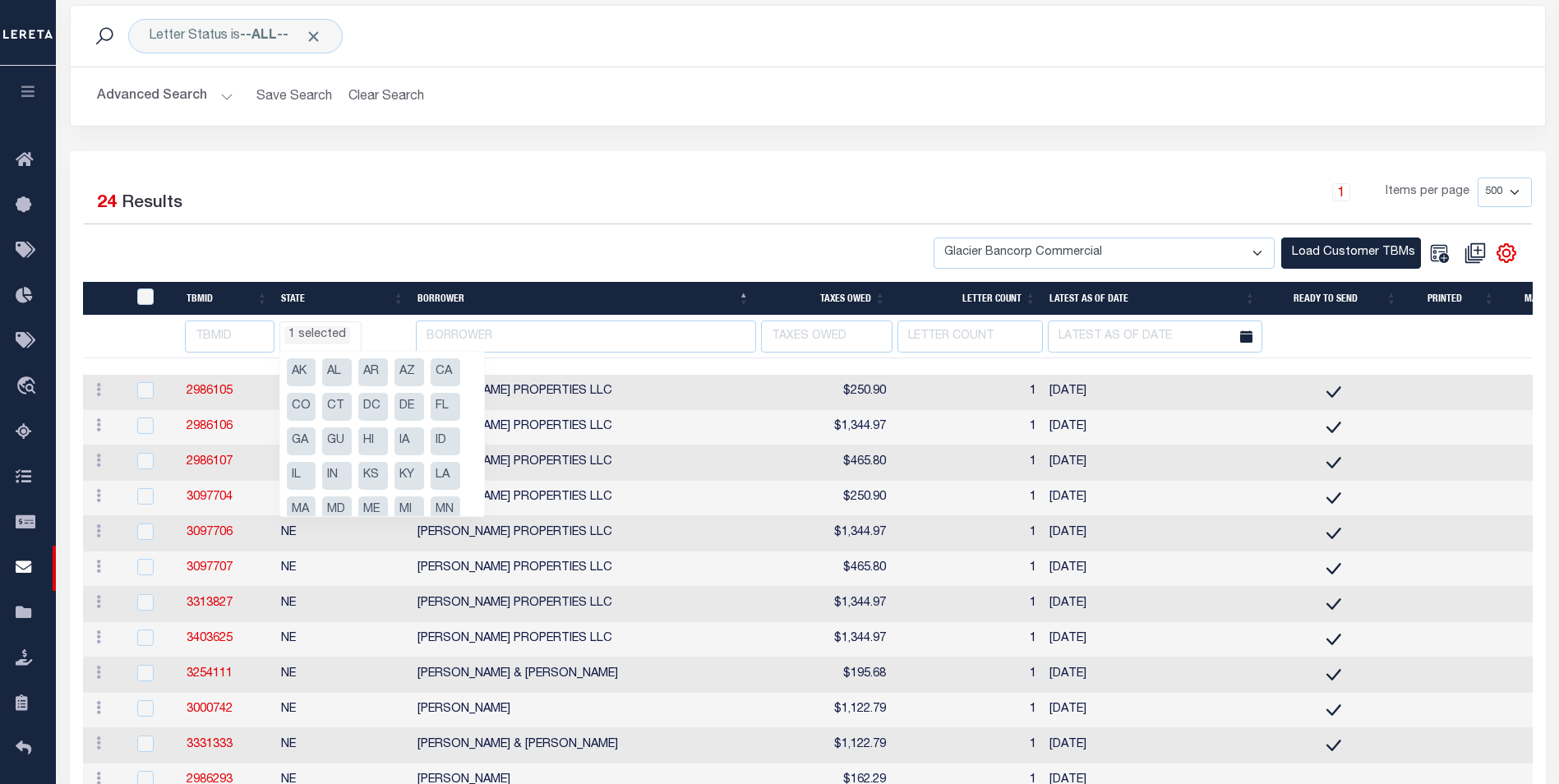
scroll to position [123, 0]
click at [302, 453] on li "NE" at bounding box center [301, 455] width 29 height 28
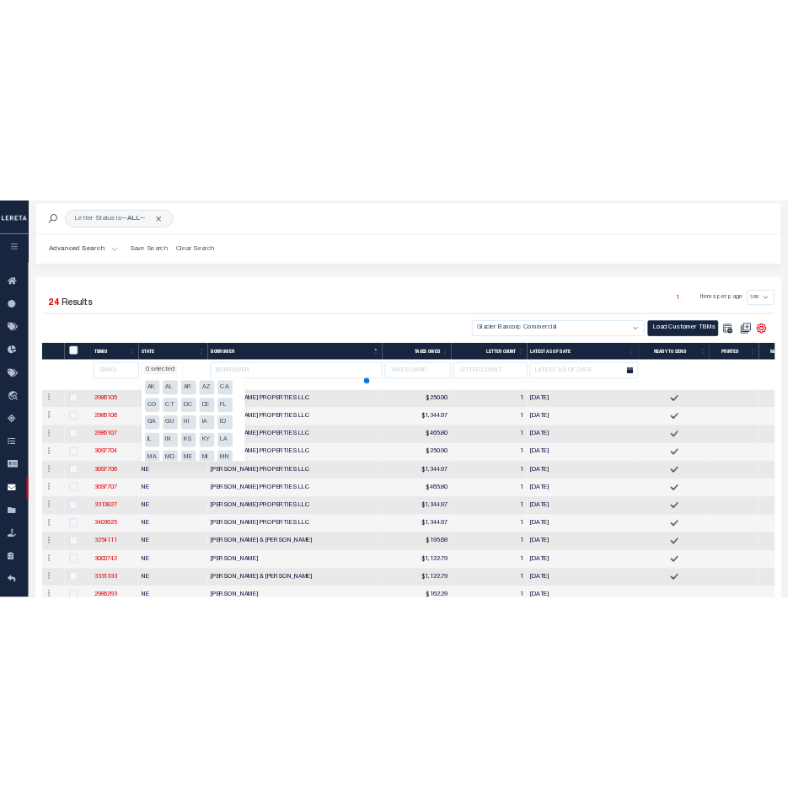
scroll to position [0, 0]
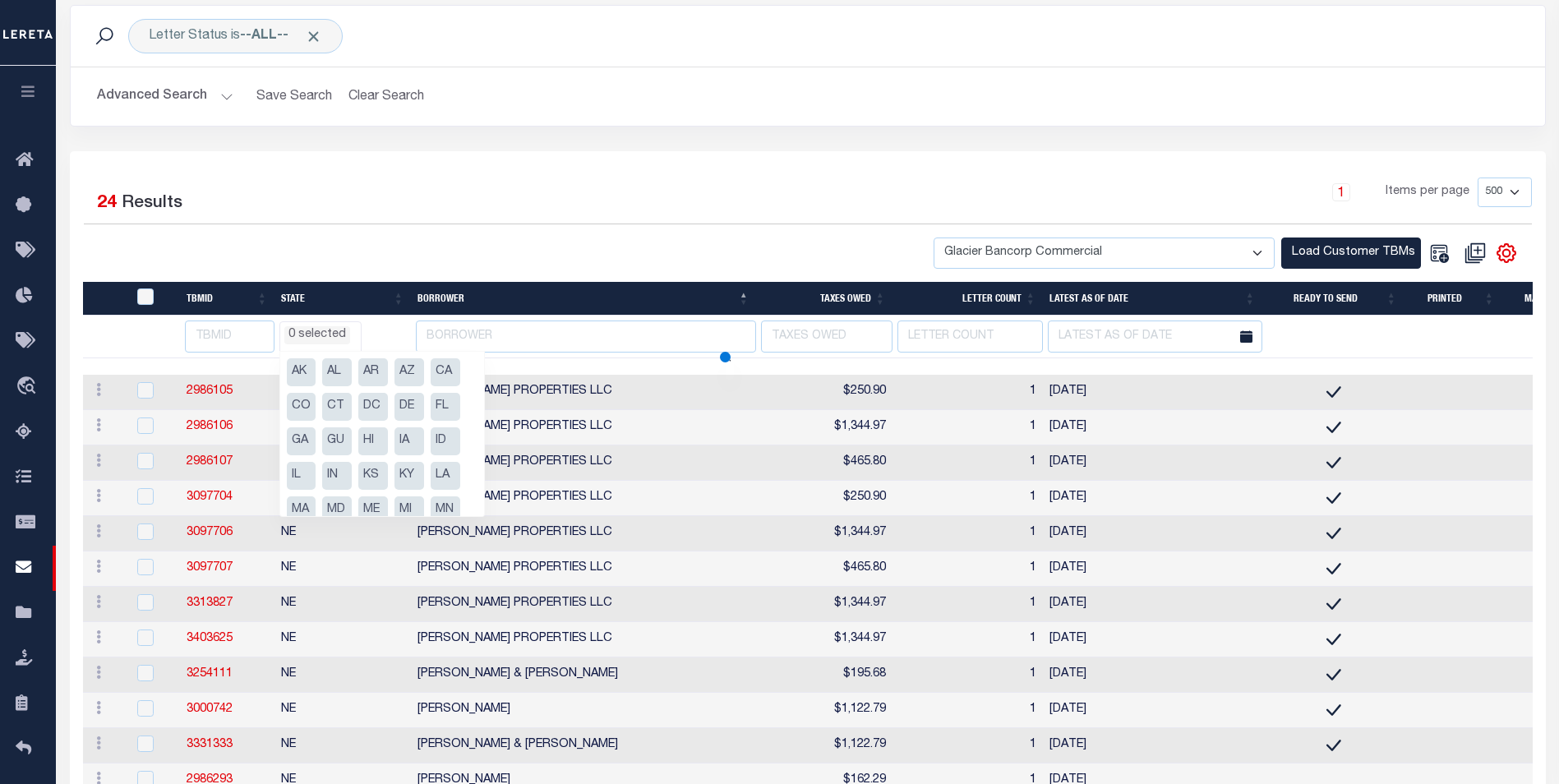
click at [410, 375] on li "AZ" at bounding box center [409, 372] width 29 height 28
select select "AZ"
select select
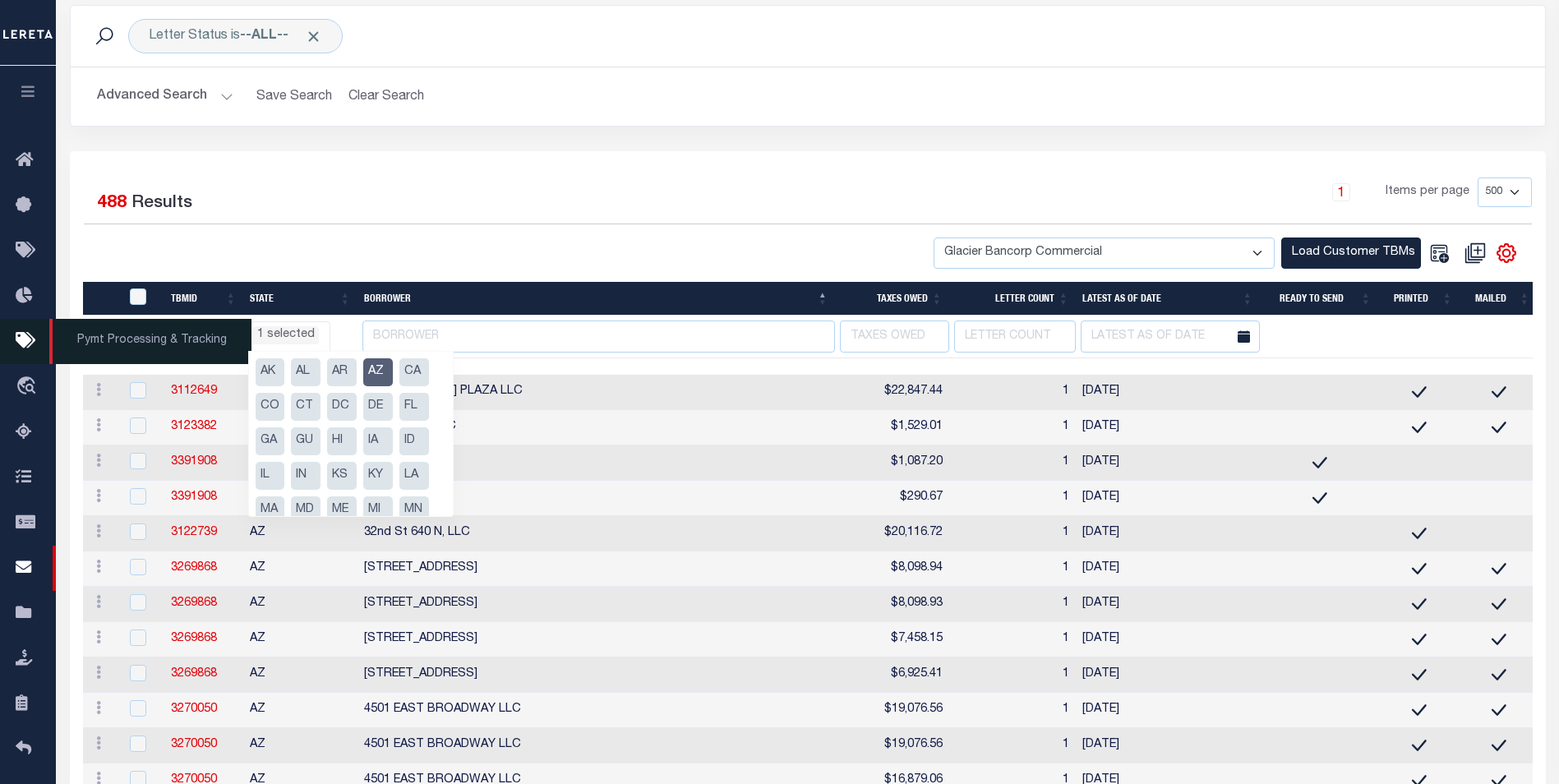
select select "AZ"
select select
select select "AZ"
select select
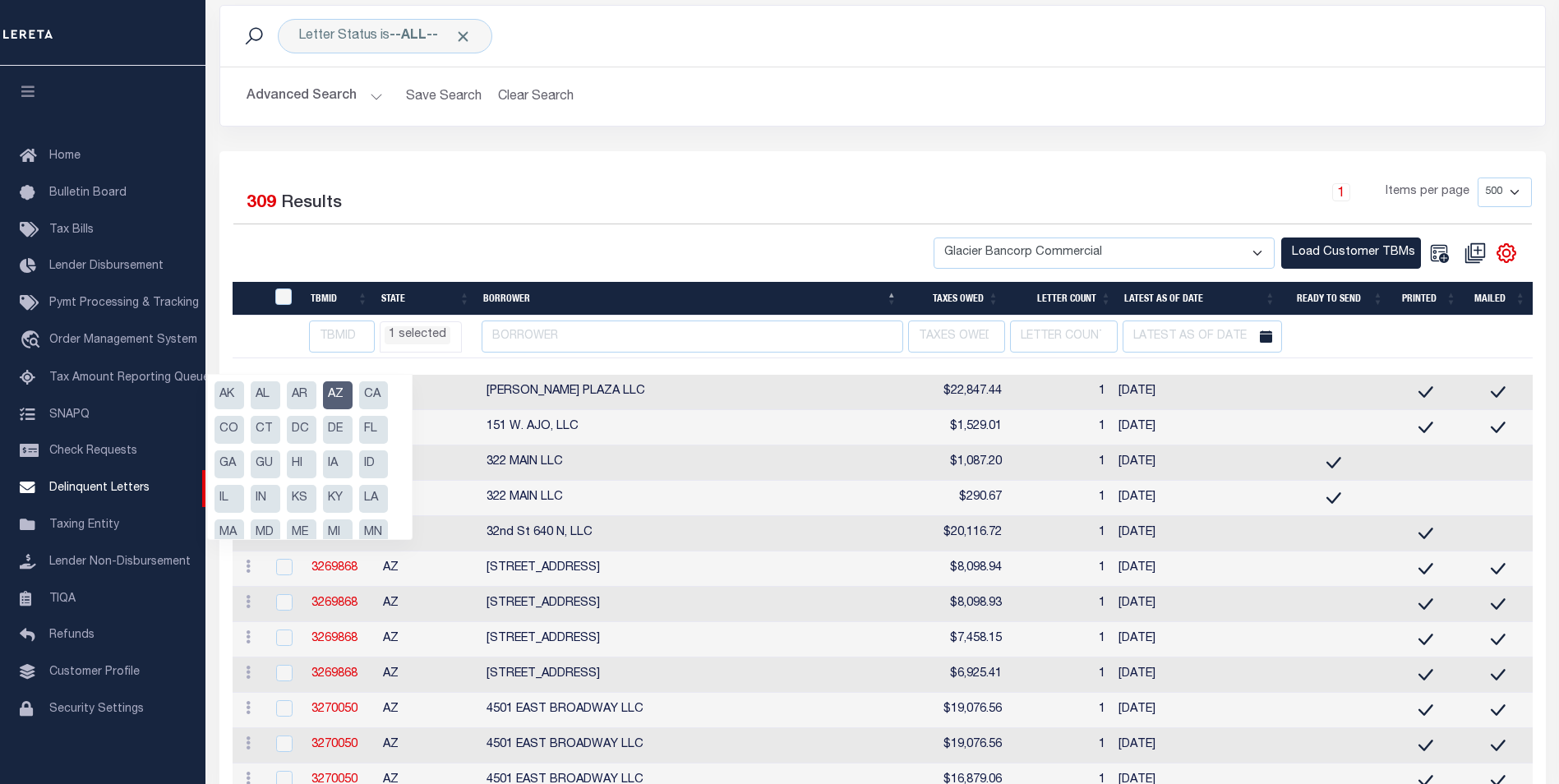
click at [564, 218] on div "1 Items per page 25 50 100 500 1000" at bounding box center [1048, 199] width 969 height 43
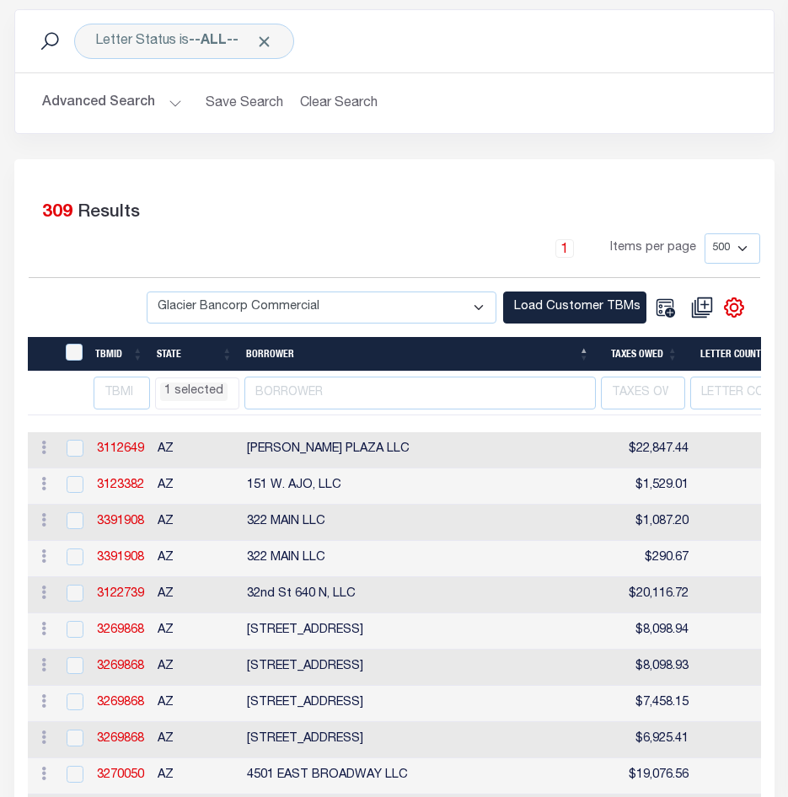
scroll to position [129, 0]
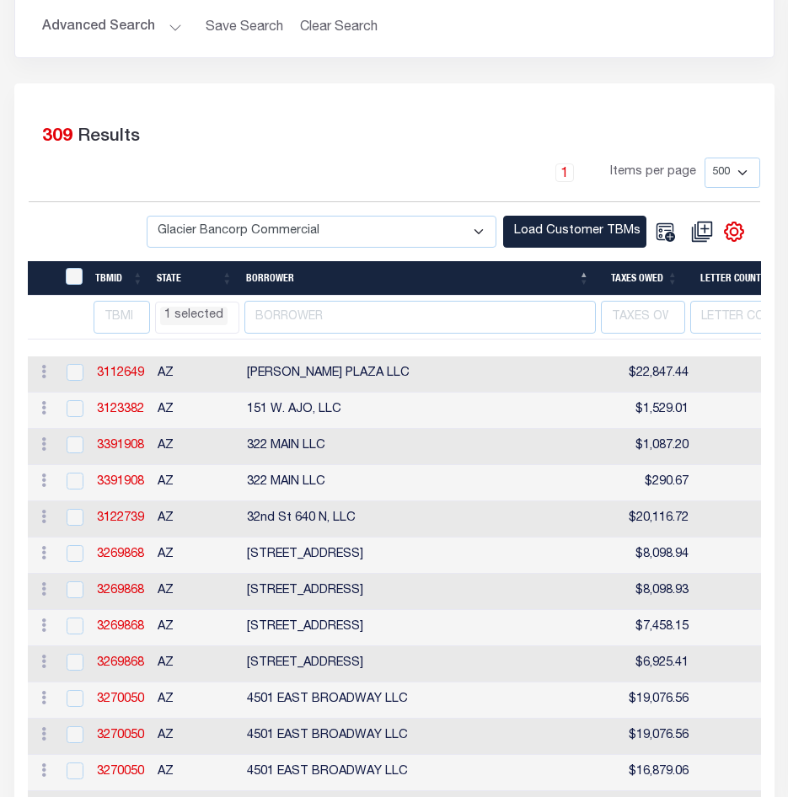
select select "AZ"
select select
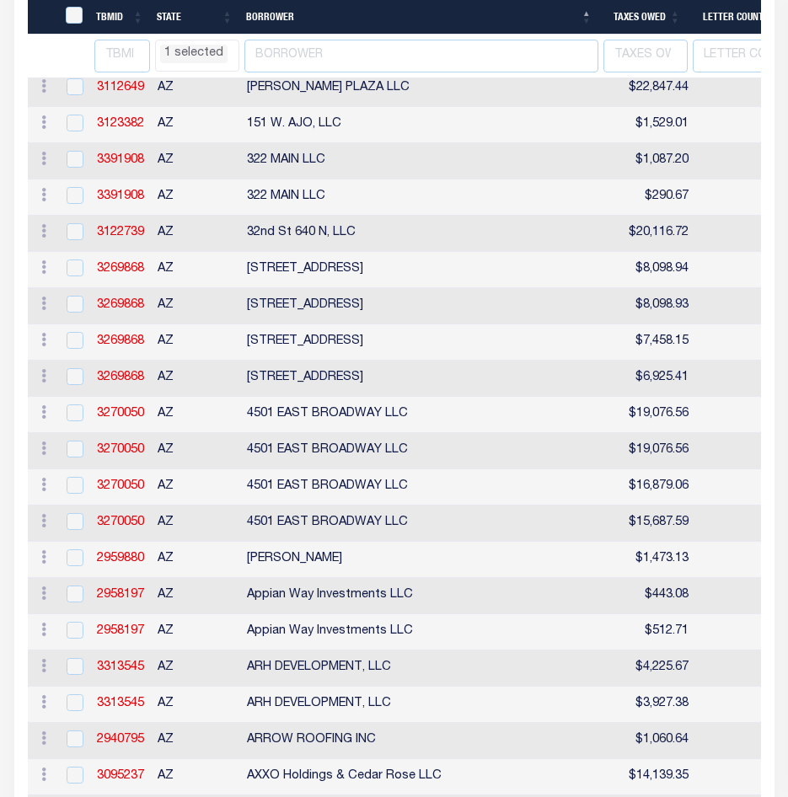
select select "AZ"
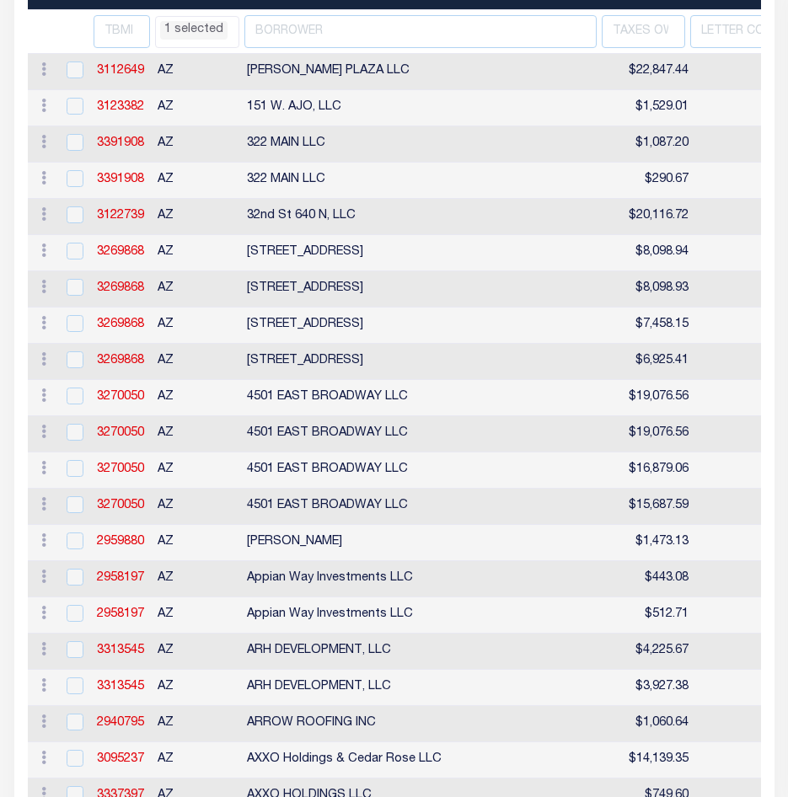
scroll to position [45, 0]
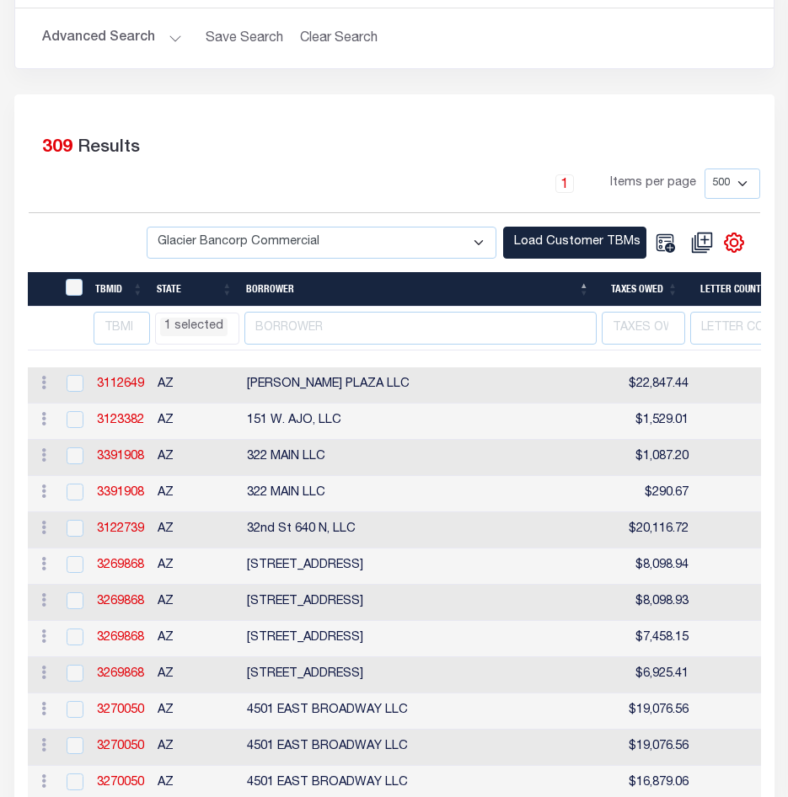
select select "AZ"
select select
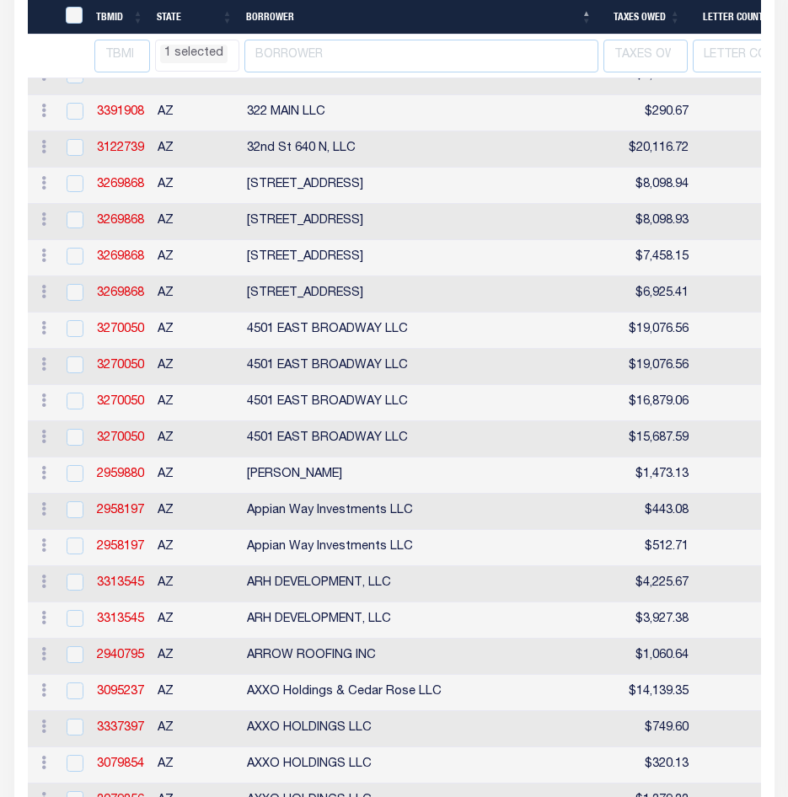
select select "AZ"
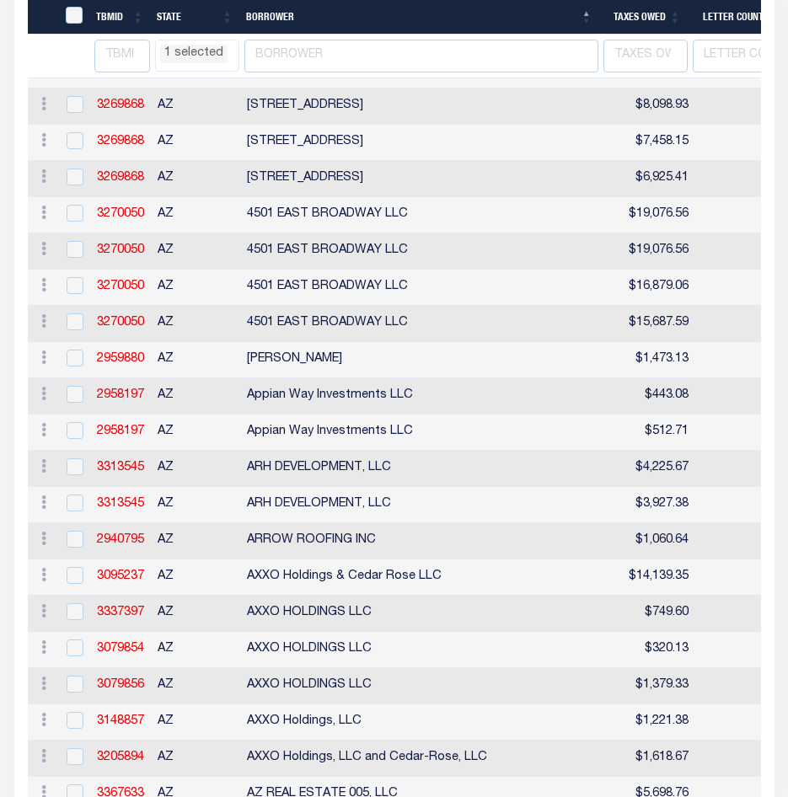
select select "AZ"
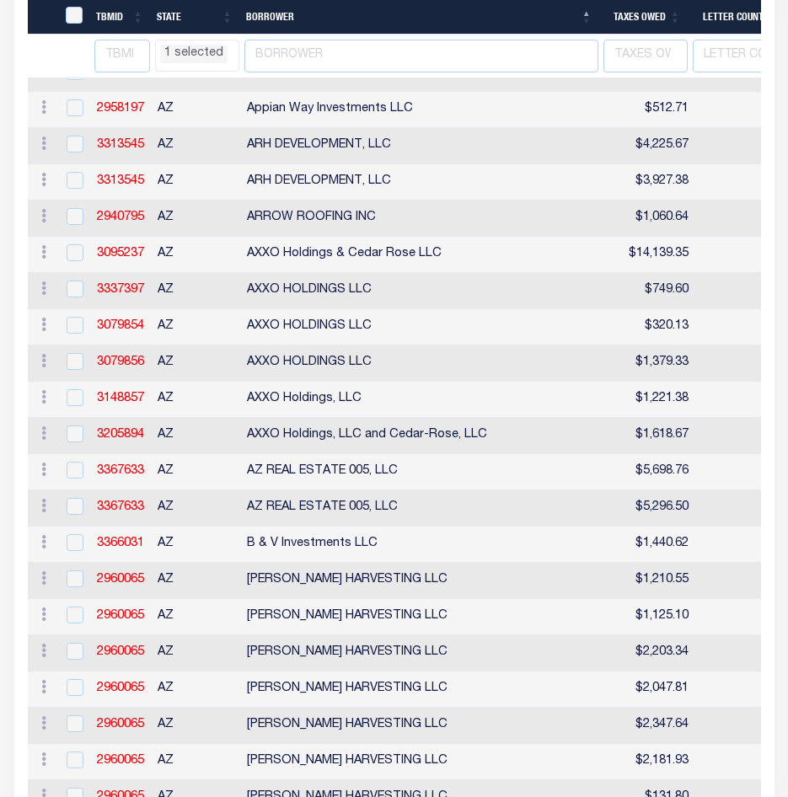
select select "AZ"
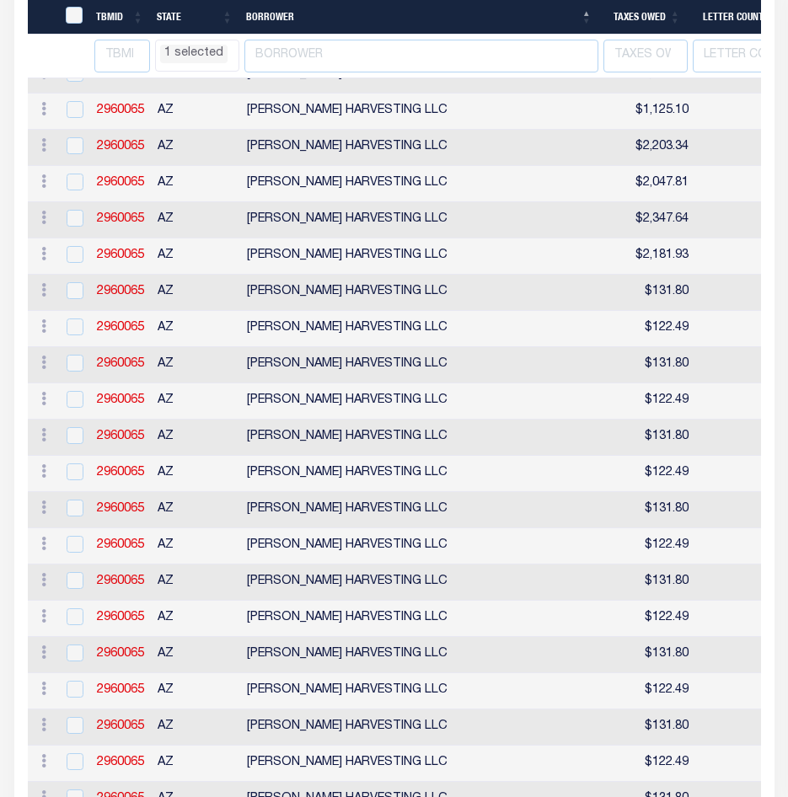
select select "AZ"
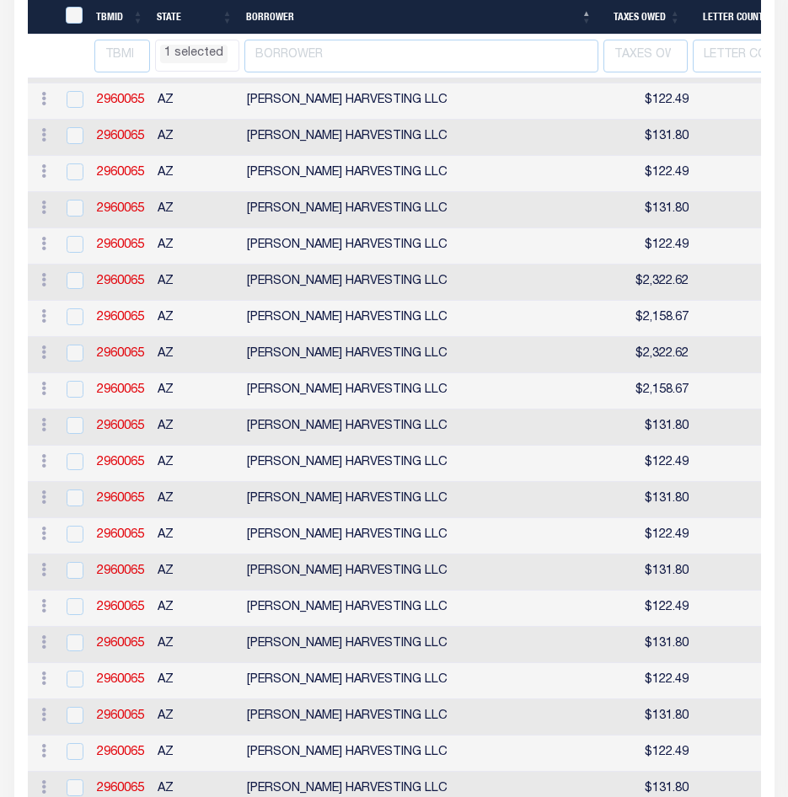
select select "AZ"
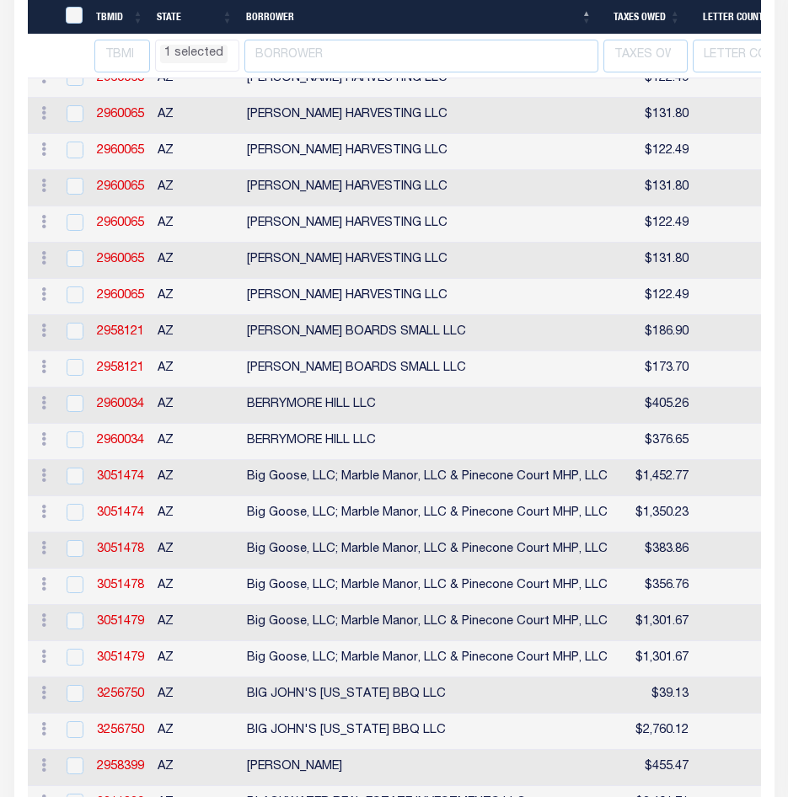
select select "AZ"
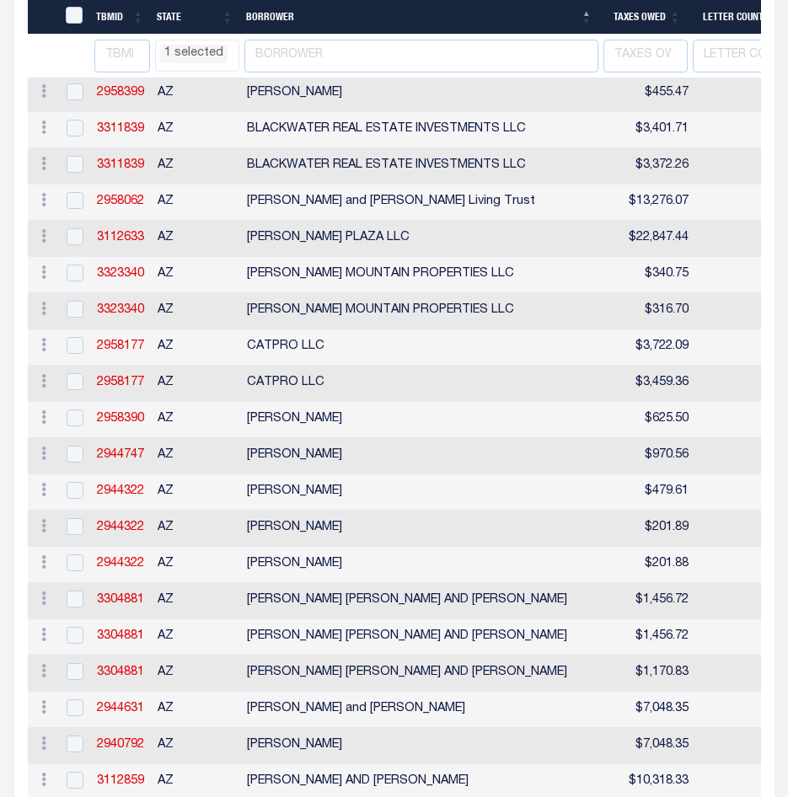
select select "AZ"
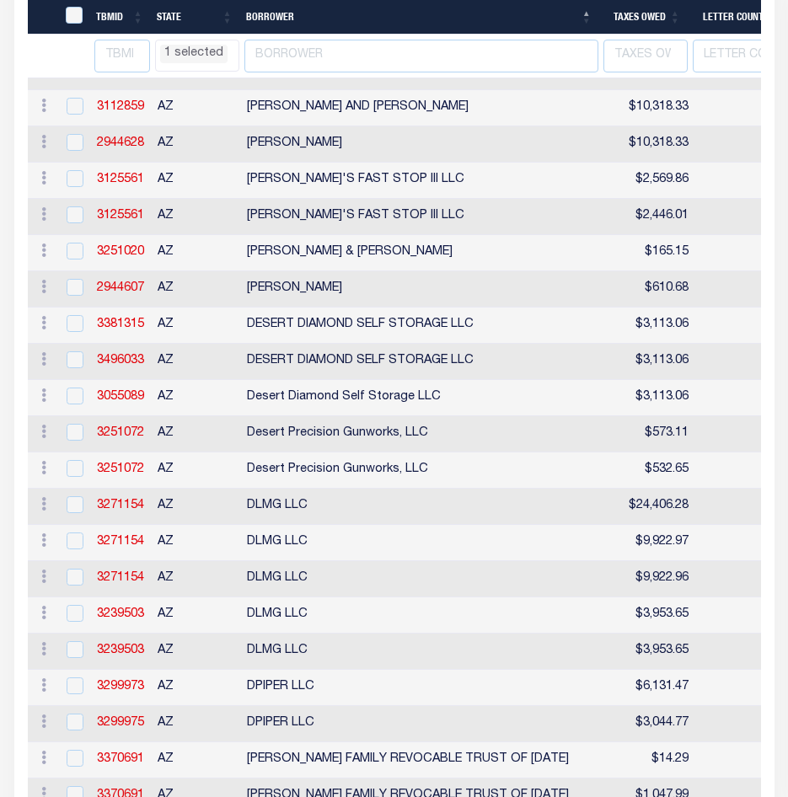
select select "AZ"
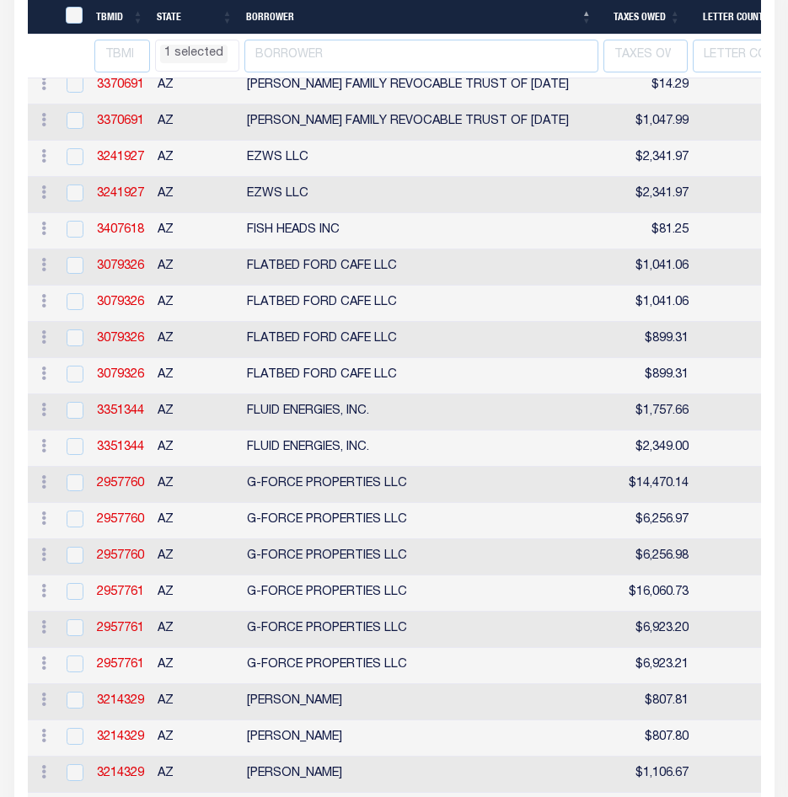
select select "AZ"
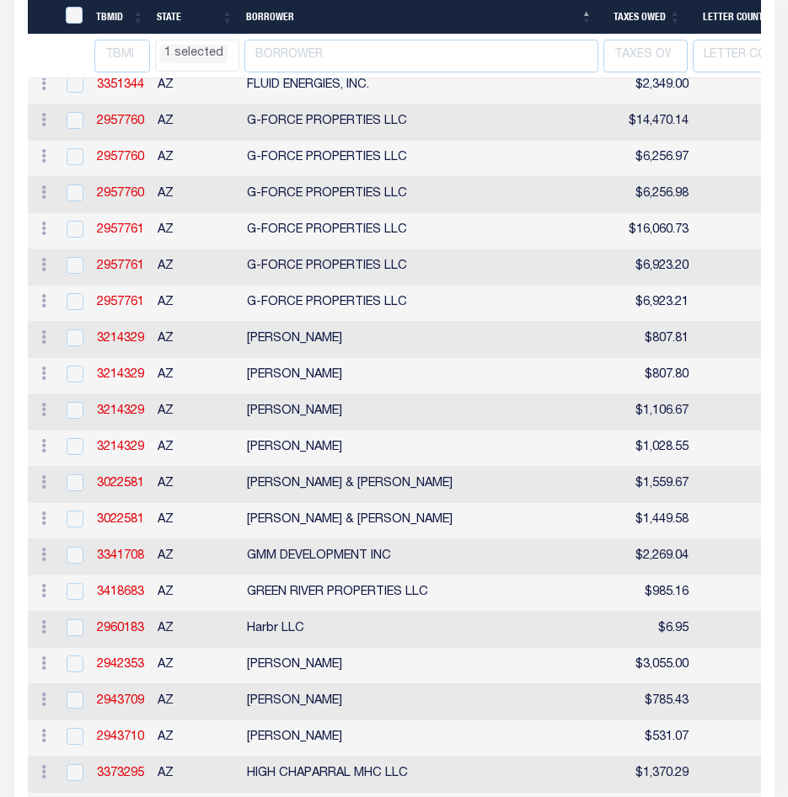
select select "AZ"
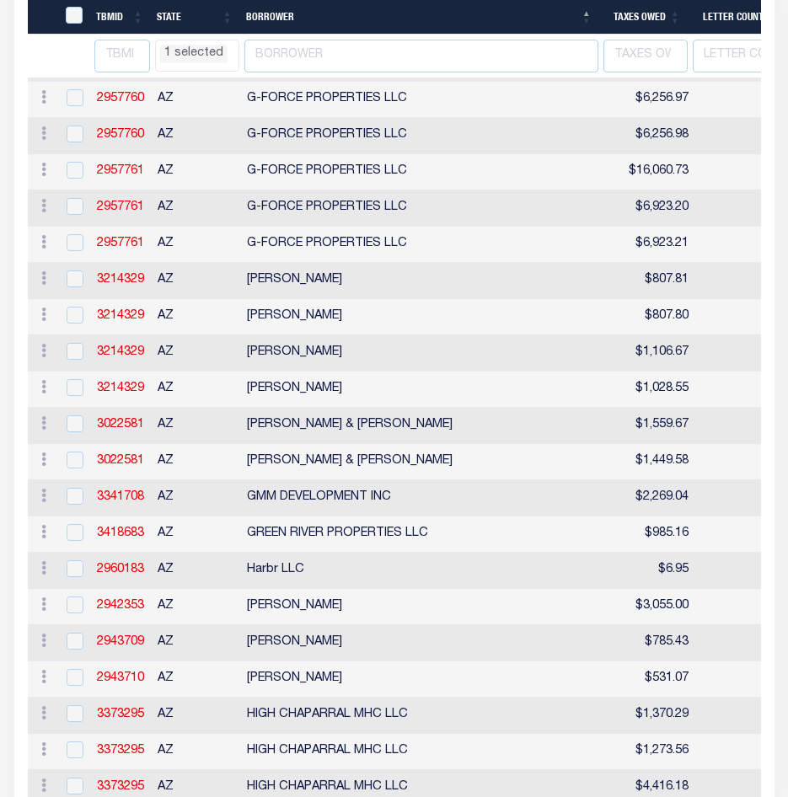
select select "AZ"
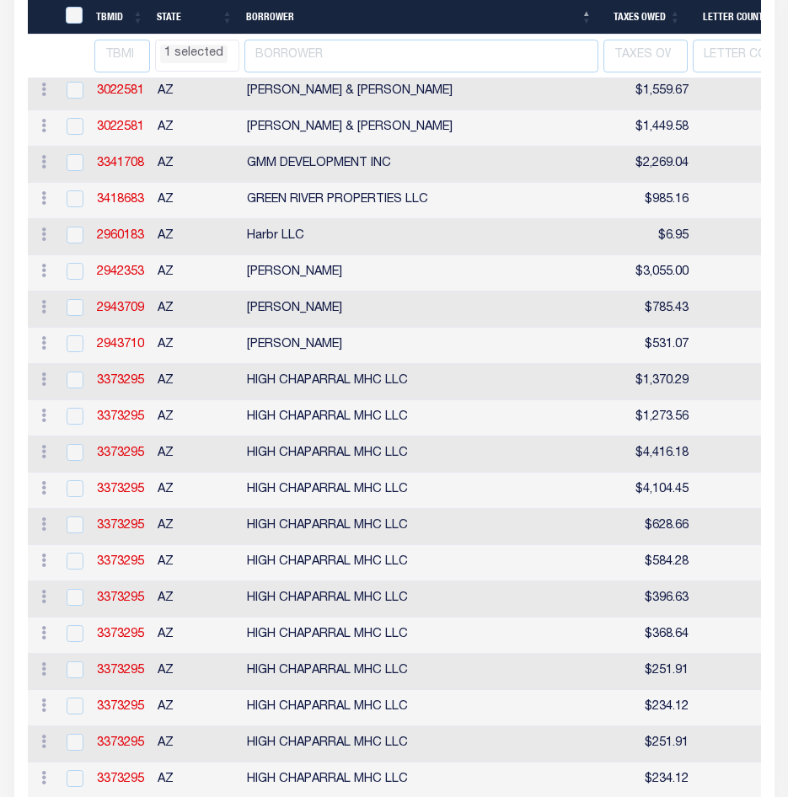
select select "AZ"
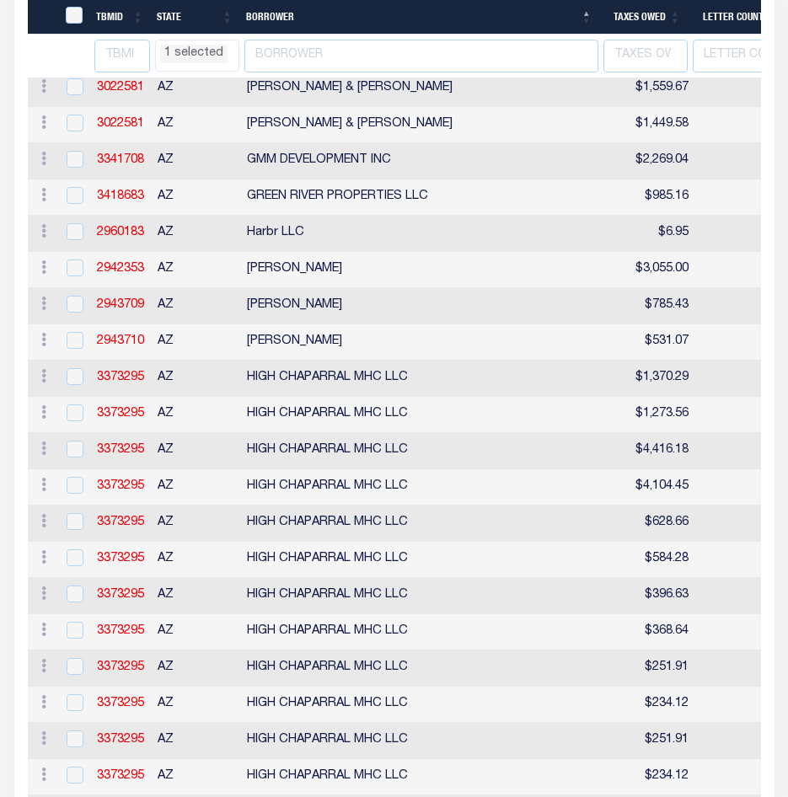
select select "AZ"
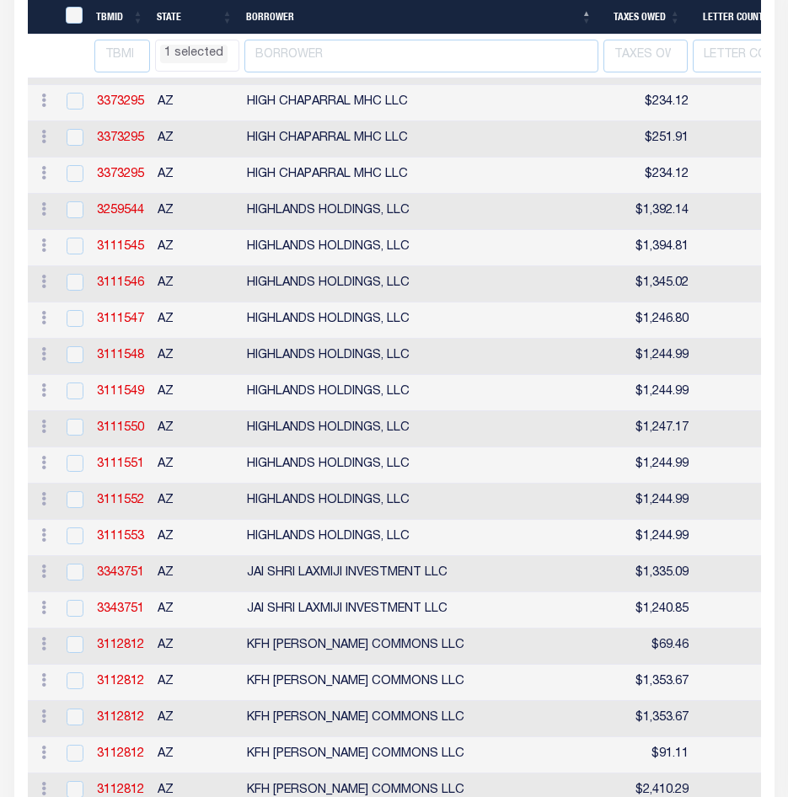
select select "AZ"
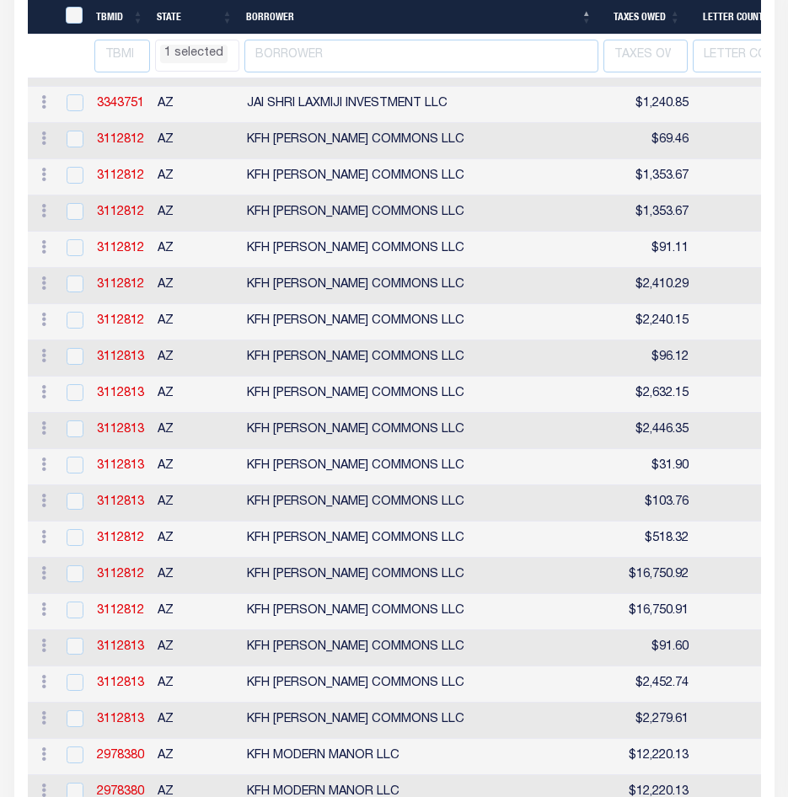
select select "AZ"
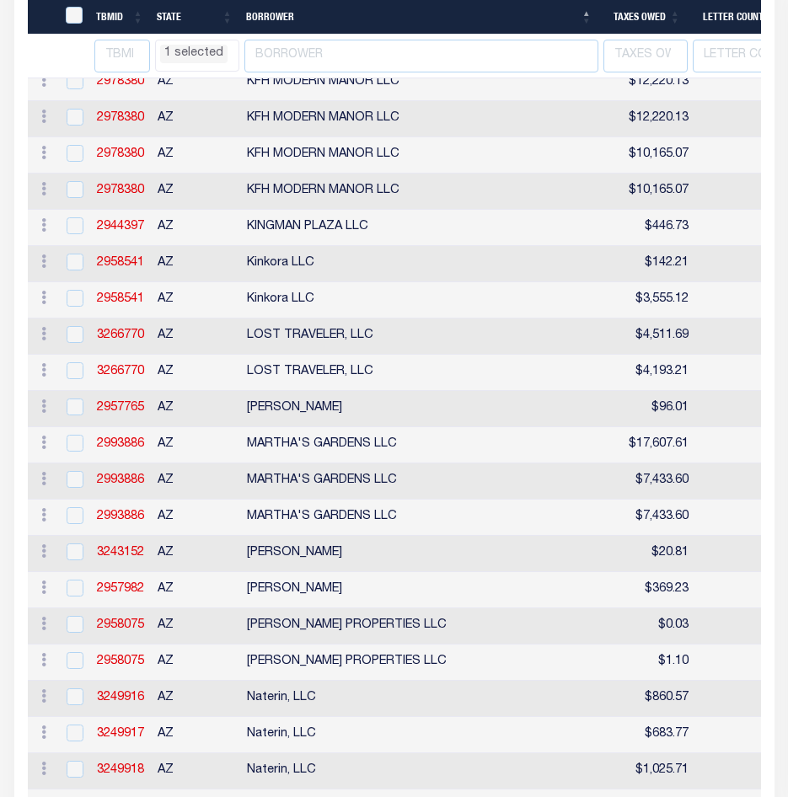
select select "AZ"
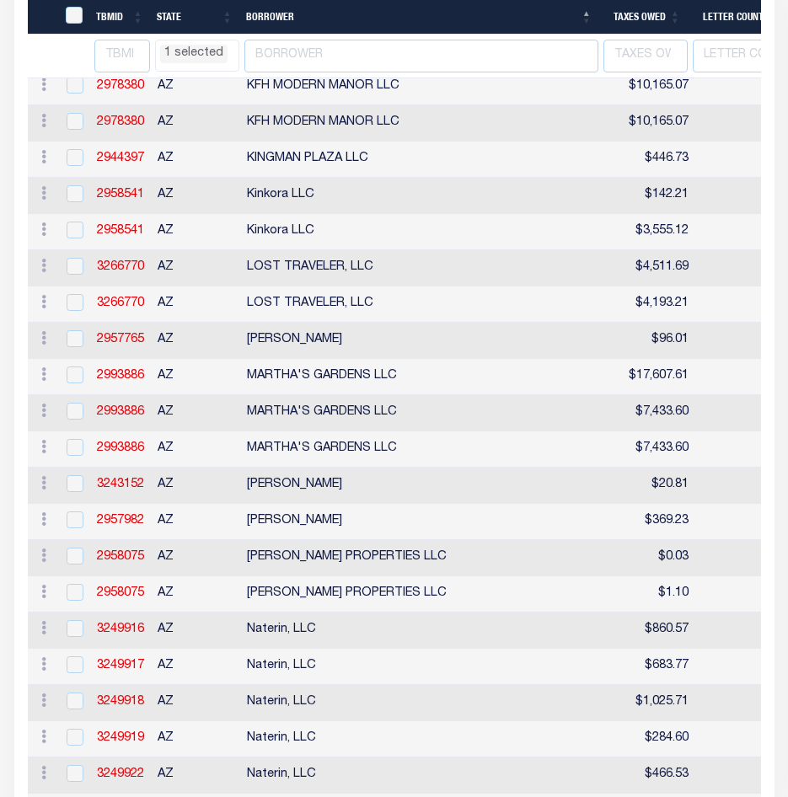
select select "AZ"
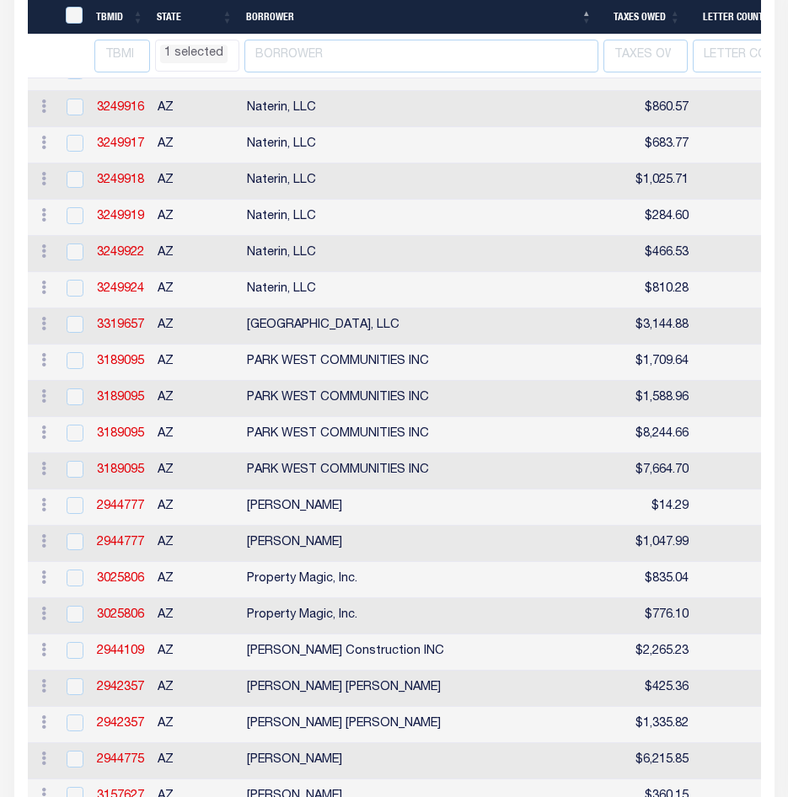
select select "AZ"
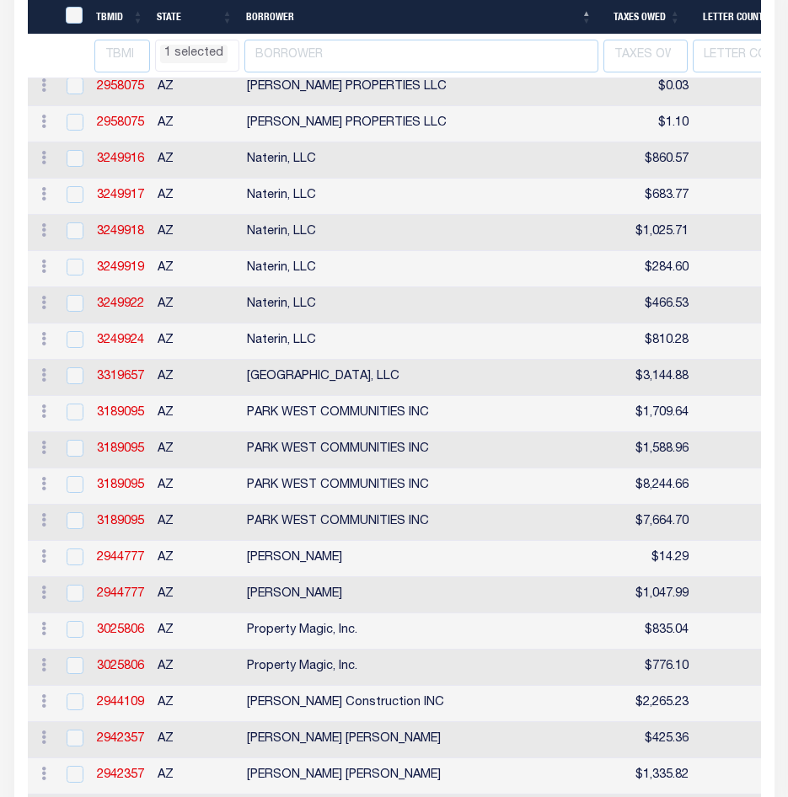
select select "AZ"
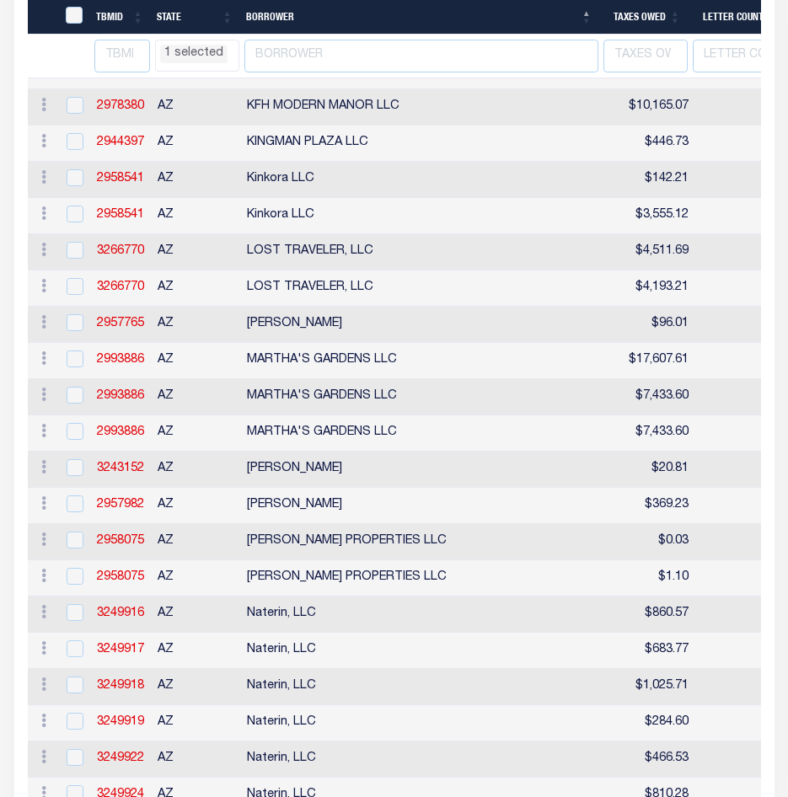
select select "AZ"
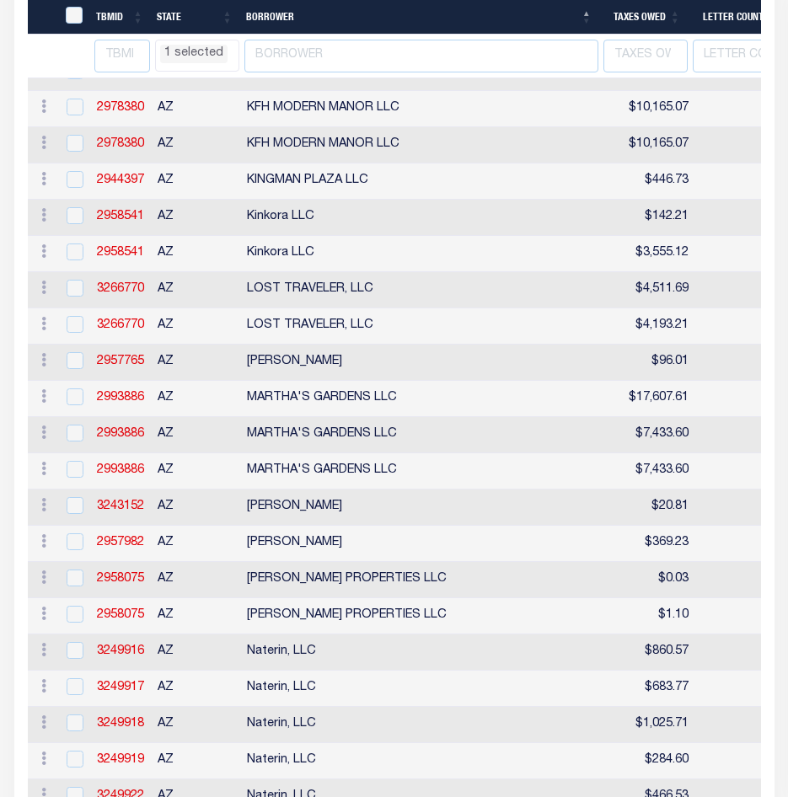
select select "AZ"
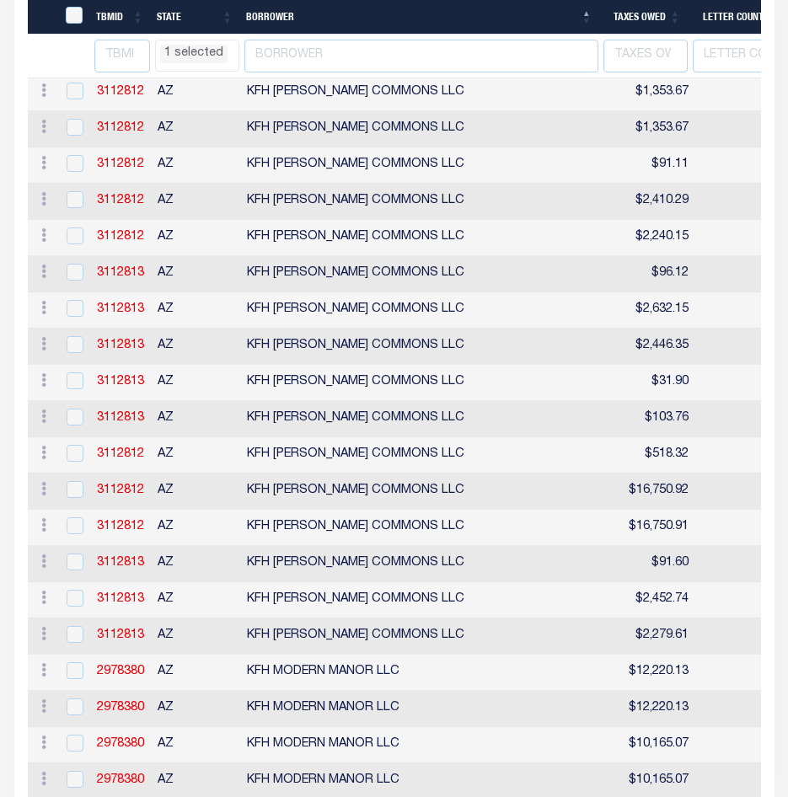
select select "AZ"
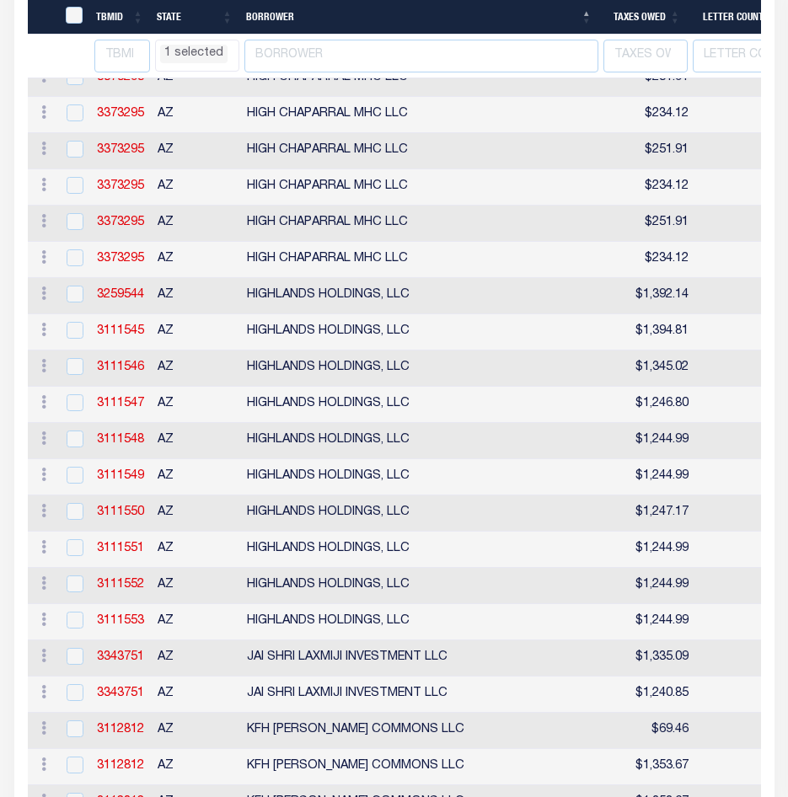
select select "AZ"
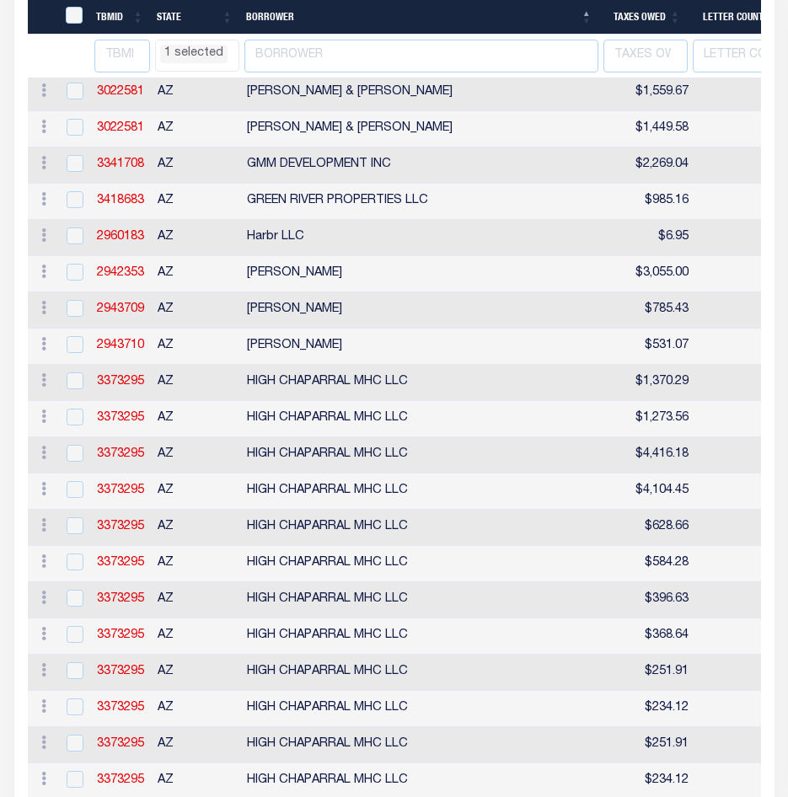
select select "AZ"
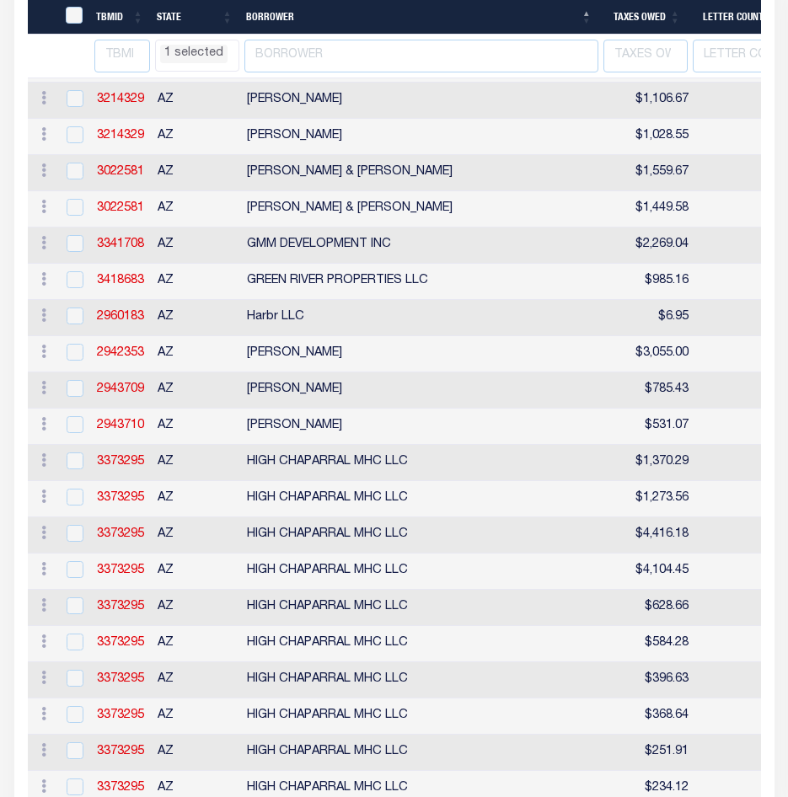
select select "AZ"
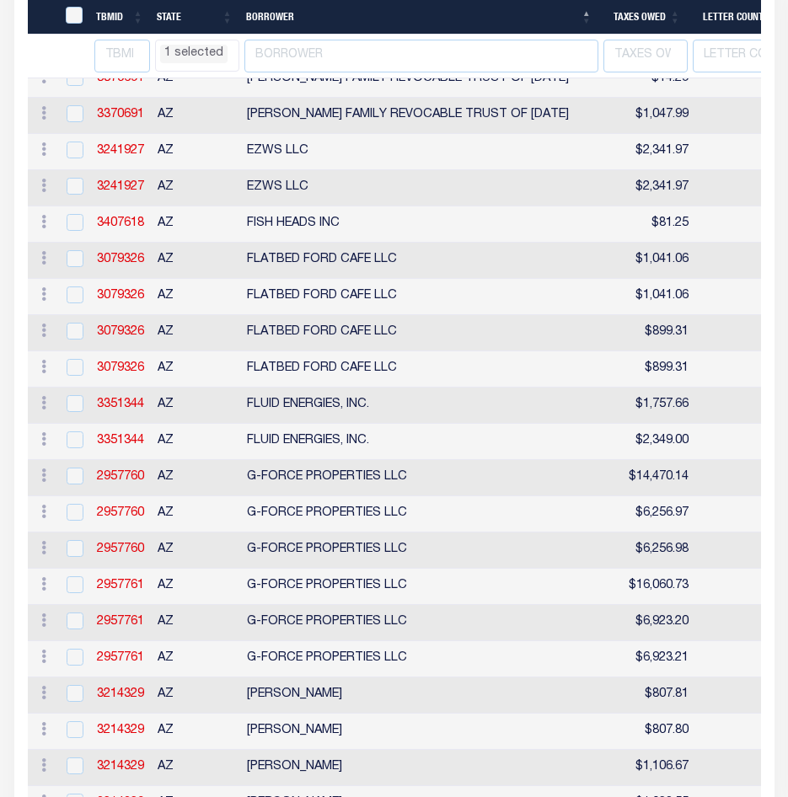
select select "AZ"
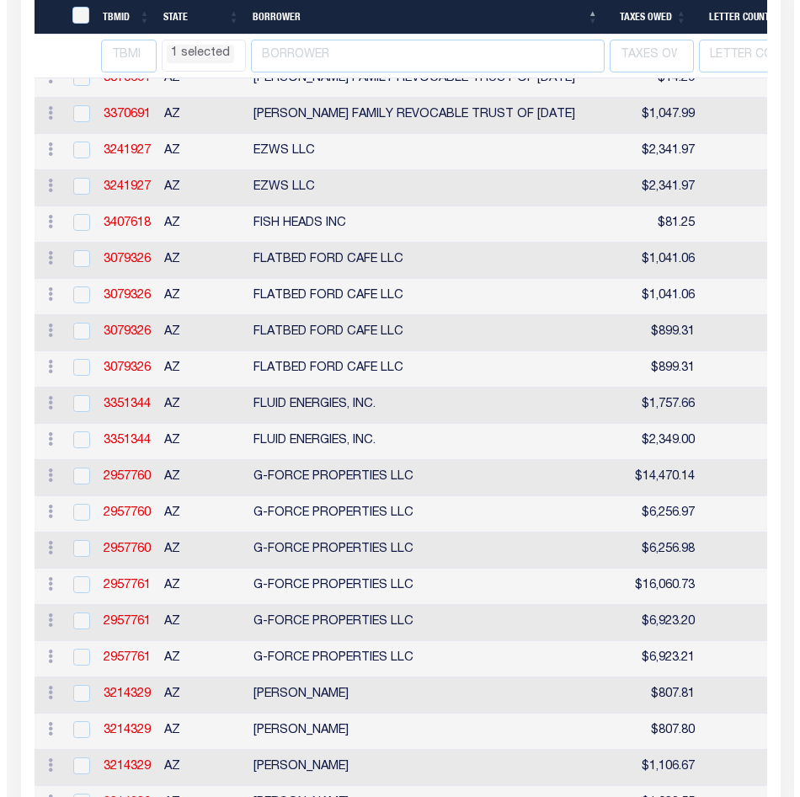
scroll to position [4763, 0]
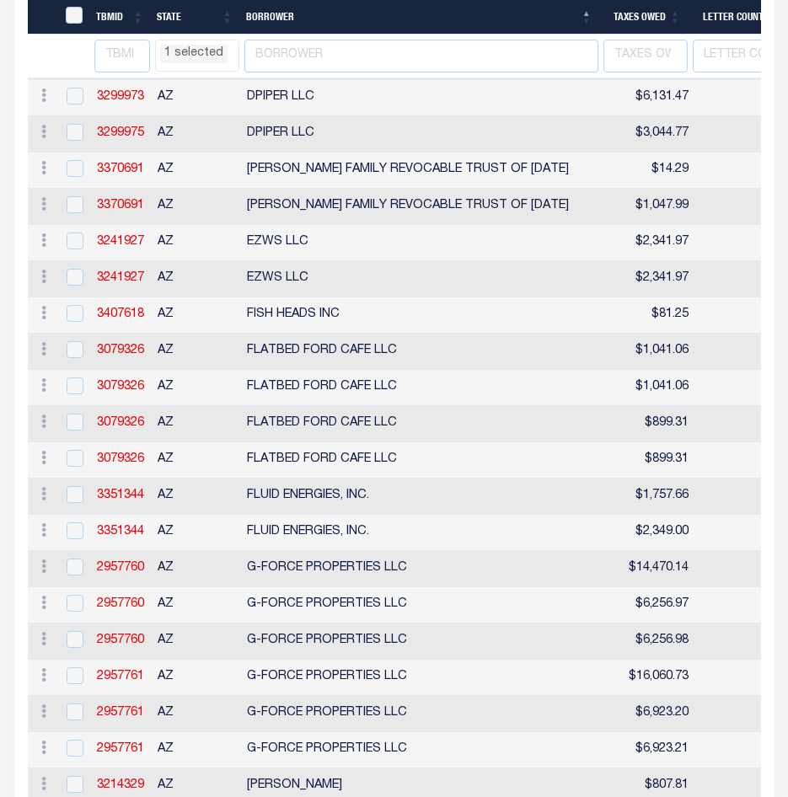
select select "AZ"
click at [75, 322] on input "checkbox" at bounding box center [75, 313] width 17 height 17
checkbox input "true"
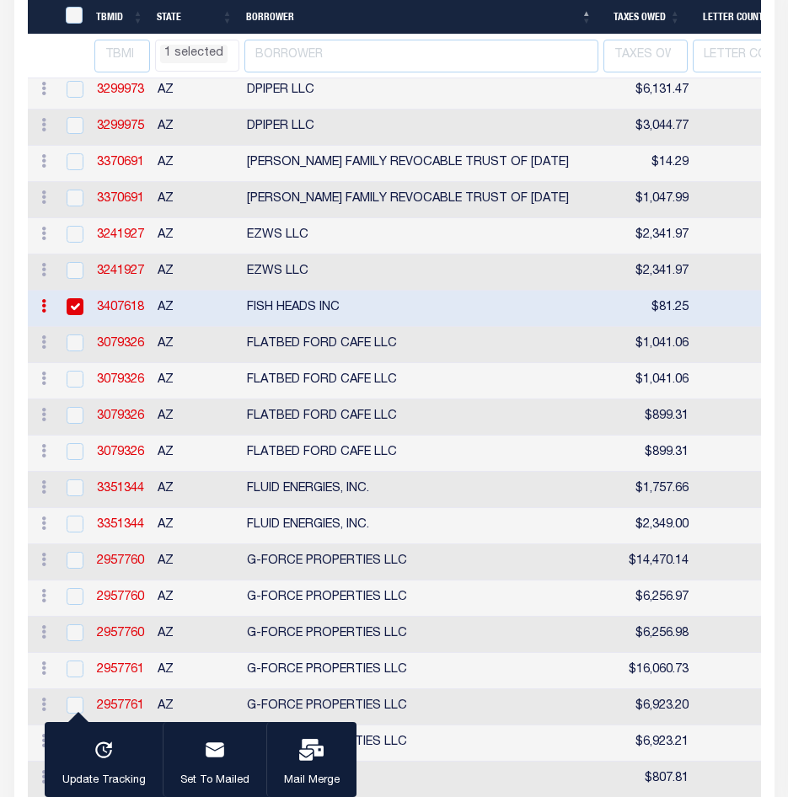
select select "AZ"
click at [316, 757] on icon "button" at bounding box center [311, 750] width 24 height 22
select select "AZ"
select select
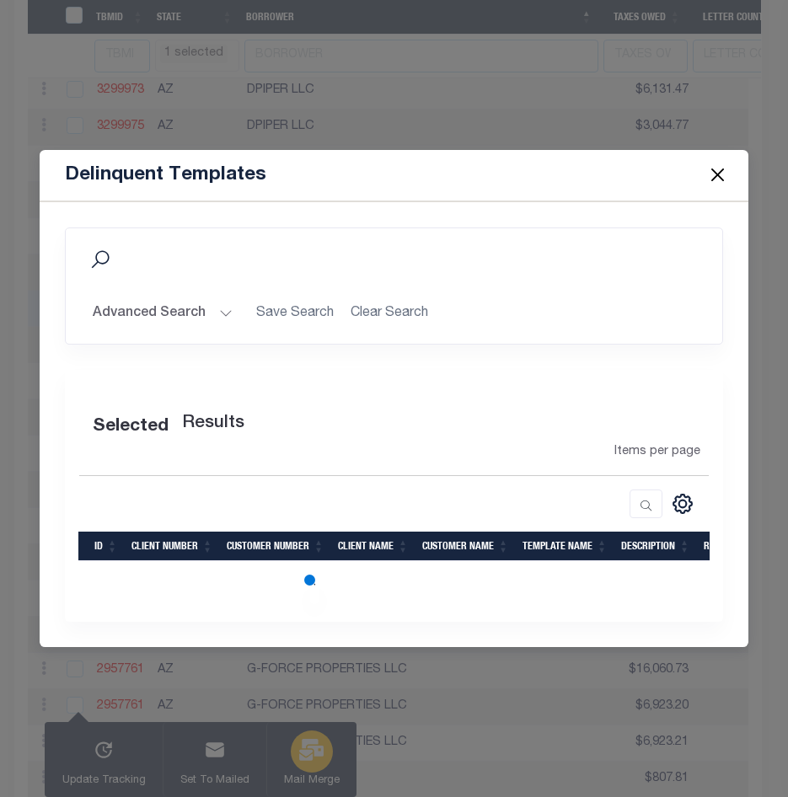
select select "AZ"
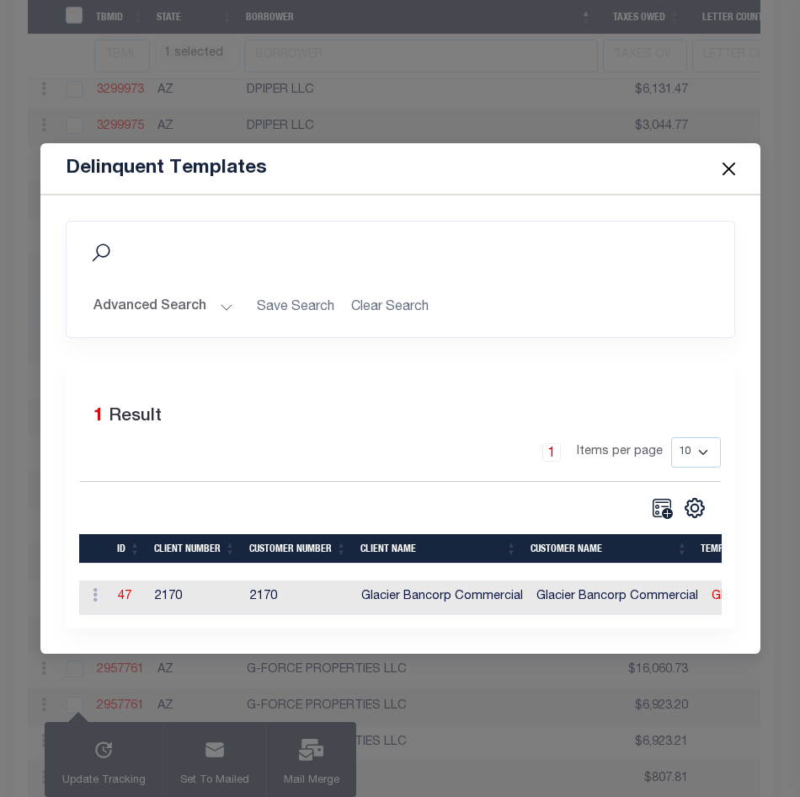
click at [116, 589] on td "47" at bounding box center [129, 598] width 37 height 35
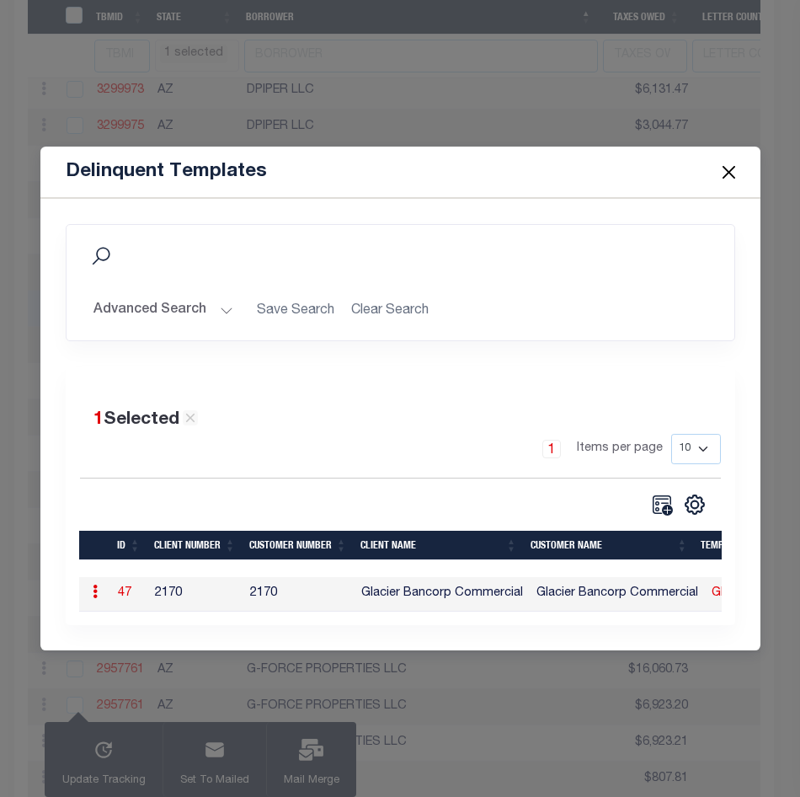
click at [126, 590] on link "47" at bounding box center [124, 593] width 13 height 12
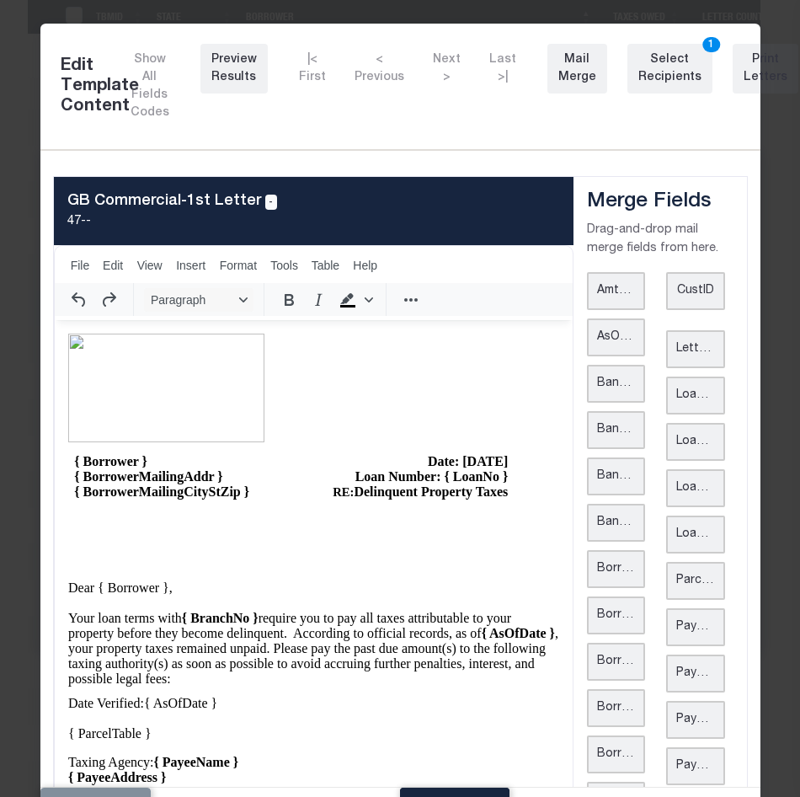
scroll to position [0, 0]
click at [744, 75] on div "Print Letters" at bounding box center [766, 68] width 44 height 35
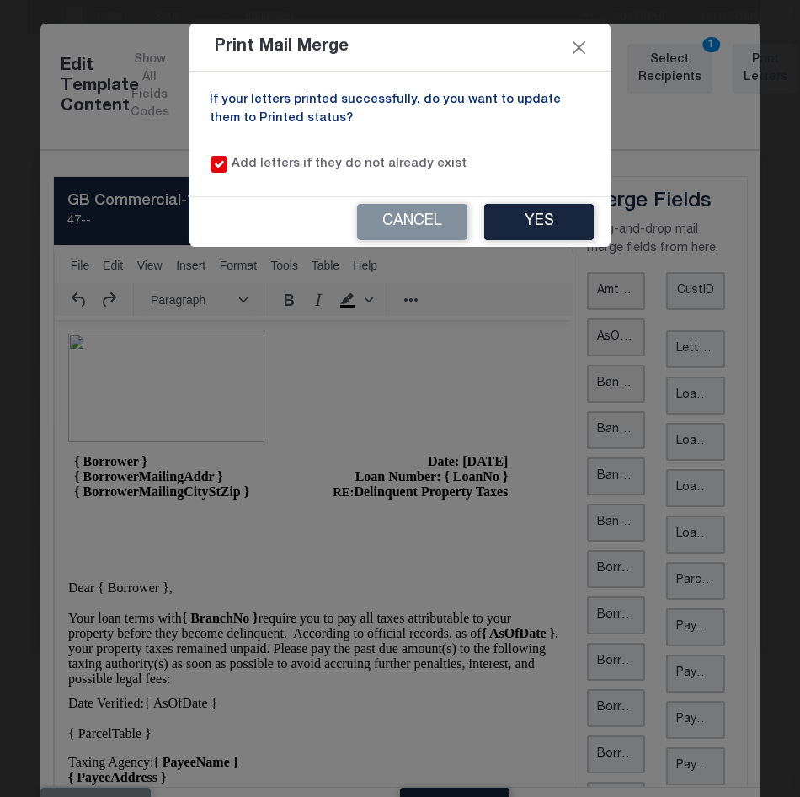
click at [294, 339] on div "Print Mail Merge If your letters printed successfully, do you want to update th…" at bounding box center [400, 398] width 800 height 797
click at [521, 222] on button "Yes" at bounding box center [539, 222] width 110 height 36
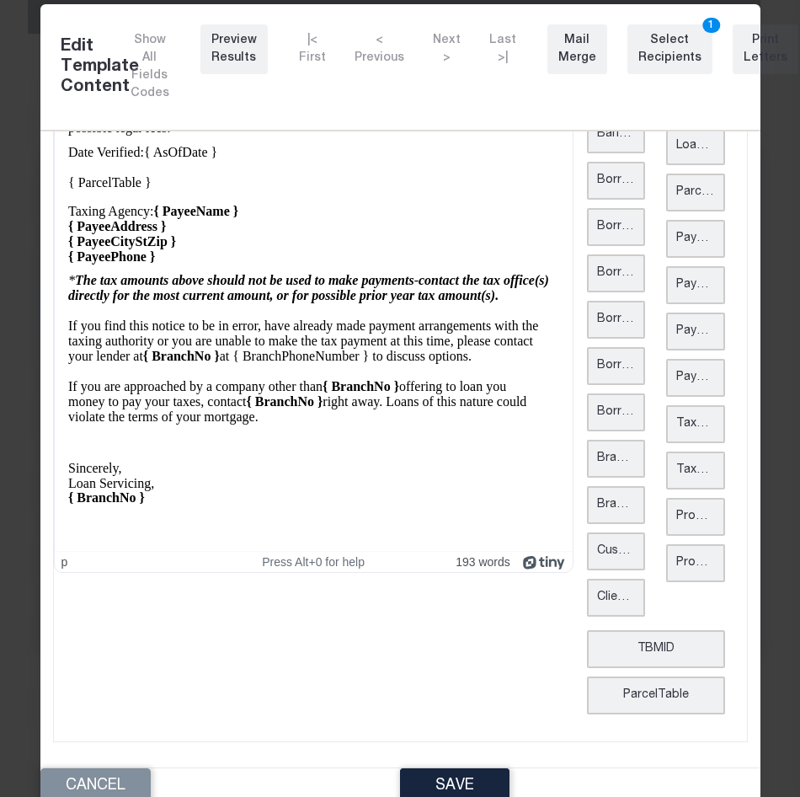
scroll to position [51, 0]
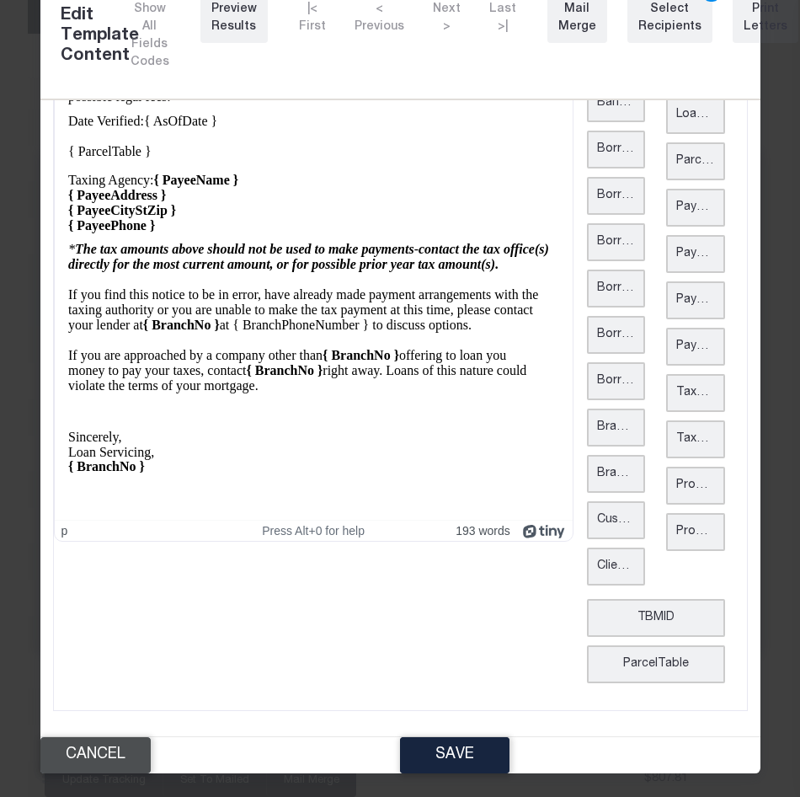
click at [113, 761] on button "Cancel" at bounding box center [95, 755] width 110 height 36
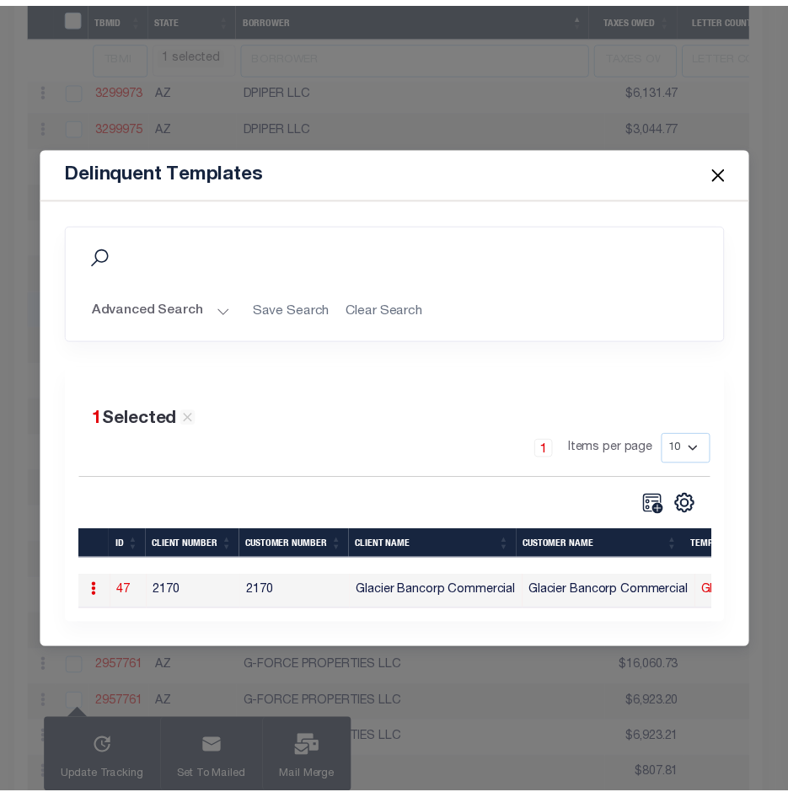
scroll to position [0, 0]
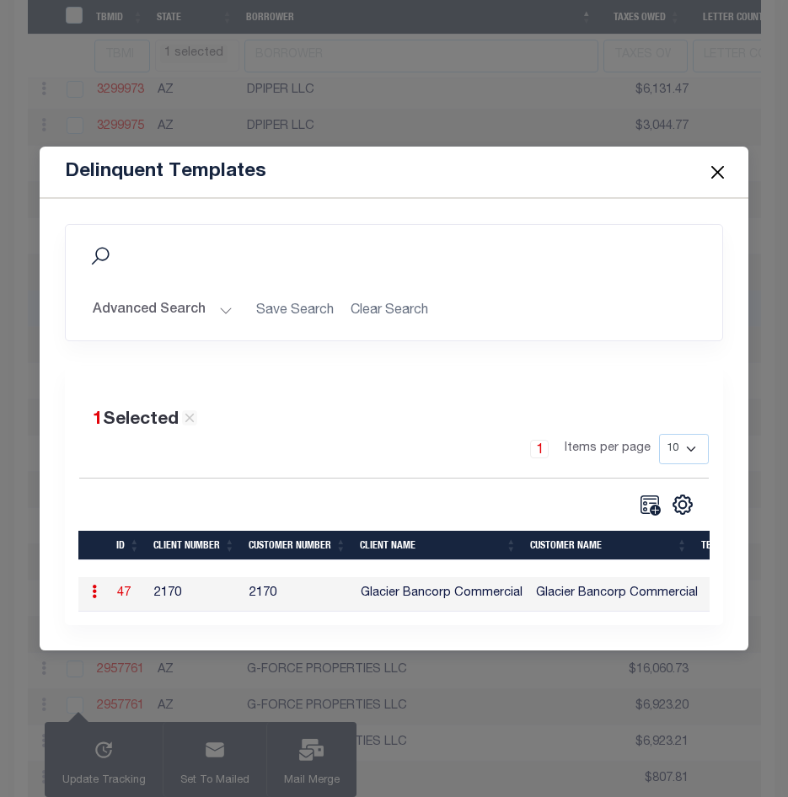
click at [720, 163] on button "Close" at bounding box center [717, 172] width 22 height 22
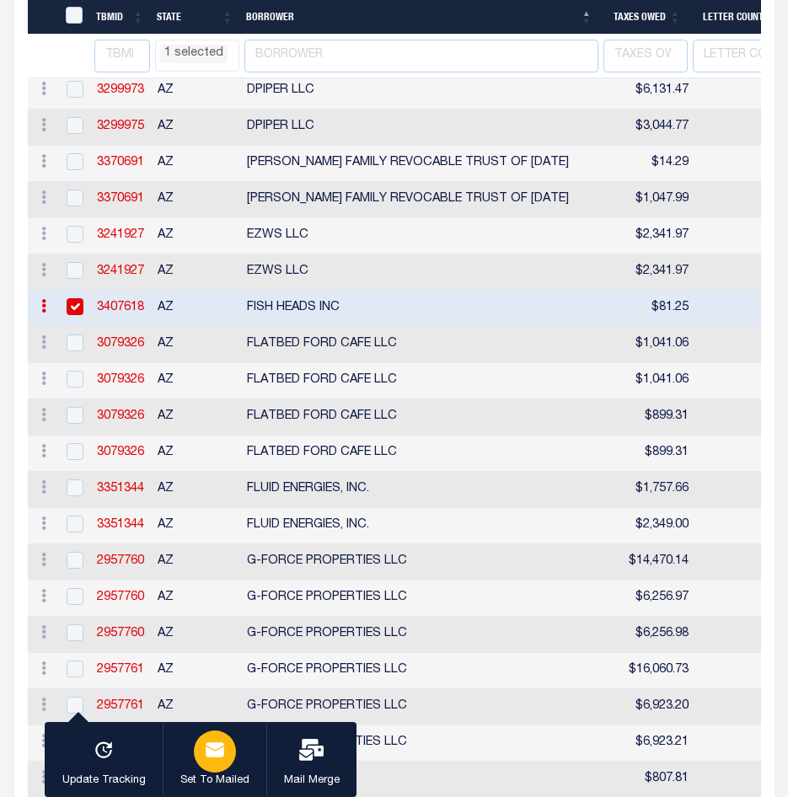
click at [207, 752] on icon "button" at bounding box center [215, 749] width 19 height 14
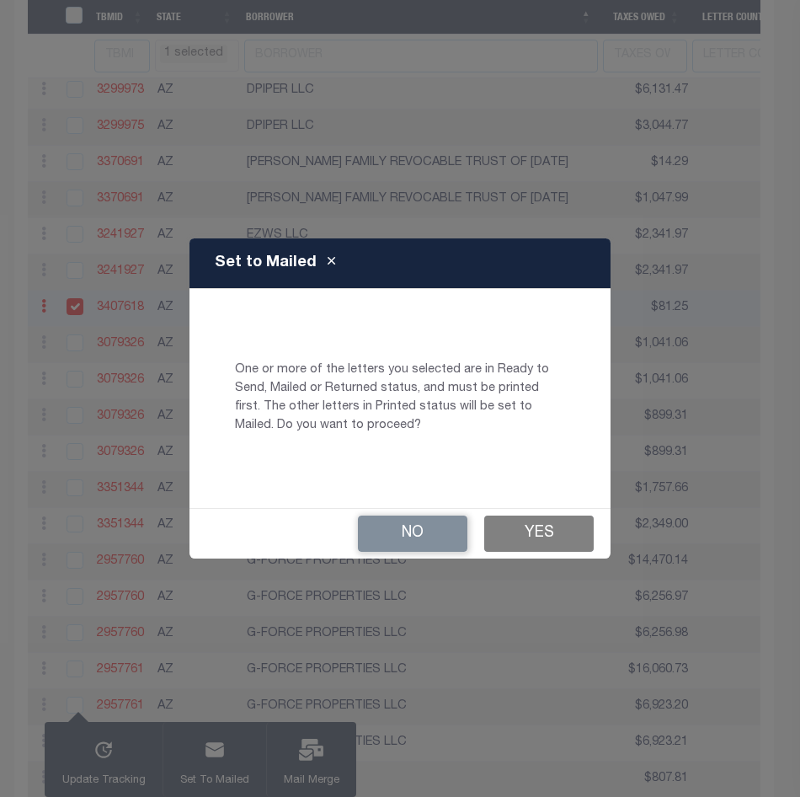
click at [552, 537] on button "Yes" at bounding box center [539, 534] width 110 height 36
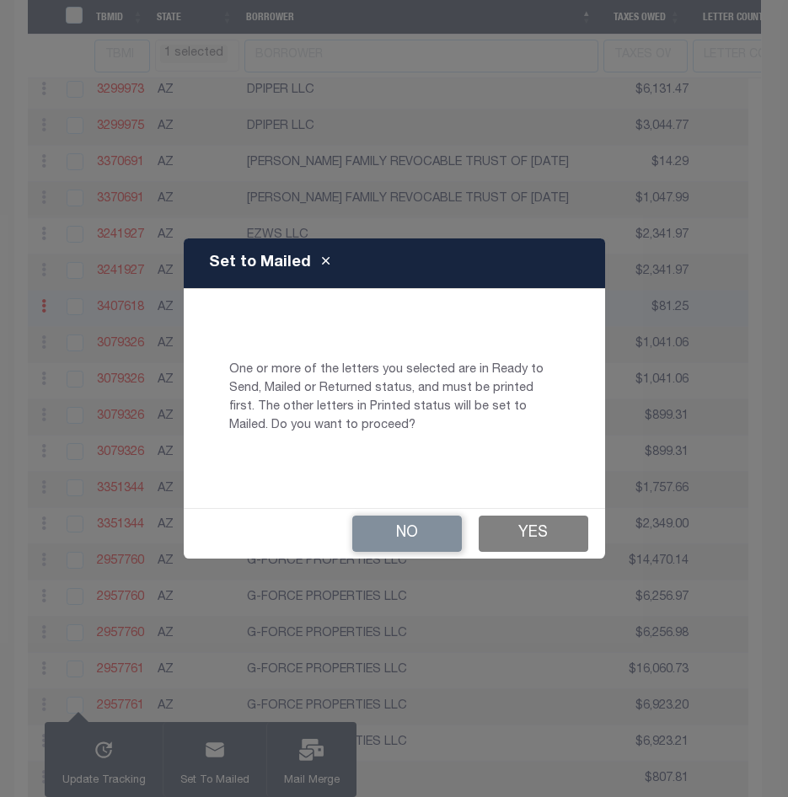
checkbox input "false"
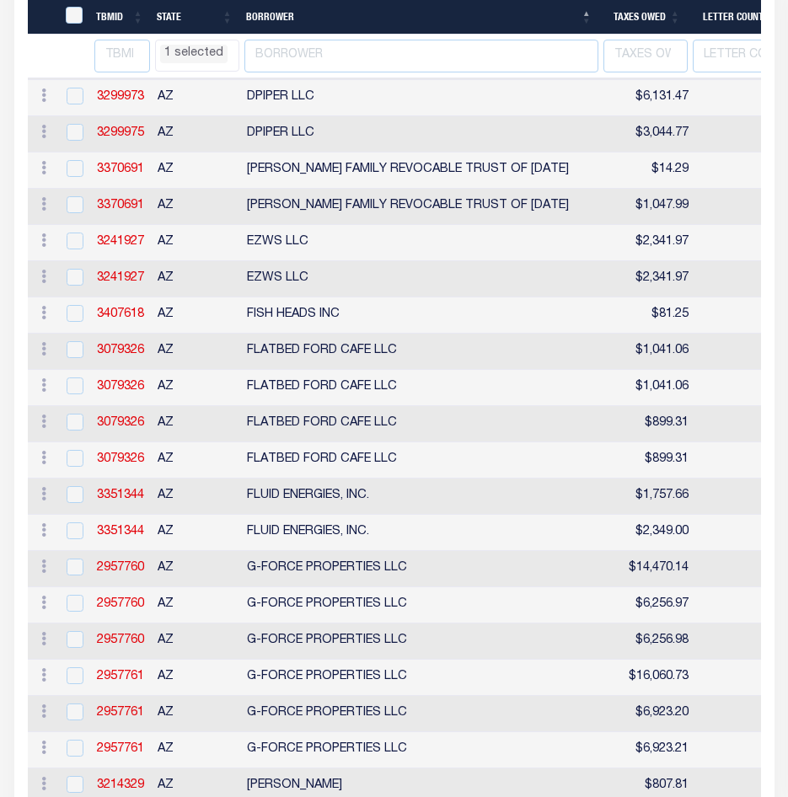
select select "AZ"
select select
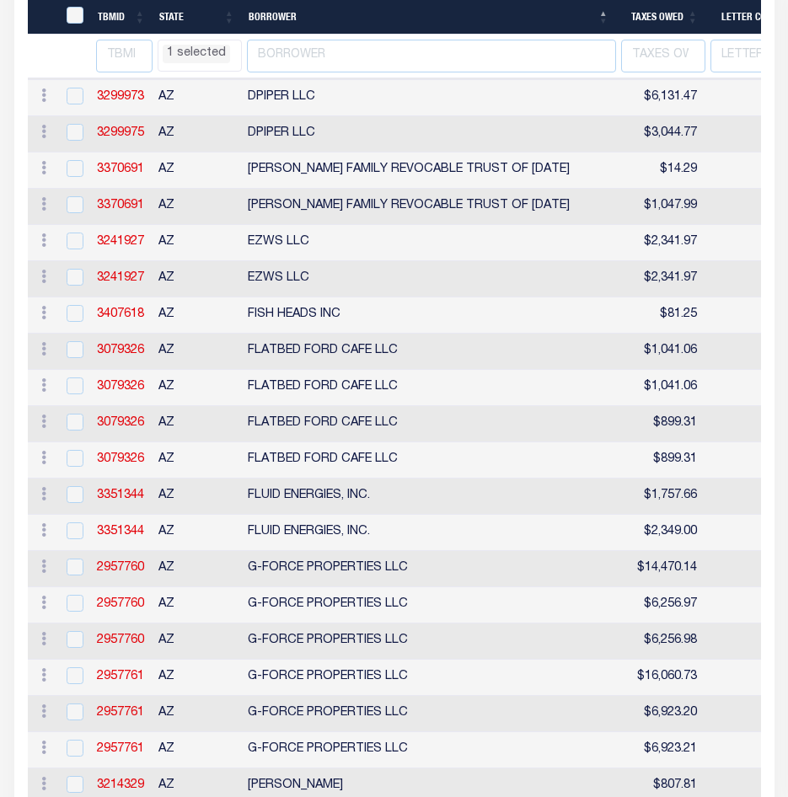
select select "AZ"
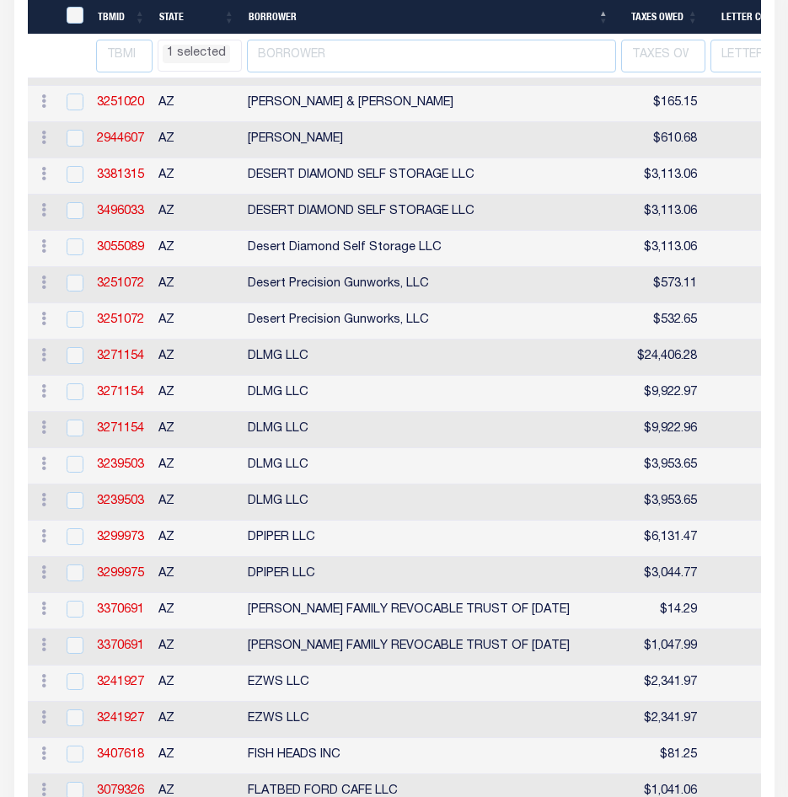
select select "AZ"
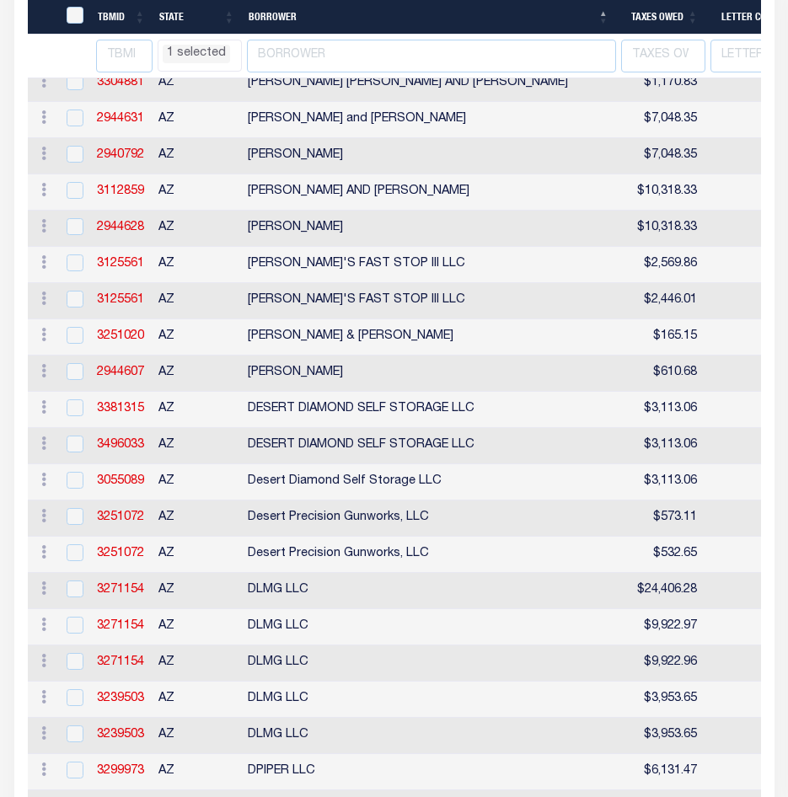
select select "AZ"
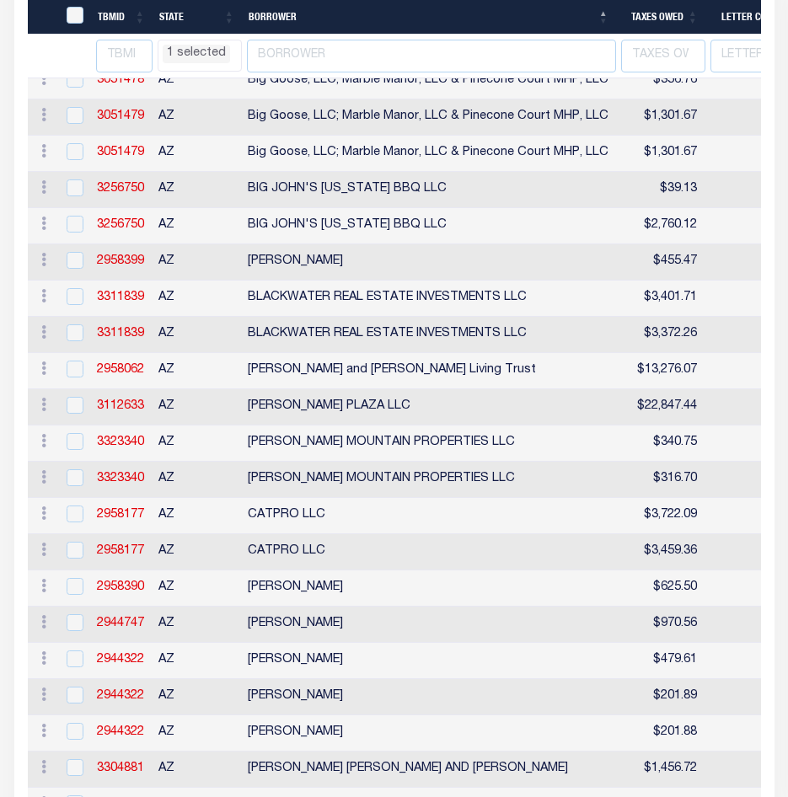
select select "AZ"
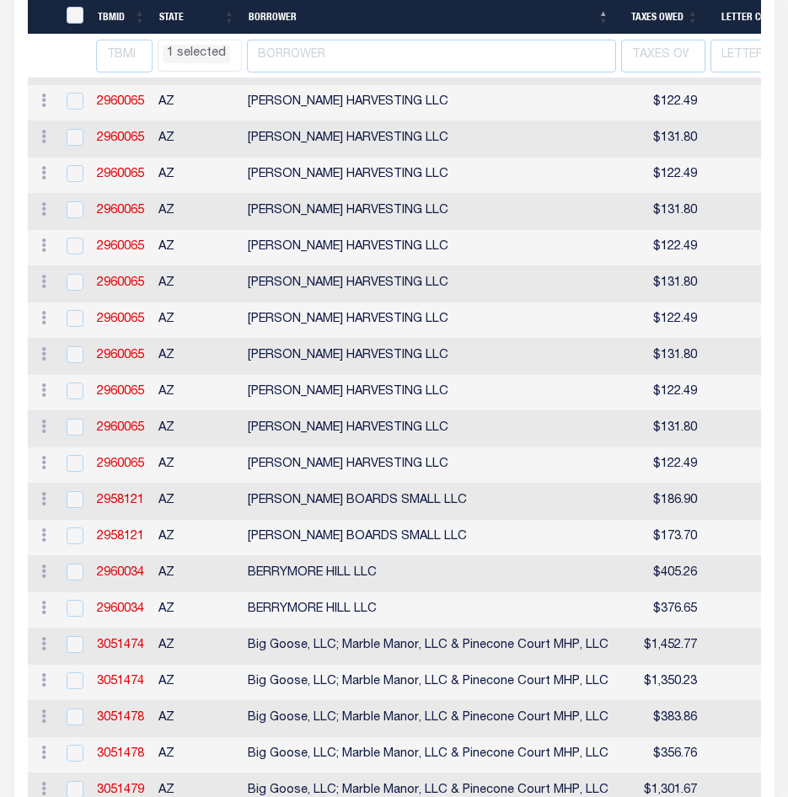
select select "AZ"
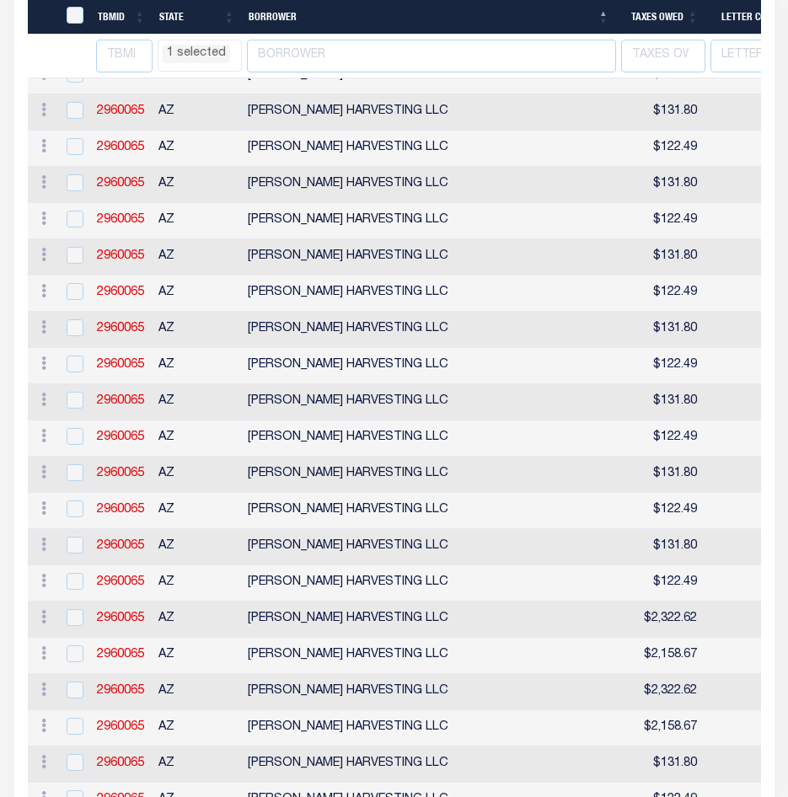
select select "AZ"
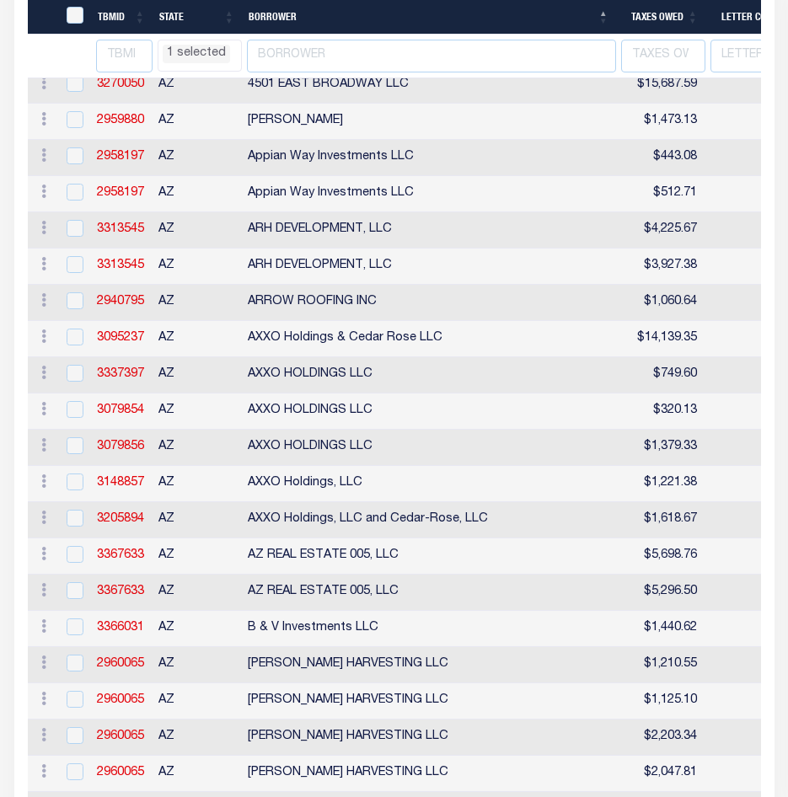
select select "AZ"
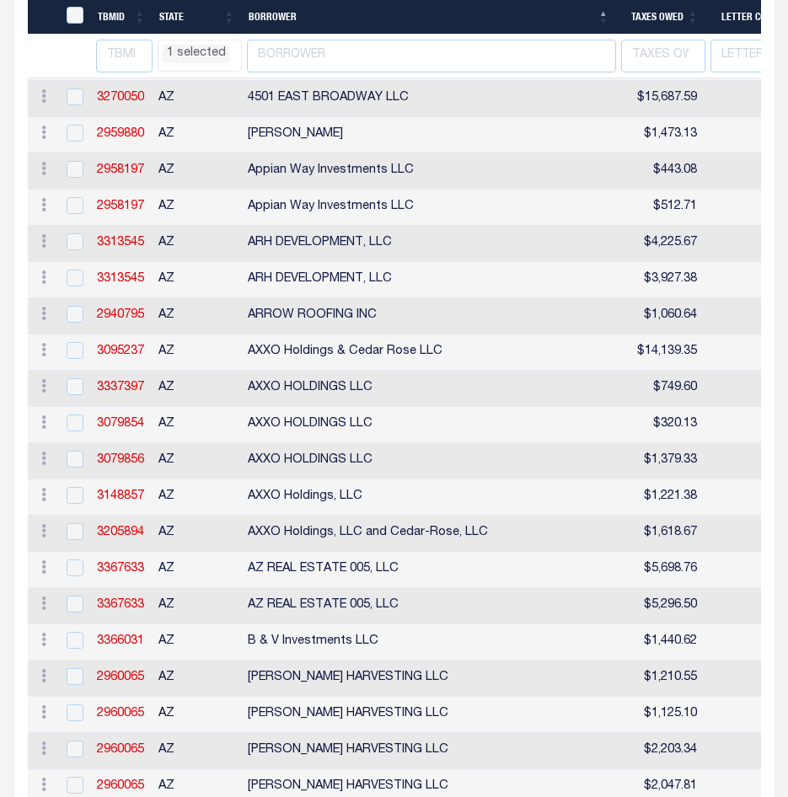
select select "AZ"
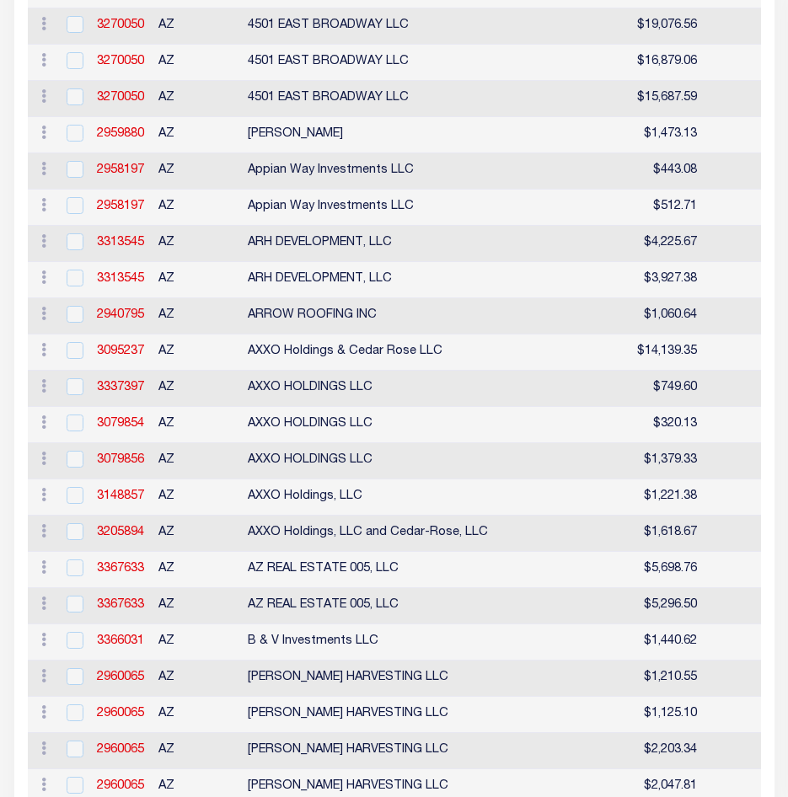
scroll to position [213, 0]
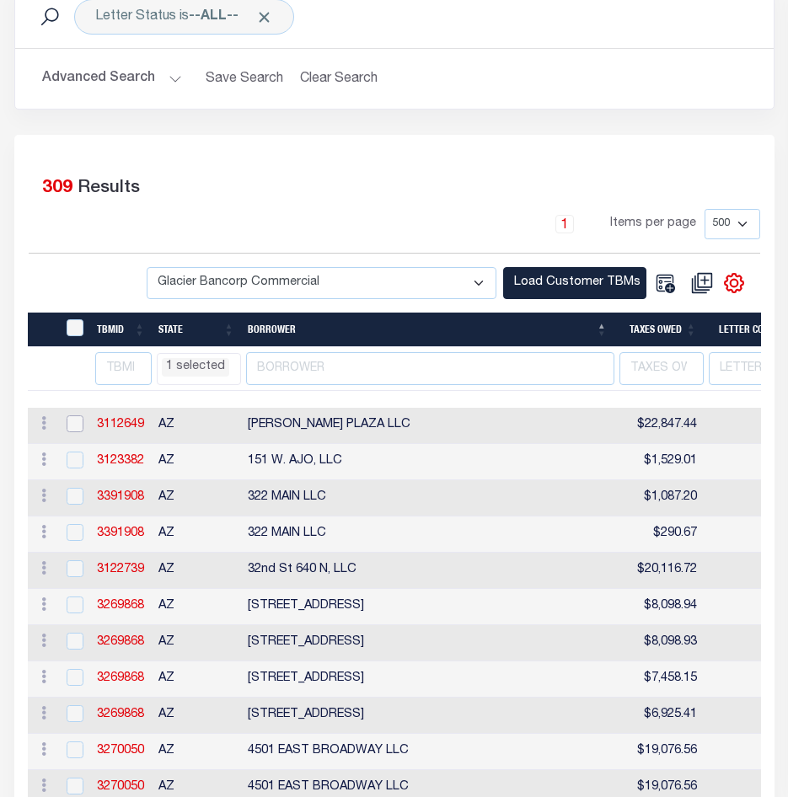
click at [67, 426] on input "checkbox" at bounding box center [75, 423] width 17 height 17
checkbox input "true"
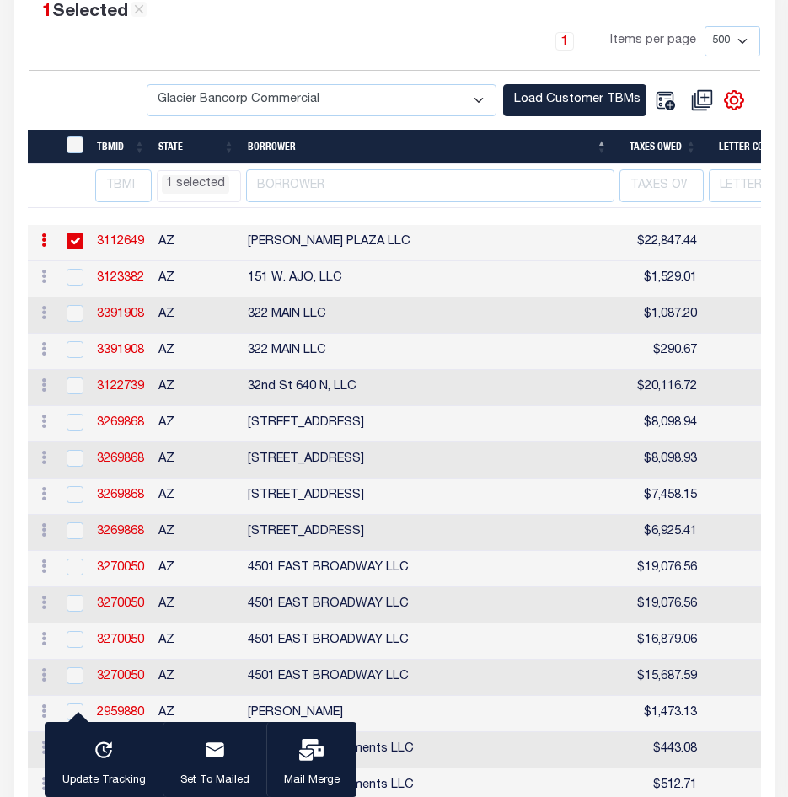
select select "AZ"
select select
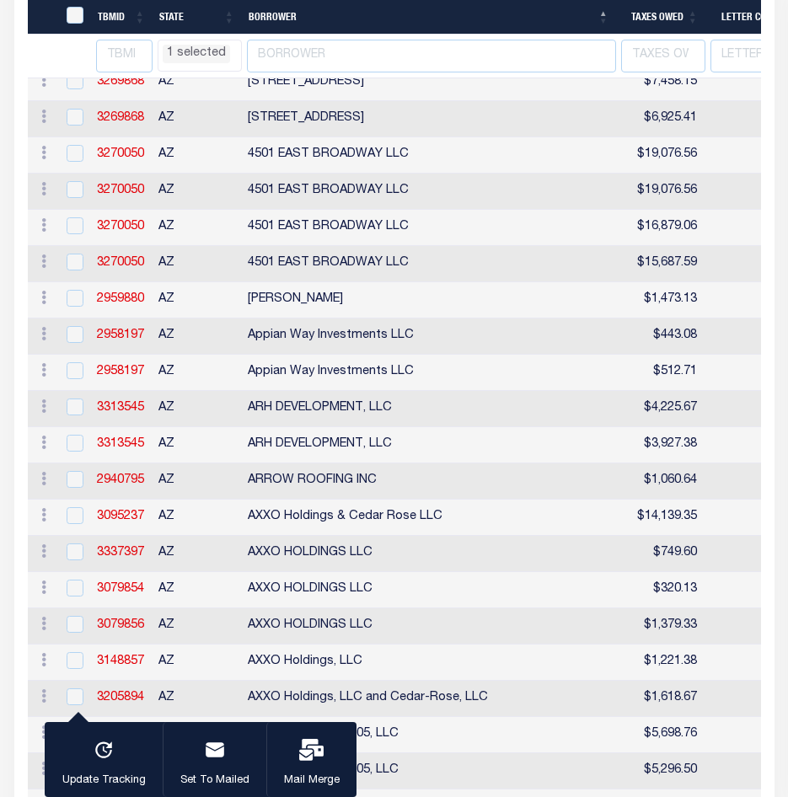
select select "AZ"
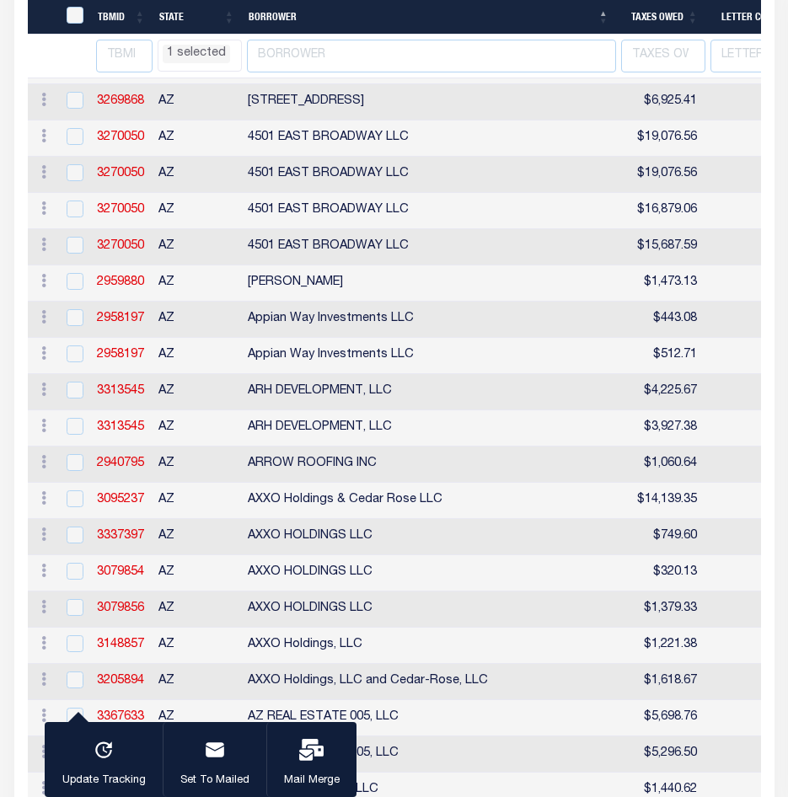
select select "AZ"
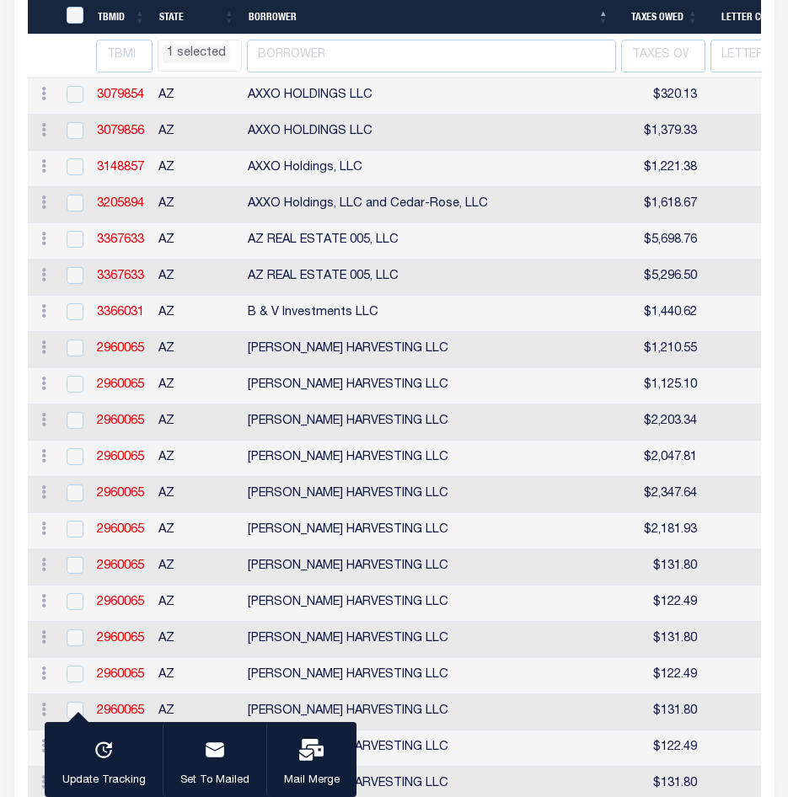
select select "AZ"
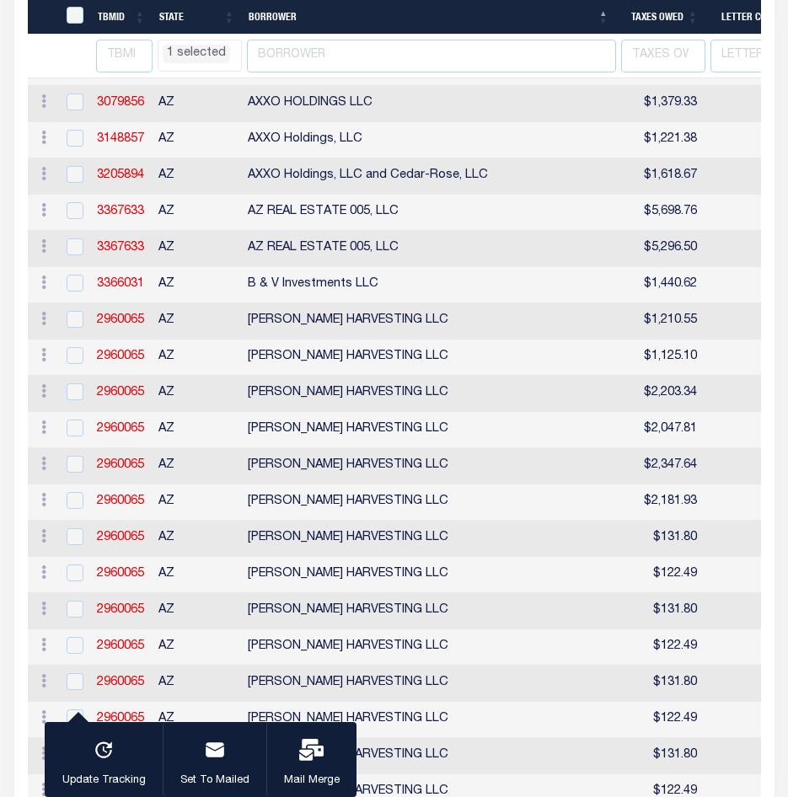
select select "AZ"
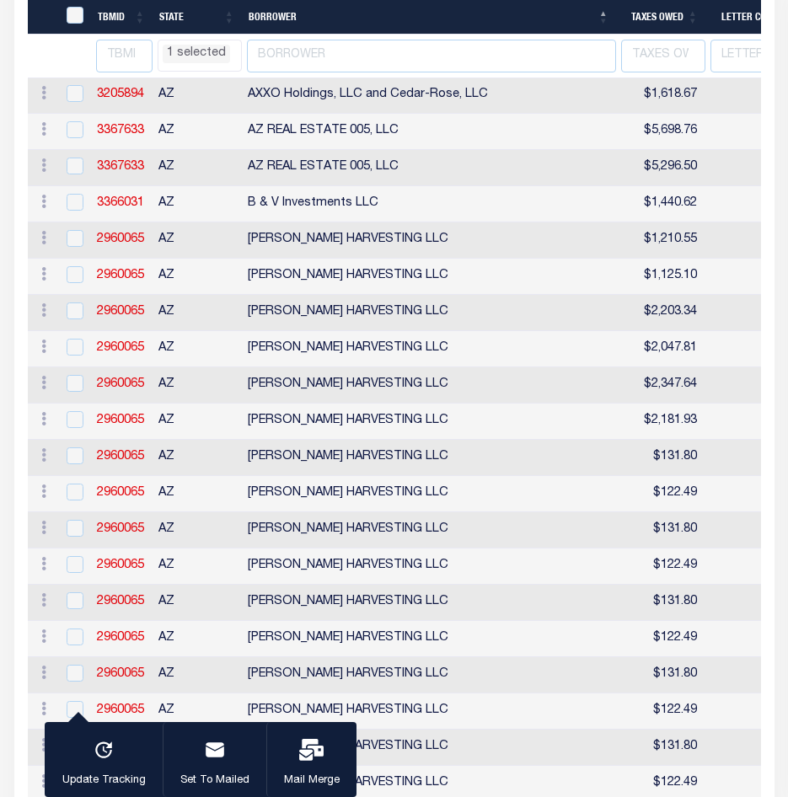
select select "AZ"
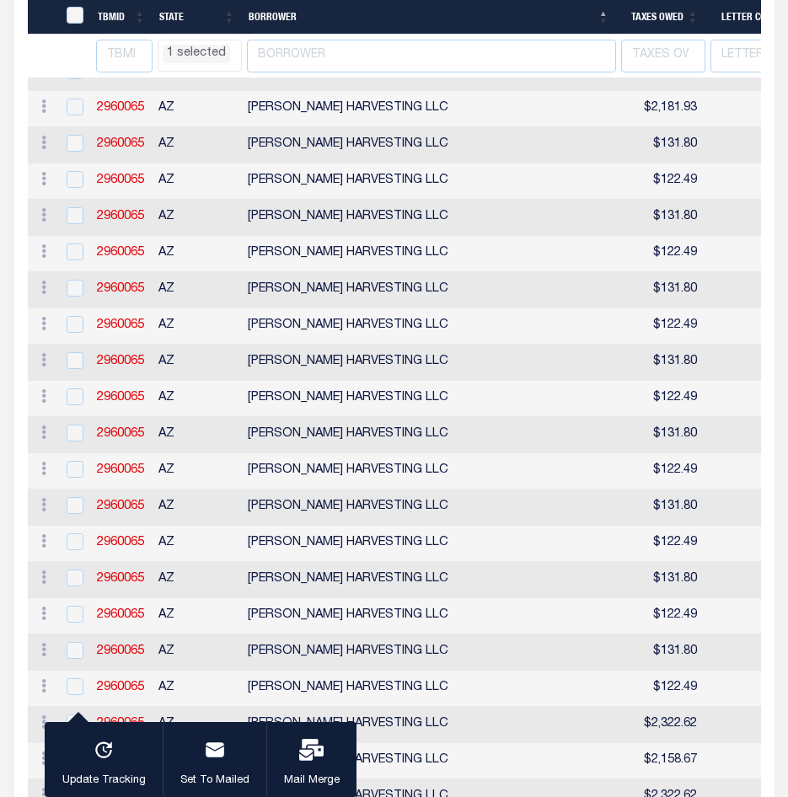
select select "AZ"
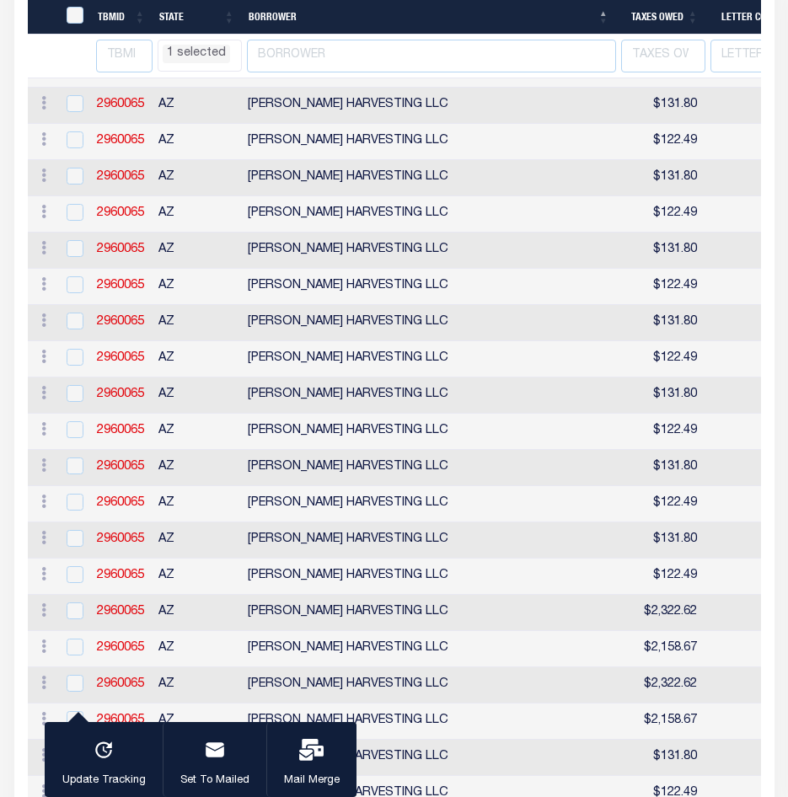
select select "AZ"
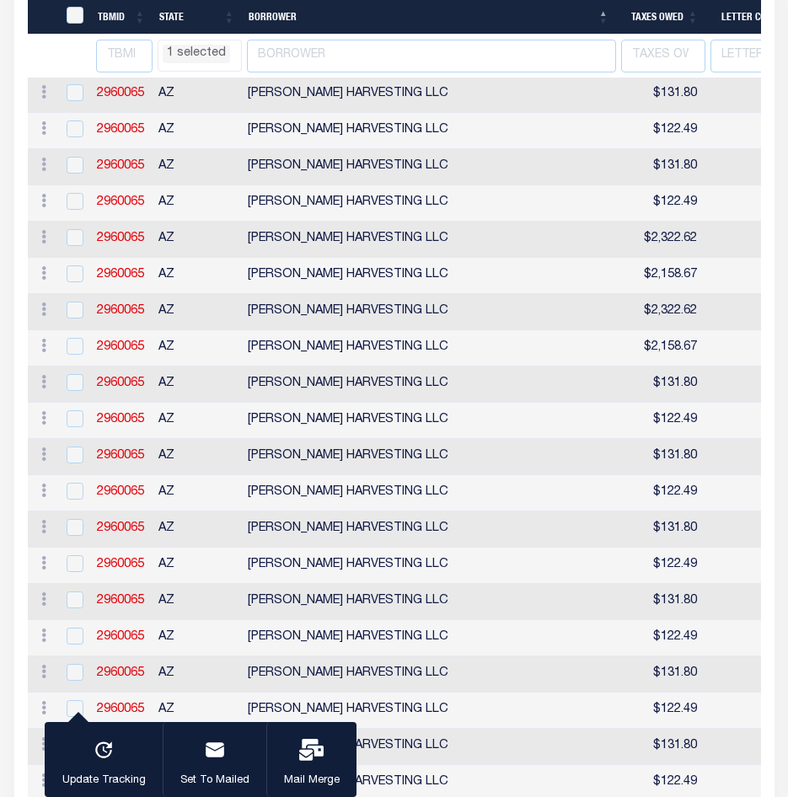
select select "AZ"
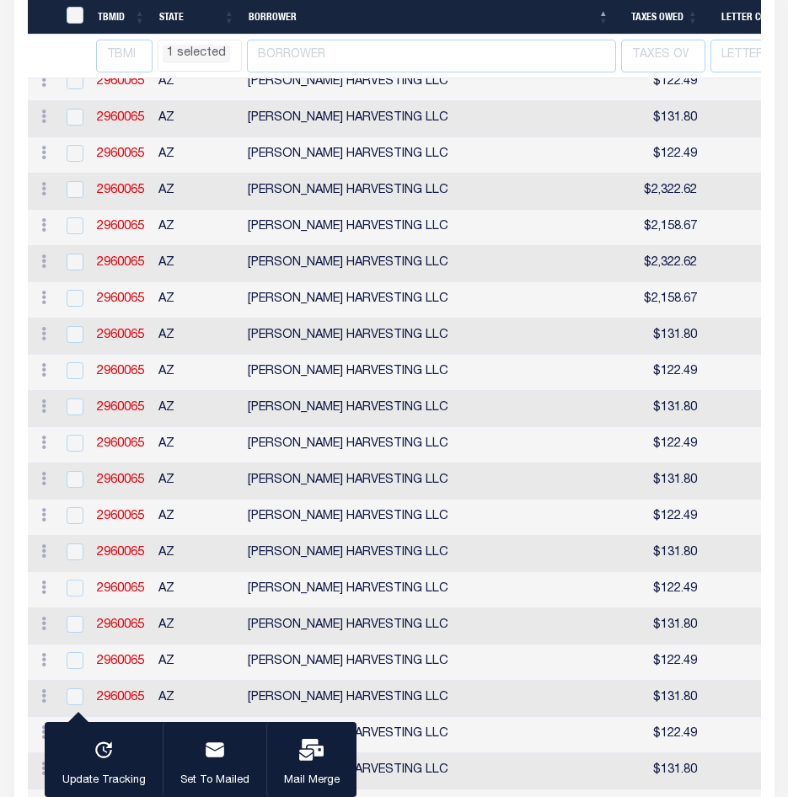
select select "AZ"
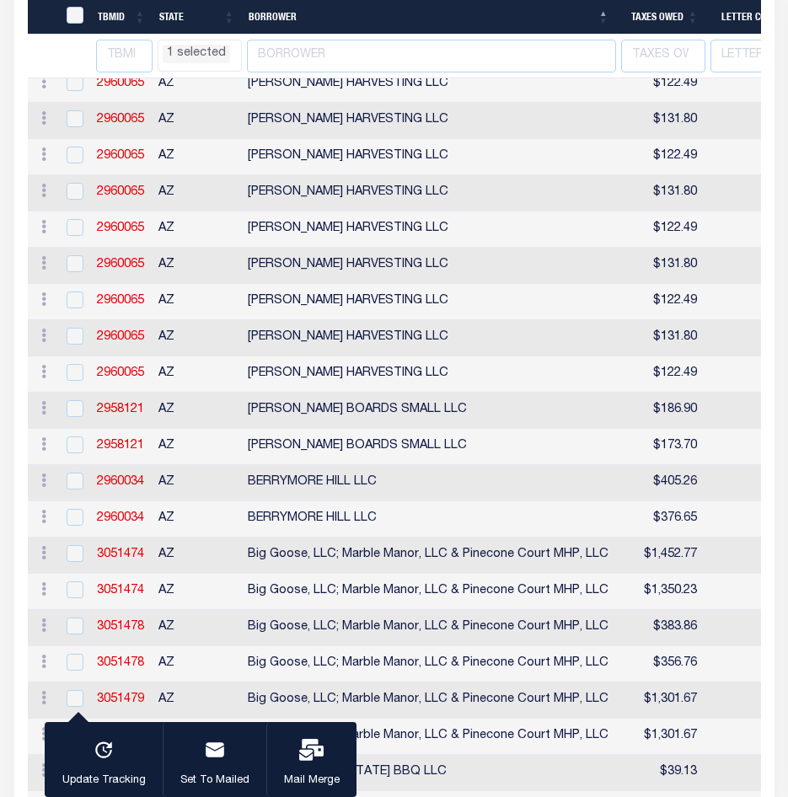
select select "AZ"
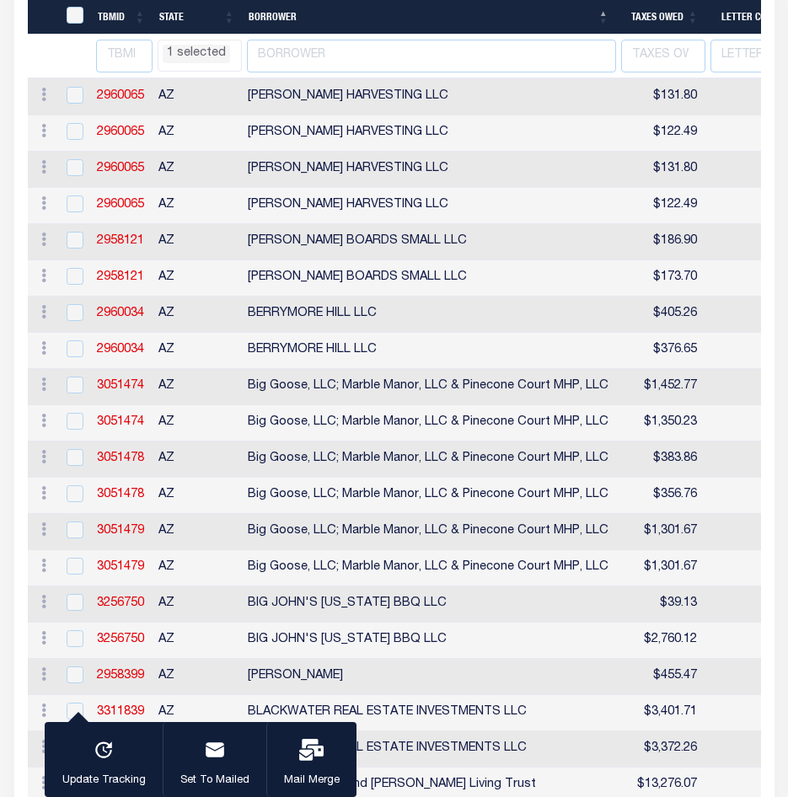
select select "AZ"
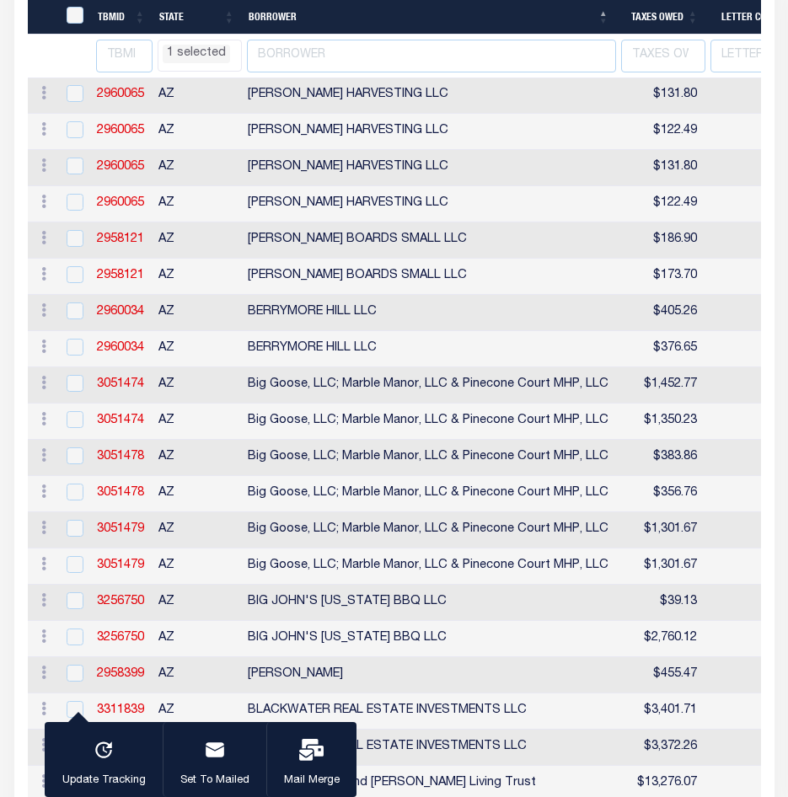
select select "AZ"
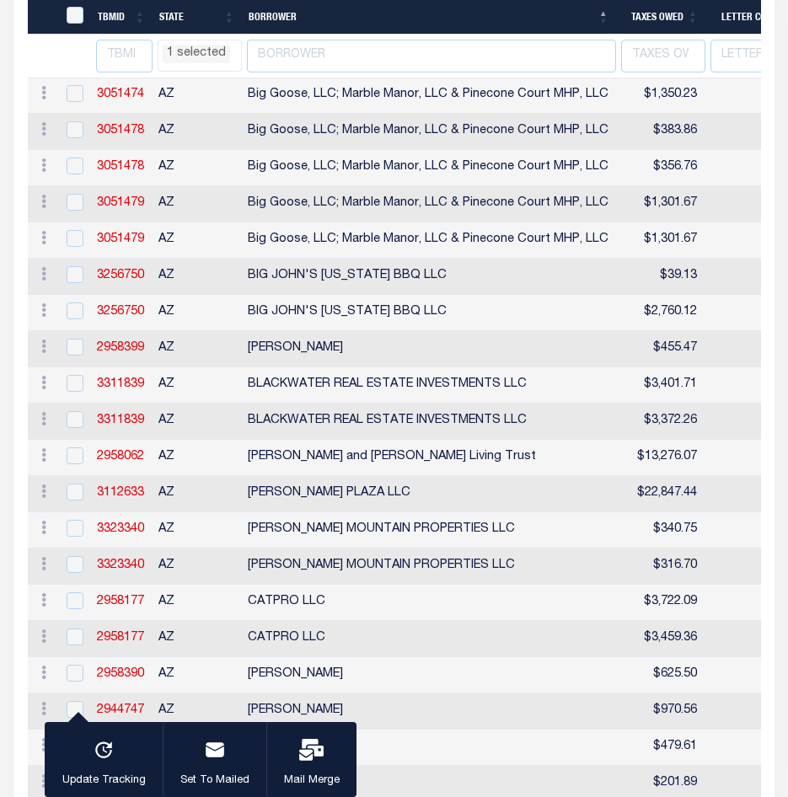
select select "AZ"
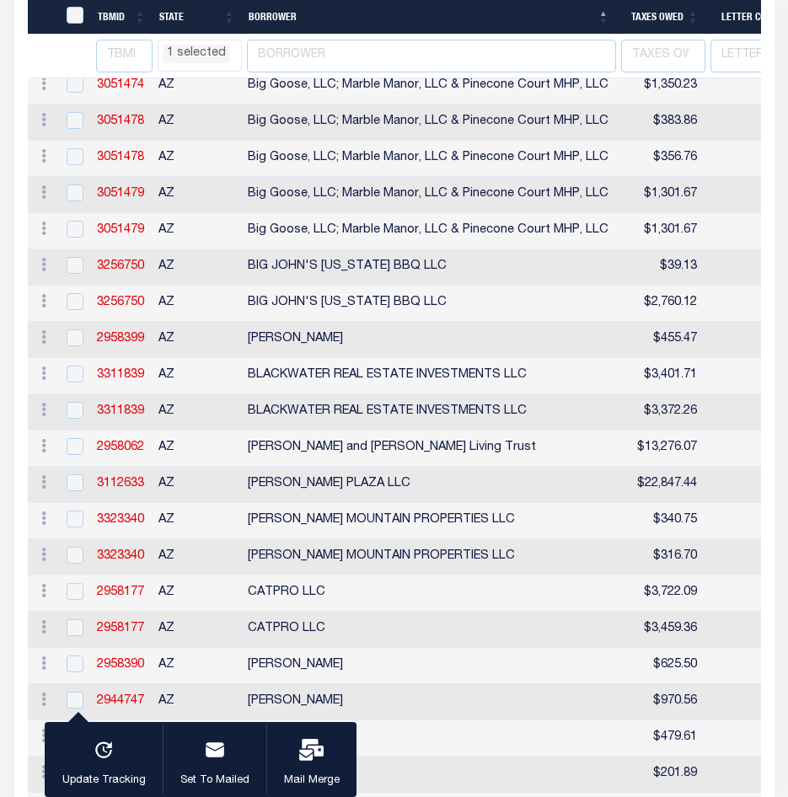
select select "AZ"
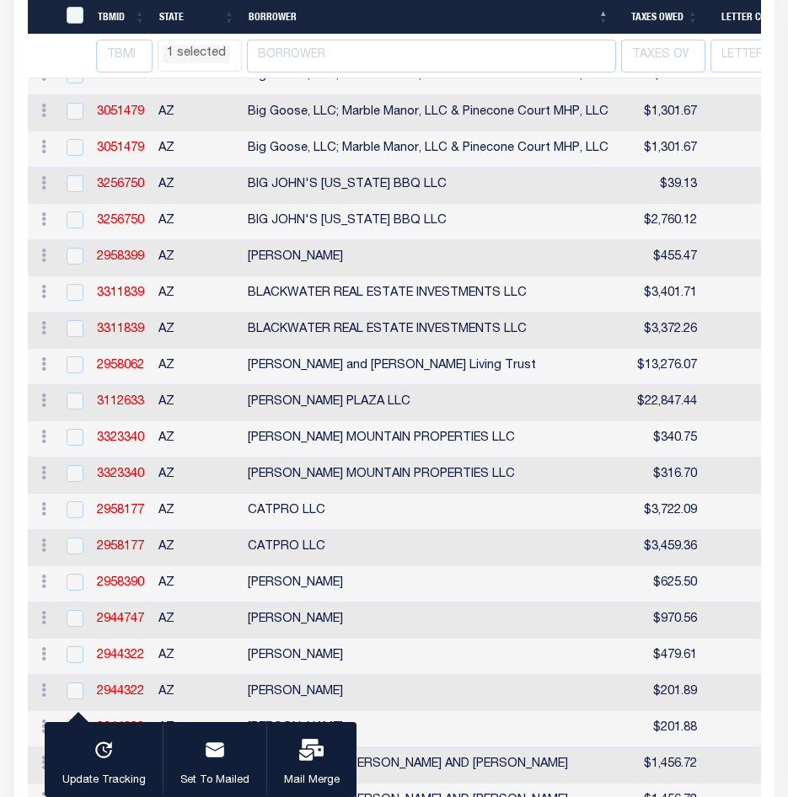
scroll to position [3331, 0]
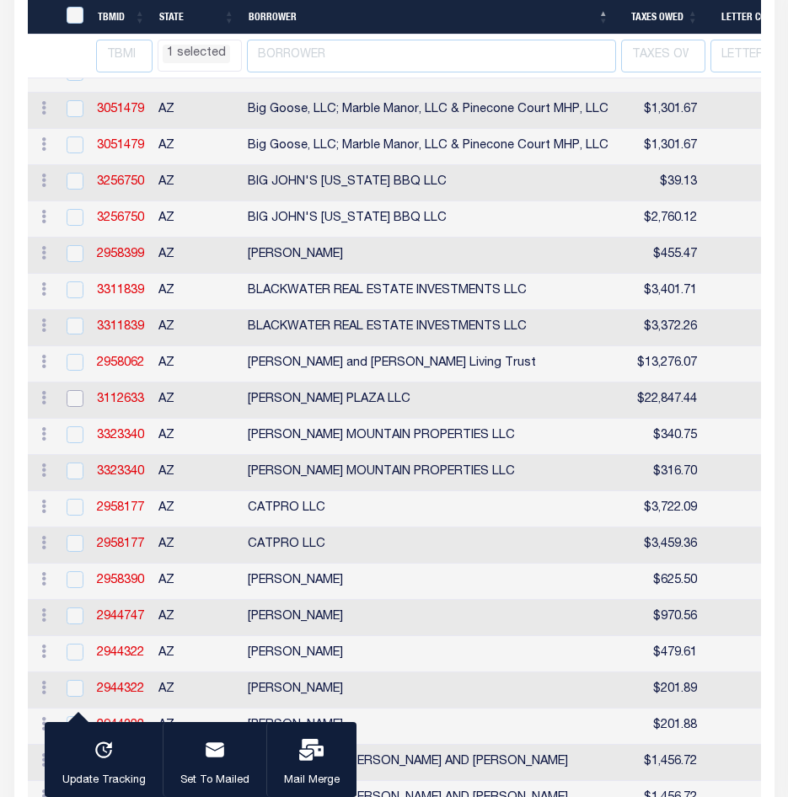
click at [78, 407] on input "checkbox" at bounding box center [75, 398] width 17 height 17
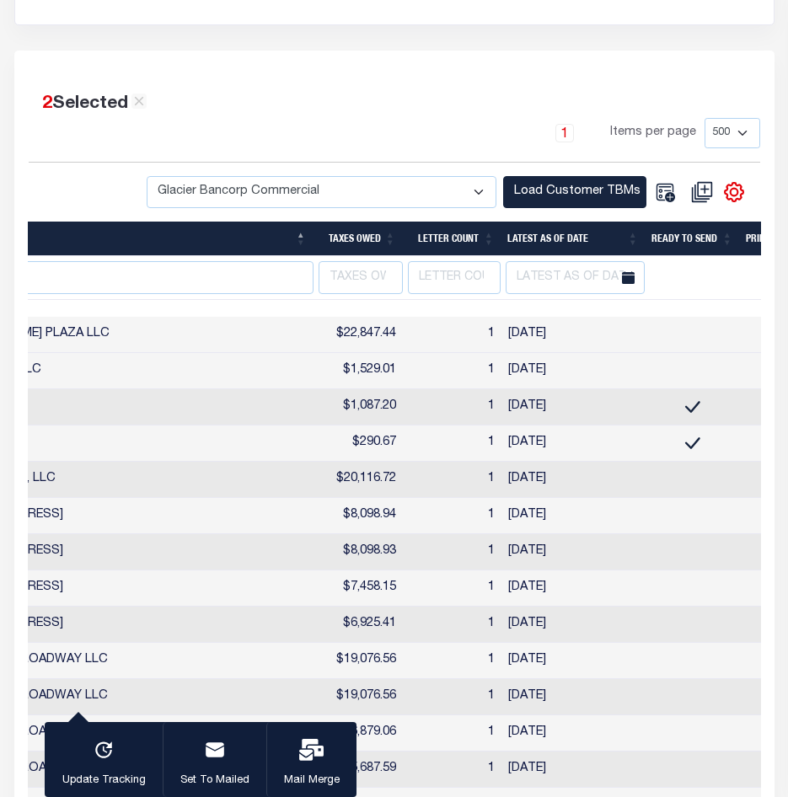
scroll to position [0, 364]
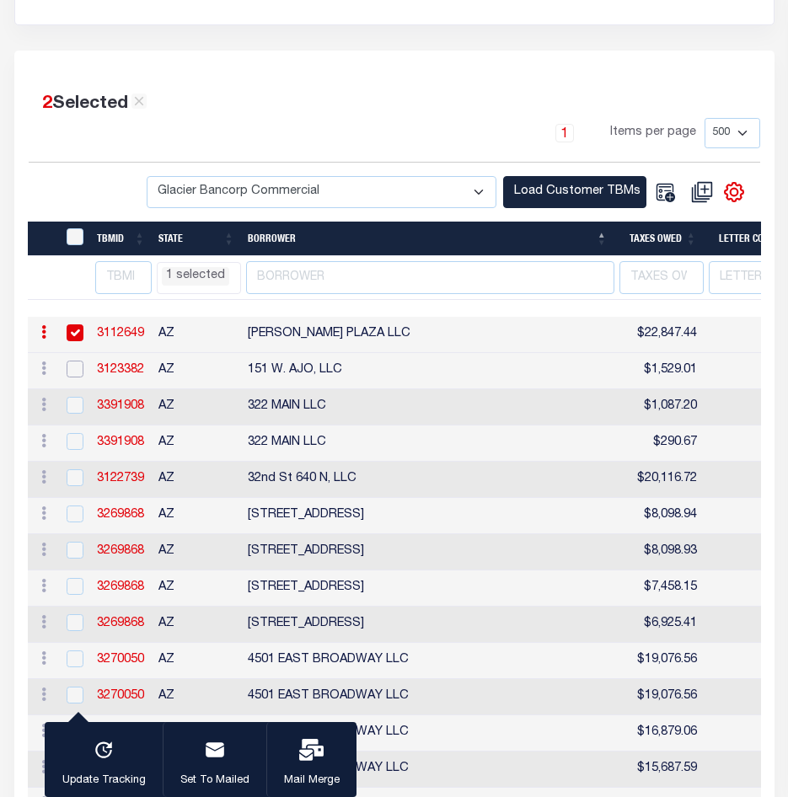
click at [77, 374] on input "checkbox" at bounding box center [75, 369] width 17 height 17
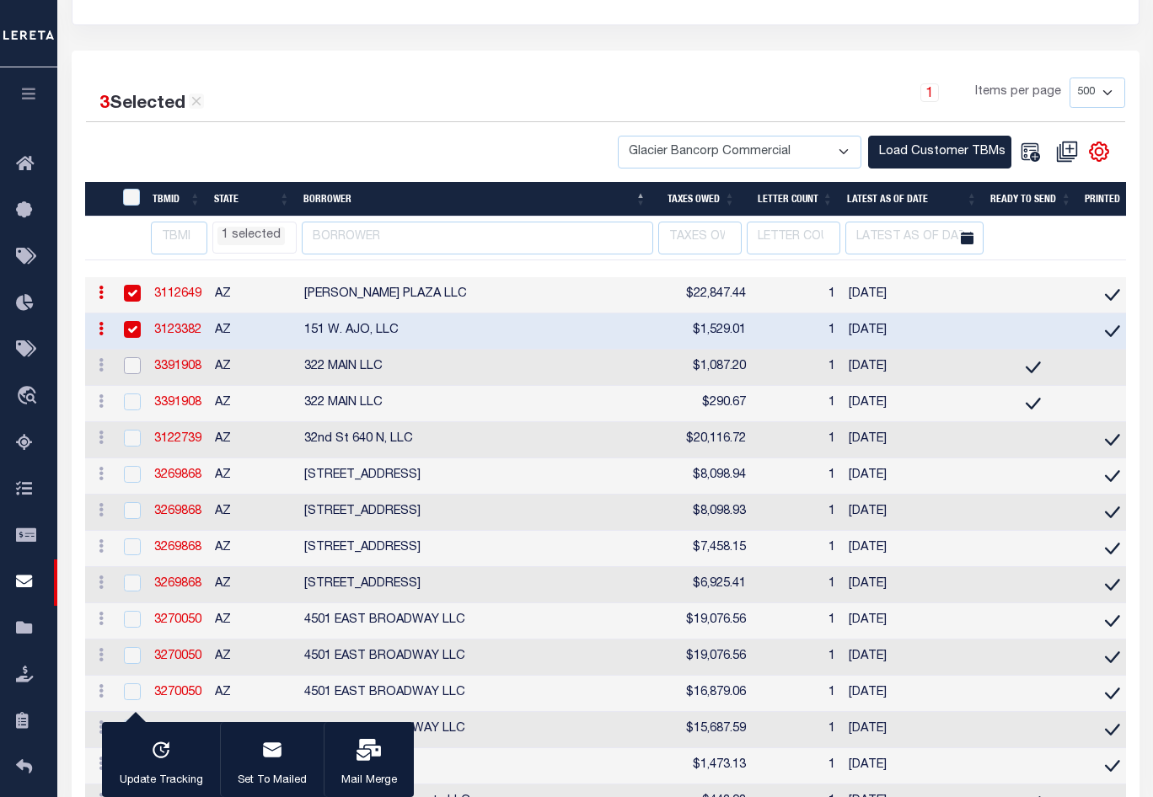
click at [132, 373] on input "checkbox" at bounding box center [132, 365] width 17 height 17
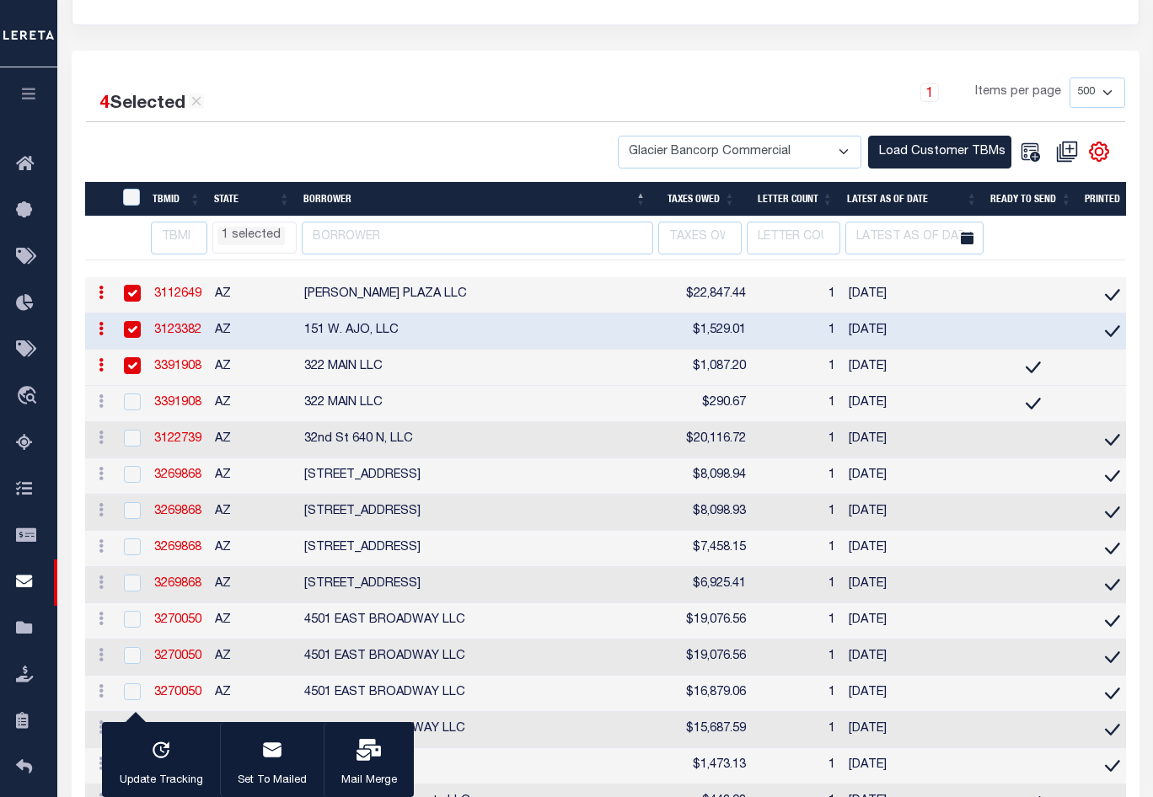
scroll to position [402, 0]
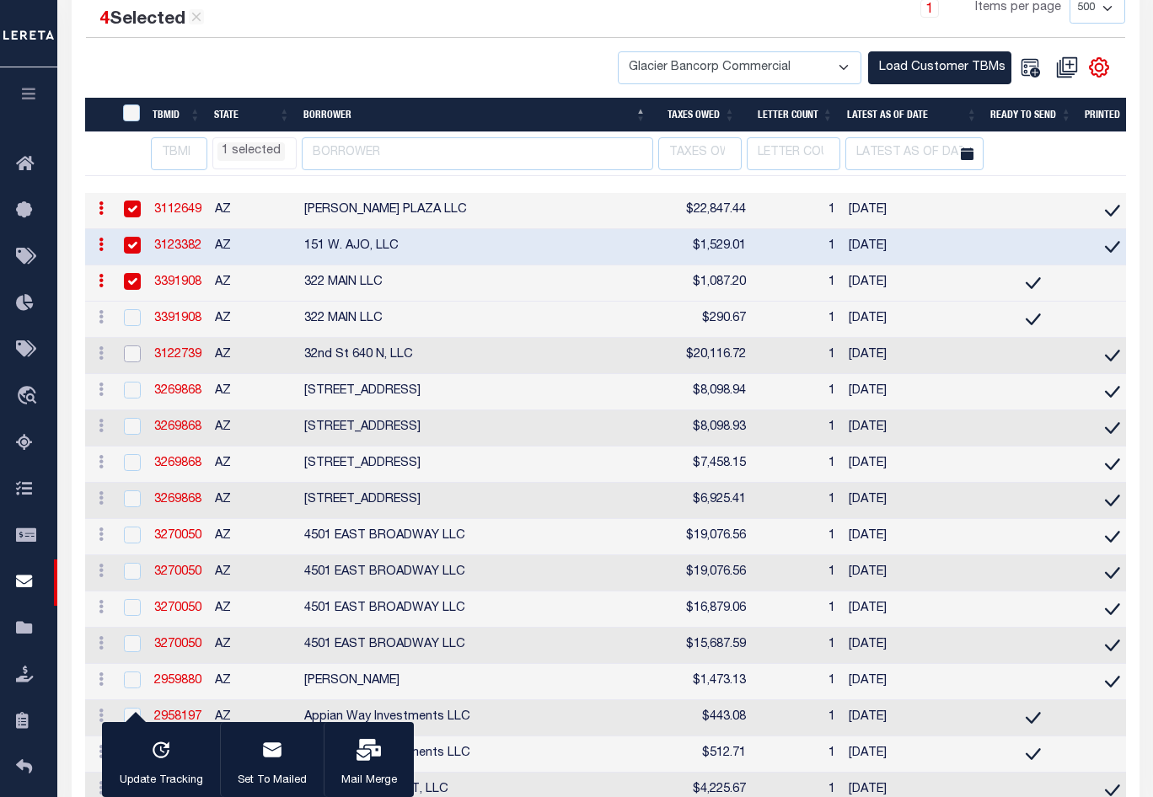
click at [130, 361] on input "checkbox" at bounding box center [132, 353] width 17 height 17
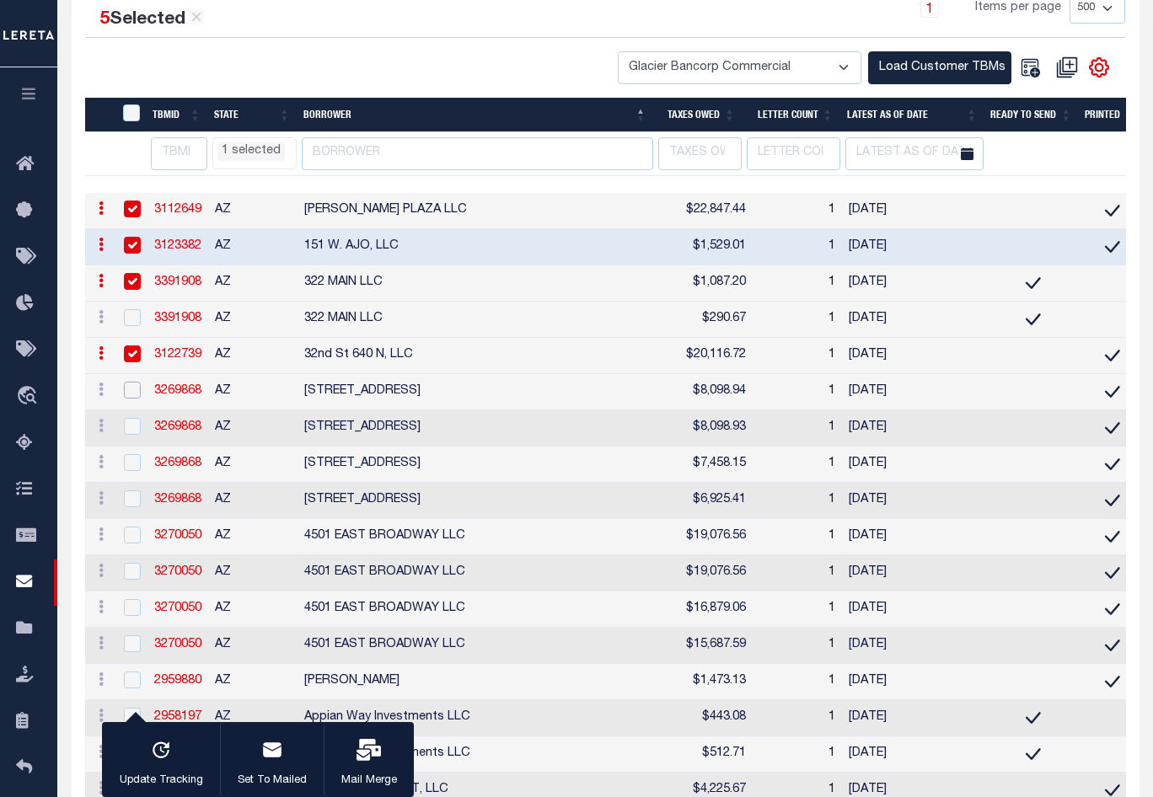
click at [132, 397] on input "checkbox" at bounding box center [132, 390] width 17 height 17
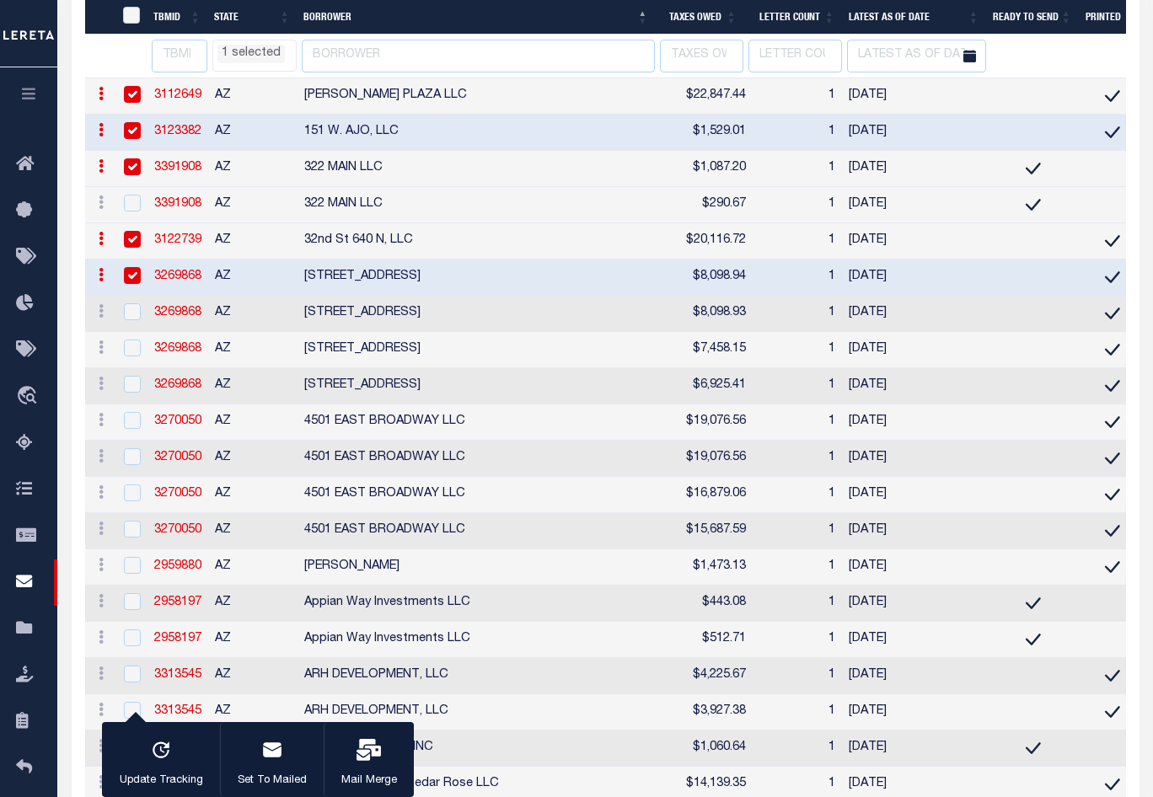
scroll to position [570, 0]
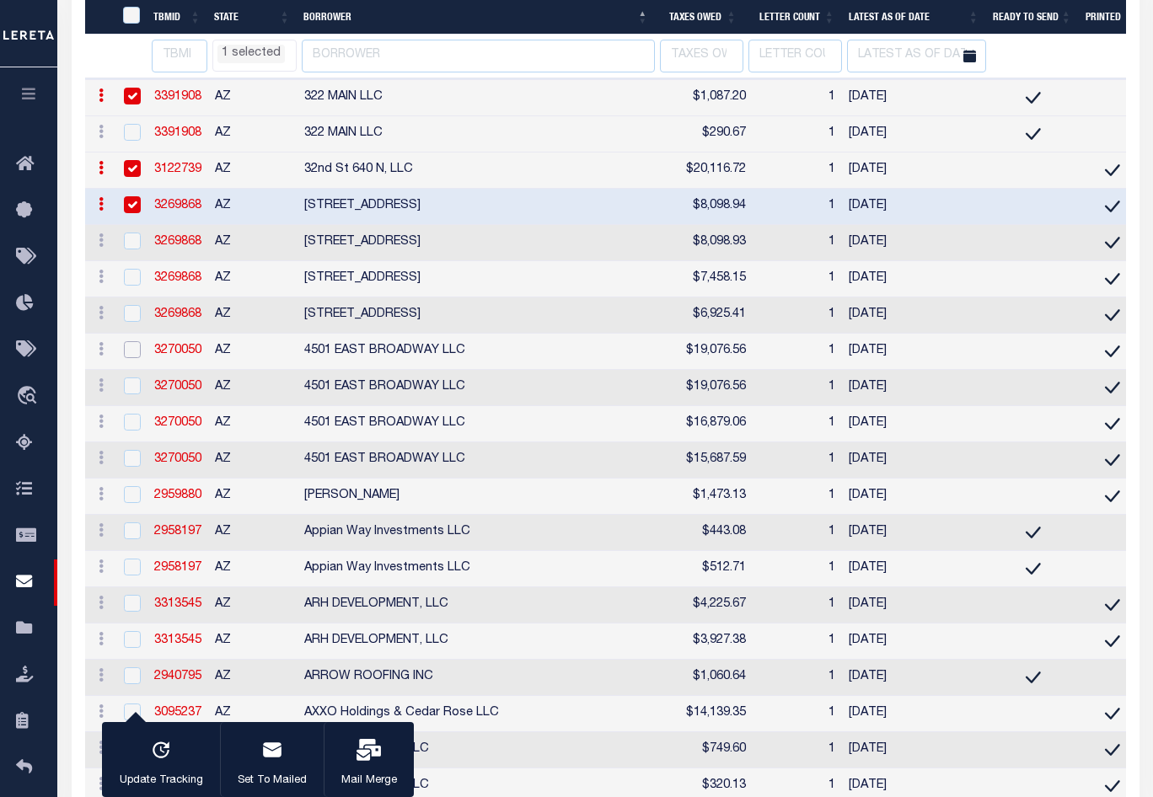
click at [124, 356] on input "checkbox" at bounding box center [132, 349] width 17 height 17
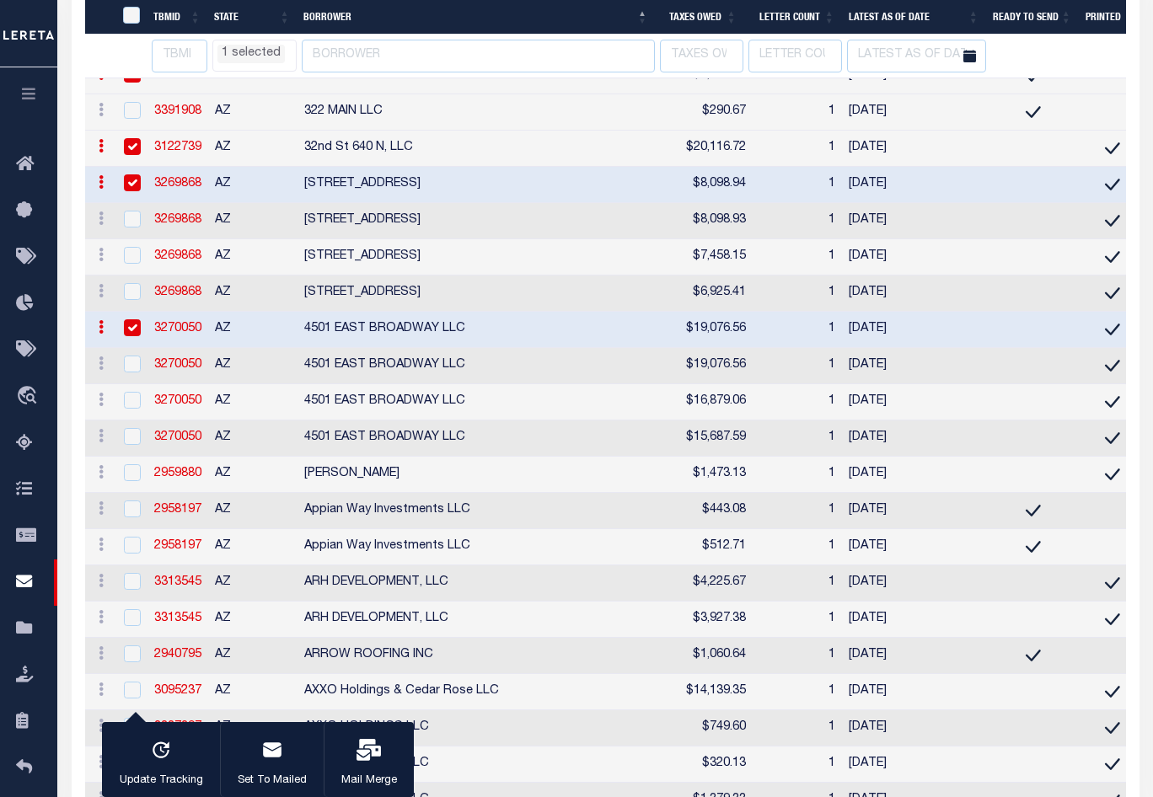
scroll to position [655, 0]
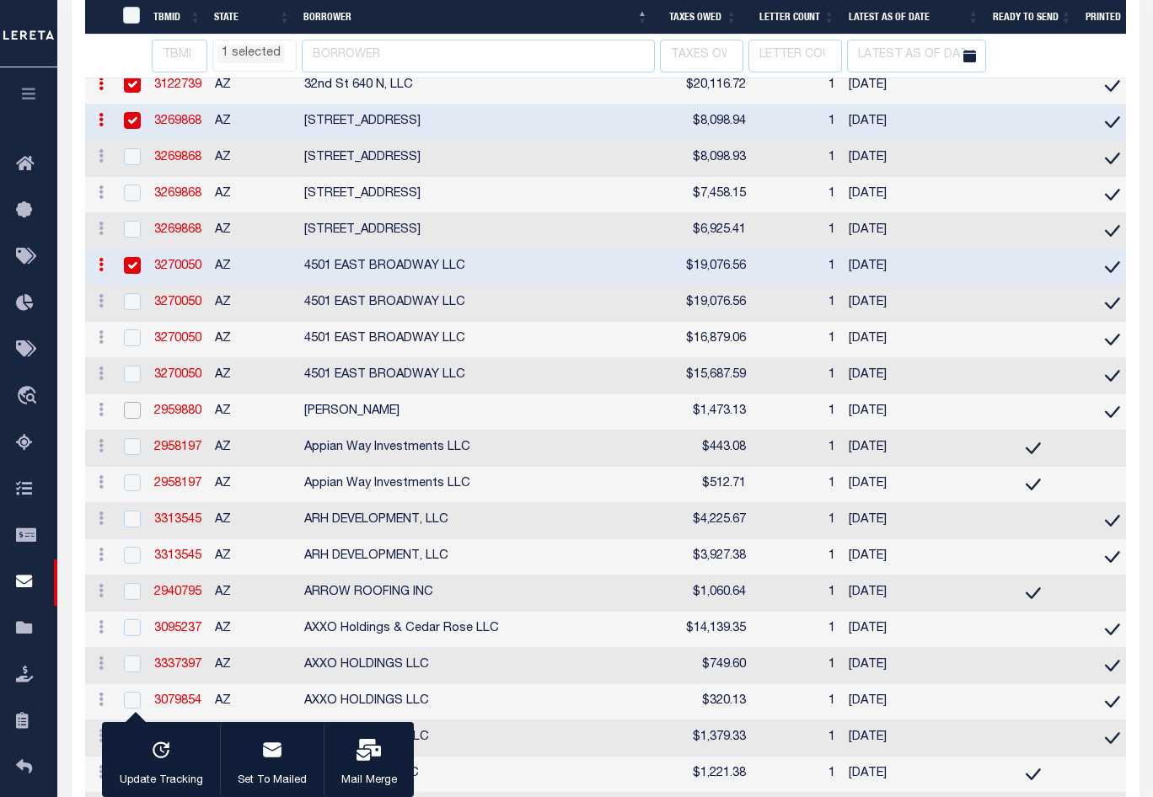
click at [128, 419] on input "checkbox" at bounding box center [132, 410] width 17 height 17
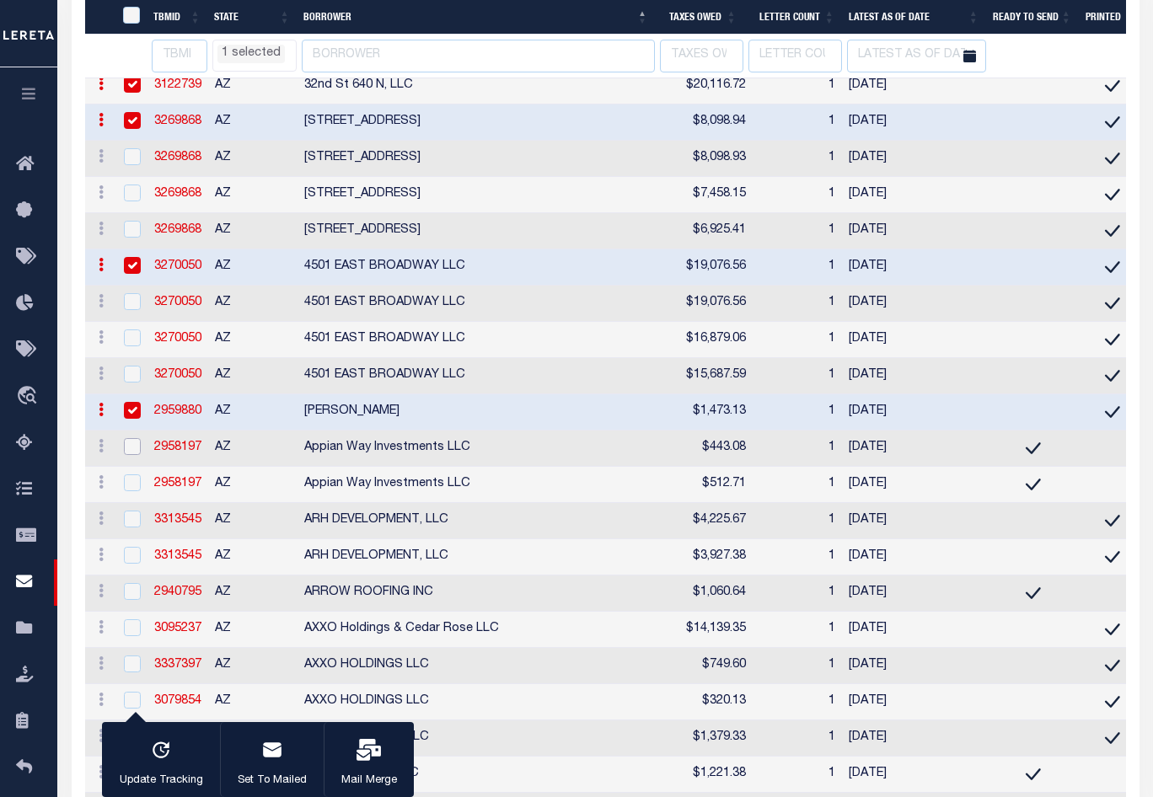
click at [136, 455] on input "checkbox" at bounding box center [132, 446] width 17 height 17
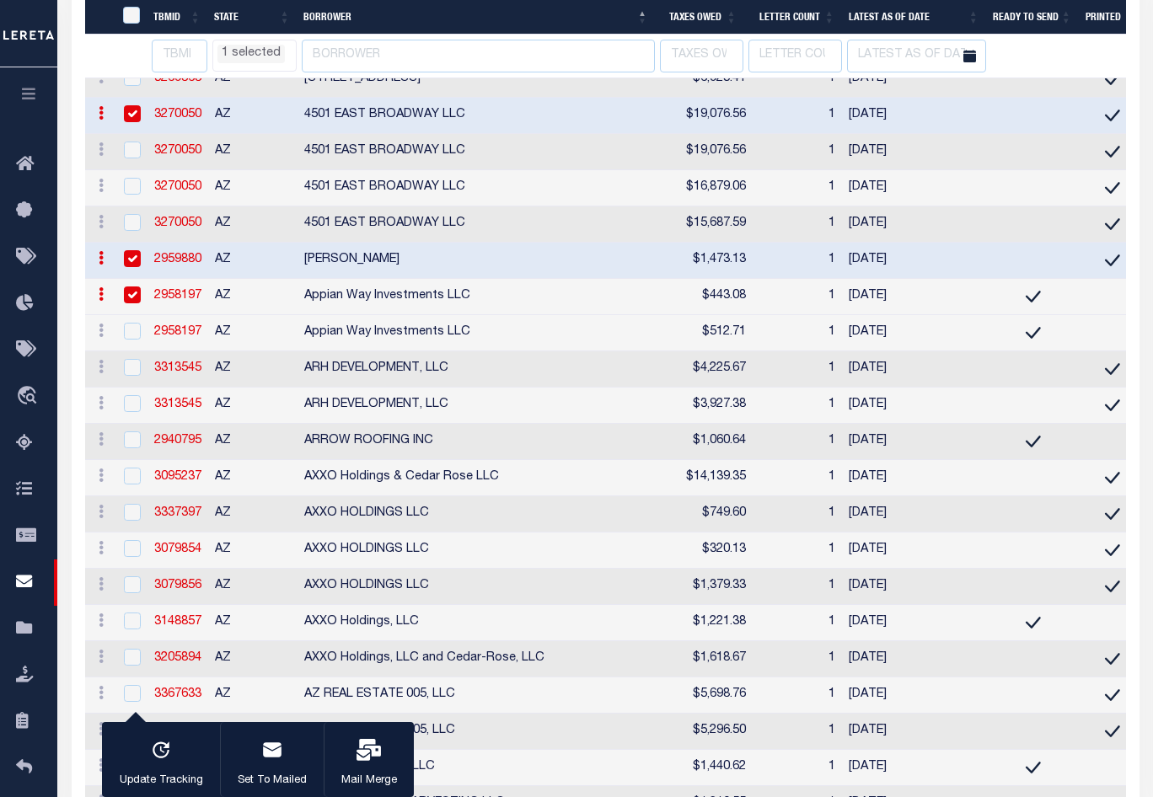
scroll to position [823, 0]
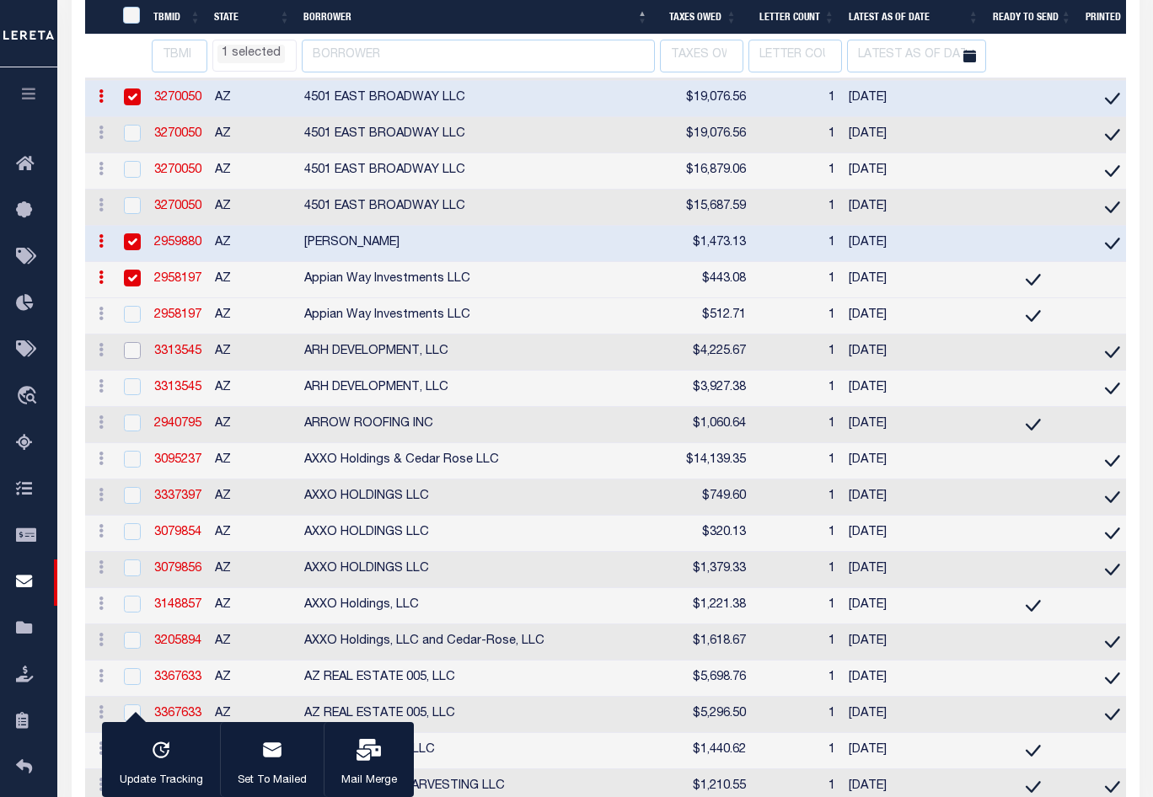
click at [134, 359] on input "checkbox" at bounding box center [132, 350] width 17 height 17
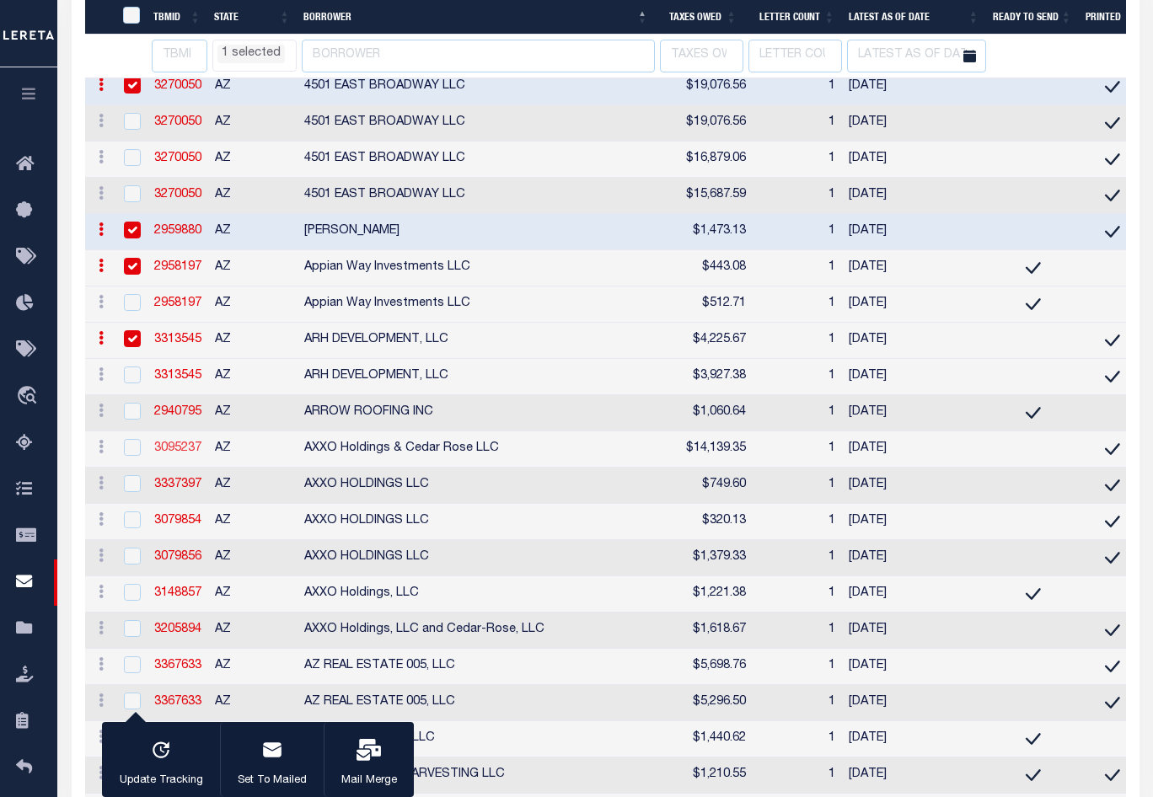
scroll to position [907, 0]
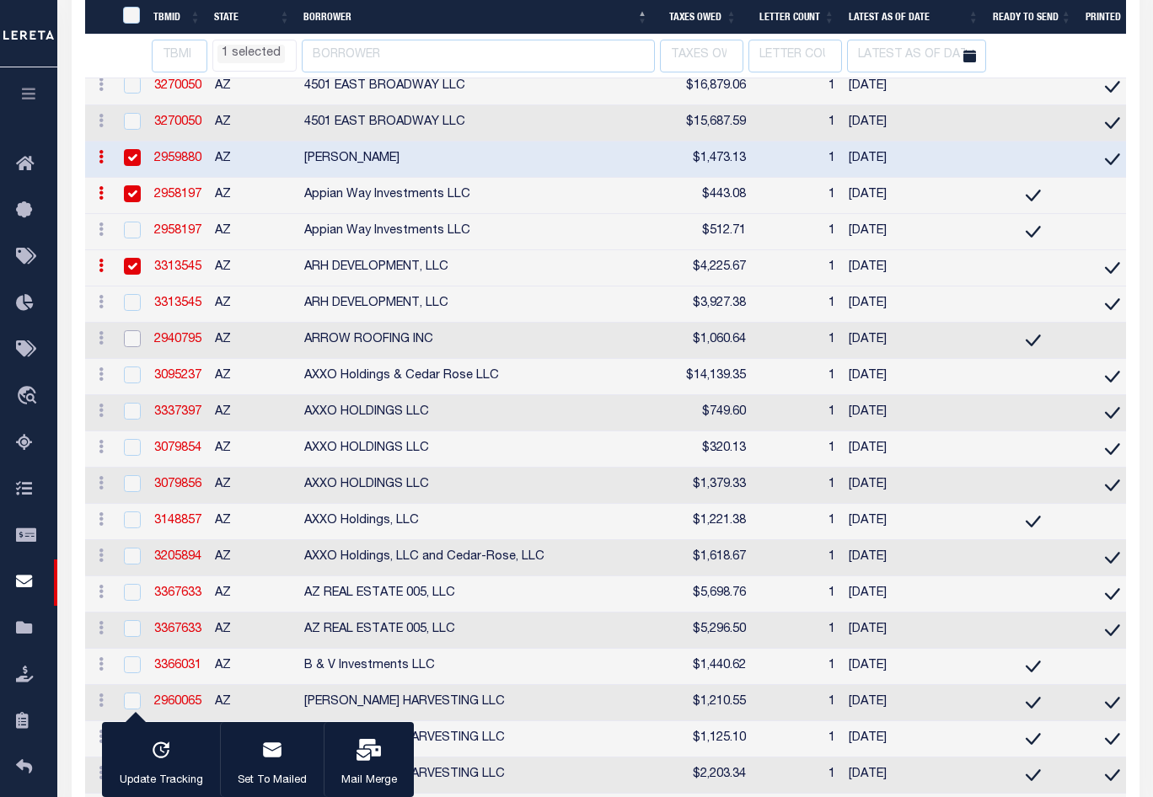
click at [130, 347] on input "checkbox" at bounding box center [132, 338] width 17 height 17
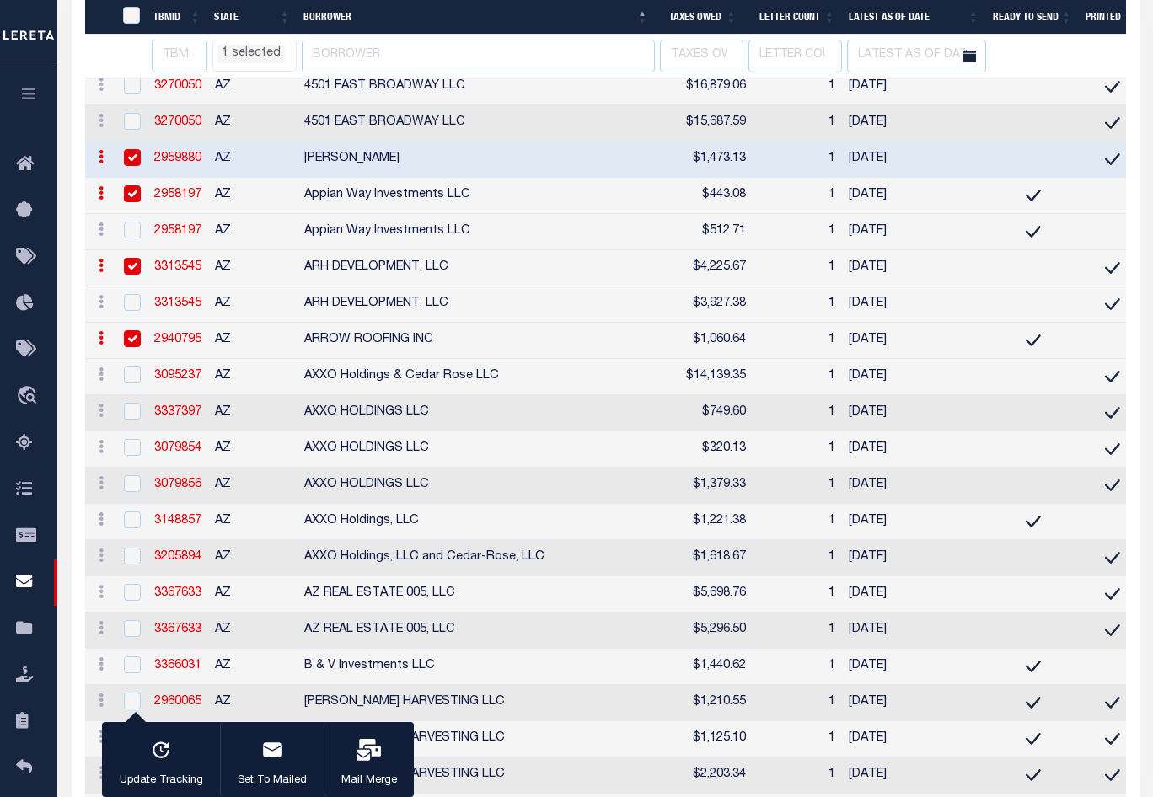
scroll to position [992, 0]
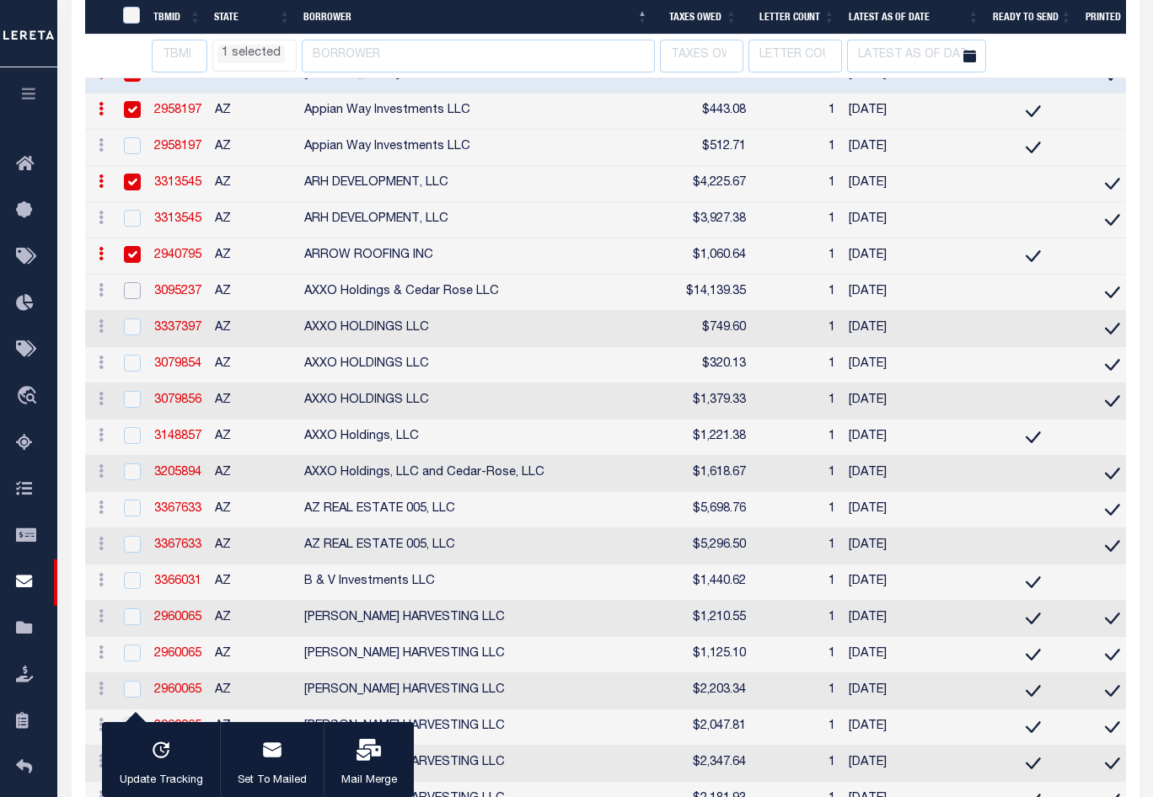
click at [136, 299] on input "checkbox" at bounding box center [132, 290] width 17 height 17
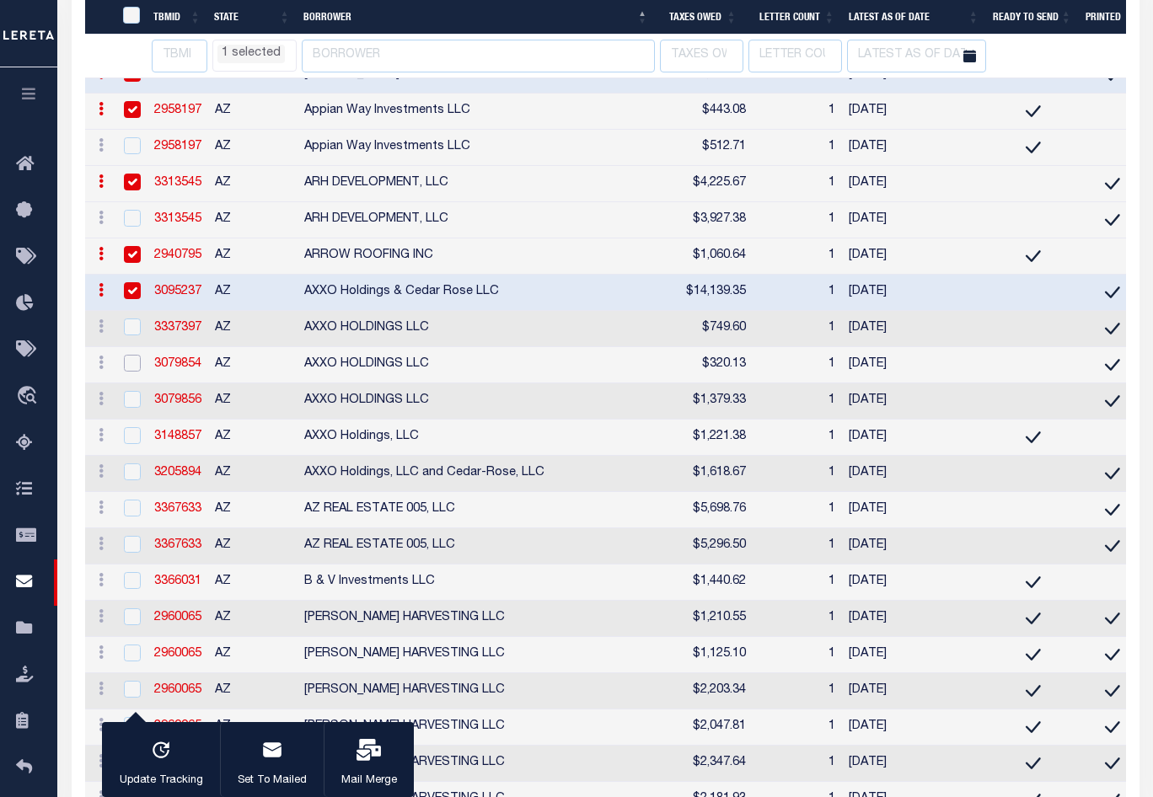
click at [136, 372] on input "checkbox" at bounding box center [132, 363] width 17 height 17
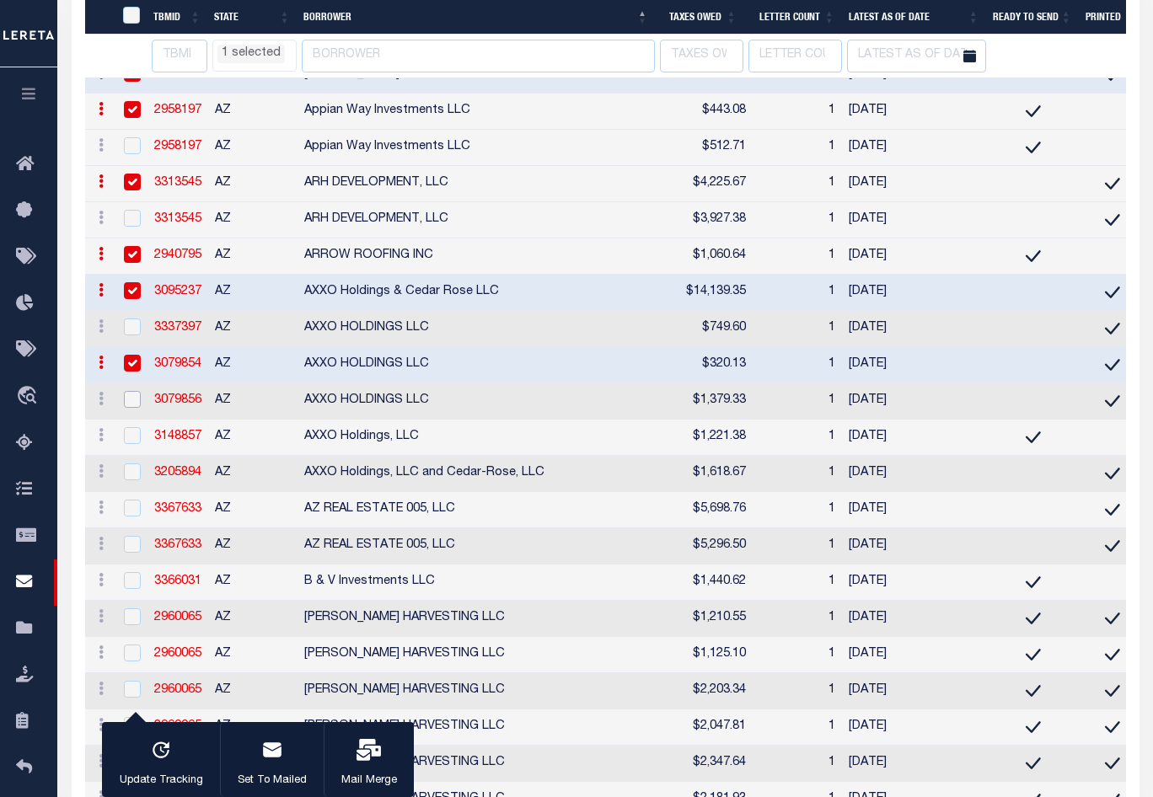
click at [130, 408] on input "checkbox" at bounding box center [132, 399] width 17 height 17
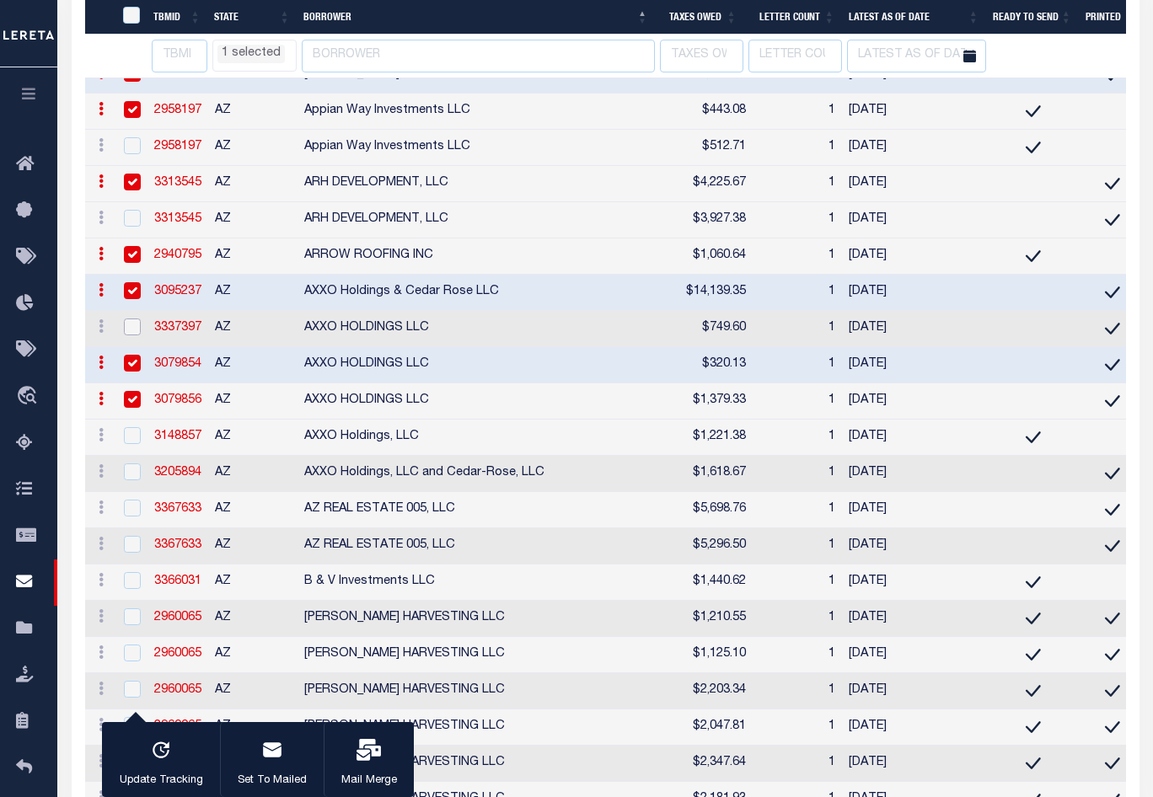
click at [132, 335] on input "checkbox" at bounding box center [132, 327] width 17 height 17
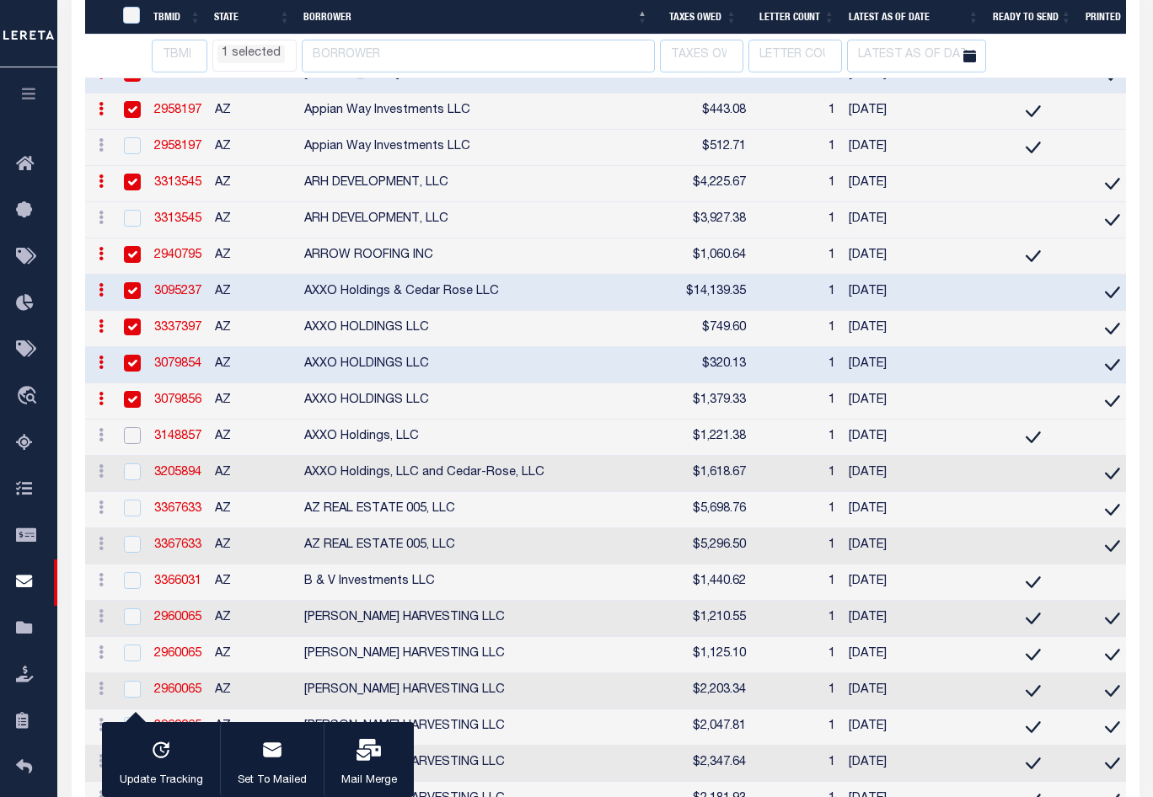
click at [137, 444] on input "checkbox" at bounding box center [132, 435] width 17 height 17
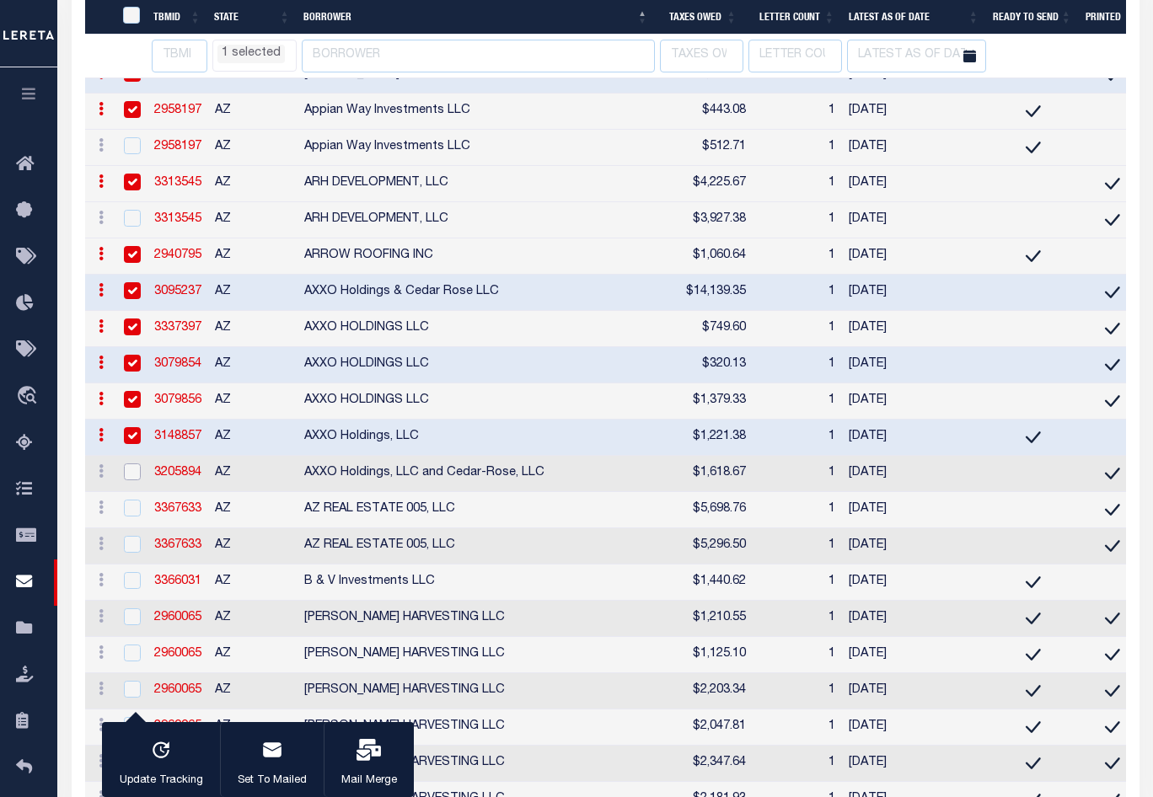
click at [132, 480] on input "checkbox" at bounding box center [132, 471] width 17 height 17
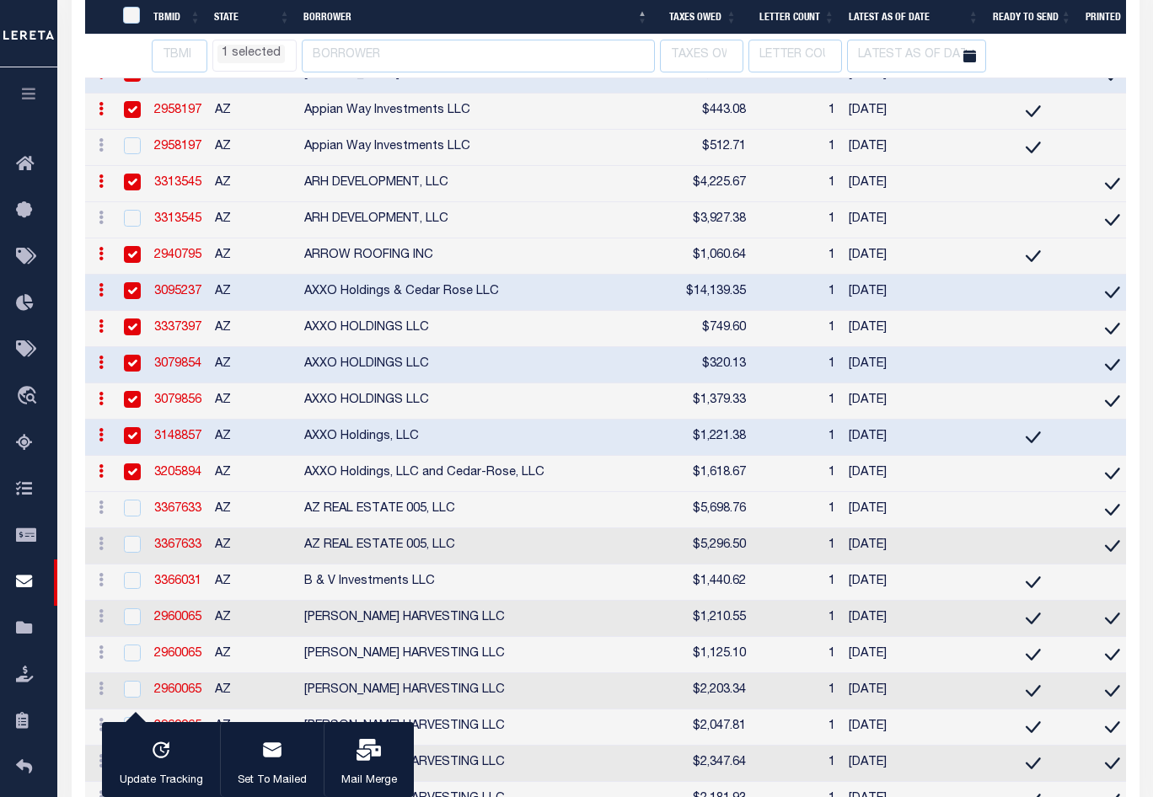
scroll to position [1160, 0]
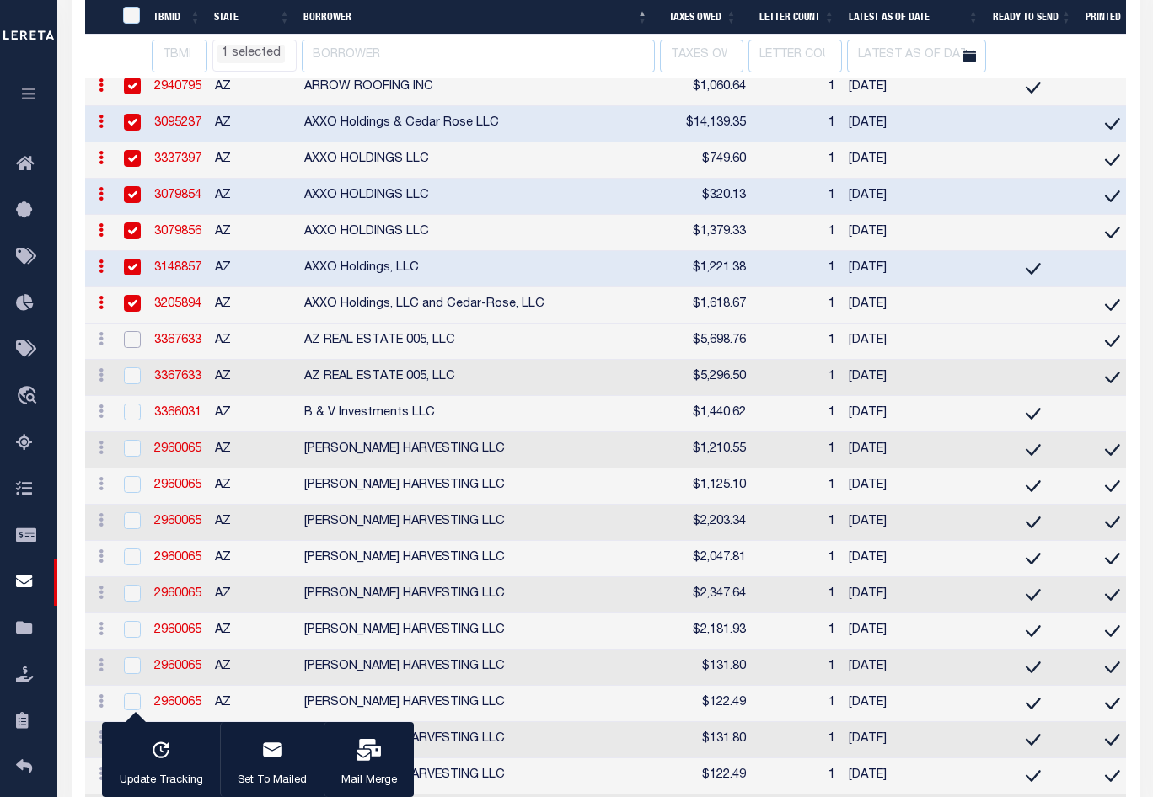
click at [128, 348] on input "checkbox" at bounding box center [132, 339] width 17 height 17
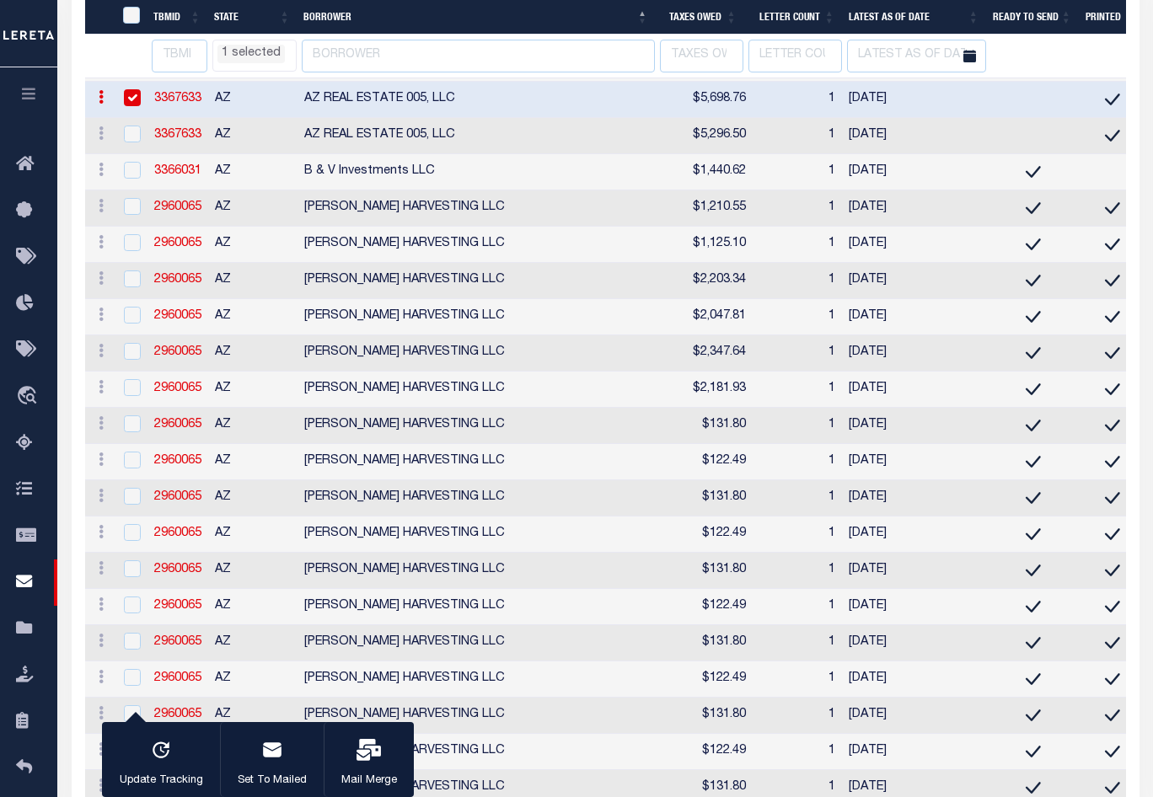
scroll to position [1076, 0]
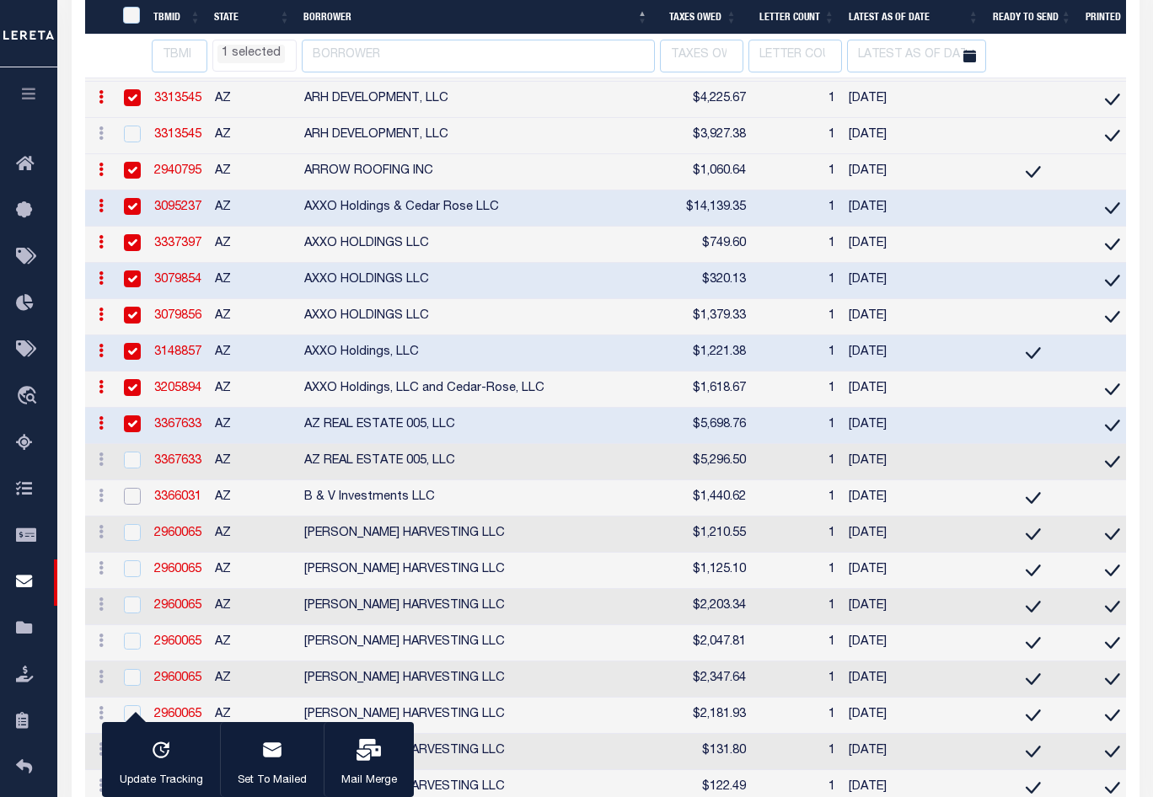
click at [137, 505] on input "checkbox" at bounding box center [132, 496] width 17 height 17
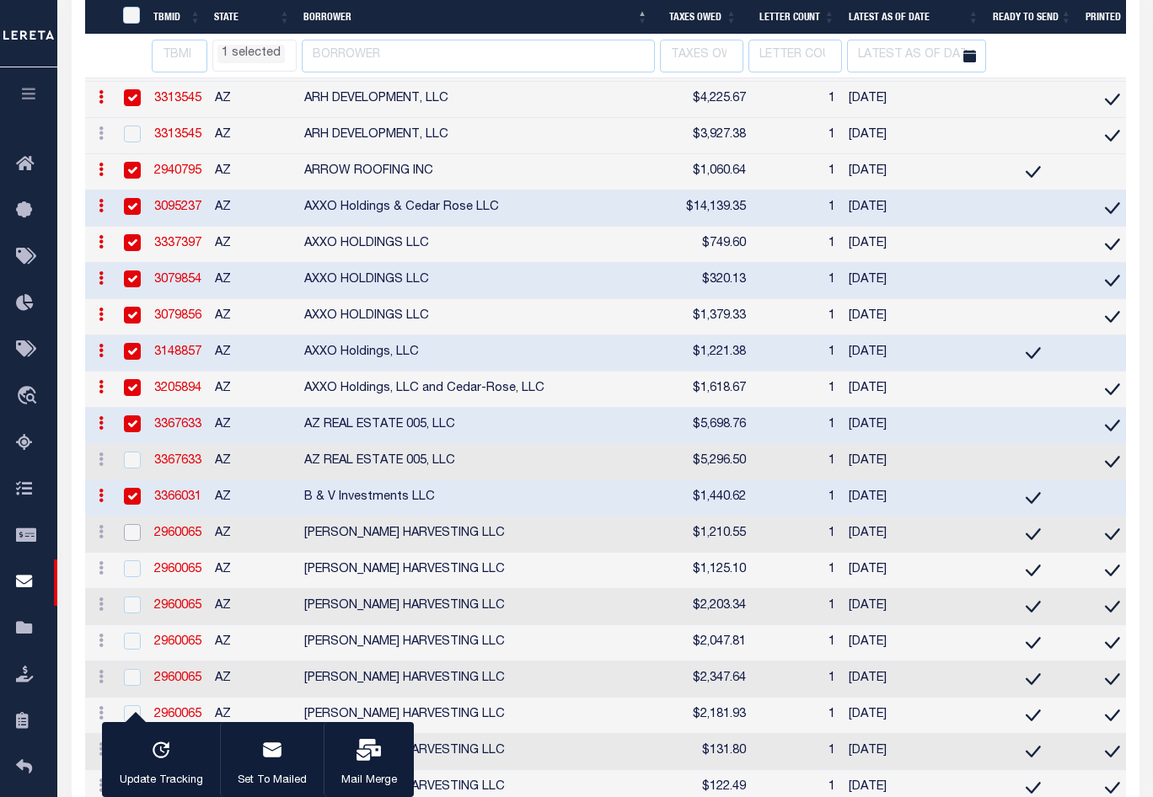
click at [130, 541] on input "checkbox" at bounding box center [132, 532] width 17 height 17
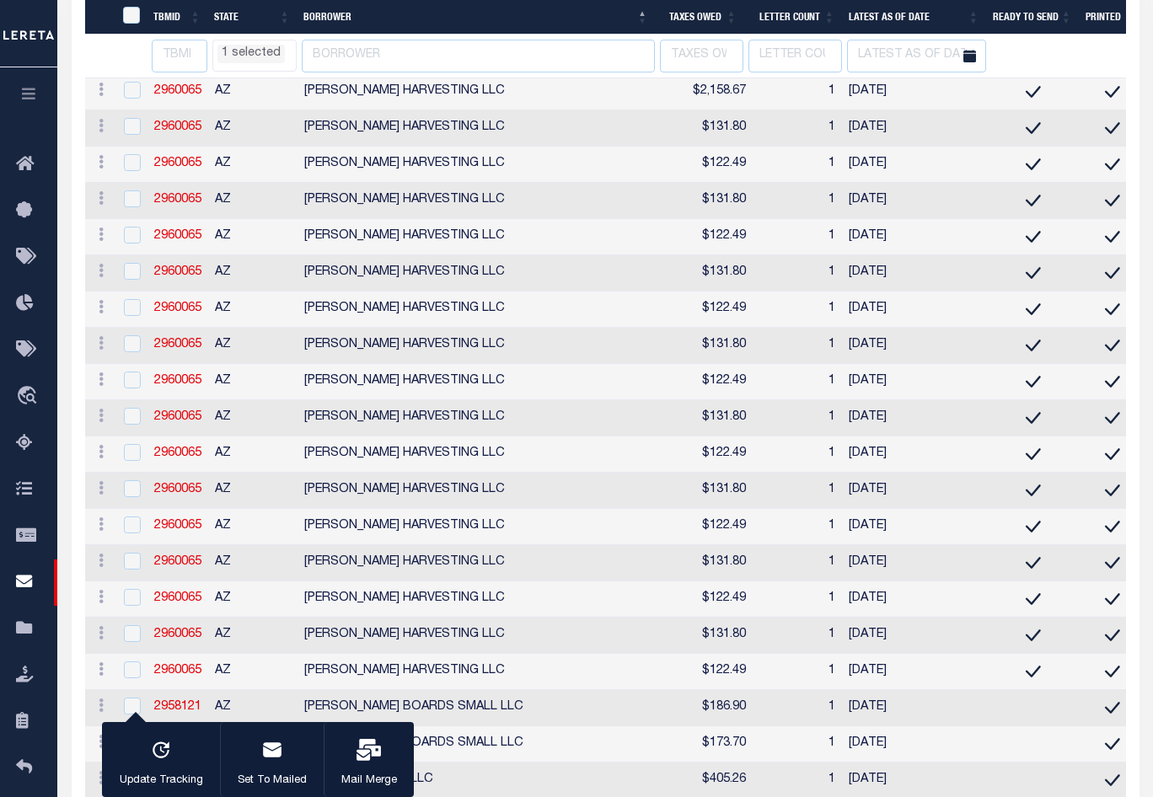
scroll to position [2930, 0]
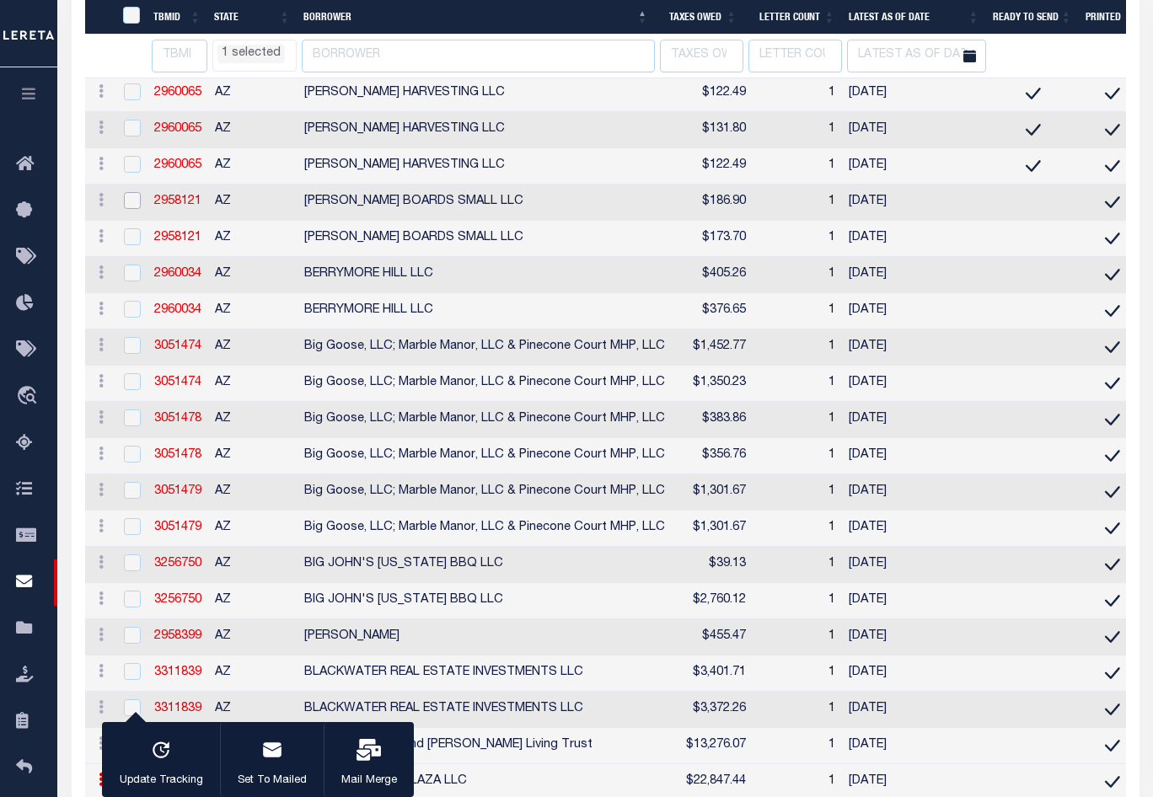
click at [127, 209] on input "checkbox" at bounding box center [132, 200] width 17 height 17
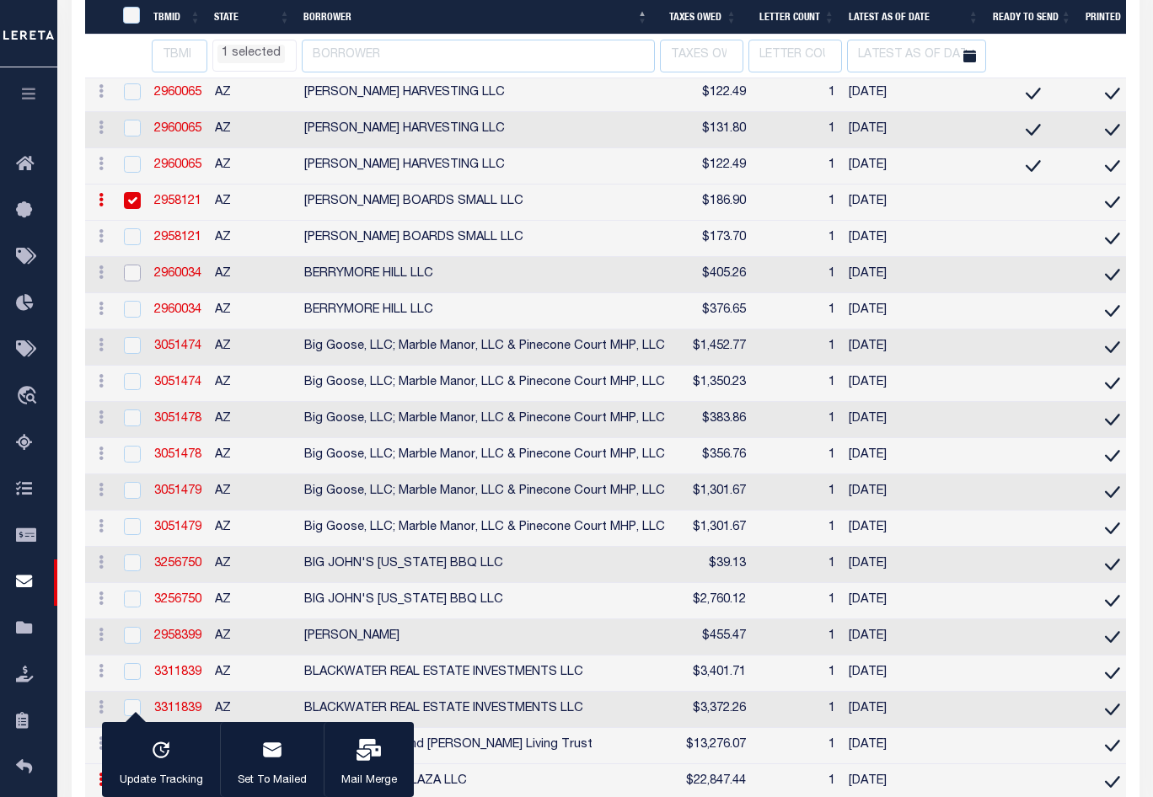
click at [127, 281] on input "checkbox" at bounding box center [132, 273] width 17 height 17
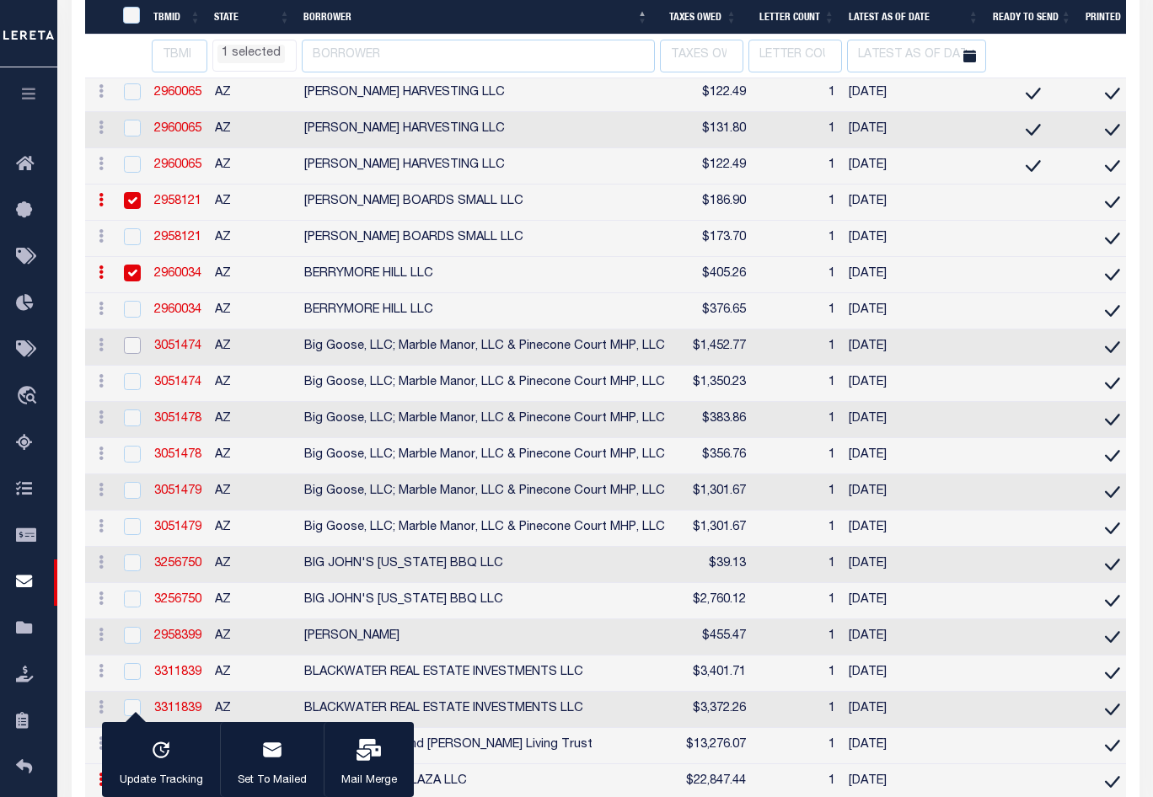
click at [137, 354] on input "checkbox" at bounding box center [132, 345] width 17 height 17
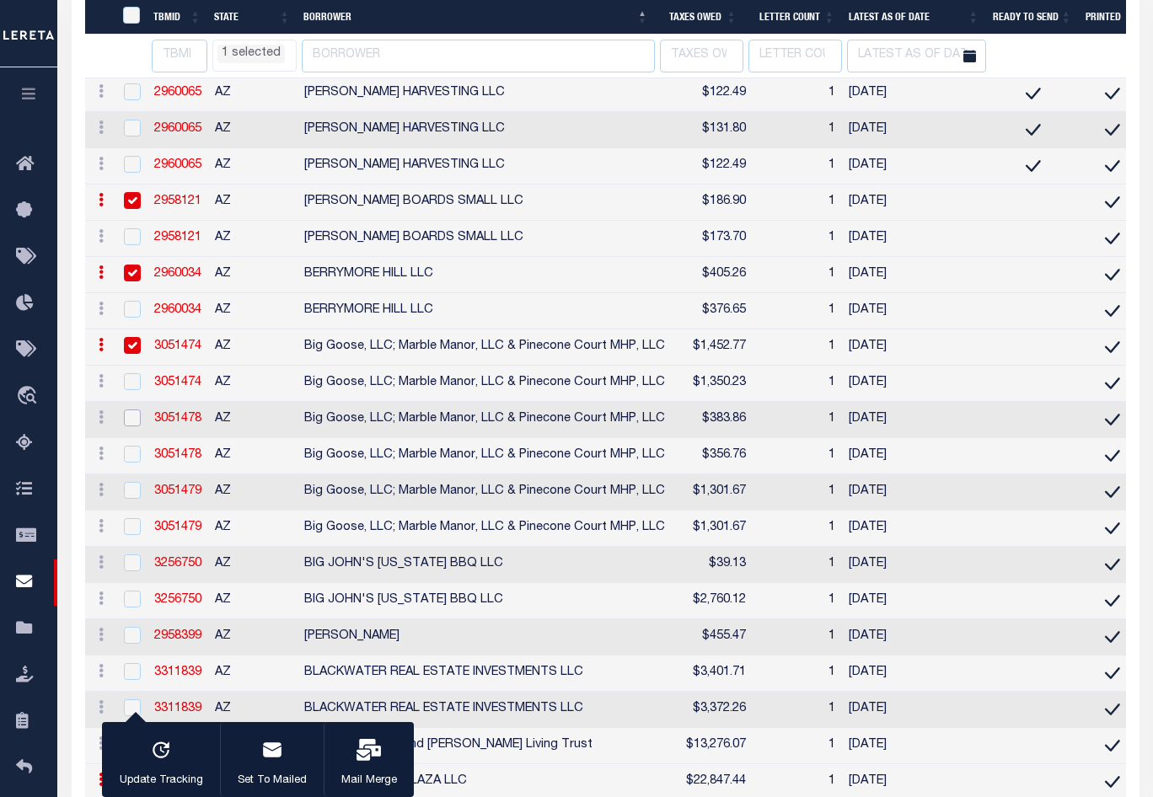
click at [127, 426] on input "checkbox" at bounding box center [132, 418] width 17 height 17
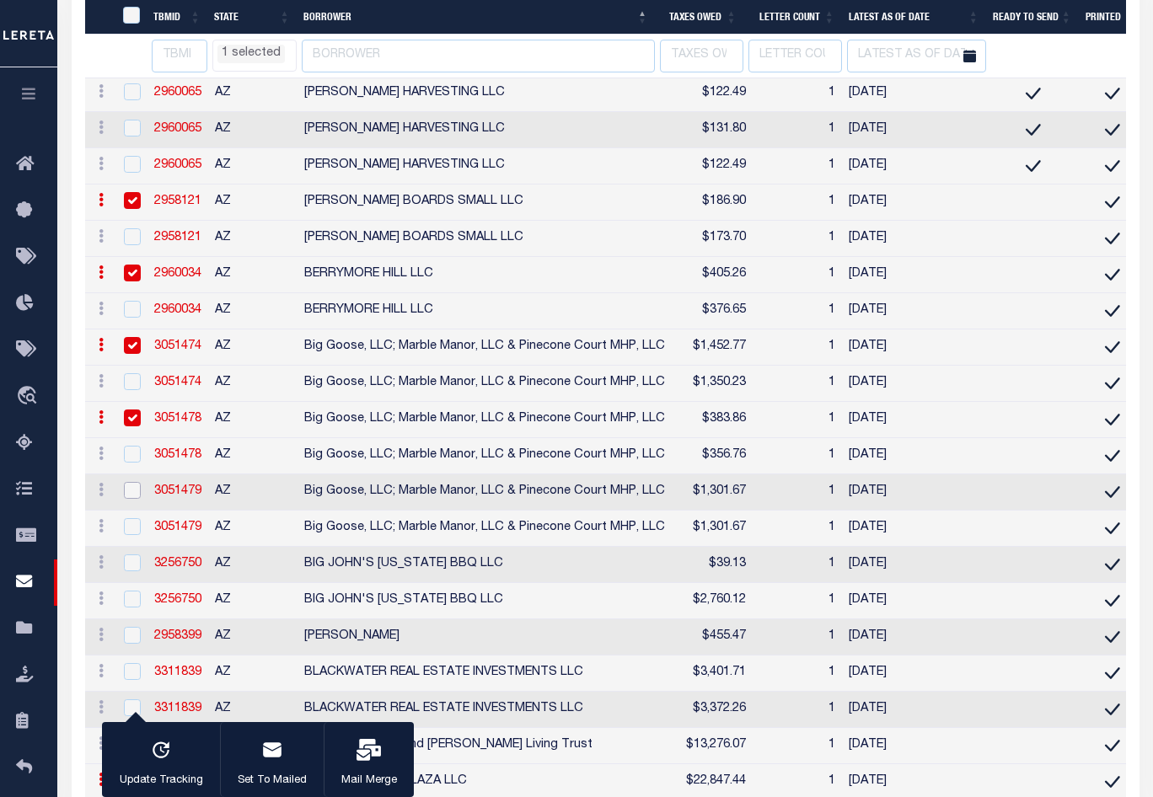
click at [130, 499] on input "checkbox" at bounding box center [132, 490] width 17 height 17
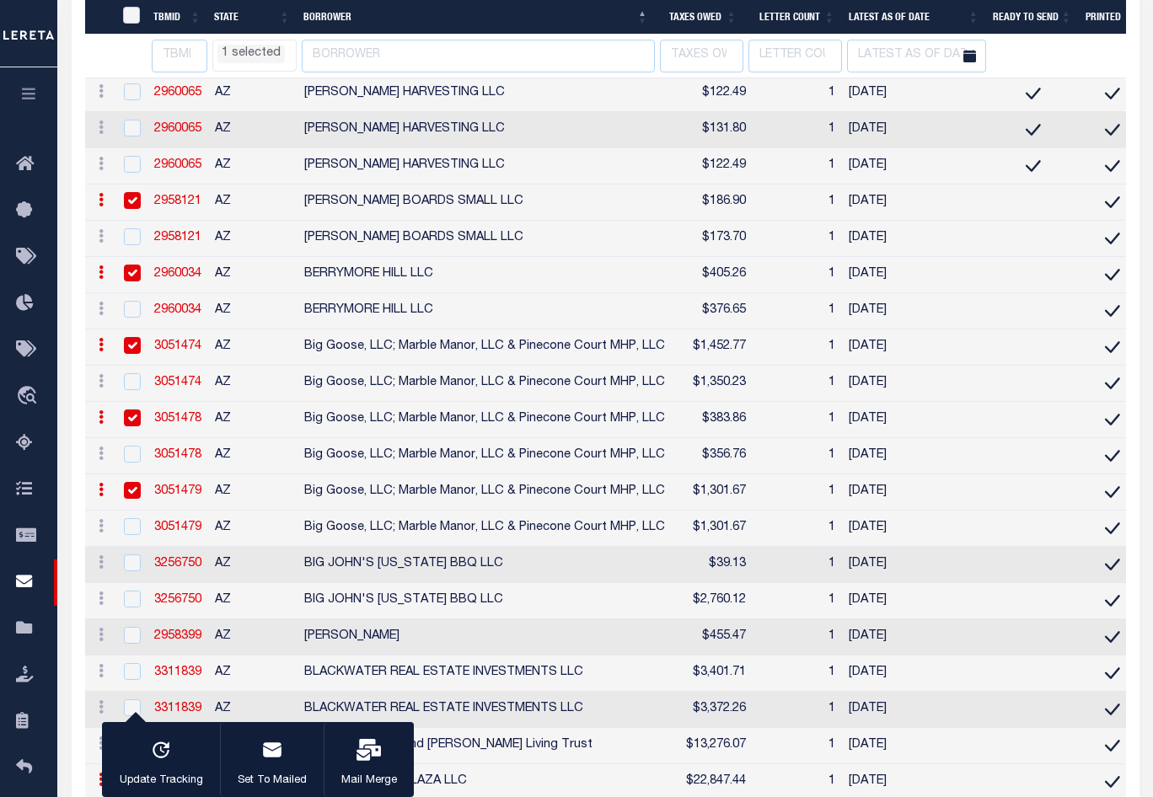
scroll to position [3182, 0]
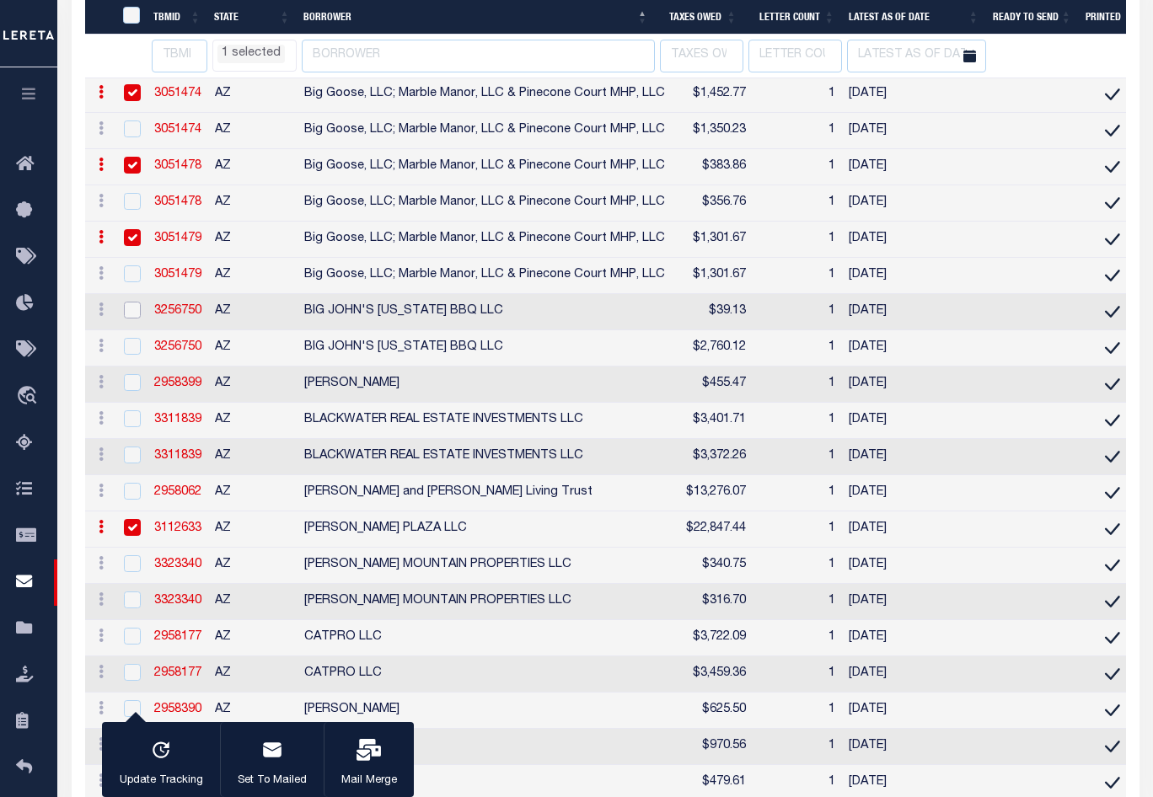
click at [134, 319] on input "checkbox" at bounding box center [132, 310] width 17 height 17
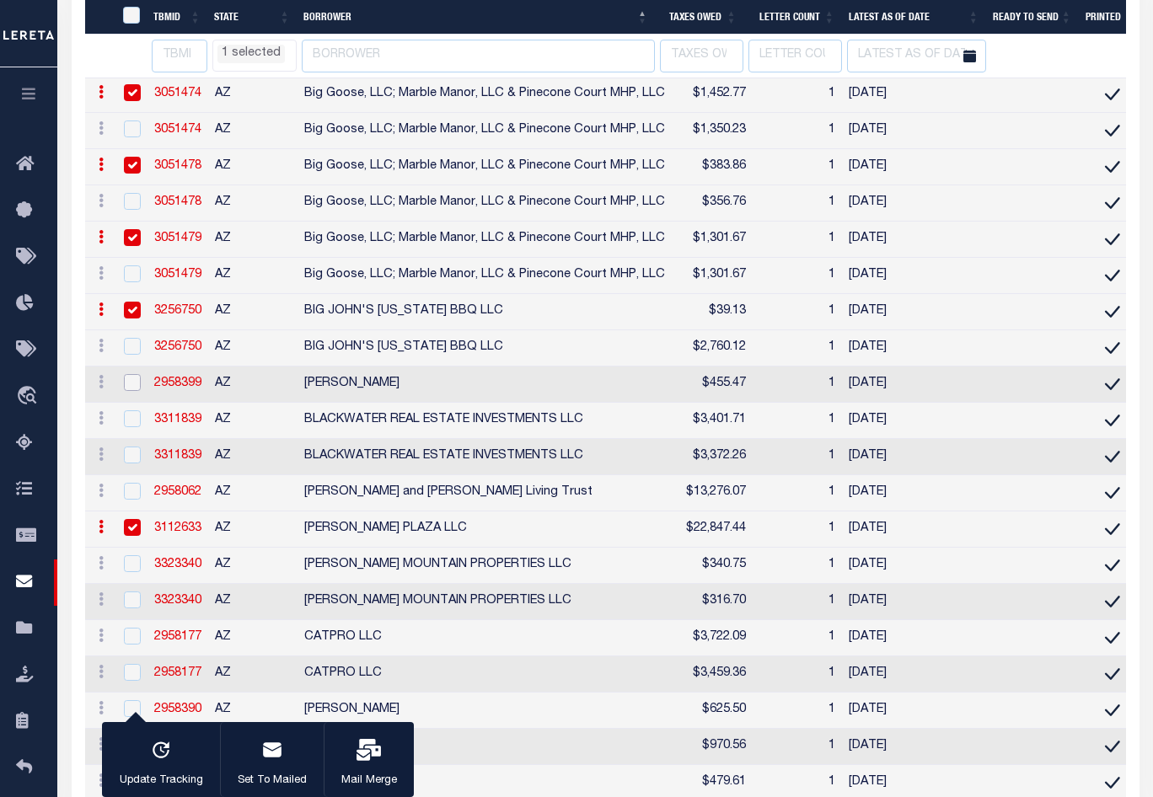
click at [124, 391] on input "checkbox" at bounding box center [132, 382] width 17 height 17
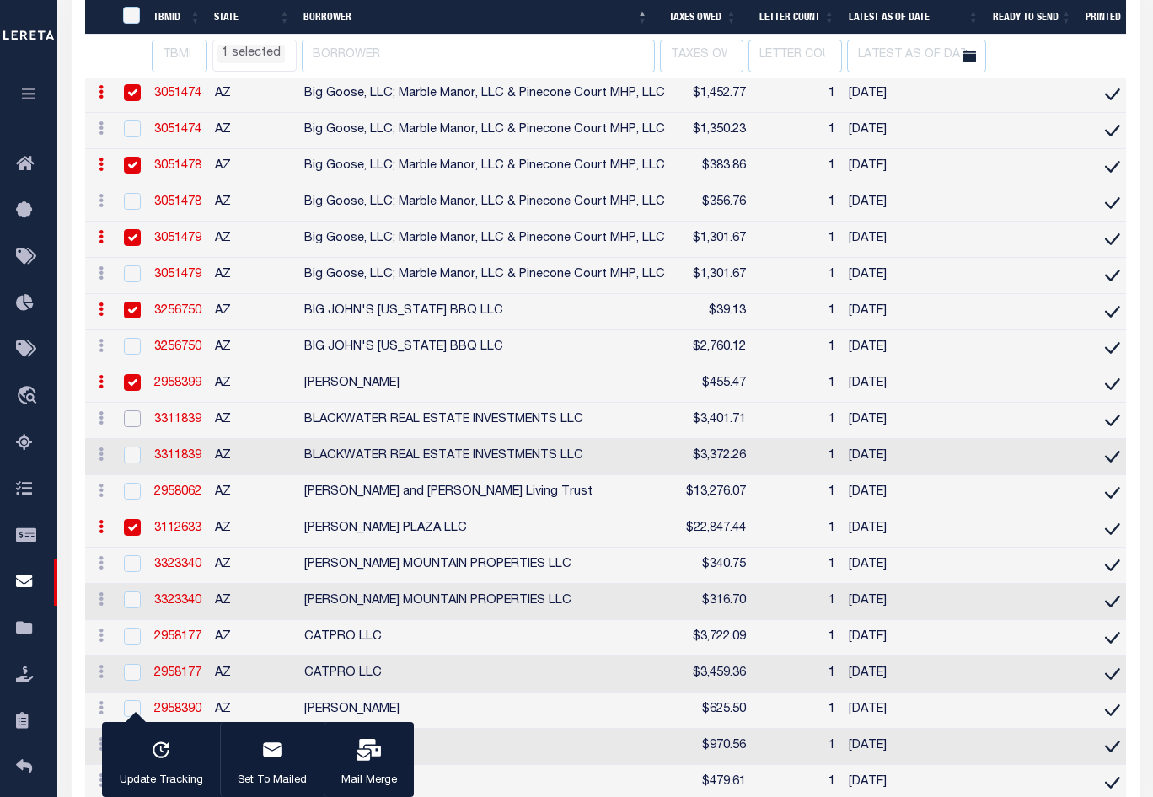
click at [135, 427] on input "checkbox" at bounding box center [132, 418] width 17 height 17
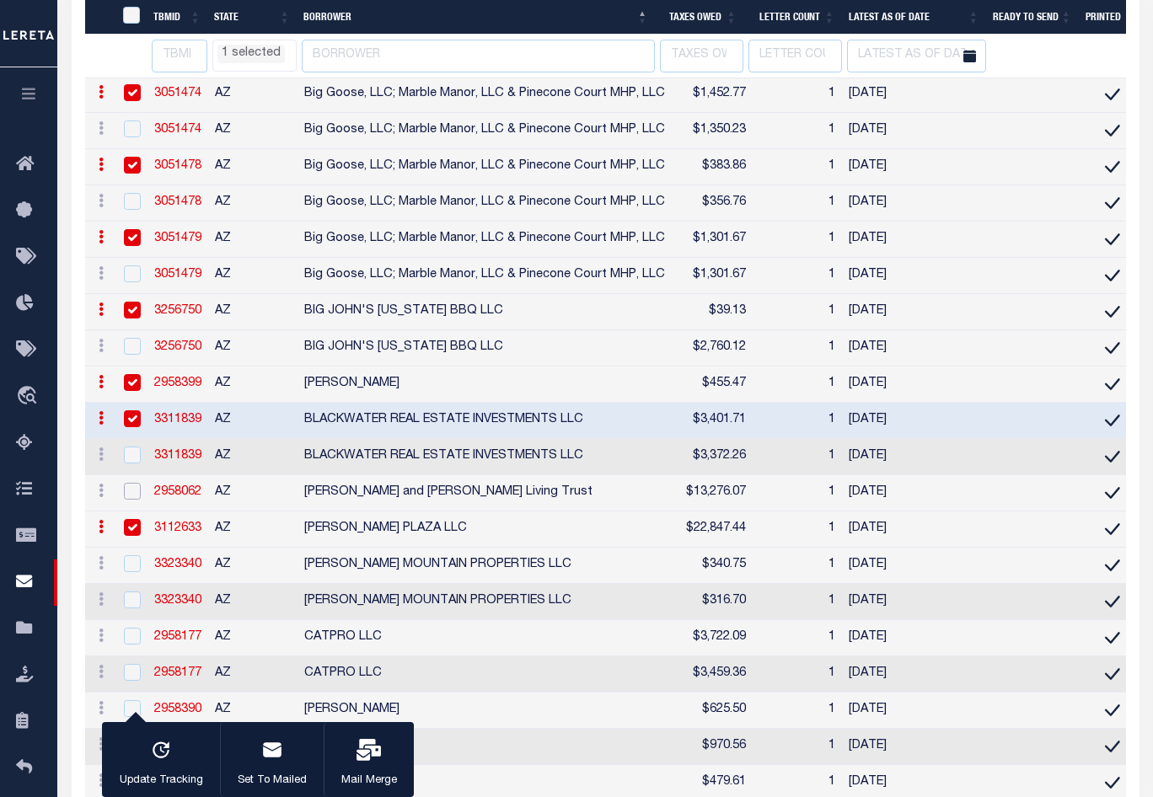
click at [136, 500] on input "checkbox" at bounding box center [132, 491] width 17 height 17
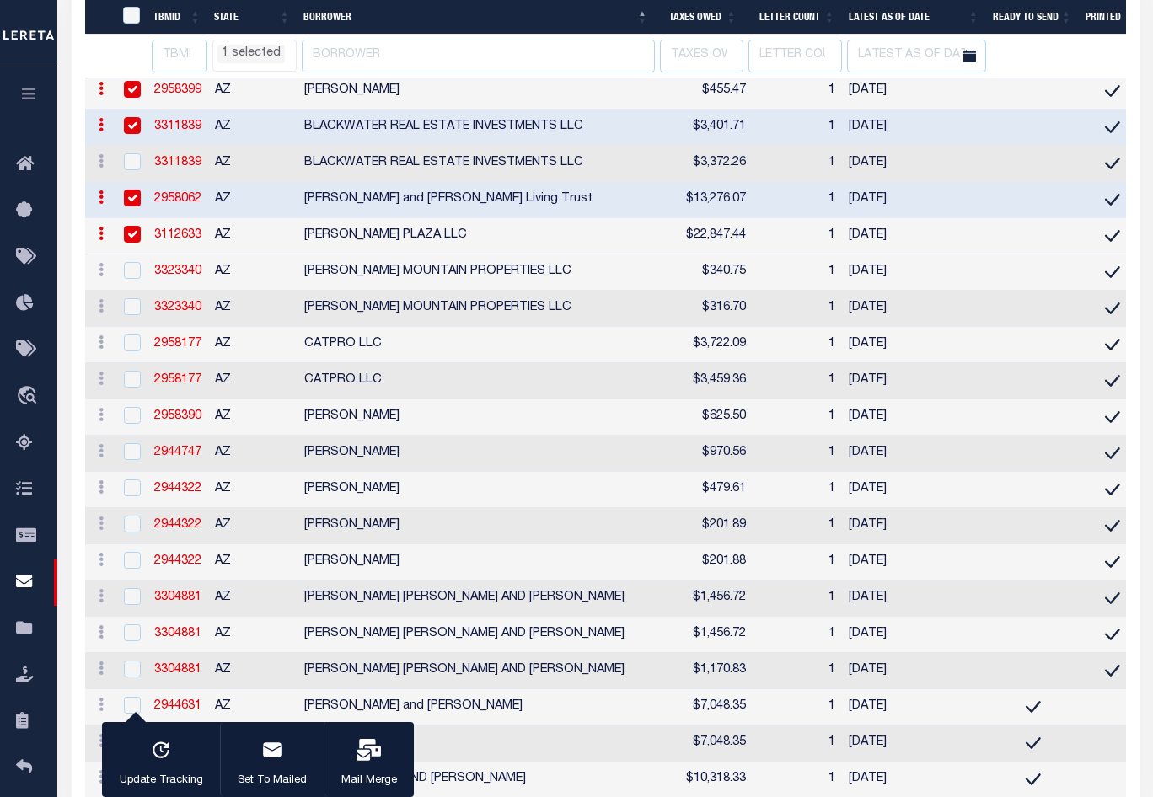
scroll to position [3520, 0]
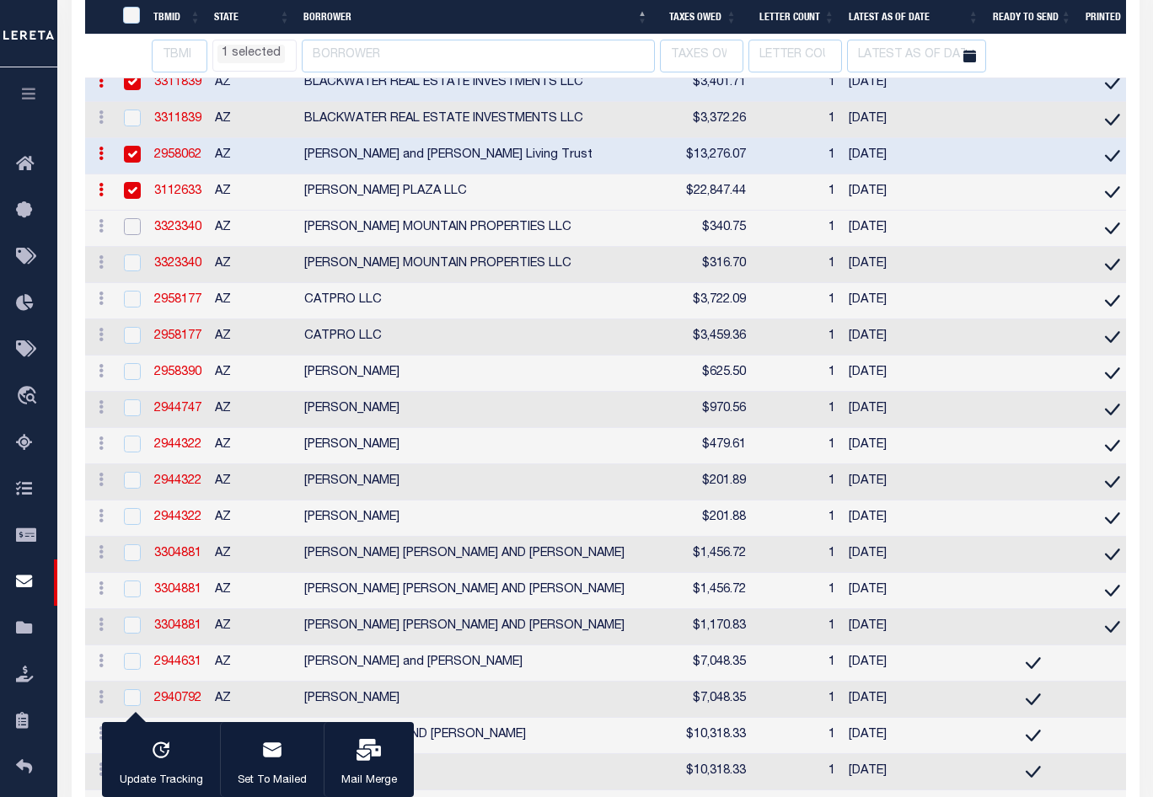
click at [131, 235] on input "checkbox" at bounding box center [132, 226] width 17 height 17
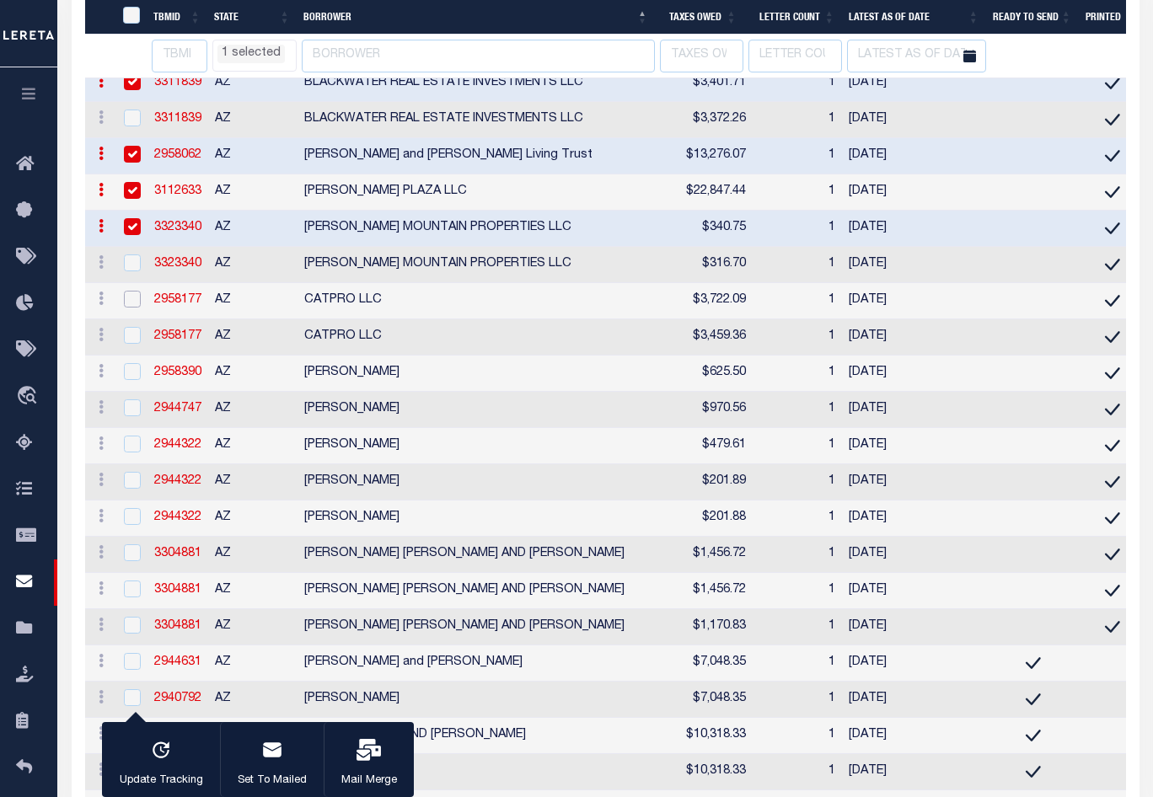
click at [133, 308] on input "checkbox" at bounding box center [132, 299] width 17 height 17
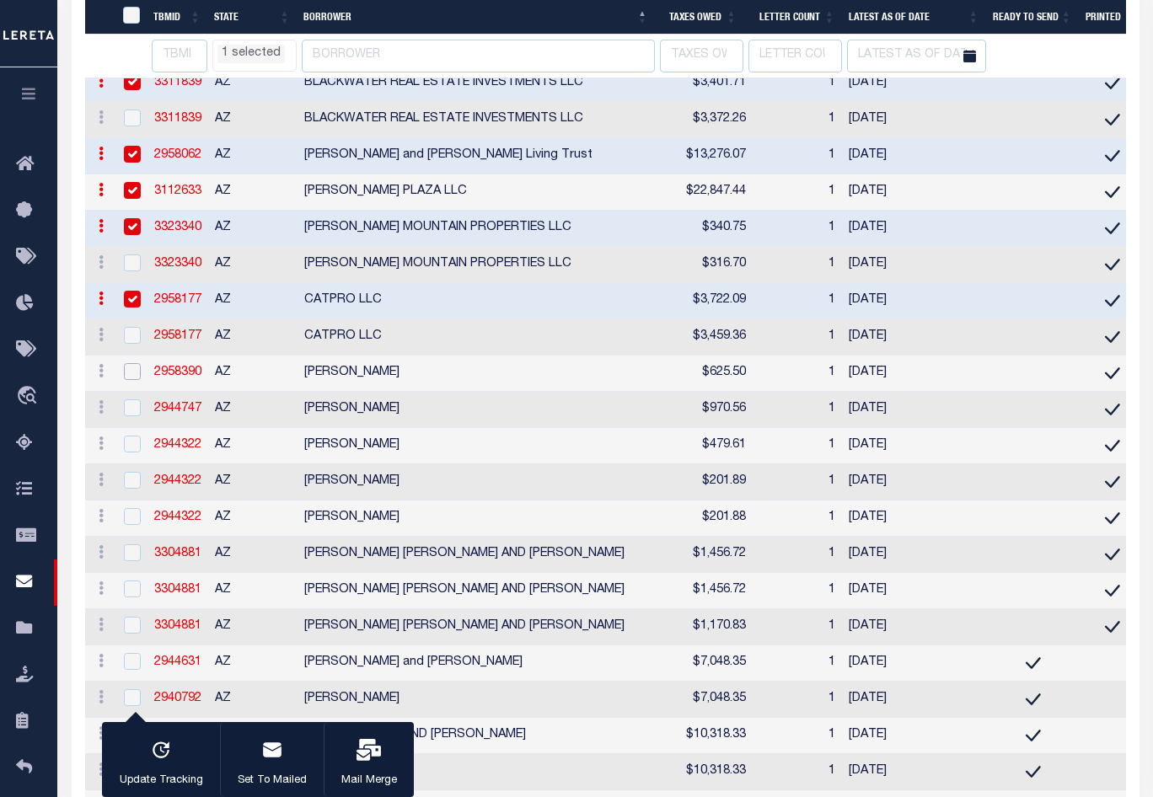
click at [131, 380] on input "checkbox" at bounding box center [132, 371] width 17 height 17
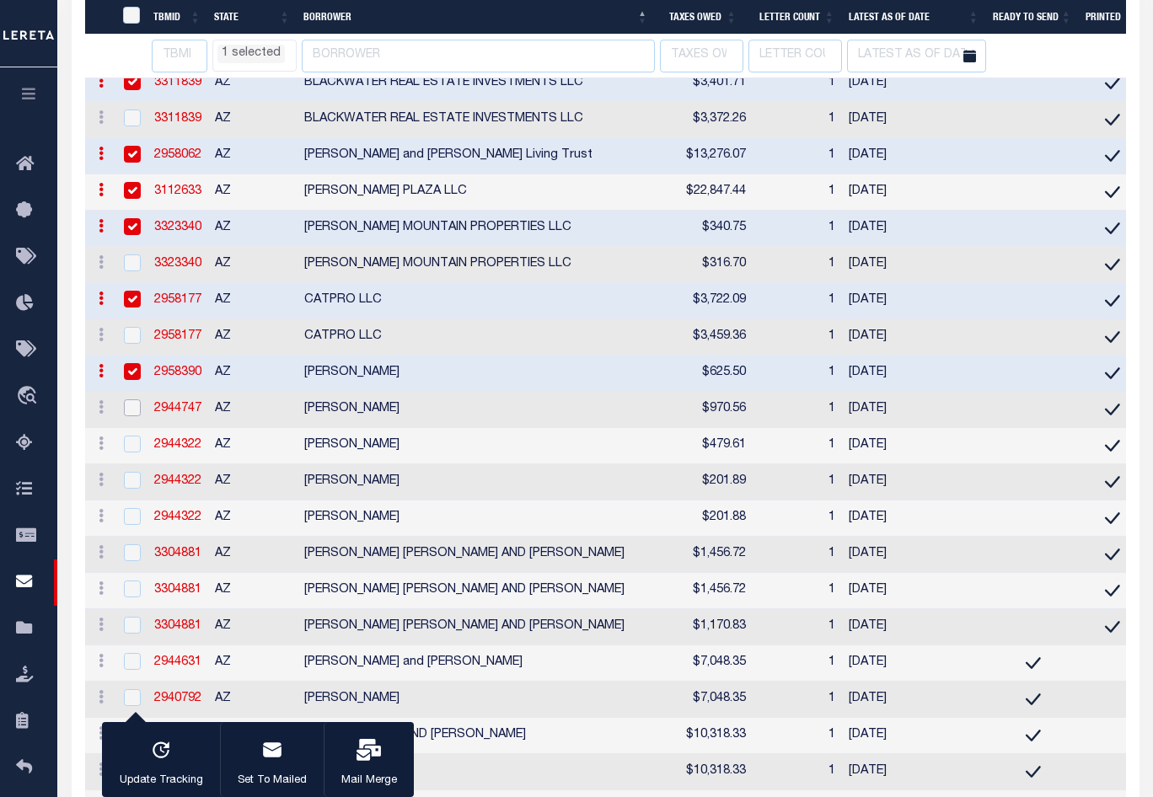
click at [127, 416] on input "checkbox" at bounding box center [132, 407] width 17 height 17
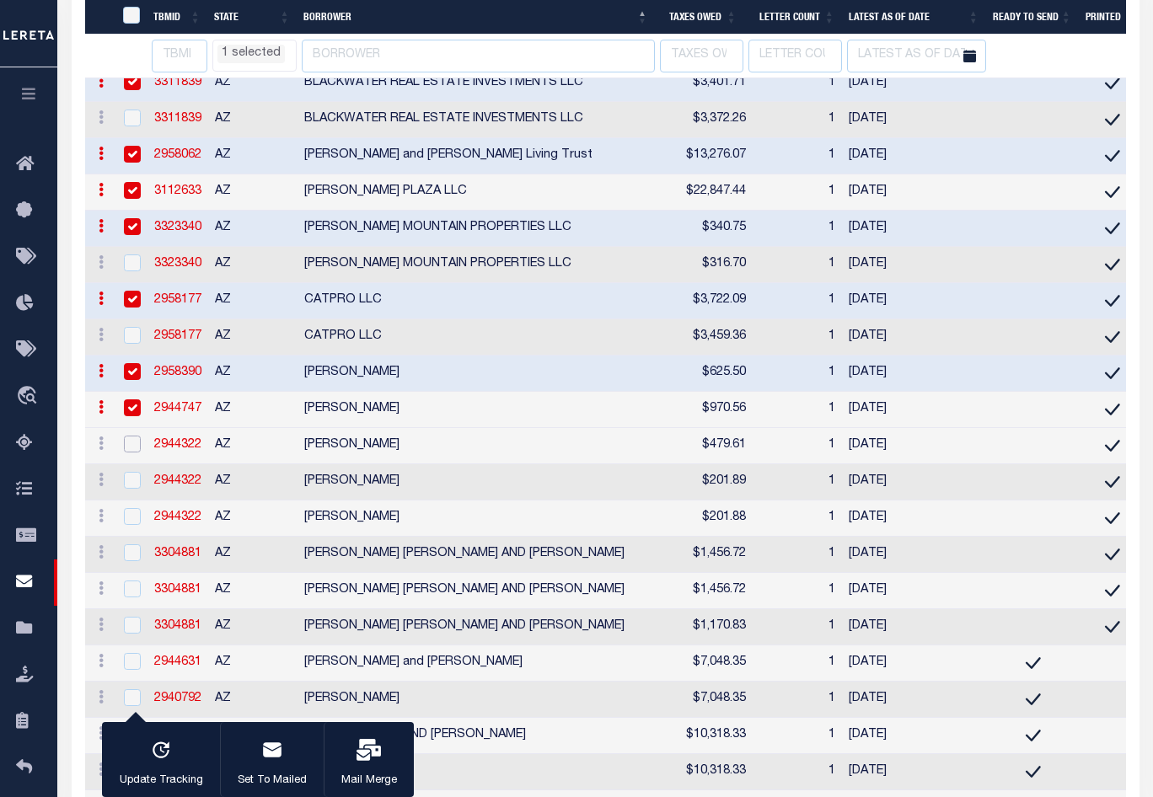
click at [132, 452] on input "checkbox" at bounding box center [132, 444] width 17 height 17
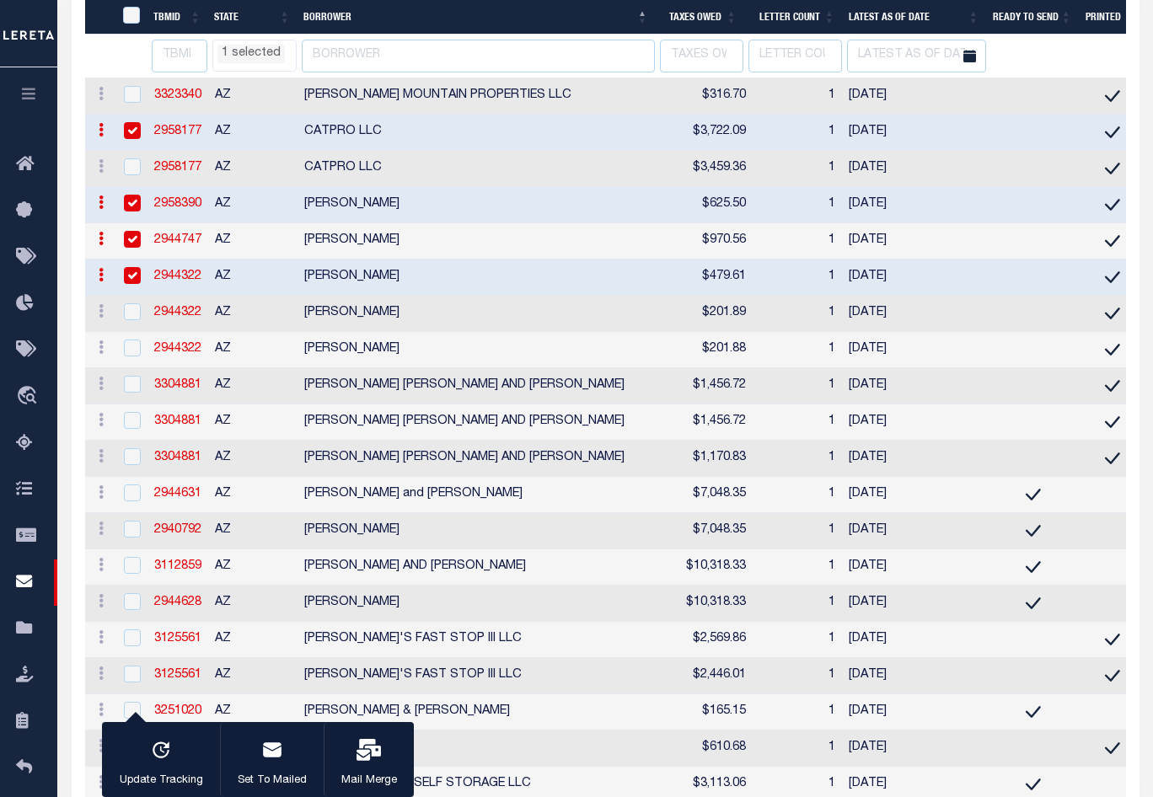
scroll to position [3857, 0]
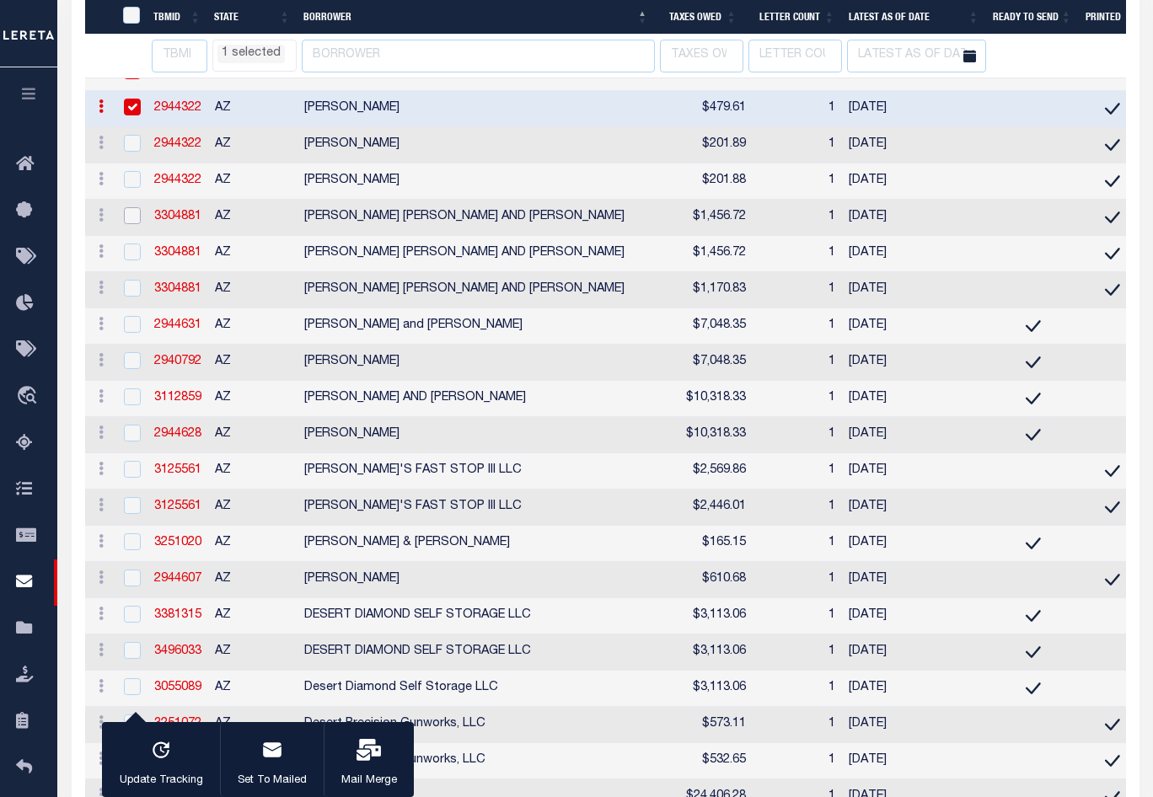
click at [129, 224] on input "checkbox" at bounding box center [132, 215] width 17 height 17
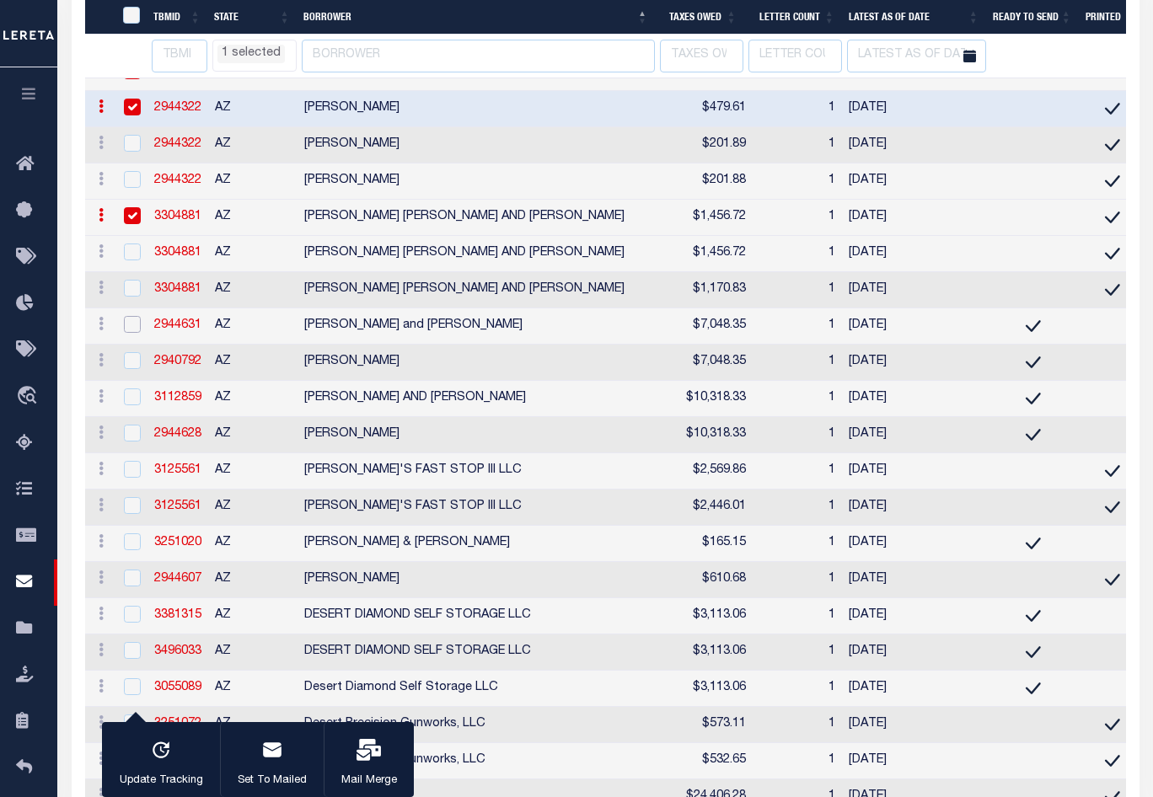
click at [133, 333] on input "checkbox" at bounding box center [132, 324] width 17 height 17
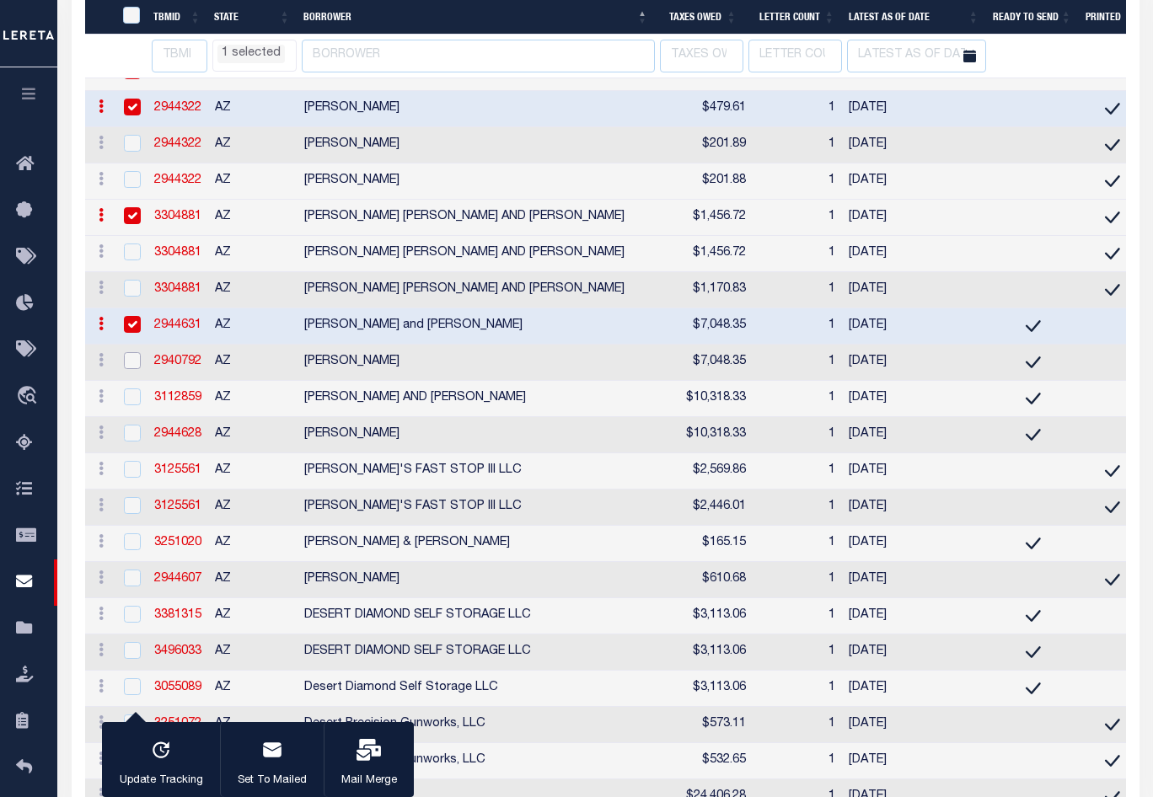
click at [131, 369] on input "checkbox" at bounding box center [132, 360] width 17 height 17
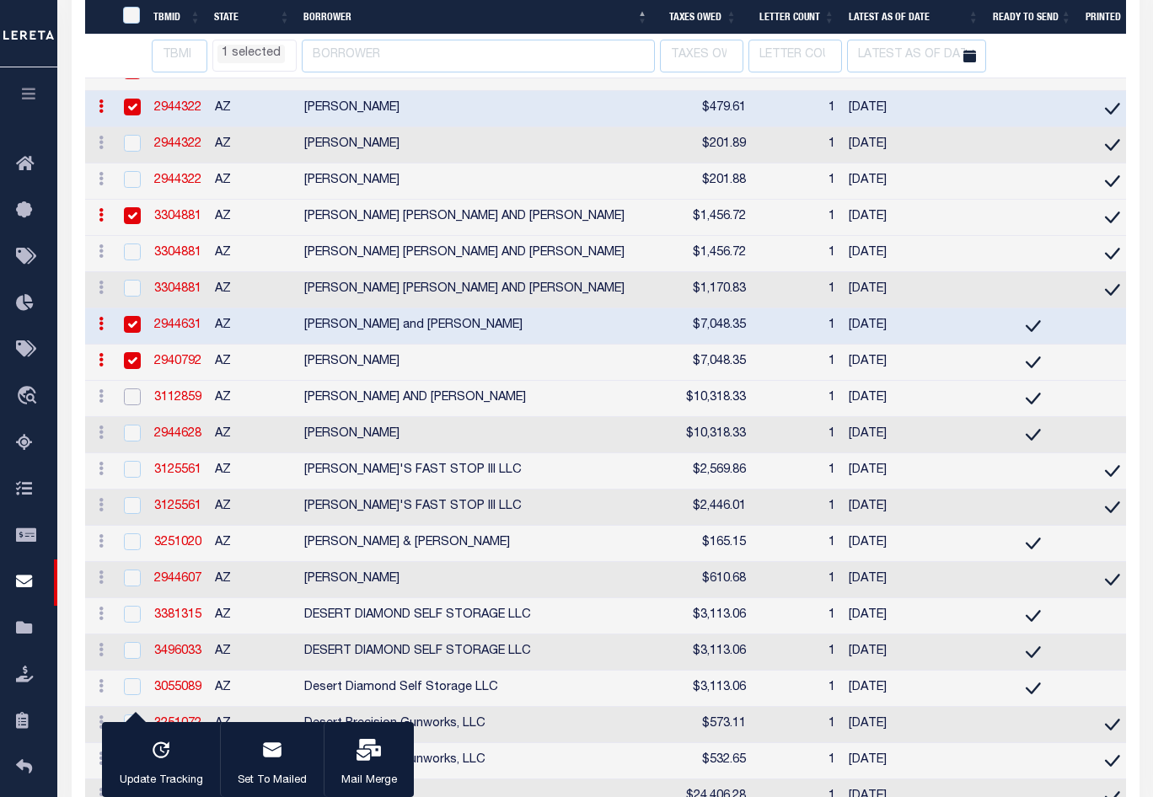
click at [131, 405] on input "checkbox" at bounding box center [132, 396] width 17 height 17
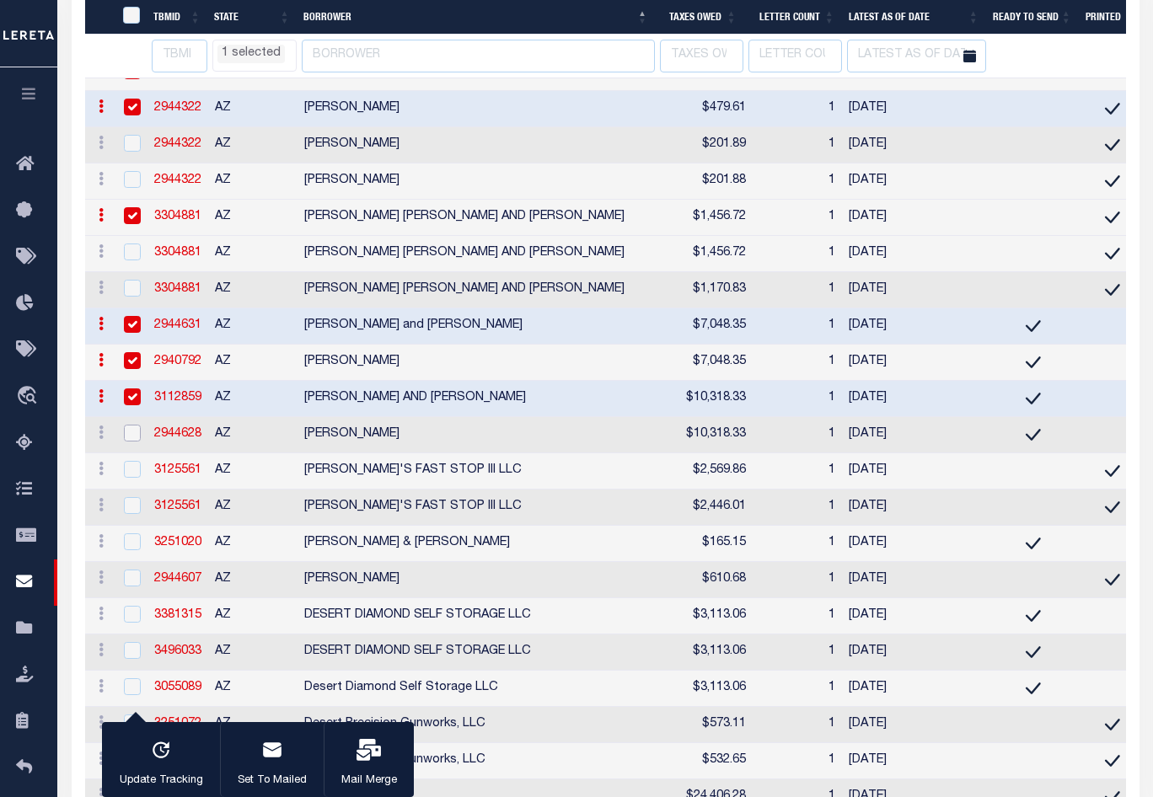
click at [133, 442] on input "checkbox" at bounding box center [132, 433] width 17 height 17
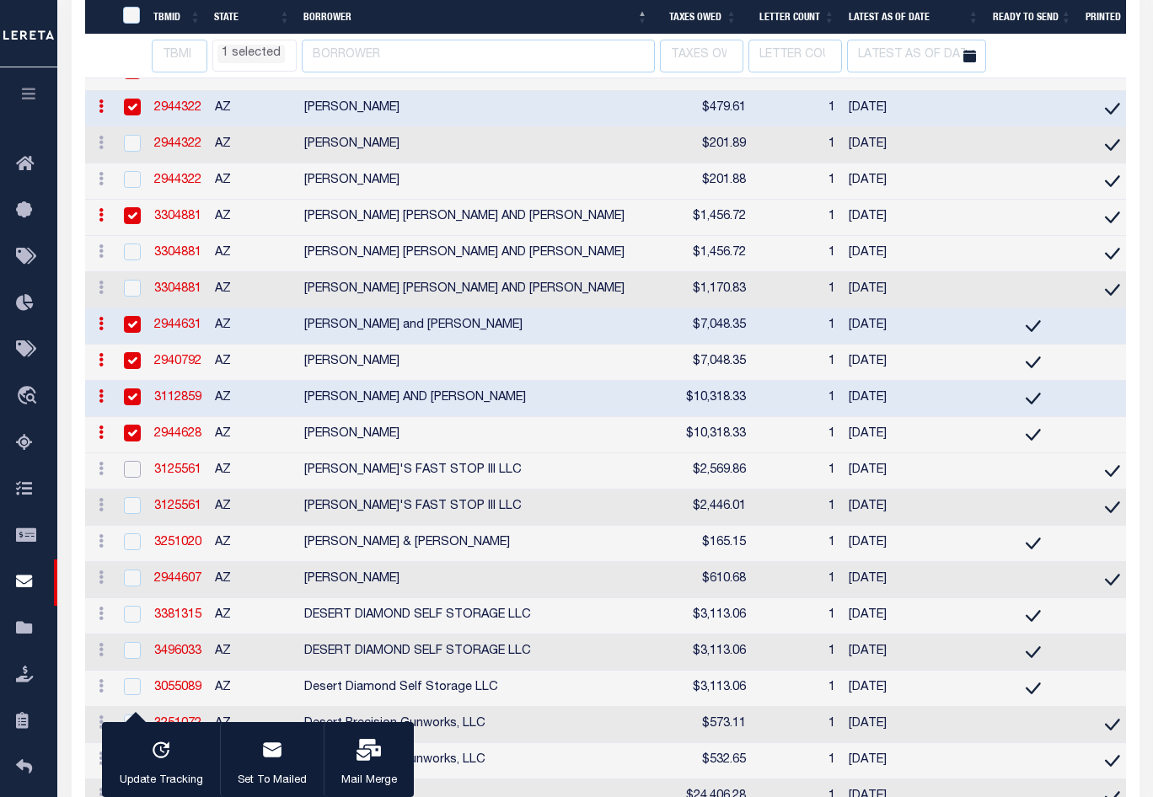
click at [132, 478] on input "checkbox" at bounding box center [132, 469] width 17 height 17
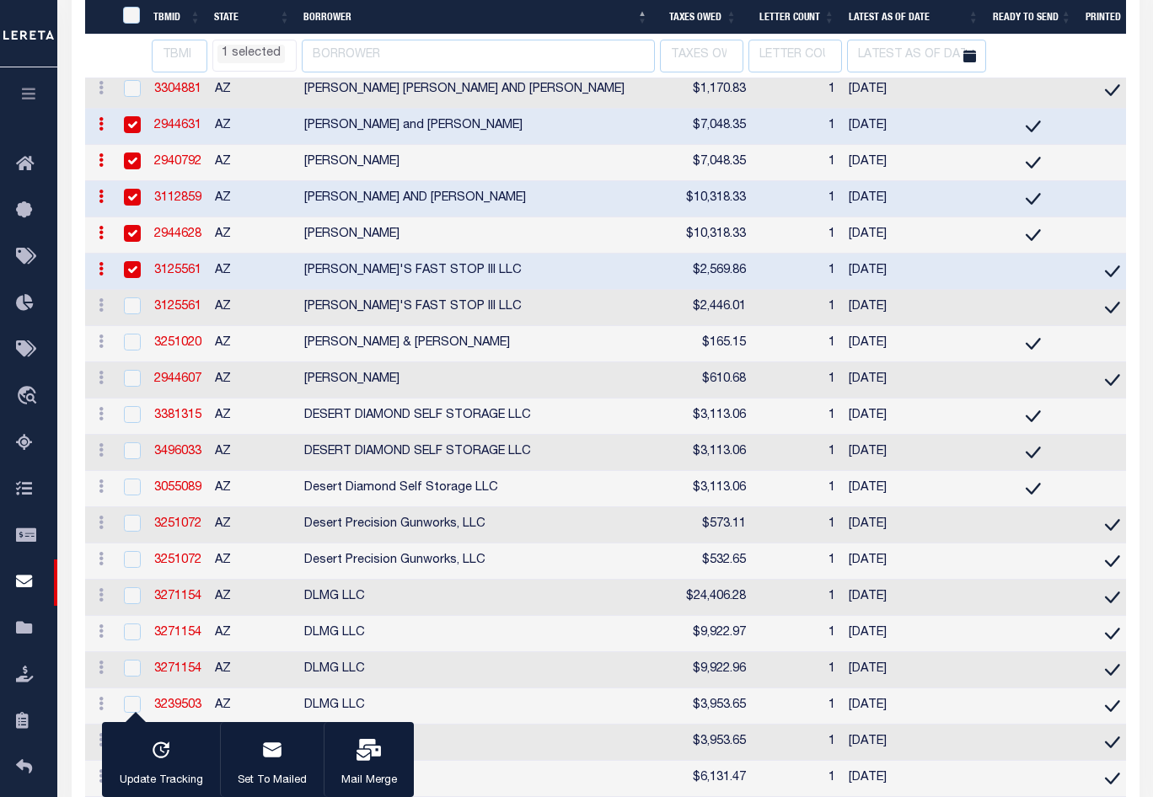
scroll to position [4109, 0]
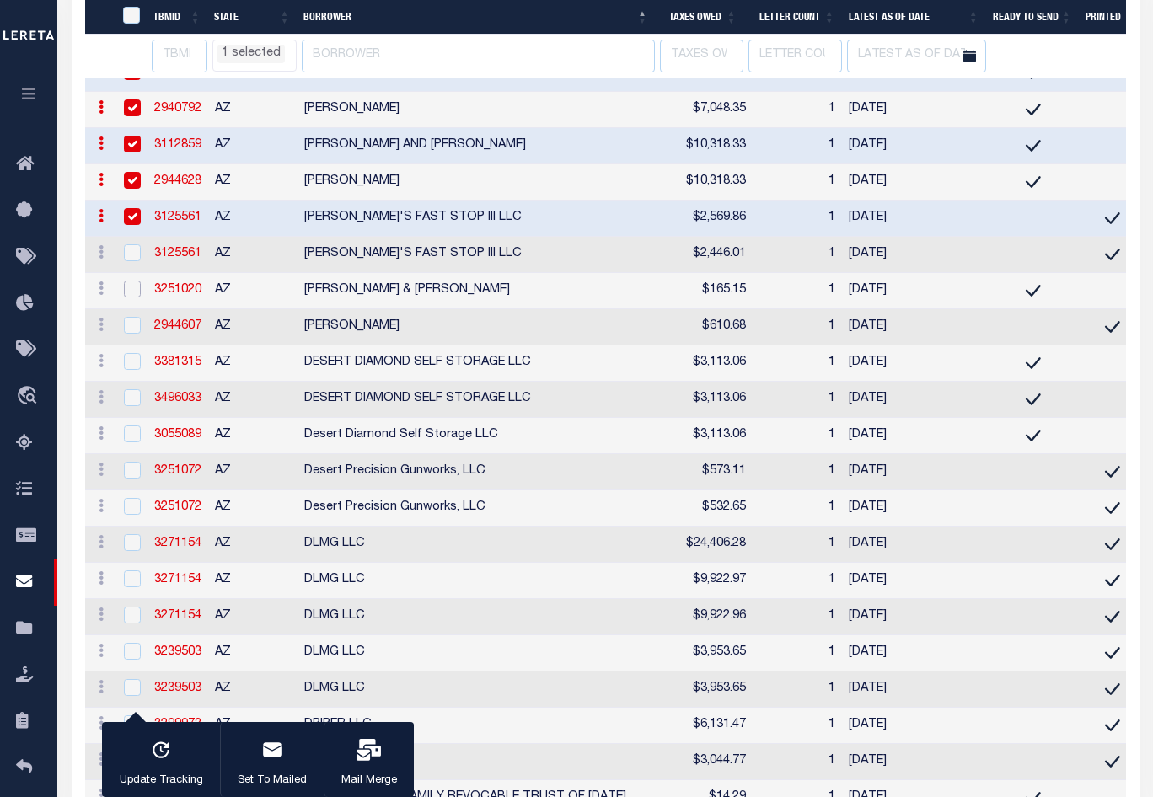
click at [131, 297] on input "checkbox" at bounding box center [132, 289] width 17 height 17
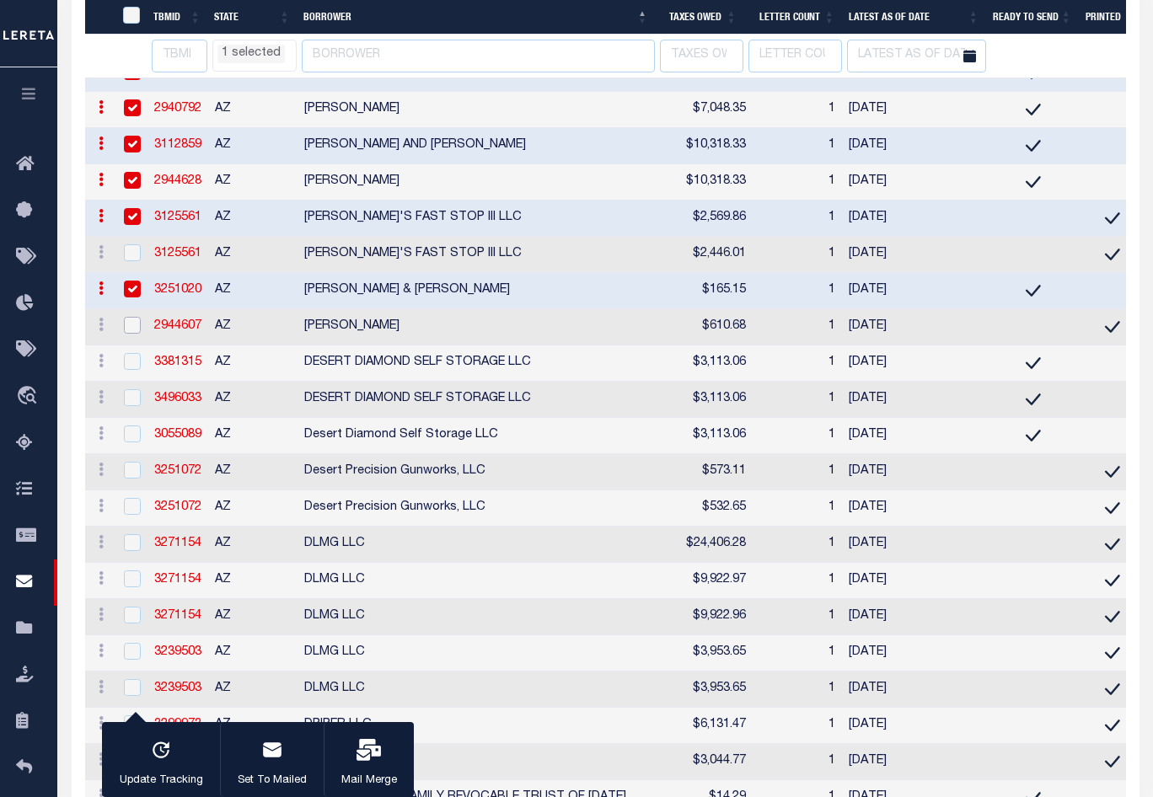
click at [137, 334] on input "checkbox" at bounding box center [132, 325] width 17 height 17
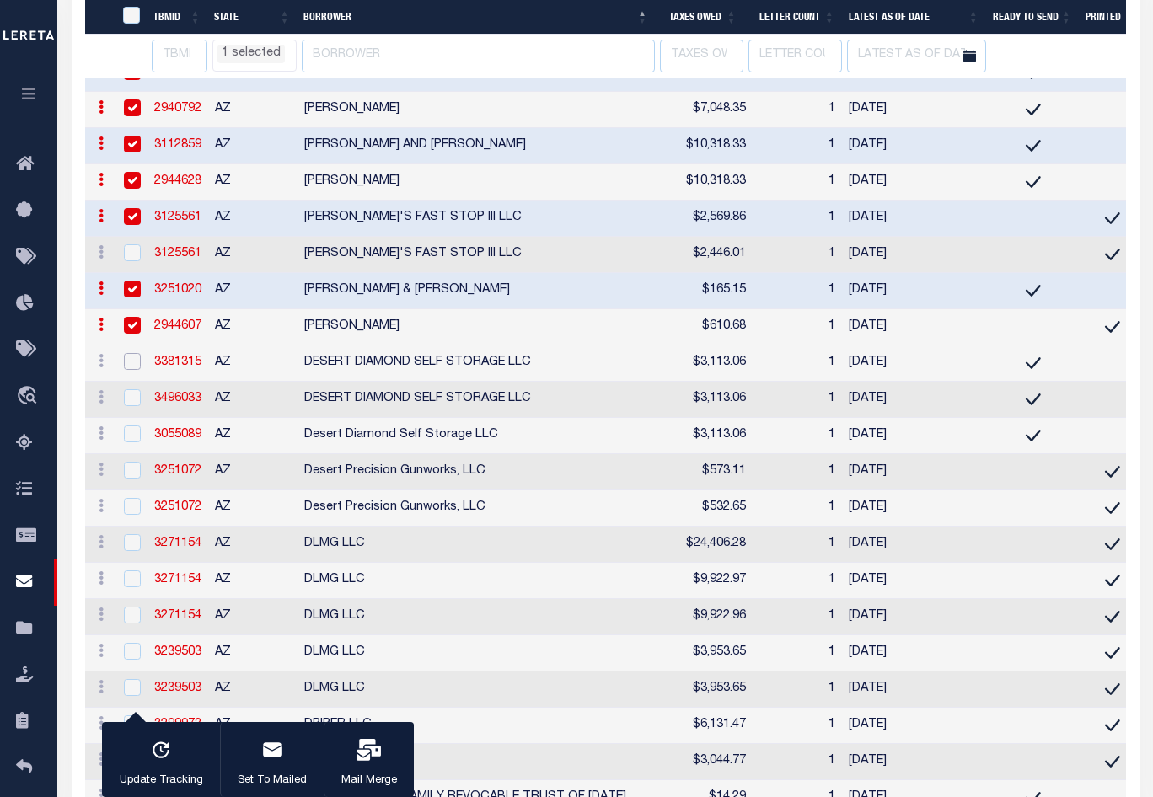
click at [134, 370] on input "checkbox" at bounding box center [132, 361] width 17 height 17
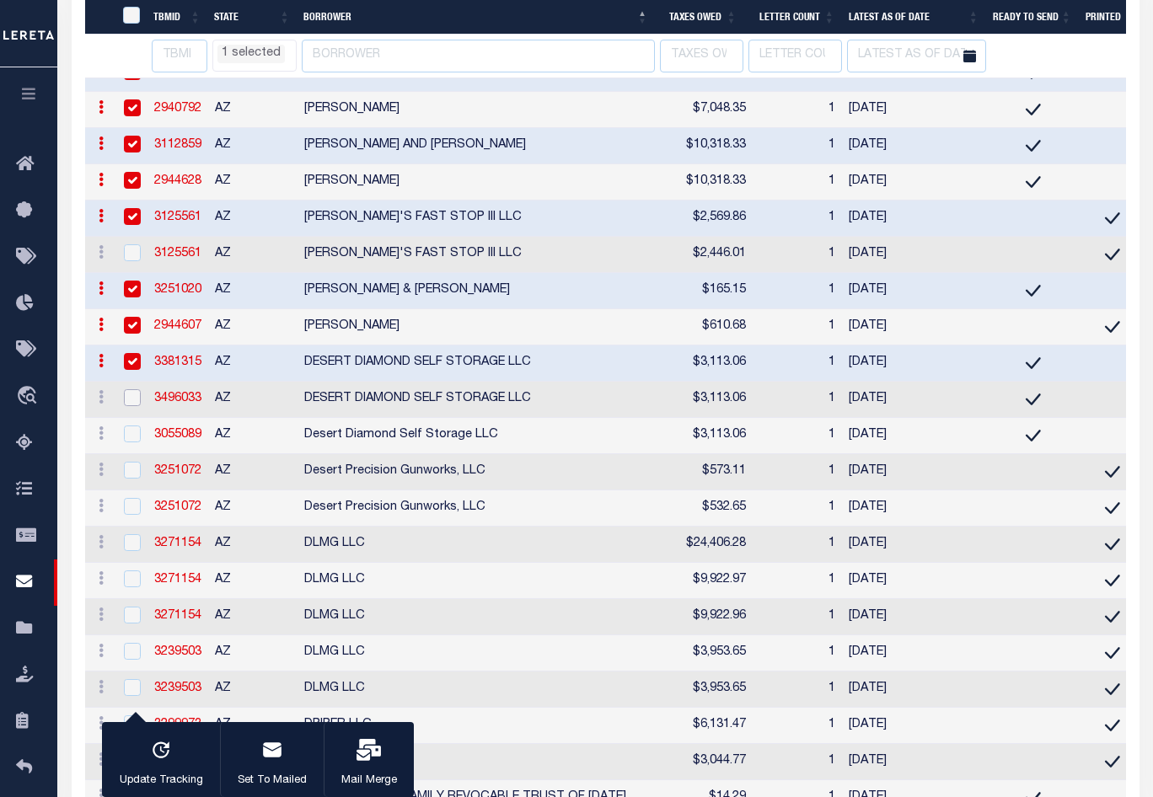
click at [138, 406] on input "checkbox" at bounding box center [132, 397] width 17 height 17
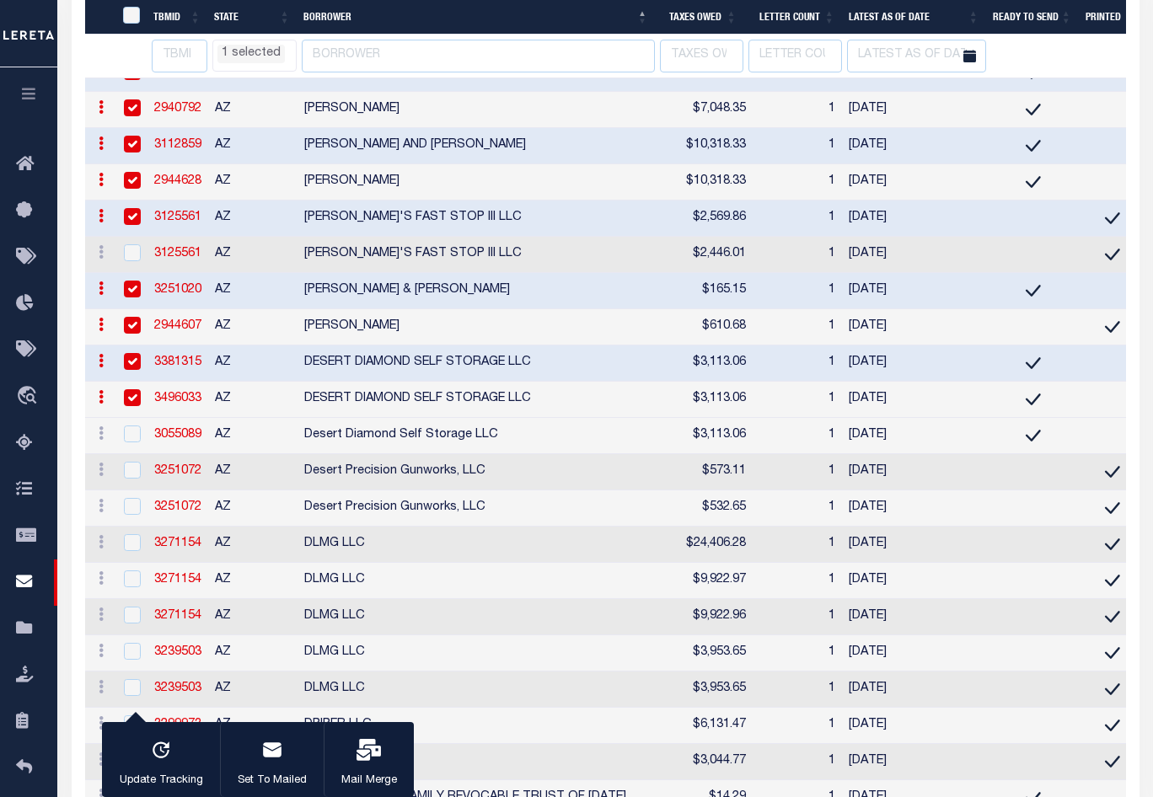
scroll to position [4362, 0]
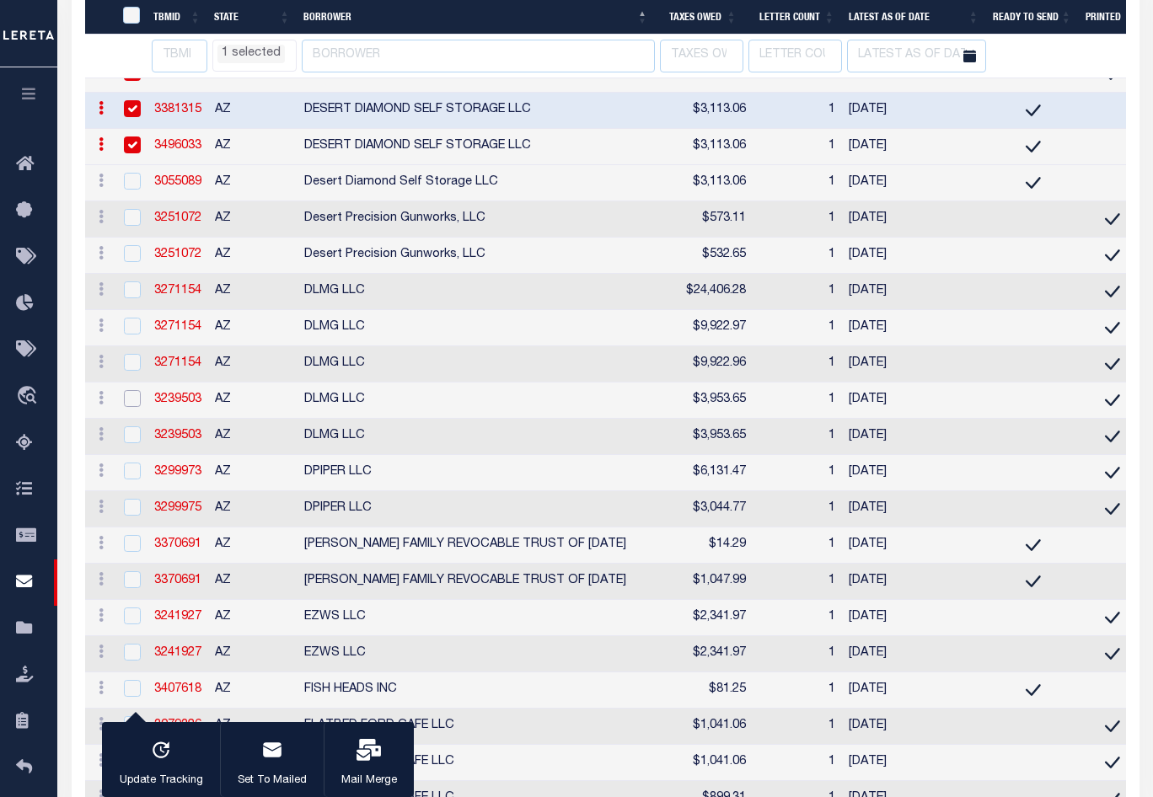
click at [136, 407] on input "checkbox" at bounding box center [132, 398] width 17 height 17
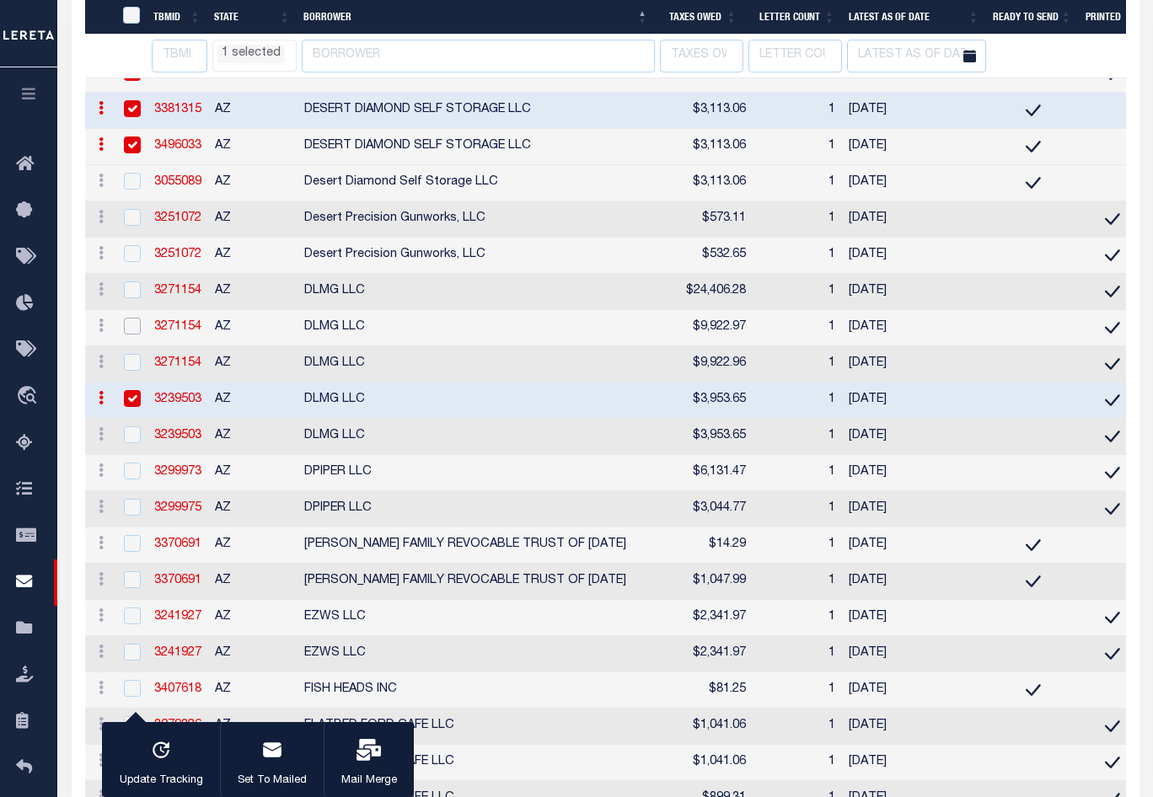
click at [138, 335] on input "checkbox" at bounding box center [132, 326] width 17 height 17
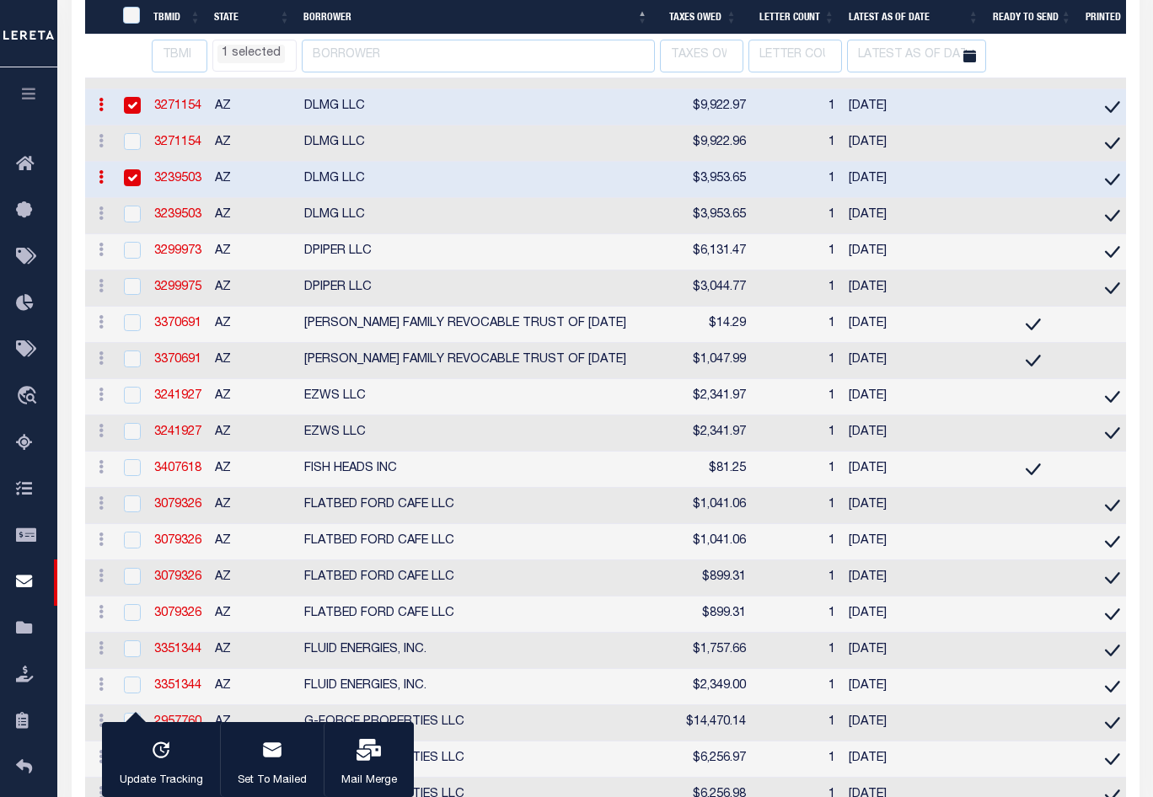
scroll to position [4615, 0]
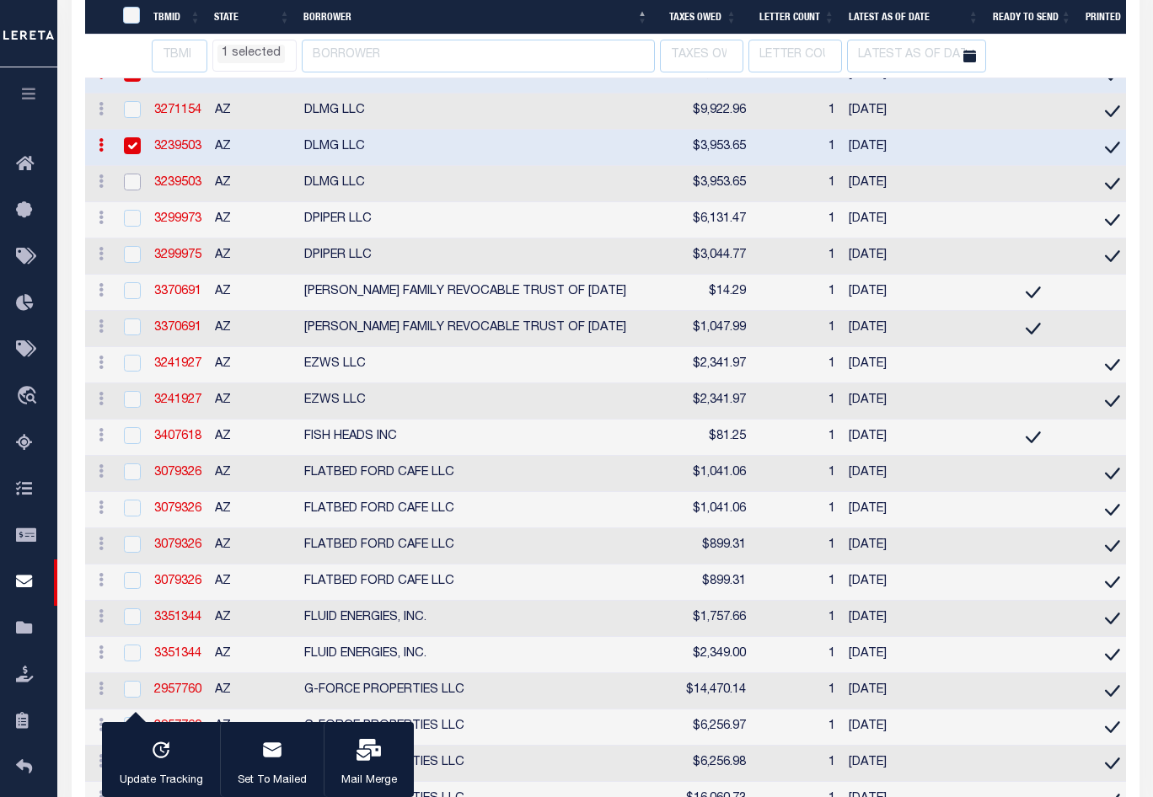
click at [137, 190] on input "checkbox" at bounding box center [132, 182] width 17 height 17
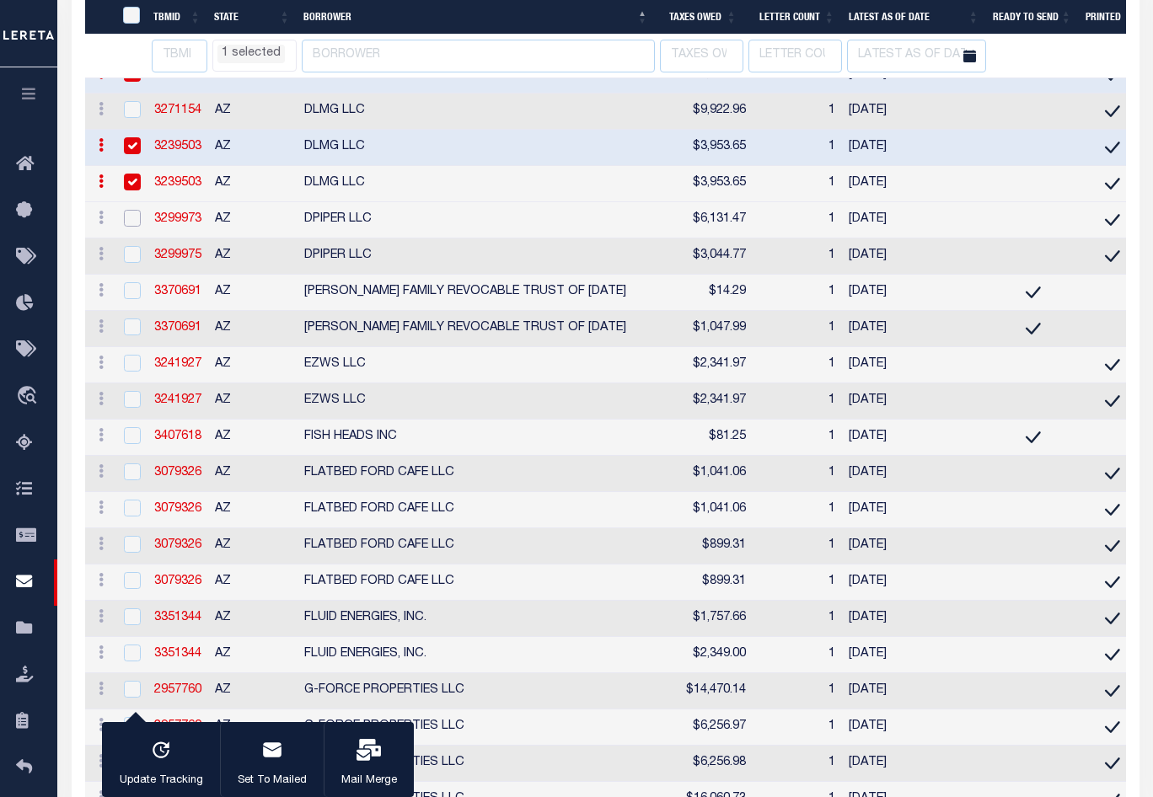
click at [131, 227] on input "checkbox" at bounding box center [132, 218] width 17 height 17
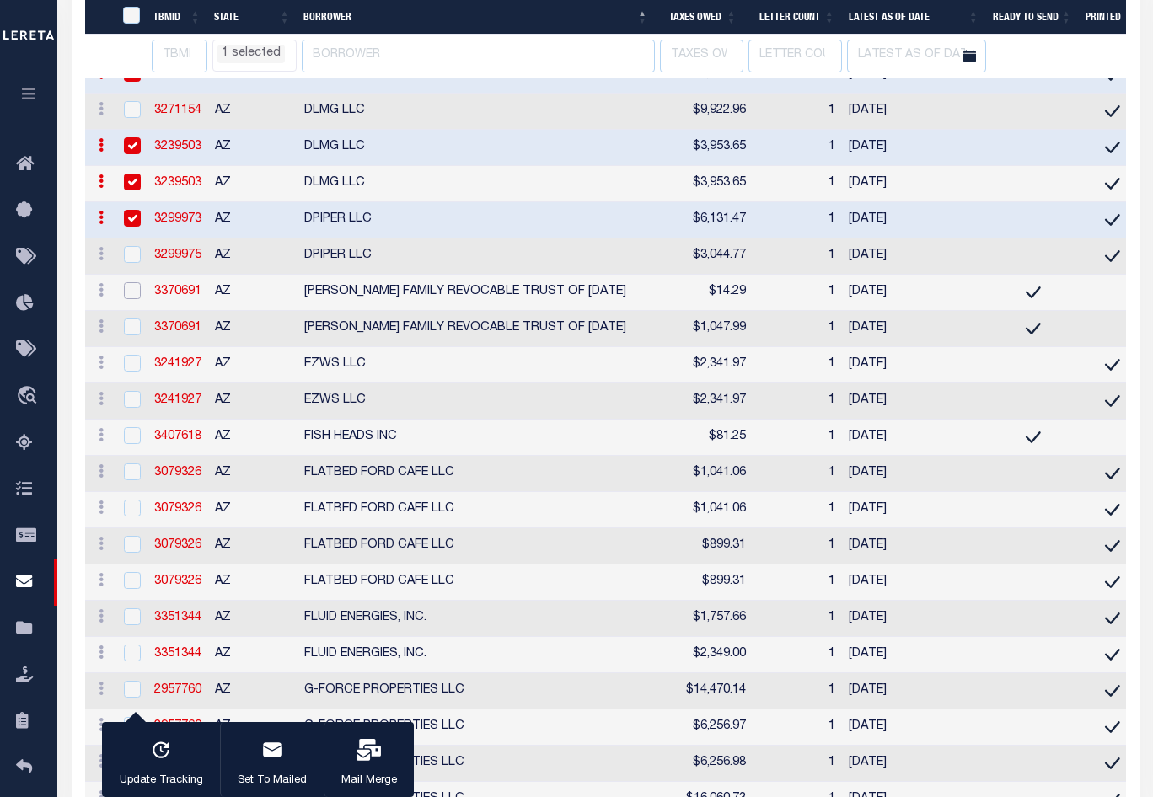
click at [131, 299] on input "checkbox" at bounding box center [132, 290] width 17 height 17
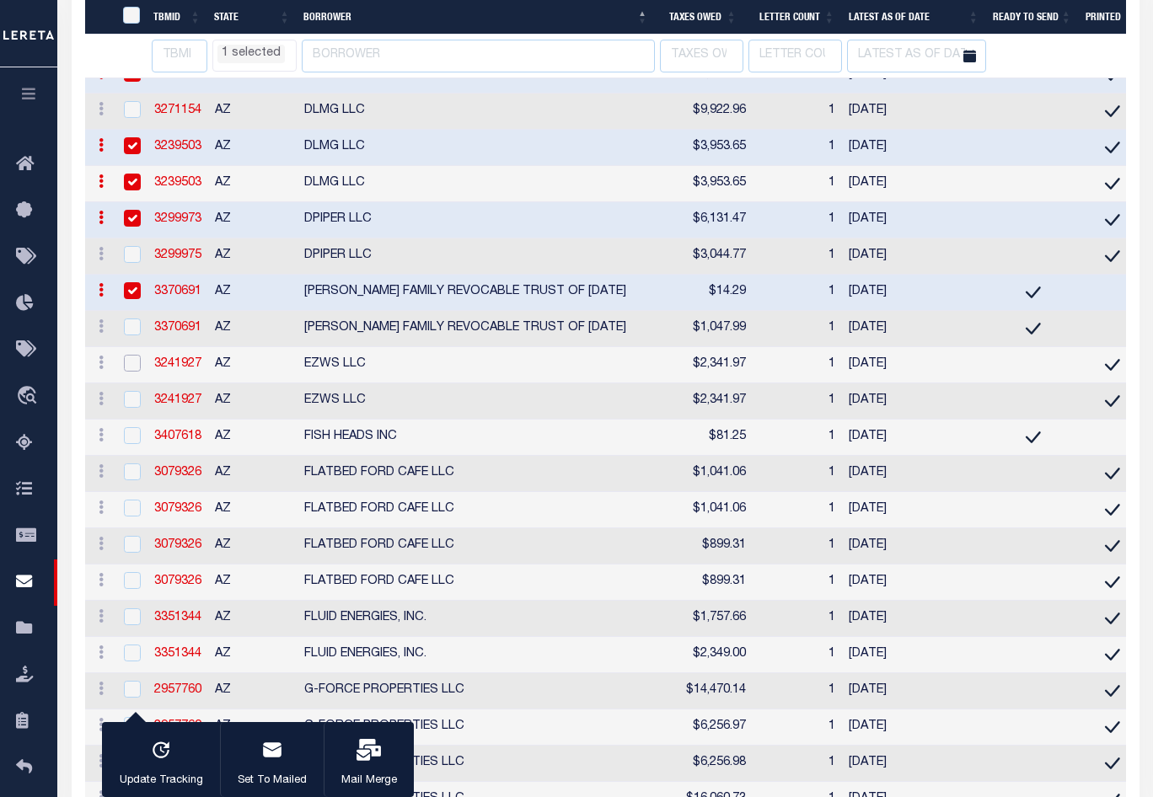
click at [128, 372] on input "checkbox" at bounding box center [132, 363] width 17 height 17
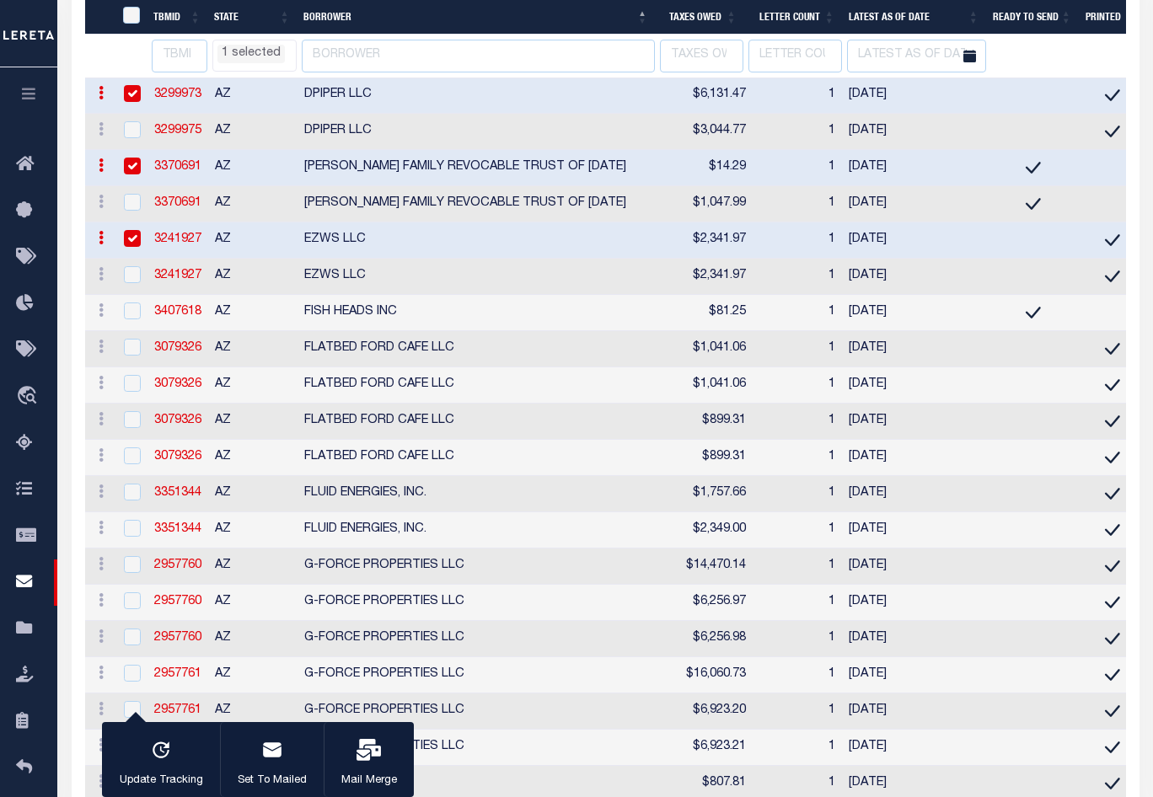
scroll to position [4783, 0]
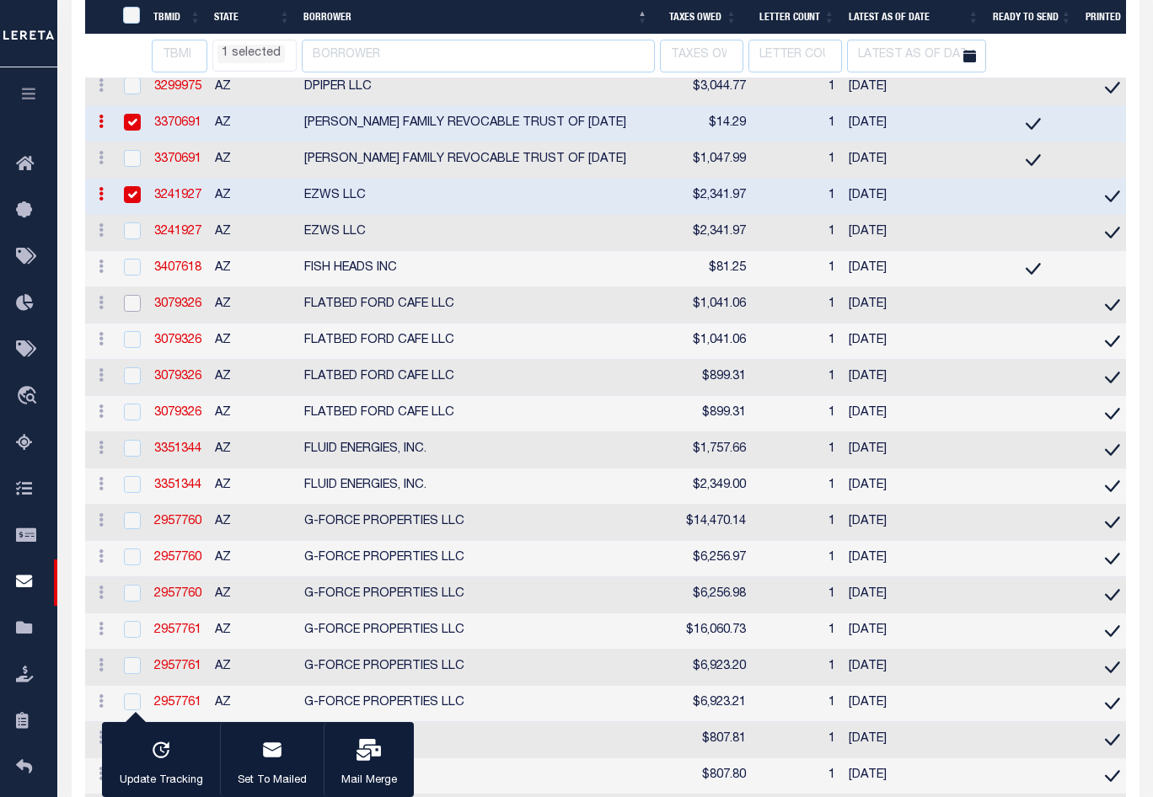
click at [133, 312] on input "checkbox" at bounding box center [132, 303] width 17 height 17
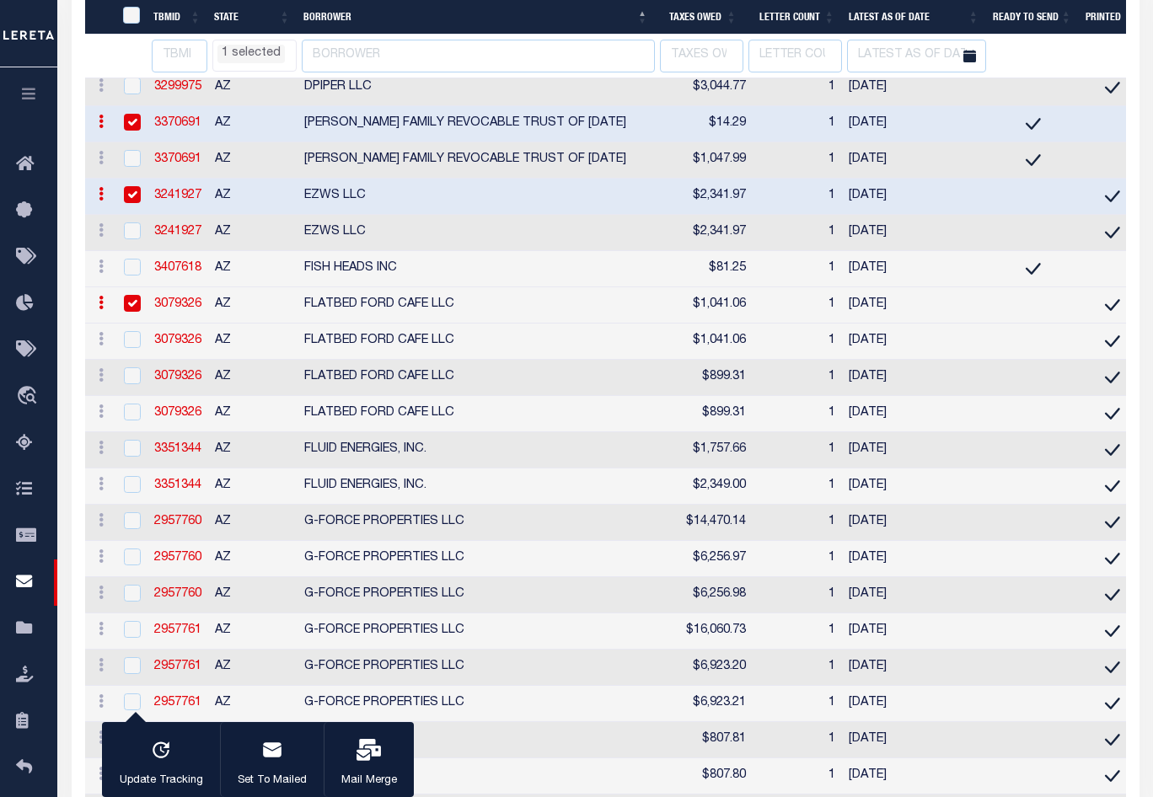
scroll to position [4952, 0]
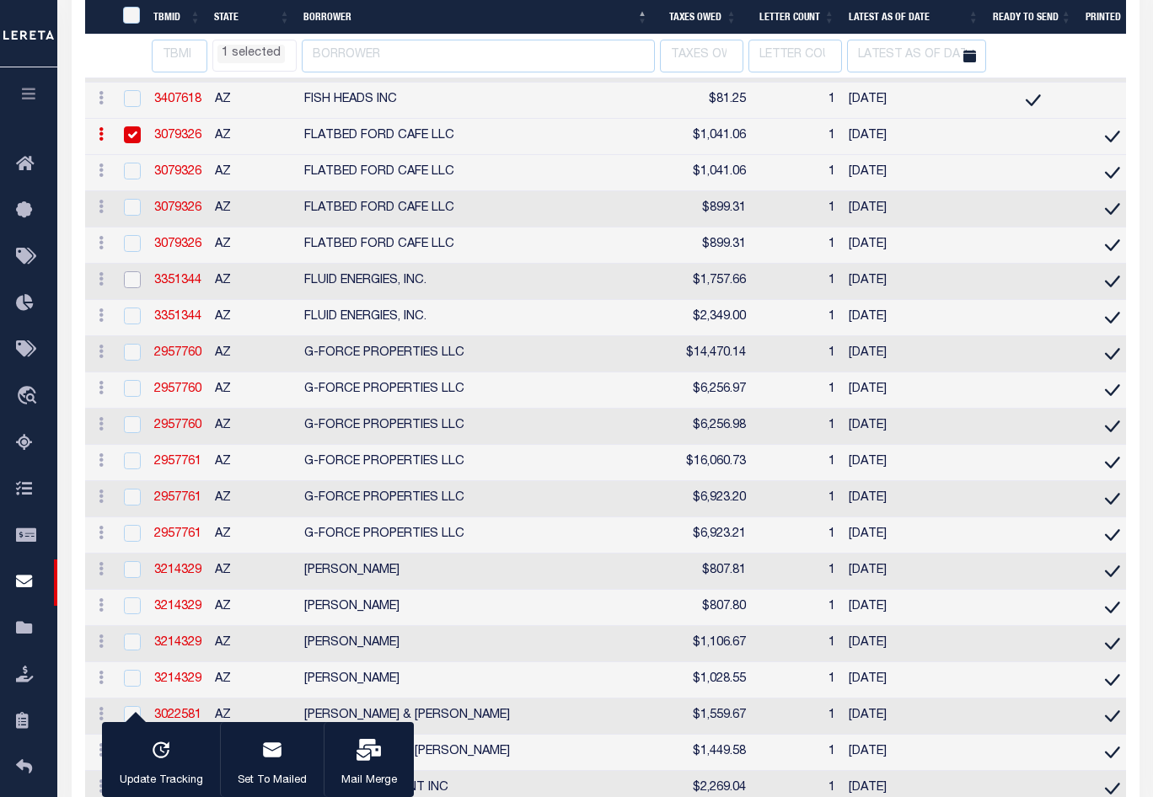
click at [136, 288] on input "checkbox" at bounding box center [132, 279] width 17 height 17
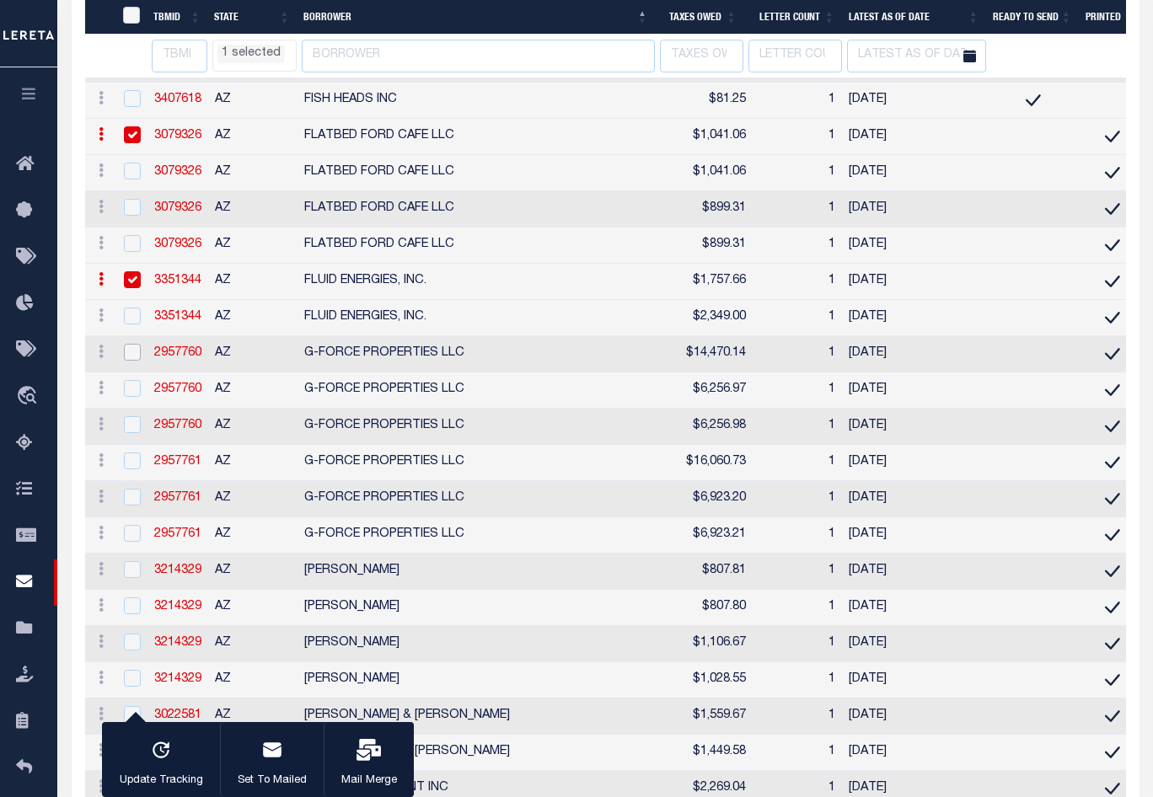
click at [124, 361] on input "checkbox" at bounding box center [132, 352] width 17 height 17
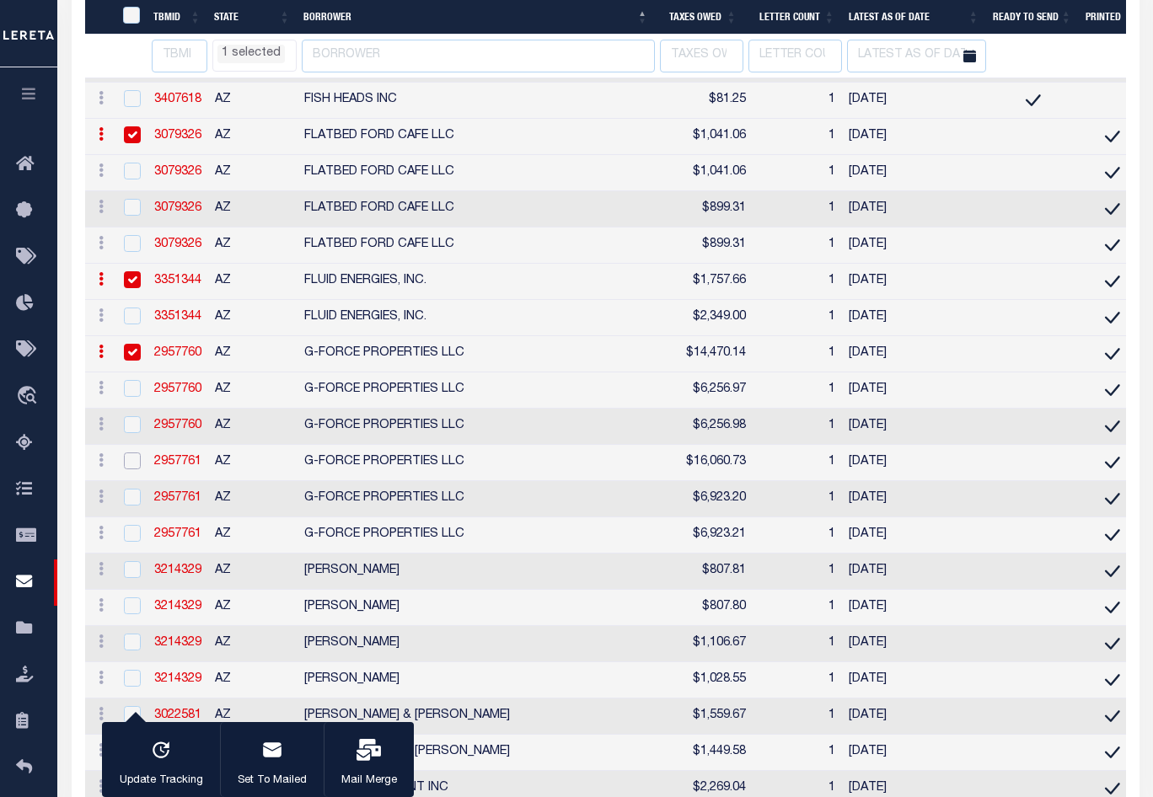
click at [126, 469] on input "checkbox" at bounding box center [132, 460] width 17 height 17
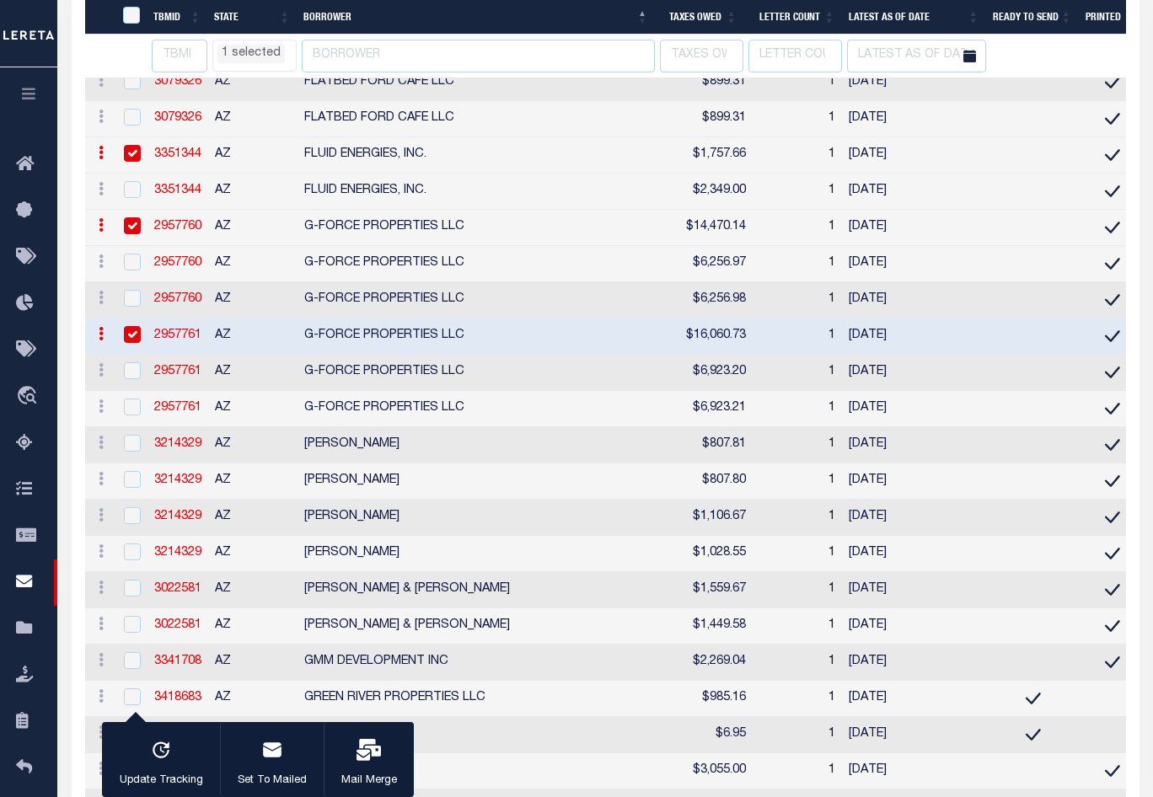
scroll to position [5120, 0]
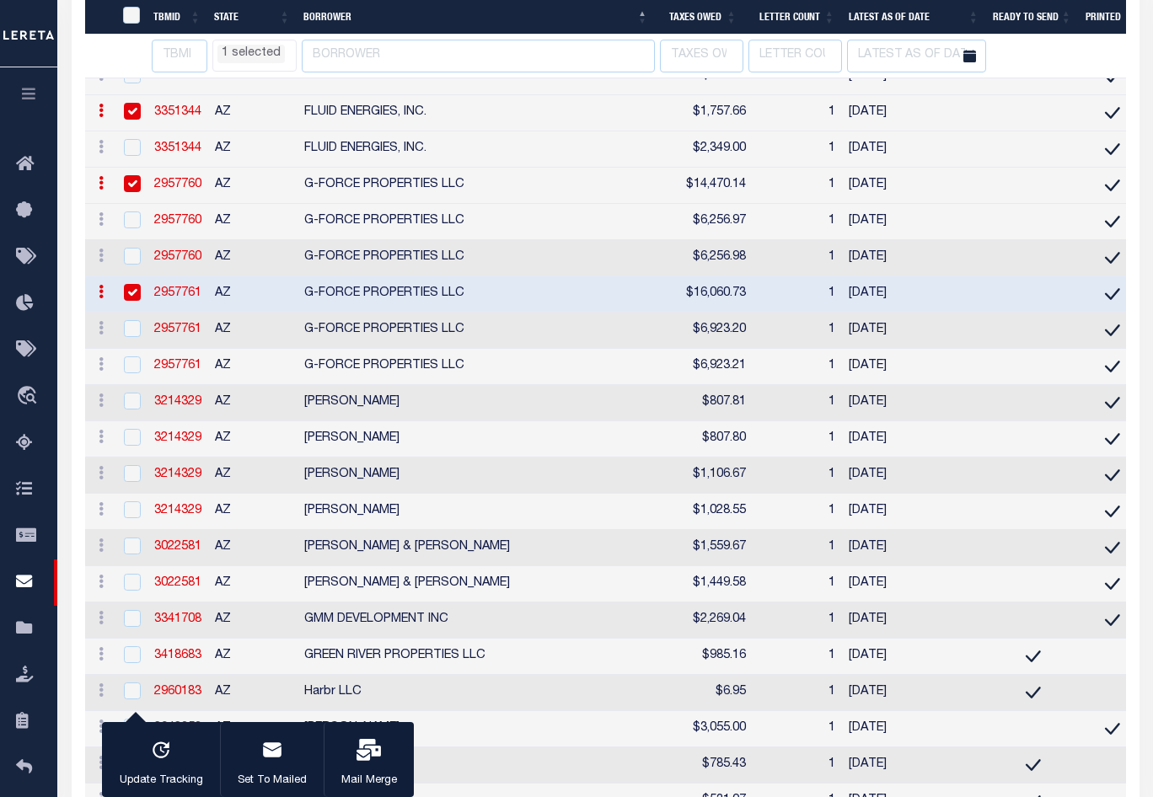
click at [133, 411] on div at bounding box center [130, 402] width 21 height 19
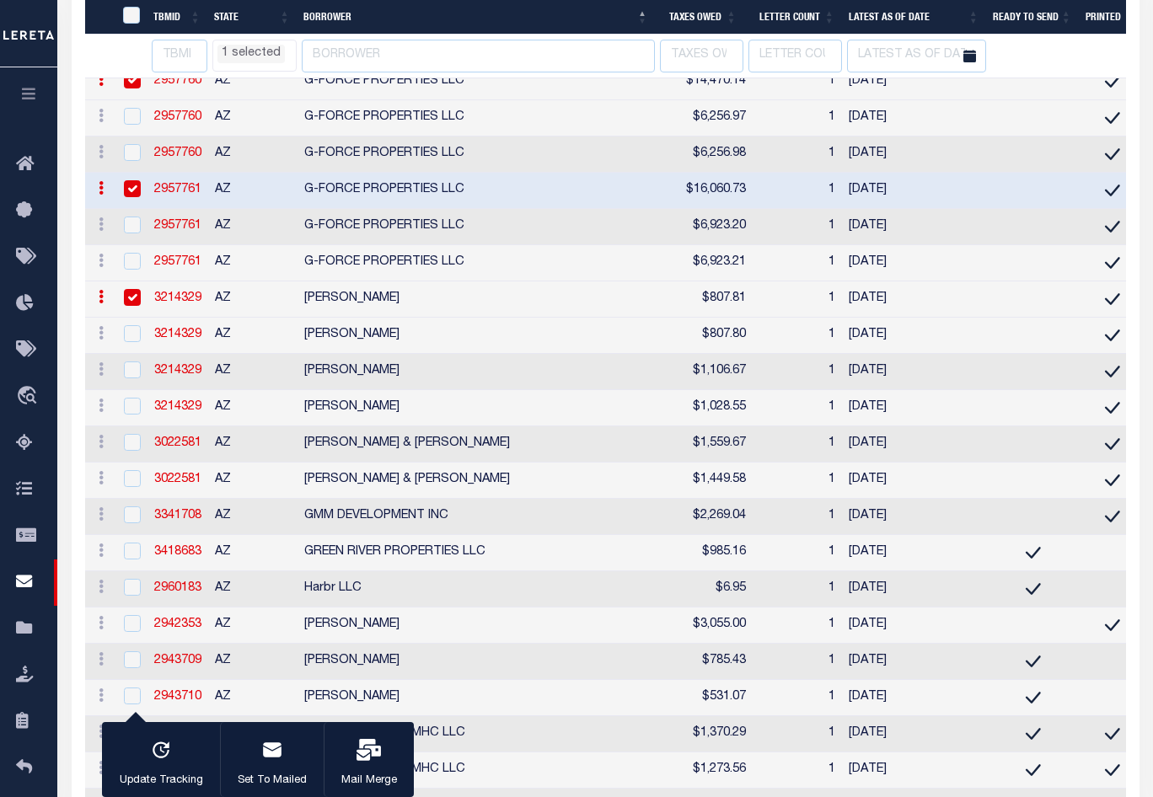
scroll to position [5289, 0]
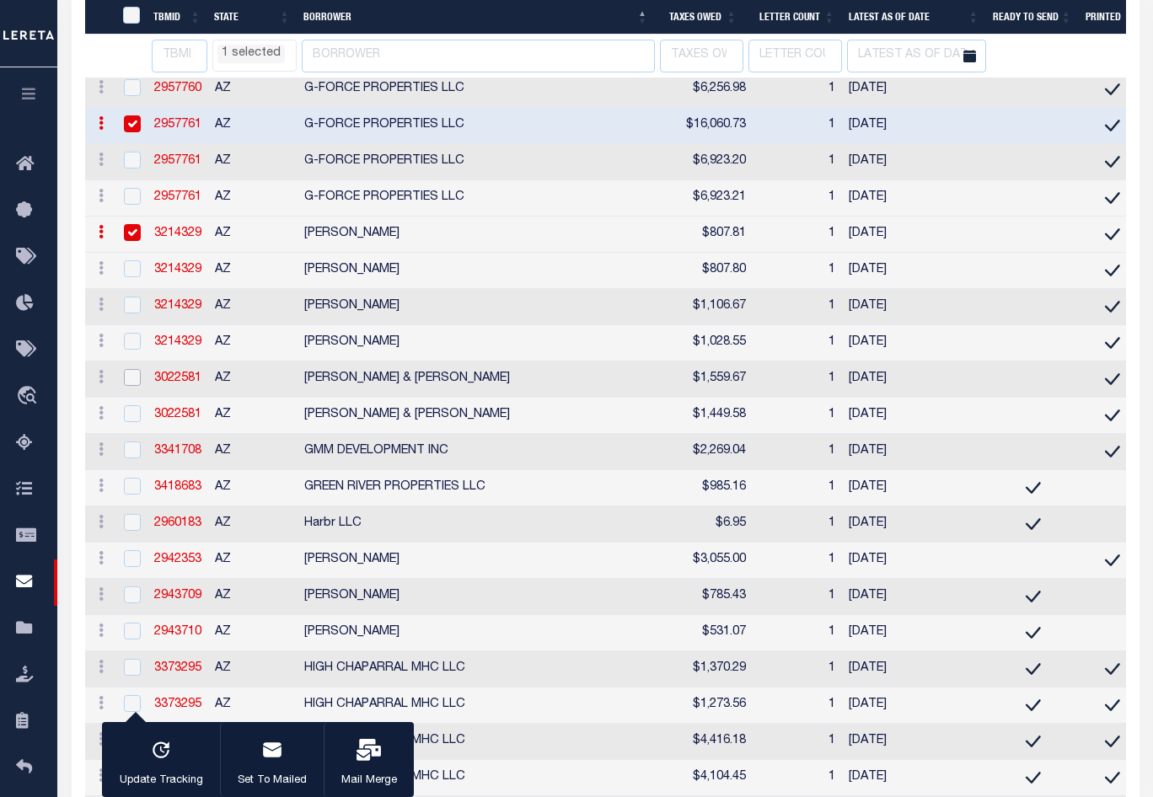
click at [131, 386] on input "checkbox" at bounding box center [132, 377] width 17 height 17
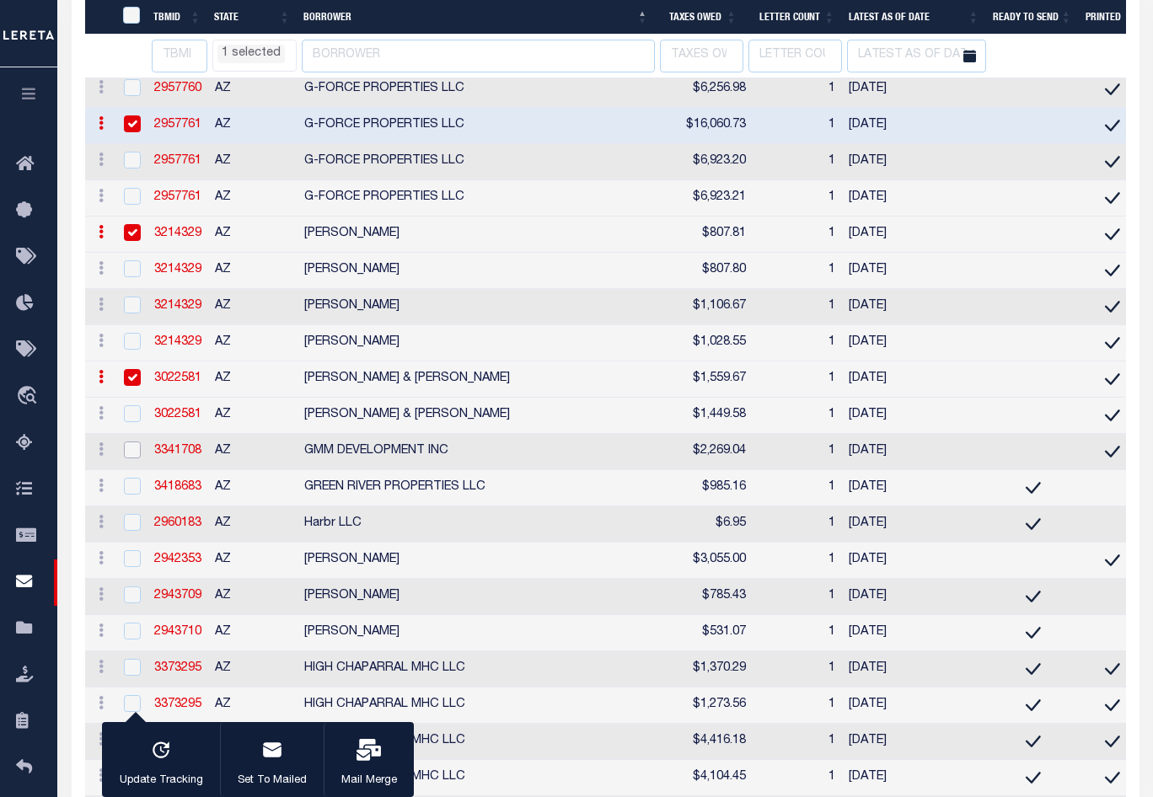
click at [131, 458] on input "checkbox" at bounding box center [132, 450] width 17 height 17
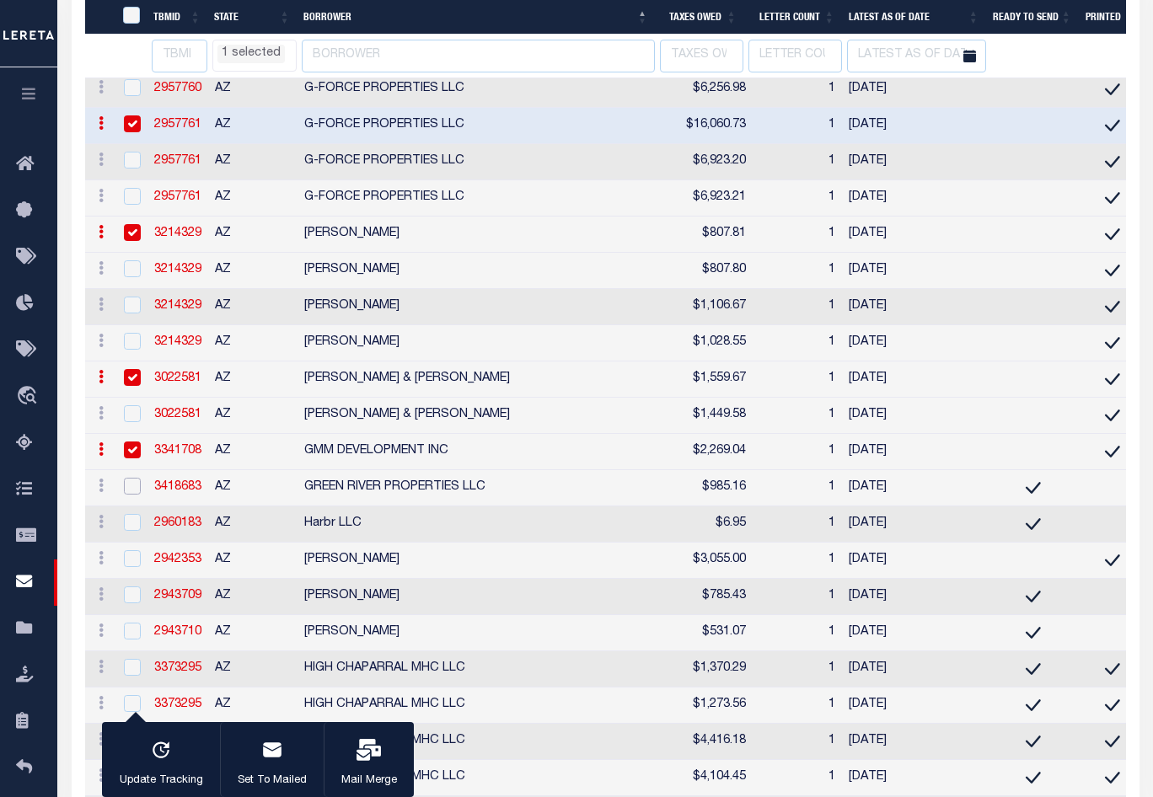
click at [133, 495] on input "checkbox" at bounding box center [132, 486] width 17 height 17
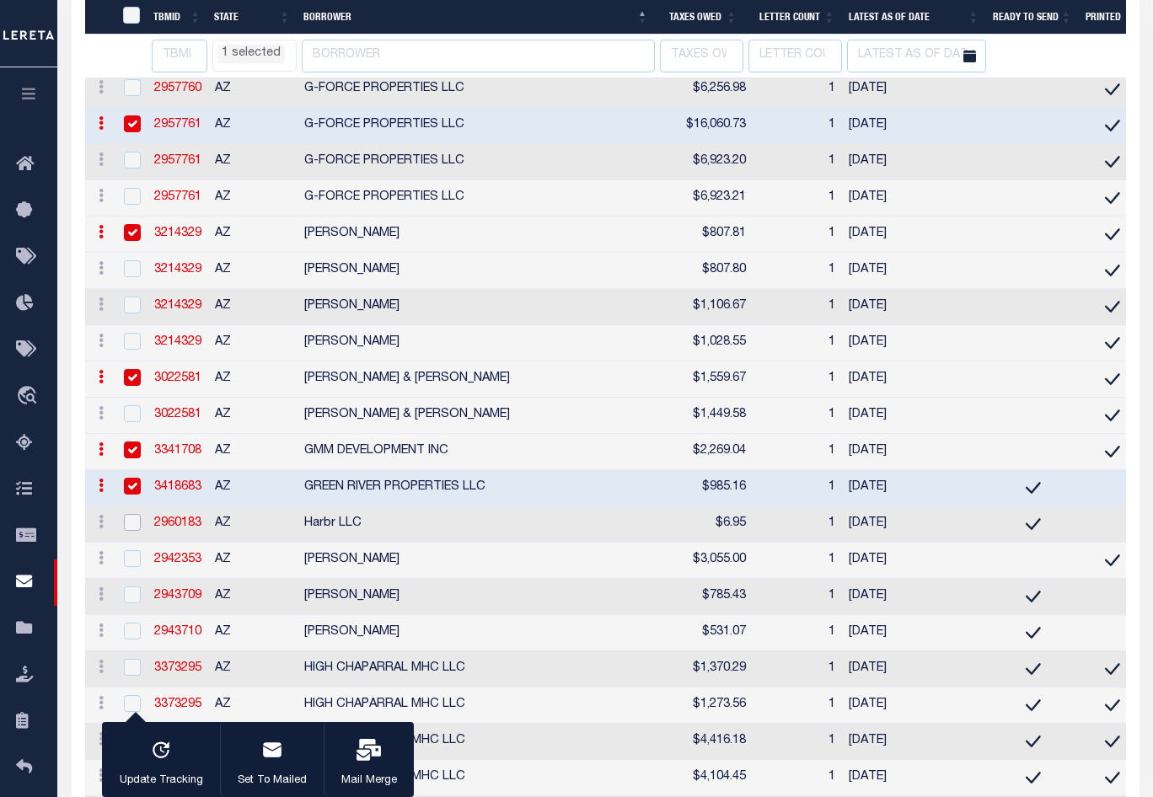
click at [133, 531] on input "checkbox" at bounding box center [132, 522] width 17 height 17
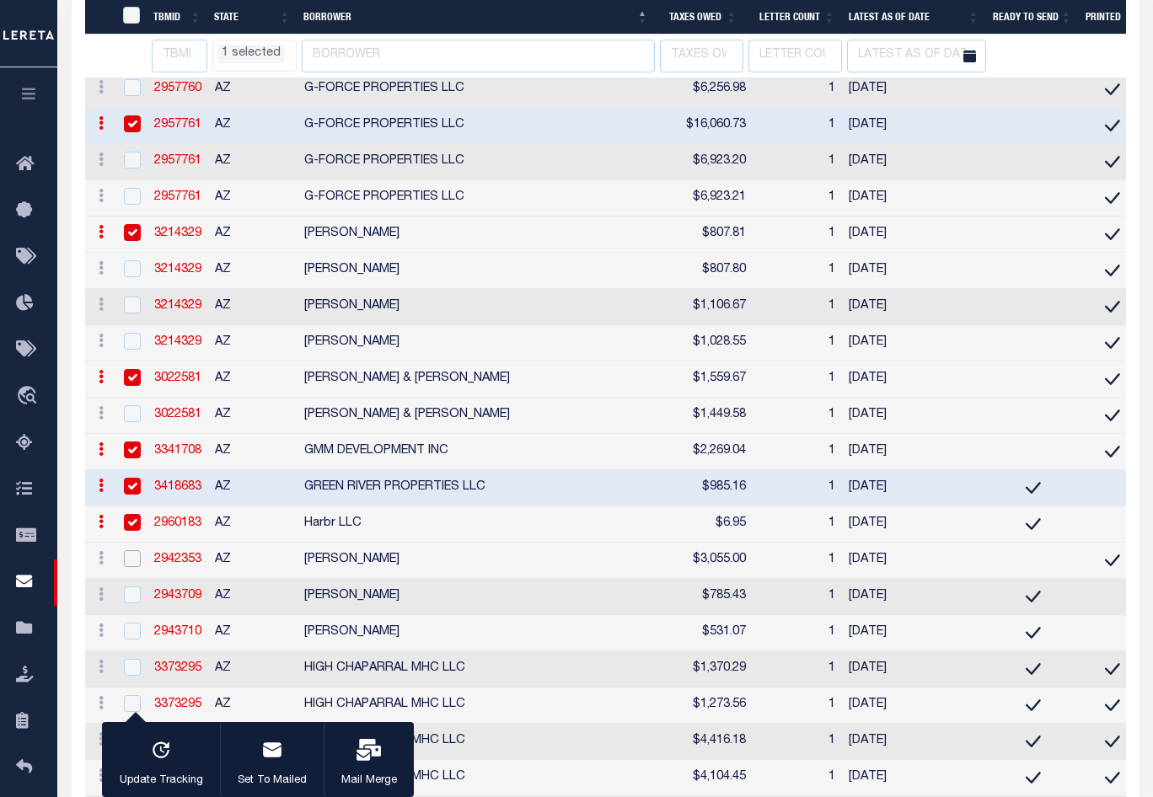
click at [134, 567] on input "checkbox" at bounding box center [132, 558] width 17 height 17
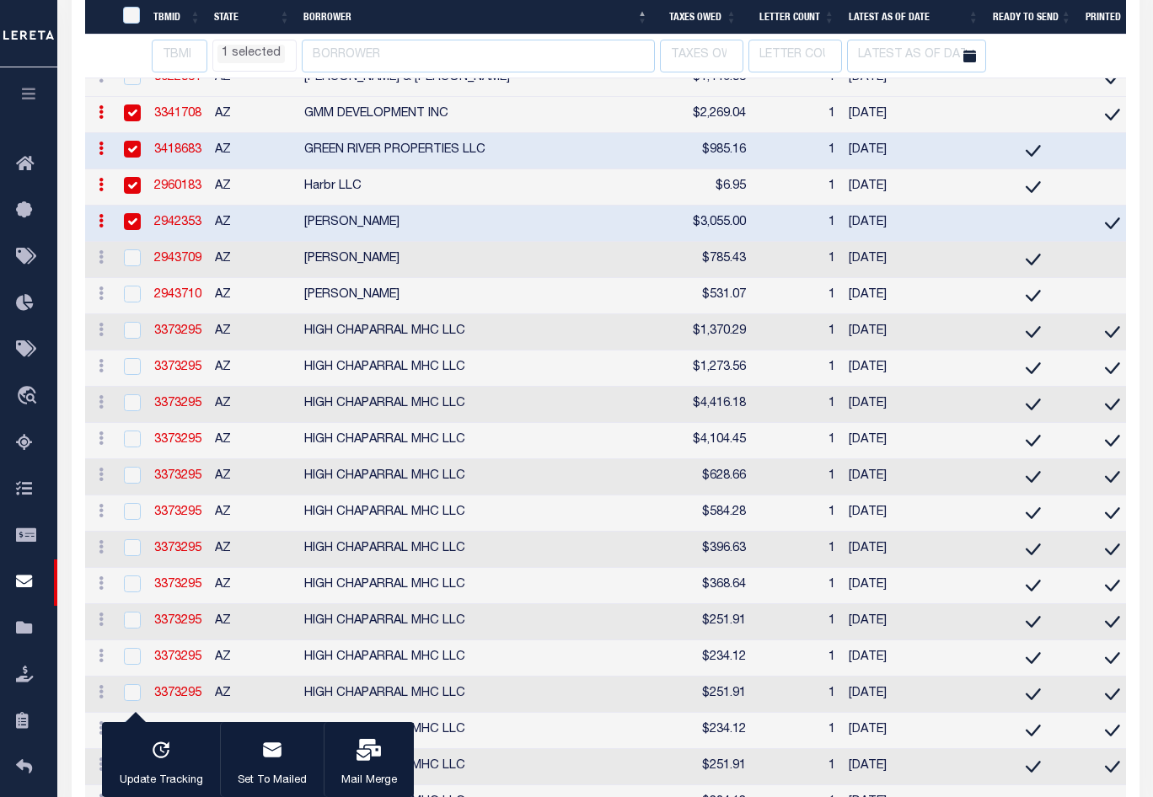
scroll to position [5710, 0]
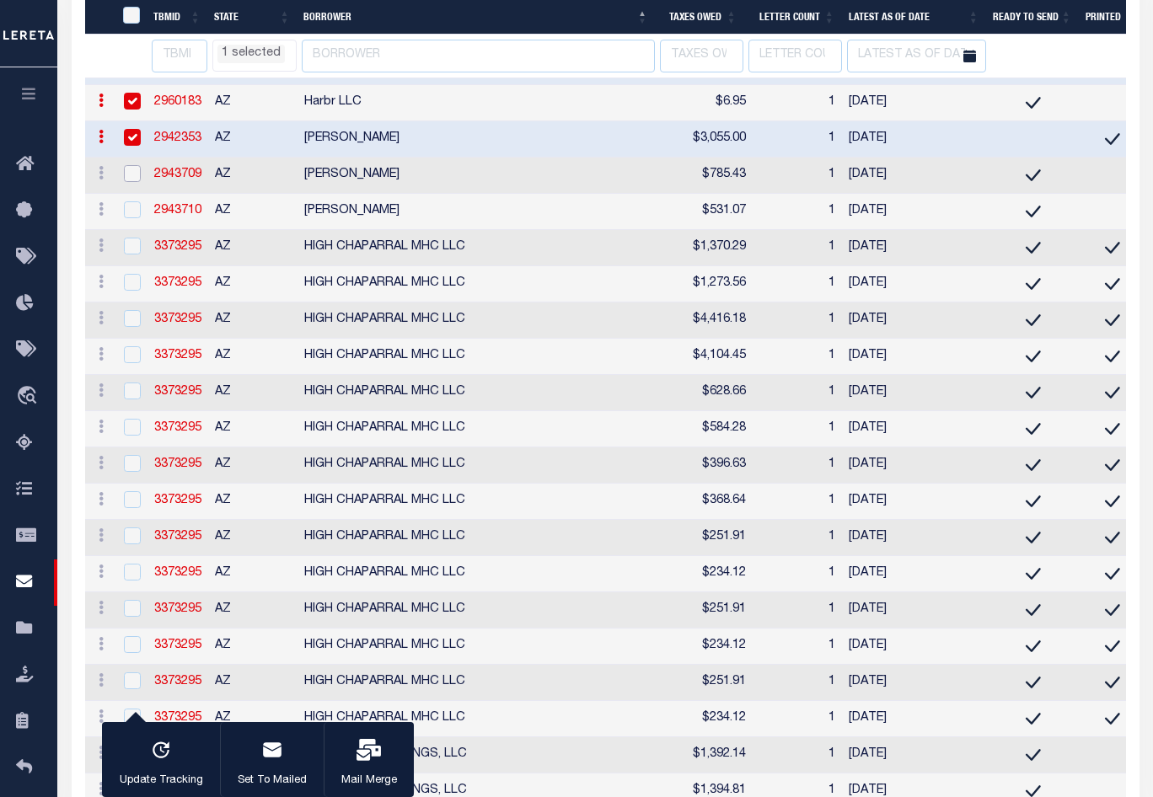
drag, startPoint x: 130, startPoint y: 315, endPoint x: 131, endPoint y: 335, distance: 20.3
click at [130, 182] on input "checkbox" at bounding box center [132, 173] width 17 height 17
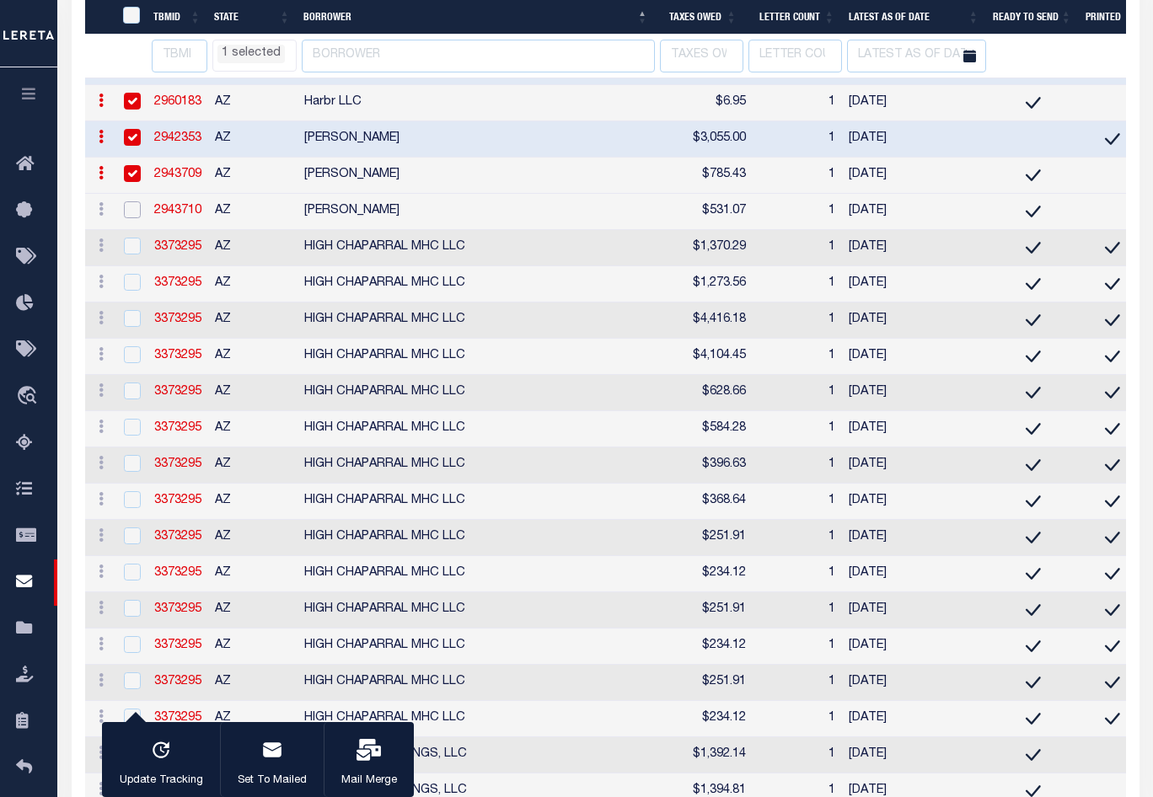
click at [134, 218] on input "checkbox" at bounding box center [132, 209] width 17 height 17
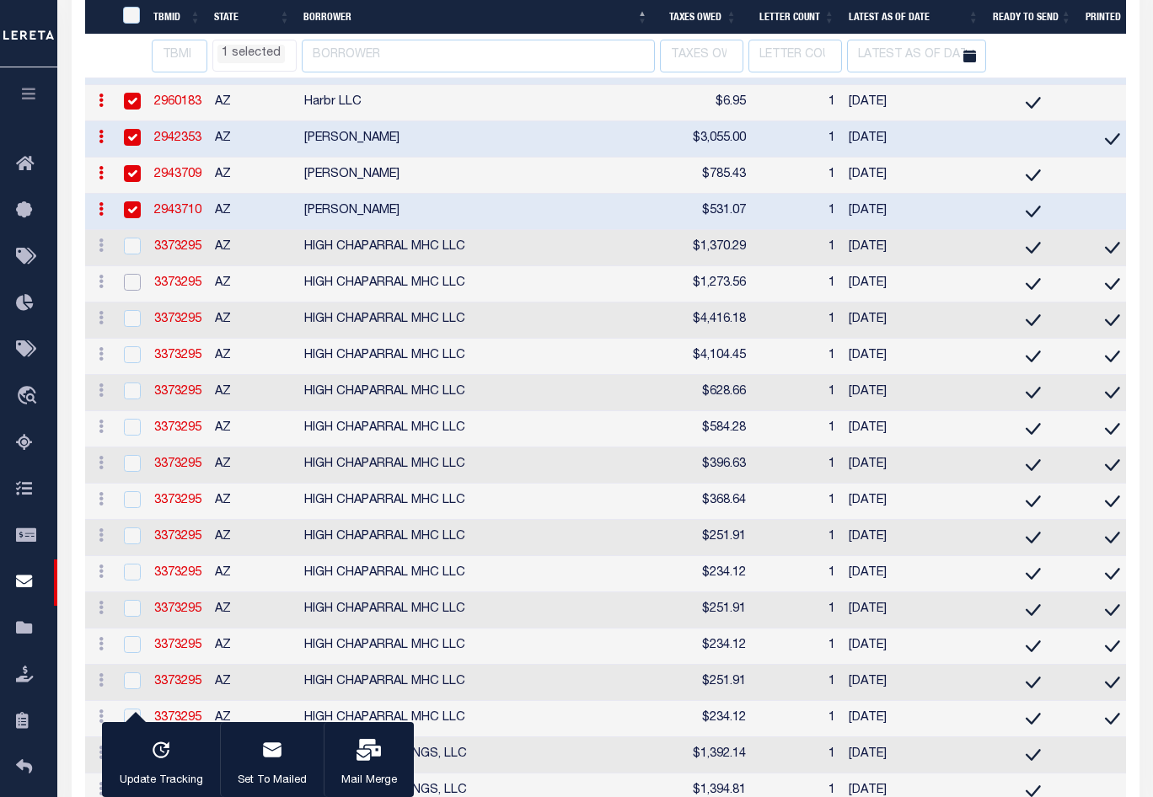
click at [136, 291] on input "checkbox" at bounding box center [132, 282] width 17 height 17
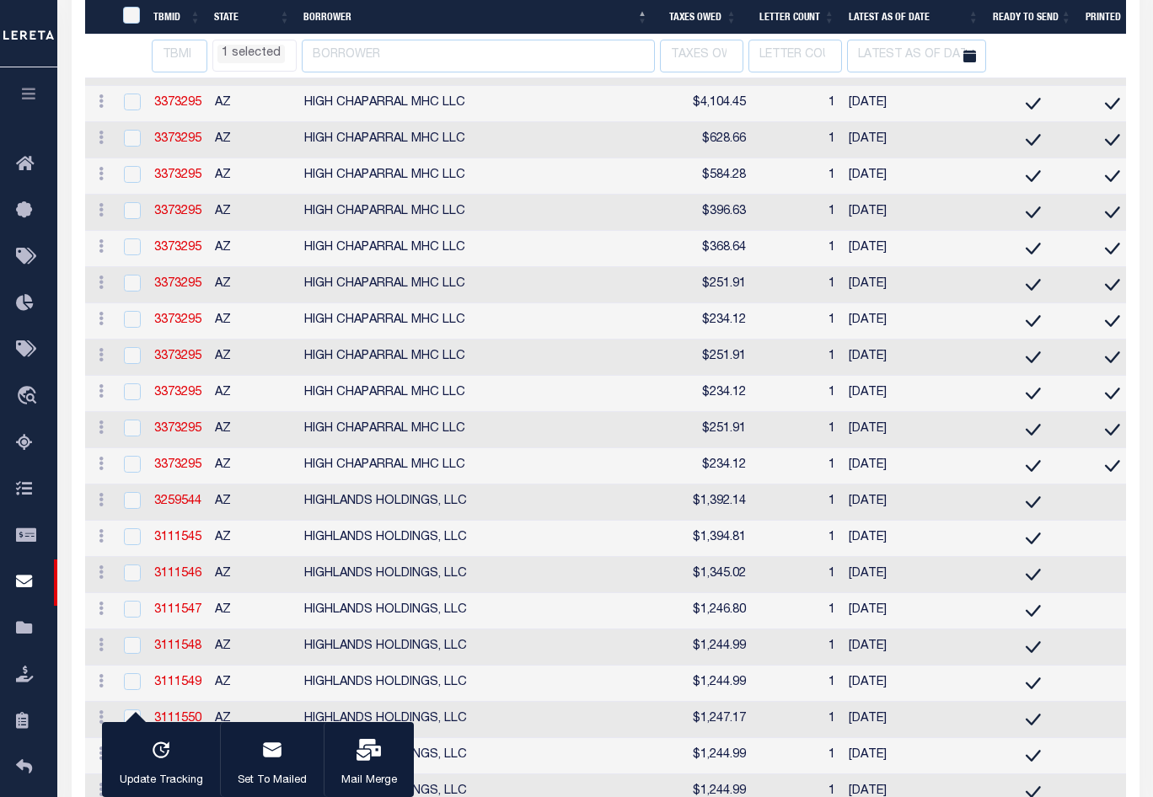
scroll to position [6047, 0]
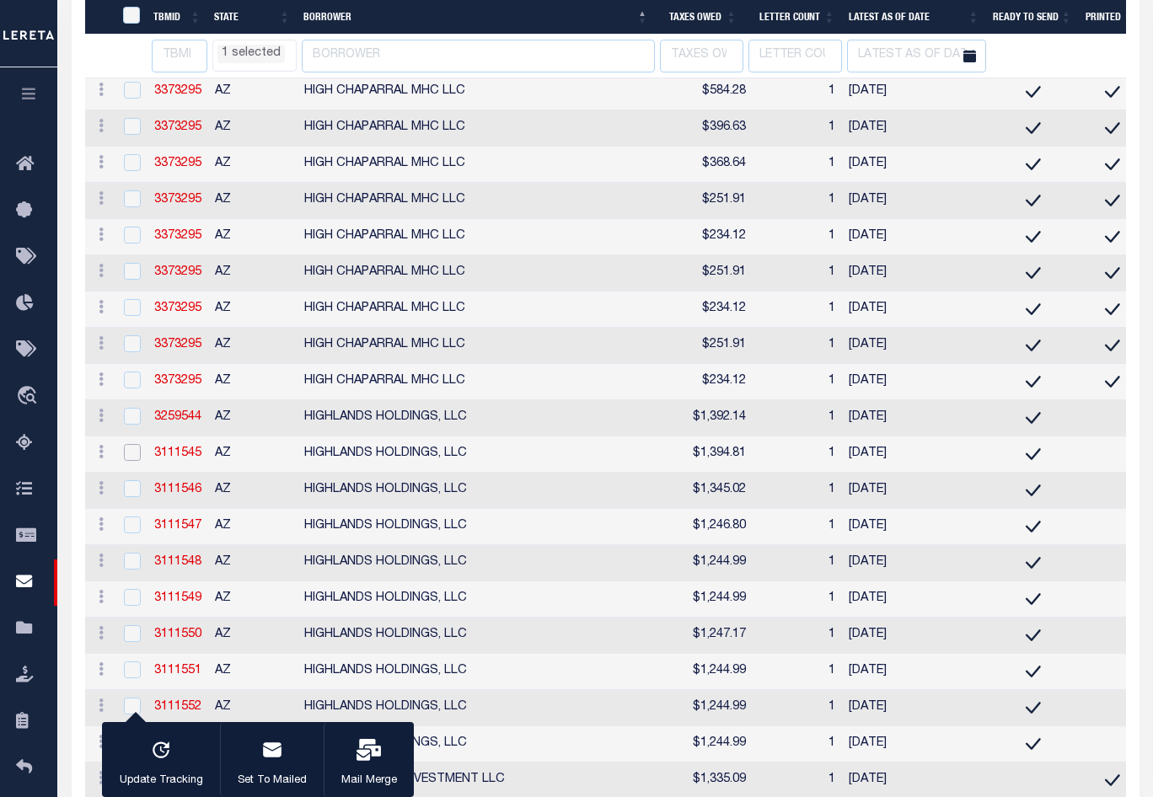
click at [134, 461] on input "checkbox" at bounding box center [132, 452] width 17 height 17
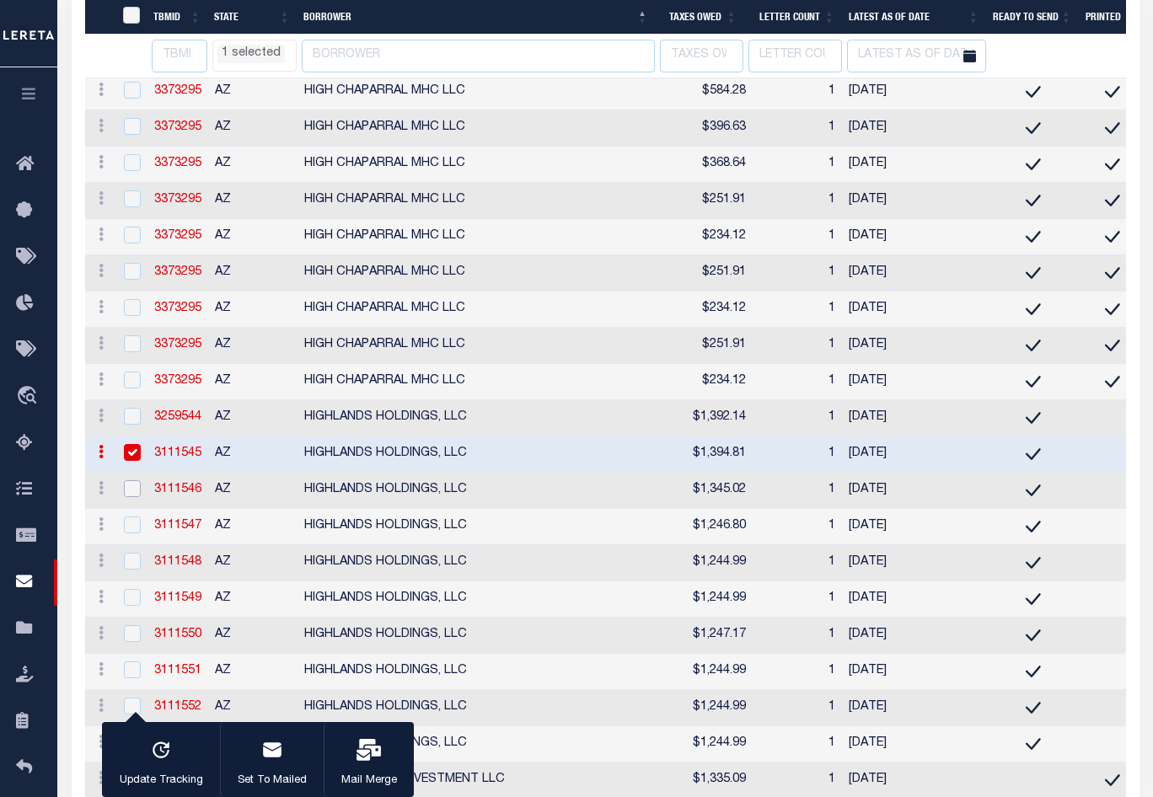
click at [134, 483] on input "checkbox" at bounding box center [132, 488] width 17 height 17
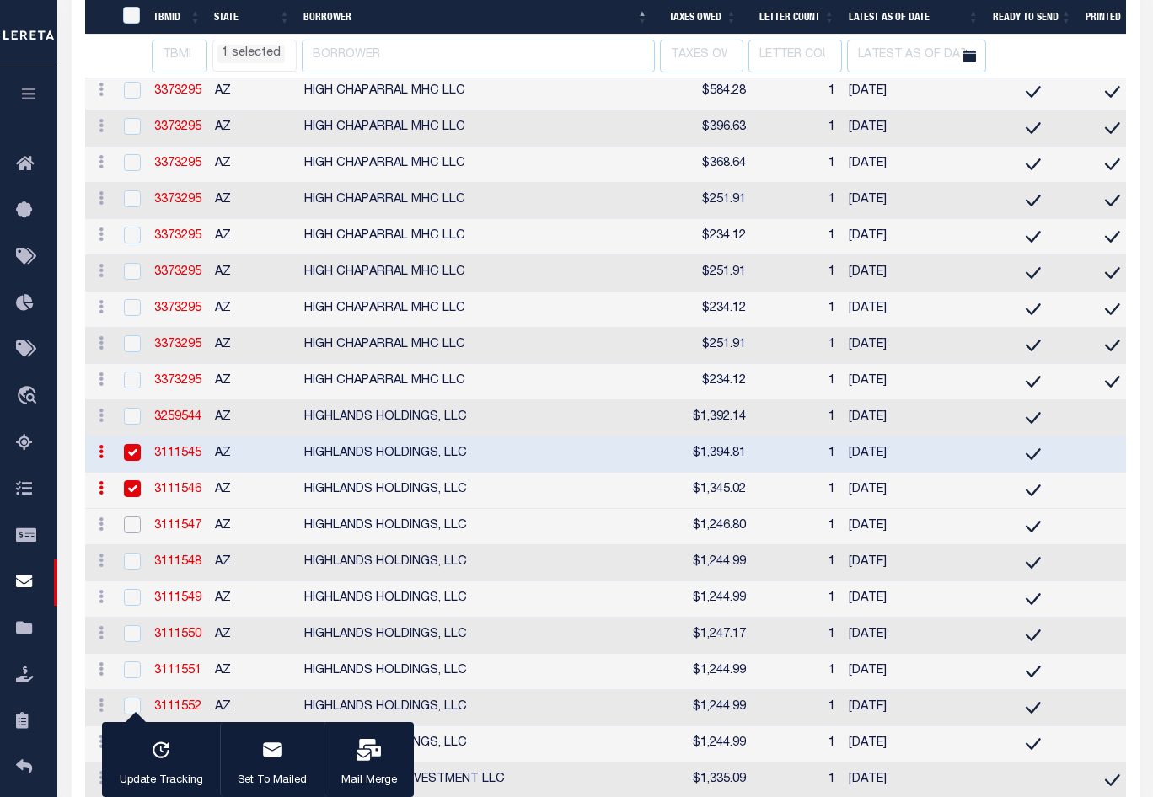
click at [131, 517] on input "checkbox" at bounding box center [132, 525] width 17 height 17
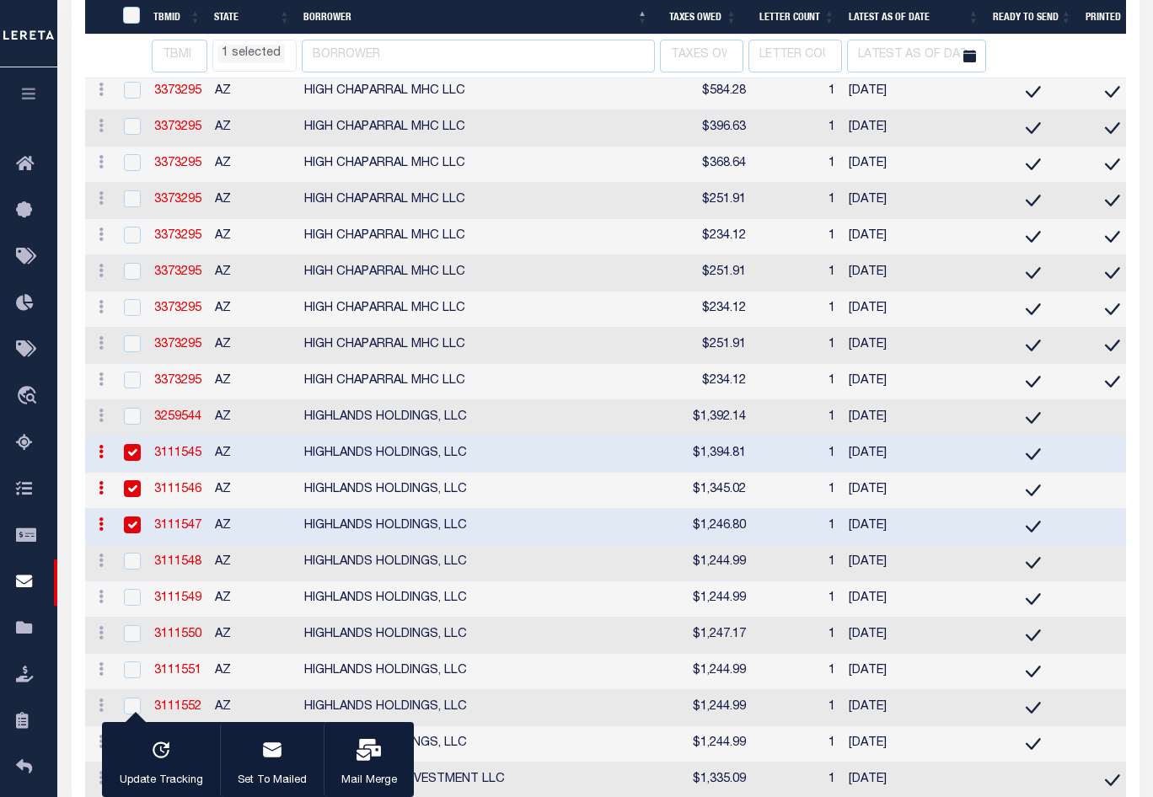
scroll to position [6216, 0]
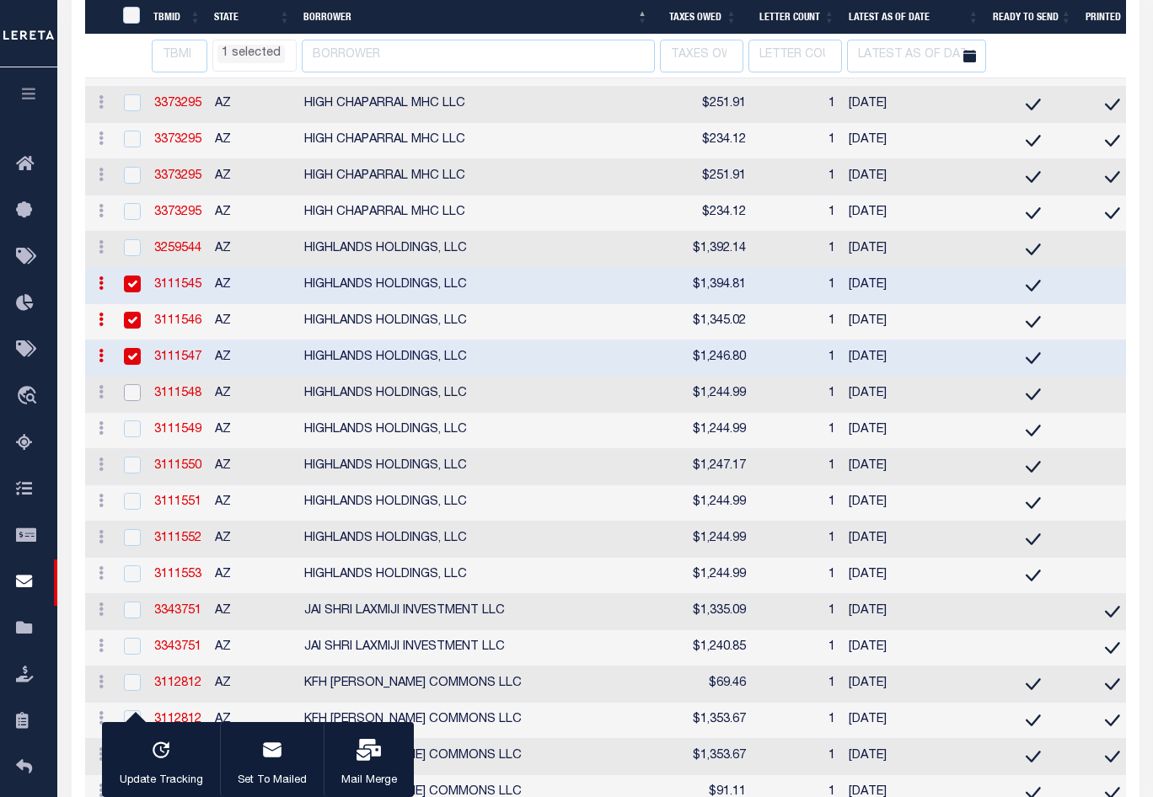
click at [132, 401] on input "checkbox" at bounding box center [132, 392] width 17 height 17
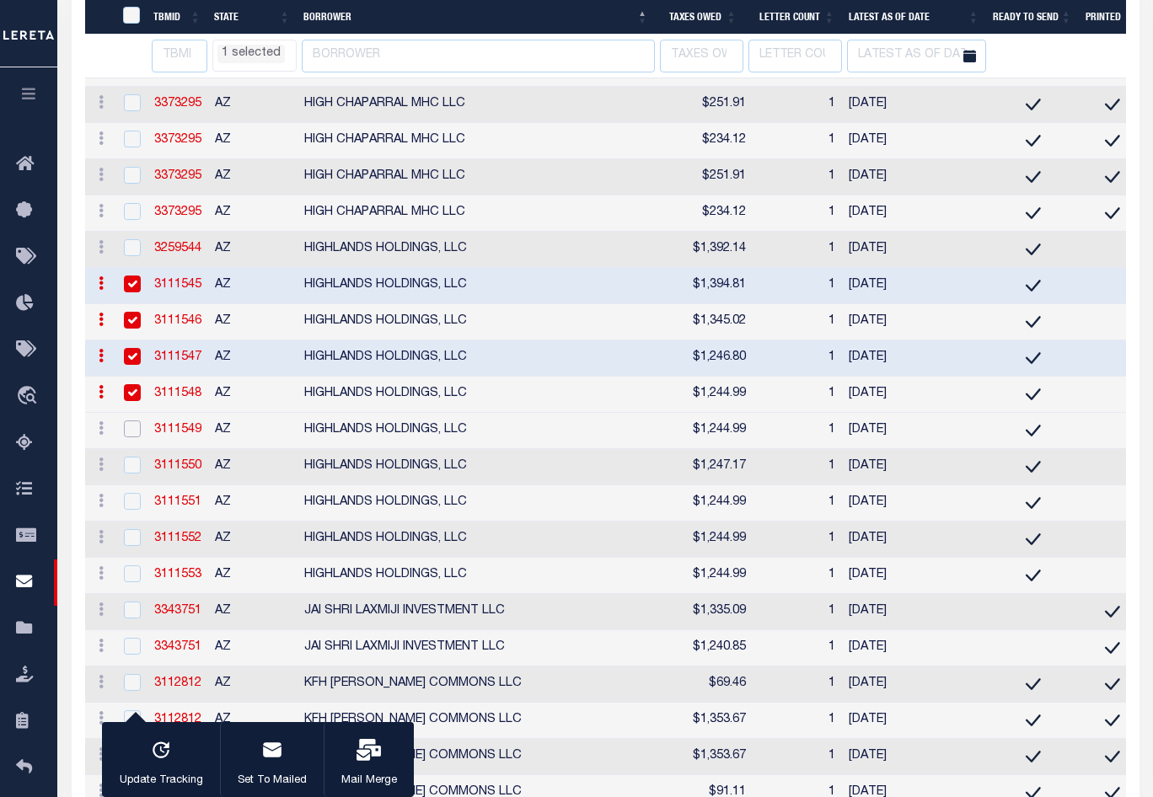
click at [135, 437] on input "checkbox" at bounding box center [132, 428] width 17 height 17
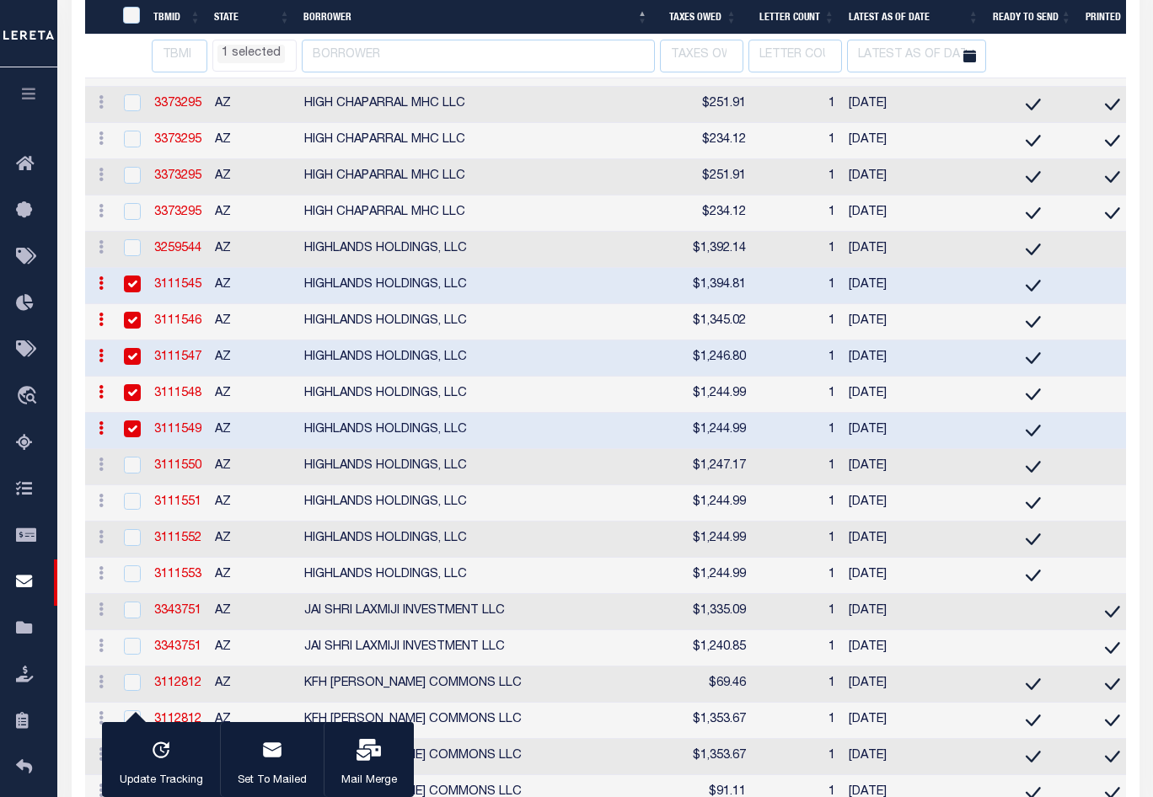
scroll to position [6384, 0]
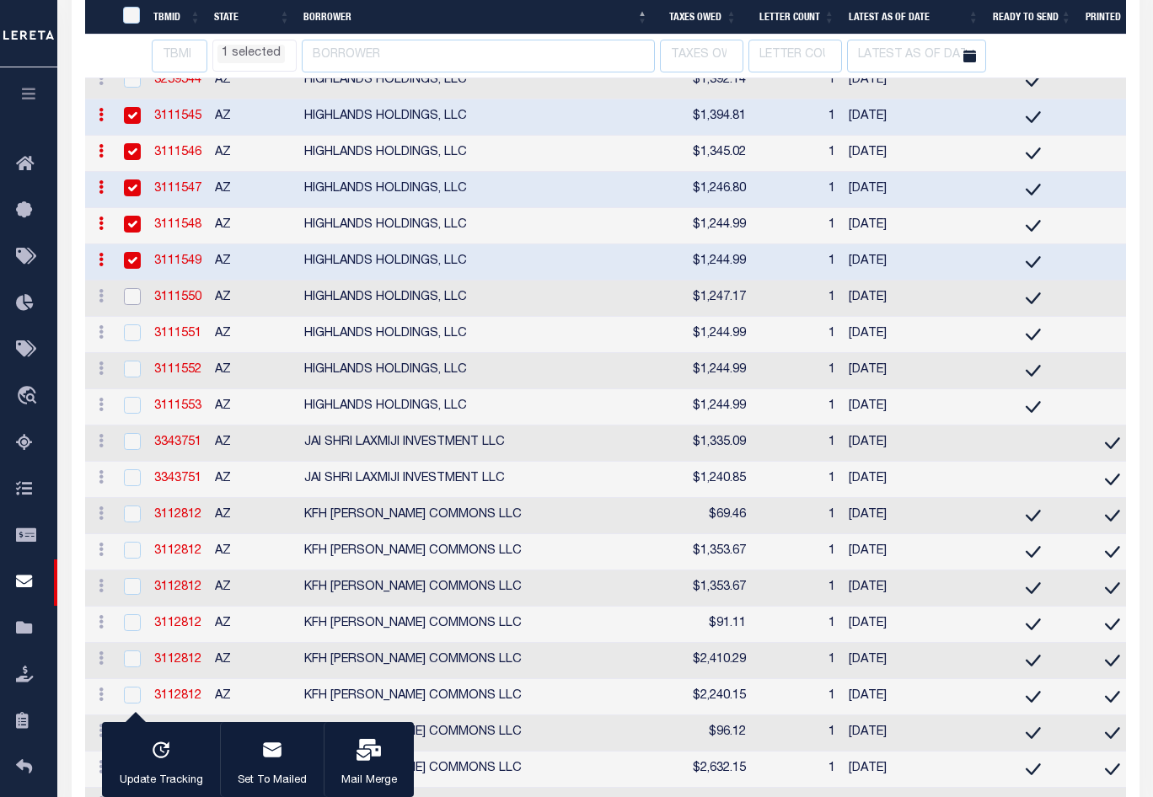
click at [132, 305] on input "checkbox" at bounding box center [132, 296] width 17 height 17
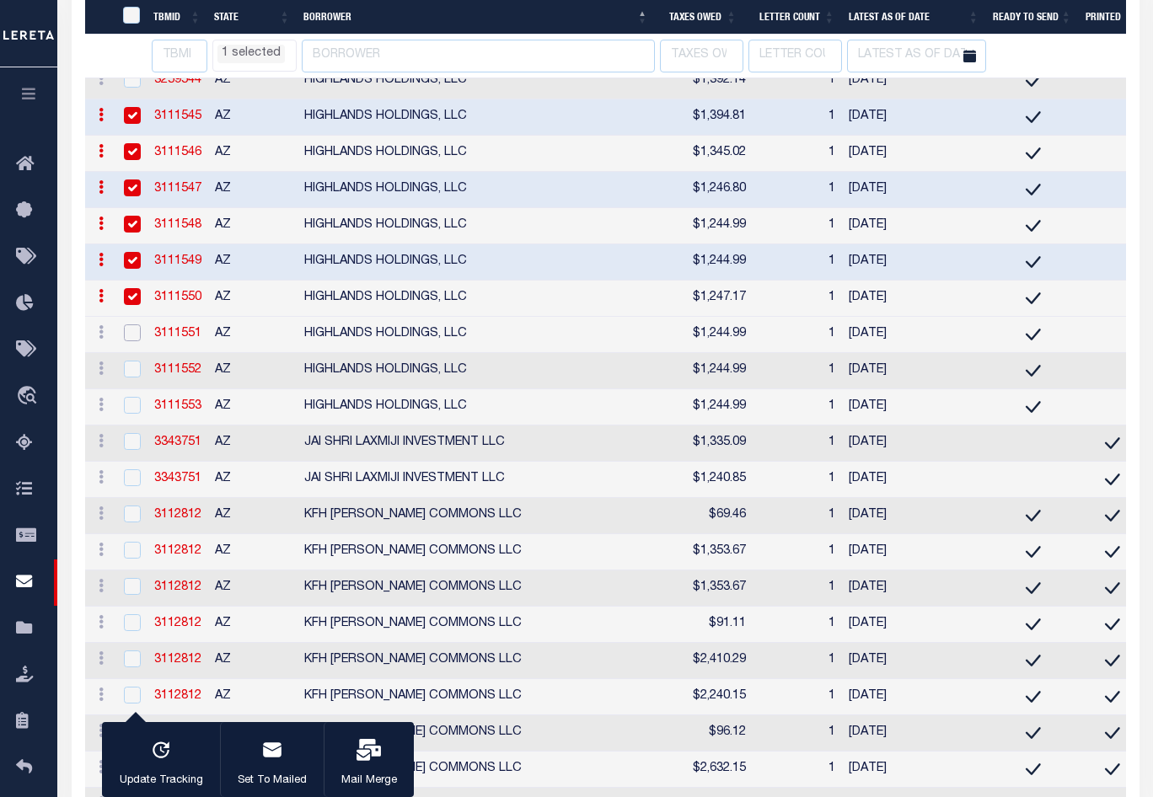
click at [131, 341] on input "checkbox" at bounding box center [132, 332] width 17 height 17
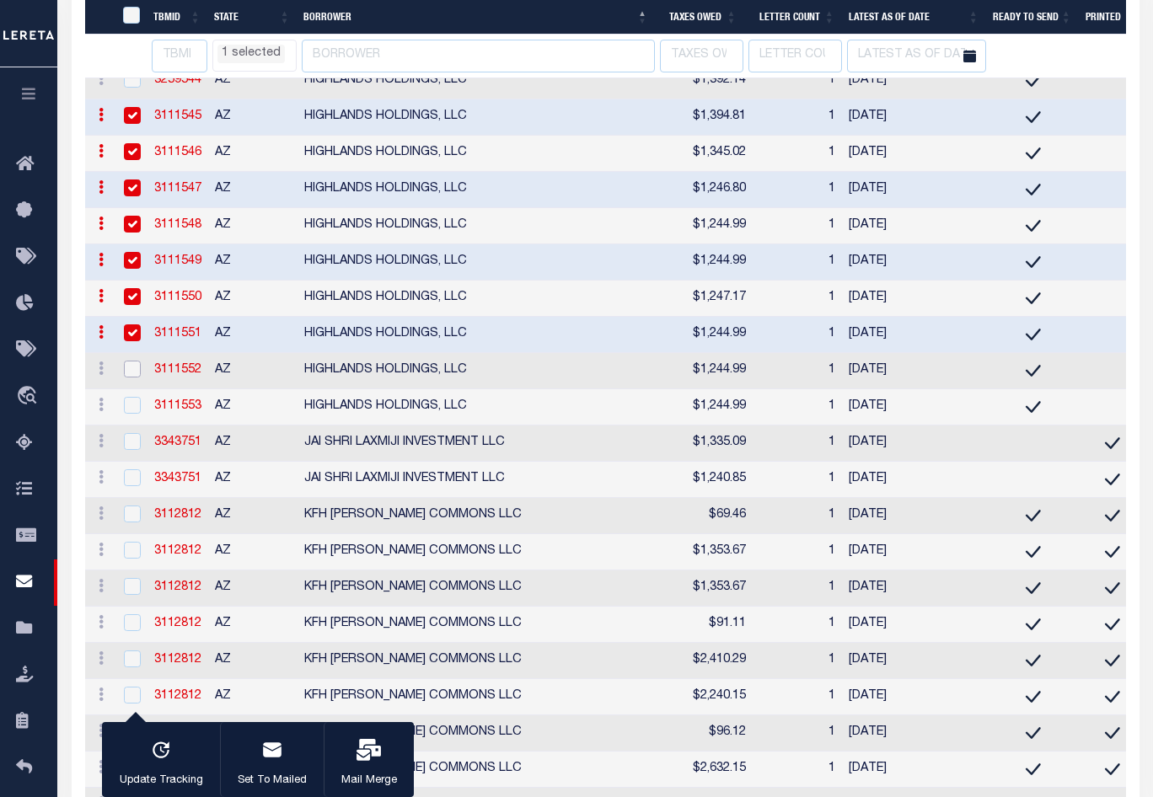
click at [132, 377] on input "checkbox" at bounding box center [132, 369] width 17 height 17
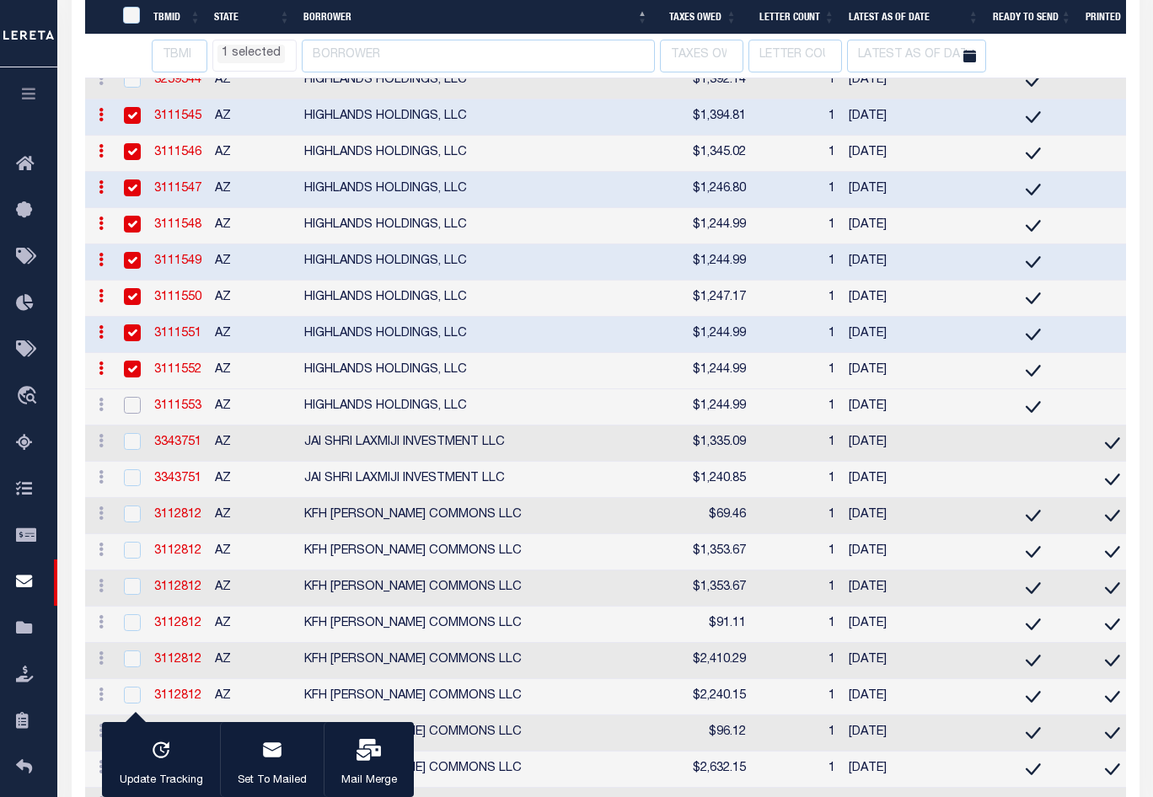
click at [131, 414] on input "checkbox" at bounding box center [132, 405] width 17 height 17
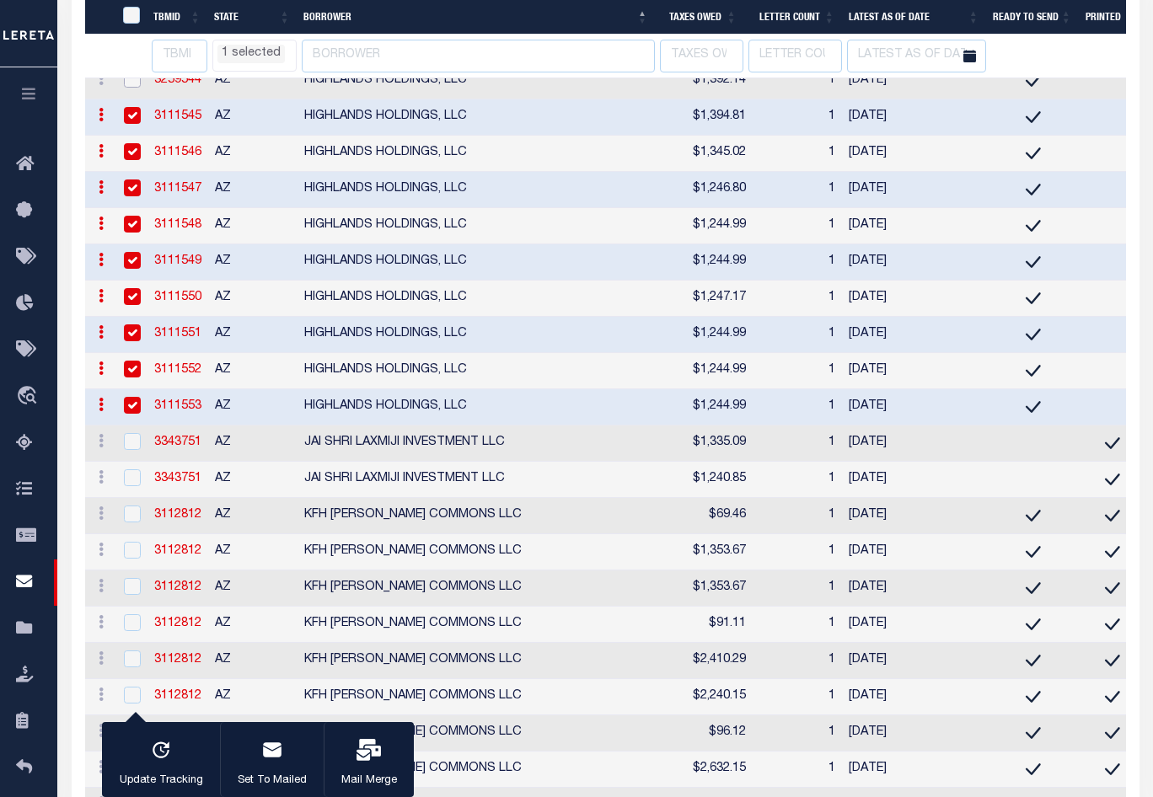
drag, startPoint x: 137, startPoint y: 239, endPoint x: 133, endPoint y: 281, distance: 42.3
click at [137, 88] on input "checkbox" at bounding box center [132, 79] width 17 height 17
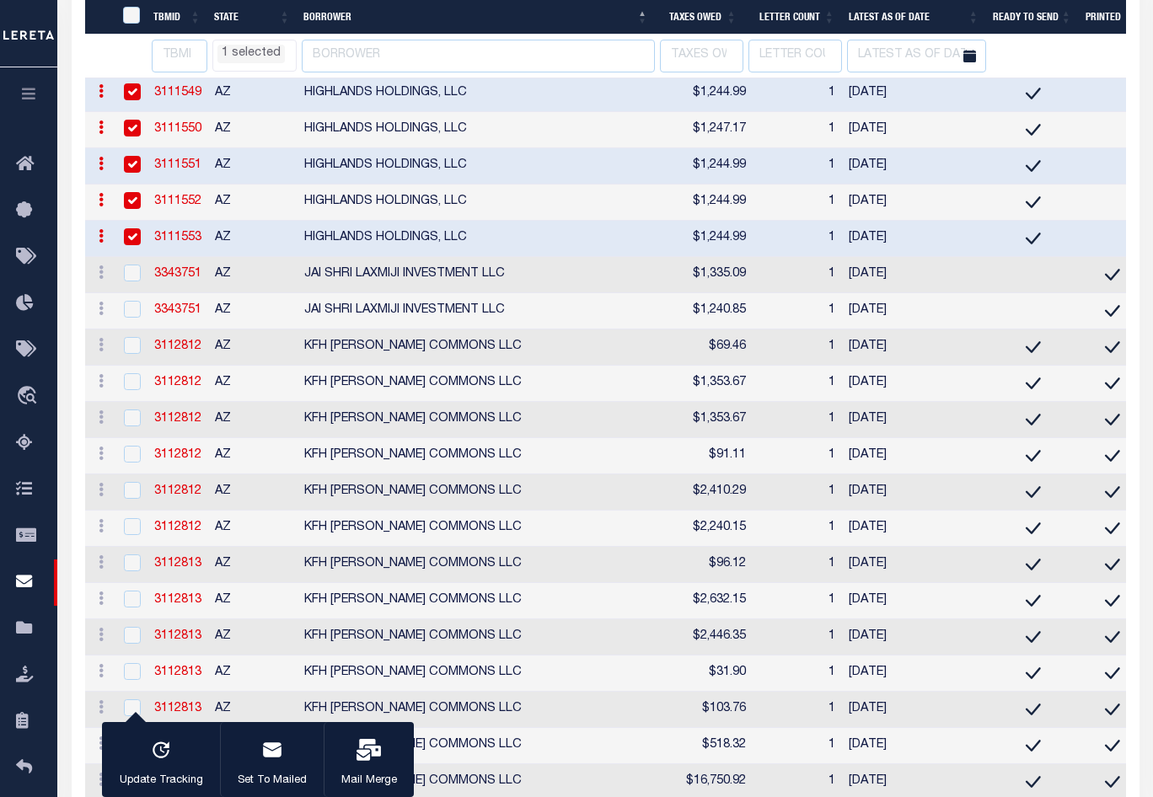
scroll to position [6637, 0]
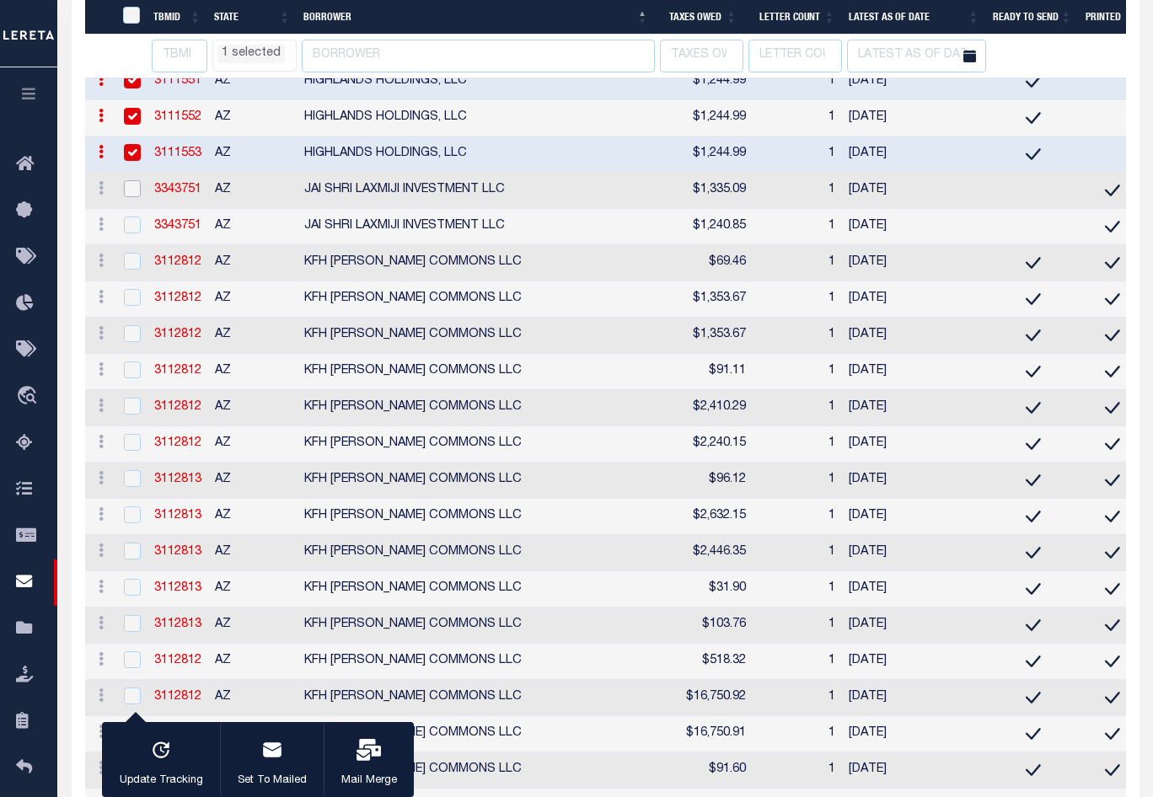
click at [129, 197] on input "checkbox" at bounding box center [132, 188] width 17 height 17
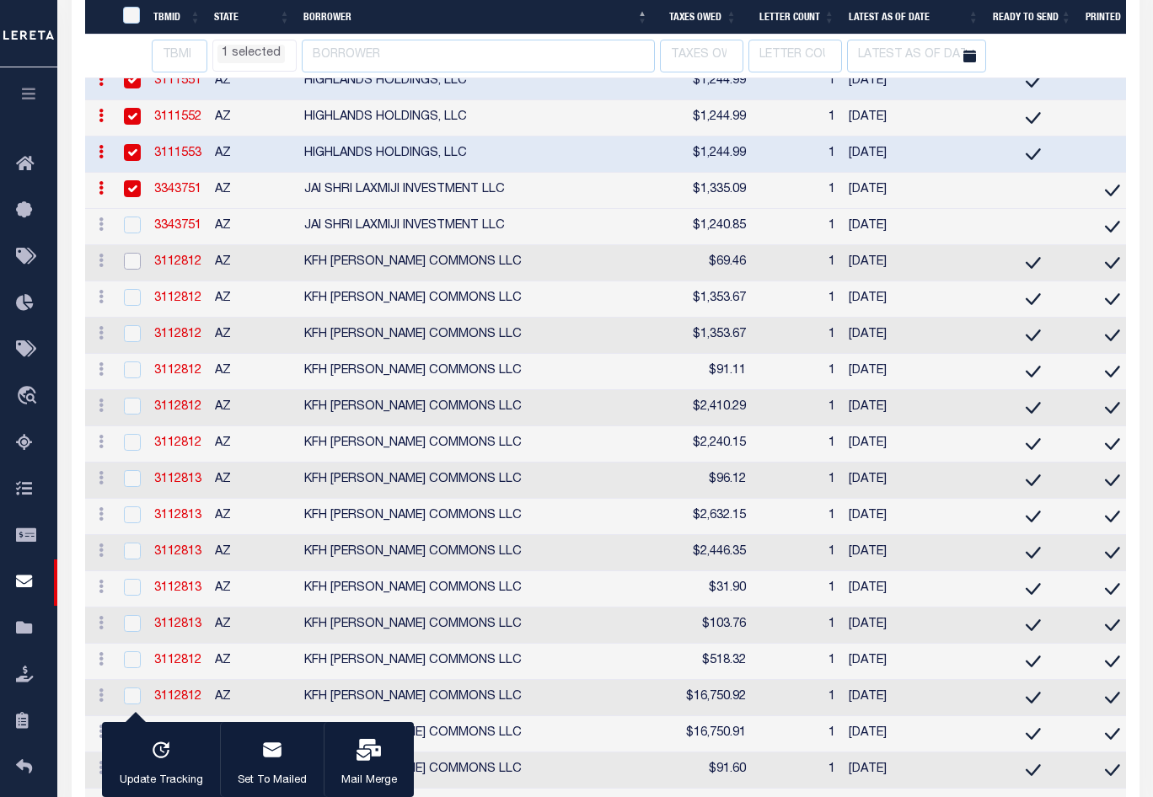
drag, startPoint x: 131, startPoint y: 428, endPoint x: 6, endPoint y: 415, distance: 125.4
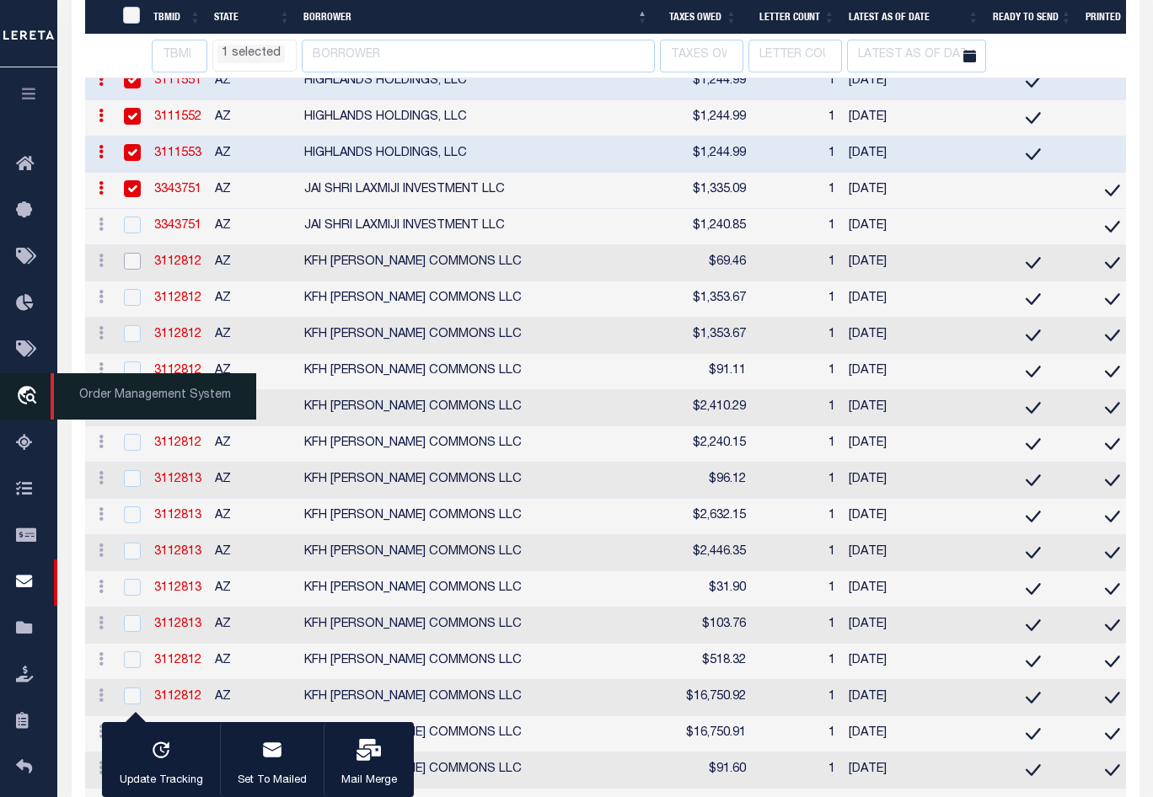
click at [131, 270] on input "checkbox" at bounding box center [132, 261] width 17 height 17
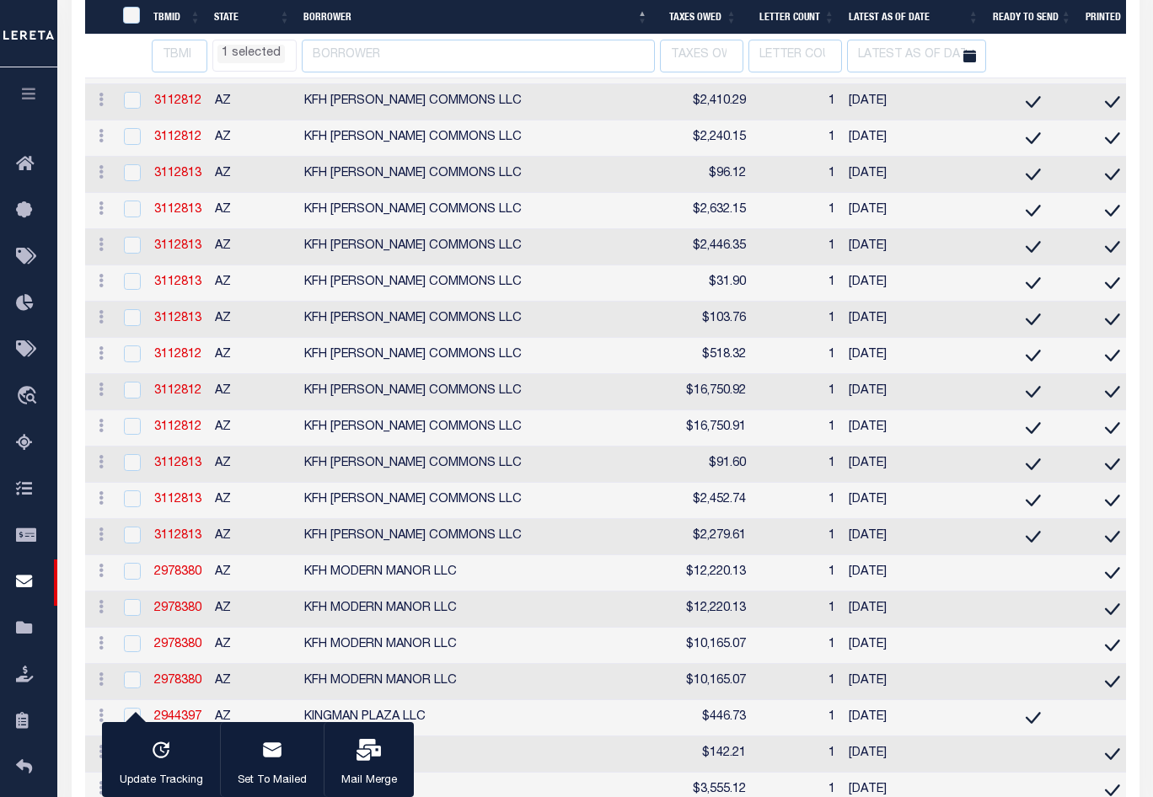
scroll to position [6974, 0]
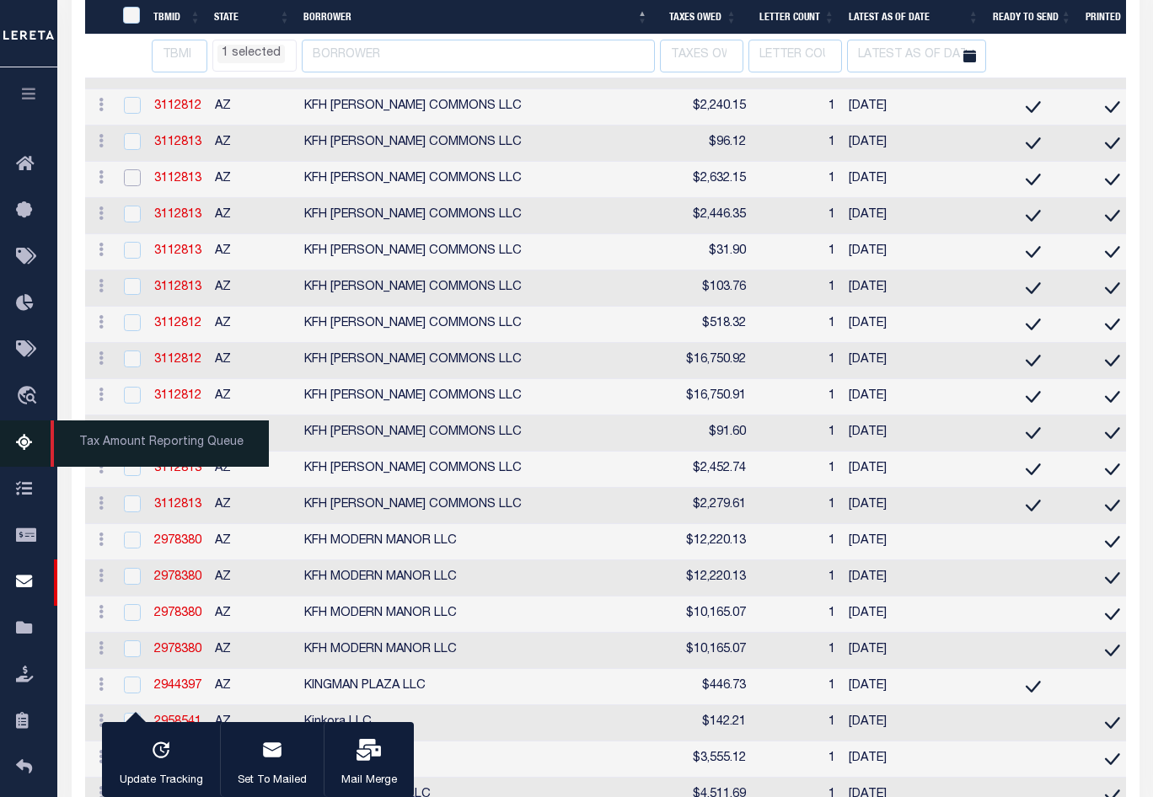
drag, startPoint x: 135, startPoint y: 354, endPoint x: 0, endPoint y: 439, distance: 159.4
click at [135, 186] on input "checkbox" at bounding box center [132, 177] width 17 height 17
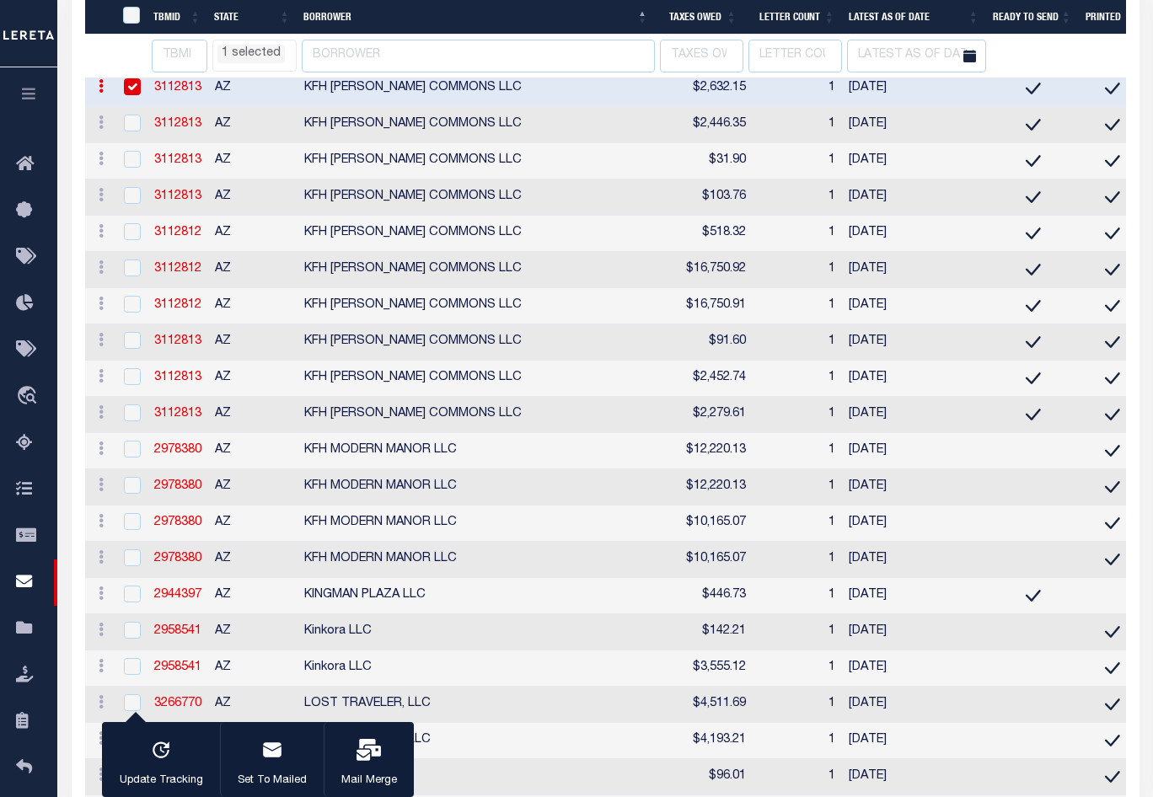
scroll to position [7143, 0]
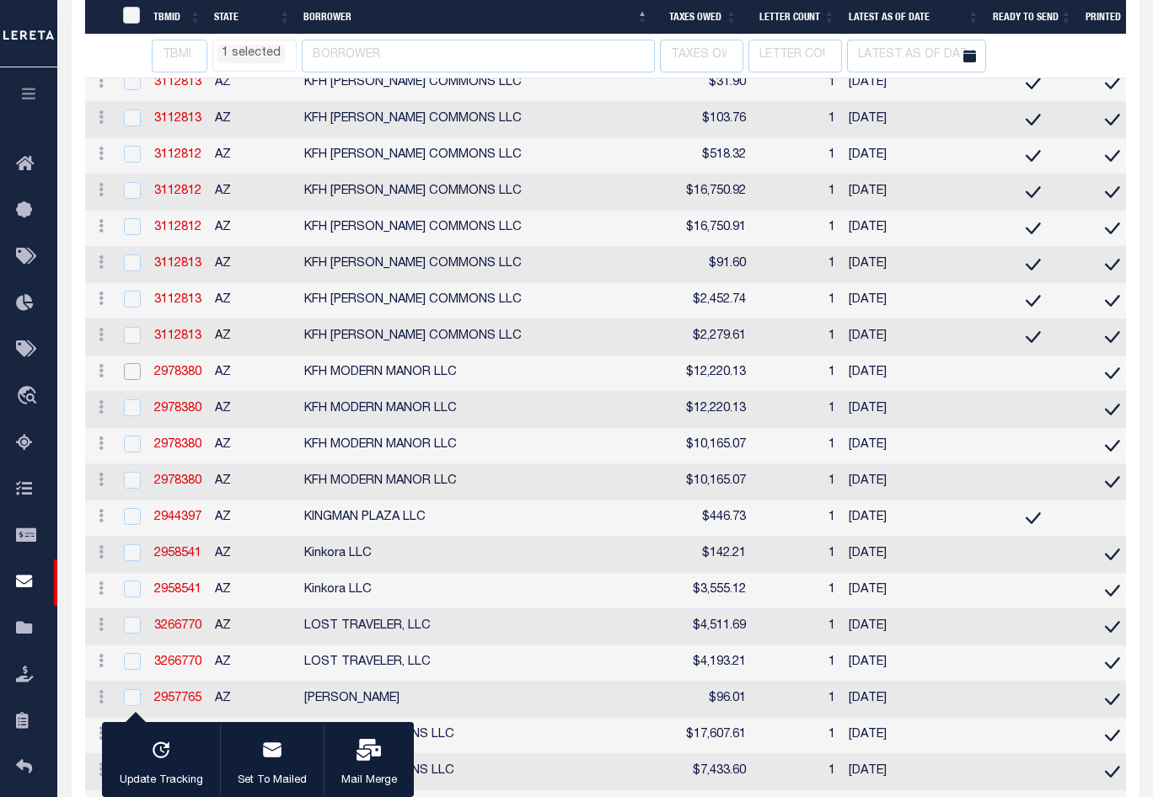
click at [133, 380] on input "checkbox" at bounding box center [132, 371] width 17 height 17
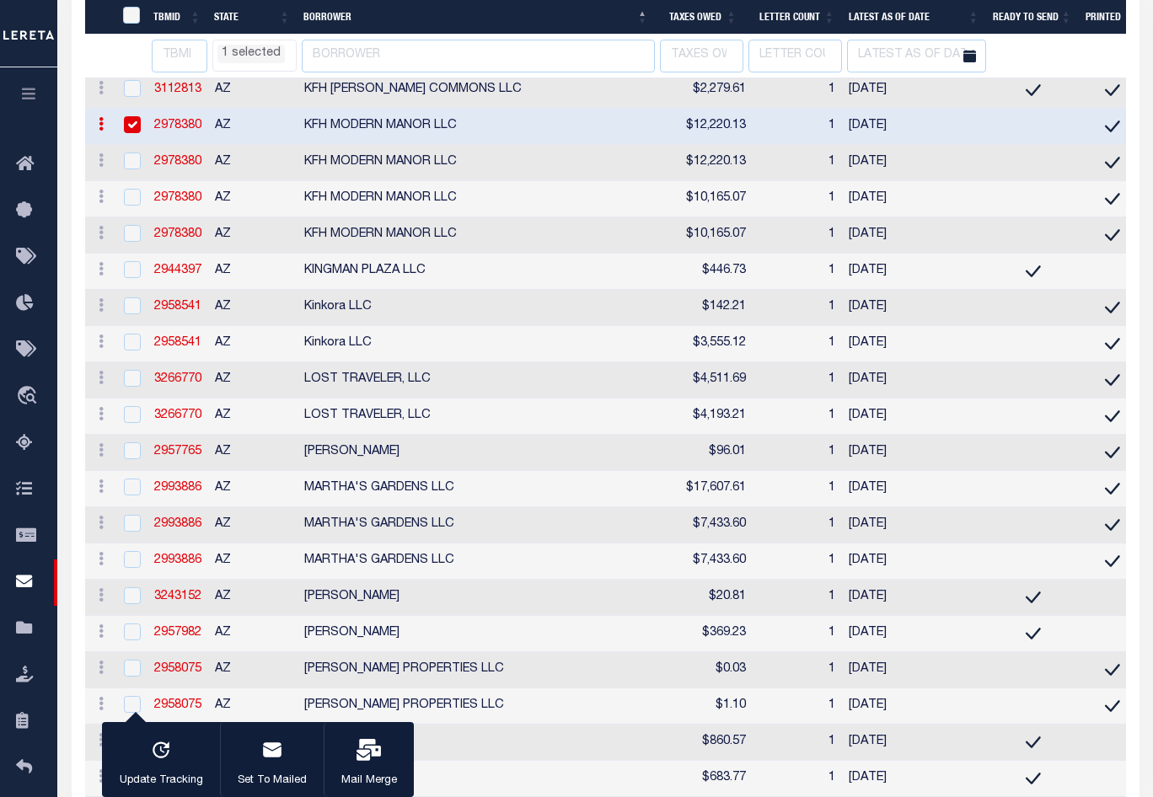
scroll to position [7395, 0]
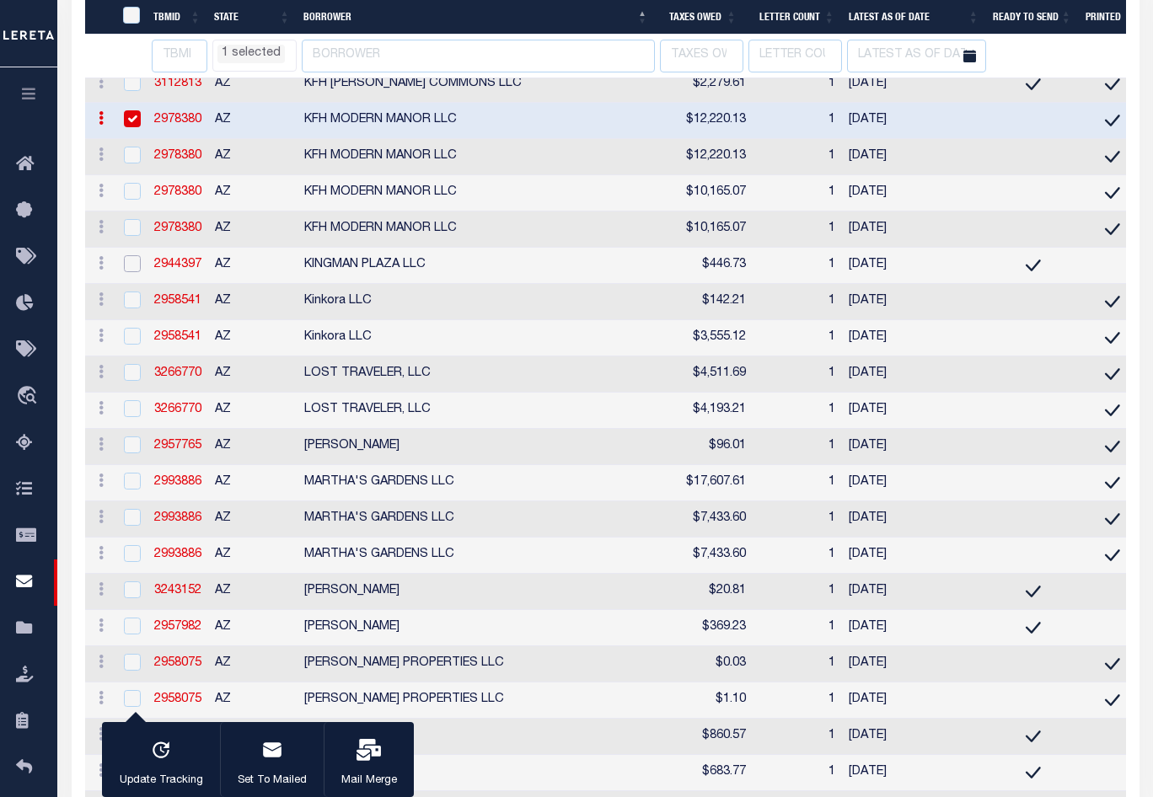
click at [137, 272] on input "checkbox" at bounding box center [132, 263] width 17 height 17
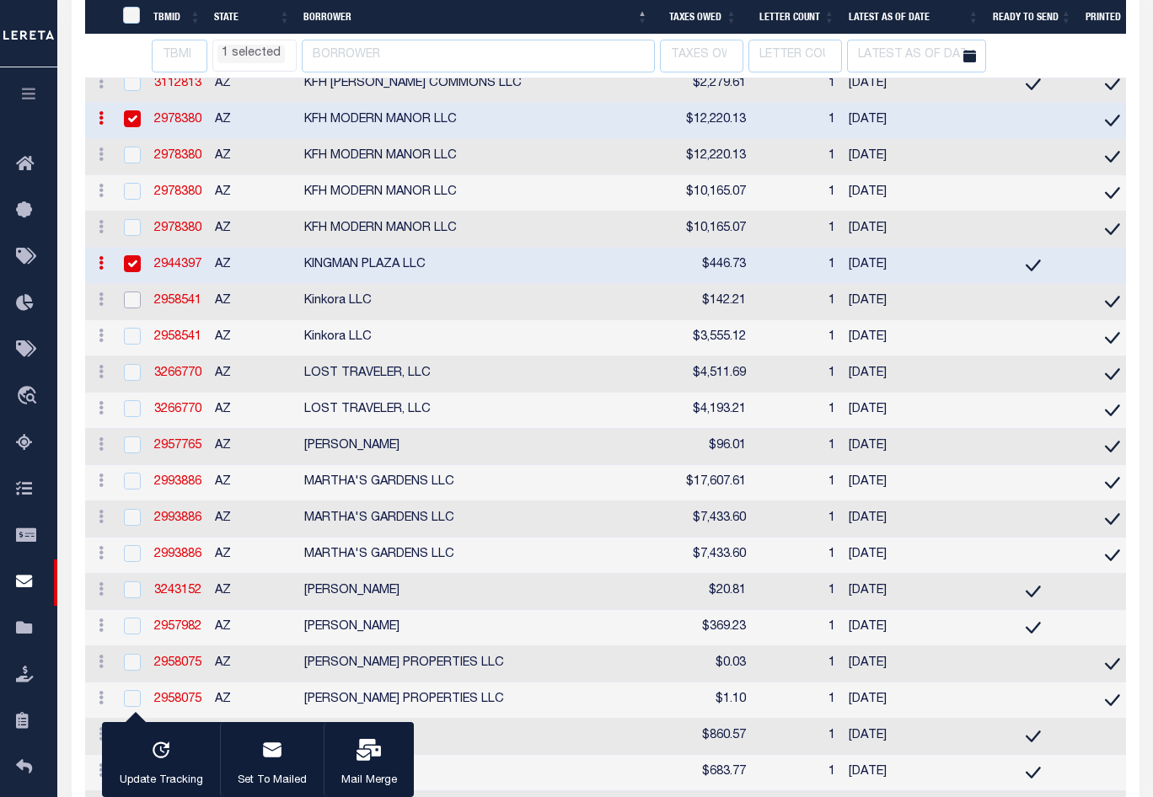
click at [134, 308] on input "checkbox" at bounding box center [132, 300] width 17 height 17
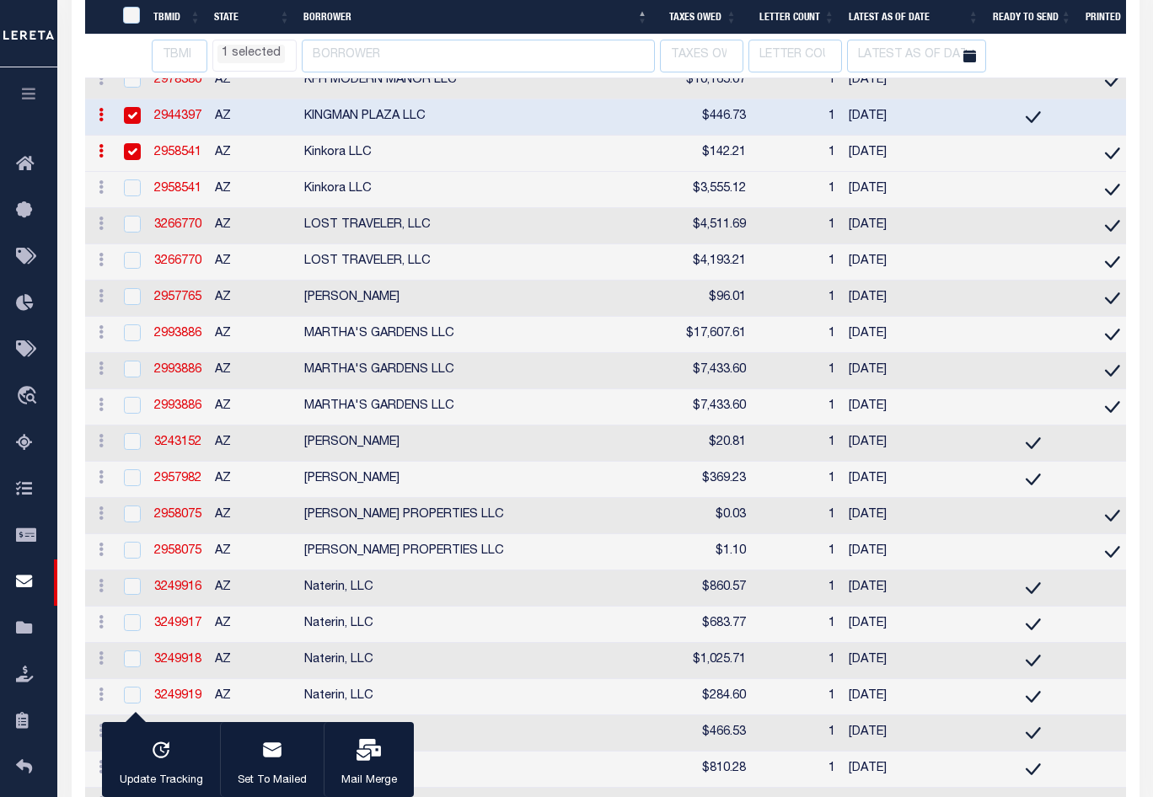
scroll to position [7564, 0]
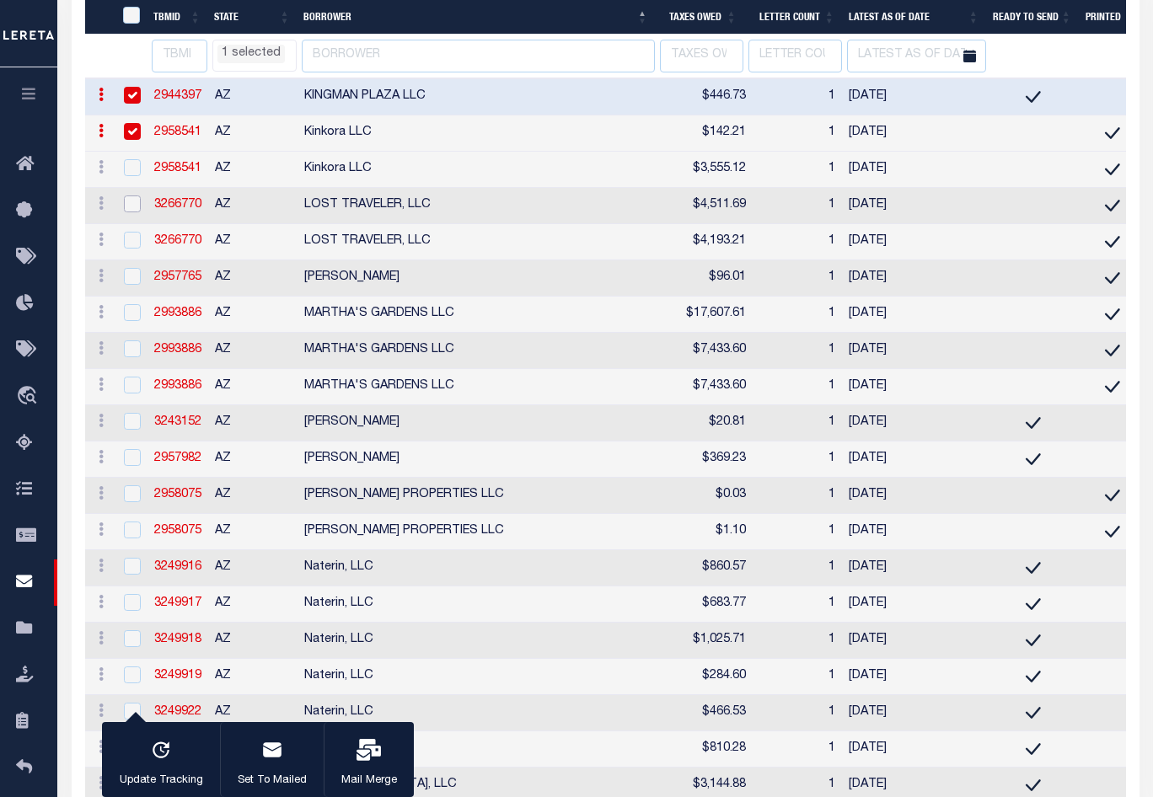
drag, startPoint x: 128, startPoint y: 397, endPoint x: 117, endPoint y: 397, distance: 11.0
click at [128, 212] on input "checkbox" at bounding box center [132, 203] width 17 height 17
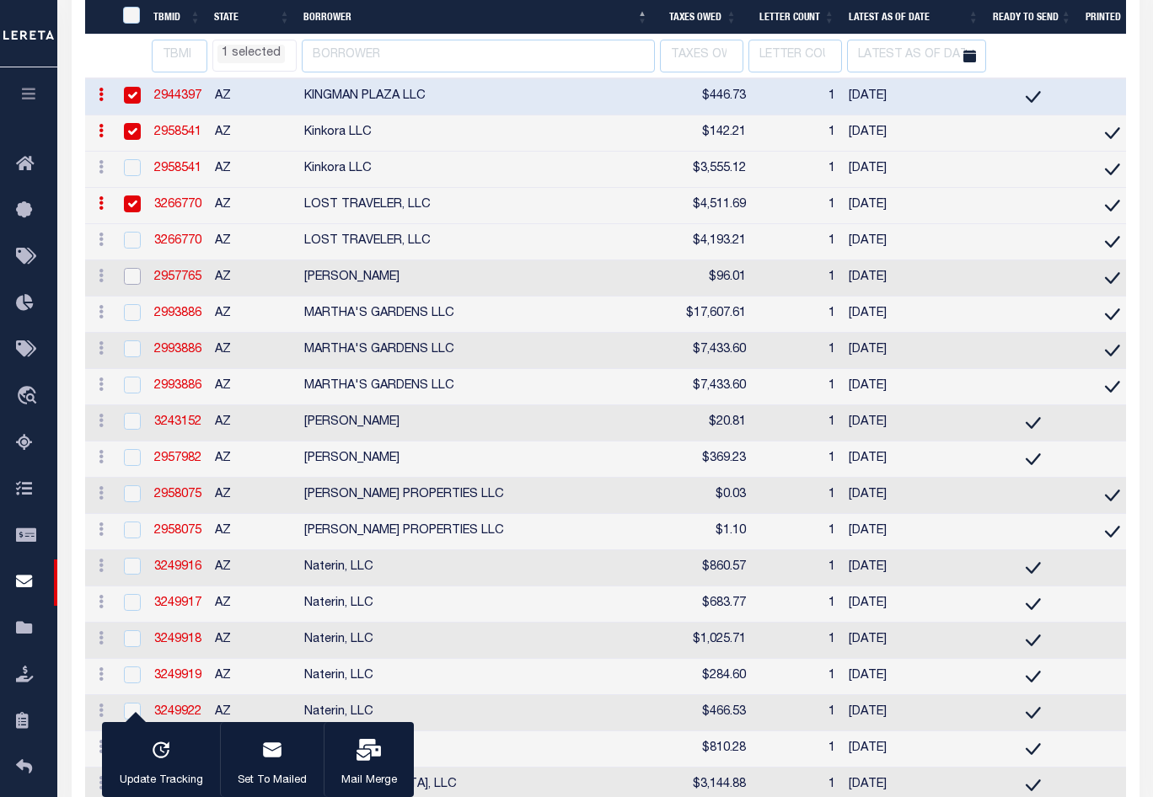
click at [132, 285] on input "checkbox" at bounding box center [132, 276] width 17 height 17
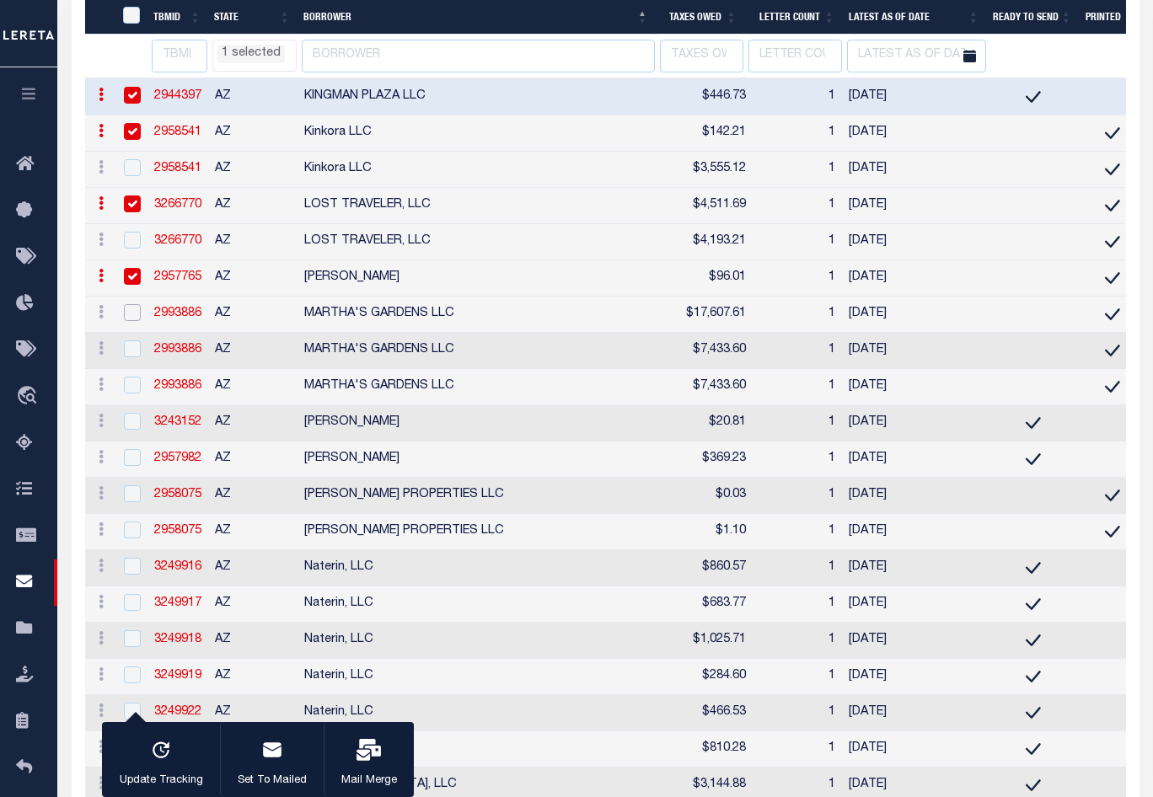
click at [132, 321] on input "checkbox" at bounding box center [132, 312] width 17 height 17
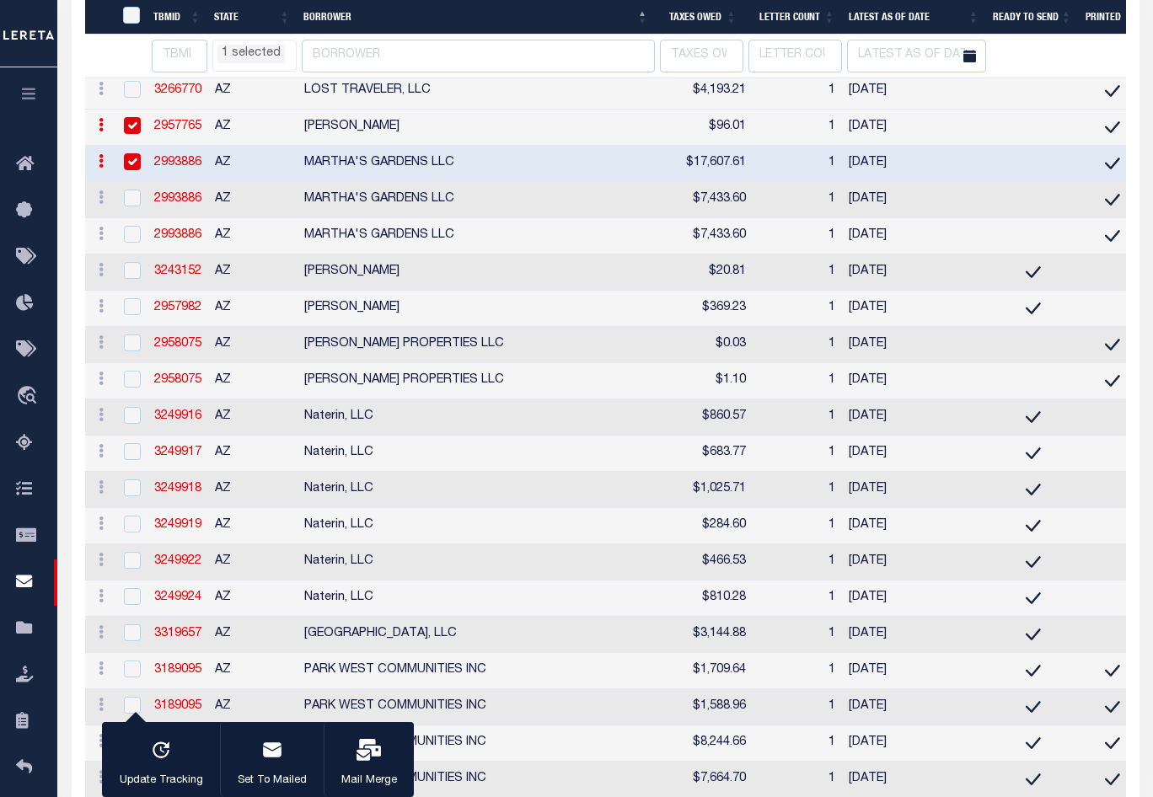
scroll to position [7817, 0]
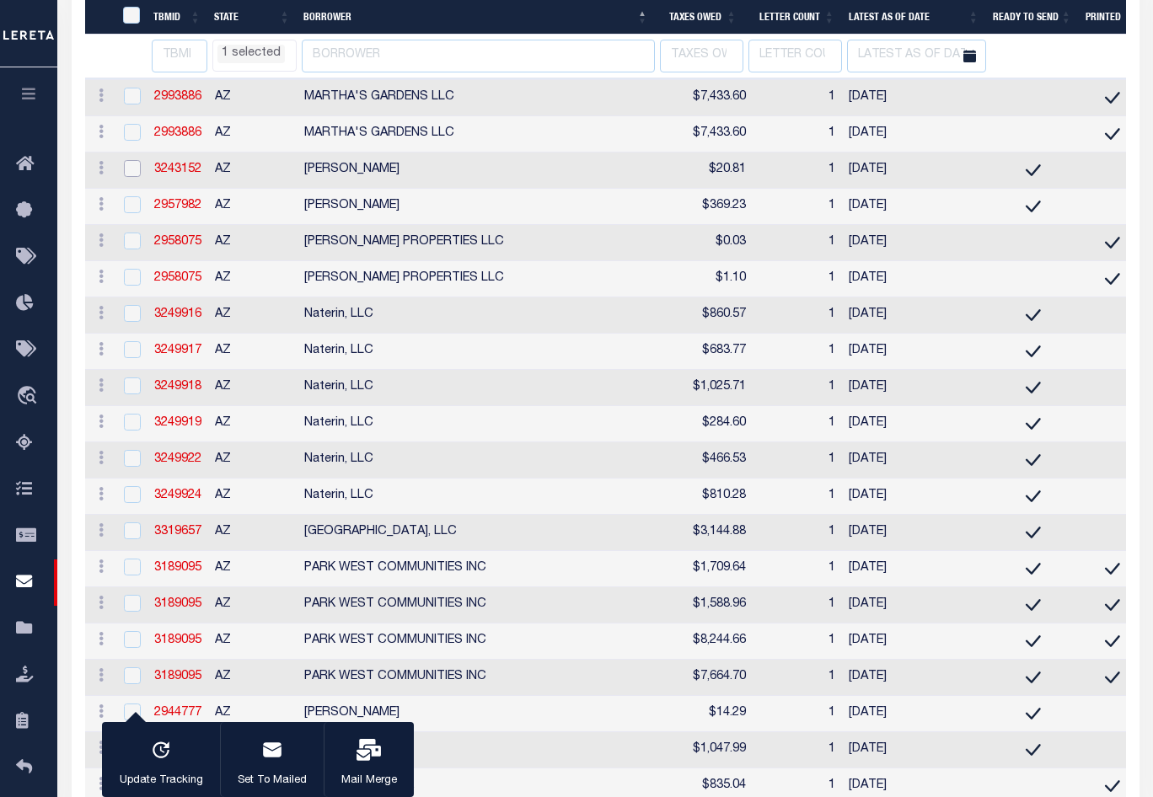
click at [136, 177] on input "checkbox" at bounding box center [132, 168] width 17 height 17
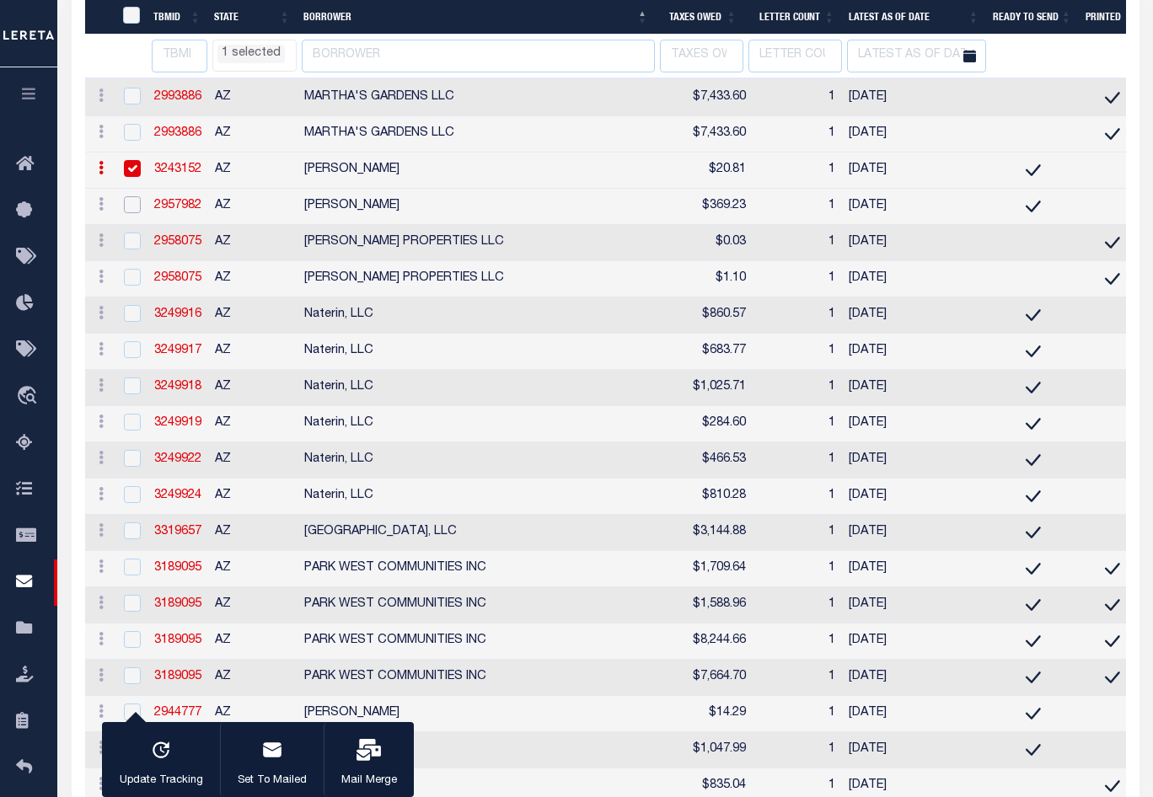
click at [130, 213] on input "checkbox" at bounding box center [132, 204] width 17 height 17
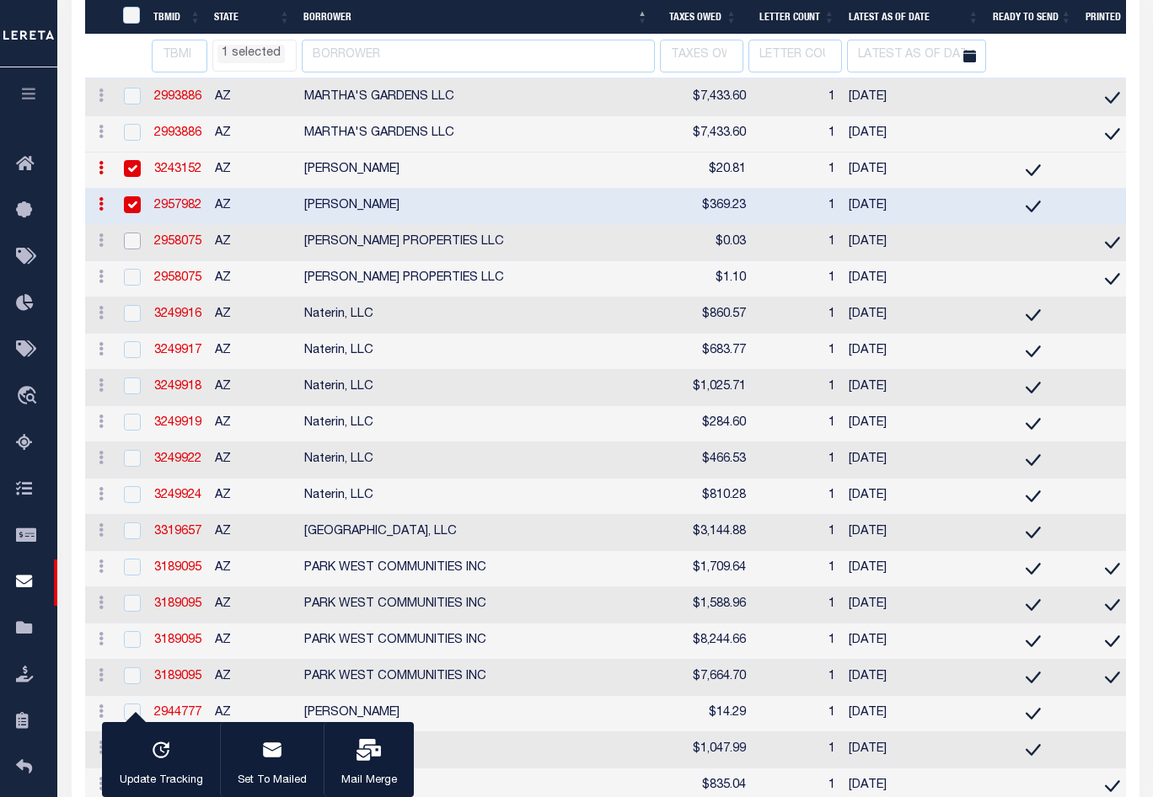
click at [132, 249] on input "checkbox" at bounding box center [132, 241] width 17 height 17
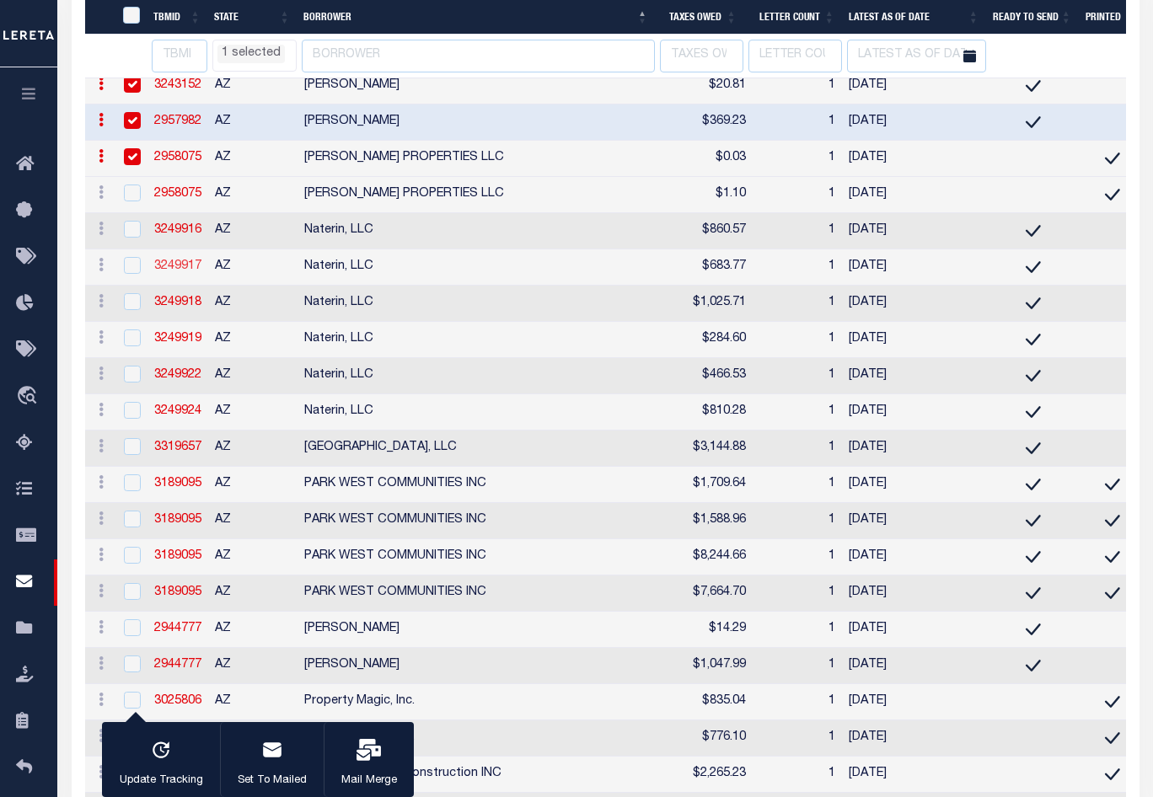
scroll to position [7985, 0]
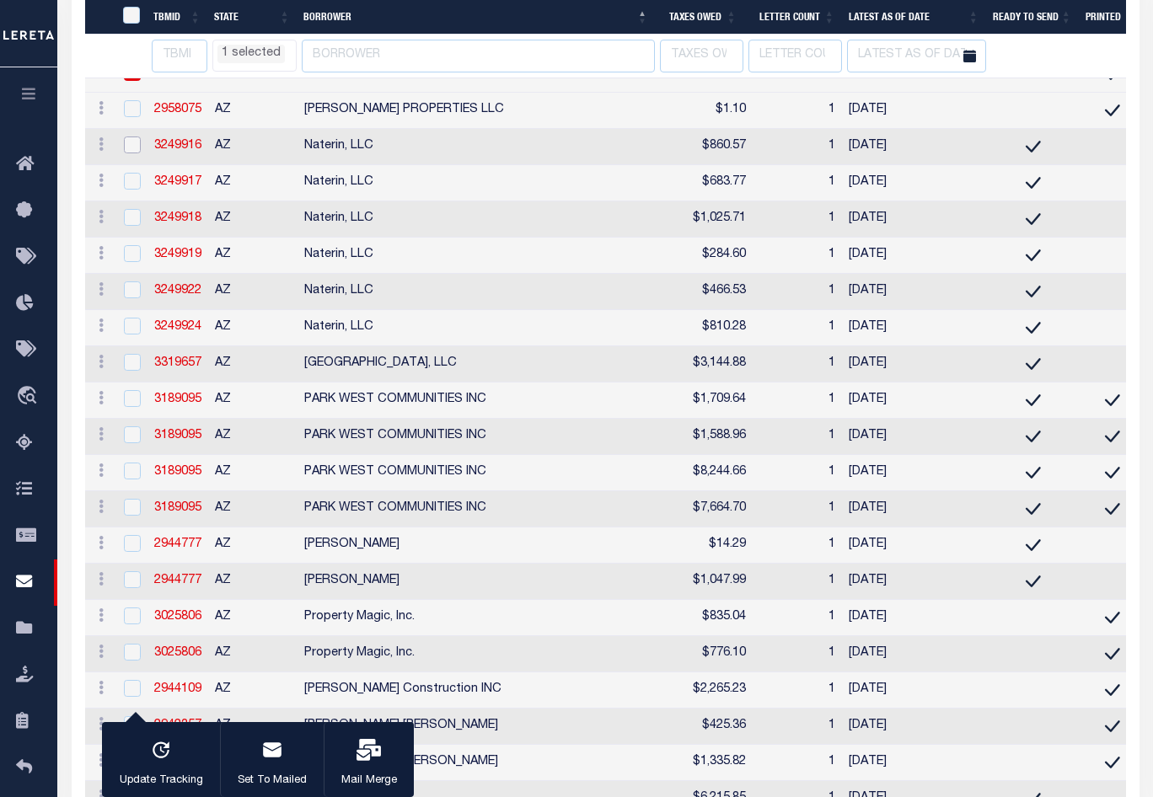
click at [134, 153] on input "checkbox" at bounding box center [132, 145] width 17 height 17
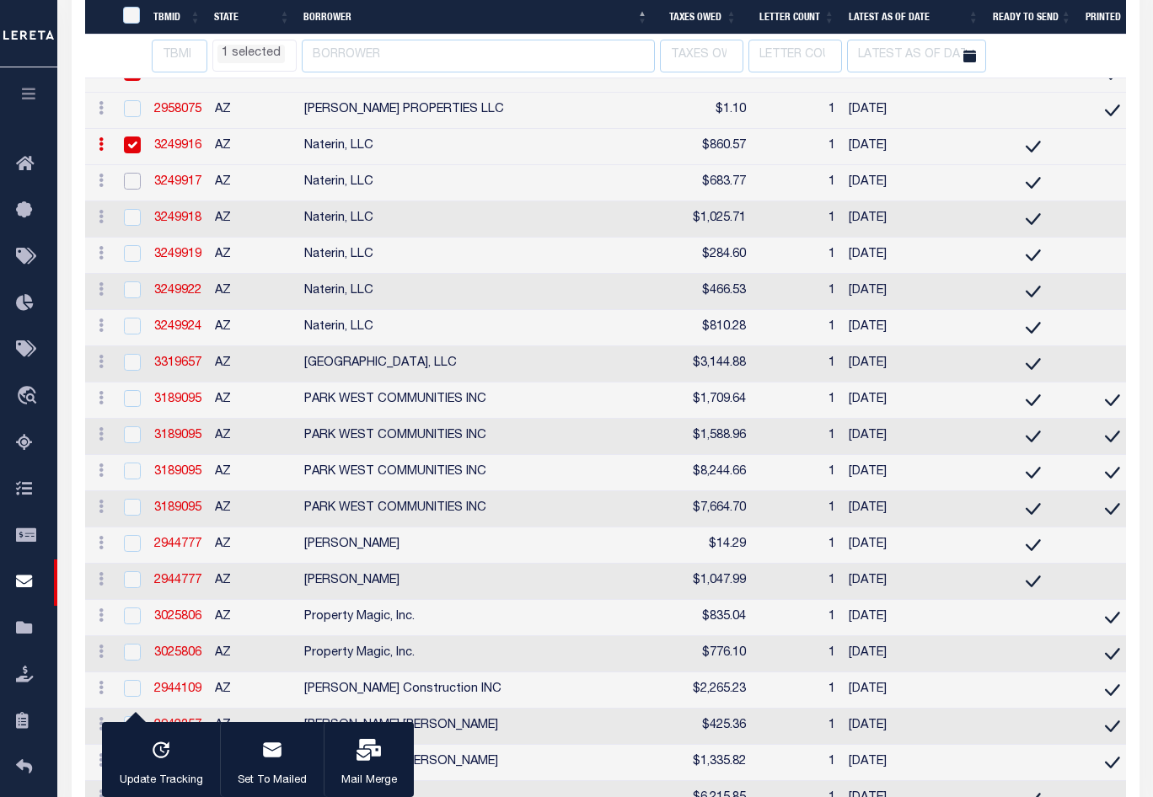
click at [134, 190] on input "checkbox" at bounding box center [132, 181] width 17 height 17
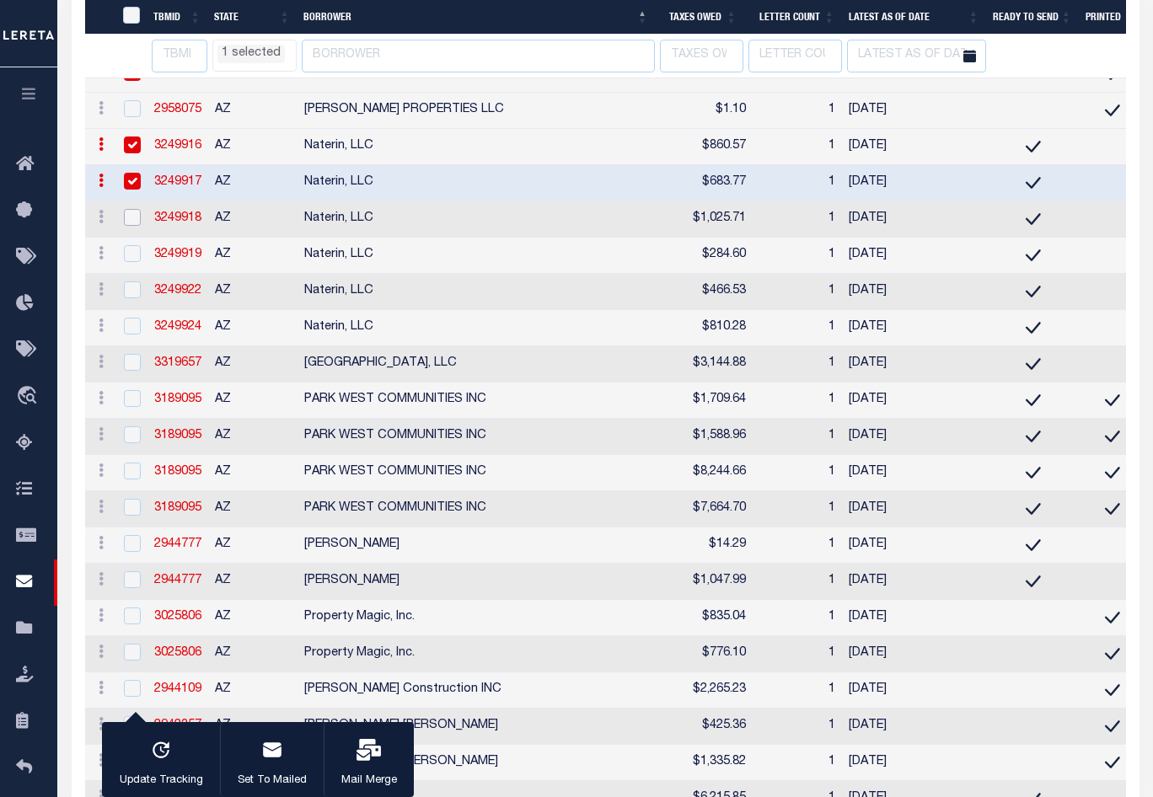
click at [134, 226] on input "checkbox" at bounding box center [132, 217] width 17 height 17
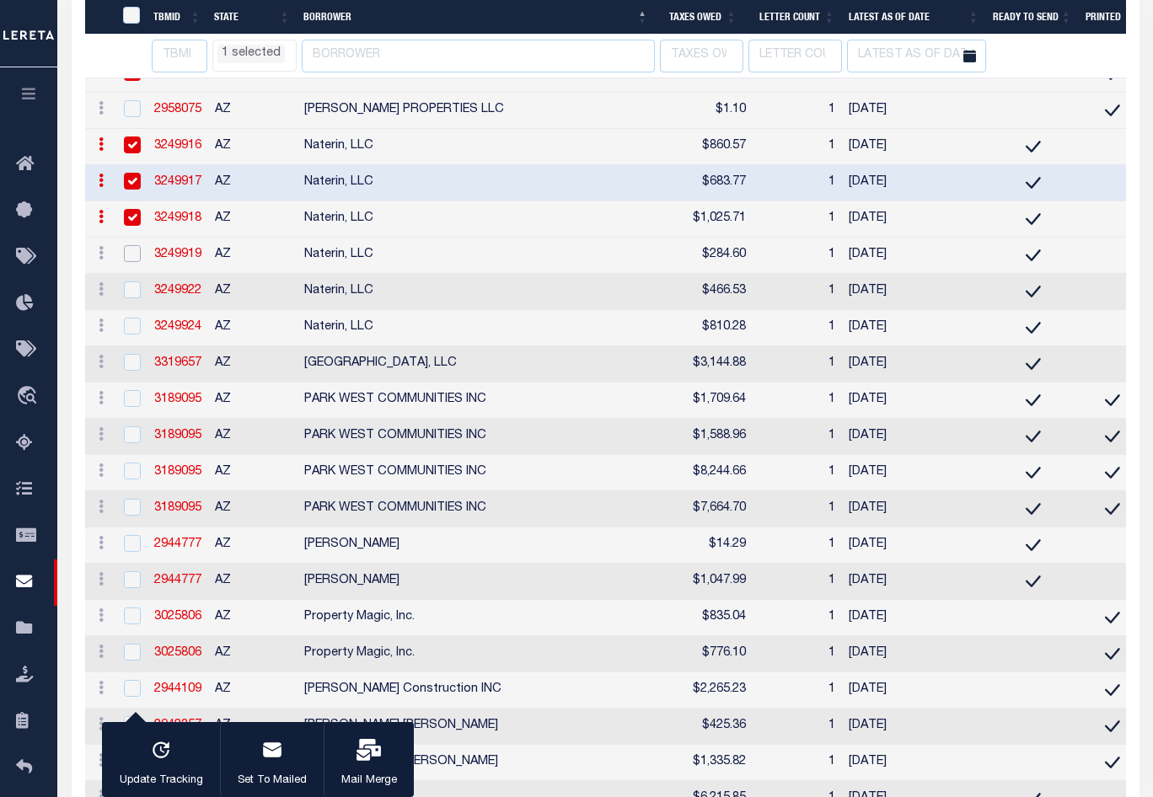
click at [134, 262] on input "checkbox" at bounding box center [132, 253] width 17 height 17
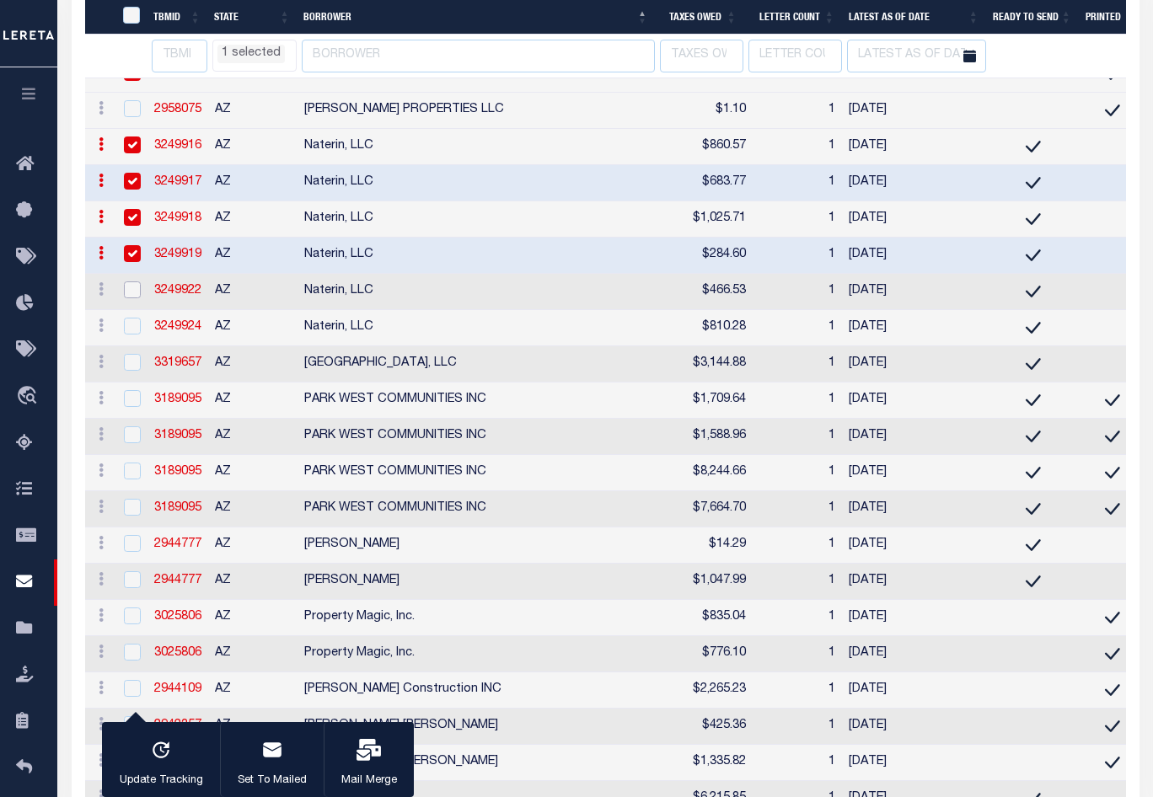
click at [131, 298] on input "checkbox" at bounding box center [132, 289] width 17 height 17
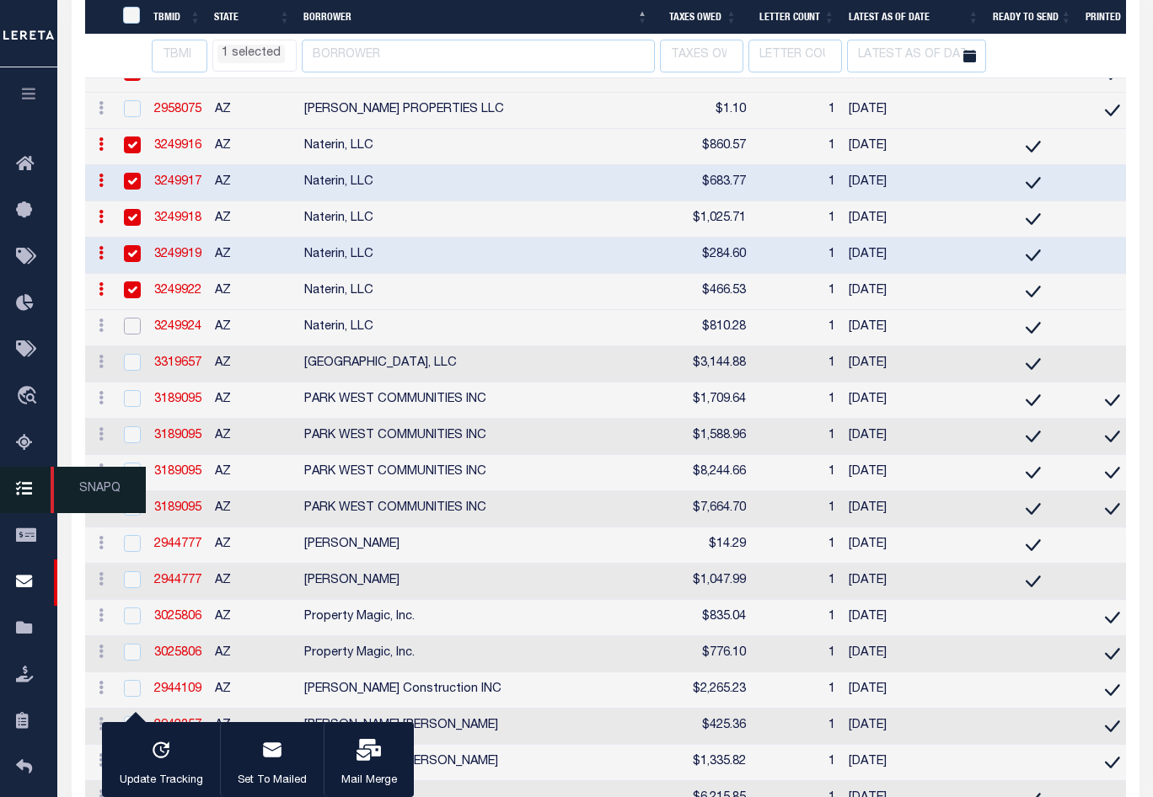
click at [133, 335] on input "checkbox" at bounding box center [132, 326] width 17 height 17
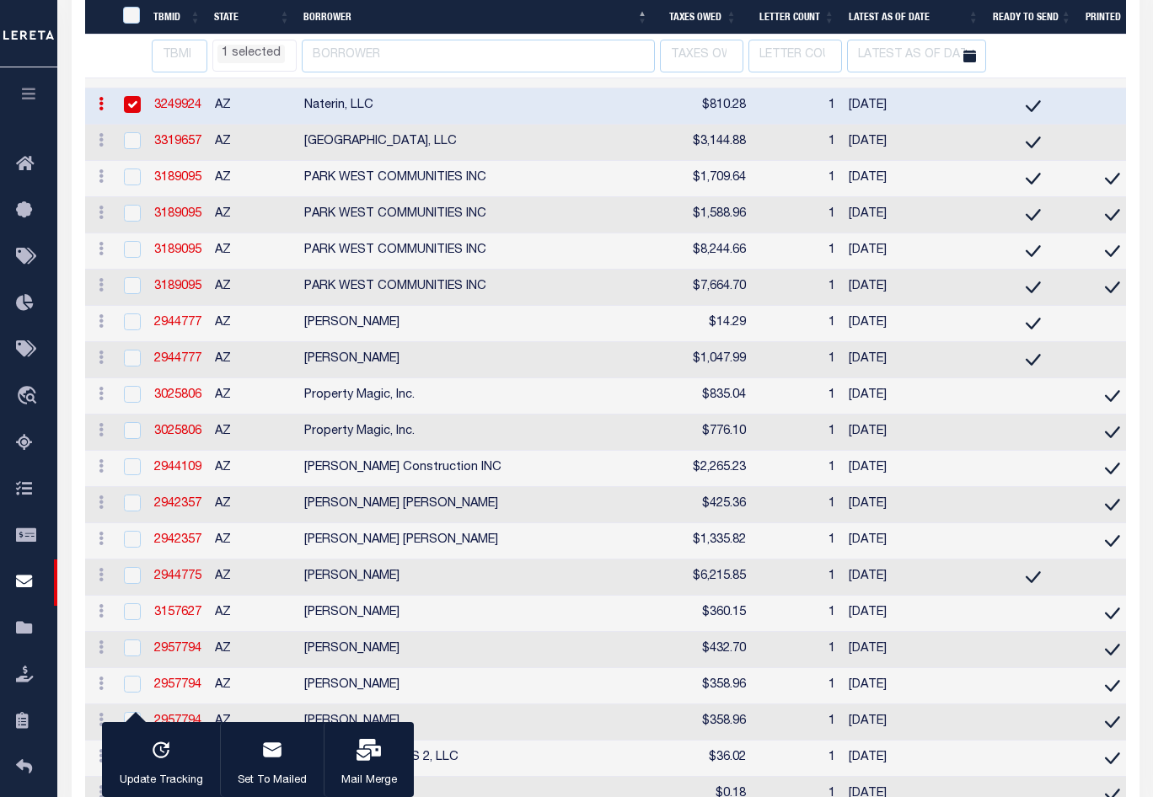
scroll to position [8238, 0]
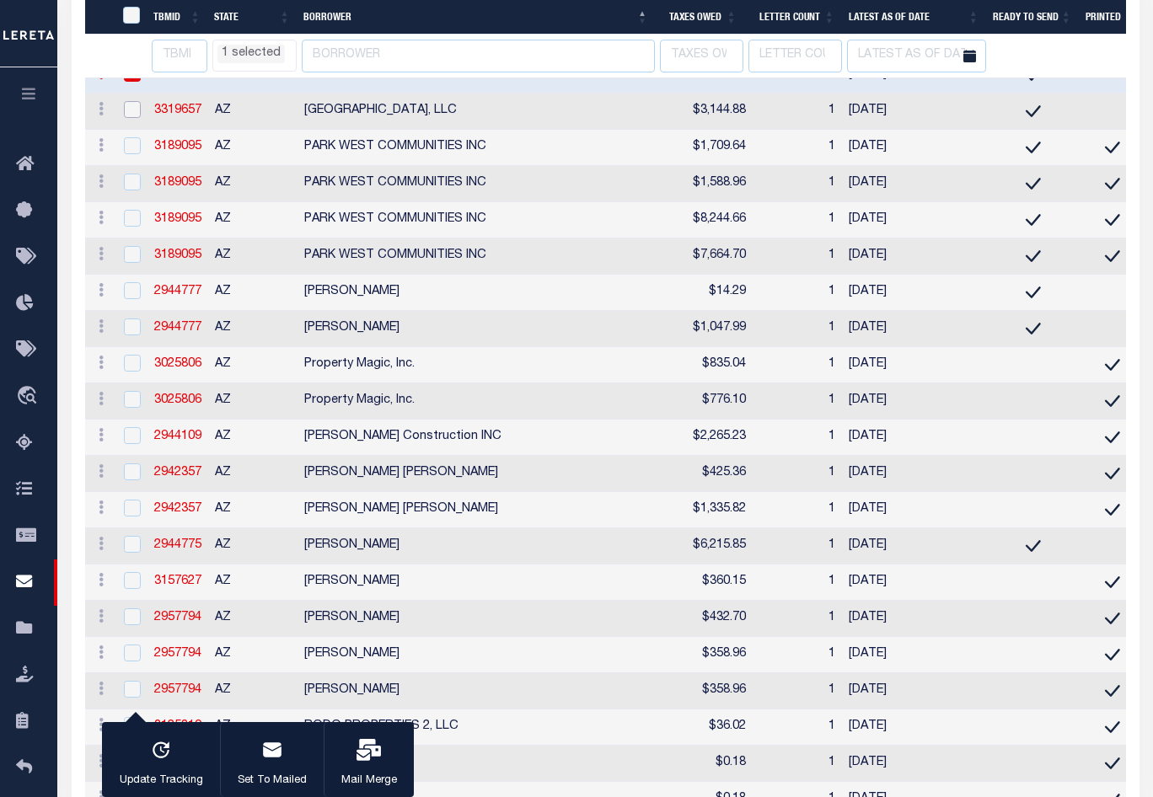
click at [129, 118] on input "checkbox" at bounding box center [132, 109] width 17 height 17
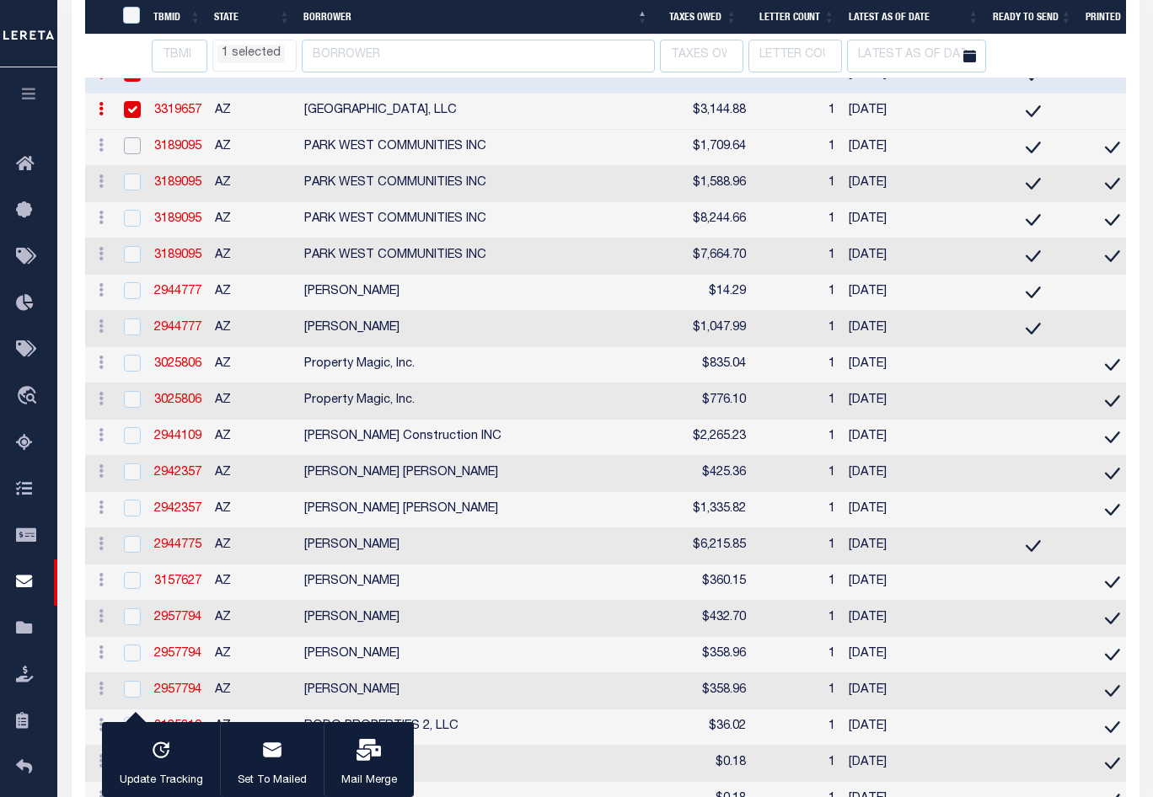
click at [131, 154] on input "checkbox" at bounding box center [132, 145] width 17 height 17
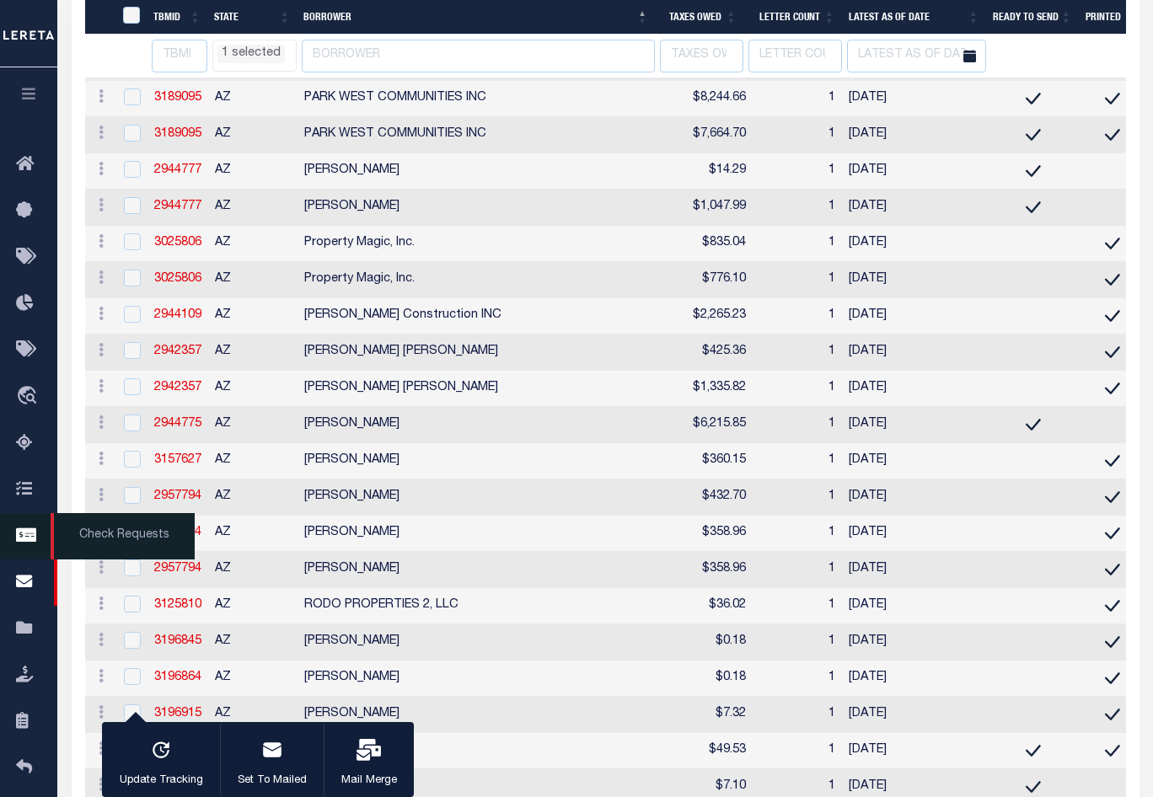
scroll to position [8407, 0]
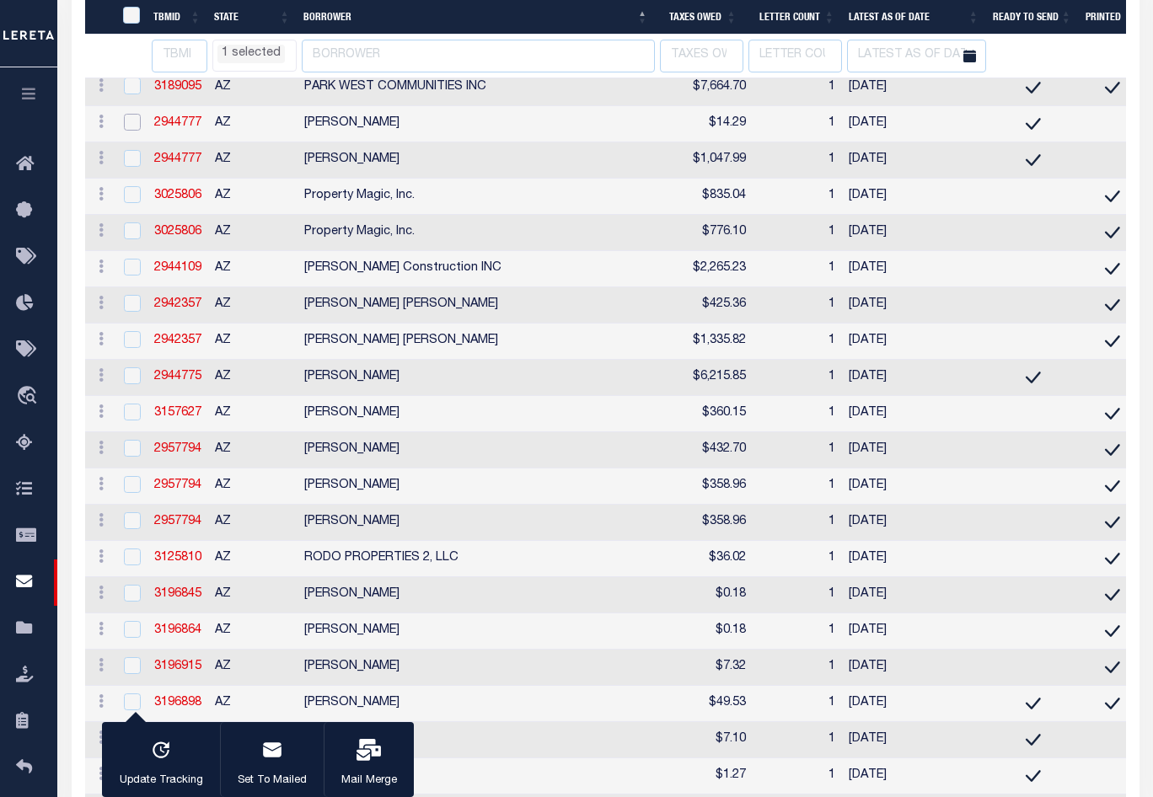
click at [127, 131] on input "checkbox" at bounding box center [132, 122] width 17 height 17
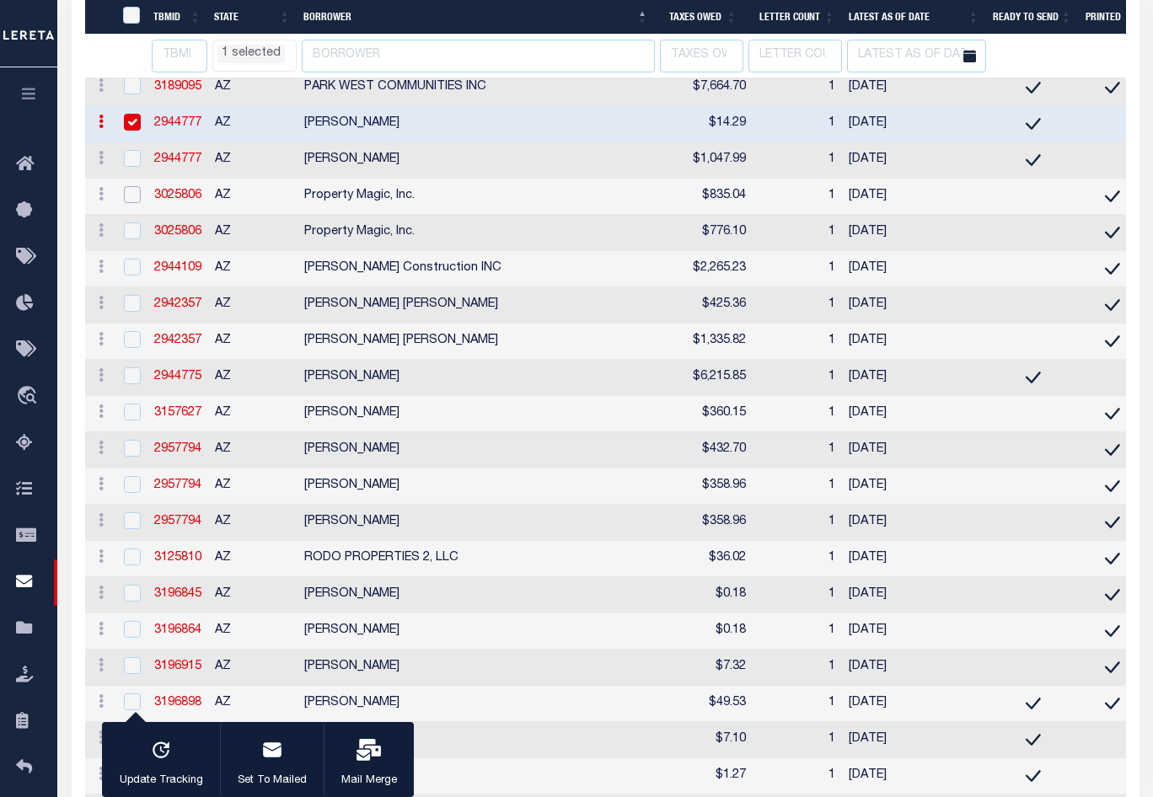
click at [134, 203] on input "checkbox" at bounding box center [132, 194] width 17 height 17
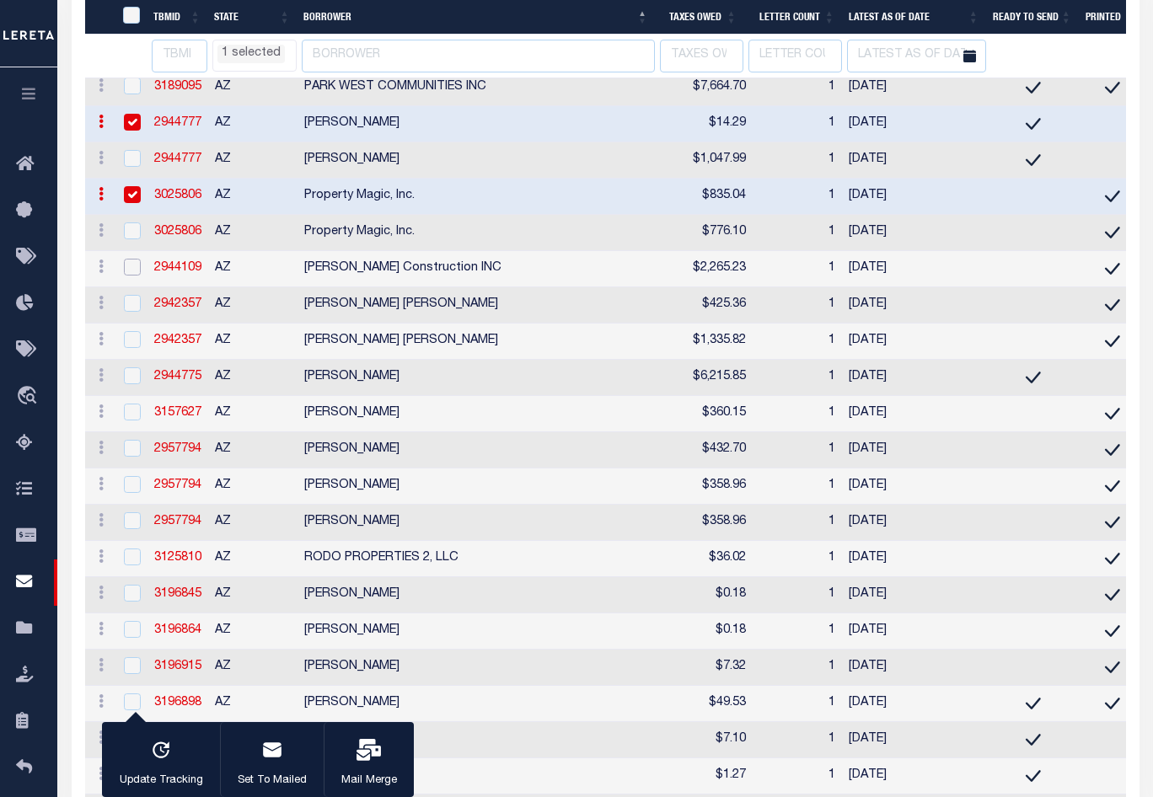
click at [138, 276] on input "checkbox" at bounding box center [132, 267] width 17 height 17
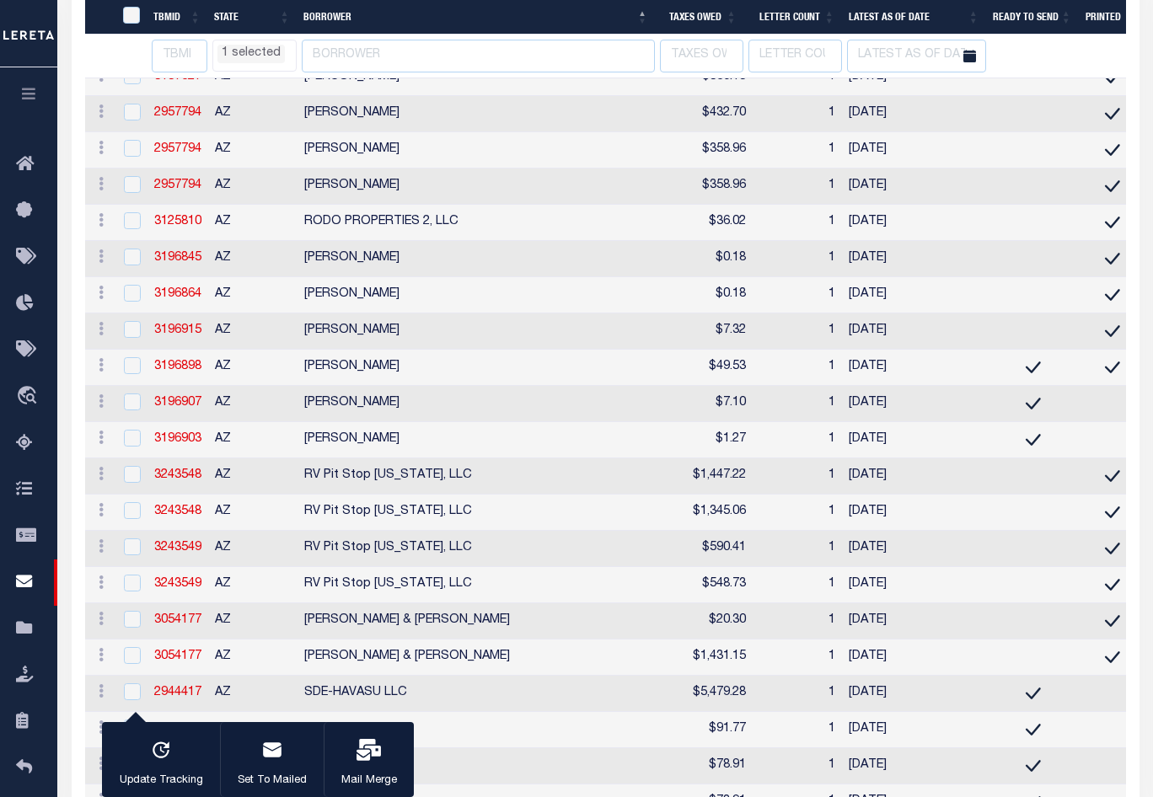
scroll to position [8744, 0]
drag, startPoint x: 132, startPoint y: 185, endPoint x: 126, endPoint y: 193, distance: 9.6
click at [135, 47] on input "checkbox" at bounding box center [132, 38] width 17 height 17
click at [133, 83] on input "checkbox" at bounding box center [132, 75] width 17 height 17
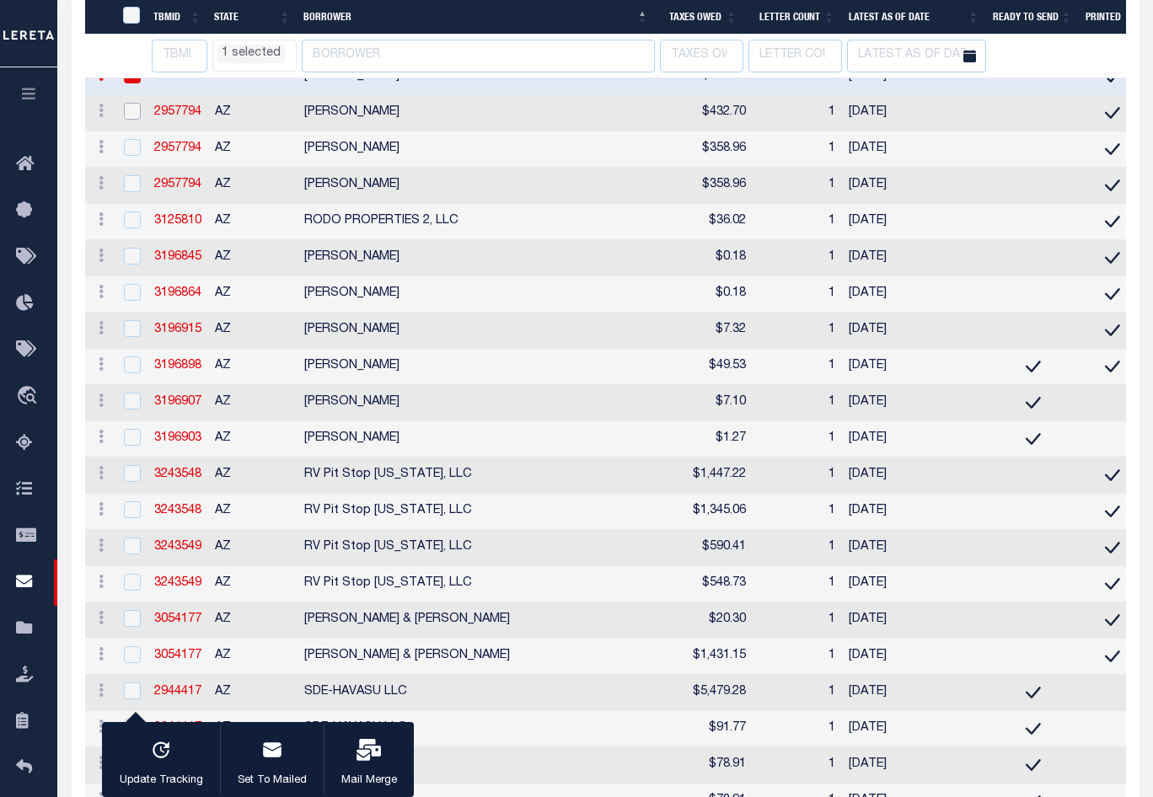
click at [135, 120] on input "checkbox" at bounding box center [132, 111] width 17 height 17
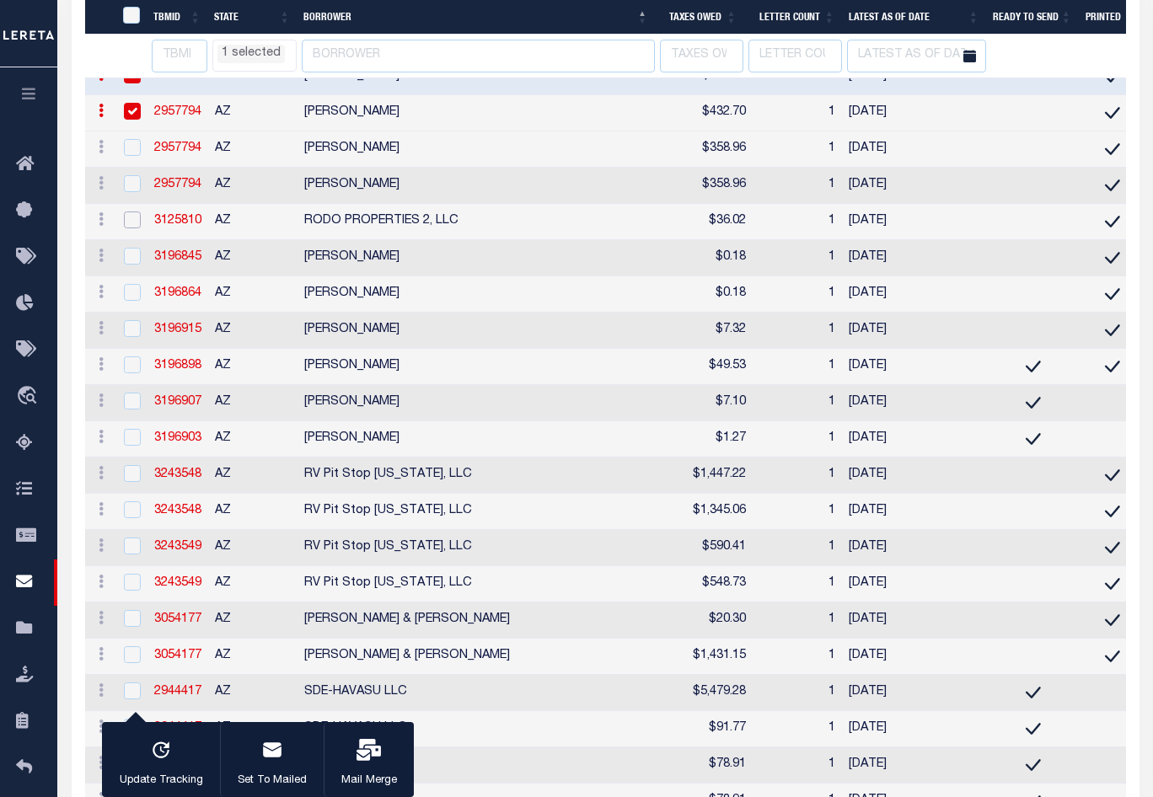
click at [136, 228] on input "checkbox" at bounding box center [132, 219] width 17 height 17
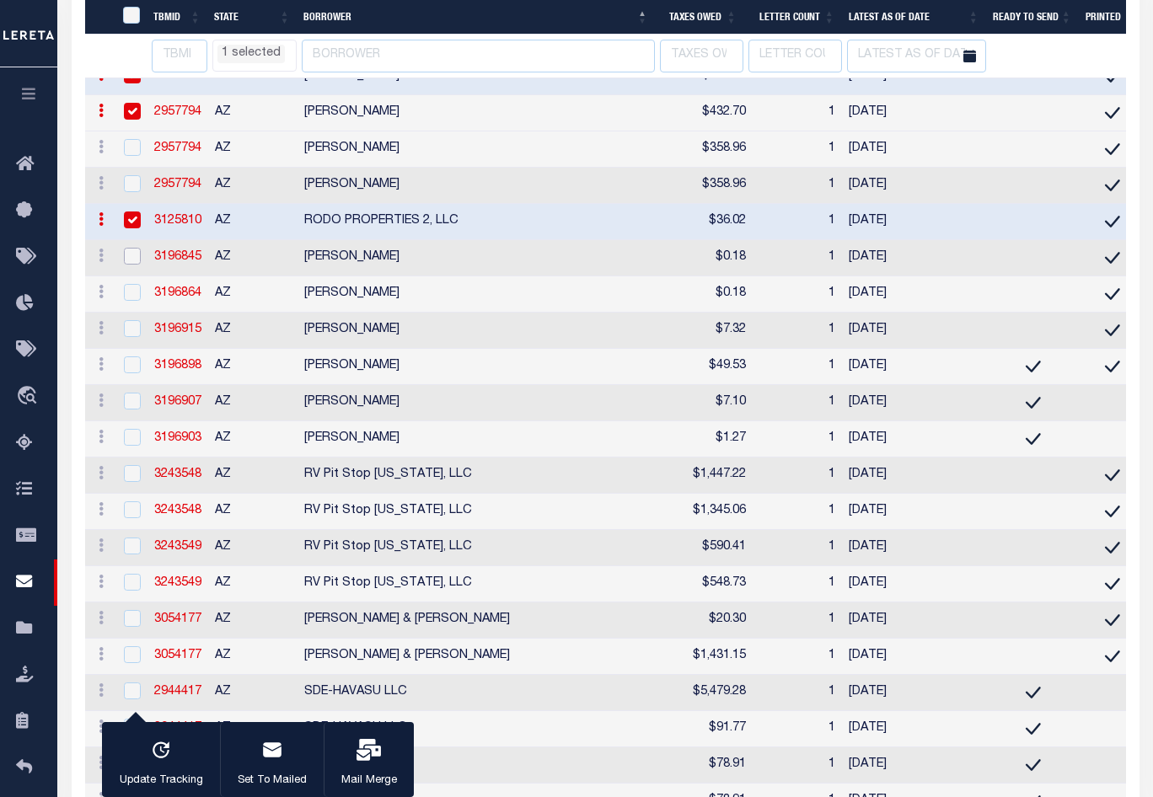
click at [132, 265] on input "checkbox" at bounding box center [132, 256] width 17 height 17
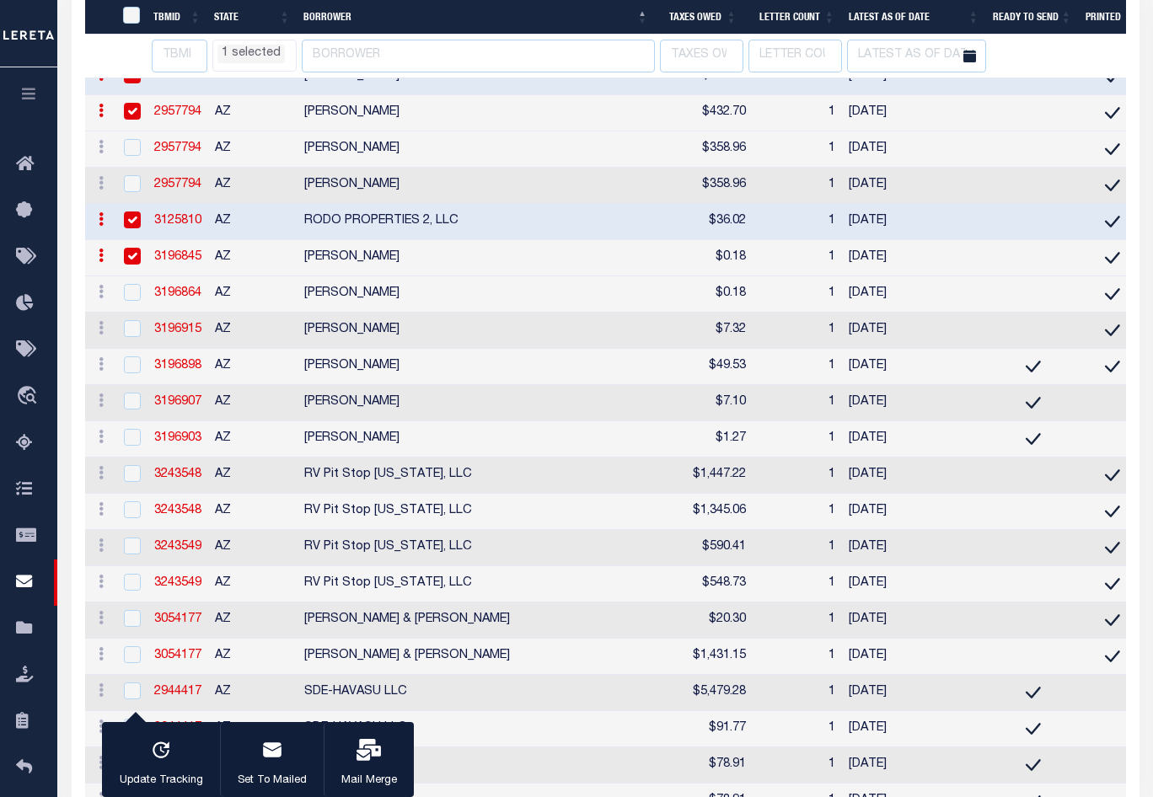
scroll to position [8828, 0]
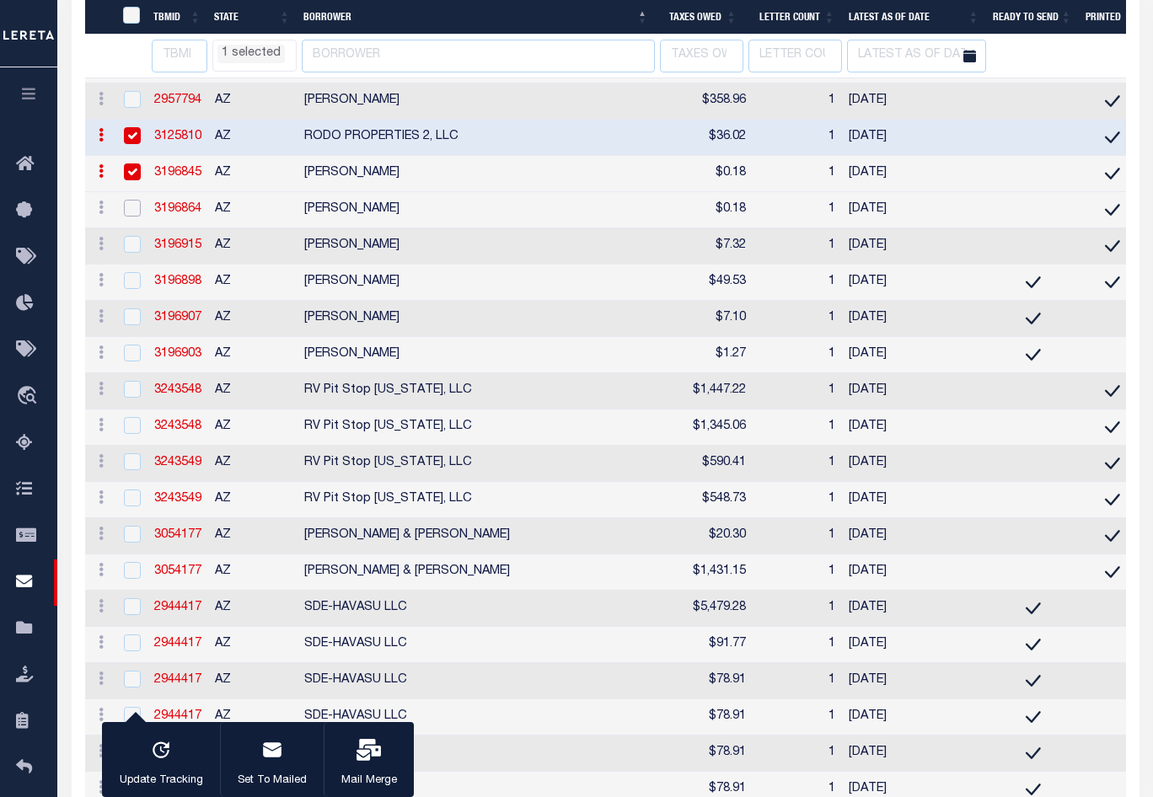
click at [128, 217] on input "checkbox" at bounding box center [132, 208] width 17 height 17
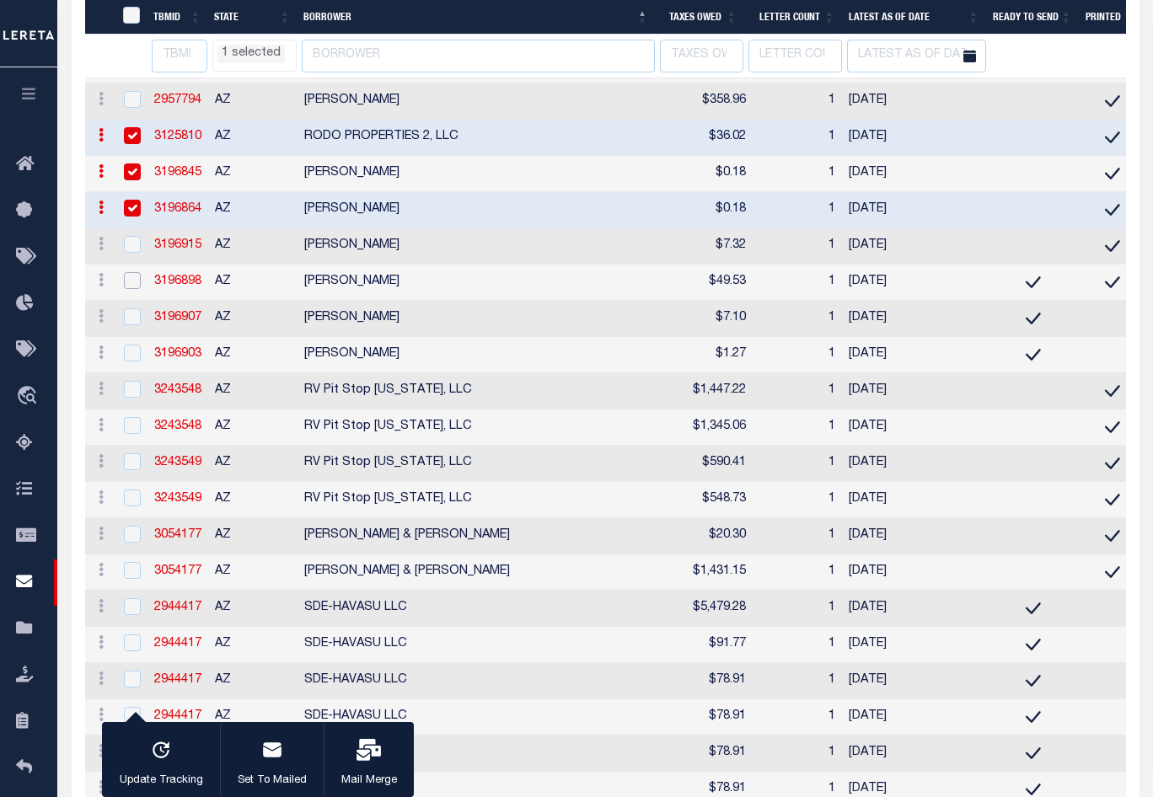
click at [131, 289] on input "checkbox" at bounding box center [132, 280] width 17 height 17
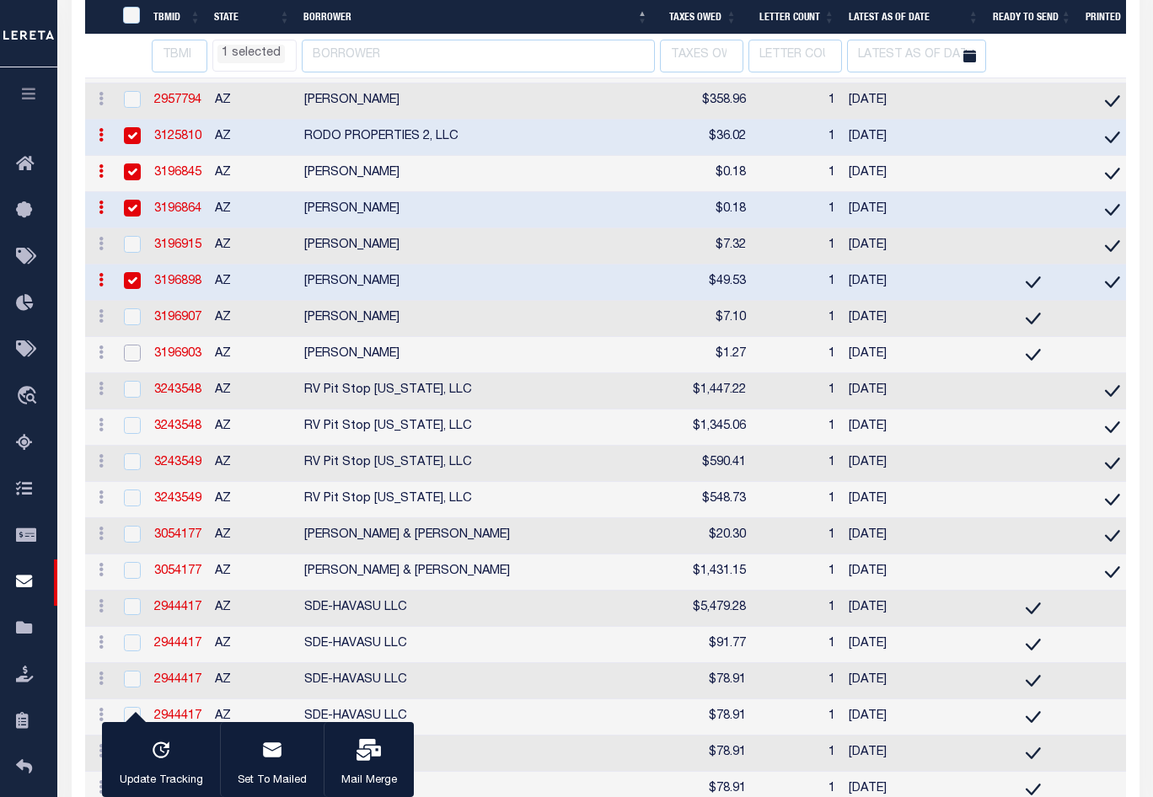
click at [131, 361] on input "checkbox" at bounding box center [132, 353] width 17 height 17
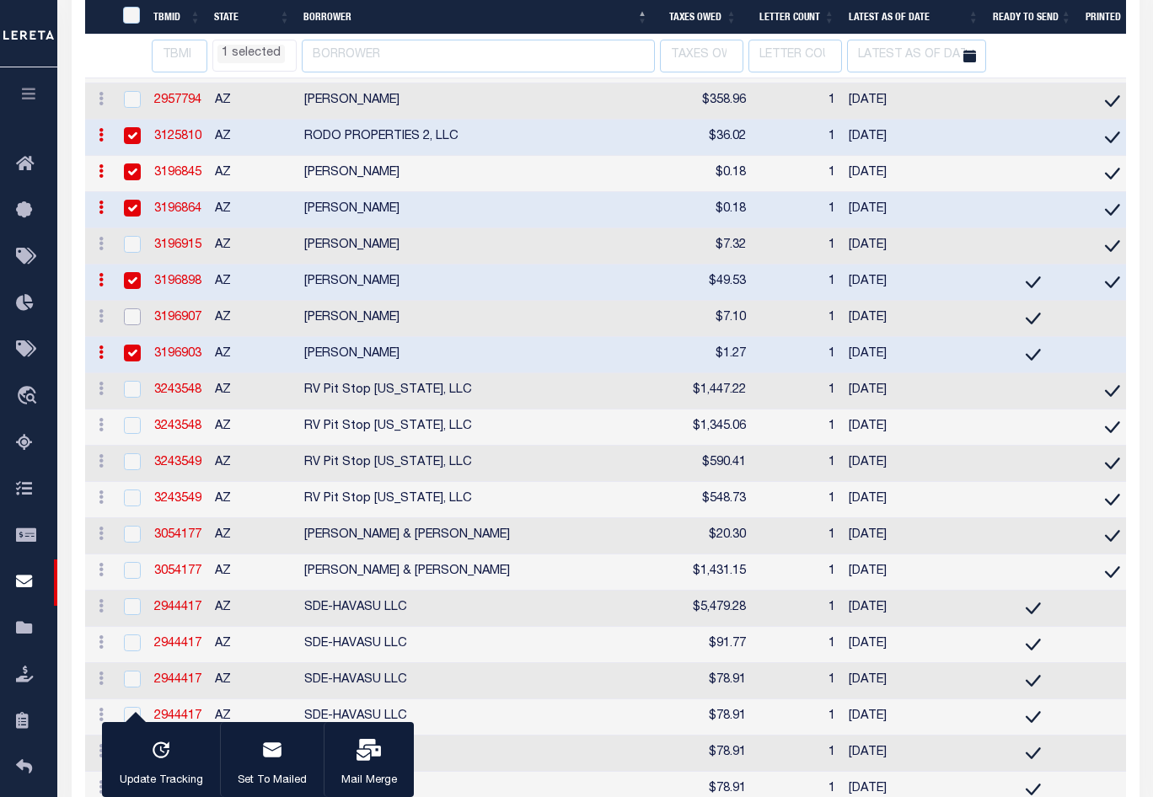
click at [136, 325] on input "checkbox" at bounding box center [132, 316] width 17 height 17
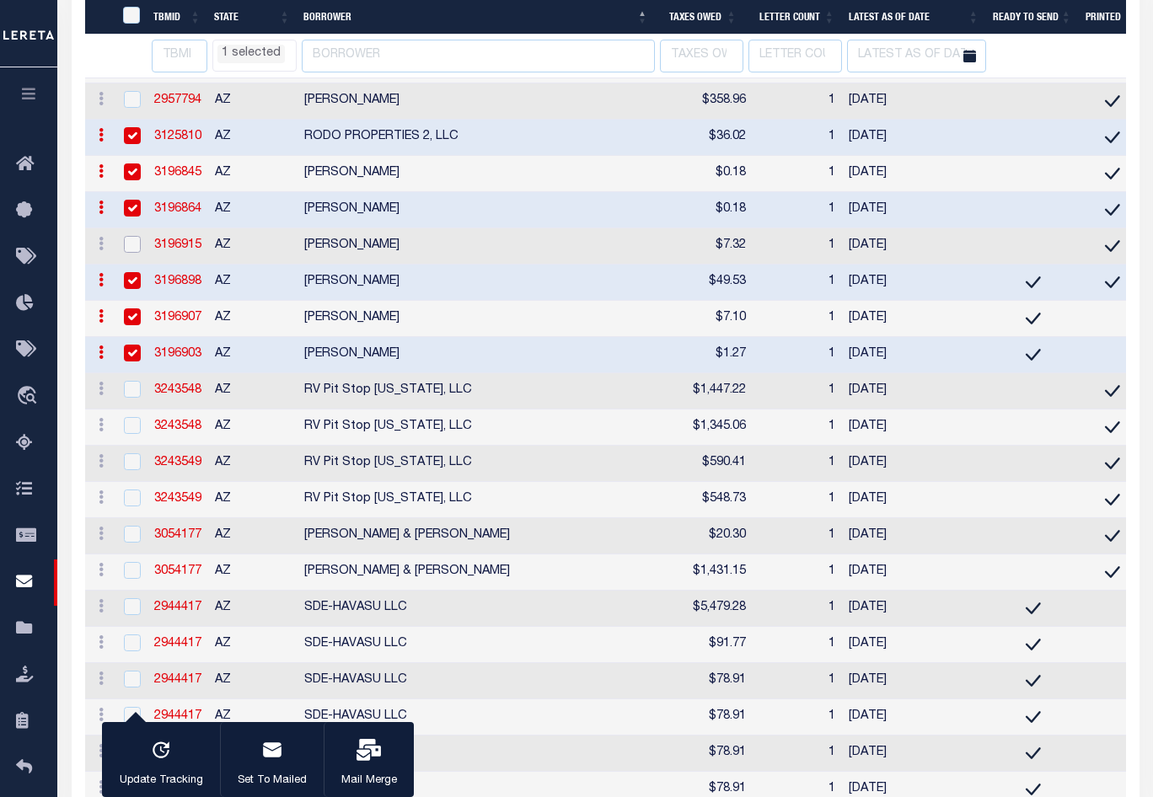
click at [134, 253] on input "checkbox" at bounding box center [132, 244] width 17 height 17
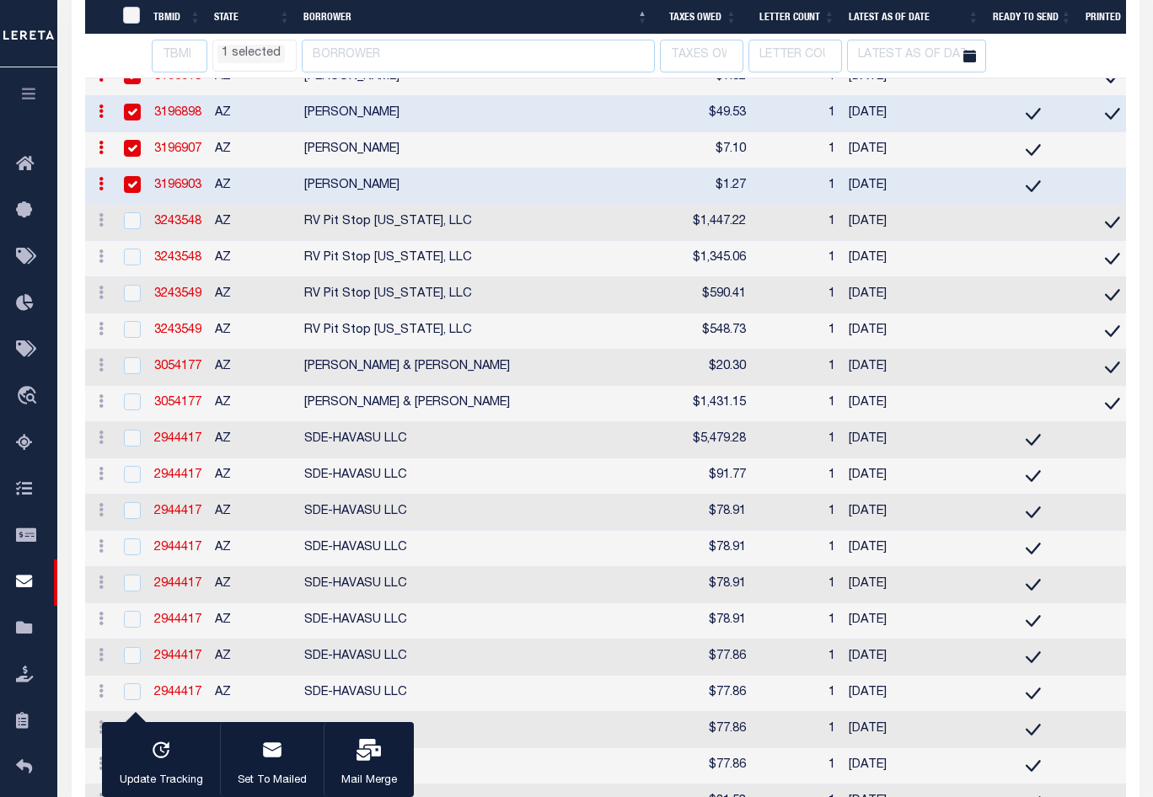
scroll to position [9081, 0]
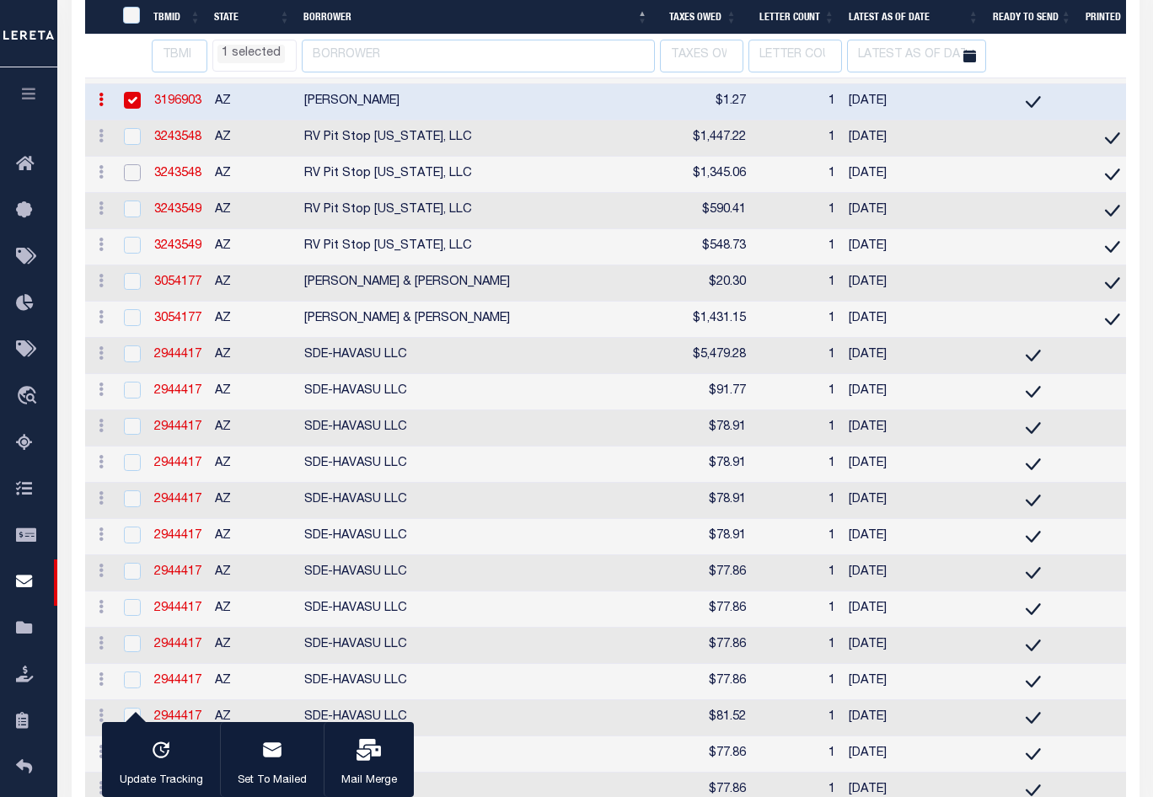
drag, startPoint x: 131, startPoint y: 406, endPoint x: 120, endPoint y: 407, distance: 11.0
click at [131, 181] on input "checkbox" at bounding box center [132, 172] width 17 height 17
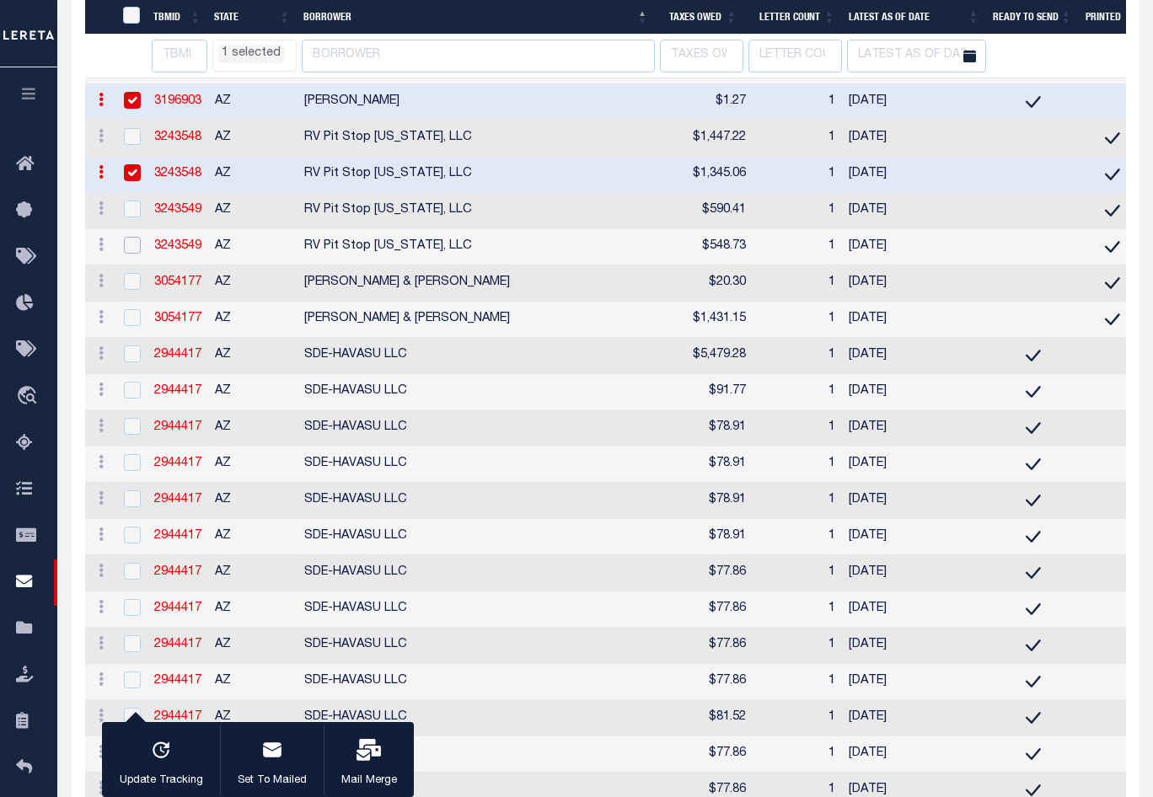
click at [133, 254] on input "checkbox" at bounding box center [132, 245] width 17 height 17
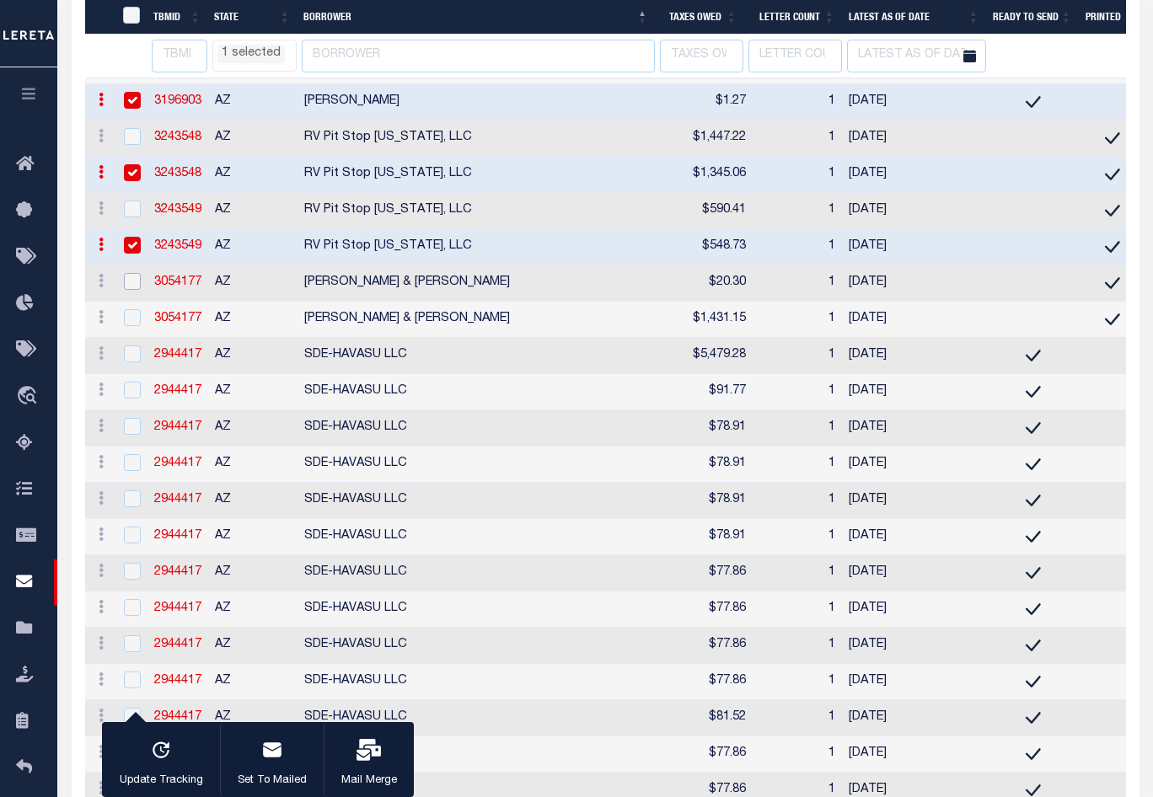
click at [138, 290] on input "checkbox" at bounding box center [132, 281] width 17 height 17
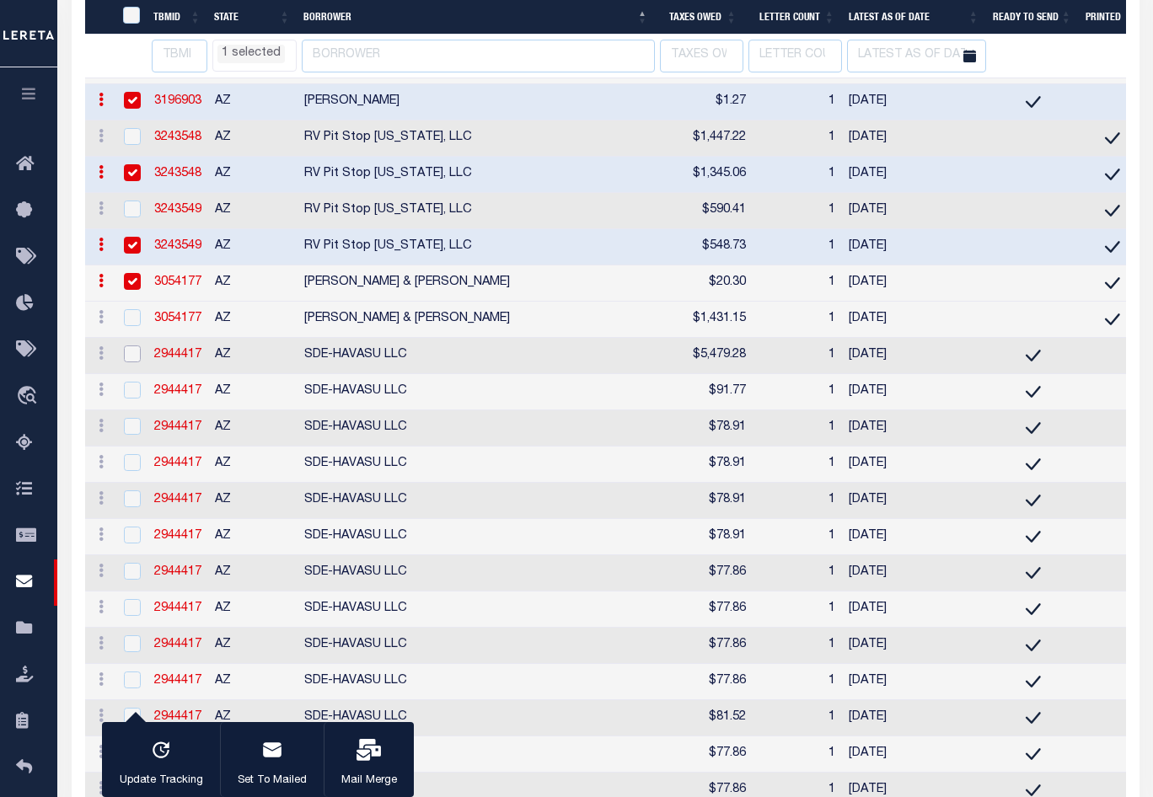
click at [132, 362] on input "checkbox" at bounding box center [132, 353] width 17 height 17
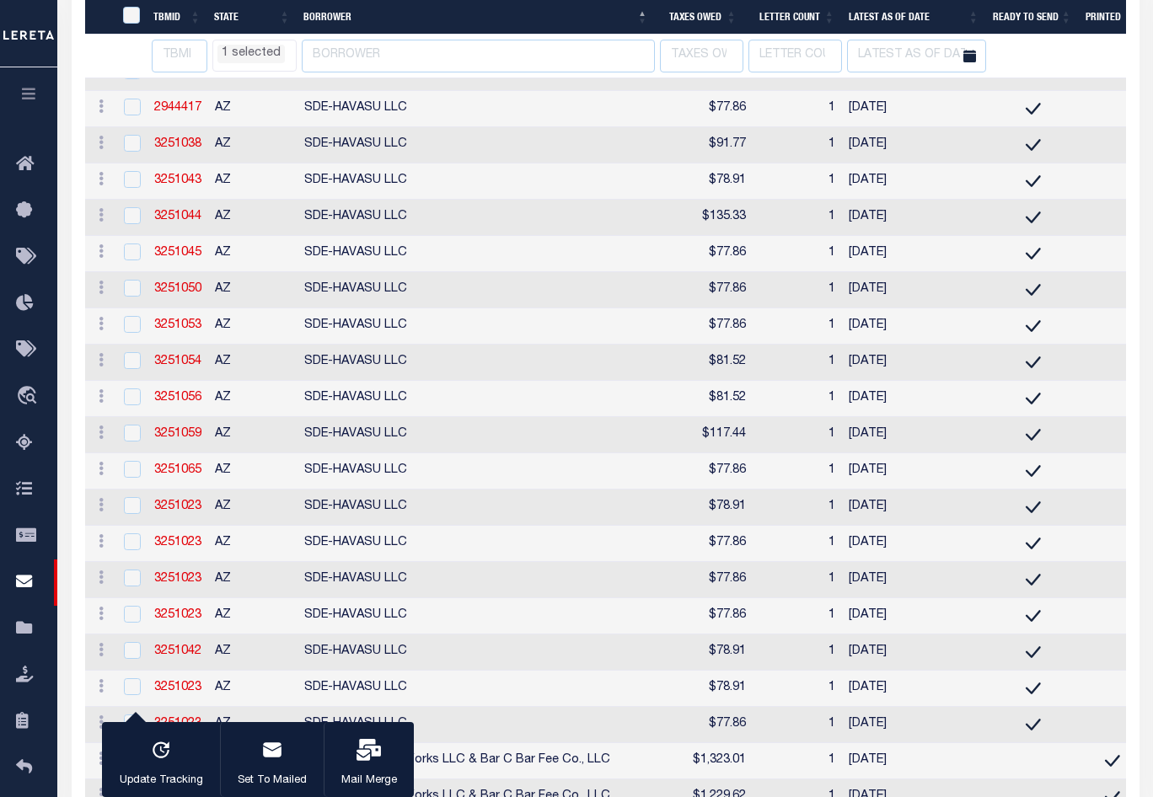
scroll to position [10092, 0]
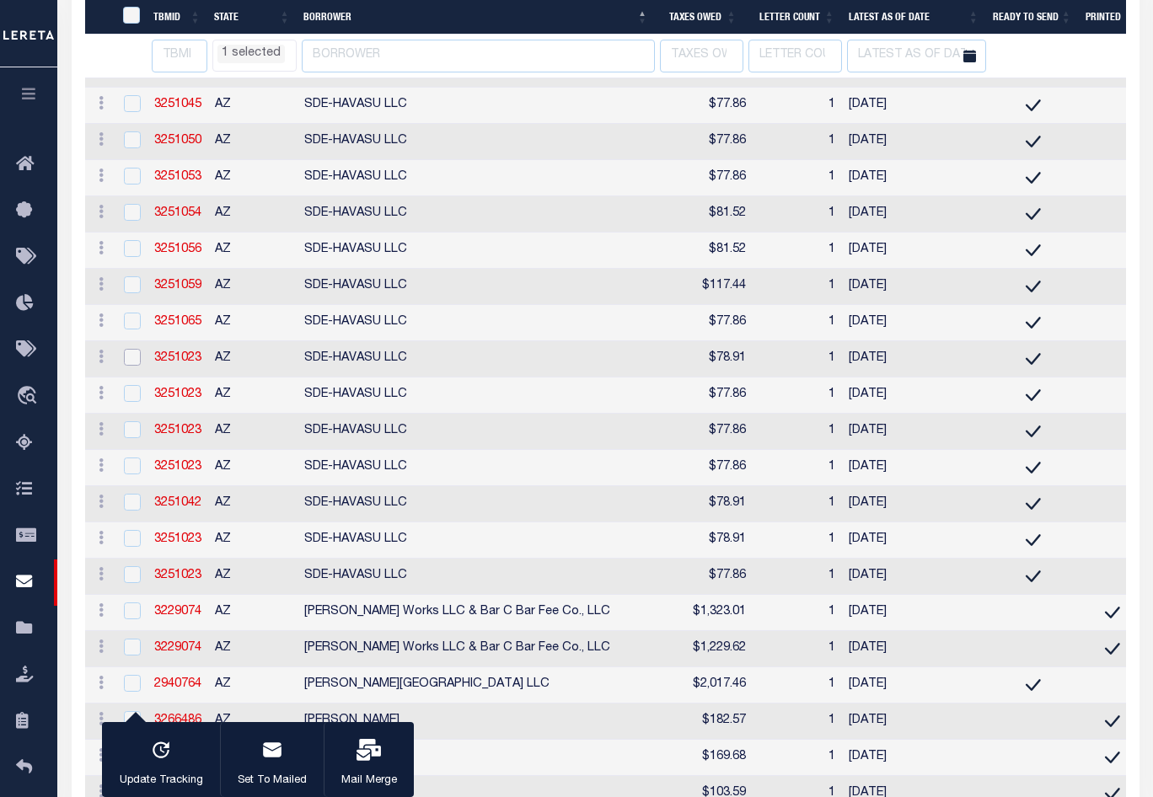
click at [131, 366] on input "checkbox" at bounding box center [132, 357] width 17 height 17
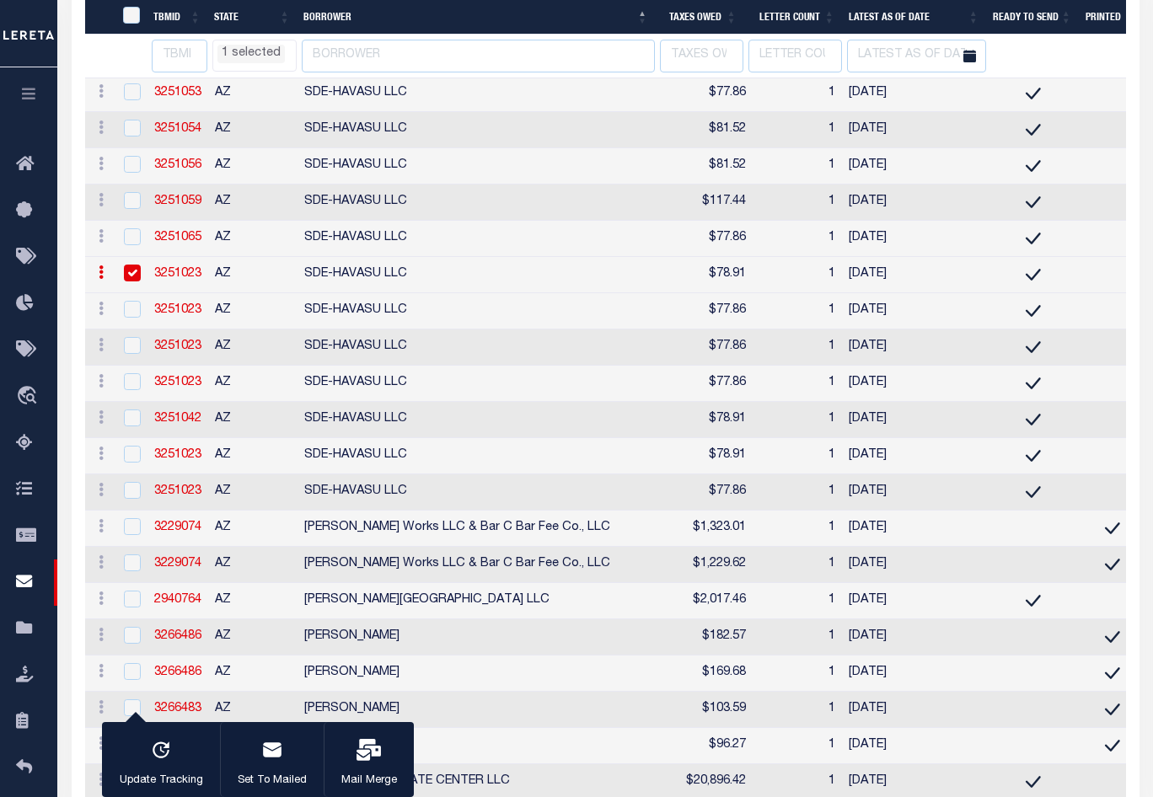
scroll to position [10260, 0]
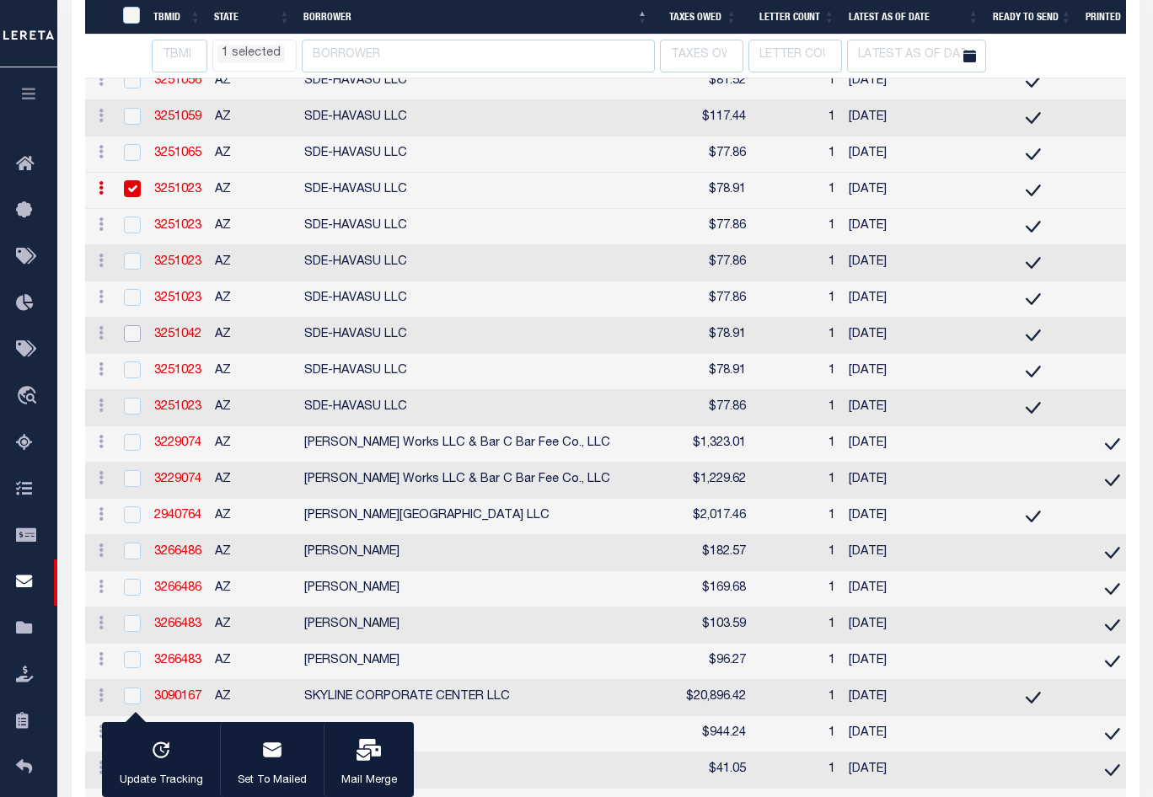
click at [133, 342] on input "checkbox" at bounding box center [132, 333] width 17 height 17
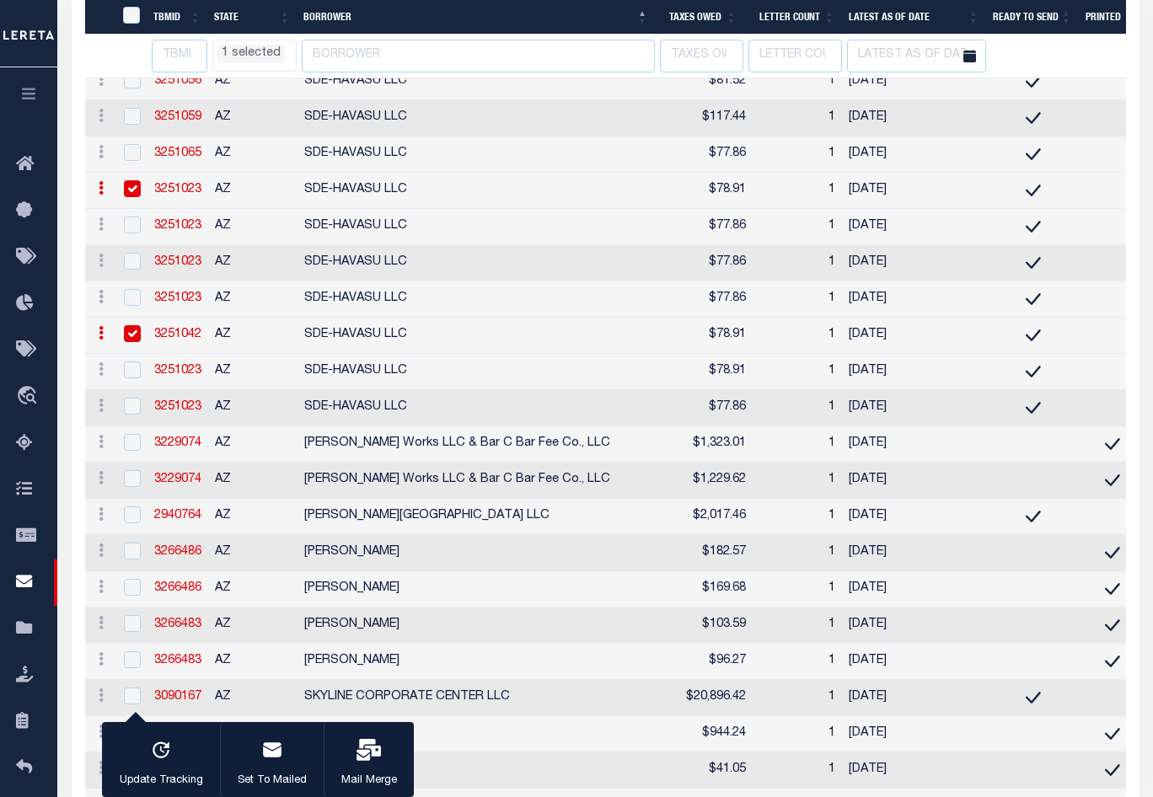
click at [129, 16] on input "checkbox" at bounding box center [132, 7] width 17 height 17
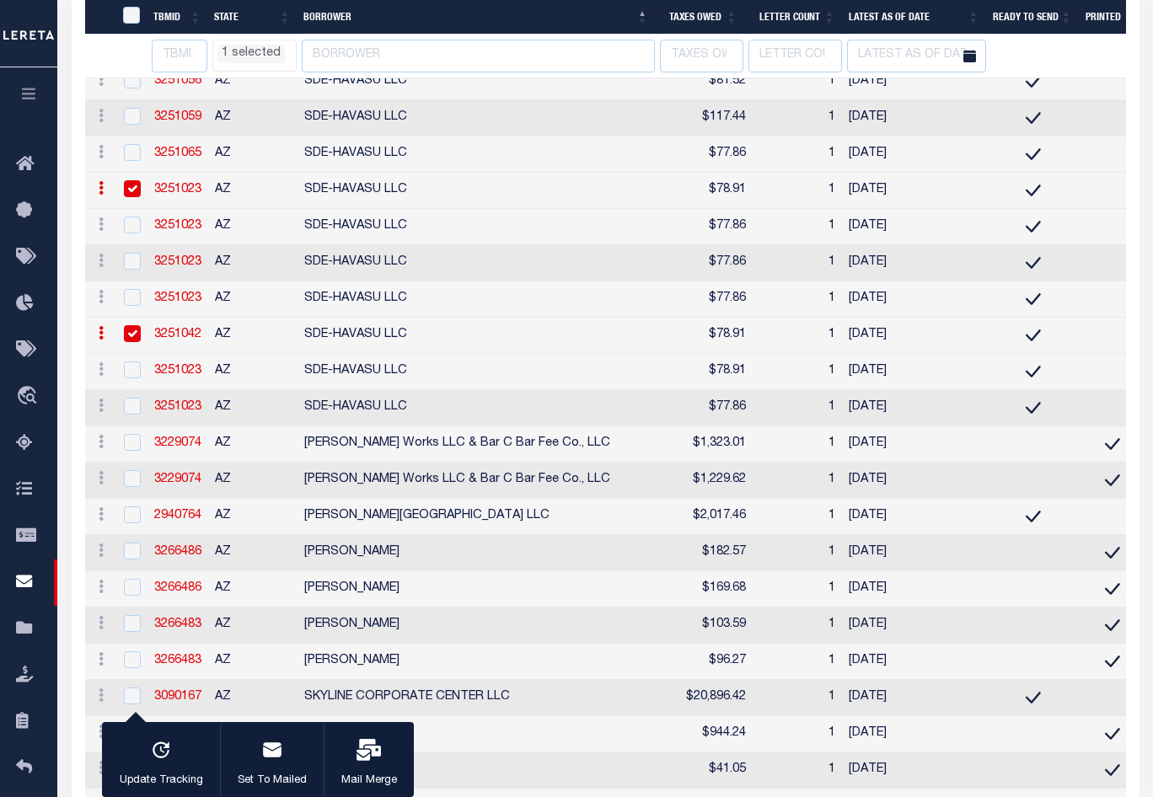
click at [130, 52] on input "checkbox" at bounding box center [132, 43] width 17 height 17
click at [131, 88] on input "checkbox" at bounding box center [132, 80] width 17 height 17
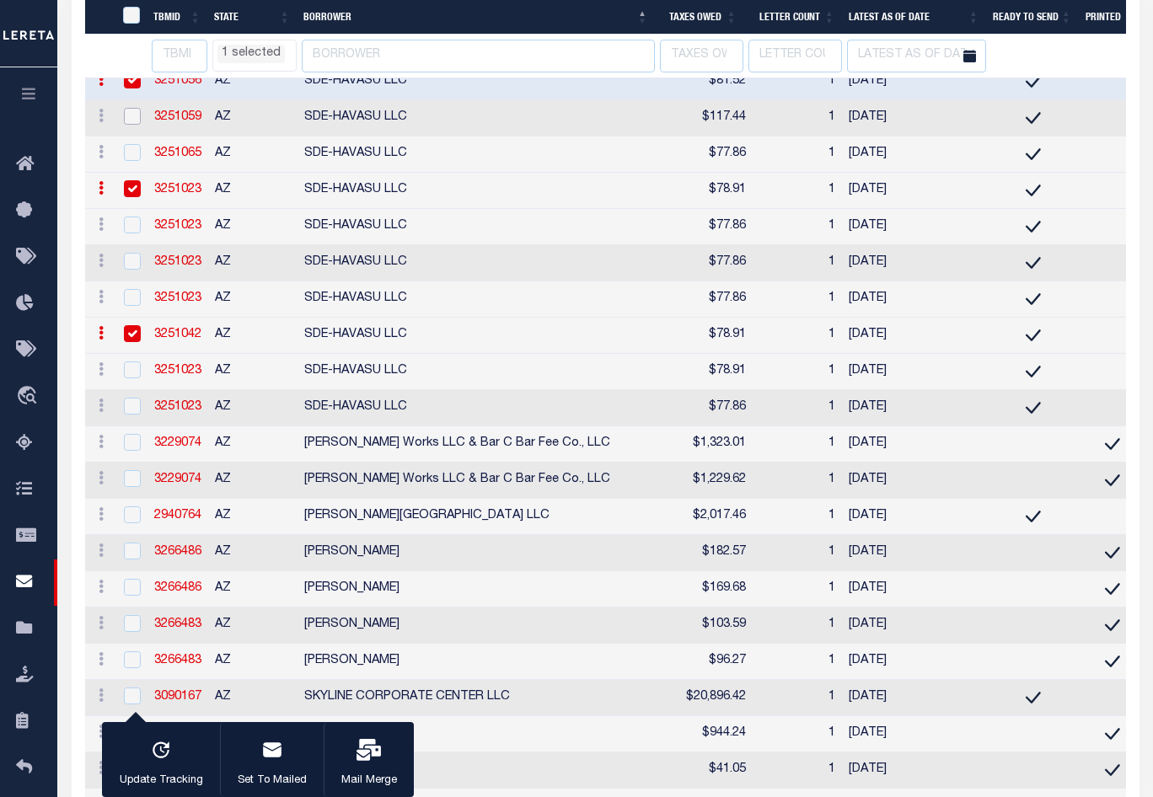
click at [134, 125] on input "checkbox" at bounding box center [132, 116] width 17 height 17
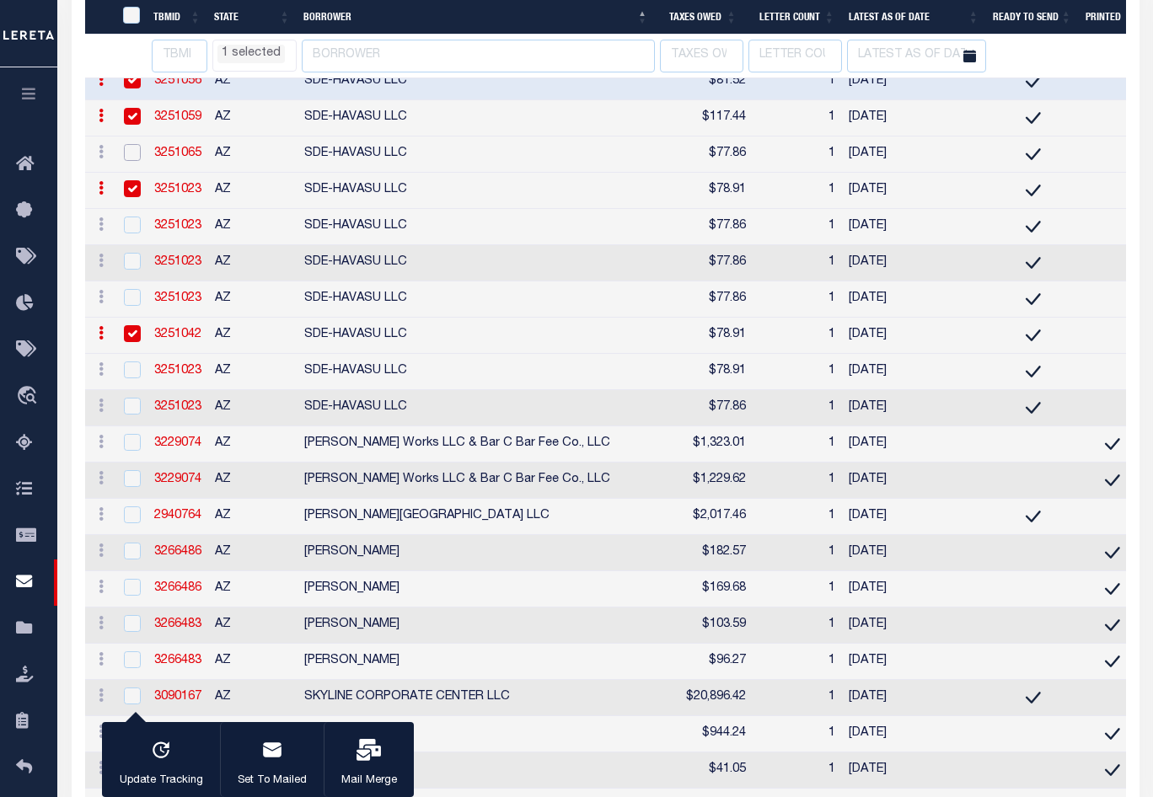
click at [128, 161] on input "checkbox" at bounding box center [132, 152] width 17 height 17
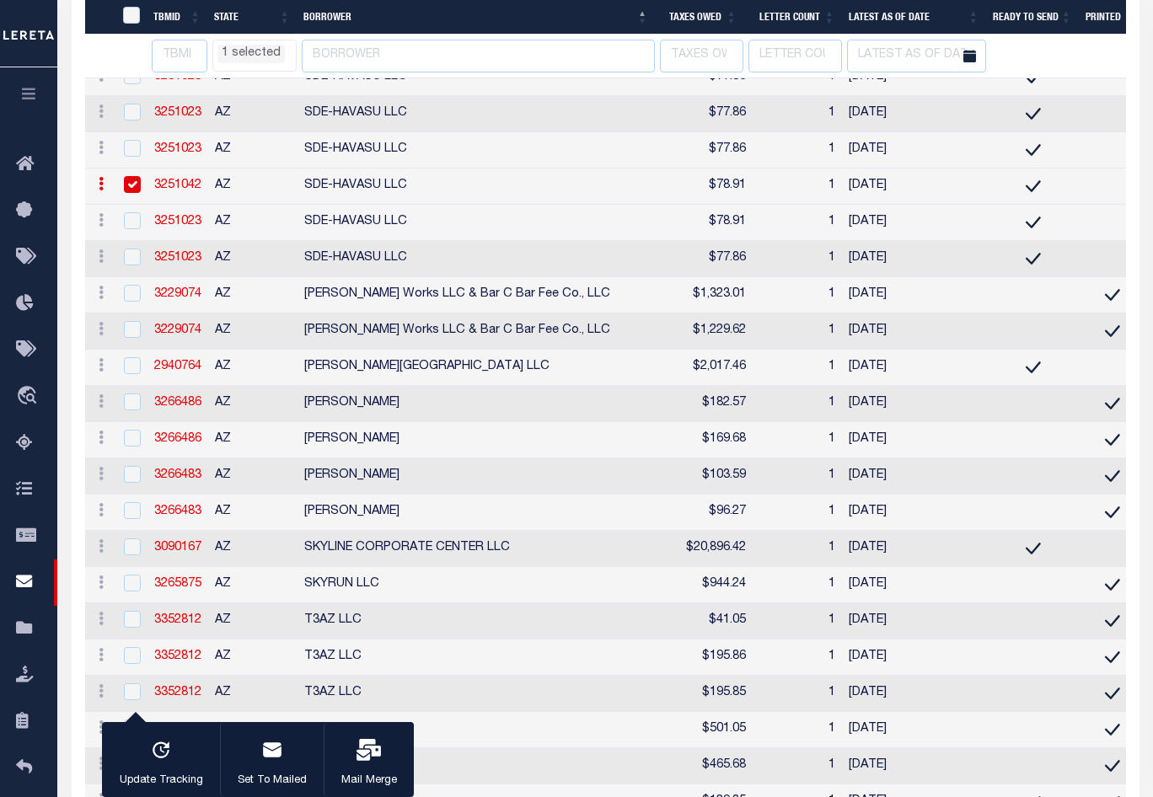
scroll to position [10513, 0]
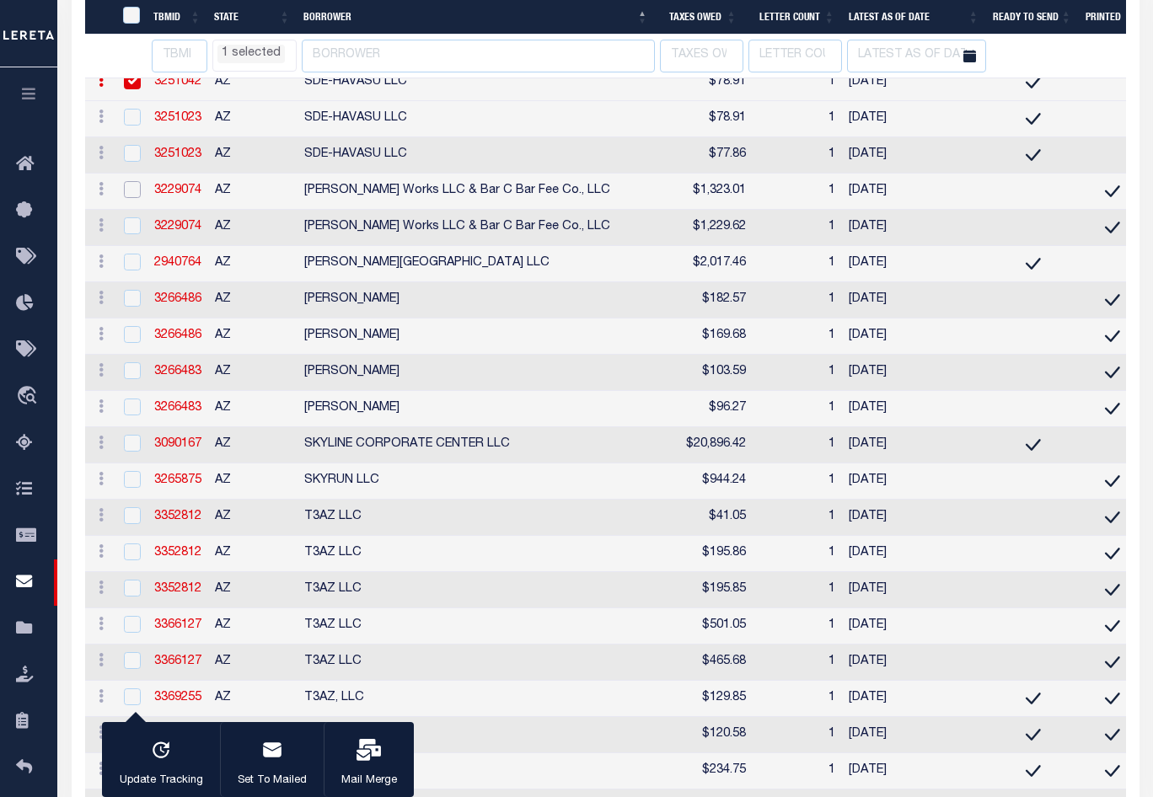
click at [134, 198] on input "checkbox" at bounding box center [132, 189] width 17 height 17
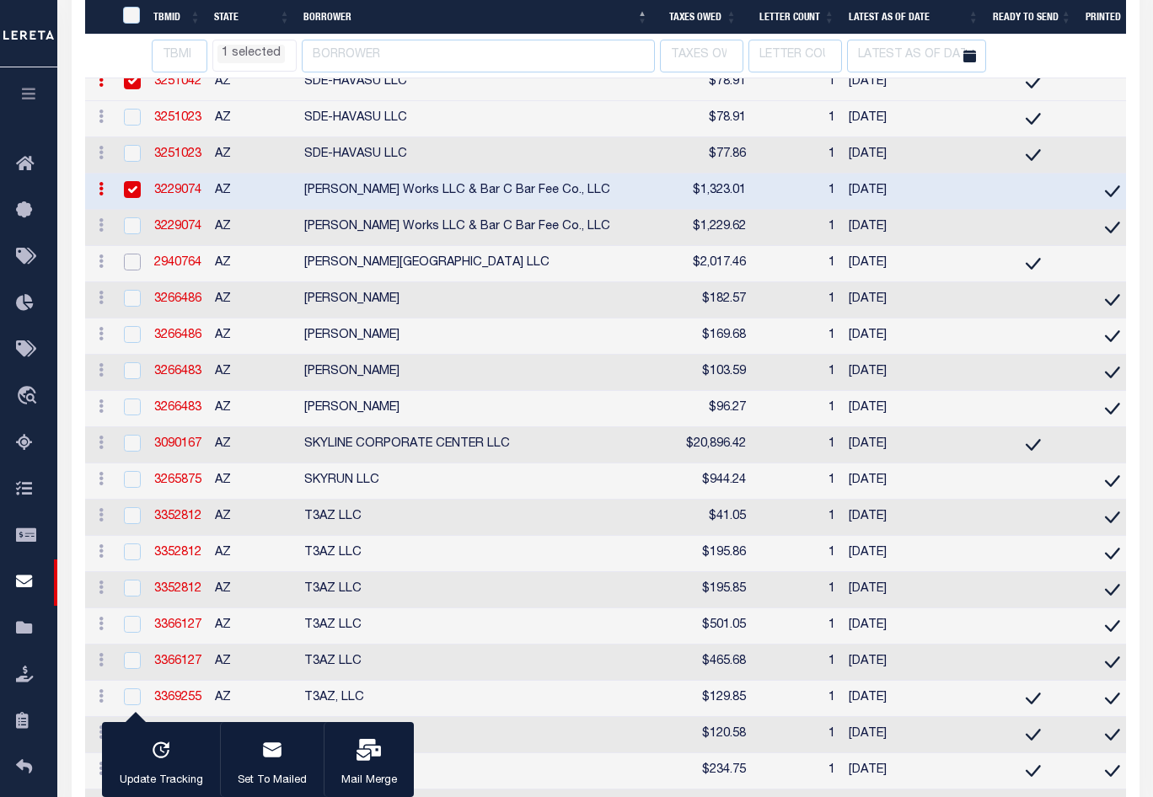
click at [135, 270] on input "checkbox" at bounding box center [132, 262] width 17 height 17
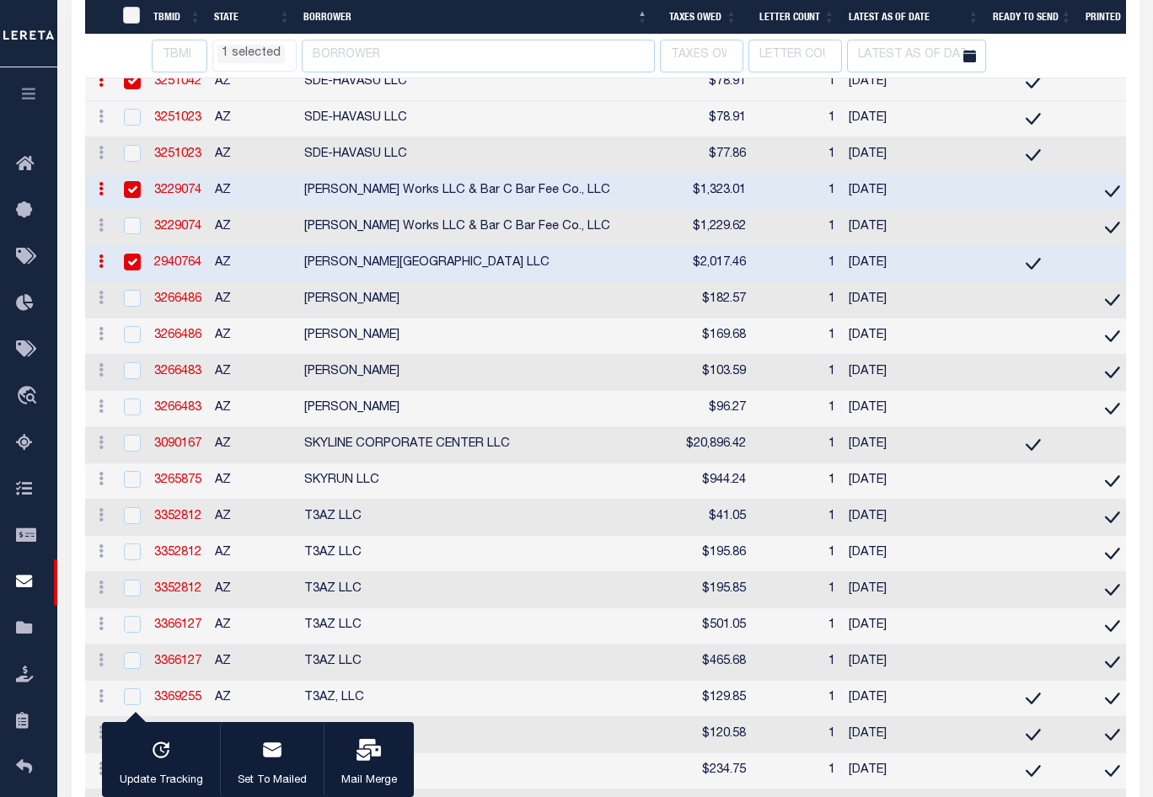
scroll to position [10597, 0]
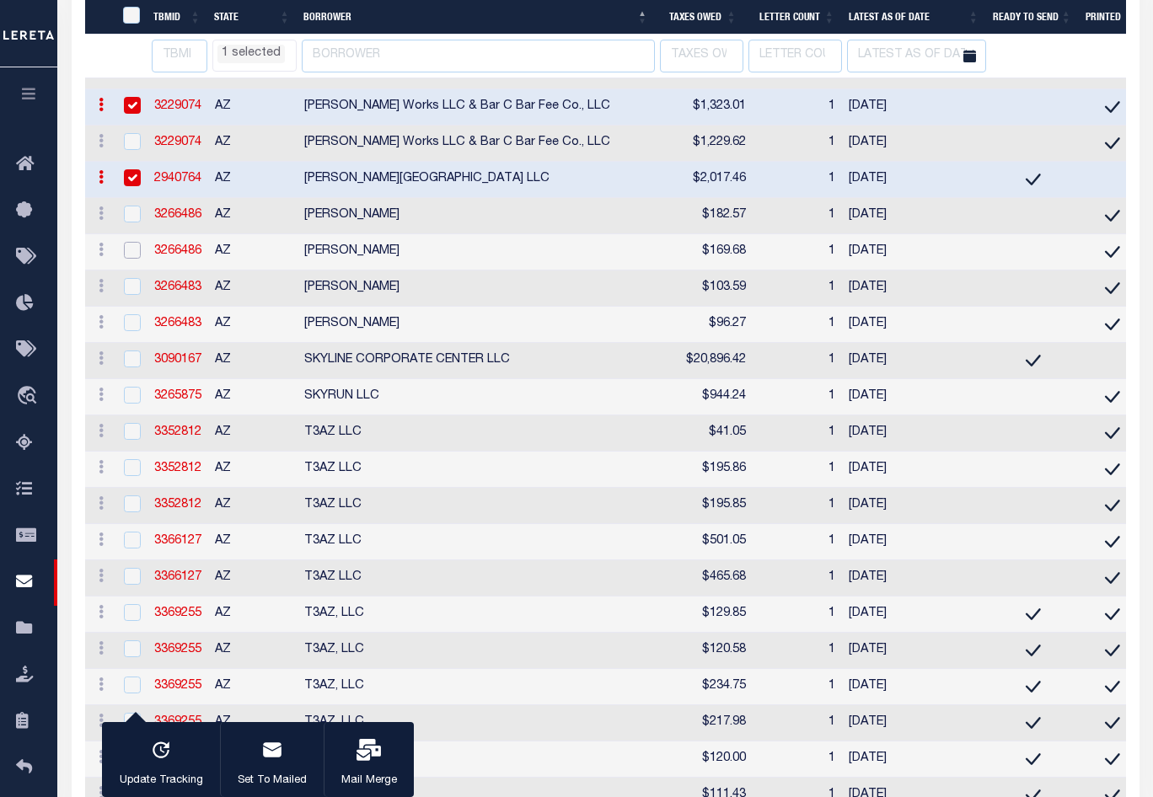
click at [133, 259] on input "checkbox" at bounding box center [132, 250] width 17 height 17
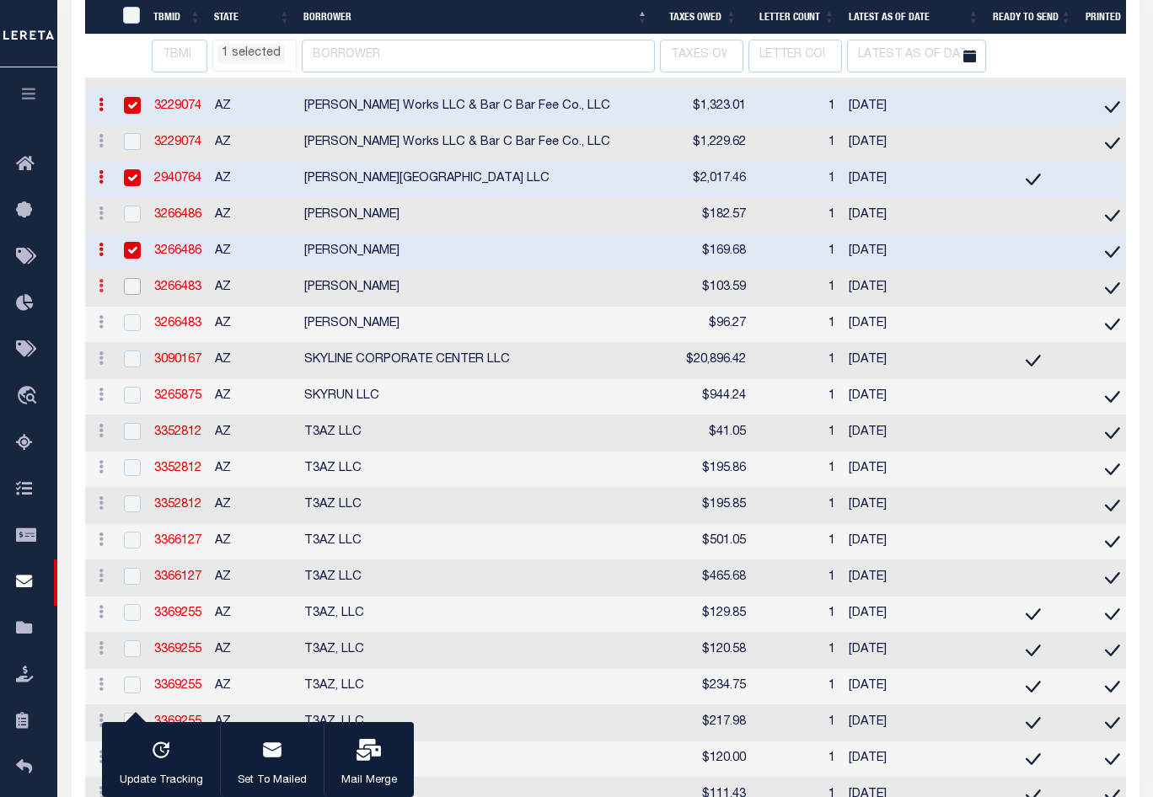
drag, startPoint x: 138, startPoint y: 568, endPoint x: 92, endPoint y: 567, distance: 46.4
click at [138, 295] on input "checkbox" at bounding box center [132, 286] width 17 height 17
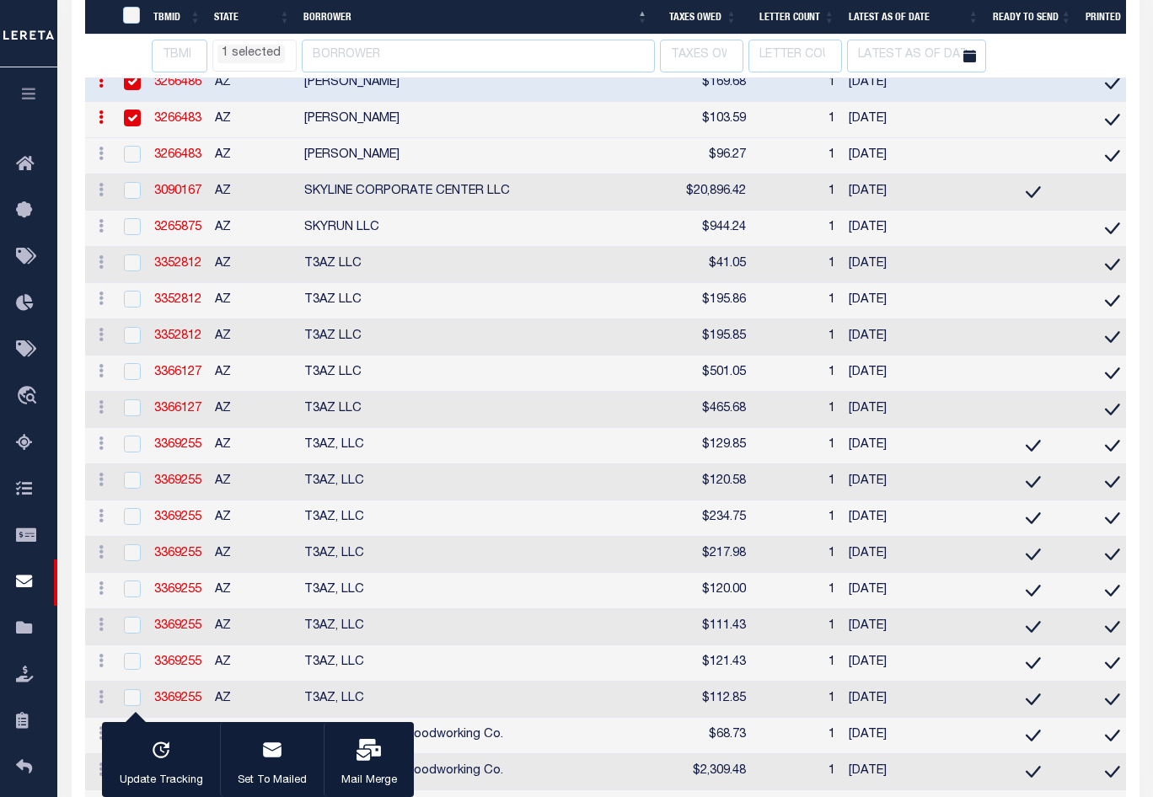
scroll to position [10850, 0]
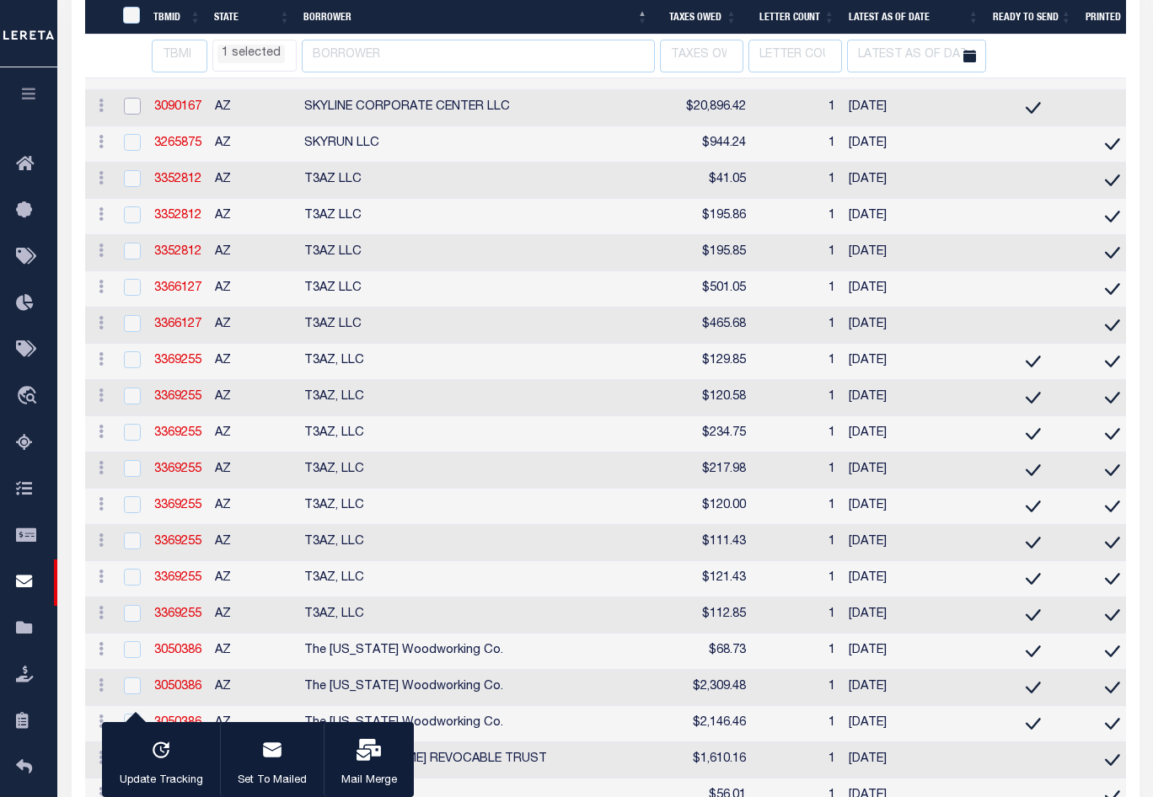
click at [131, 115] on input "checkbox" at bounding box center [132, 106] width 17 height 17
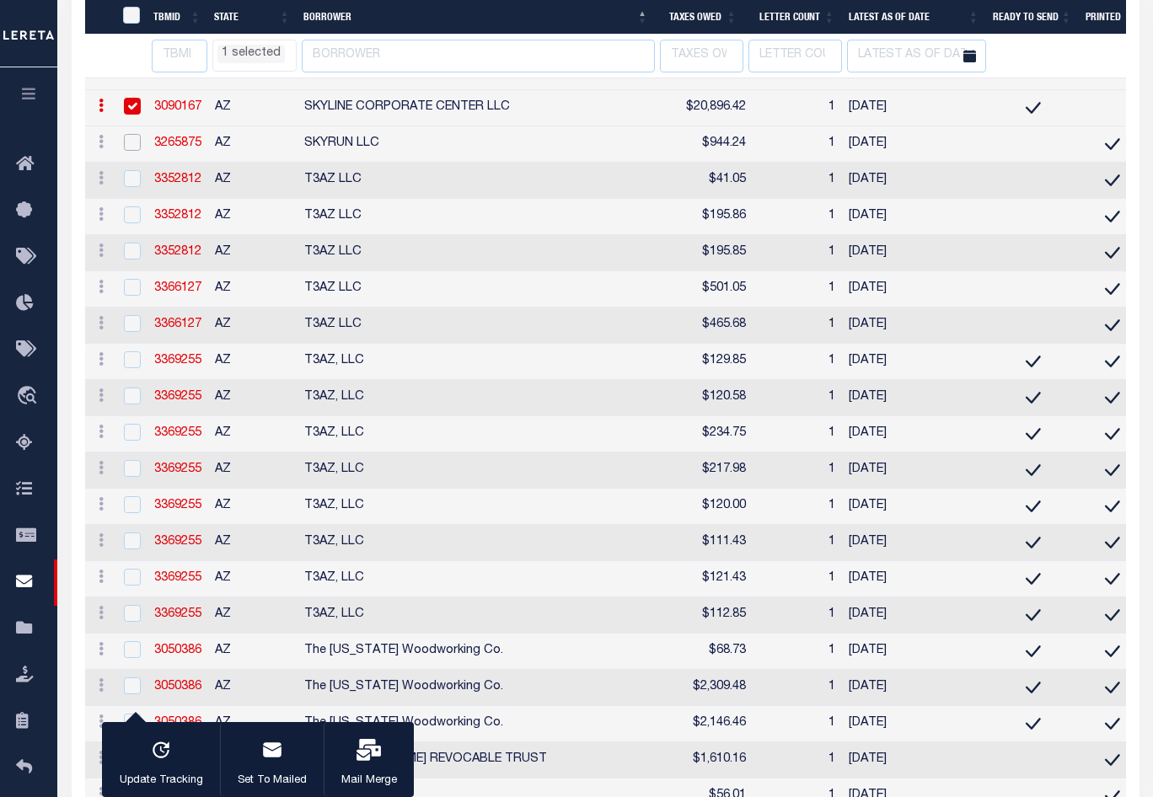
click at [135, 151] on input "checkbox" at bounding box center [132, 142] width 17 height 17
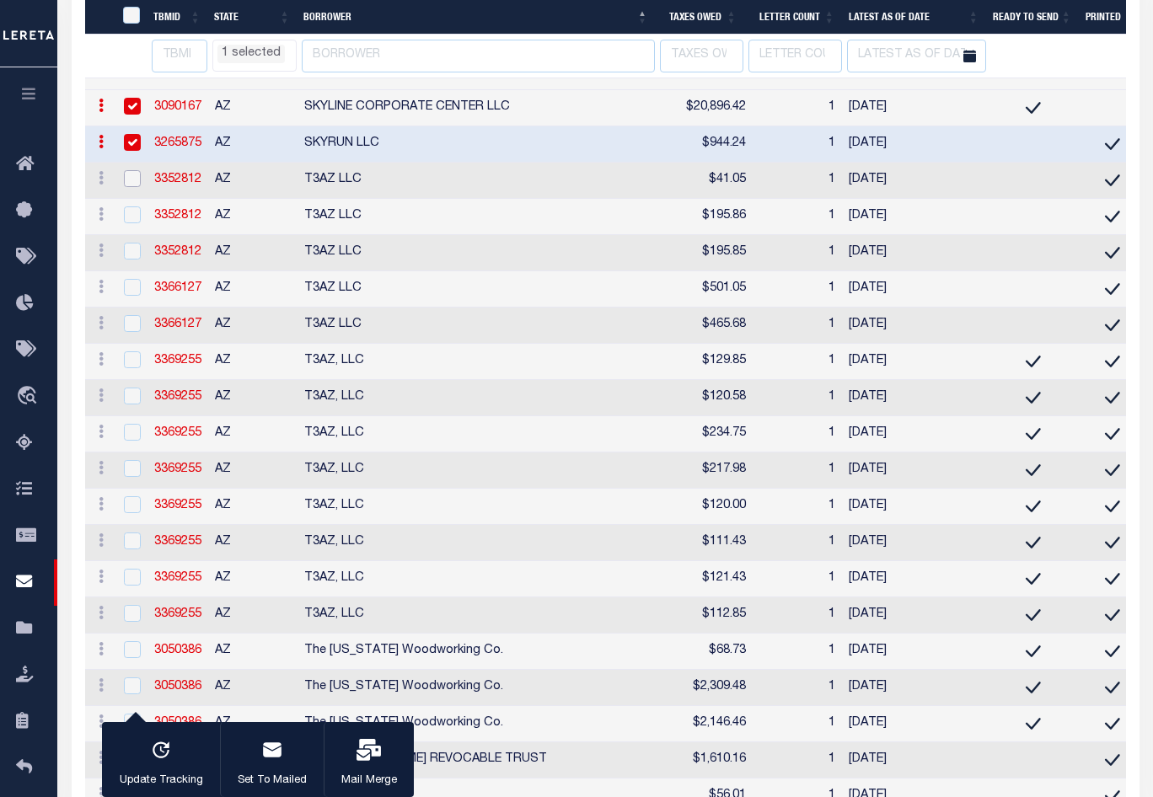
click at [131, 187] on input "checkbox" at bounding box center [132, 178] width 17 height 17
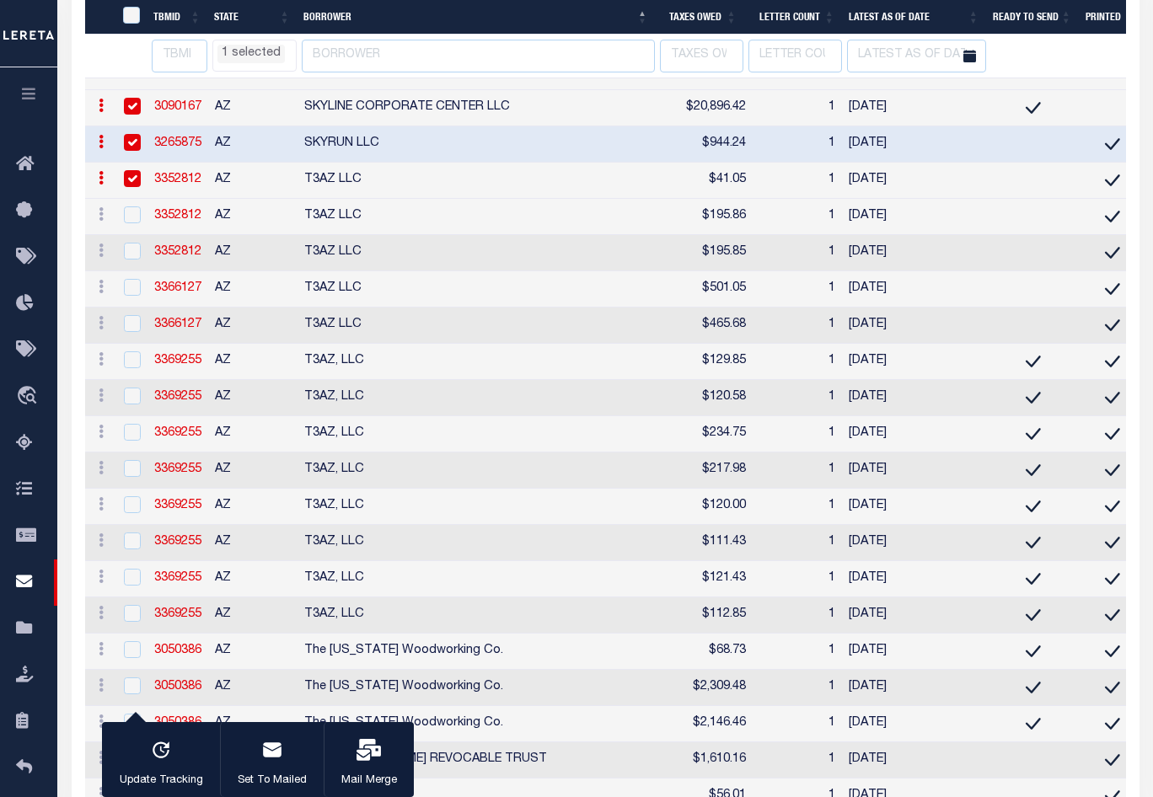
scroll to position [10934, 0]
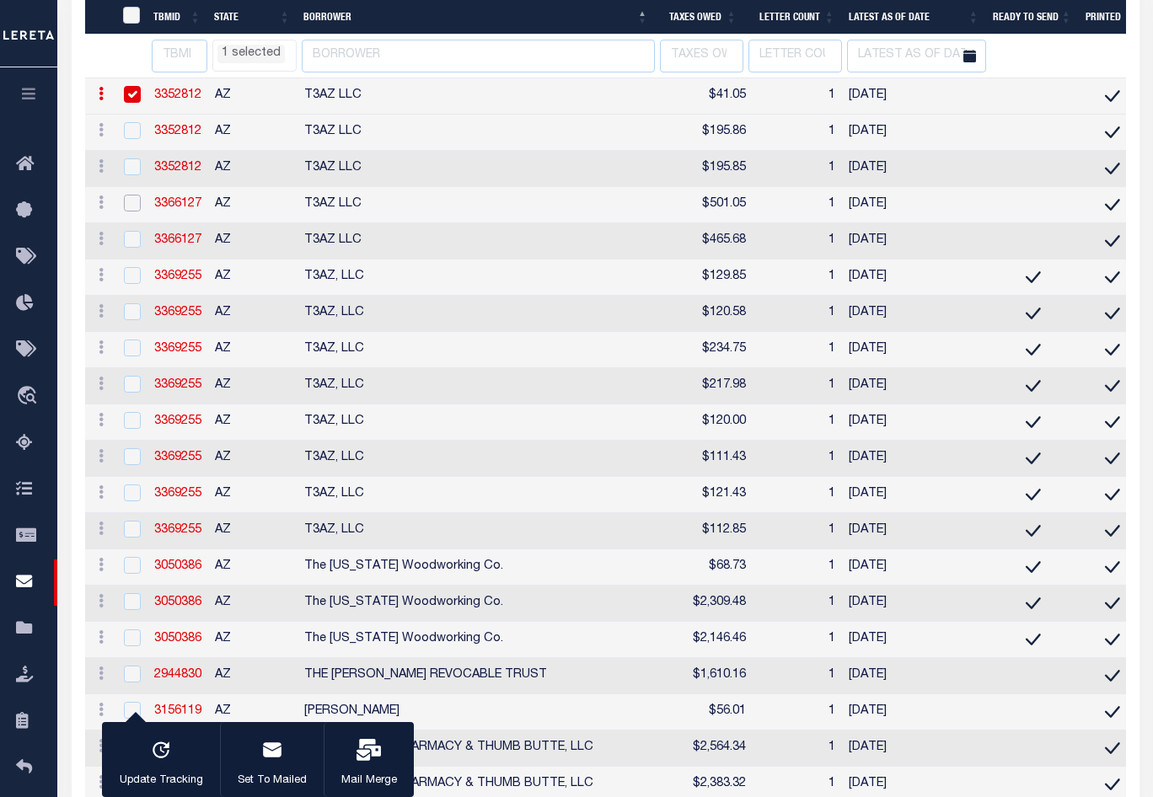
click at [131, 211] on input "checkbox" at bounding box center [132, 203] width 17 height 17
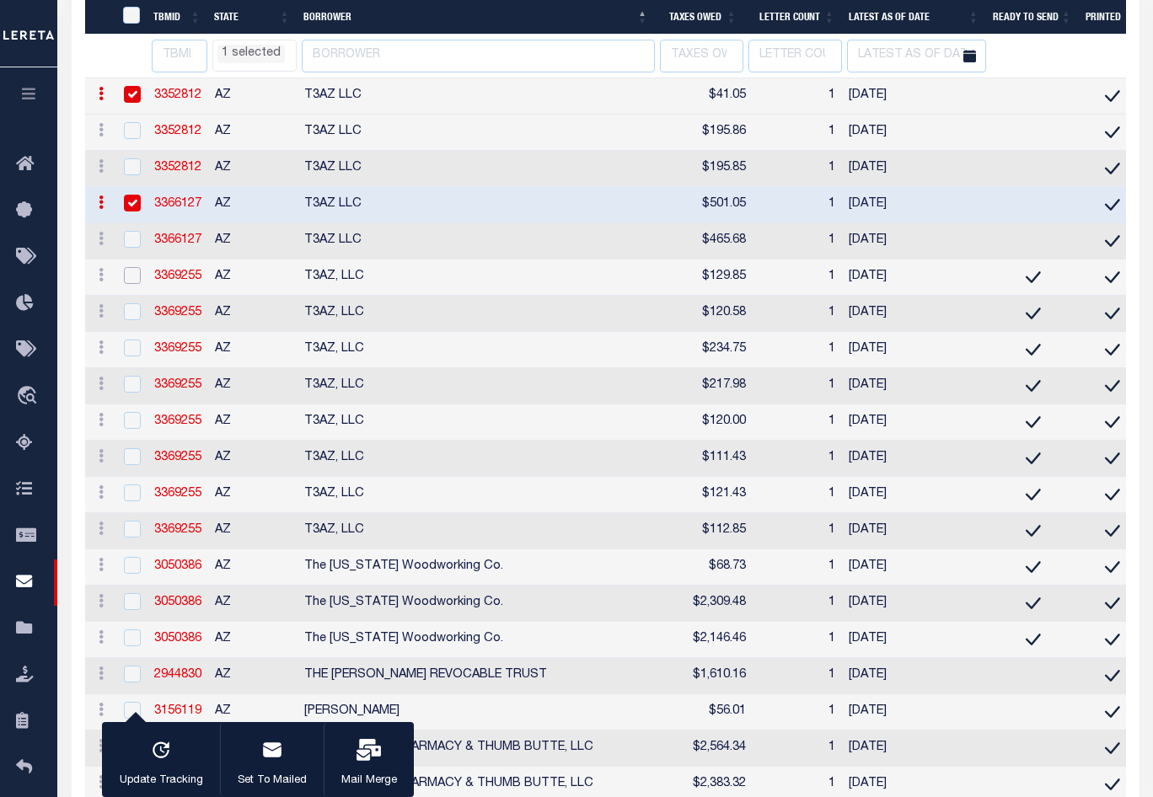
click at [132, 284] on input "checkbox" at bounding box center [132, 275] width 17 height 17
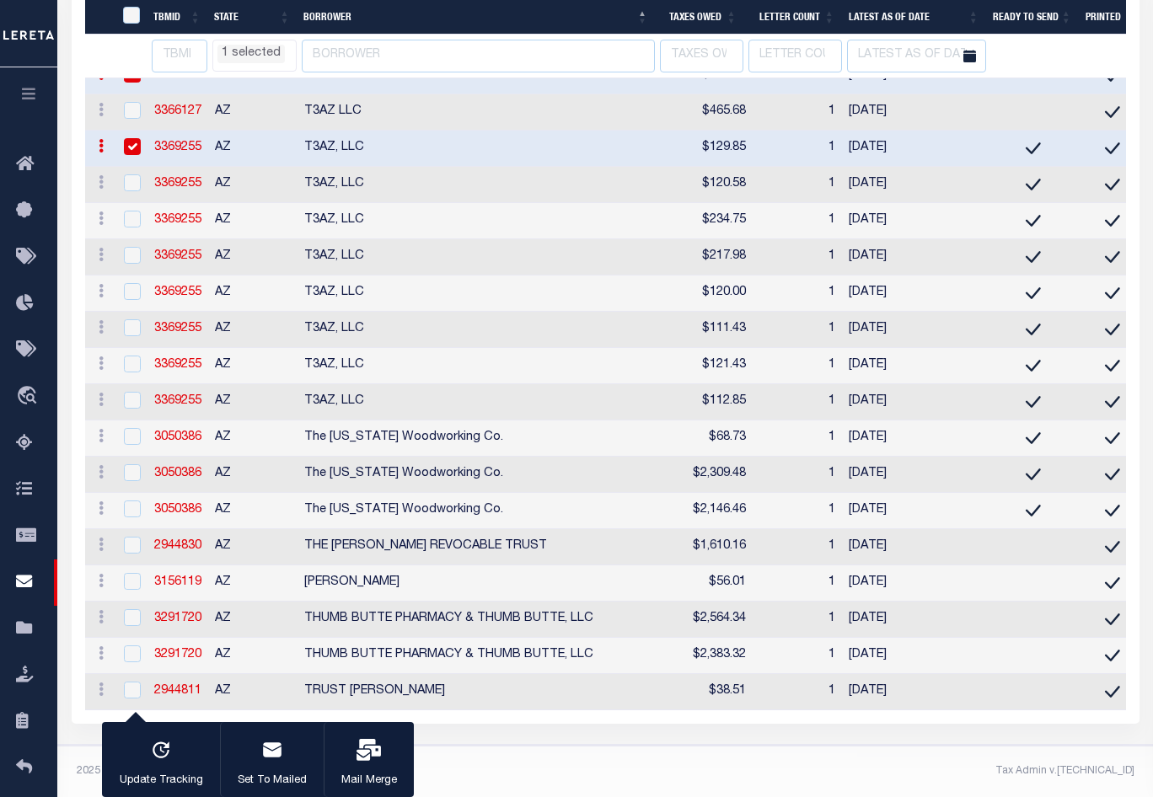
scroll to position [11375, 0]
click at [133, 428] on input "checkbox" at bounding box center [132, 436] width 17 height 17
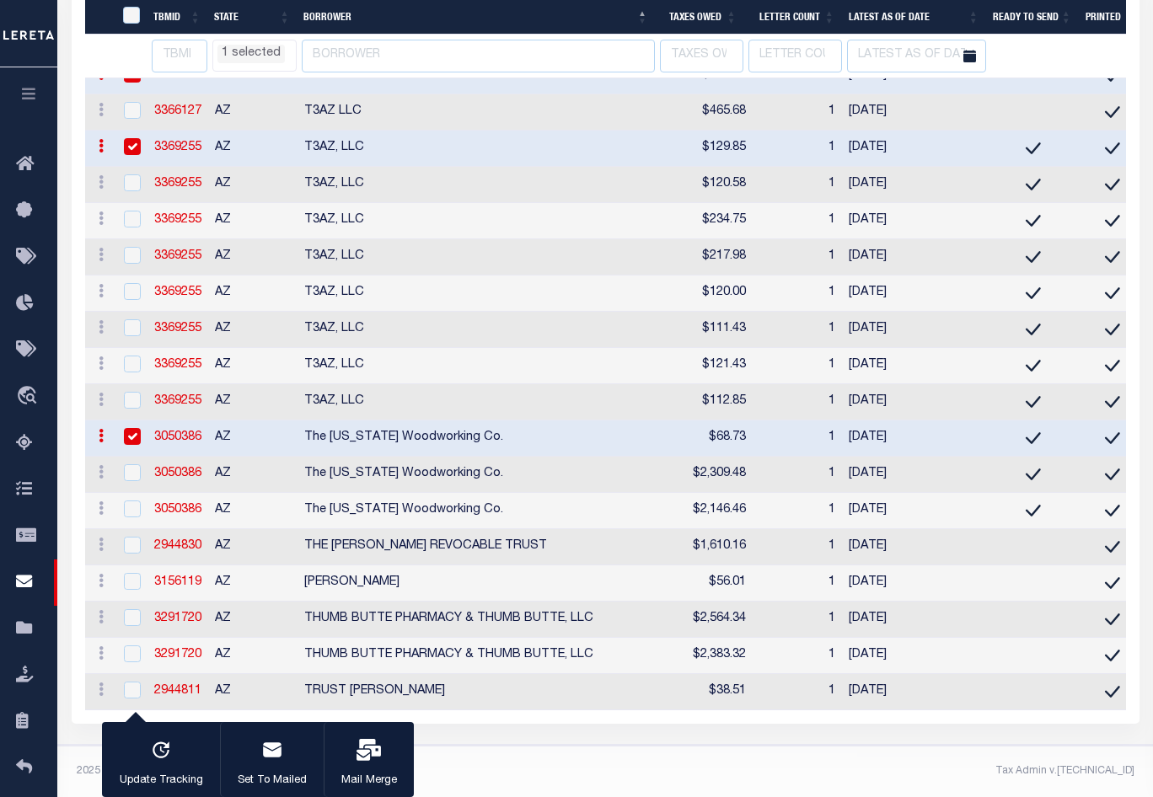
scroll to position [11297, 0]
click at [134, 554] on input "checkbox" at bounding box center [132, 545] width 17 height 17
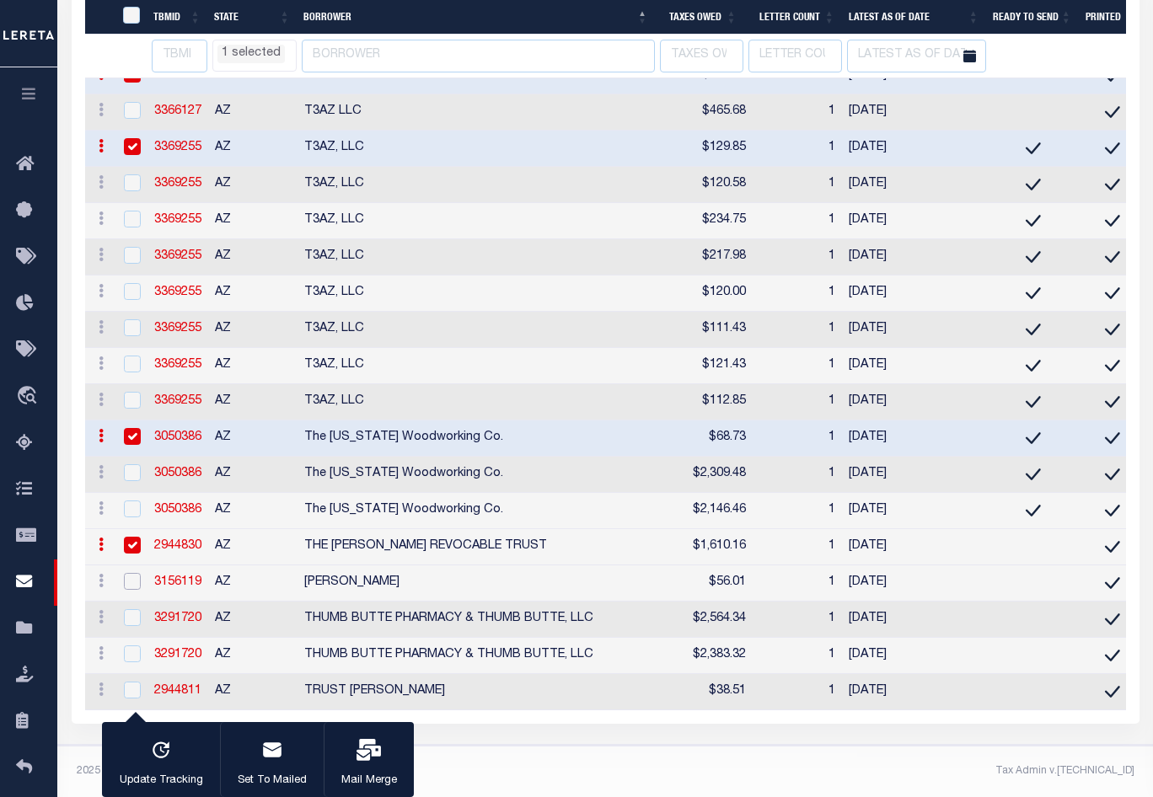
click at [138, 590] on input "checkbox" at bounding box center [132, 581] width 17 height 17
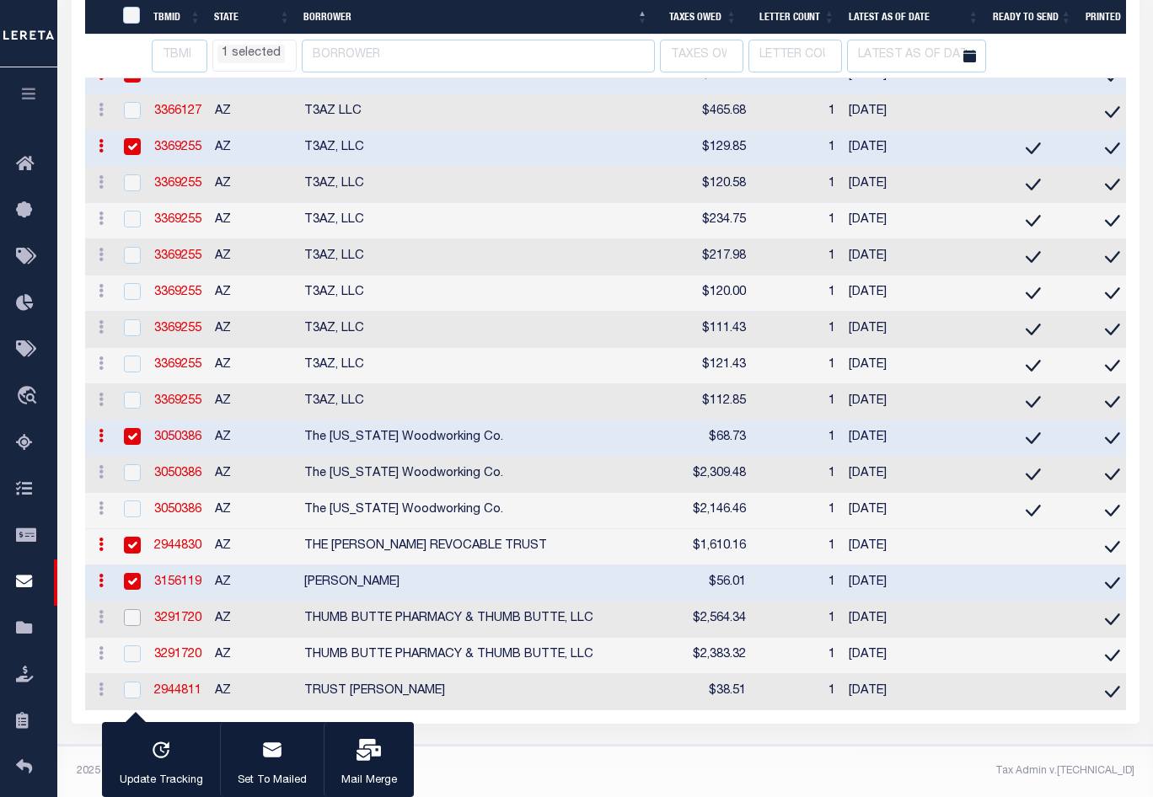
click at [139, 626] on input "checkbox" at bounding box center [132, 617] width 17 height 17
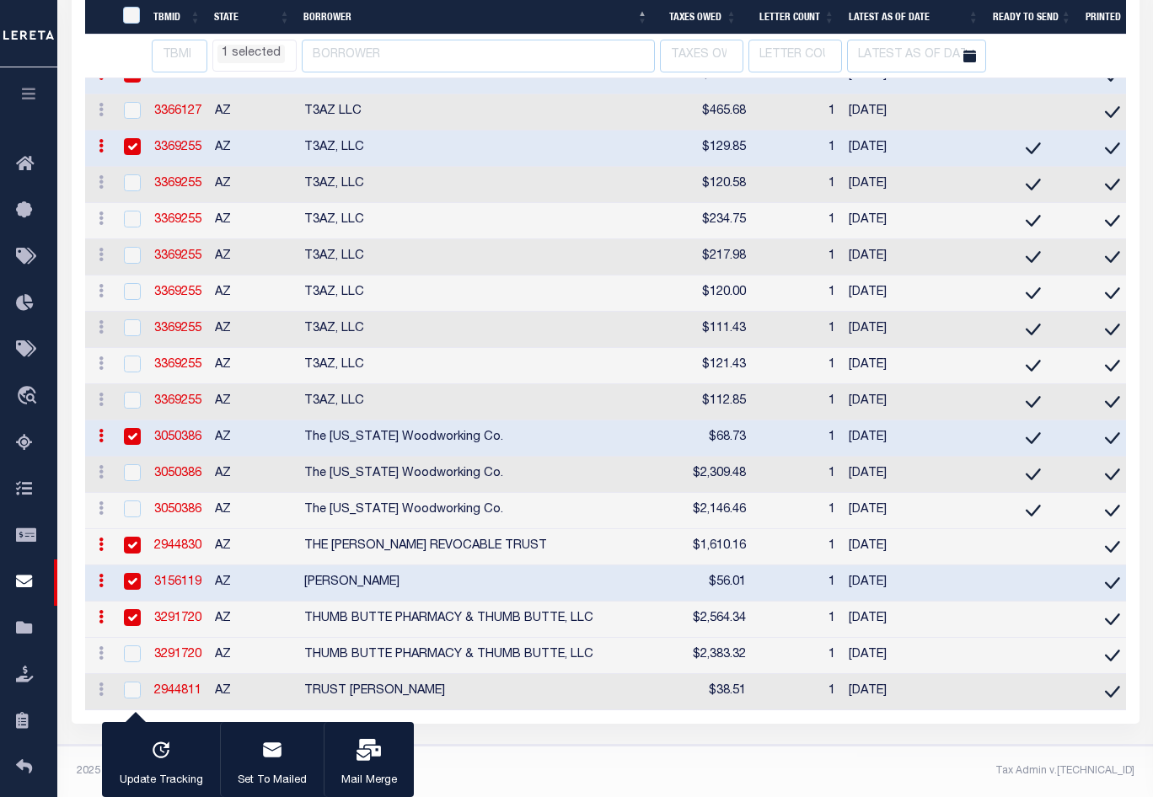
scroll to position [11375, 0]
click at [134, 683] on input "checkbox" at bounding box center [132, 690] width 17 height 17
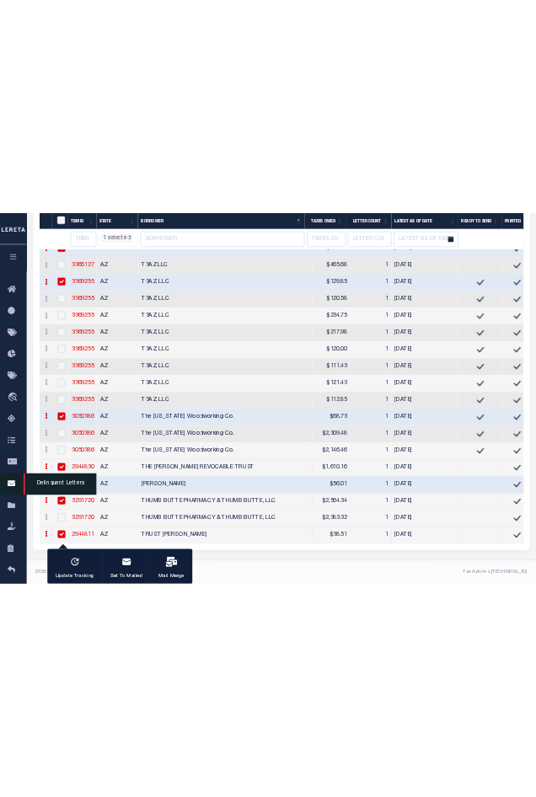
scroll to position [11297, 0]
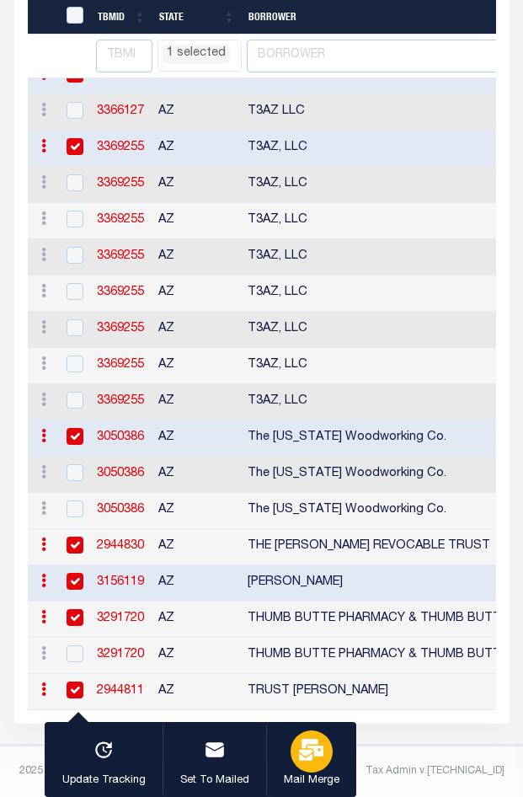
click at [306, 754] on icon "button" at bounding box center [311, 750] width 24 height 22
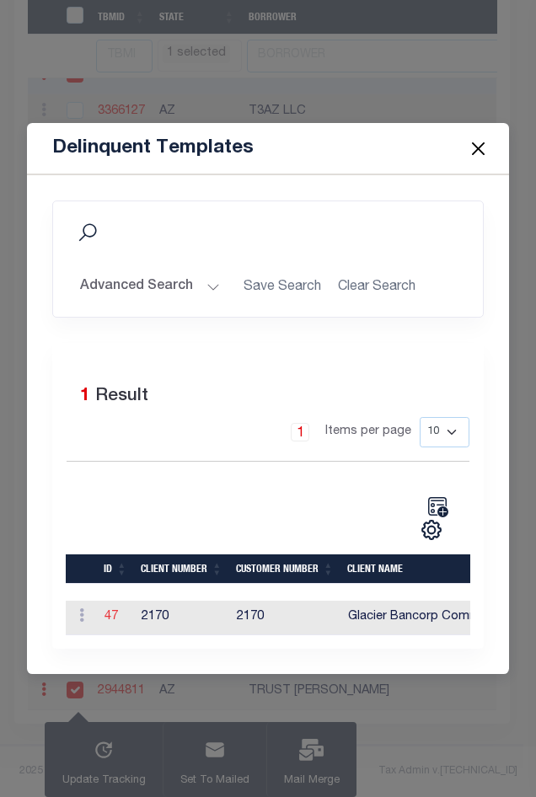
click at [115, 613] on link "47" at bounding box center [110, 617] width 13 height 12
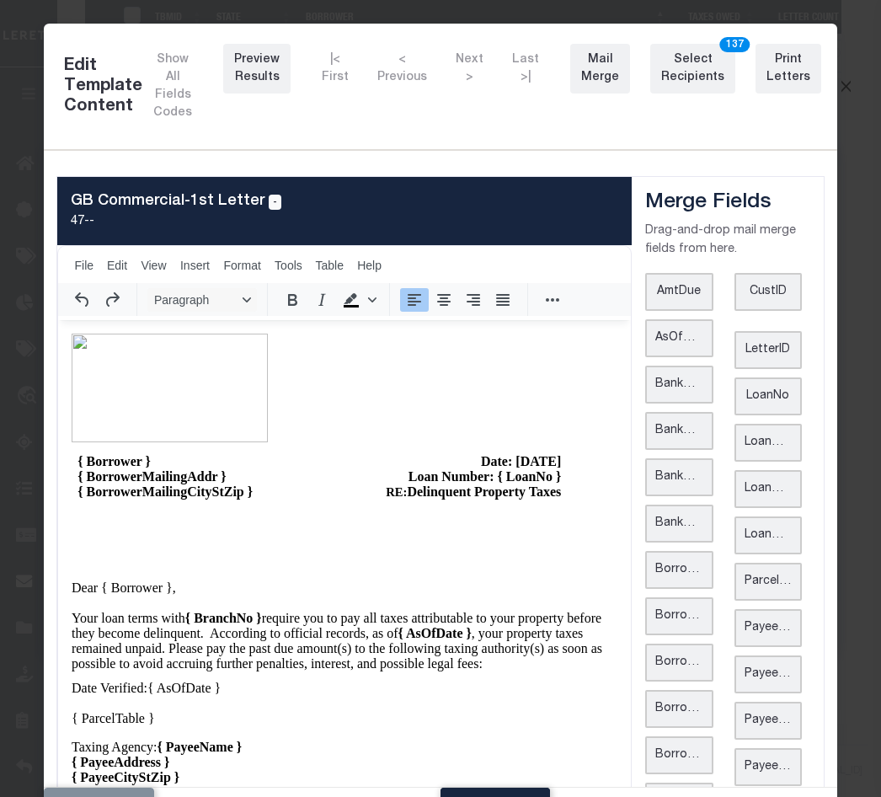
scroll to position [0, 0]
click at [767, 83] on div "Print Letters" at bounding box center [789, 68] width 44 height 35
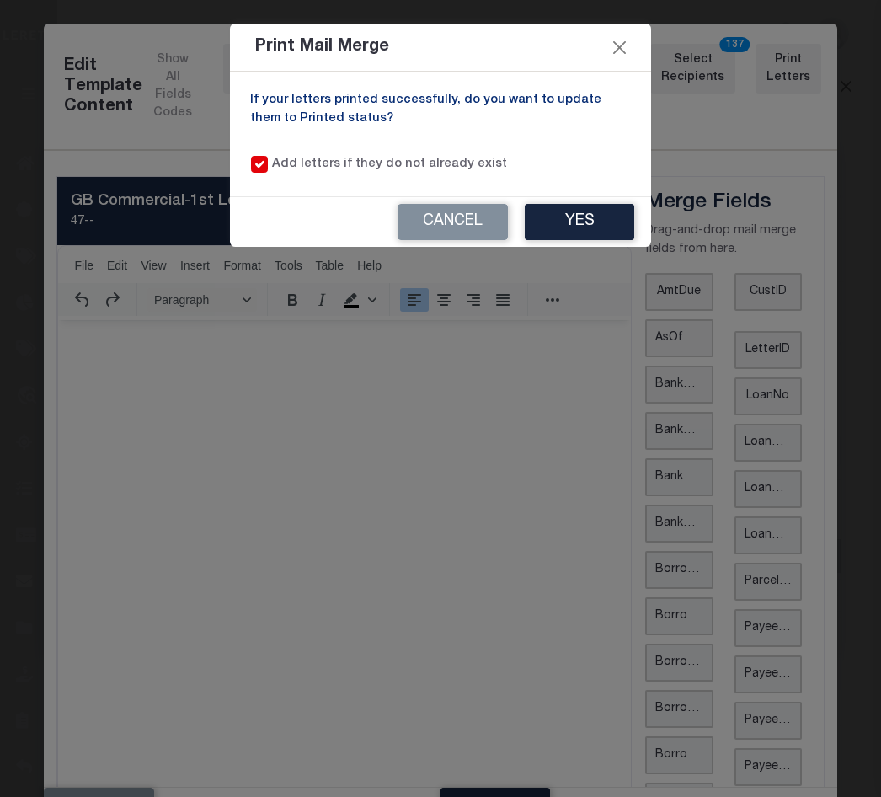
select select "500"
select select "2170"
select select "AZ"
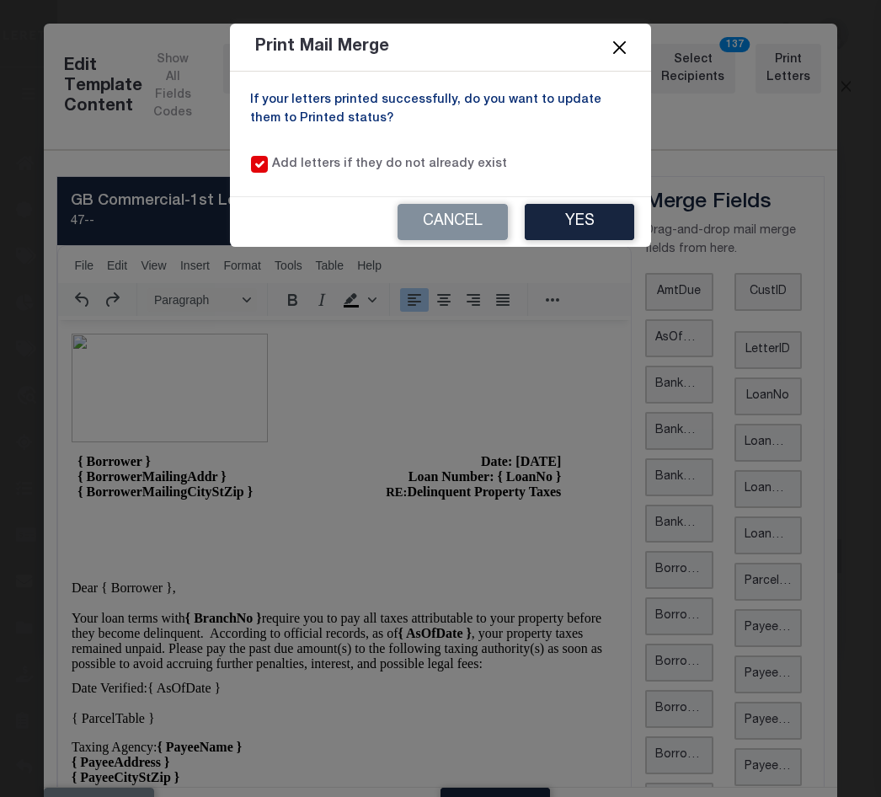
select select "AZ"
select select
select select "AZ"
click at [631, 46] on button "Close" at bounding box center [620, 47] width 22 height 22
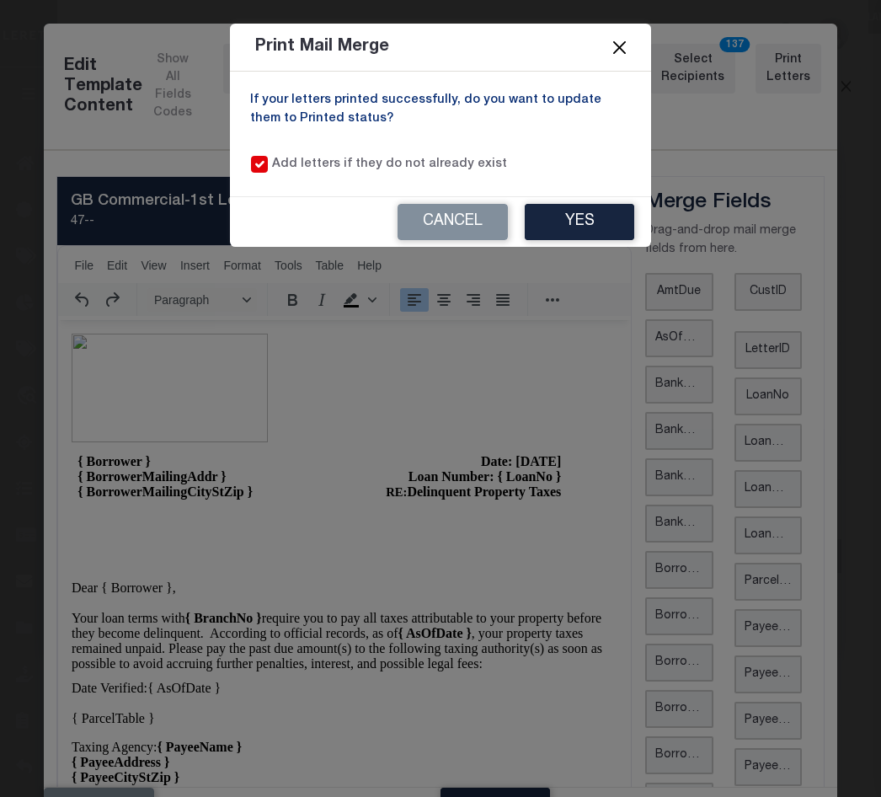
select select "AZ"
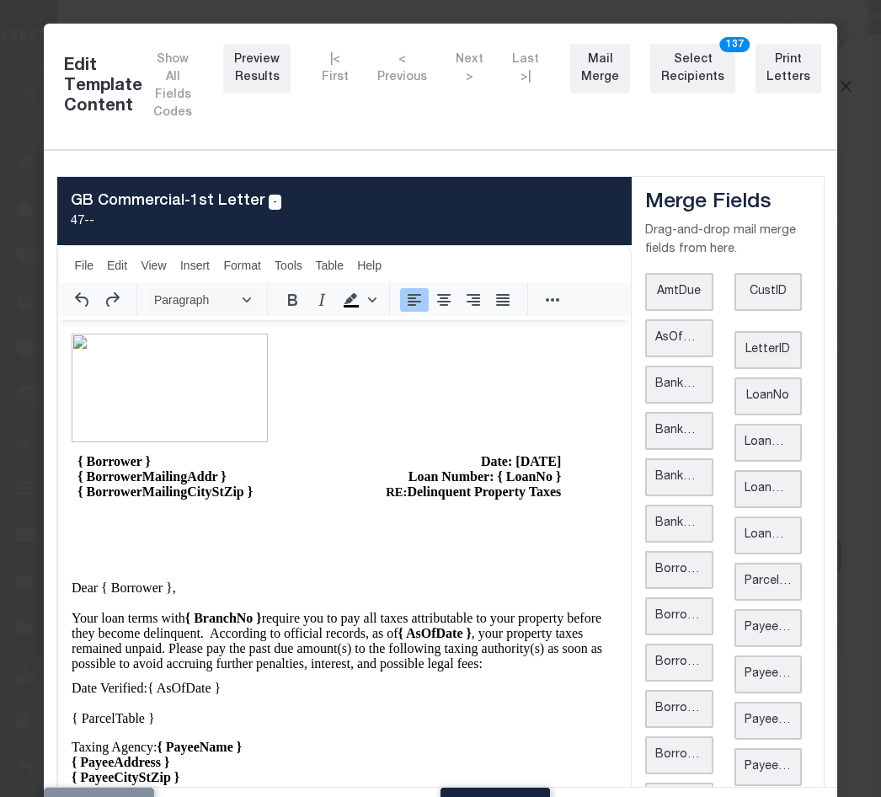
select select "AZ"
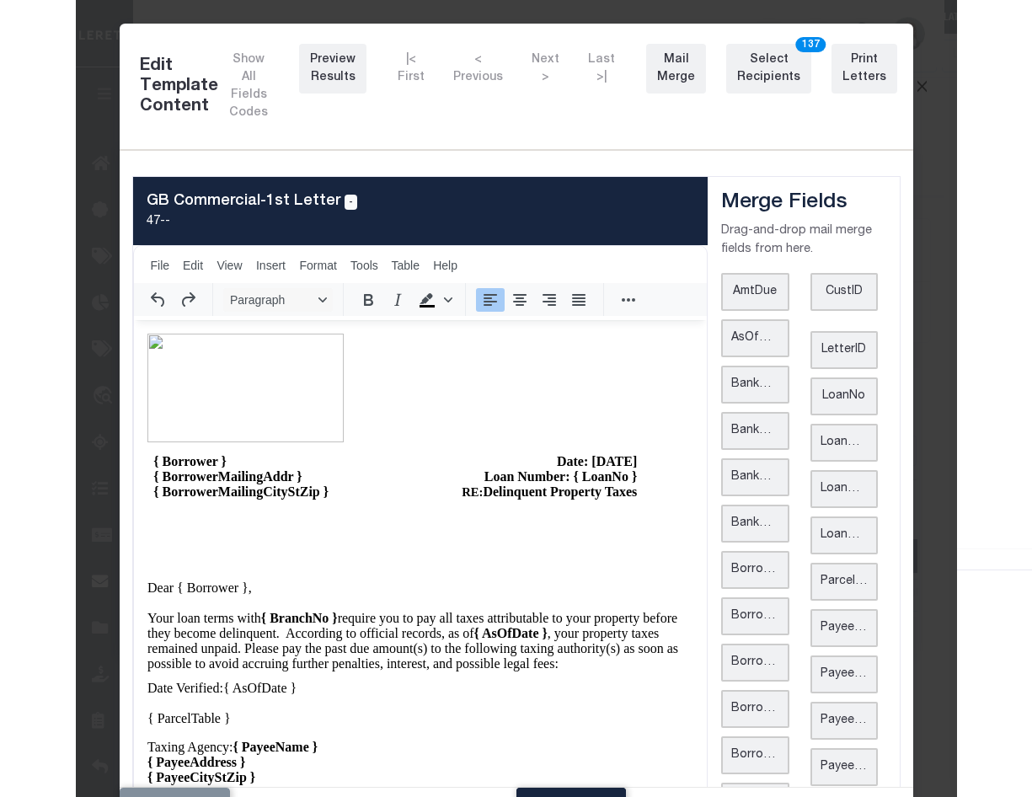
scroll to position [11235, 0]
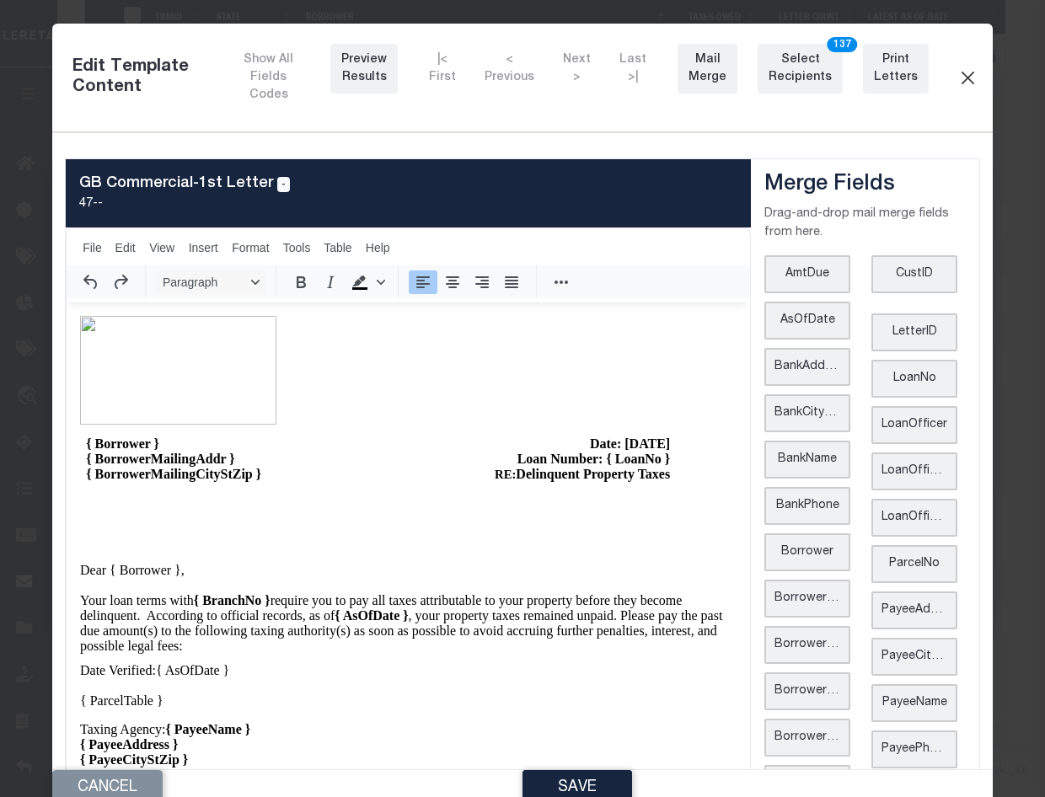
select select "AZ"
click at [881, 73] on button "Close" at bounding box center [967, 78] width 19 height 22
select select "AZ"
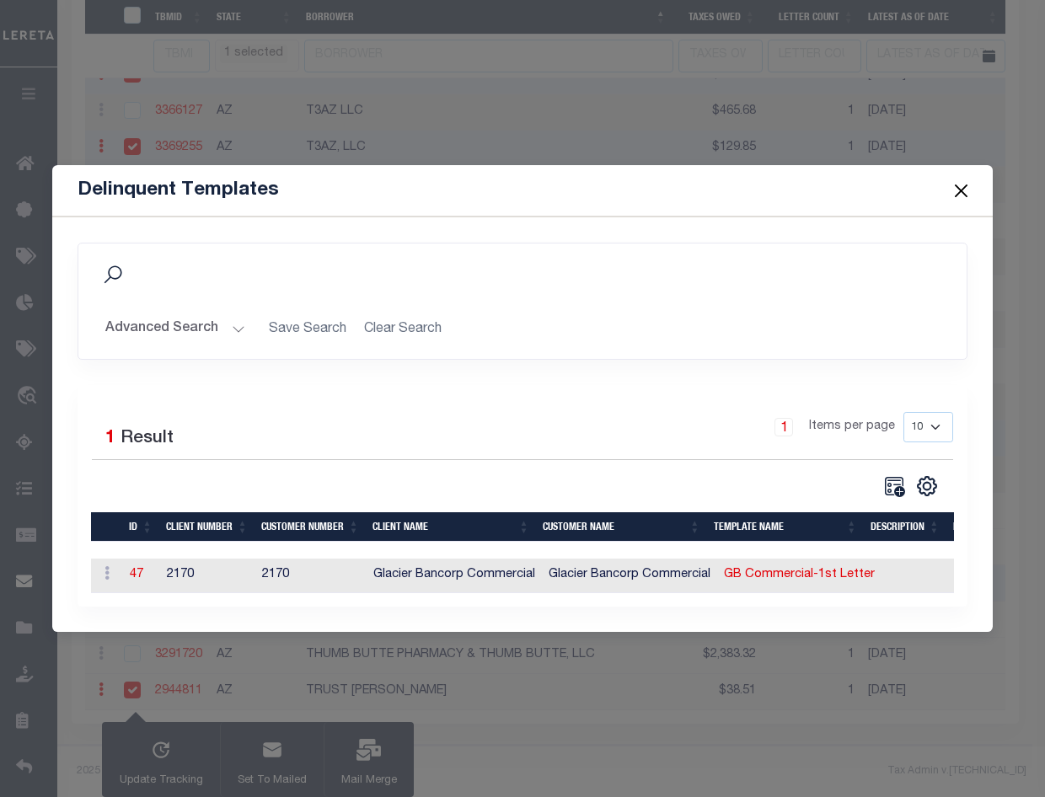
select select "AZ"
select select
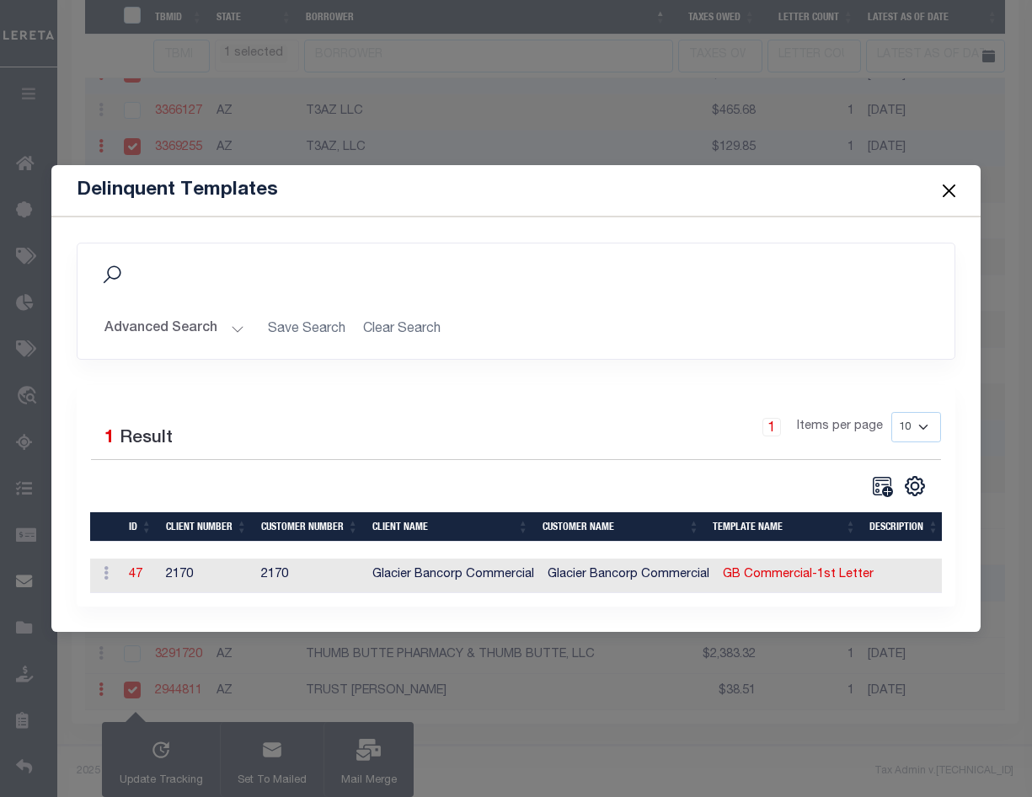
click at [881, 184] on button "Close" at bounding box center [950, 190] width 22 height 22
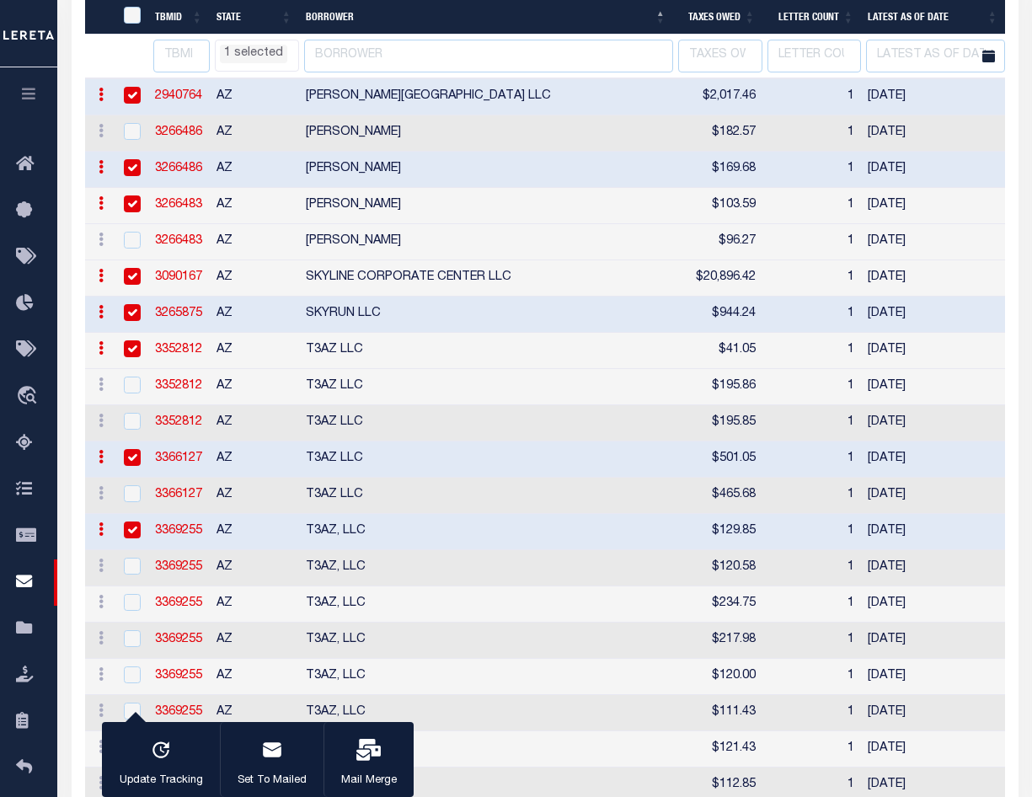
select select "AZ"
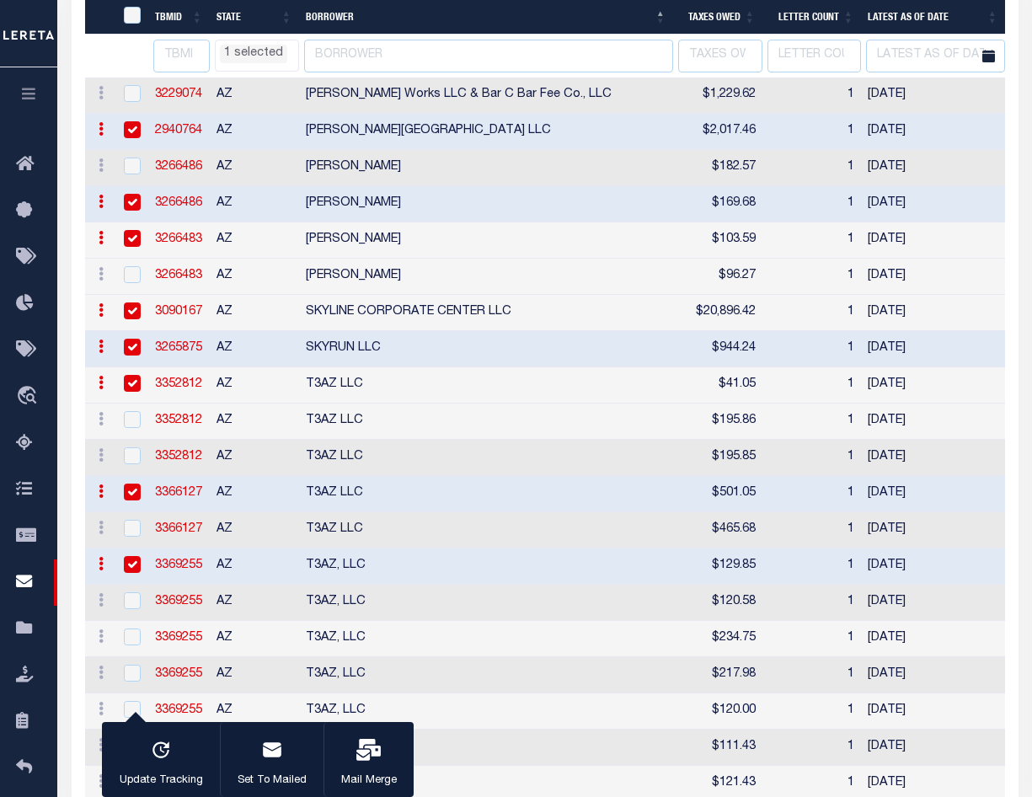
select select "AZ"
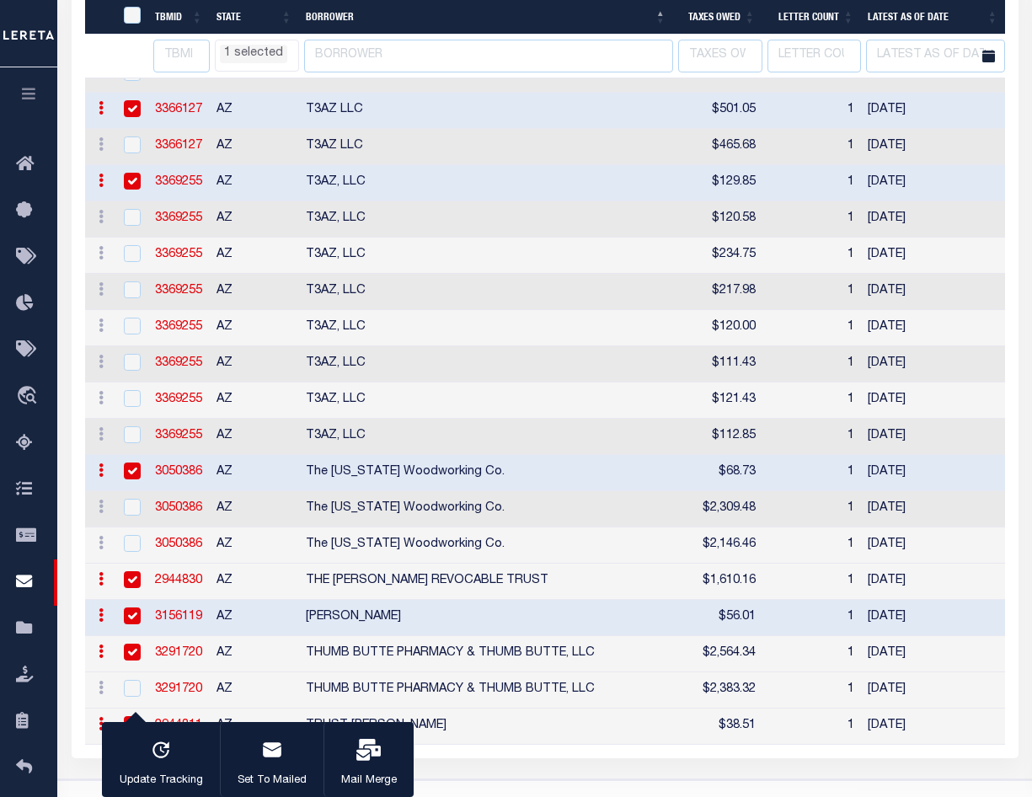
select select "AZ"
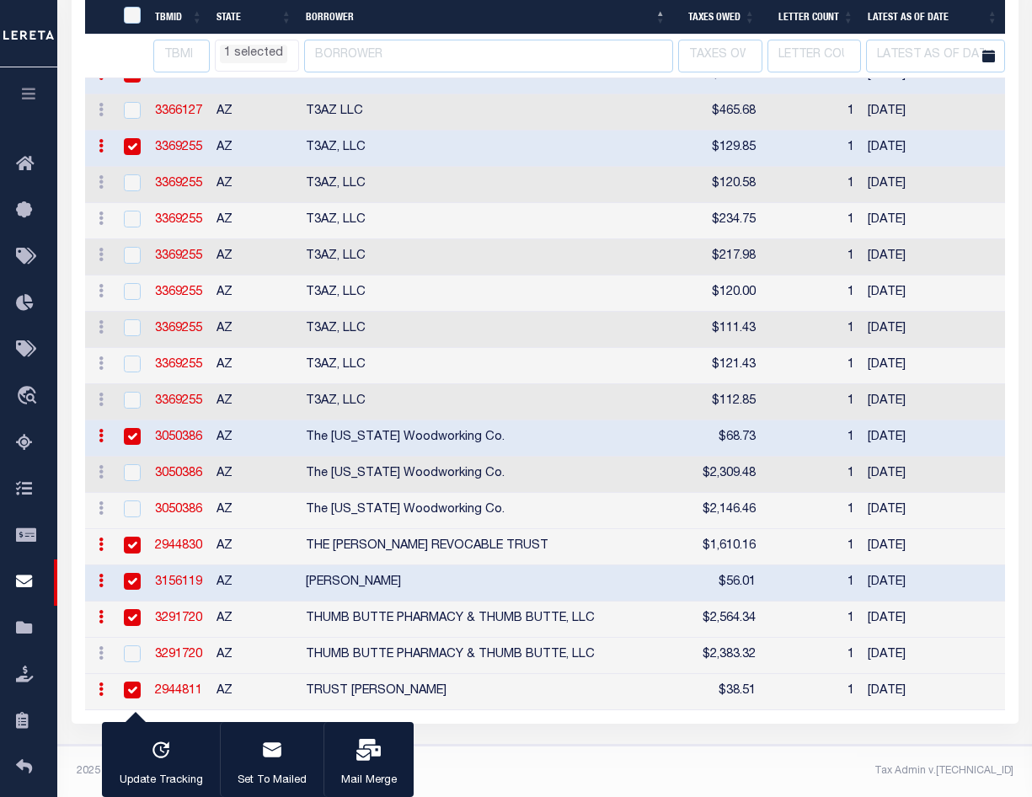
select select "AZ"
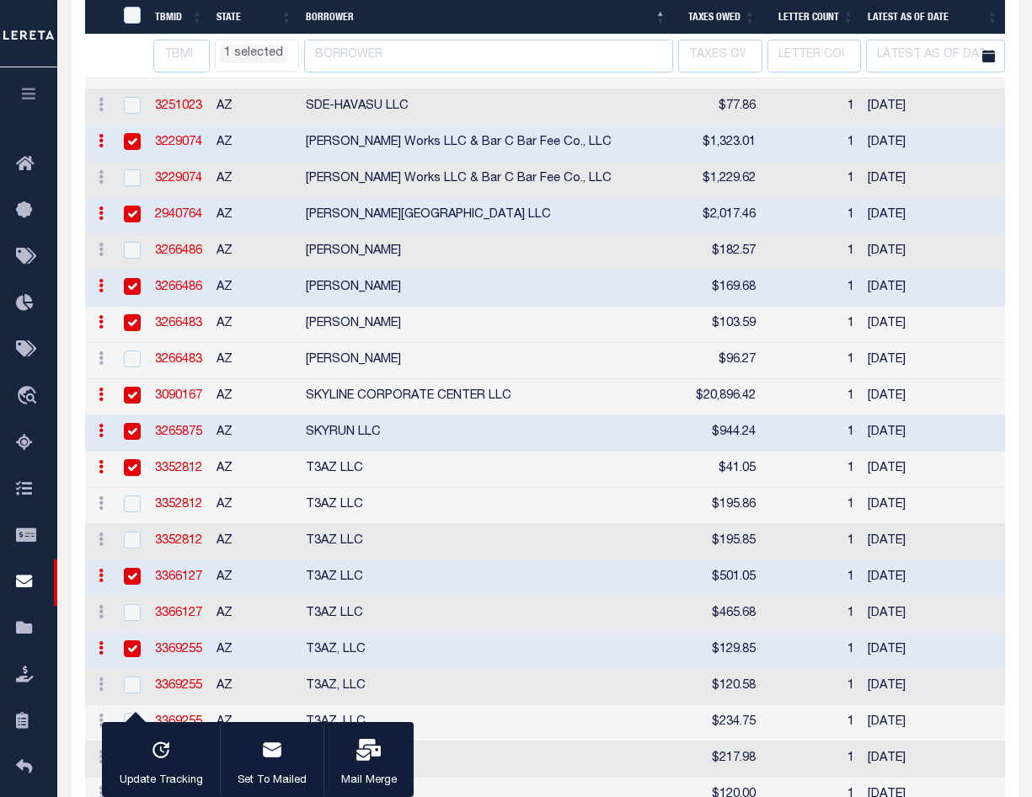
select select "AZ"
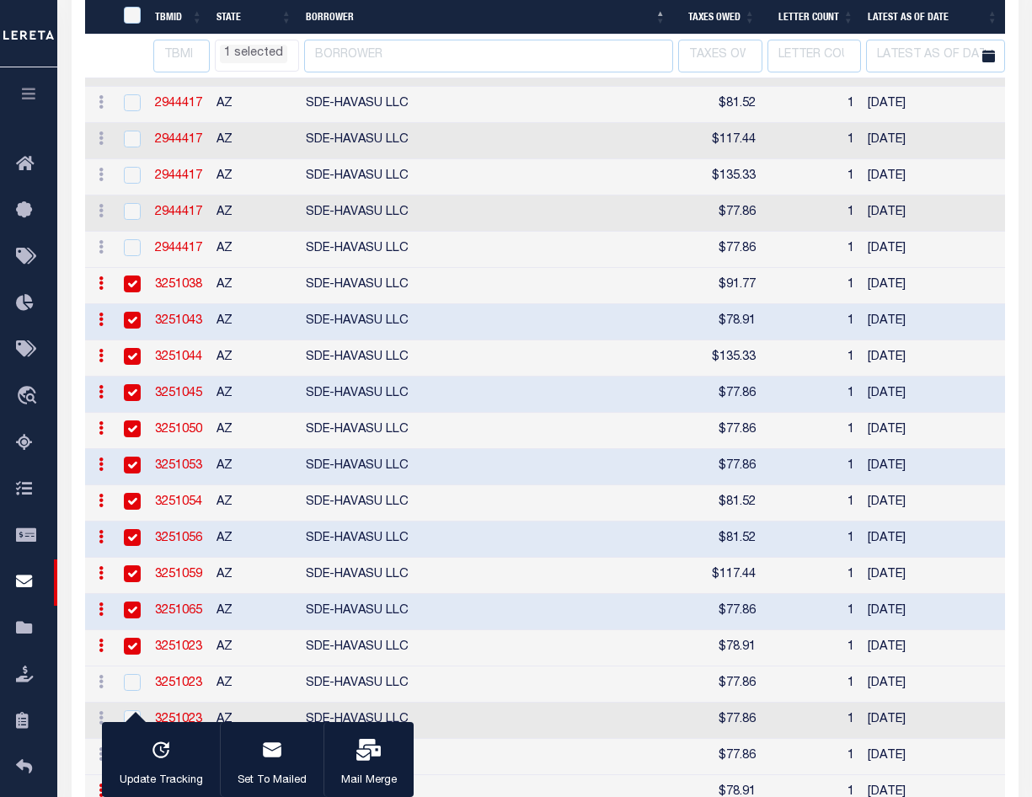
select select "AZ"
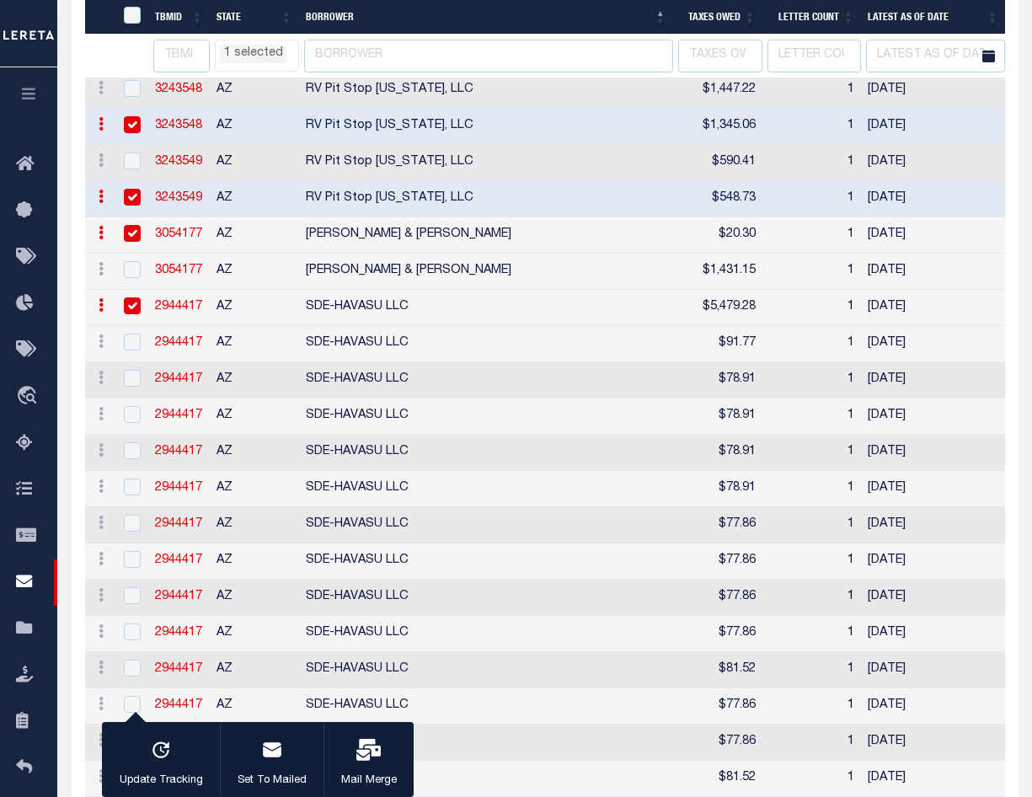
select select "AZ"
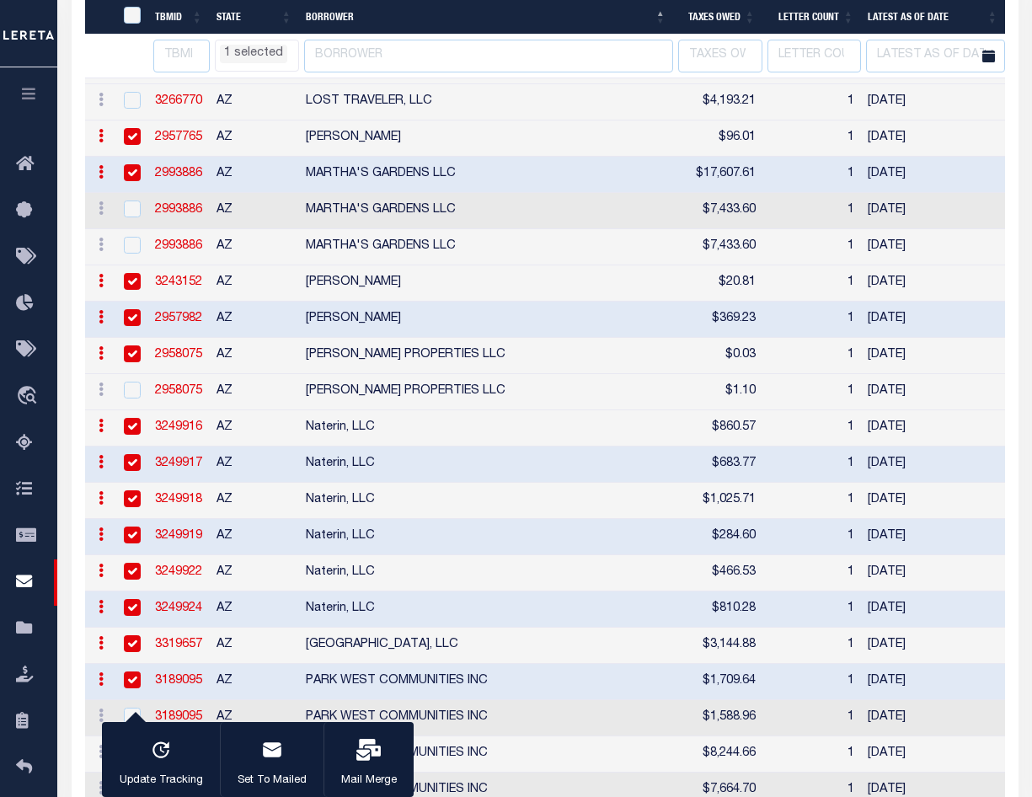
select select "AZ"
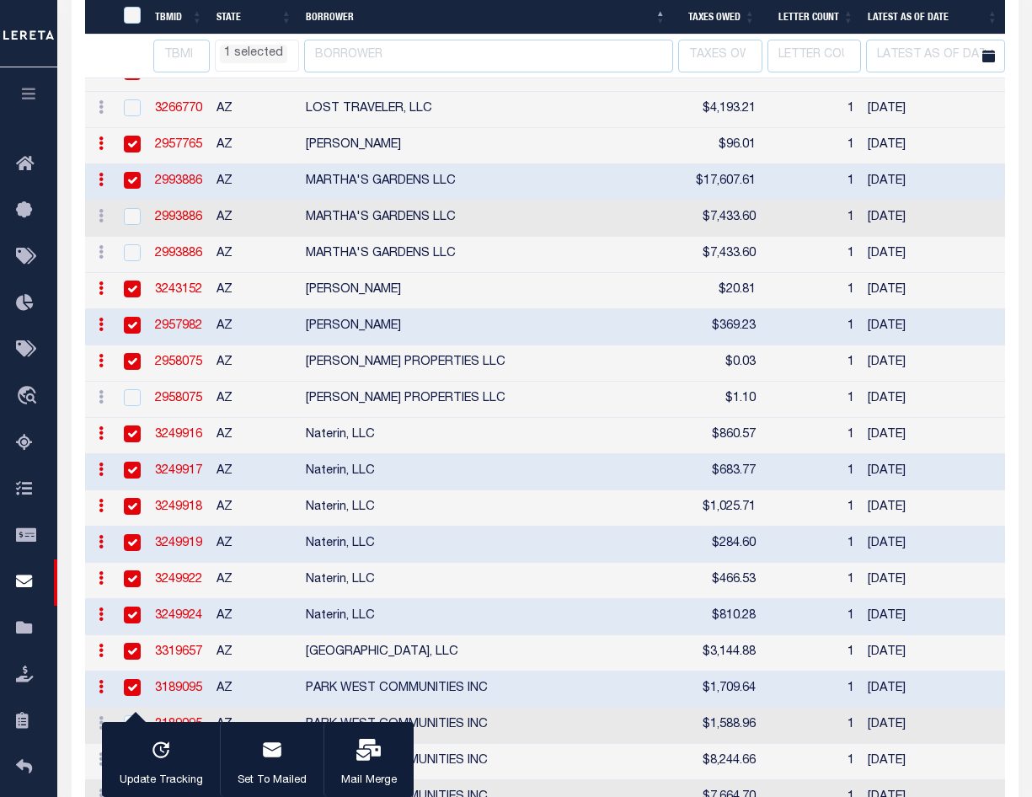
select select "AZ"
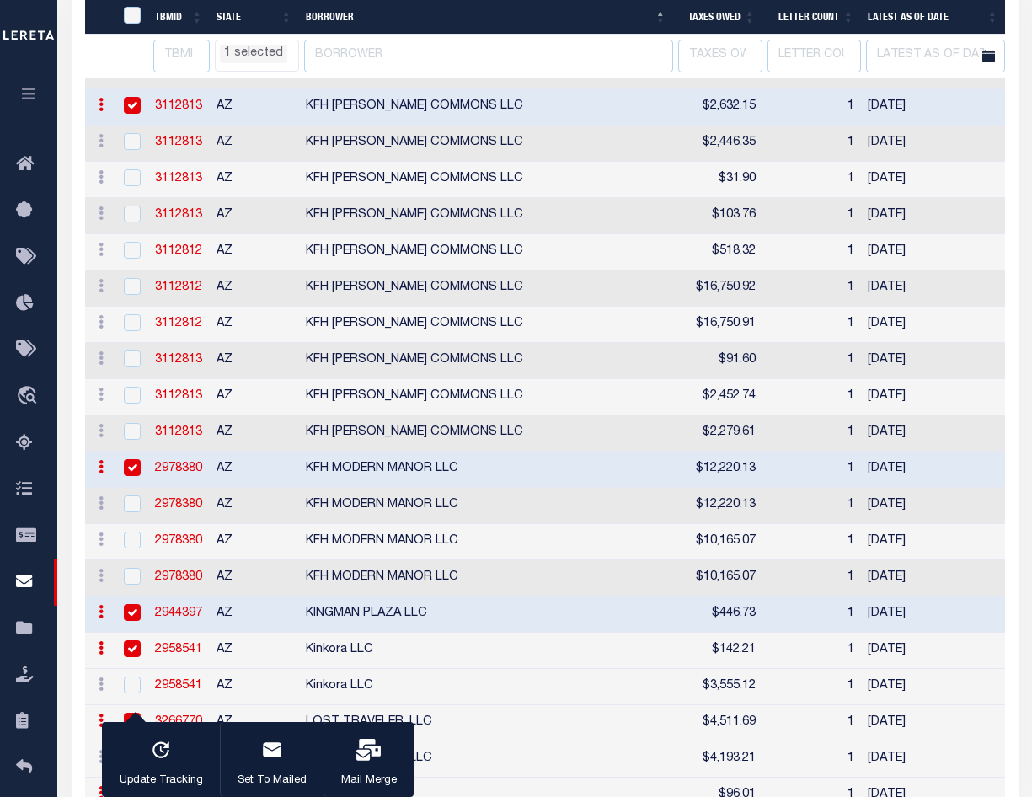
select select "AZ"
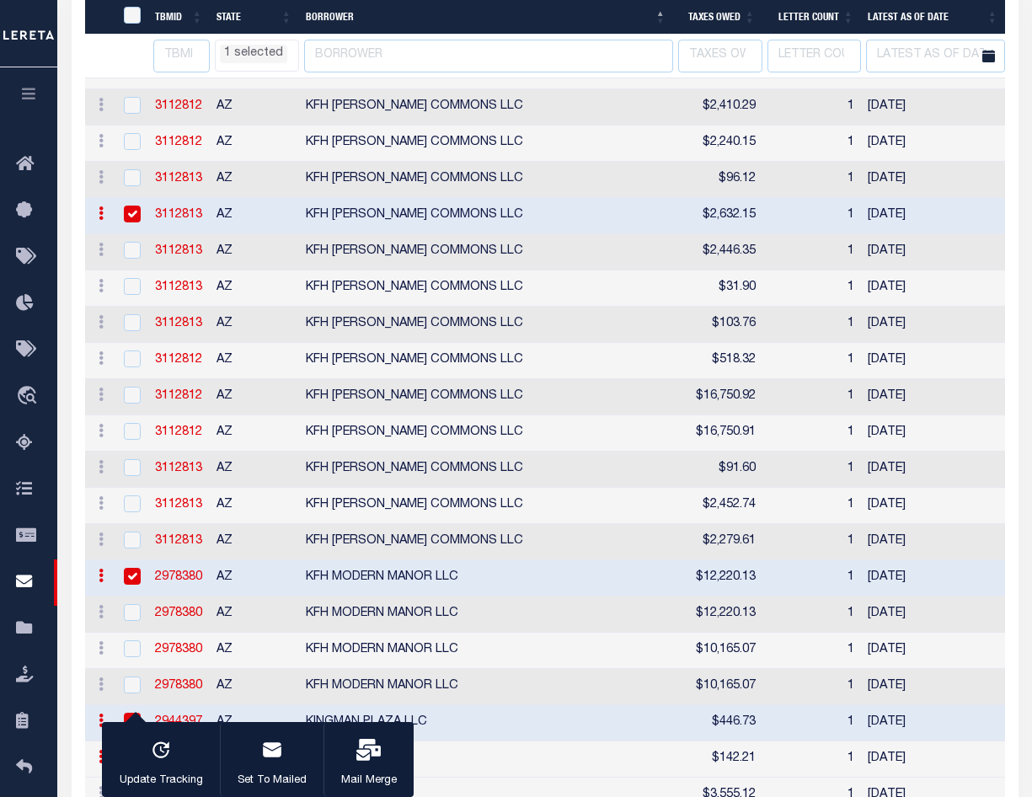
select select "AZ"
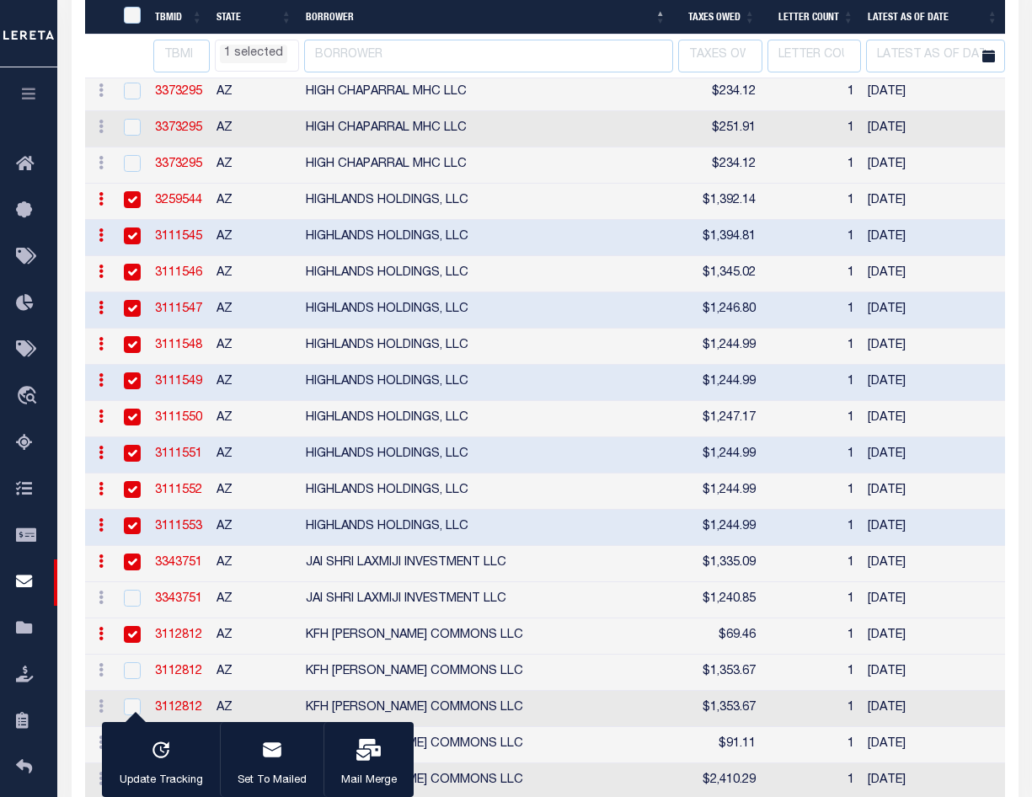
select select "AZ"
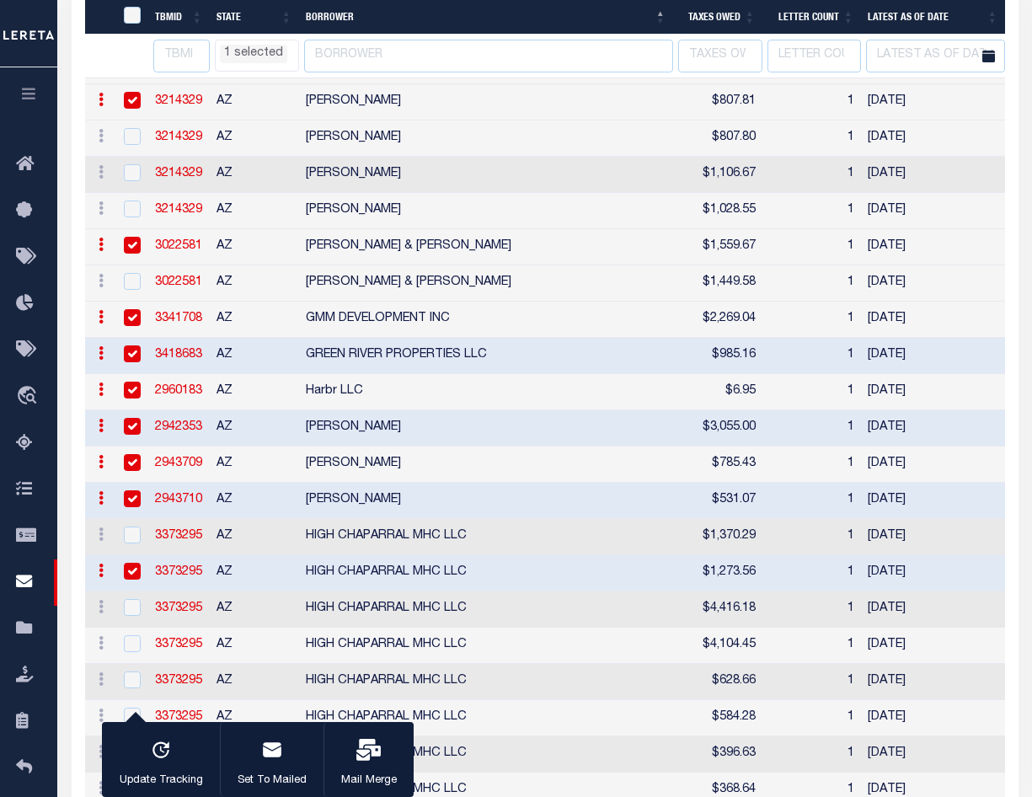
select select "AZ"
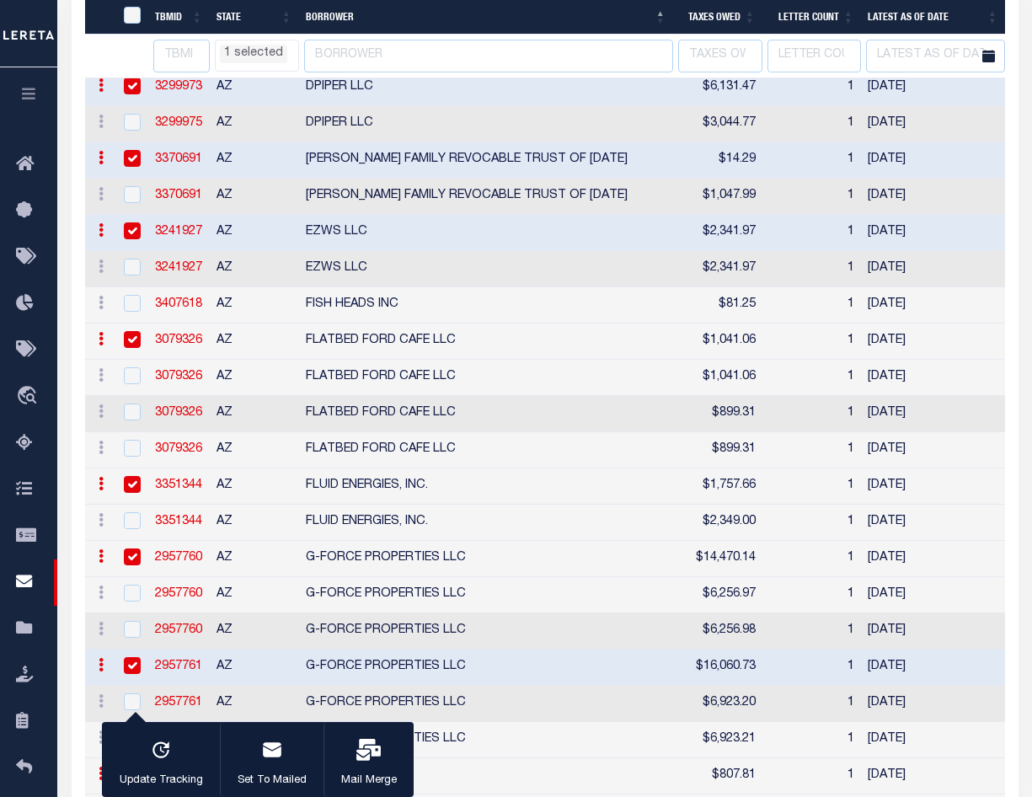
select select "AZ"
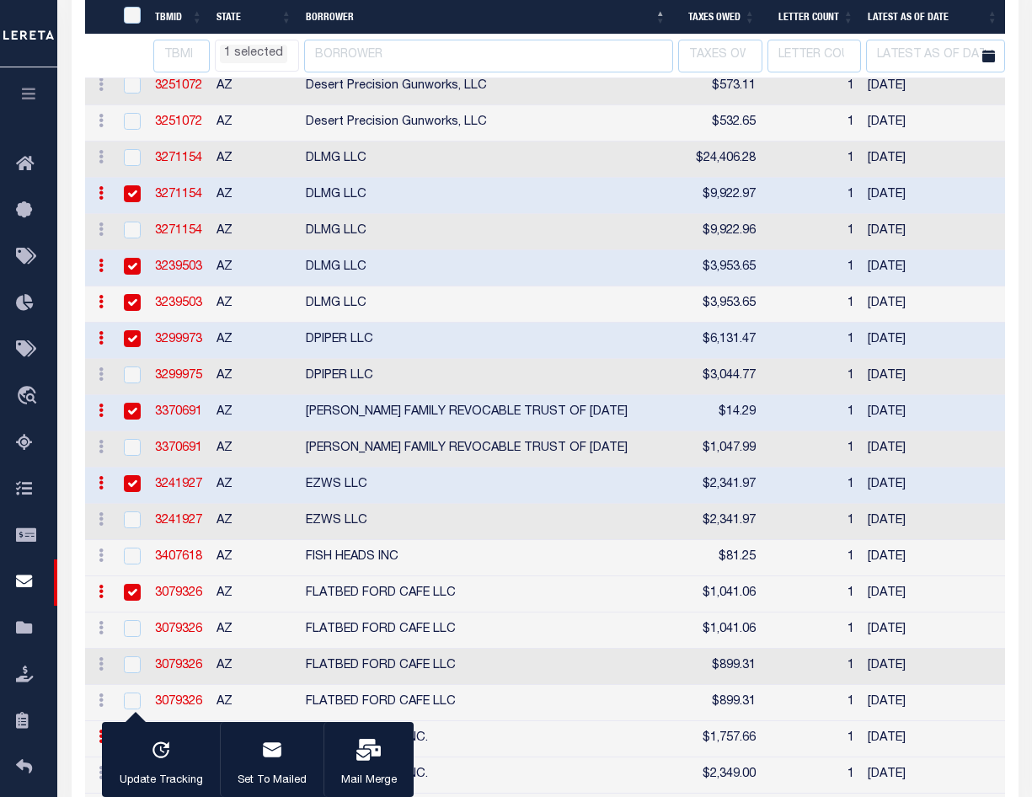
select select "AZ"
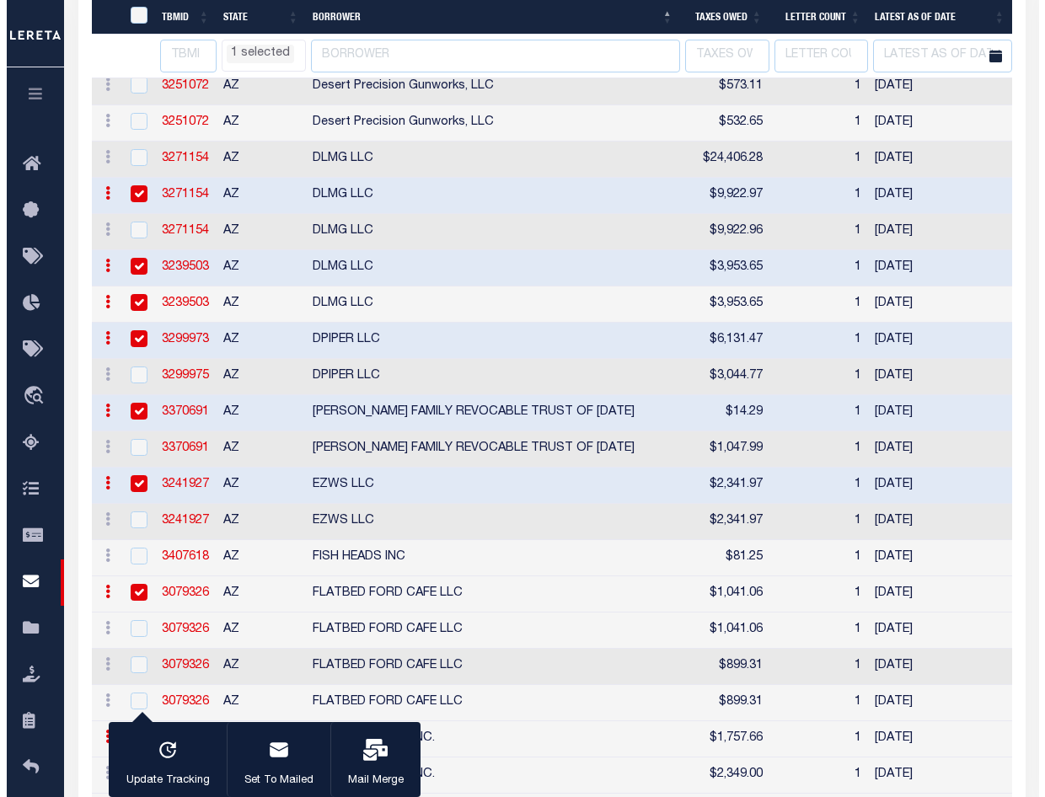
scroll to position [4410, 0]
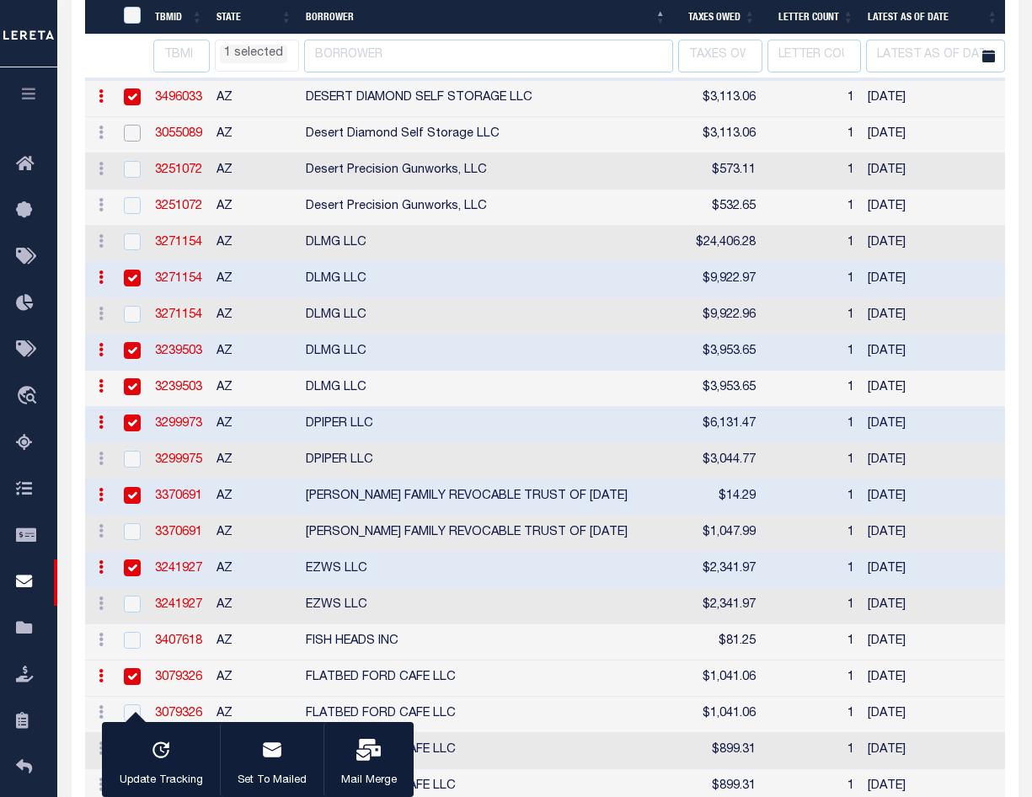
click at [137, 142] on input "checkbox" at bounding box center [132, 133] width 17 height 17
checkbox input "true"
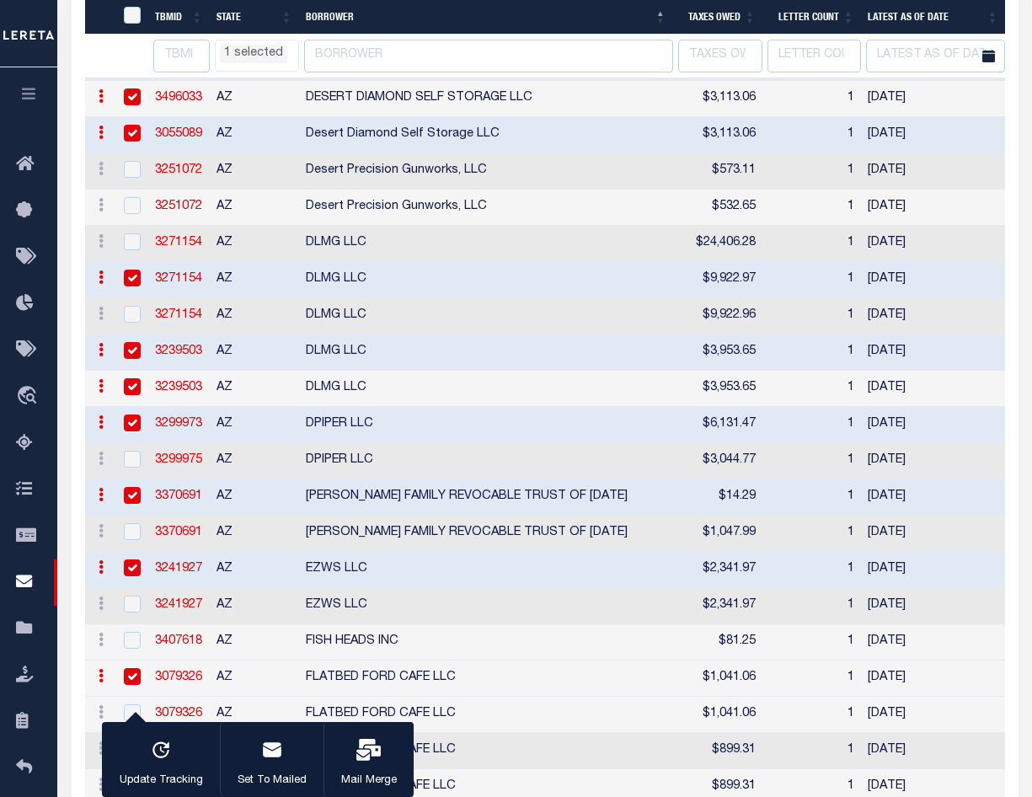
select select "AZ"
select select
click at [133, 178] on input "checkbox" at bounding box center [132, 169] width 17 height 17
checkbox input "true"
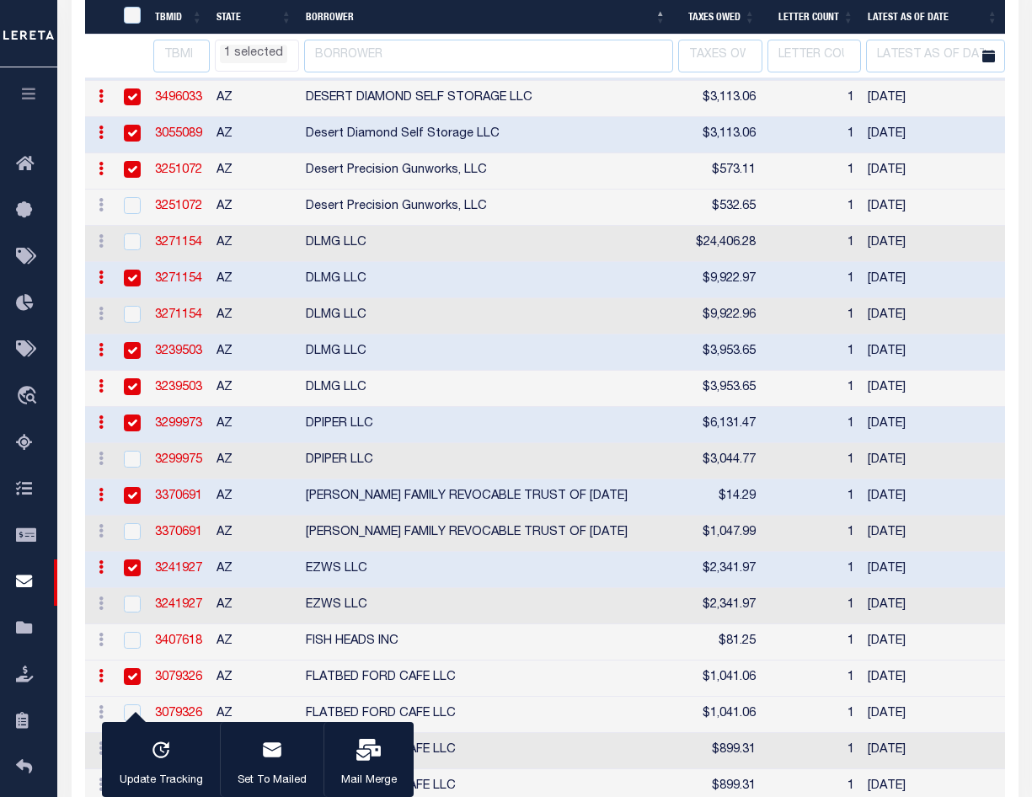
select select "AZ"
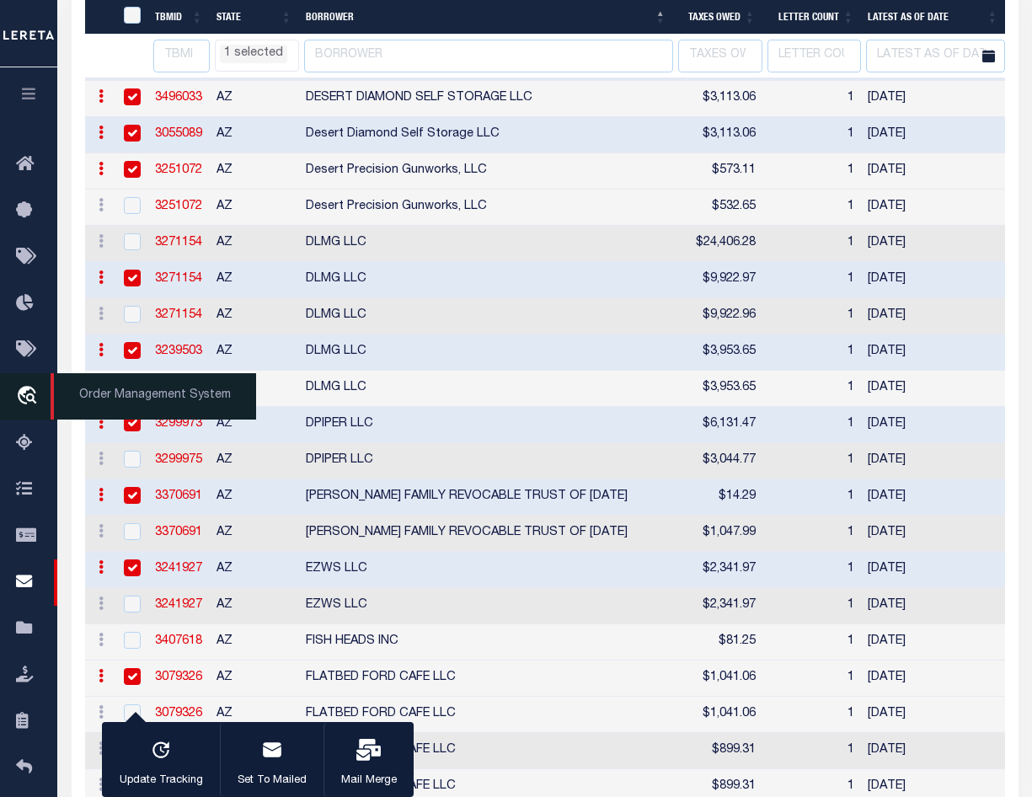
select select "AZ"
select select
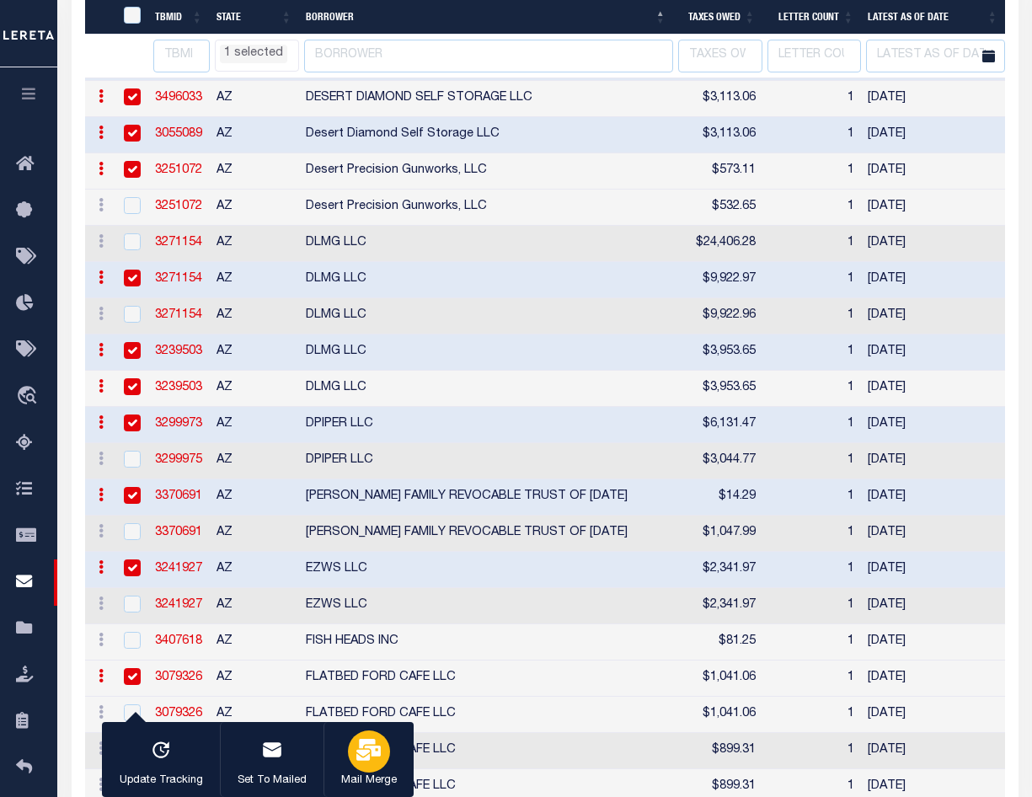
click at [357, 755] on icon "button" at bounding box center [368, 750] width 24 height 22
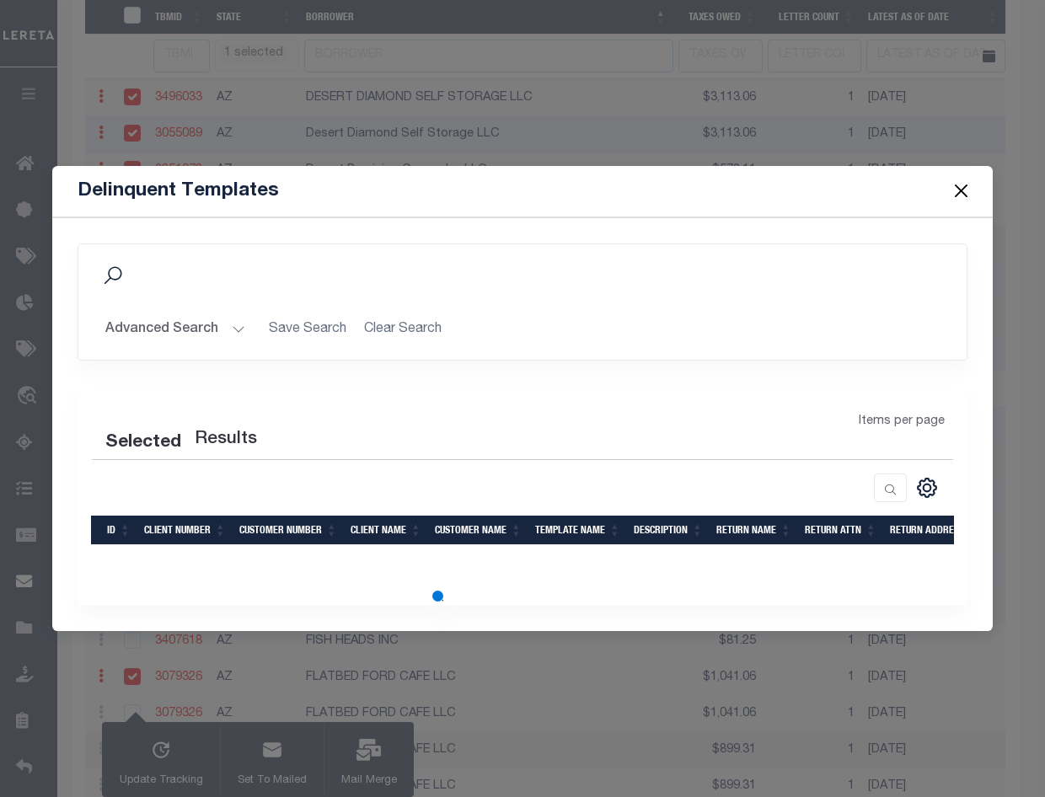
select select "AZ"
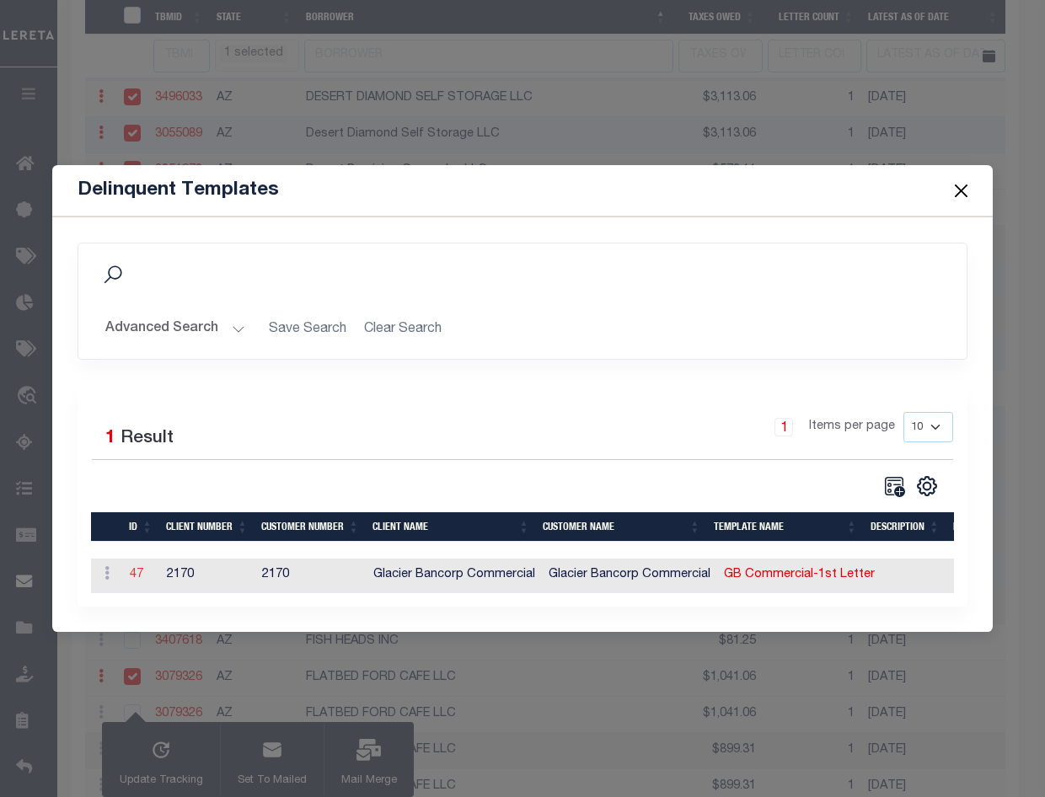
click at [137, 572] on link "47" at bounding box center [136, 575] width 13 height 12
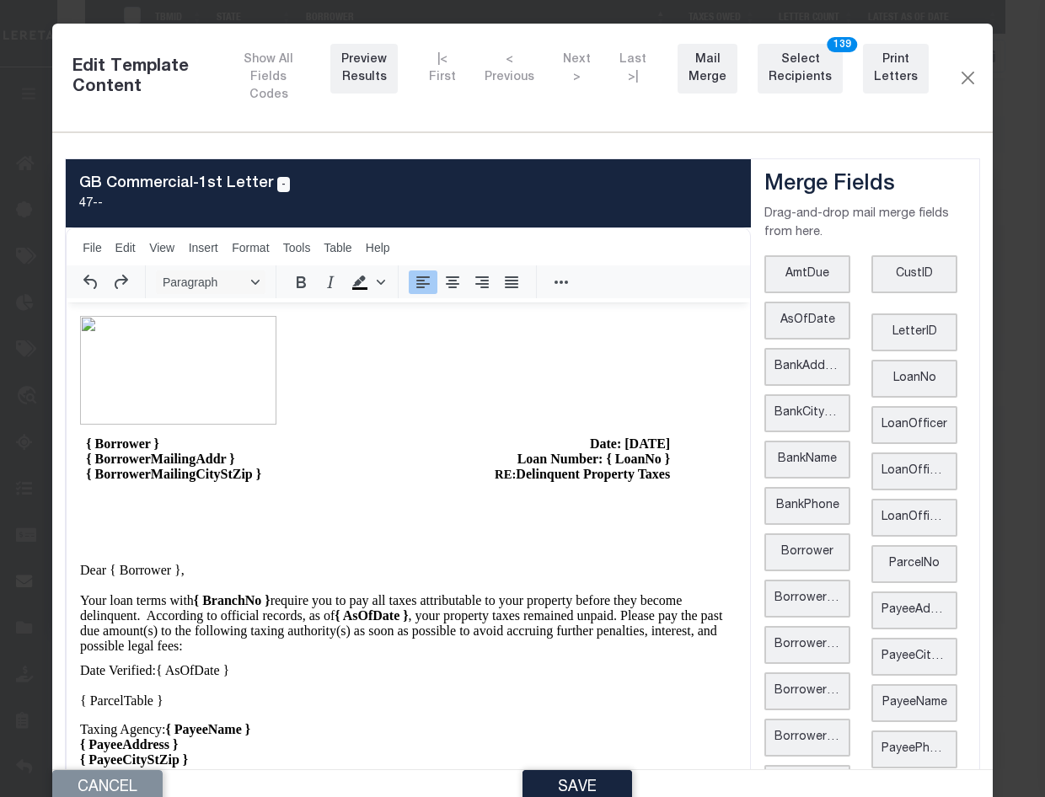
scroll to position [0, 0]
click at [881, 87] on button "Print Letters" at bounding box center [896, 69] width 66 height 50
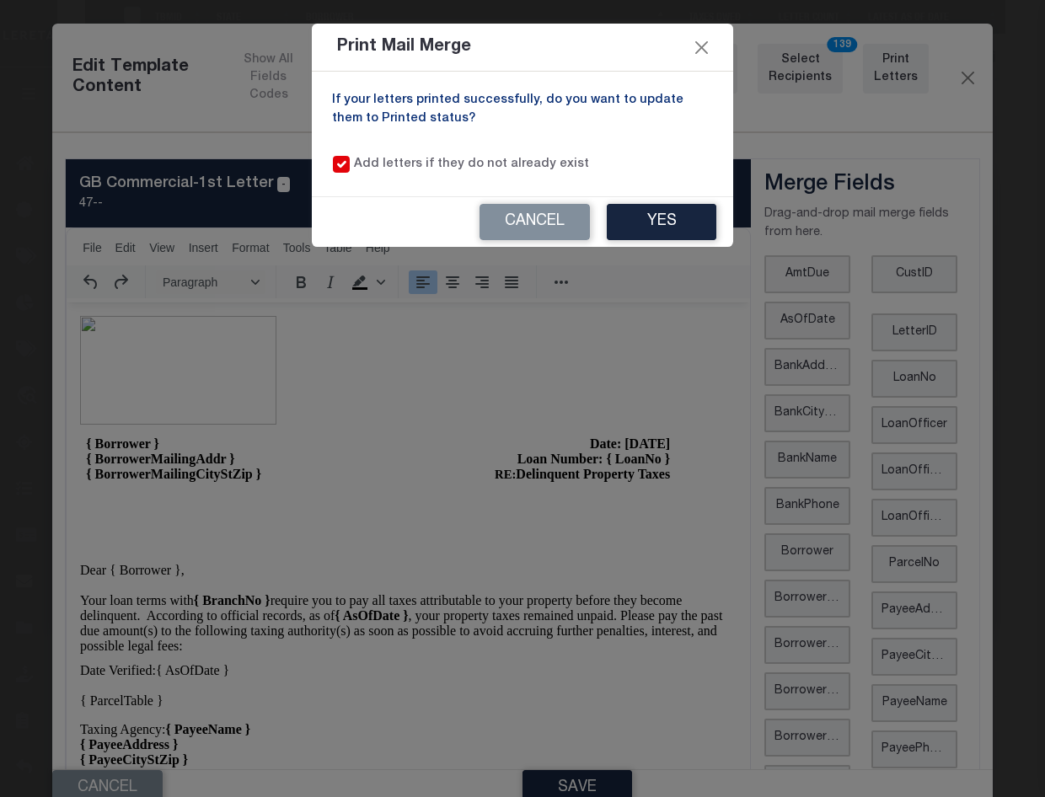
click at [353, 467] on div "Print Mail Merge If your letters printed successfully, do you want to update th…" at bounding box center [522, 398] width 1045 height 797
click at [700, 48] on button "Close" at bounding box center [702, 47] width 22 height 22
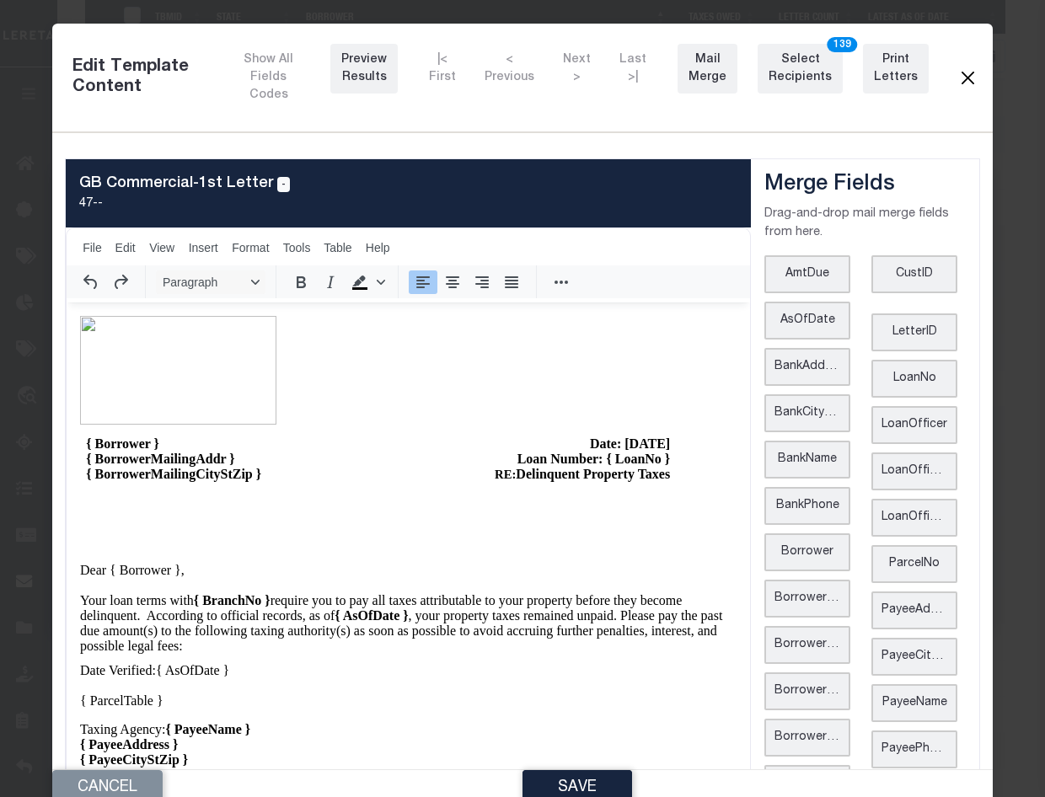
click at [881, 81] on button "Close" at bounding box center [967, 78] width 19 height 22
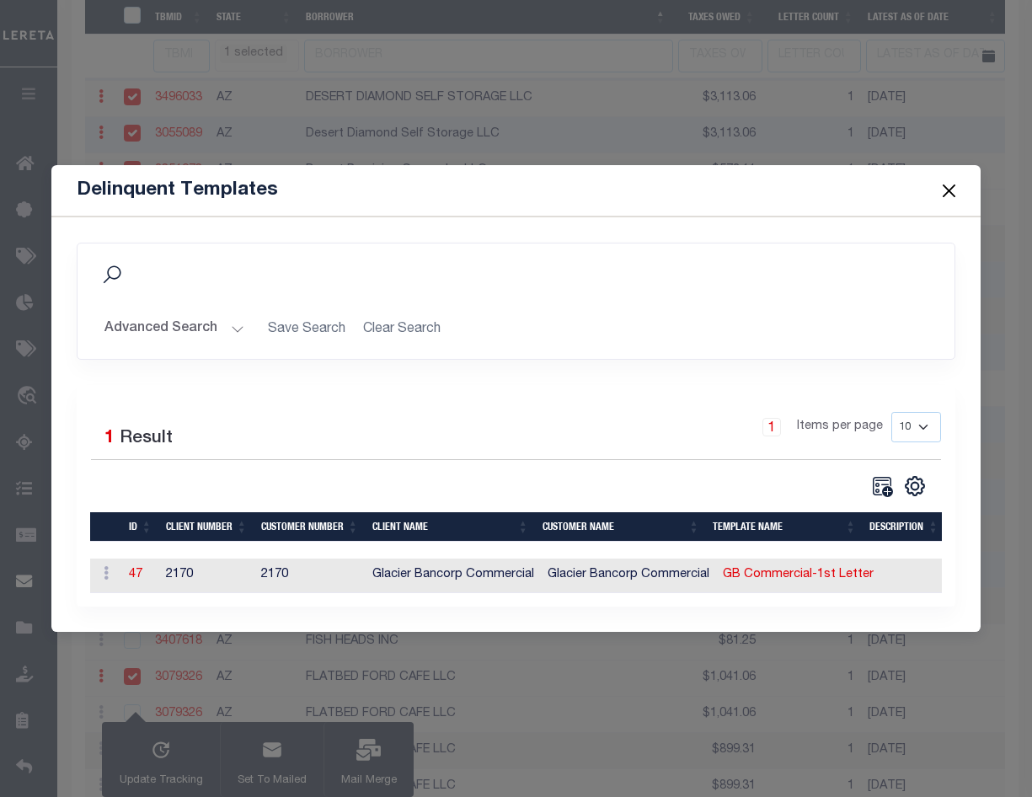
click at [881, 187] on button "Close" at bounding box center [950, 190] width 22 height 22
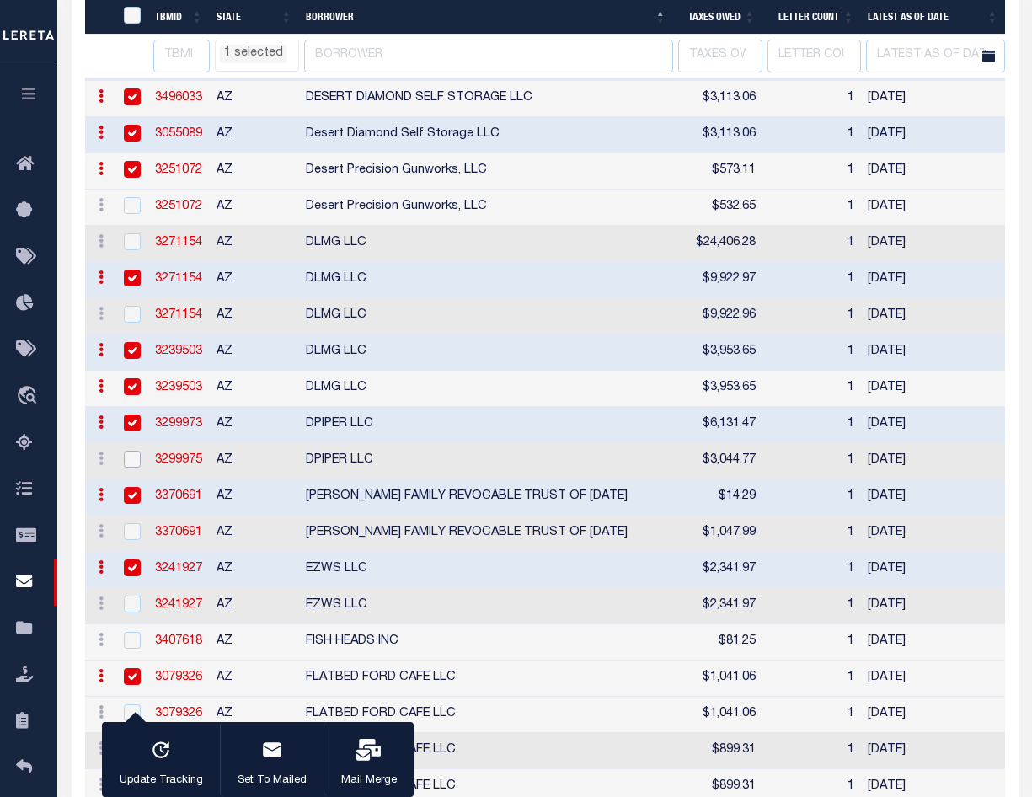
drag, startPoint x: 137, startPoint y: 581, endPoint x: 181, endPoint y: 627, distance: 64.4
click at [137, 468] on input "checkbox" at bounding box center [132, 459] width 17 height 17
checkbox input "true"
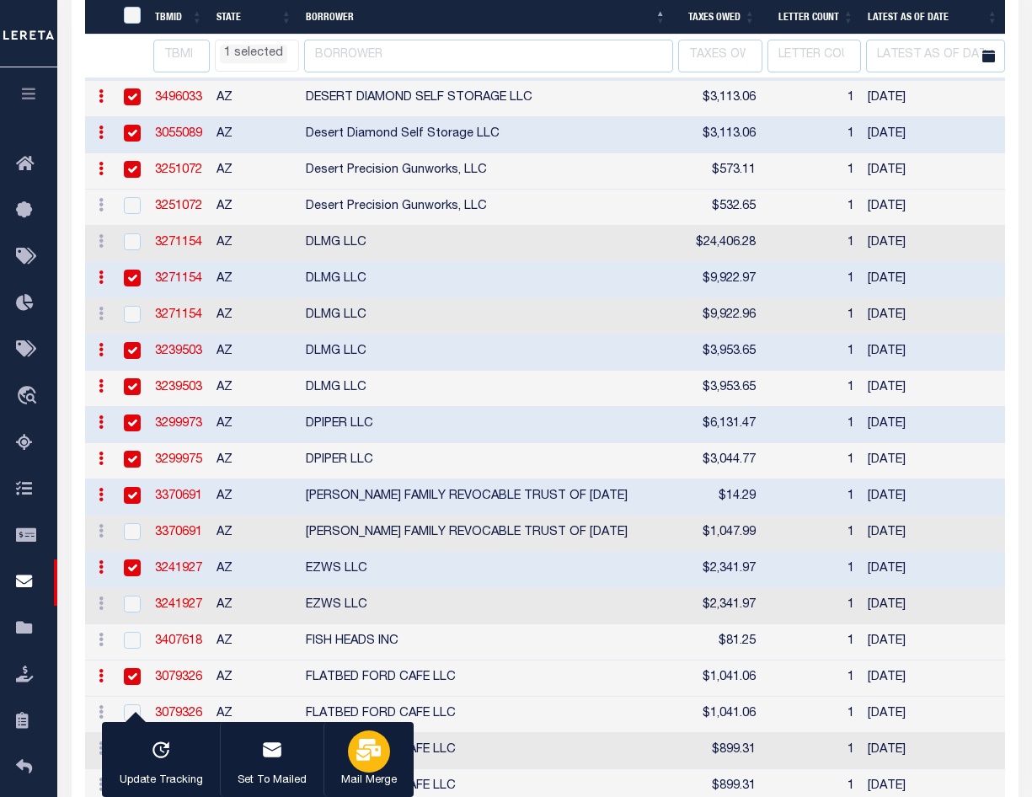
select select "AZ"
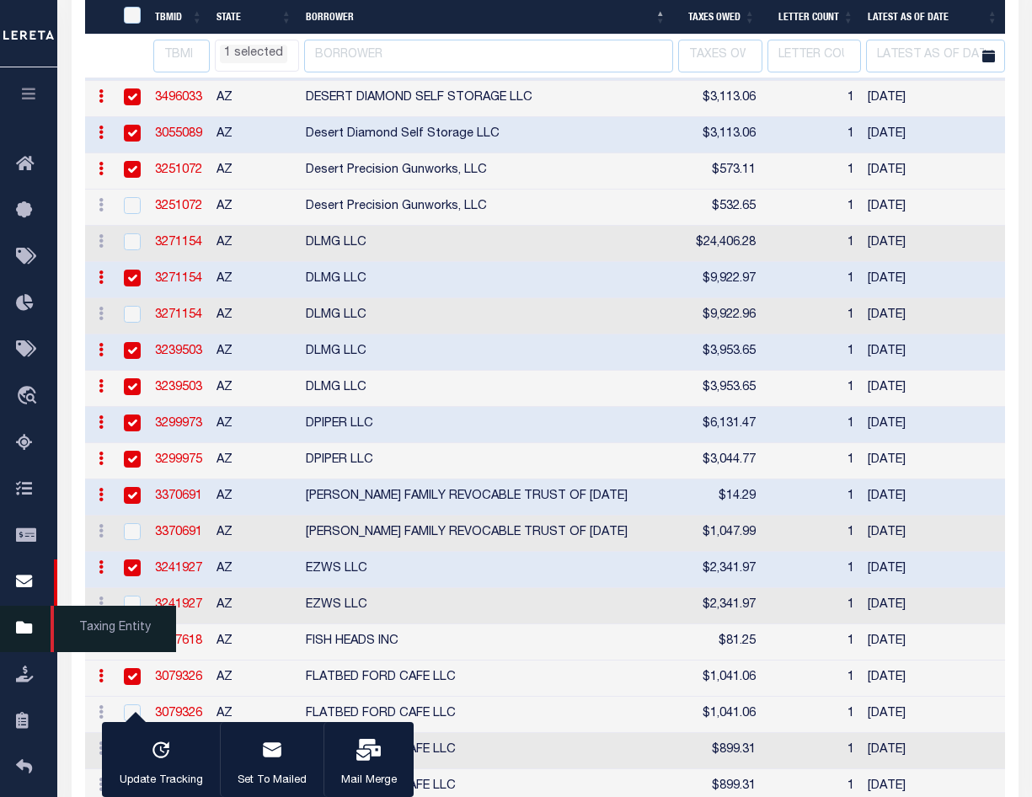
select select "AZ"
select select
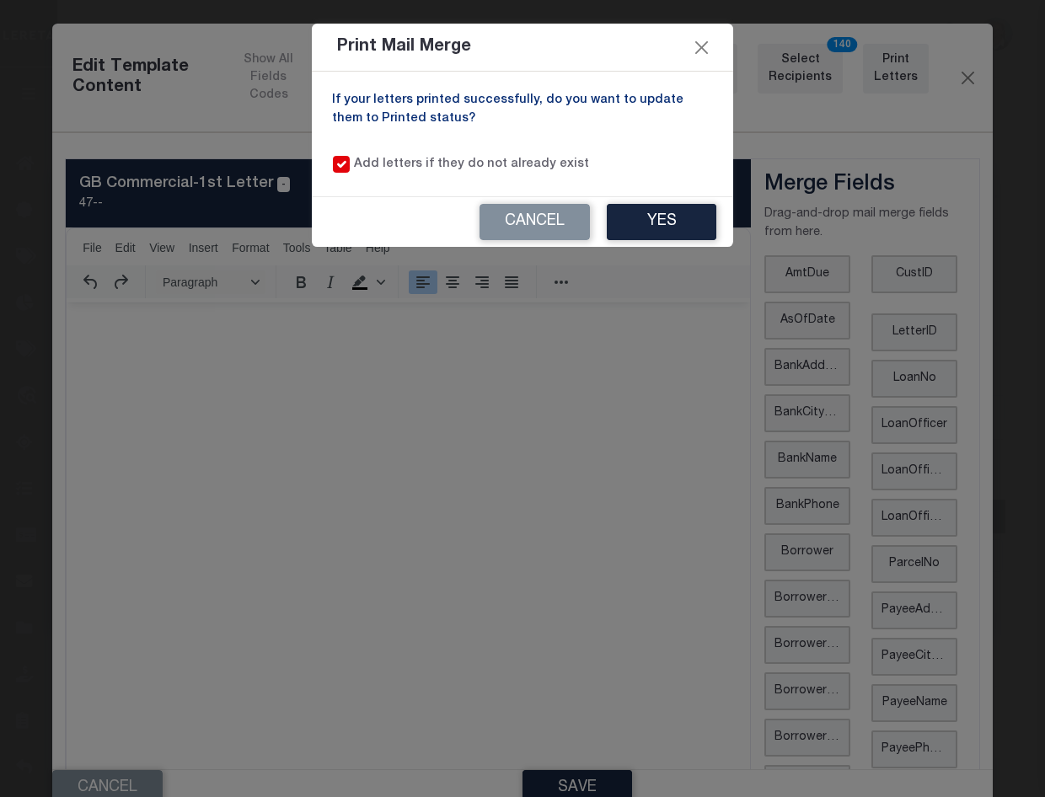
select select "500"
select select "2170"
select select
select select "AZ"
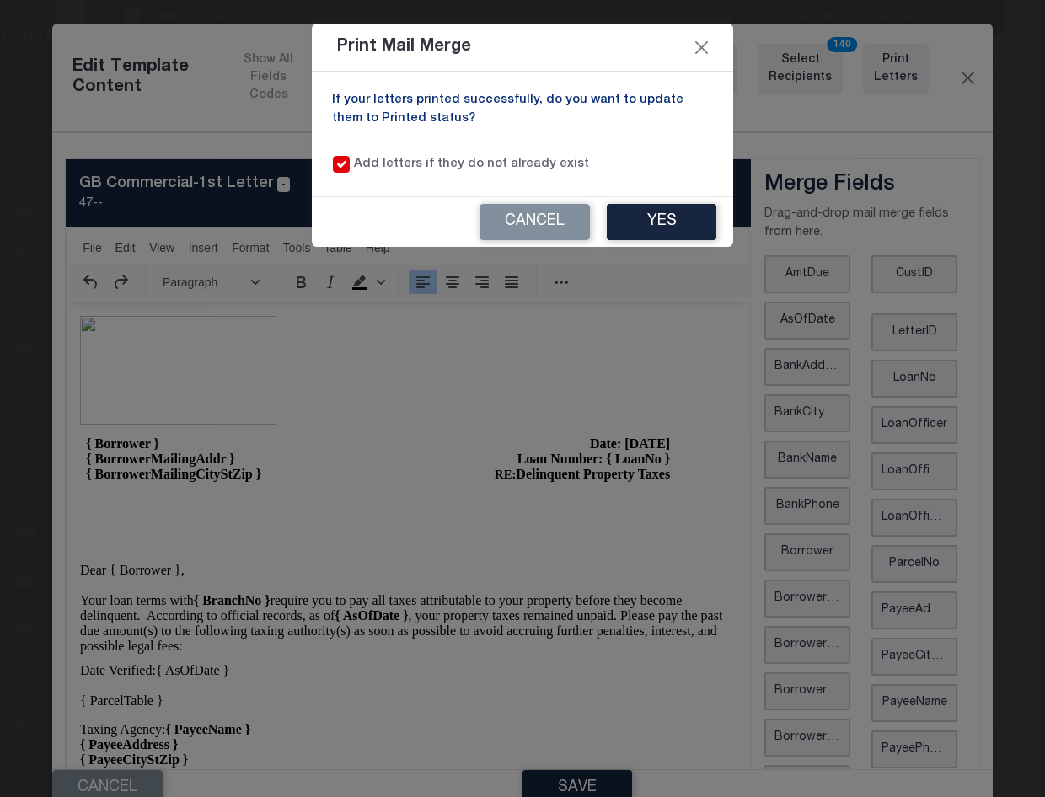
scroll to position [370, 0]
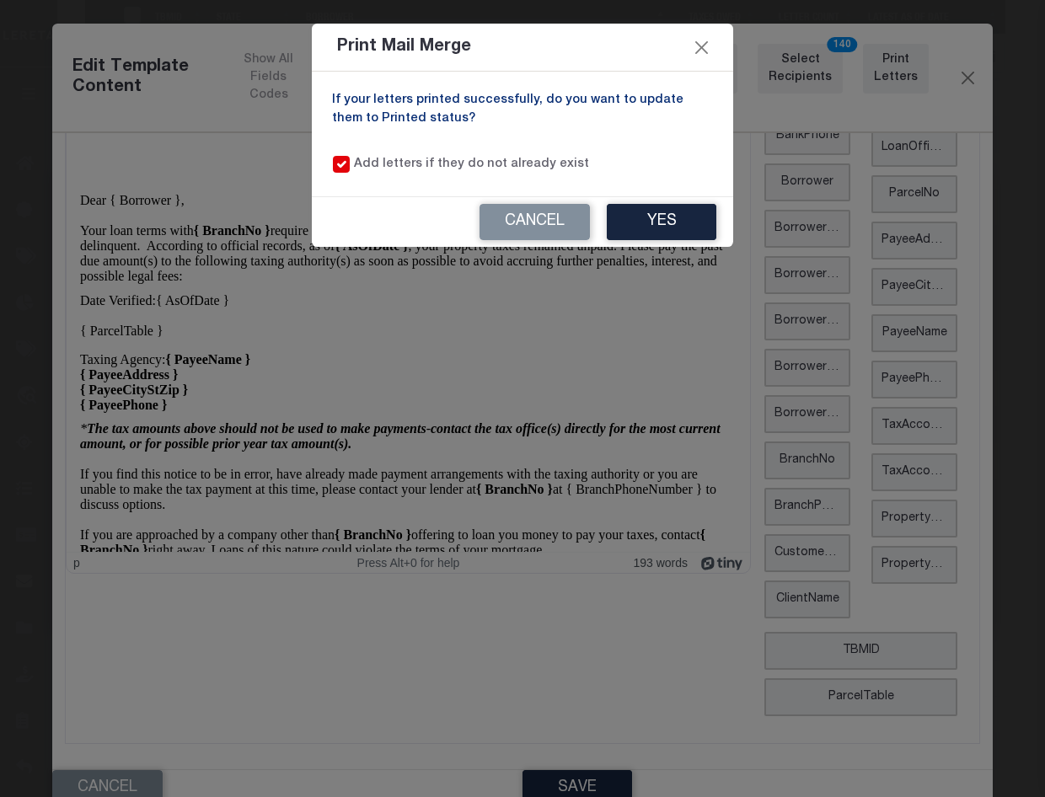
click at [426, 332] on div "Print Mail Merge If your letters printed successfully, do you want to update th…" at bounding box center [522, 398] width 1045 height 797
click at [683, 222] on button "Yes" at bounding box center [662, 222] width 110 height 36
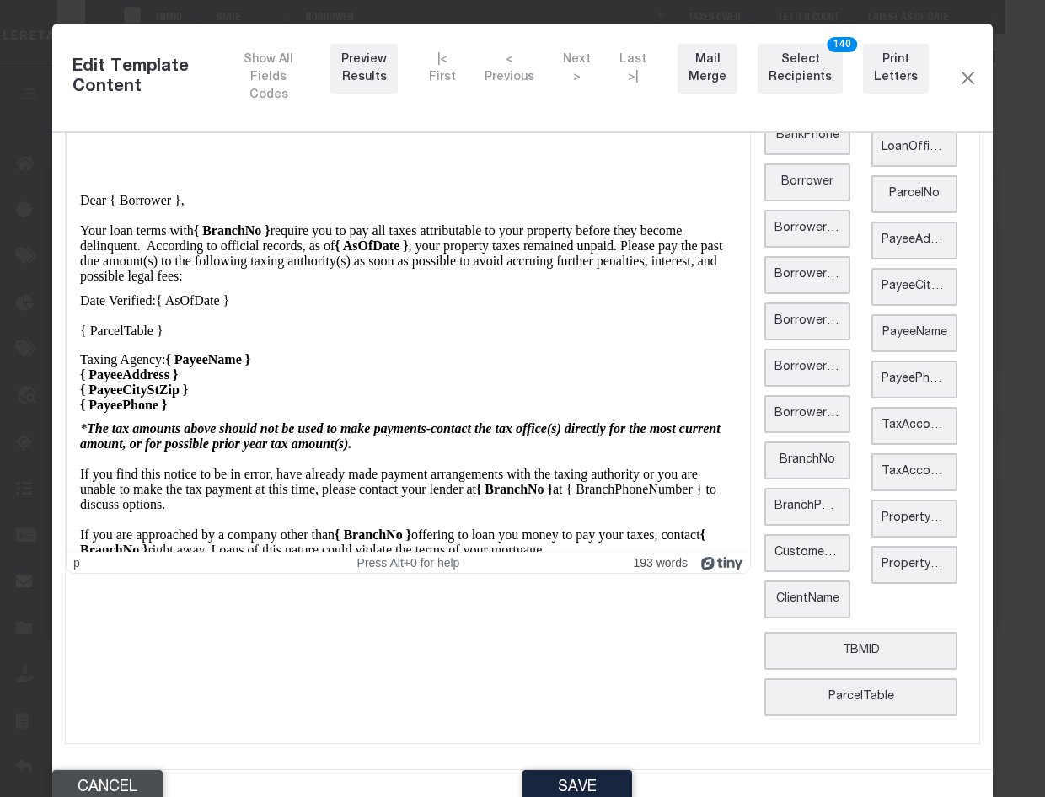
click at [129, 785] on button "Cancel" at bounding box center [107, 788] width 110 height 36
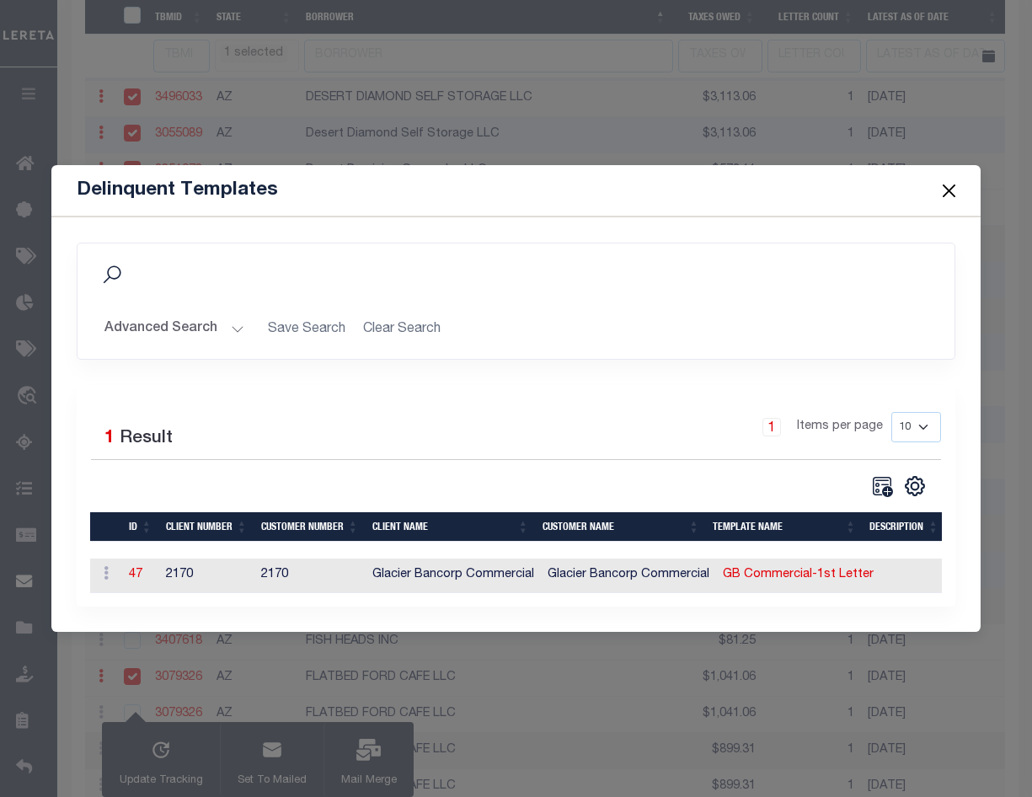
click at [950, 183] on button "Close" at bounding box center [950, 190] width 22 height 22
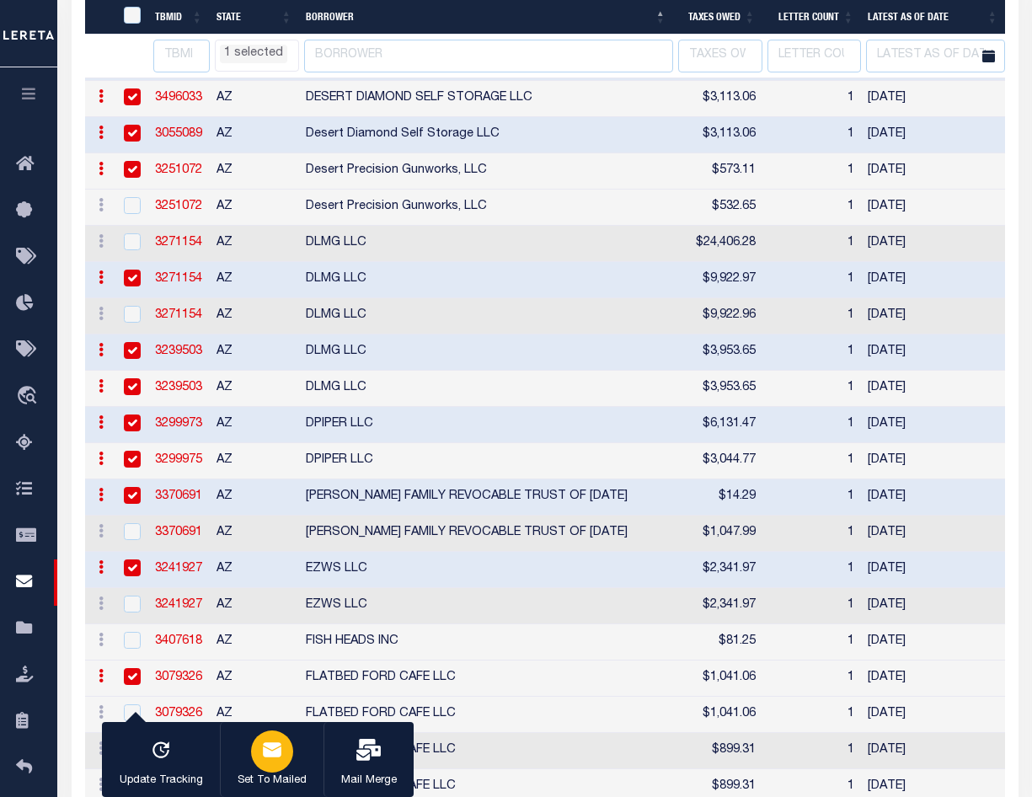
click at [270, 749] on icon "button" at bounding box center [272, 749] width 19 height 14
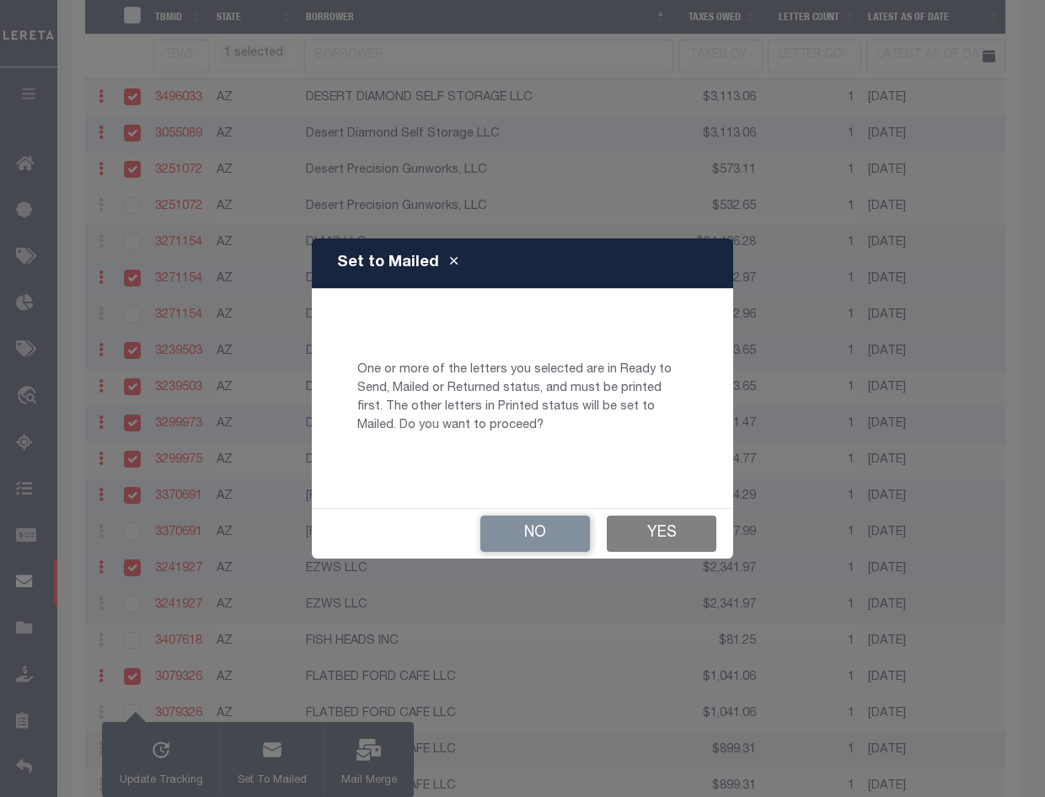
click at [645, 521] on button "Yes" at bounding box center [662, 534] width 110 height 36
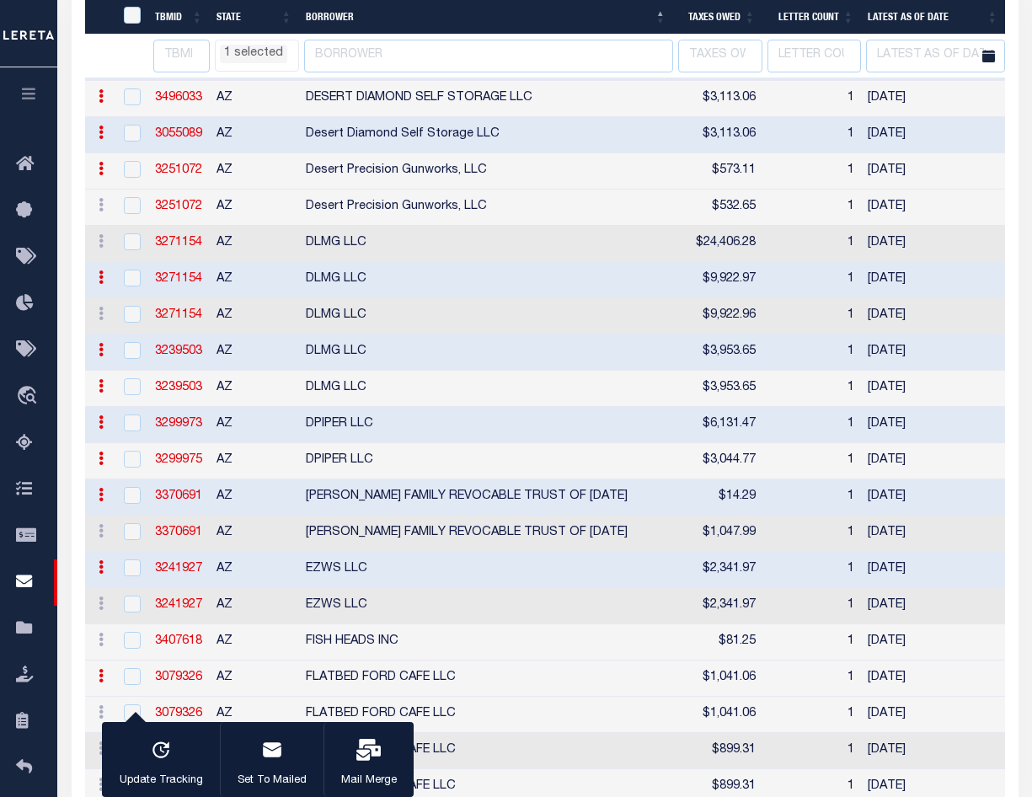
checkbox input "false"
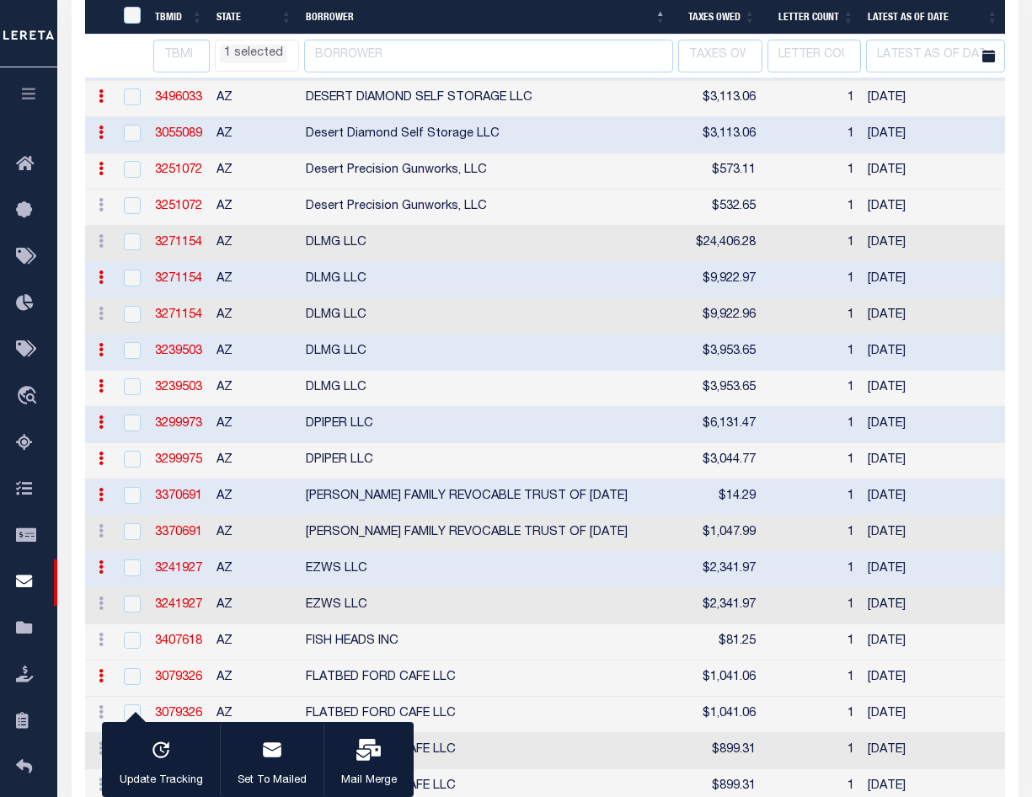
checkbox input "false"
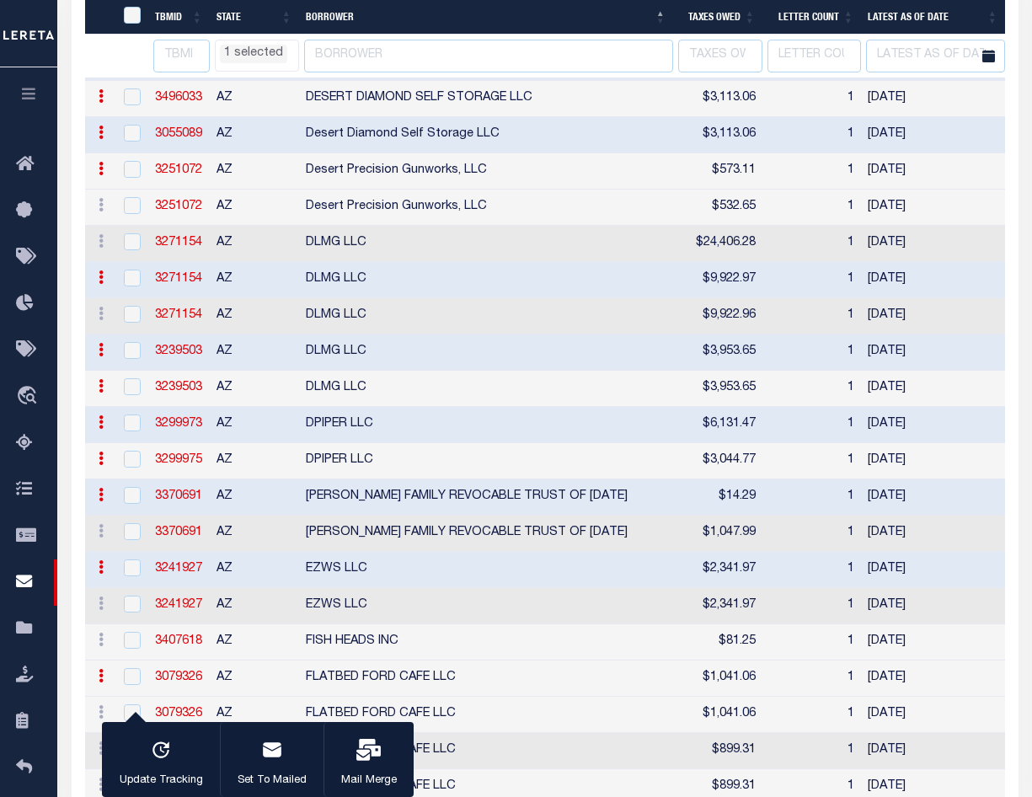
checkbox input "false"
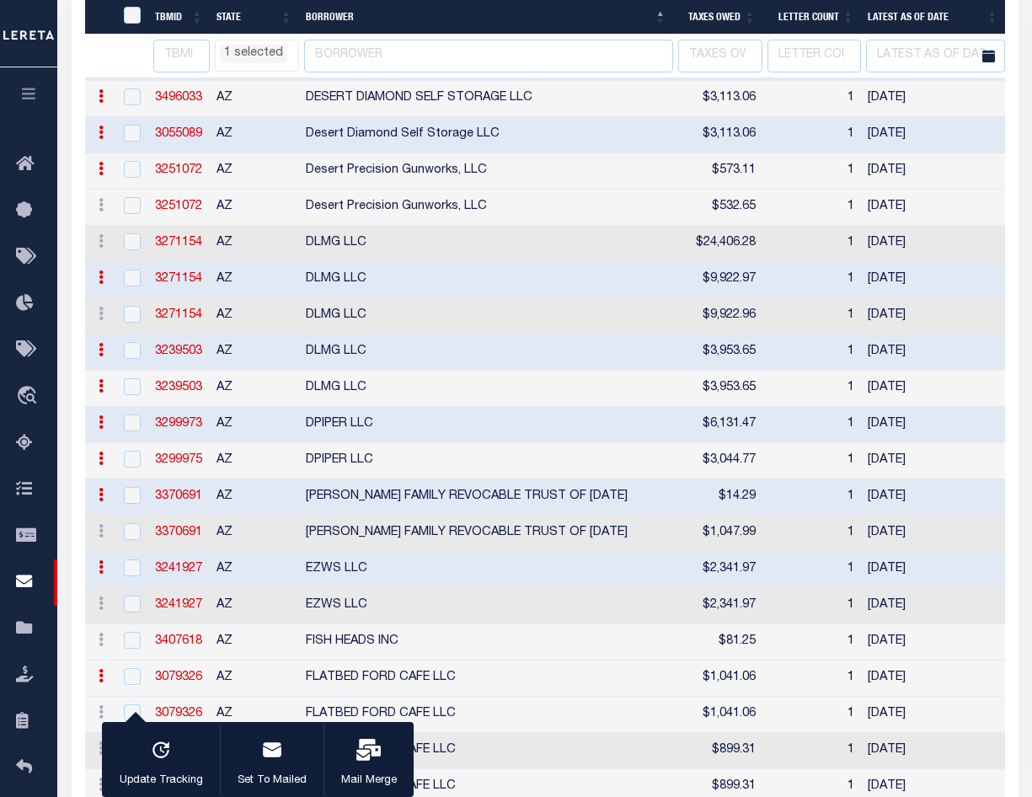
checkbox input "false"
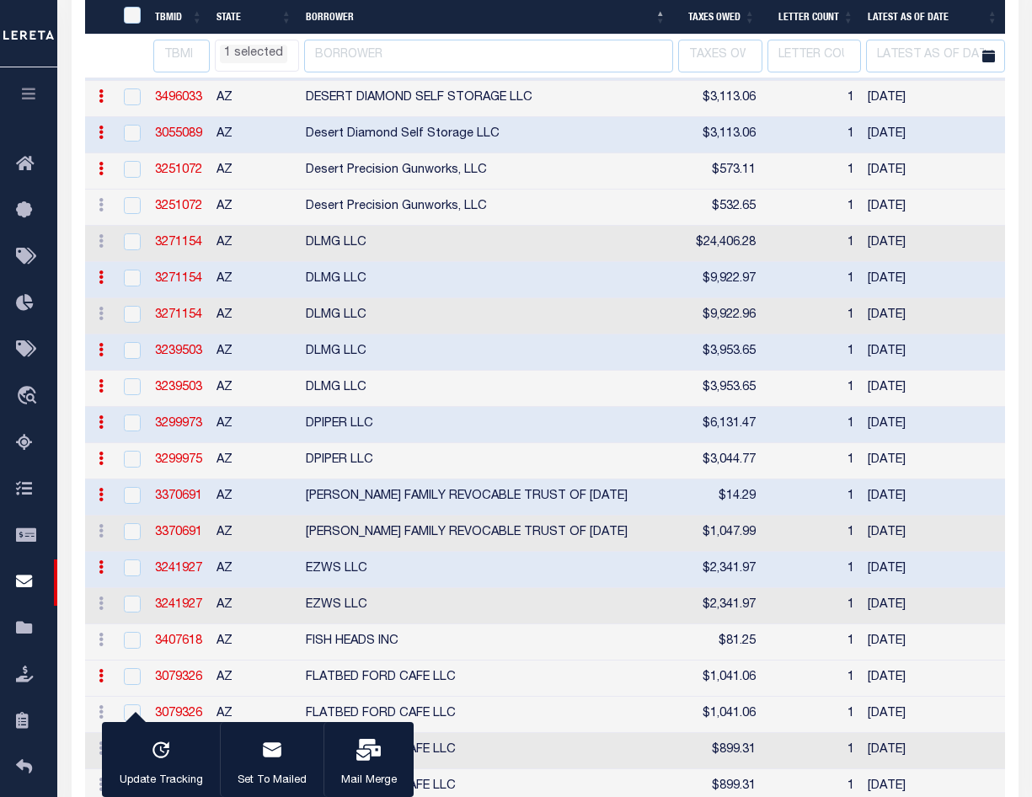
checkbox input "false"
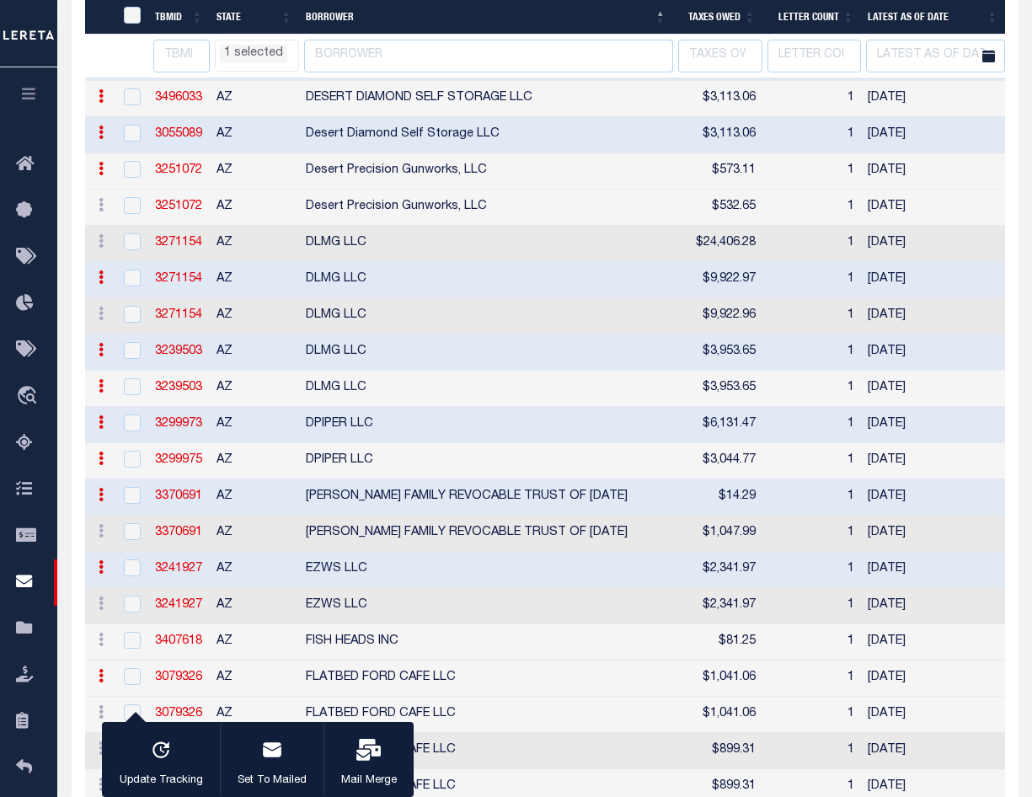
checkbox input "false"
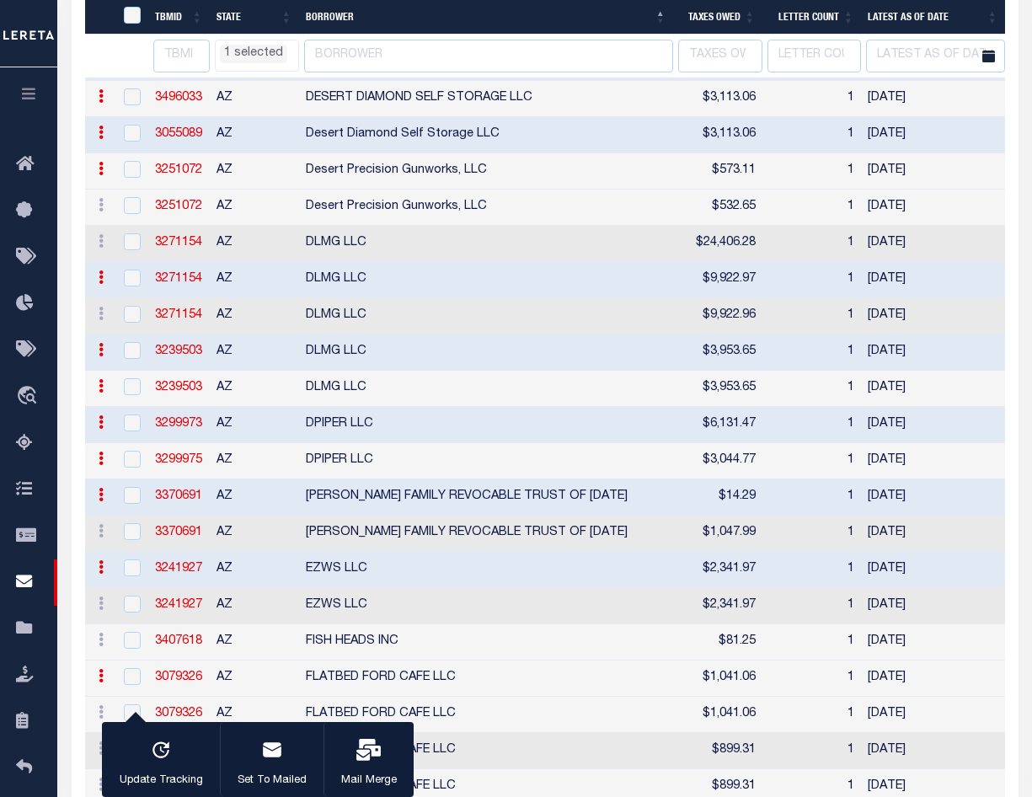
checkbox input "false"
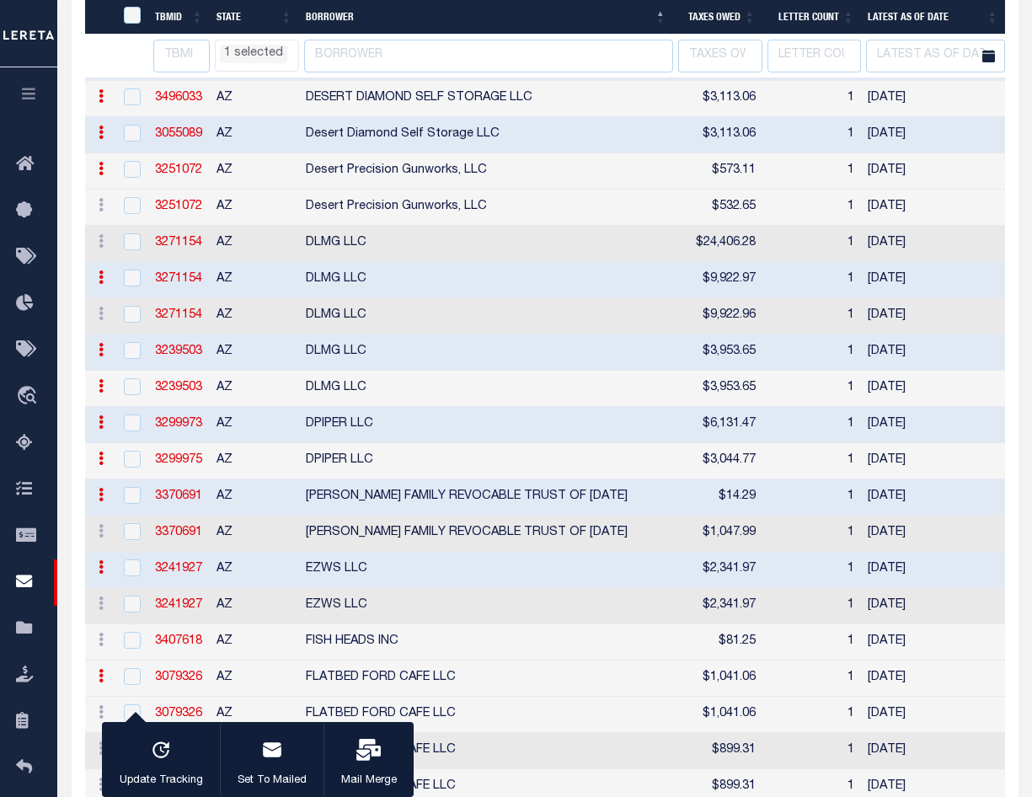
checkbox input "false"
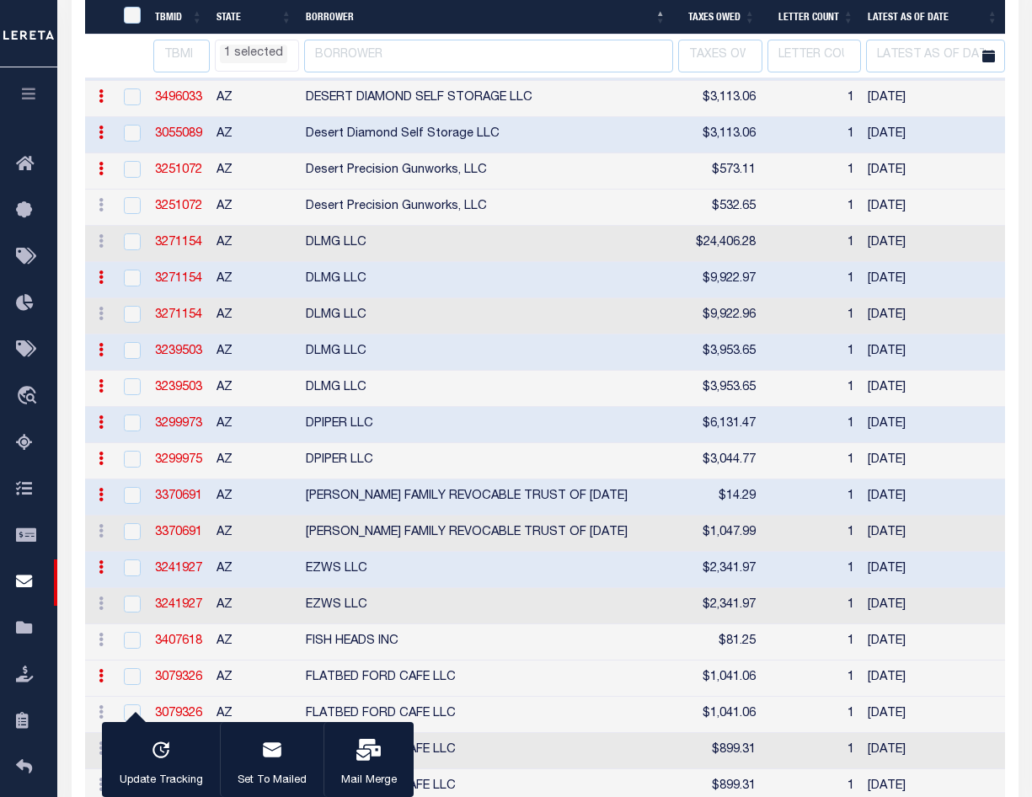
checkbox input "false"
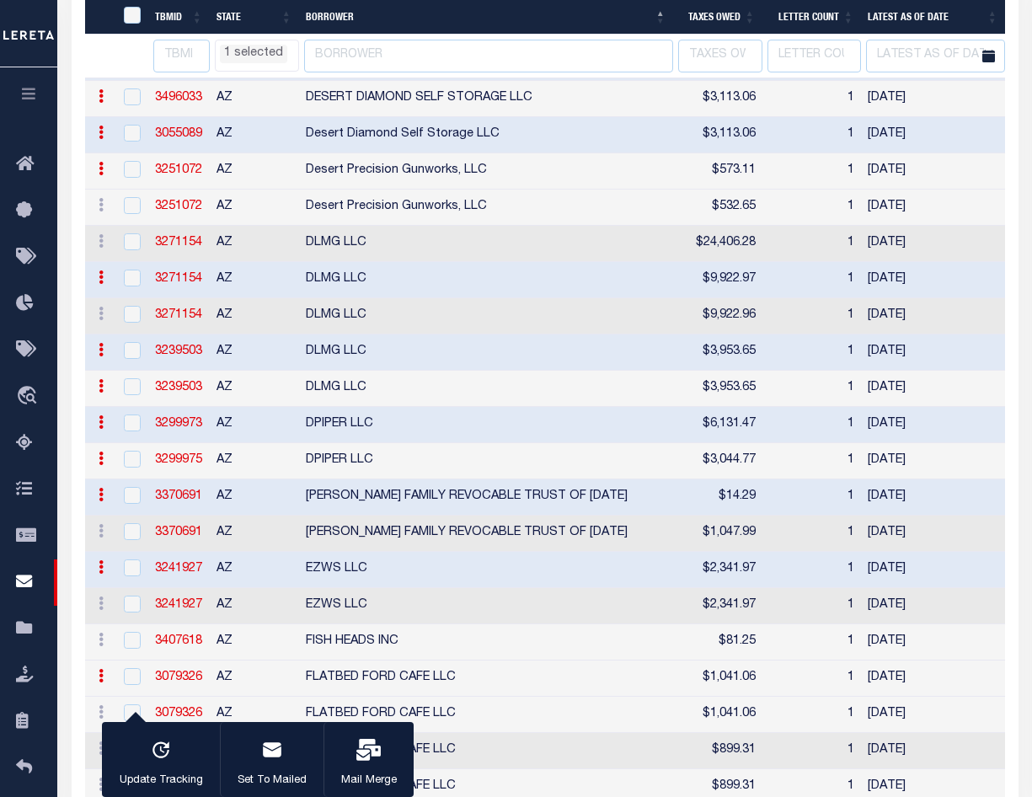
checkbox input "false"
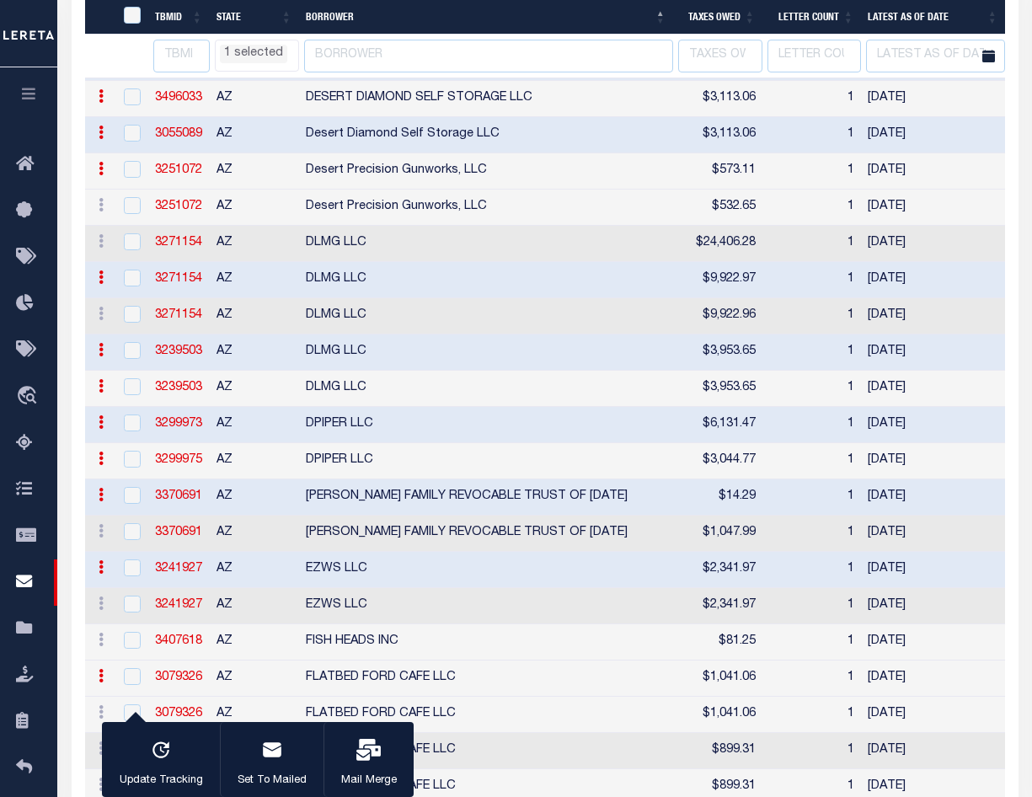
checkbox input "false"
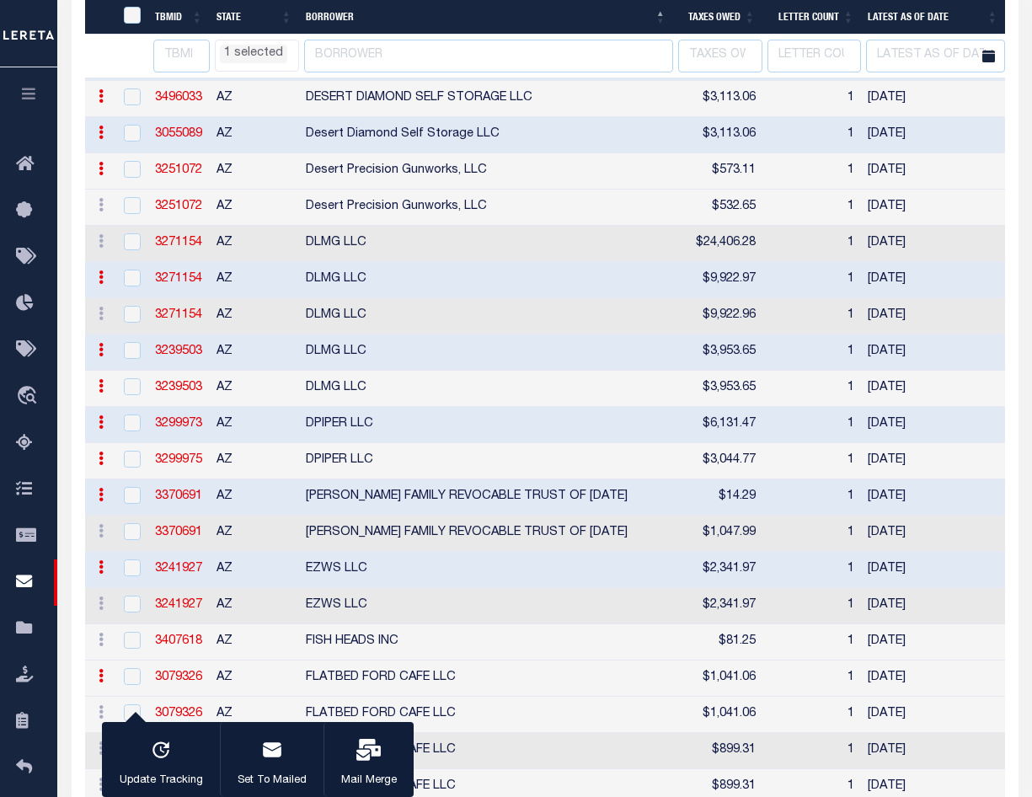
checkbox input "false"
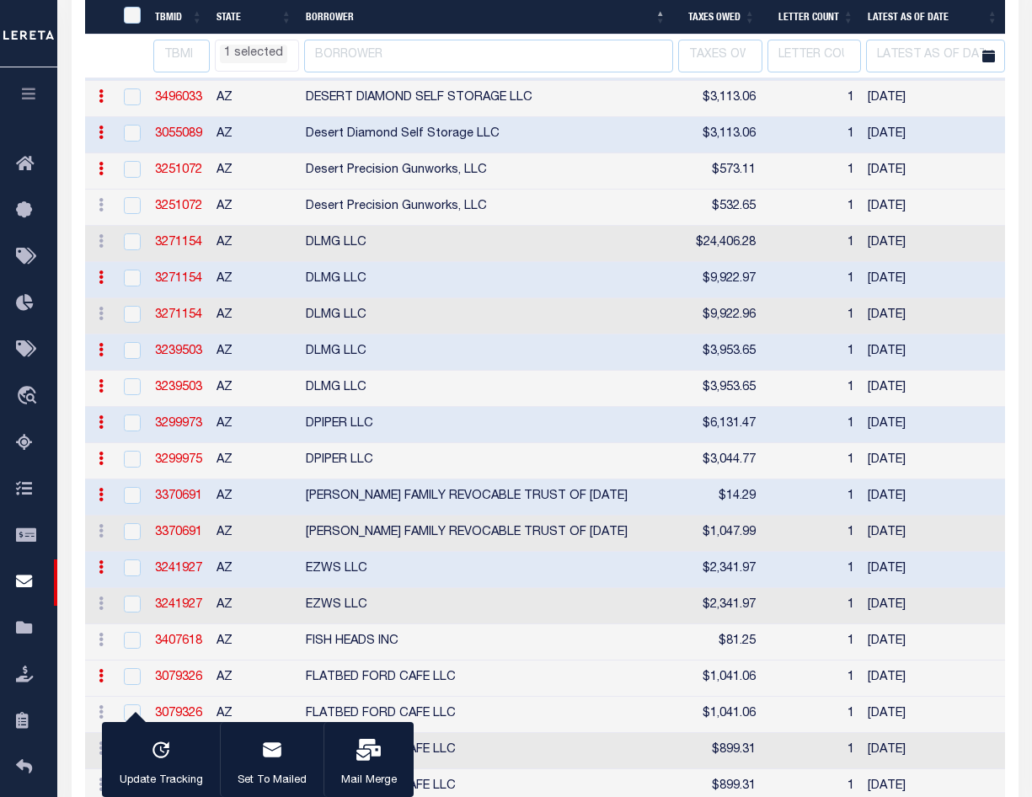
checkbox input "false"
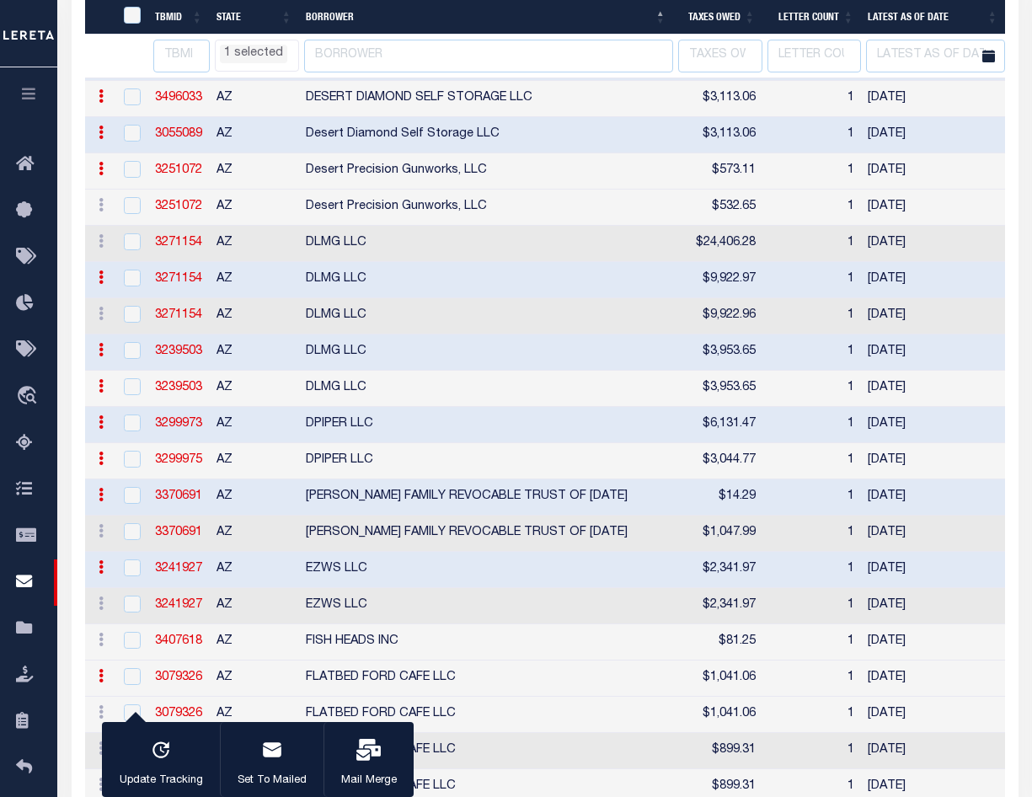
checkbox input "false"
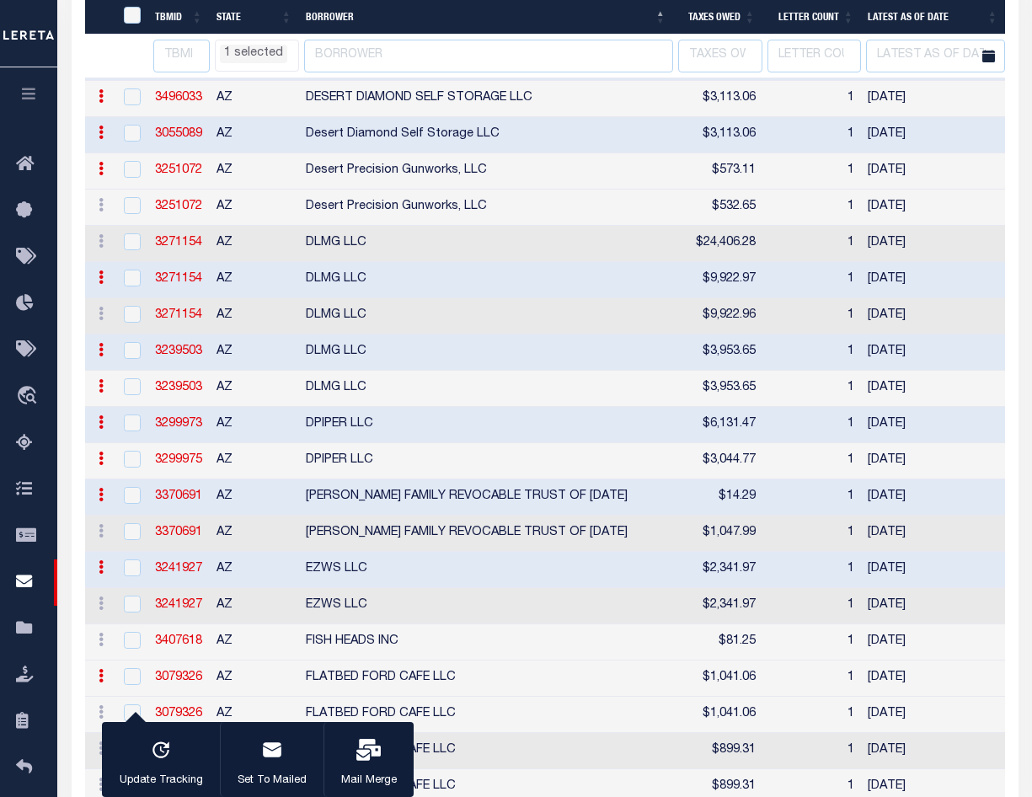
checkbox input "false"
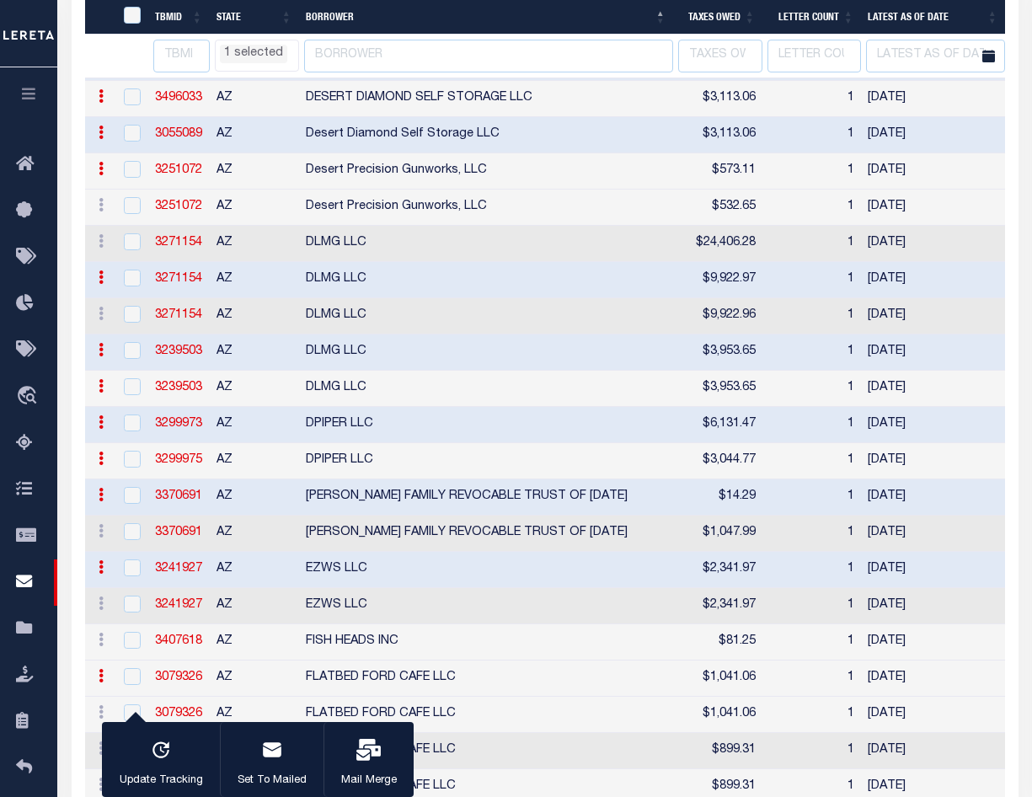
checkbox input "false"
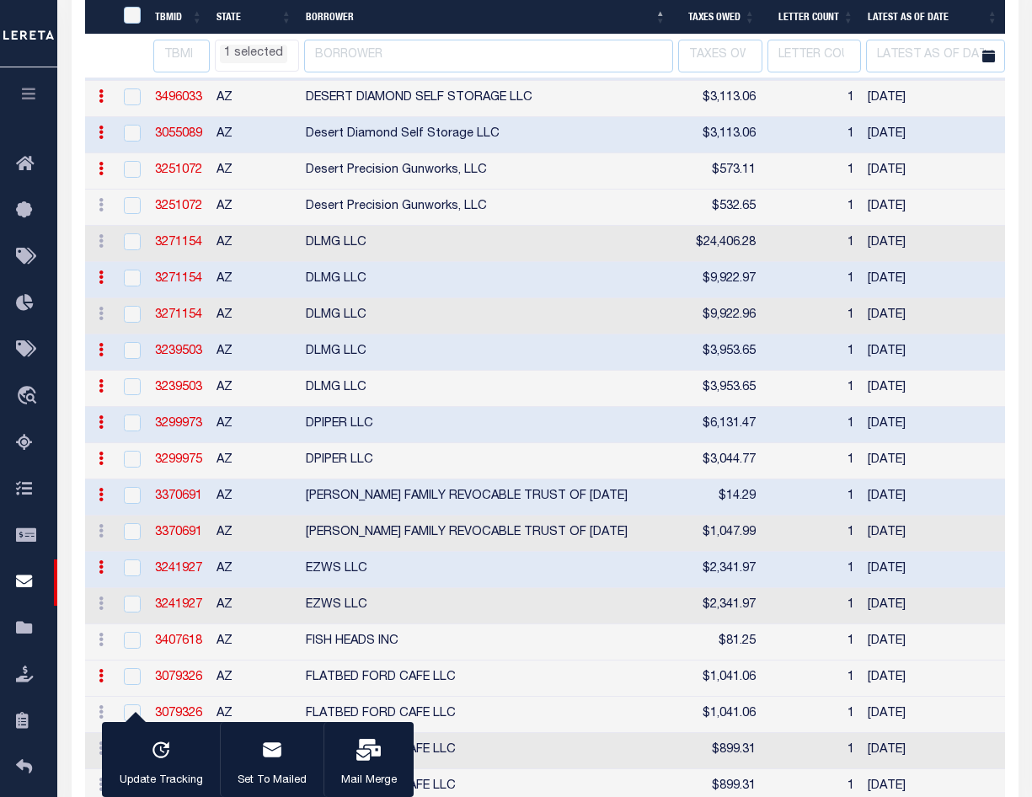
checkbox input "false"
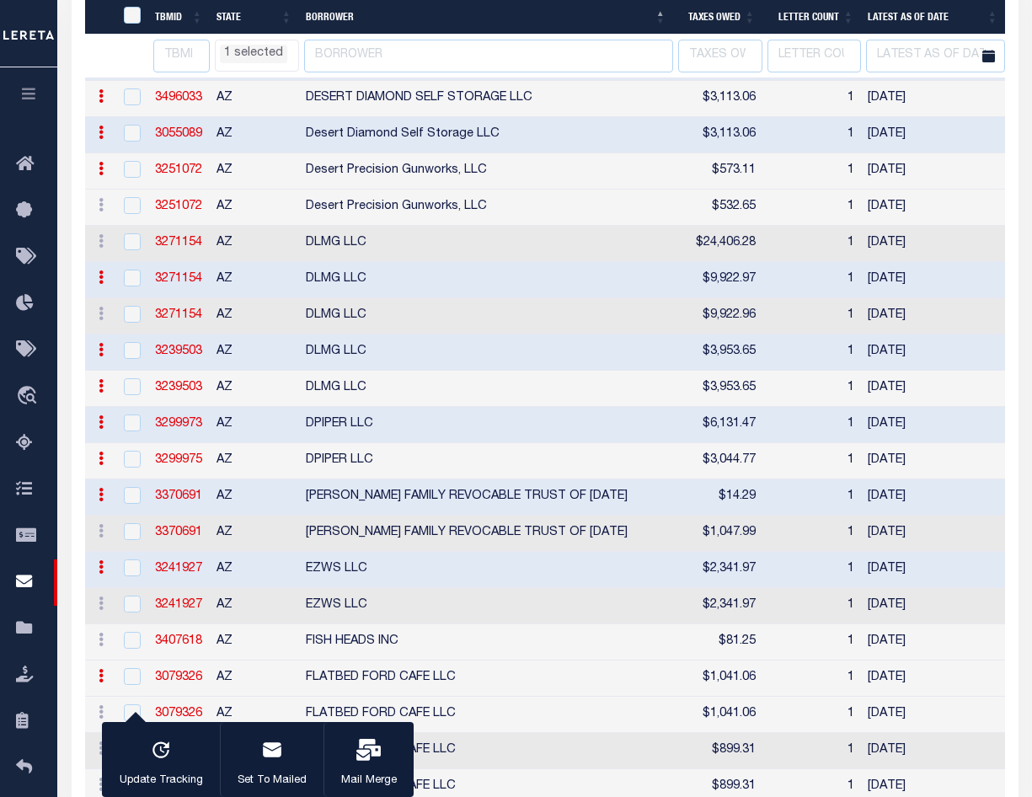
checkbox input "false"
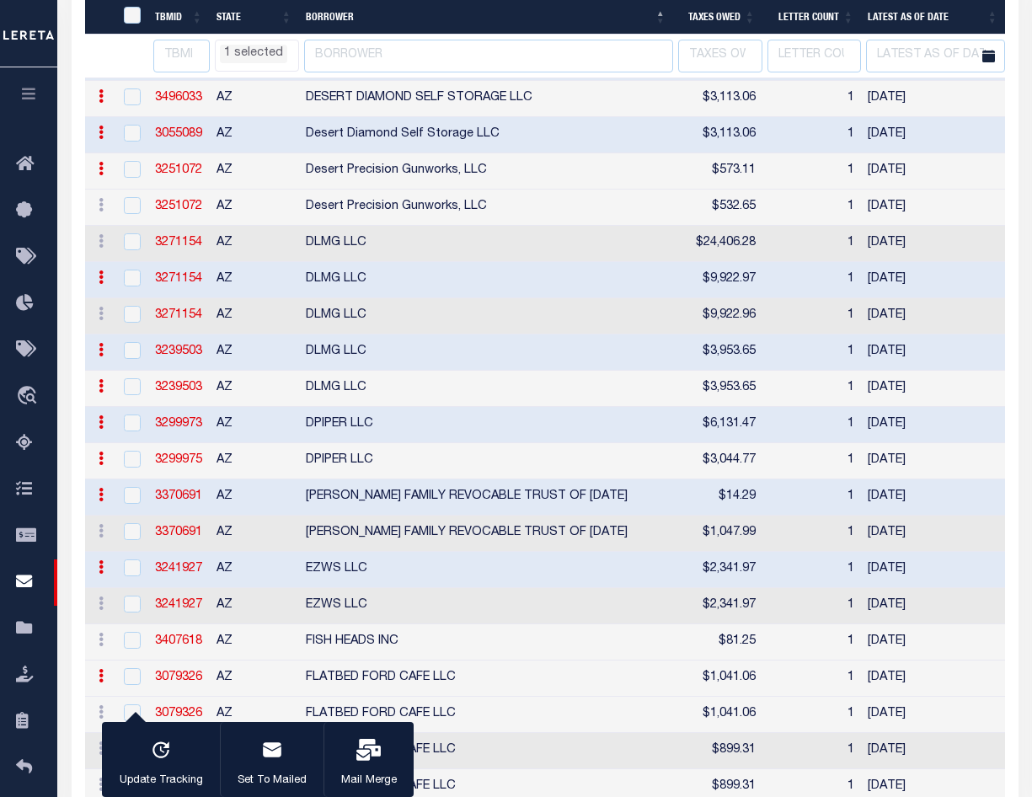
checkbox input "false"
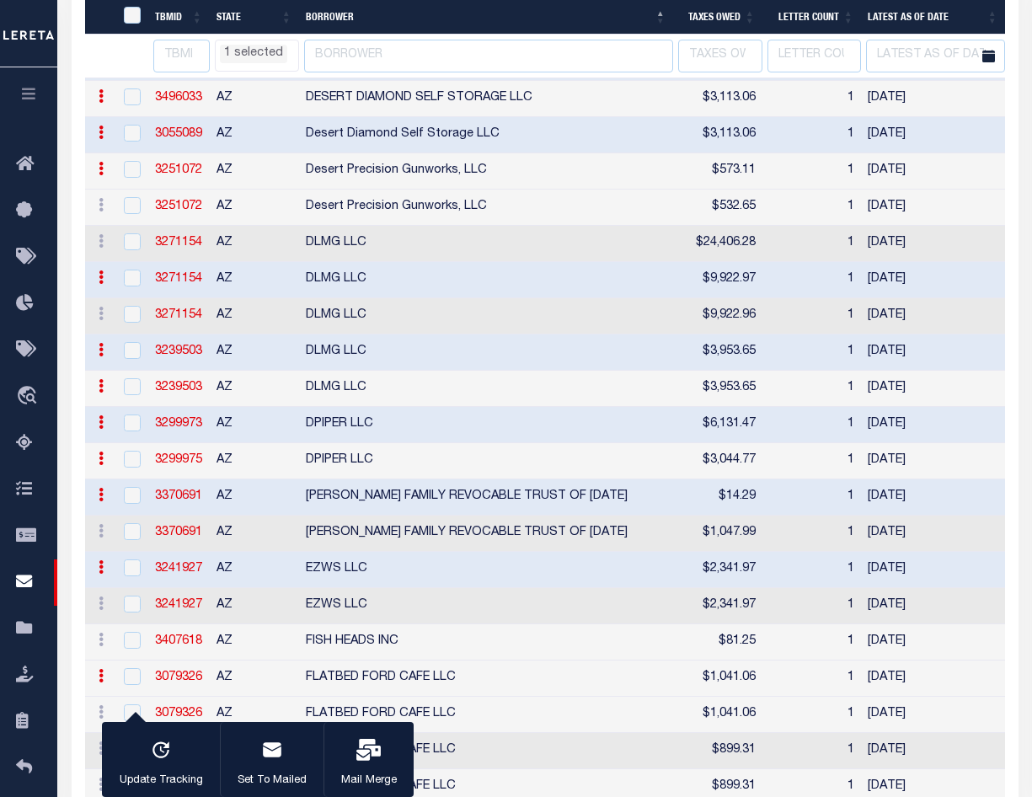
checkbox input "false"
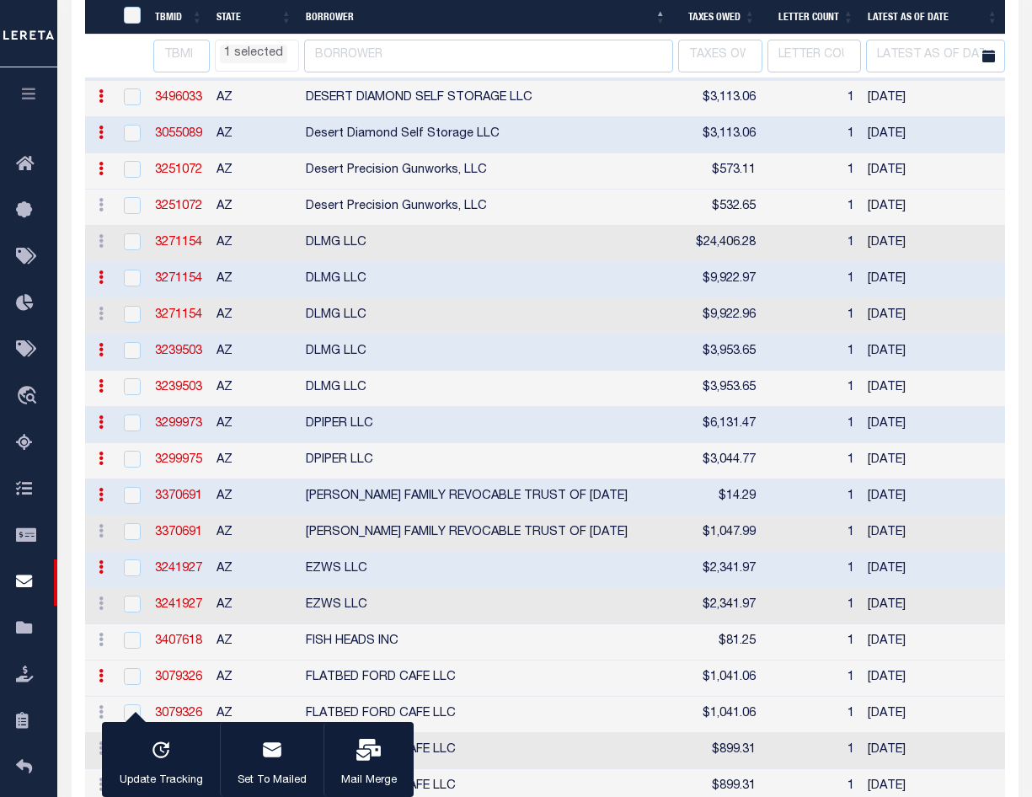
checkbox input "false"
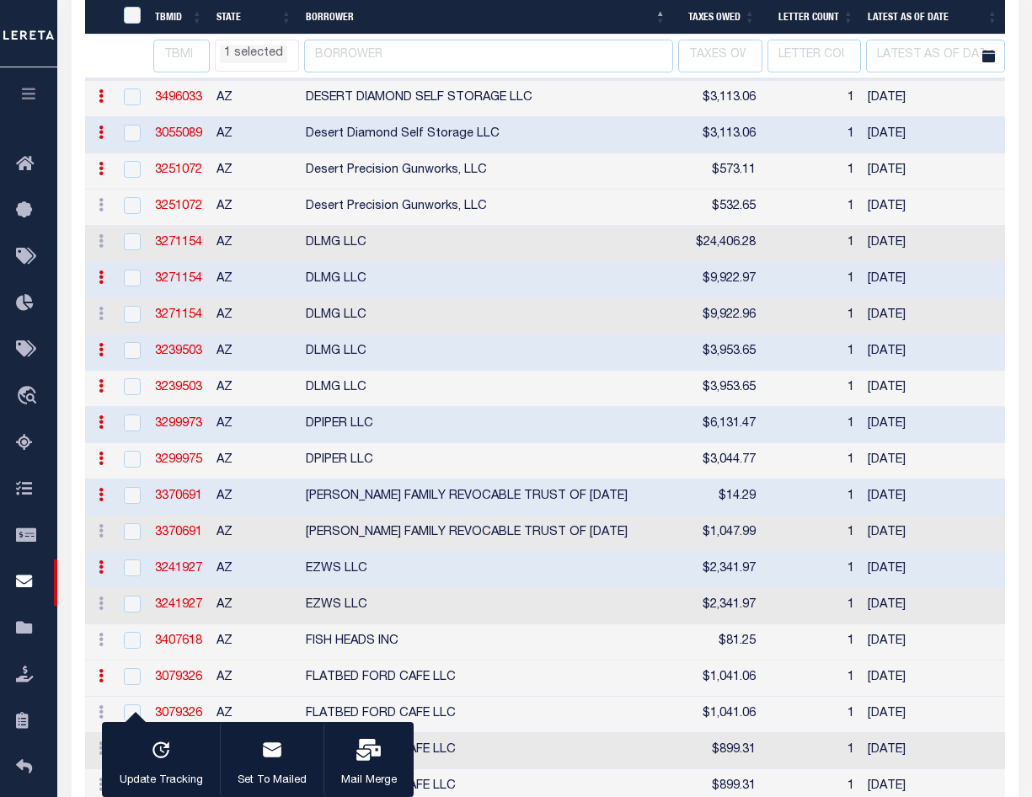
checkbox input "false"
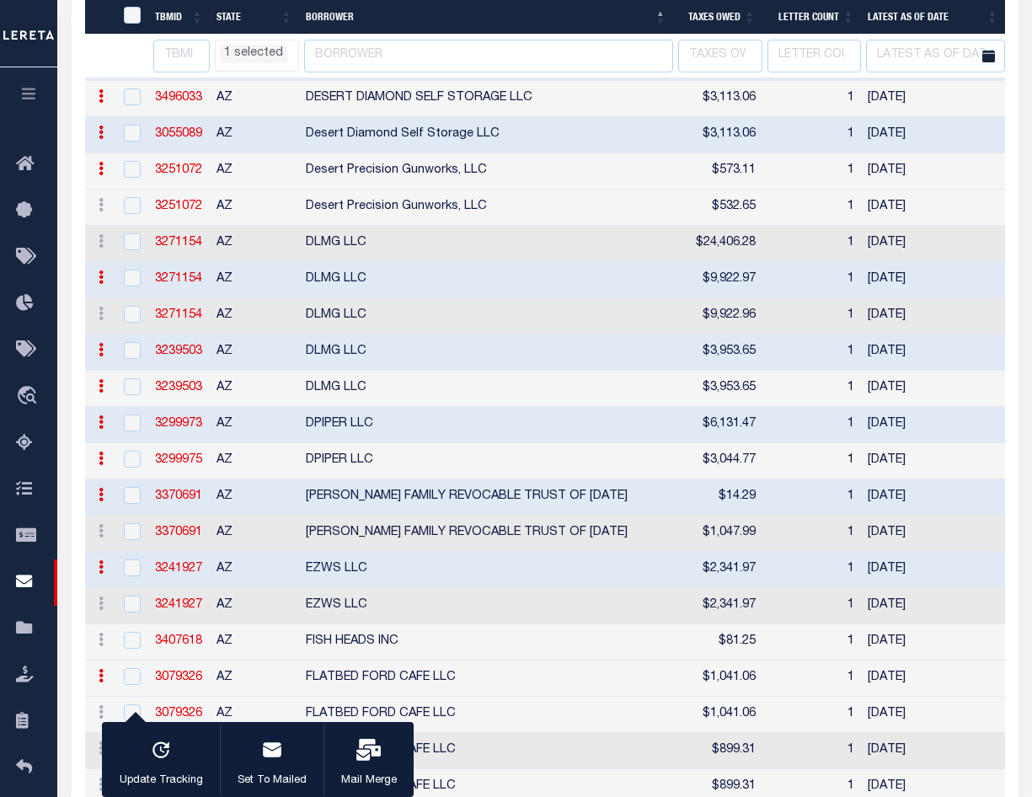
checkbox input "false"
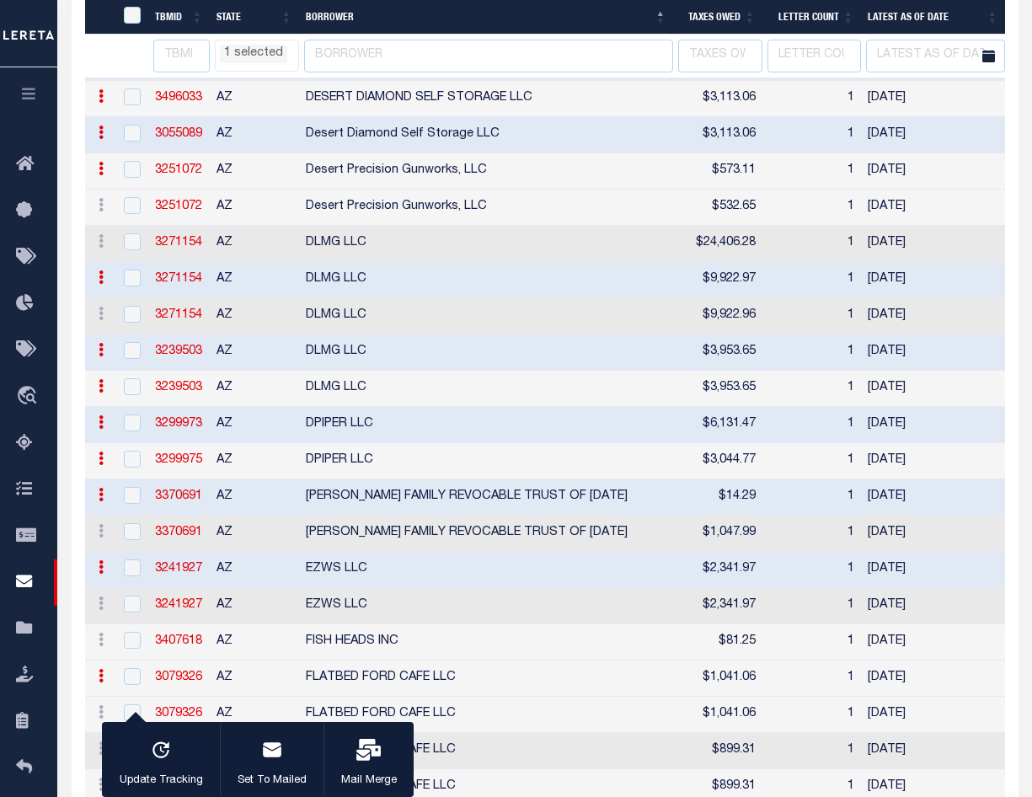
checkbox input "false"
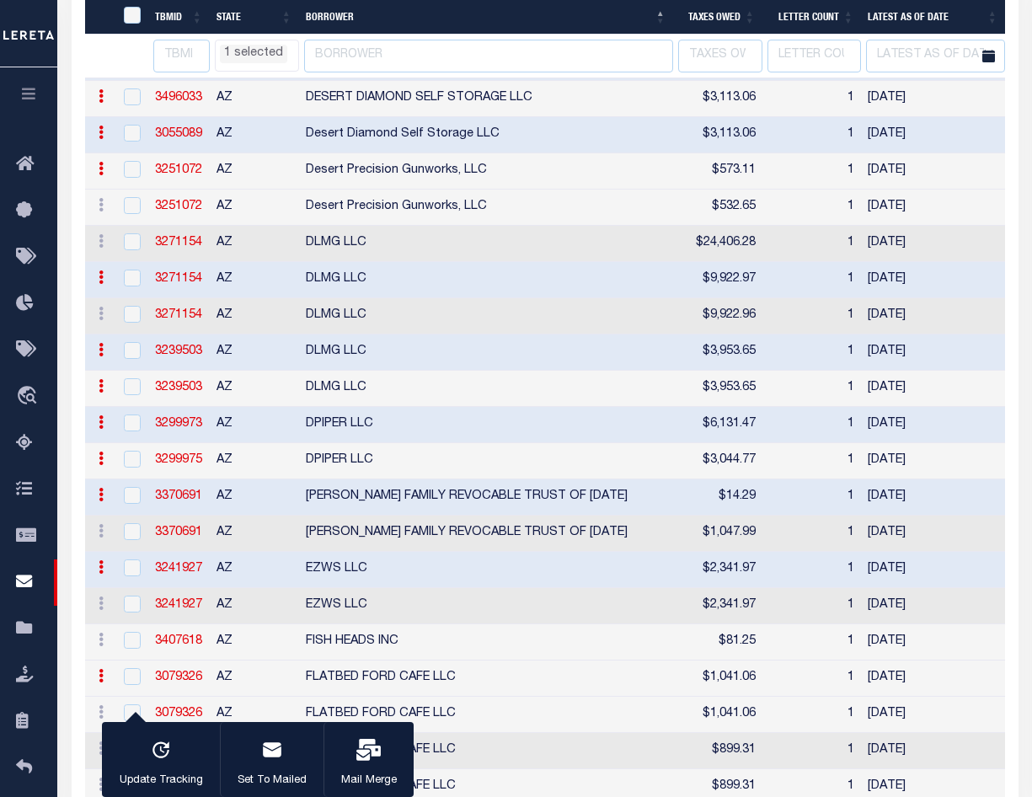
checkbox input "false"
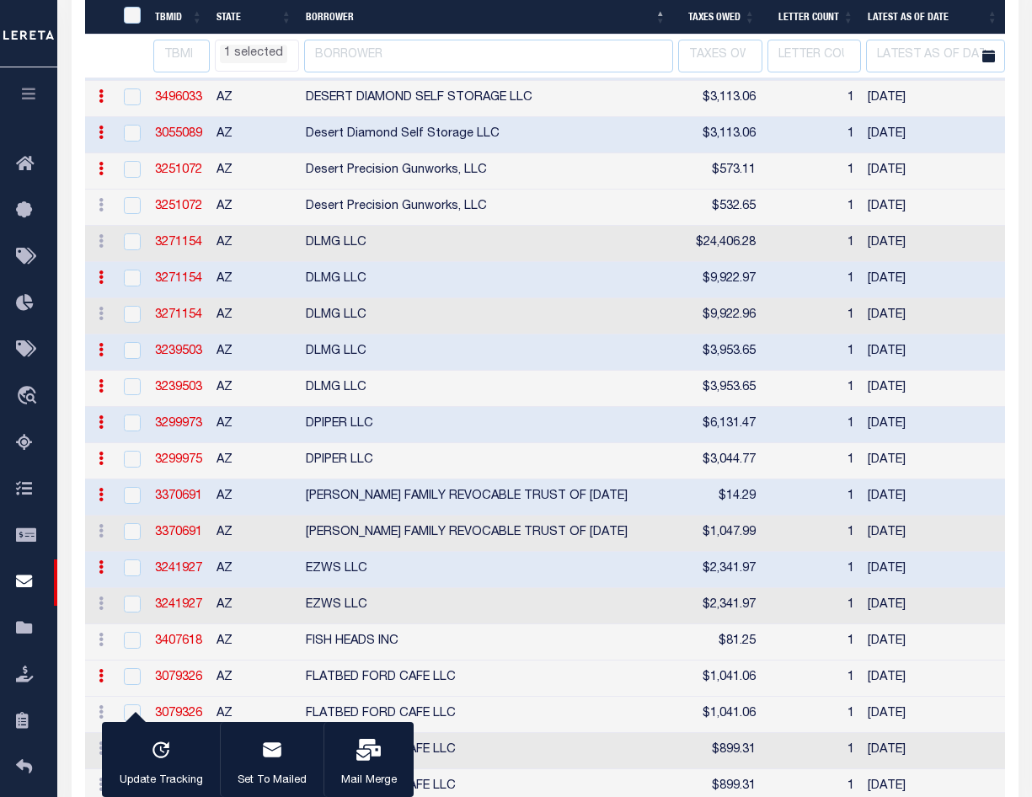
checkbox input "false"
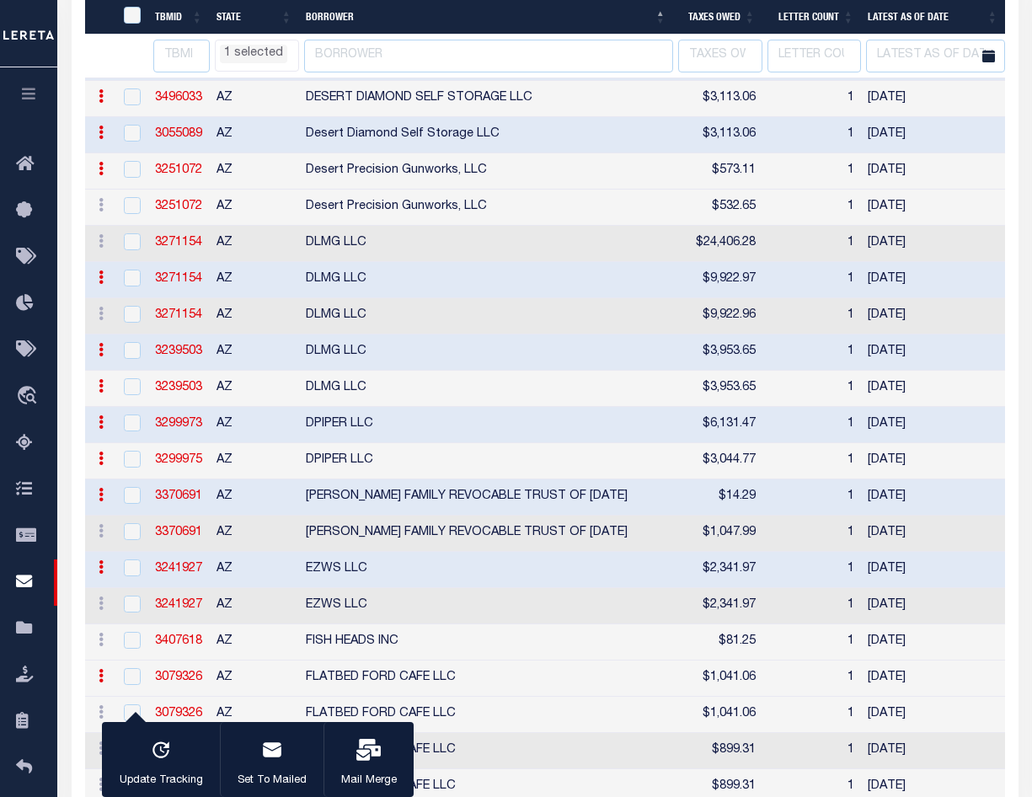
checkbox input "false"
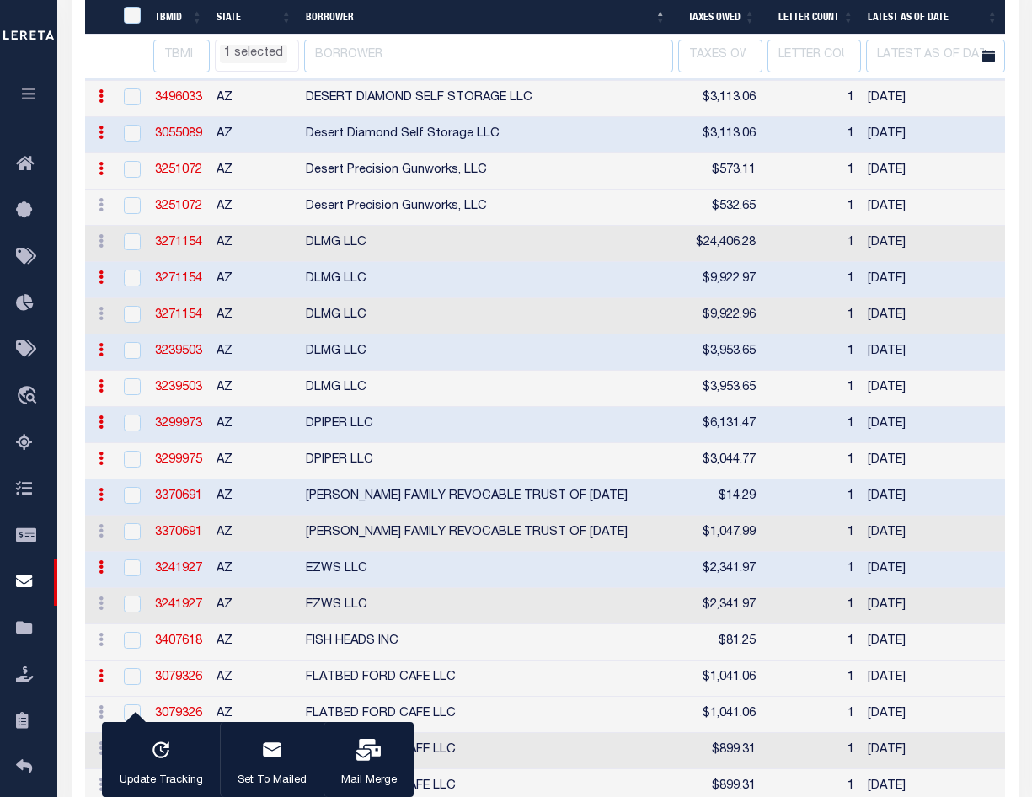
checkbox input "false"
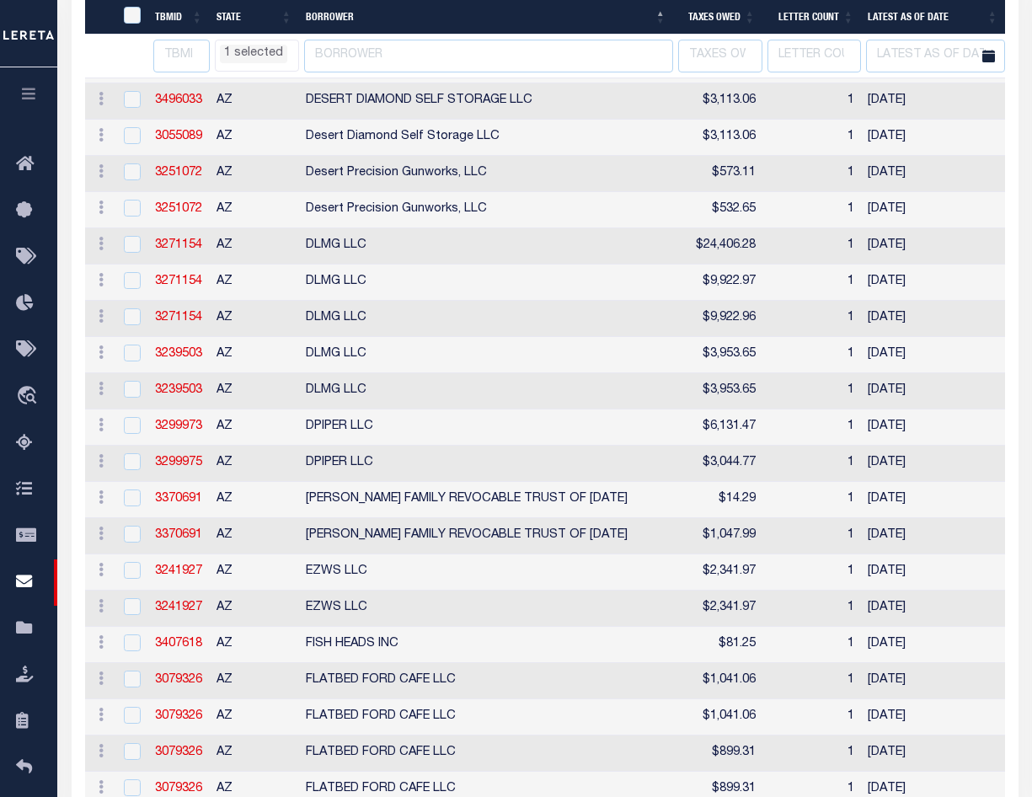
select select "AZ"
select select
select select "AZ"
select select
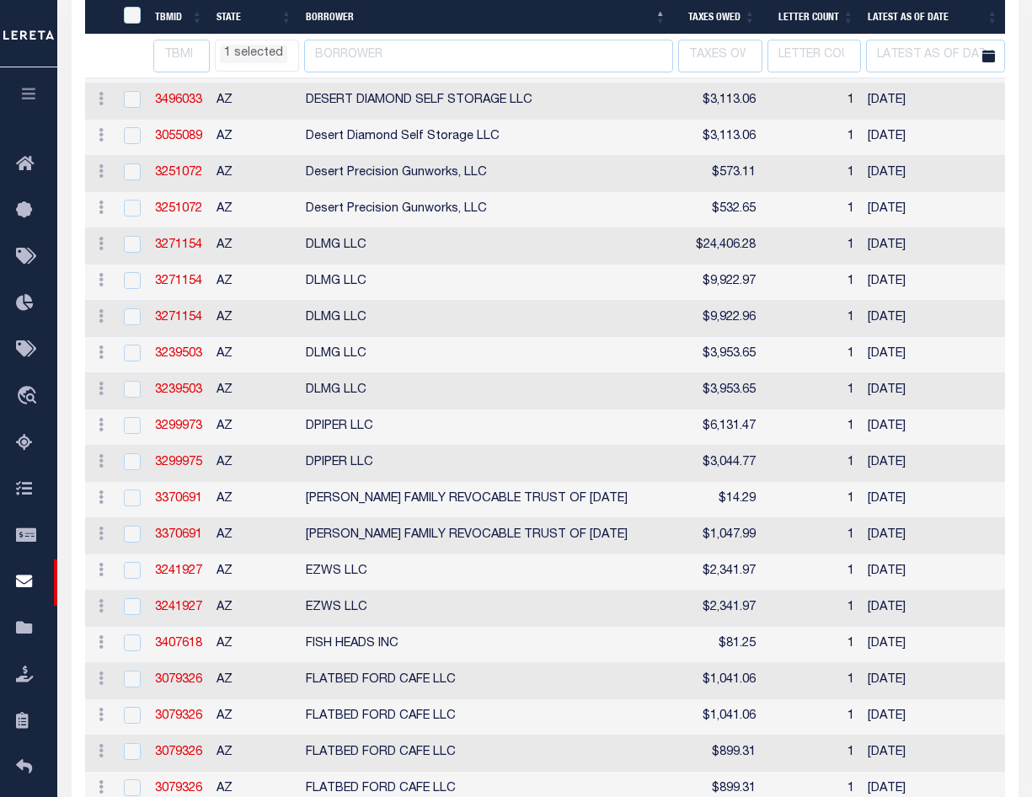
select select
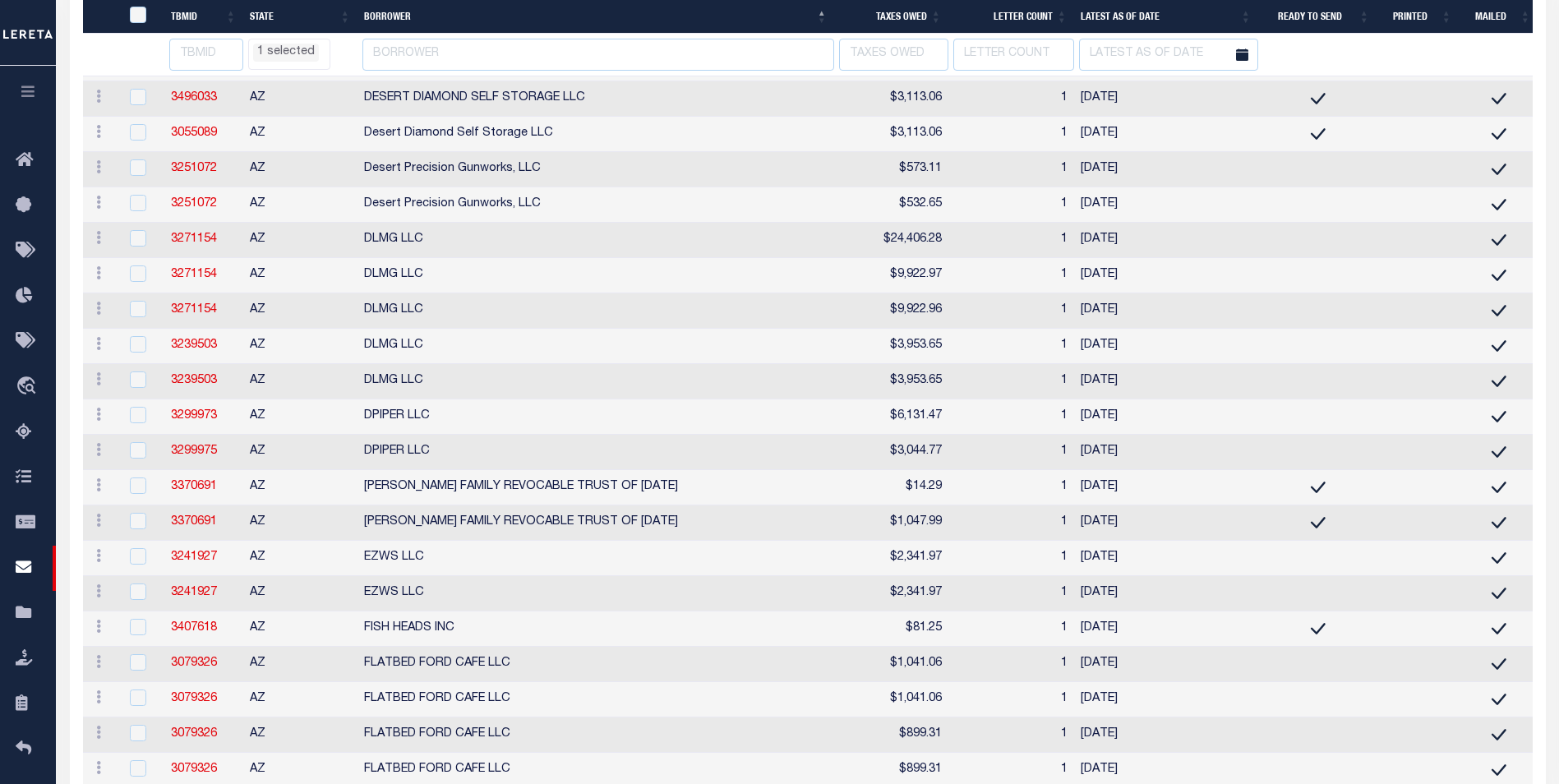
select select "AZ"
select select
